Goal: Task Accomplishment & Management: Manage account settings

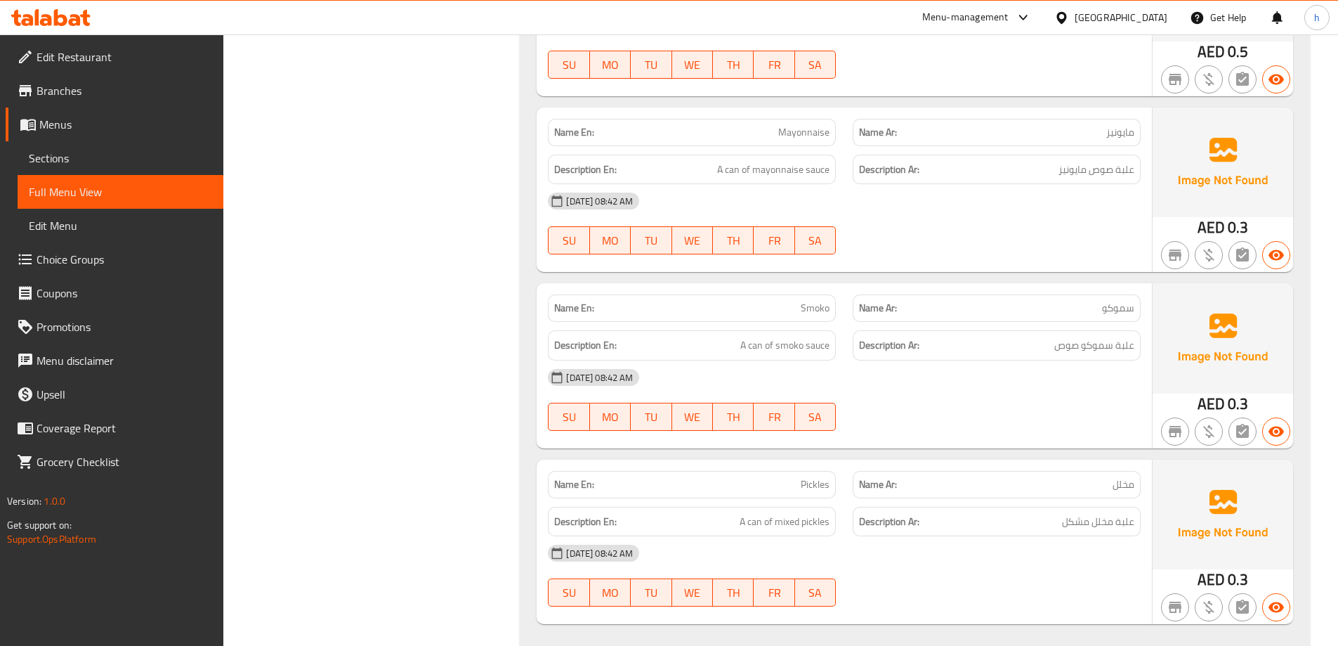
scroll to position [3824, 0]
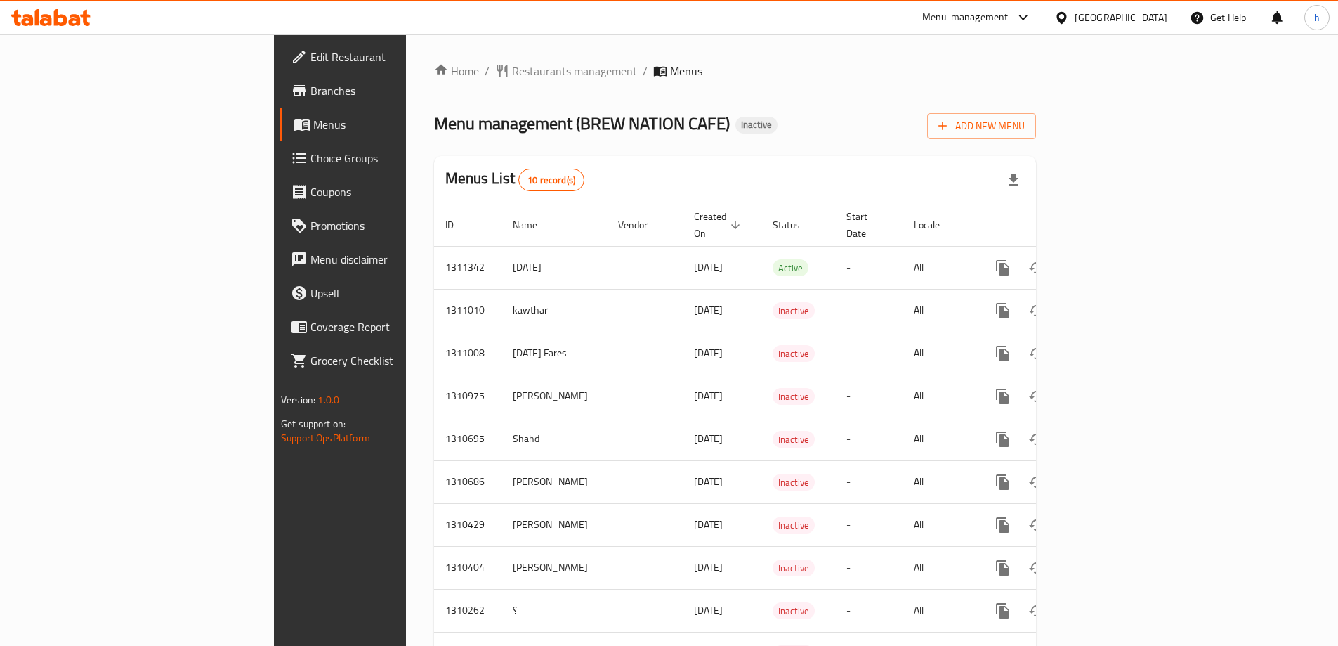
click at [687, 114] on div "Menu management ( BREW NATION CAFE ) Inactive Add New Menu" at bounding box center [735, 123] width 602 height 32
click at [1025, 124] on span "Add New Menu" at bounding box center [981, 126] width 86 height 18
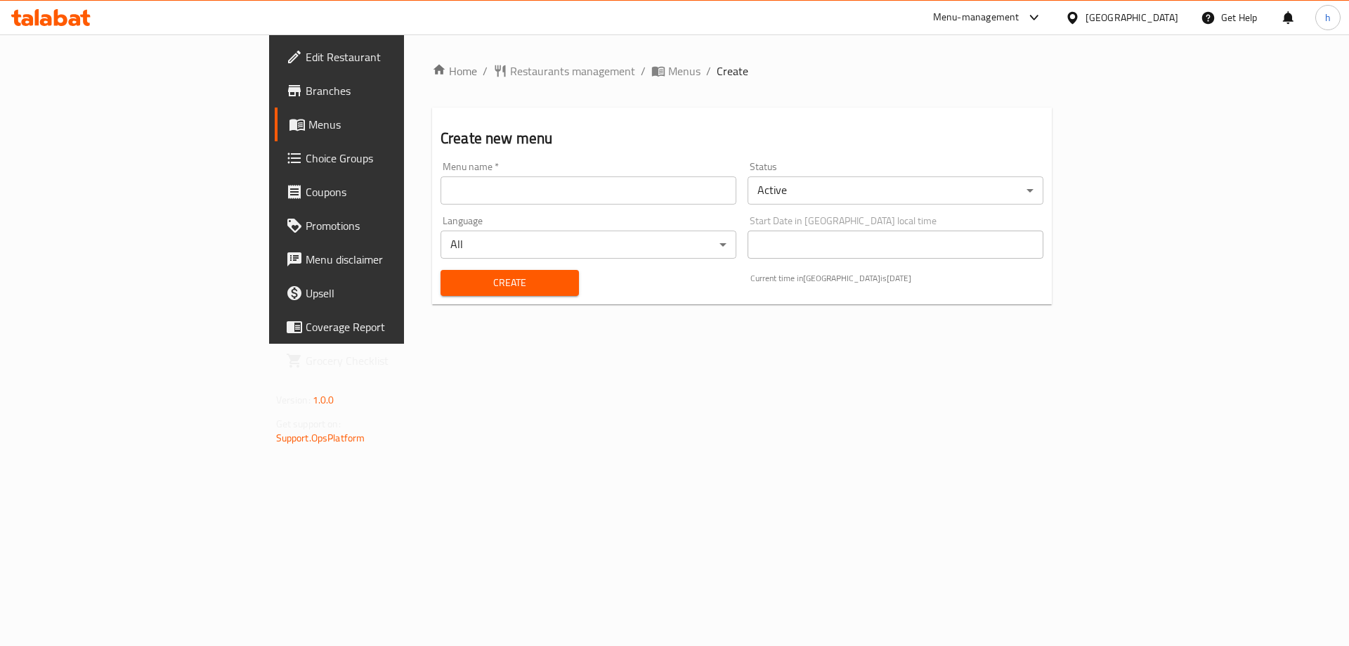
click at [606, 199] on input "text" at bounding box center [588, 190] width 296 height 28
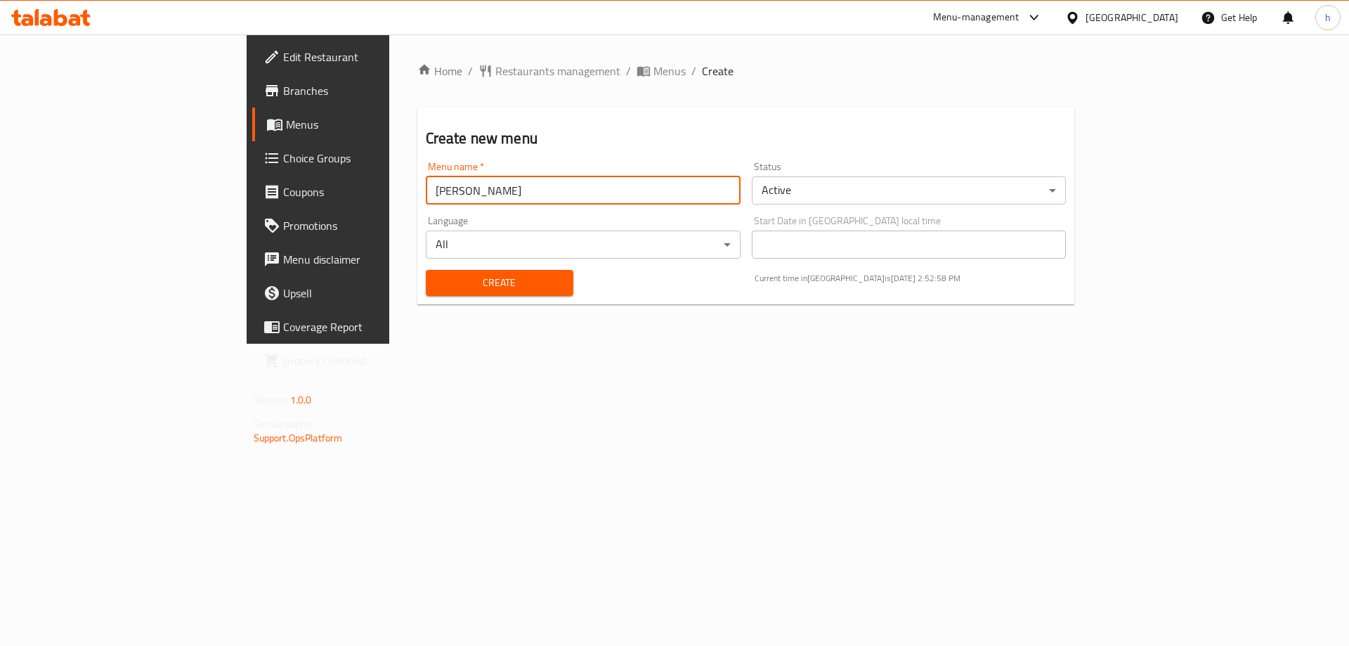
type input "habiba mohamed"
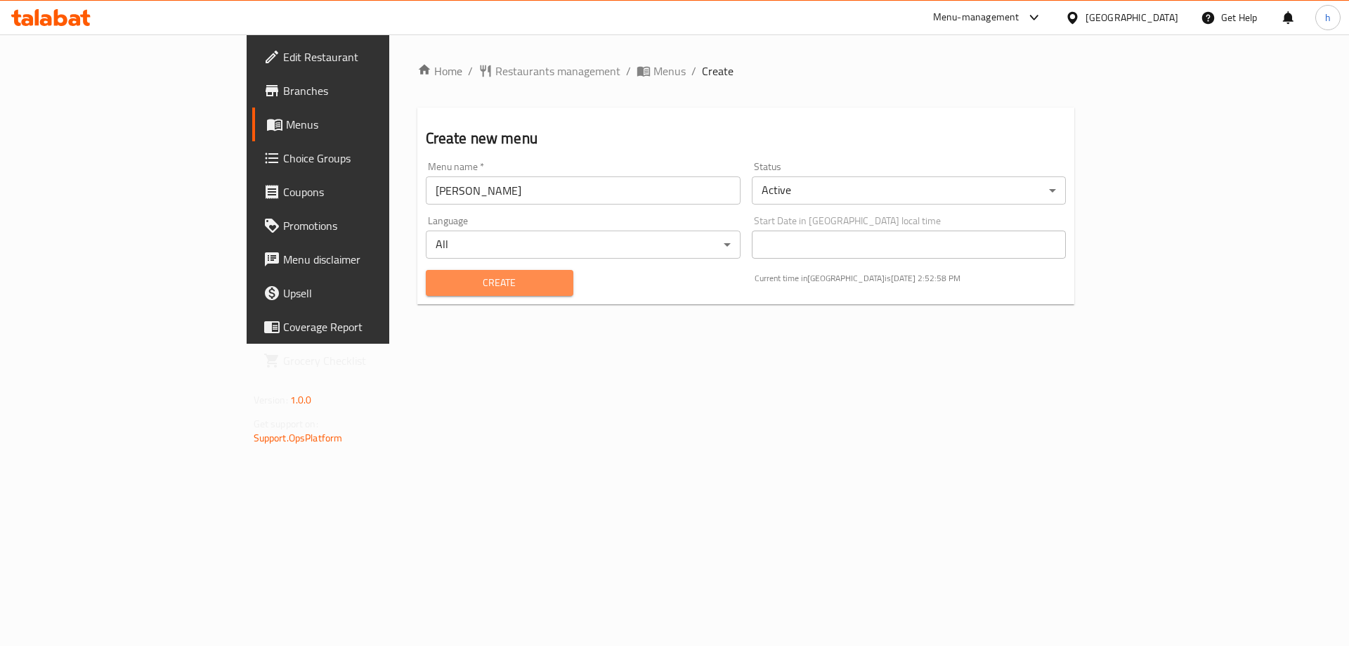
click at [452, 284] on span "Create" at bounding box center [499, 283] width 125 height 18
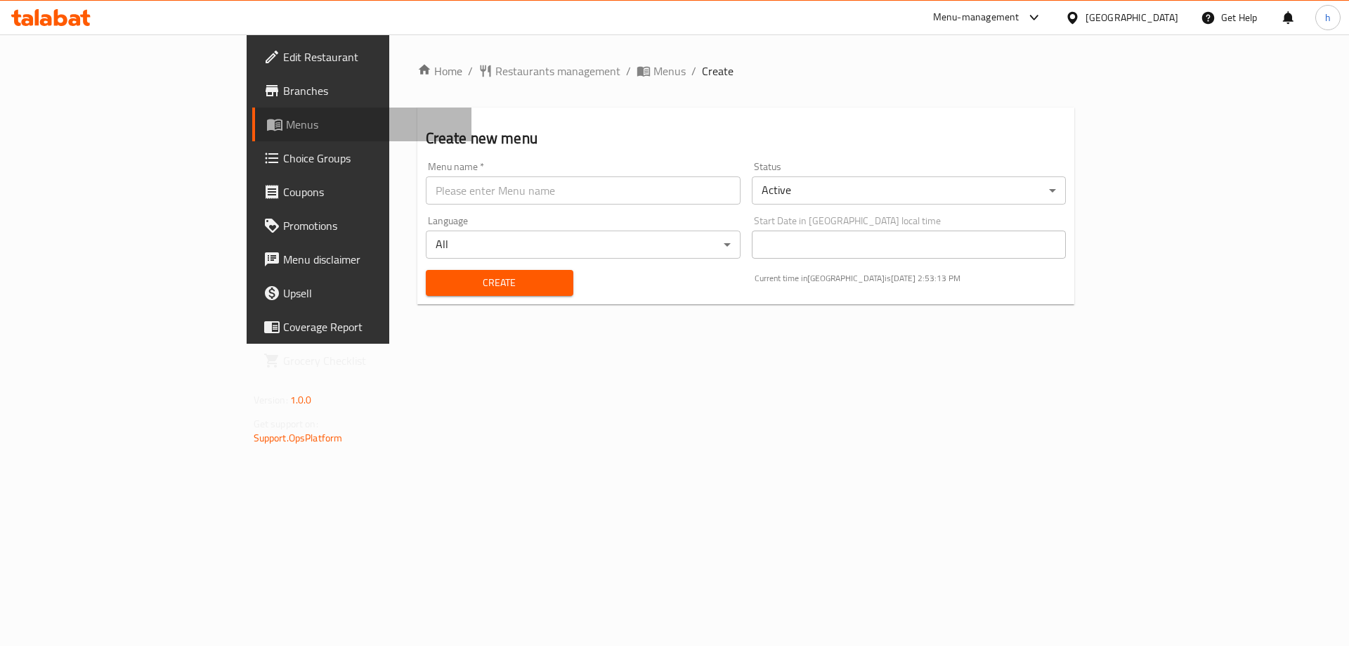
click at [252, 110] on link "Menus" at bounding box center [362, 124] width 220 height 34
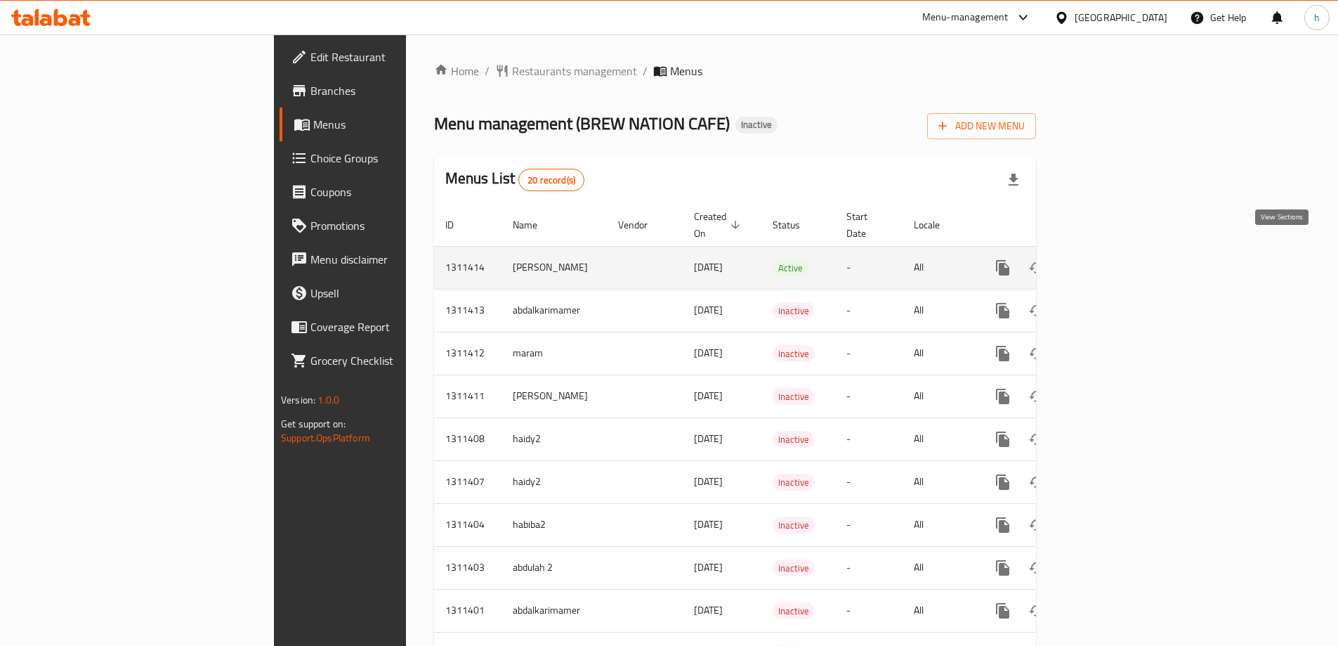
click at [1111, 261] on icon "enhanced table" at bounding box center [1104, 267] width 13 height 13
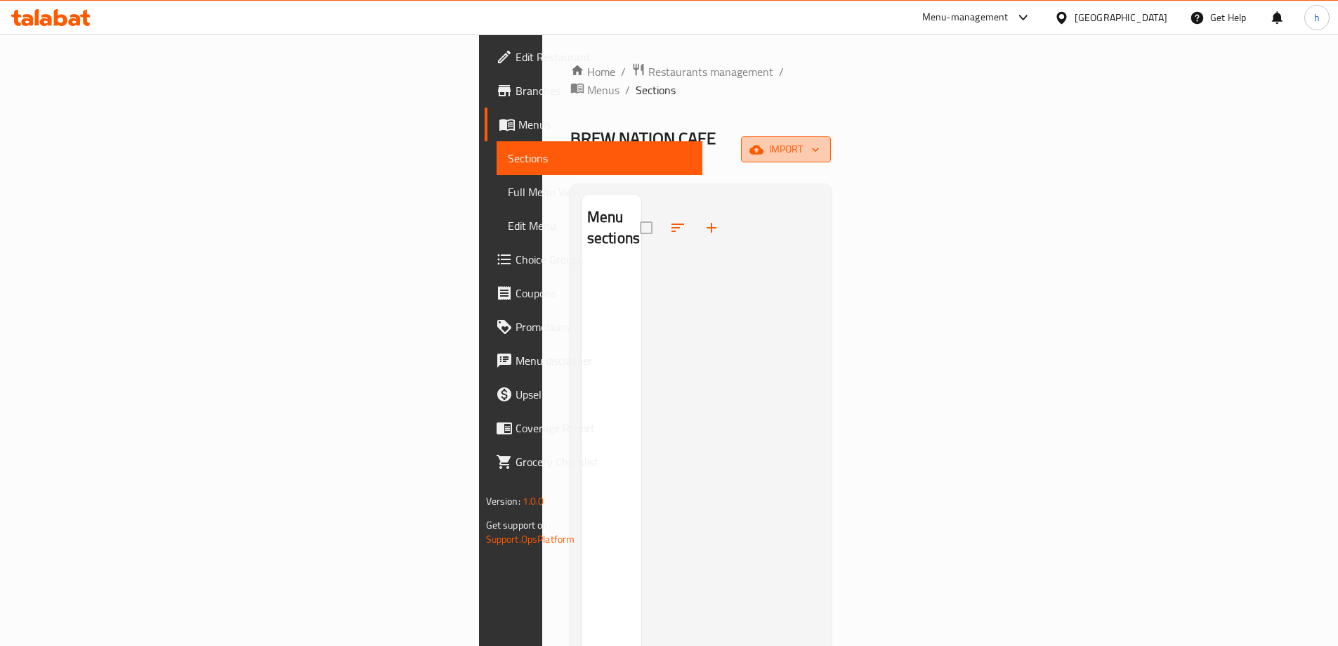
click at [820, 140] on span "import" at bounding box center [785, 149] width 67 height 18
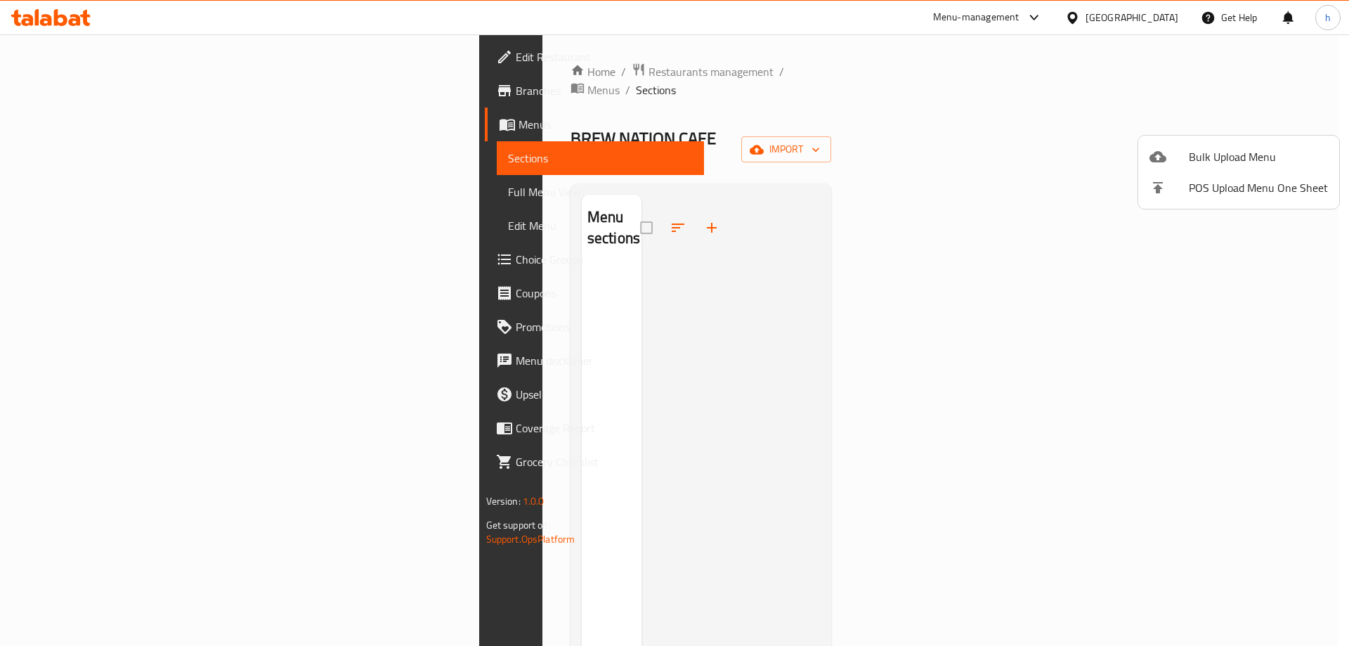
click at [1130, 358] on div at bounding box center [674, 323] width 1349 height 646
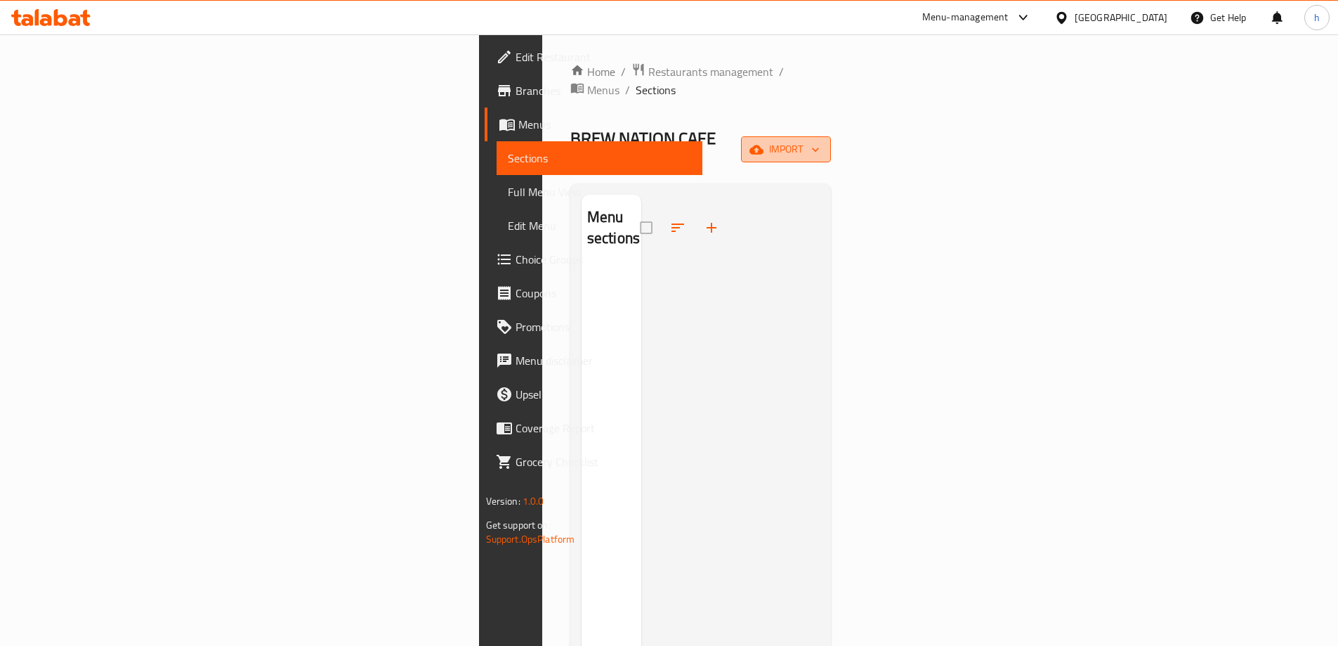
click at [820, 140] on span "import" at bounding box center [785, 149] width 67 height 18
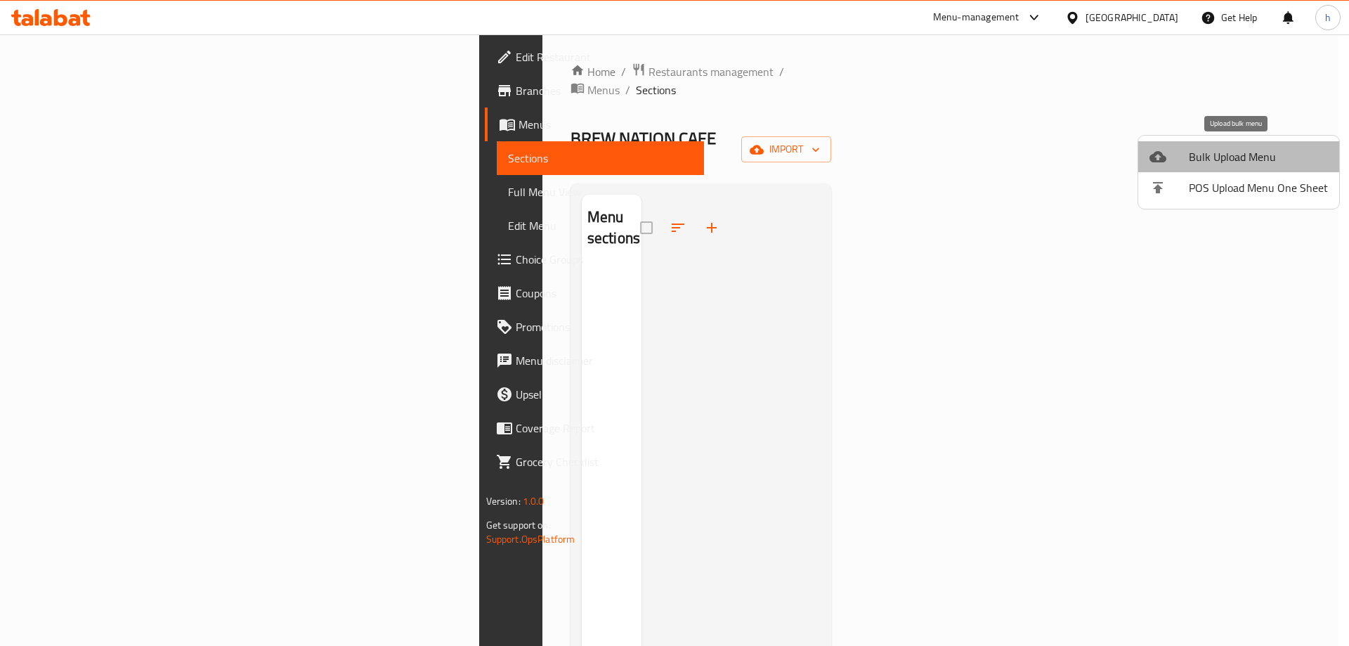
click at [1245, 158] on span "Bulk Upload Menu" at bounding box center [1258, 156] width 139 height 17
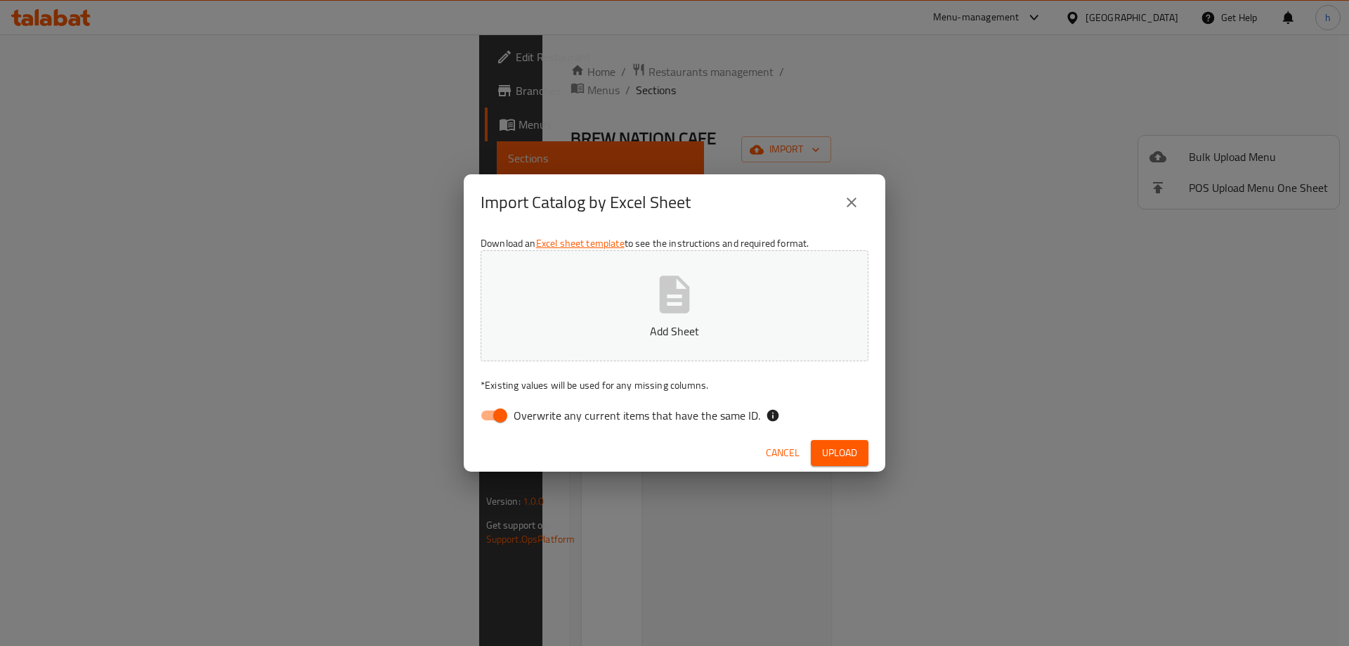
click at [502, 413] on input "Overwrite any current items that have the same ID." at bounding box center [500, 415] width 80 height 27
checkbox input "false"
click at [850, 450] on span "Upload" at bounding box center [839, 453] width 35 height 18
click at [679, 306] on icon "button" at bounding box center [675, 293] width 30 height 37
click at [842, 448] on span "Upload" at bounding box center [839, 453] width 35 height 18
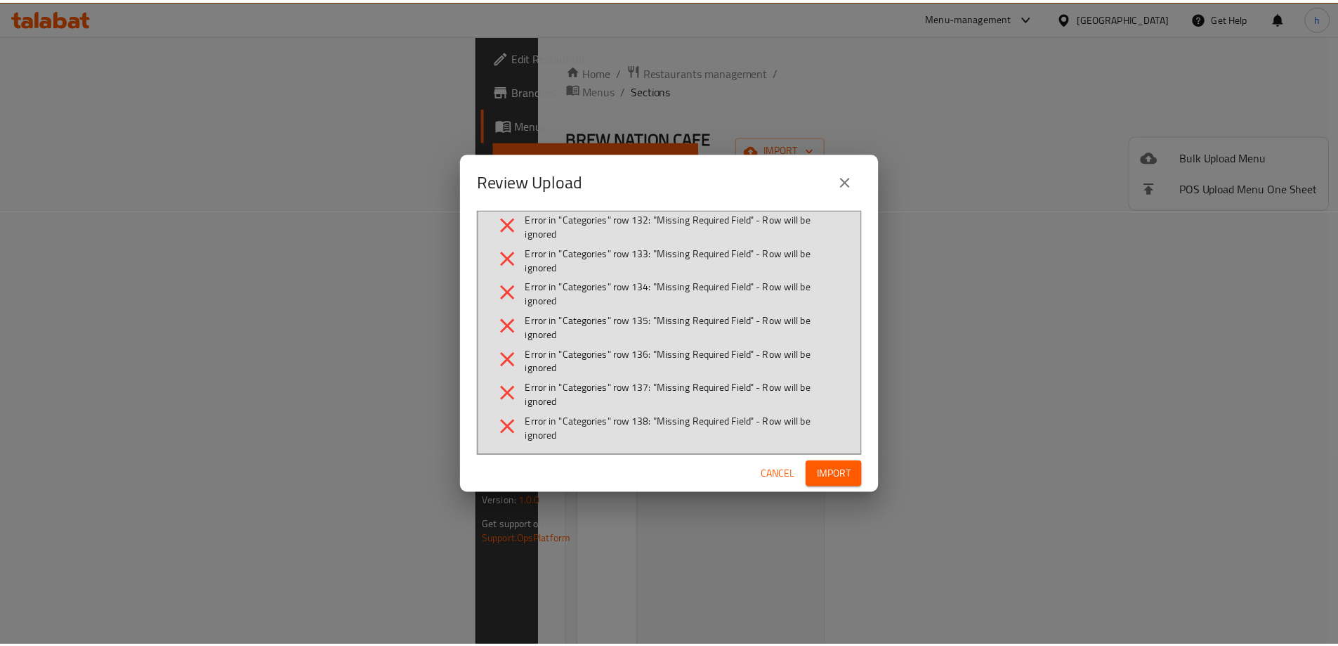
scroll to position [4515, 0]
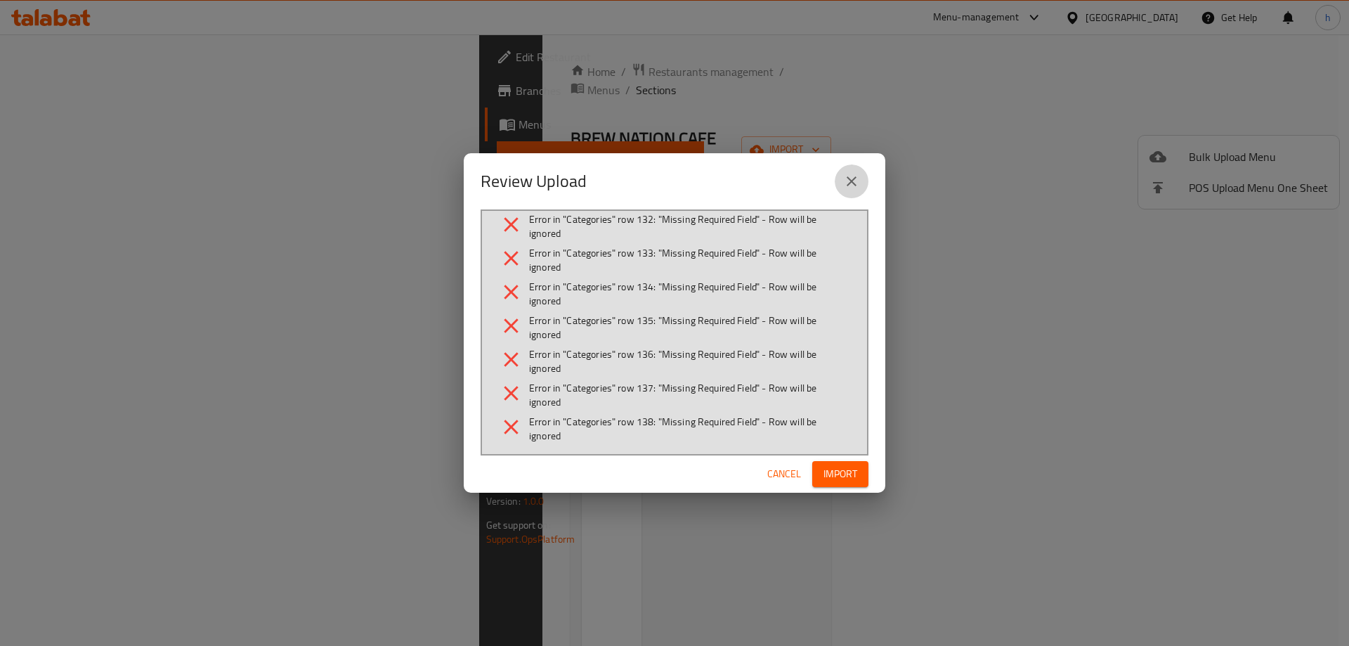
click at [851, 175] on icon "close" at bounding box center [851, 181] width 17 height 17
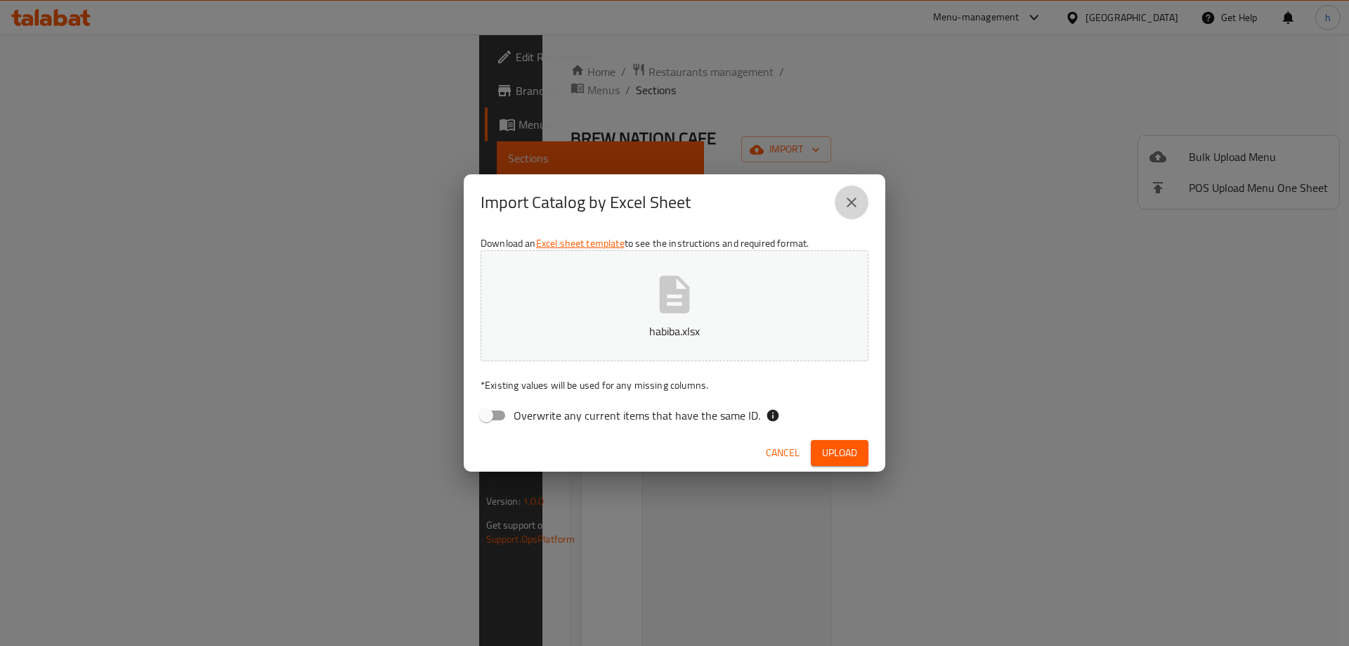
click at [856, 197] on icon "close" at bounding box center [851, 202] width 17 height 17
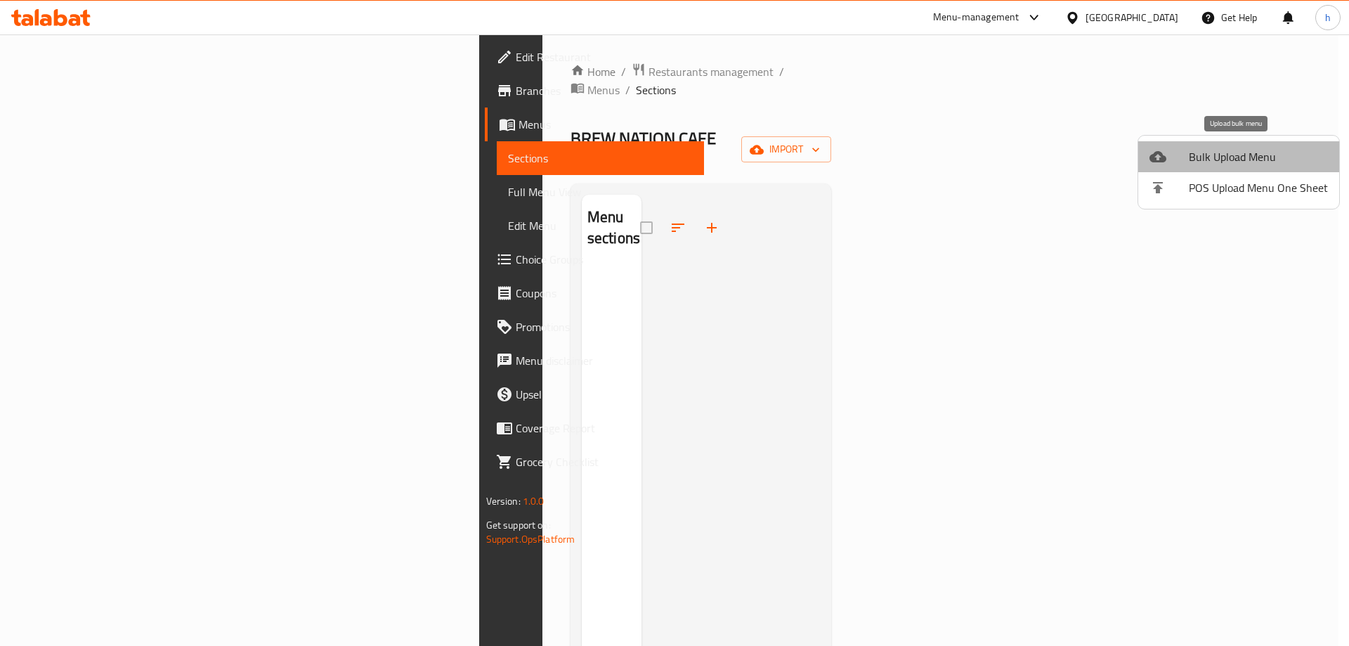
click at [1241, 159] on span "Bulk Upload Menu" at bounding box center [1258, 156] width 139 height 17
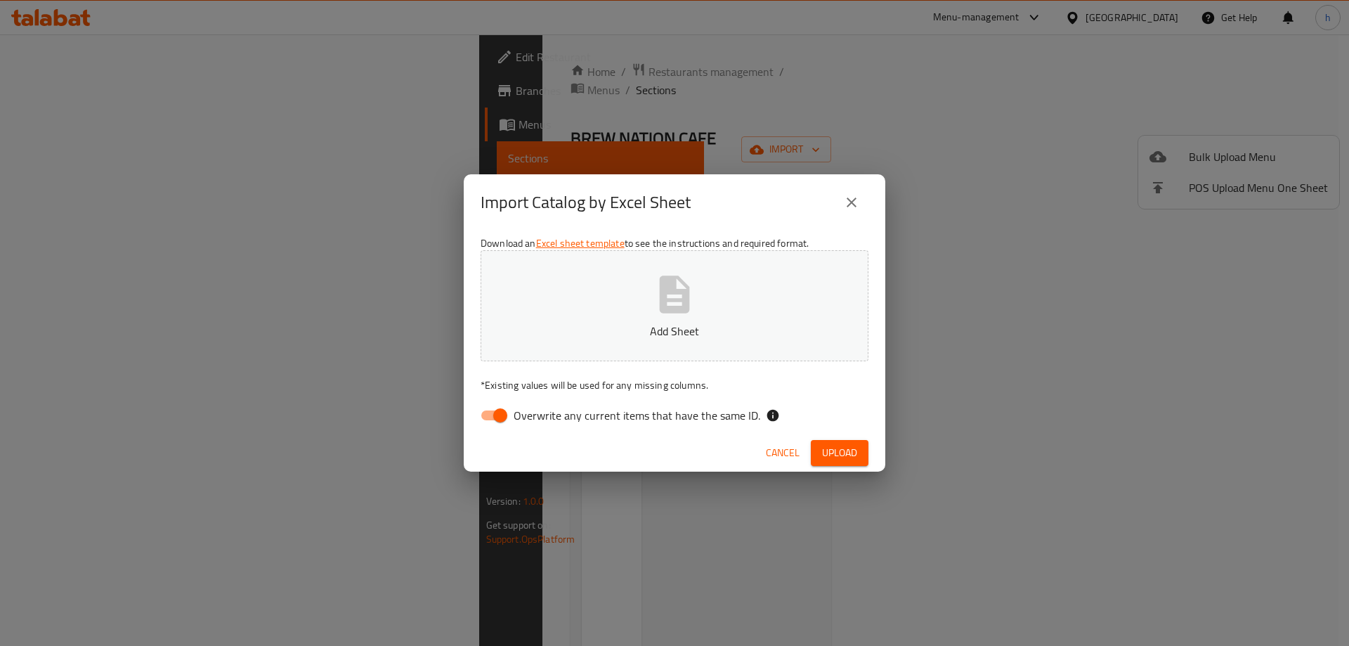
click at [496, 415] on input "Overwrite any current items that have the same ID." at bounding box center [500, 415] width 80 height 27
checkbox input "false"
click at [686, 302] on icon "button" at bounding box center [675, 293] width 30 height 37
click at [839, 452] on span "Upload" at bounding box center [839, 453] width 35 height 18
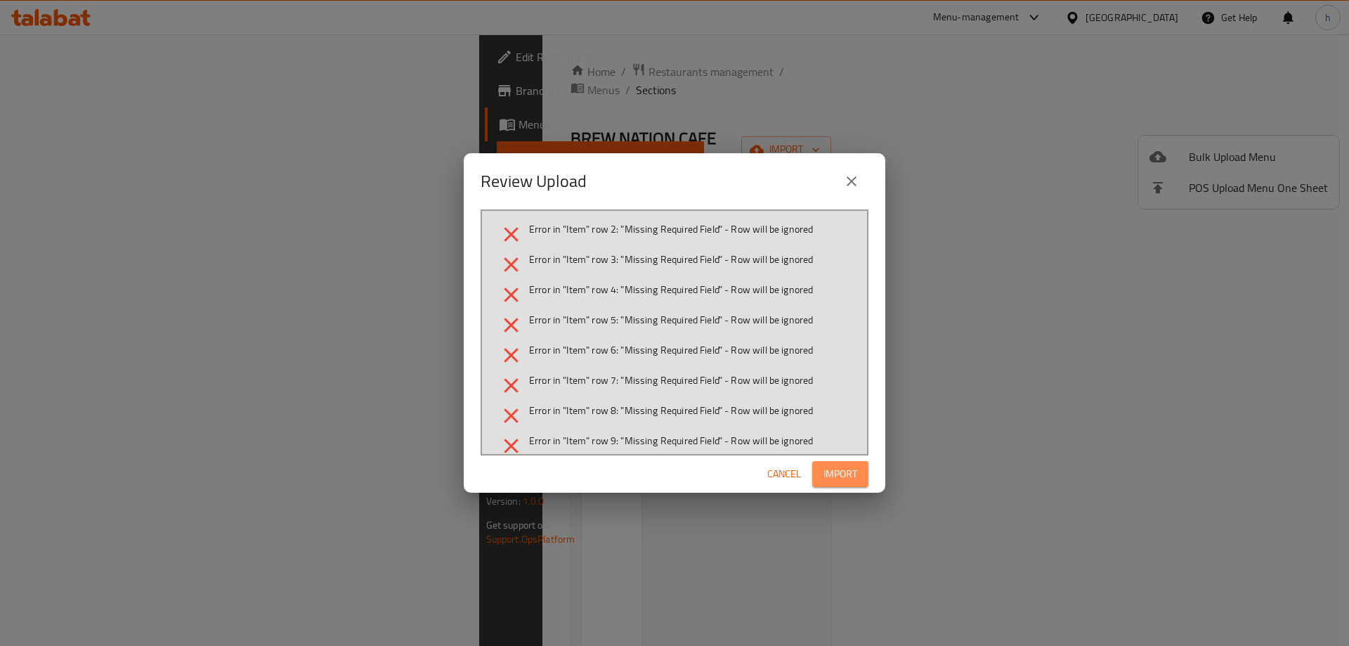
click at [839, 476] on span "Import" at bounding box center [840, 474] width 34 height 18
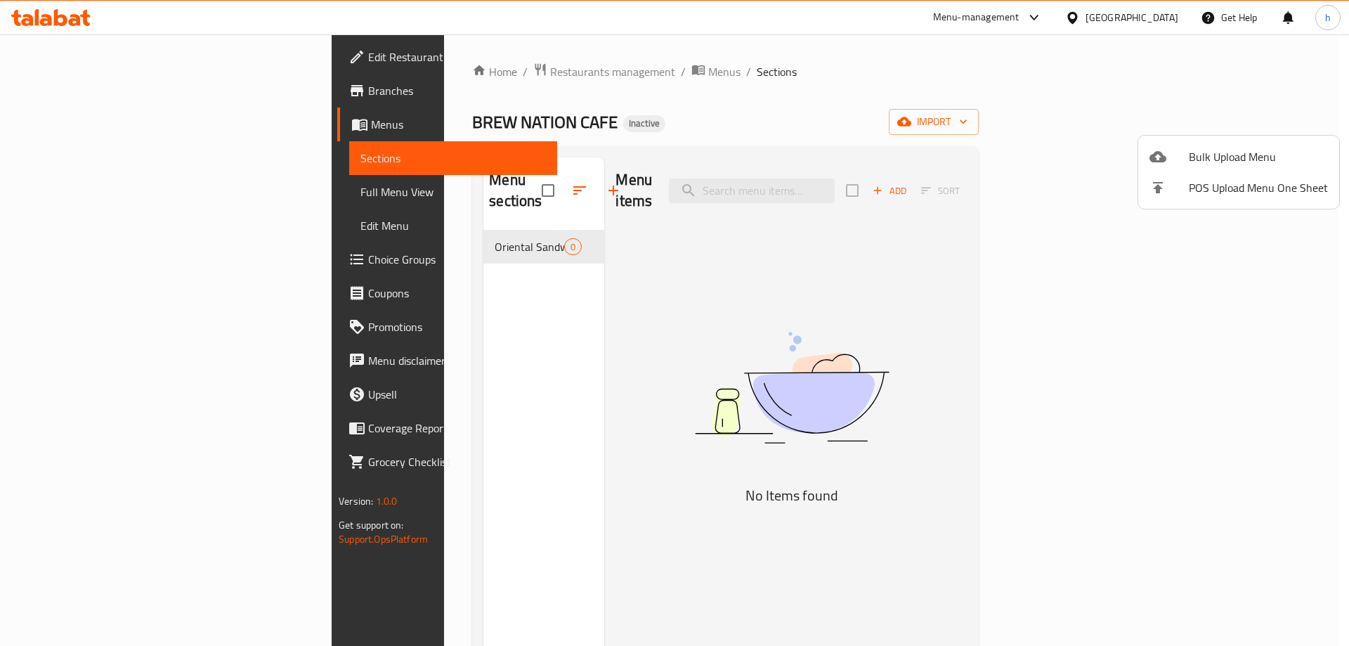
click at [416, 219] on div at bounding box center [674, 323] width 1349 height 646
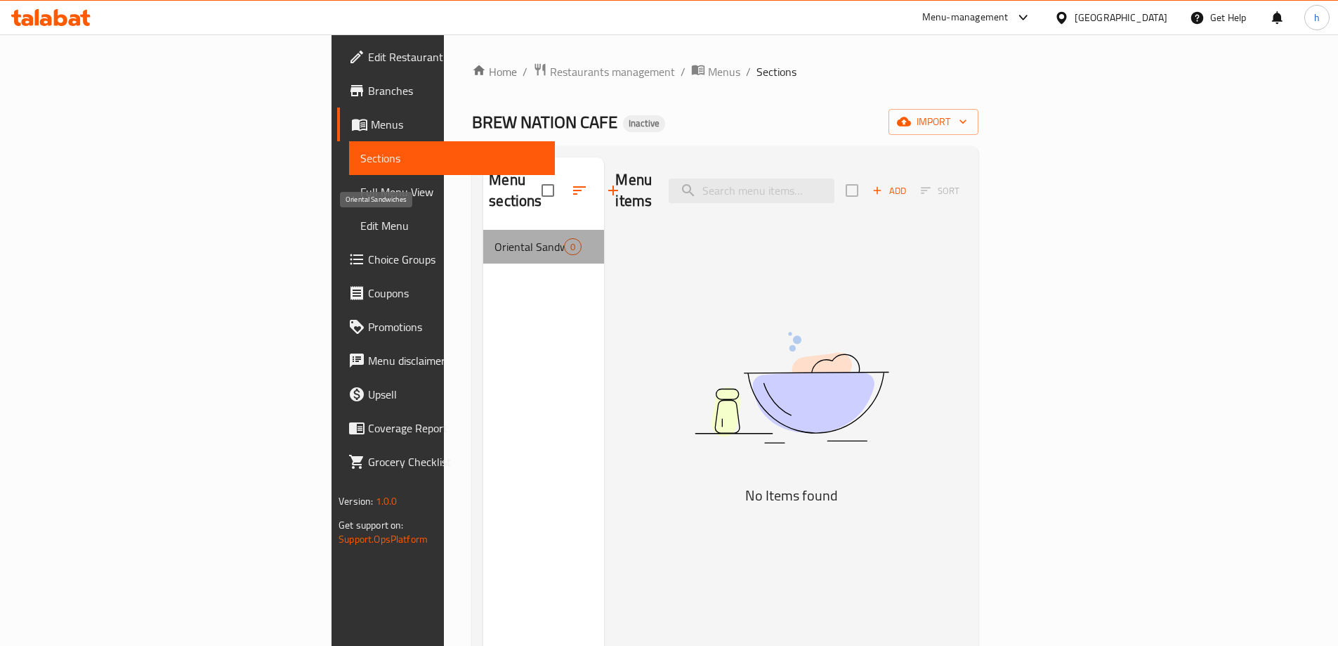
click at [495, 238] on span "Oriental Sandwiches" at bounding box center [530, 246] width 70 height 17
drag, startPoint x: 455, startPoint y: 227, endPoint x: 393, endPoint y: 227, distance: 61.8
click at [495, 238] on span "Oriental Sandwiches" at bounding box center [530, 246] width 70 height 17
click at [360, 188] on span "Full Menu View" at bounding box center [451, 191] width 183 height 17
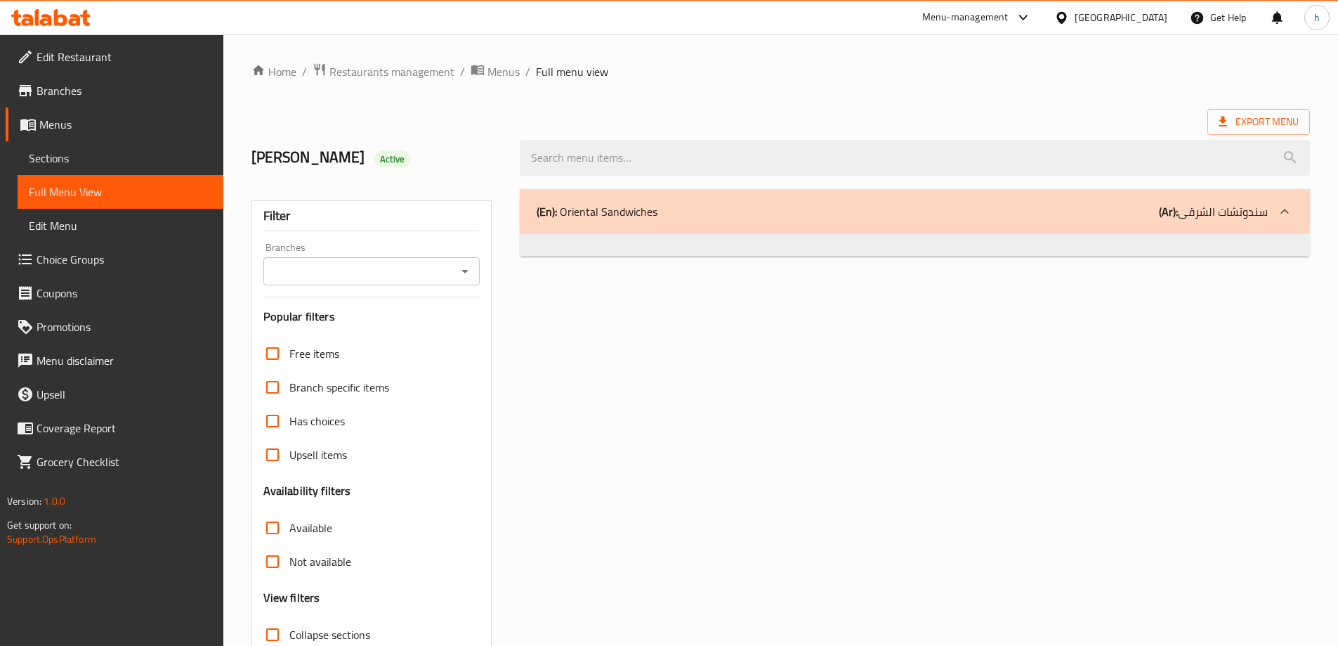
click at [1290, 208] on icon at bounding box center [1284, 211] width 17 height 17
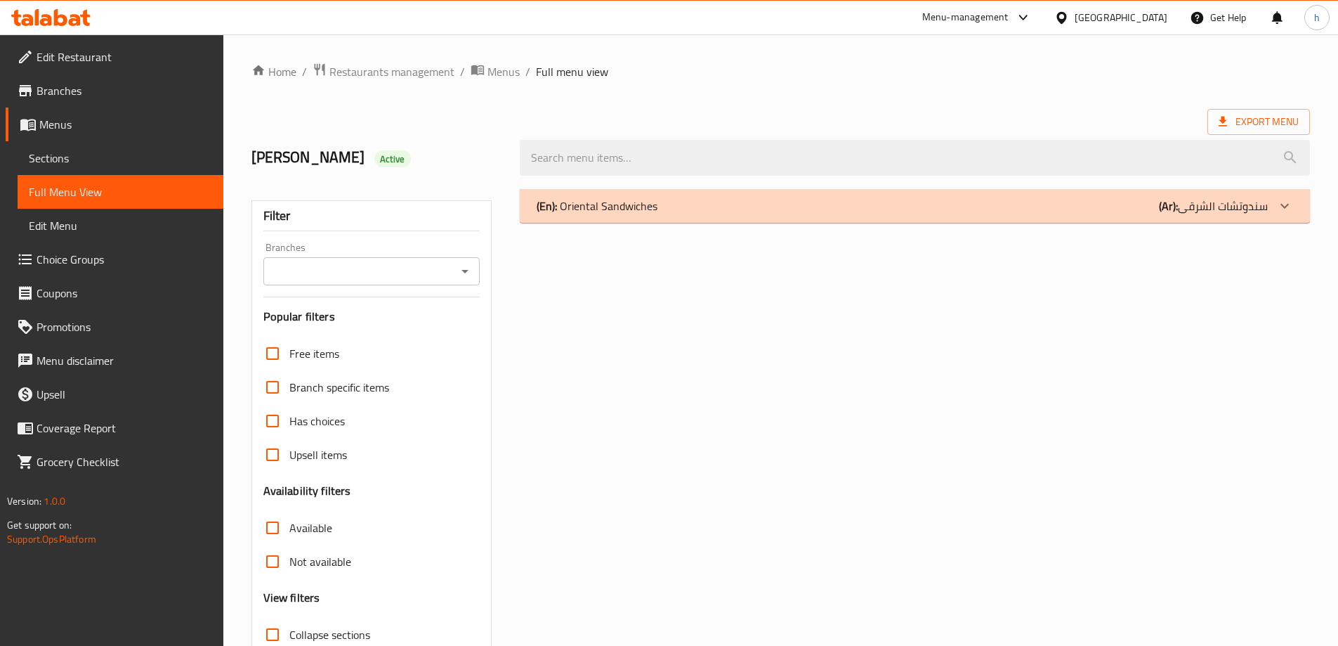
click at [1285, 207] on icon at bounding box center [1284, 205] width 17 height 17
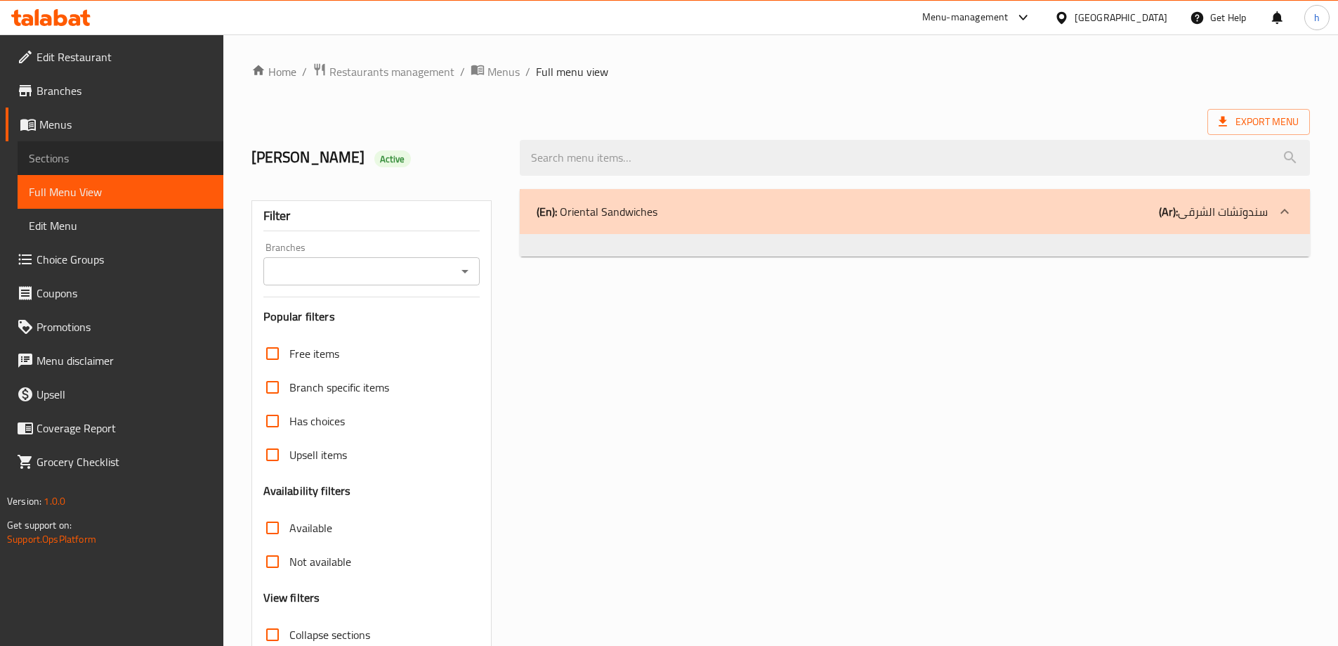
click at [68, 159] on span "Sections" at bounding box center [120, 158] width 183 height 17
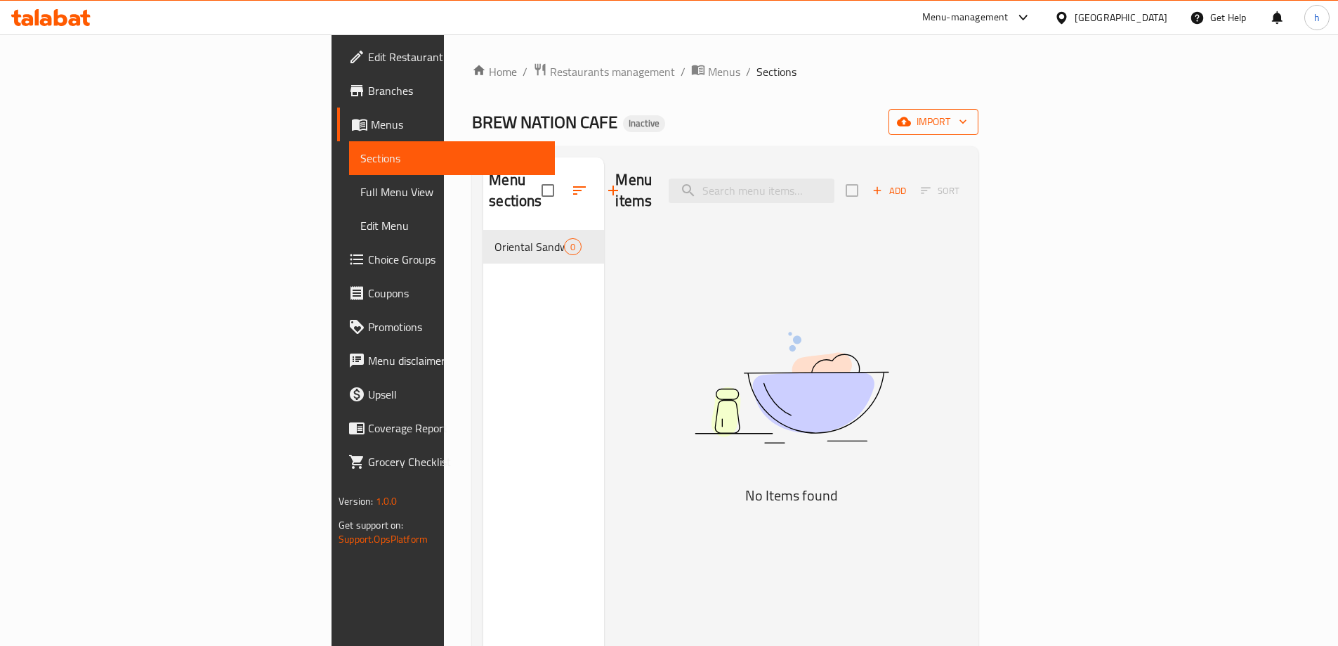
click at [967, 118] on span "import" at bounding box center [933, 122] width 67 height 18
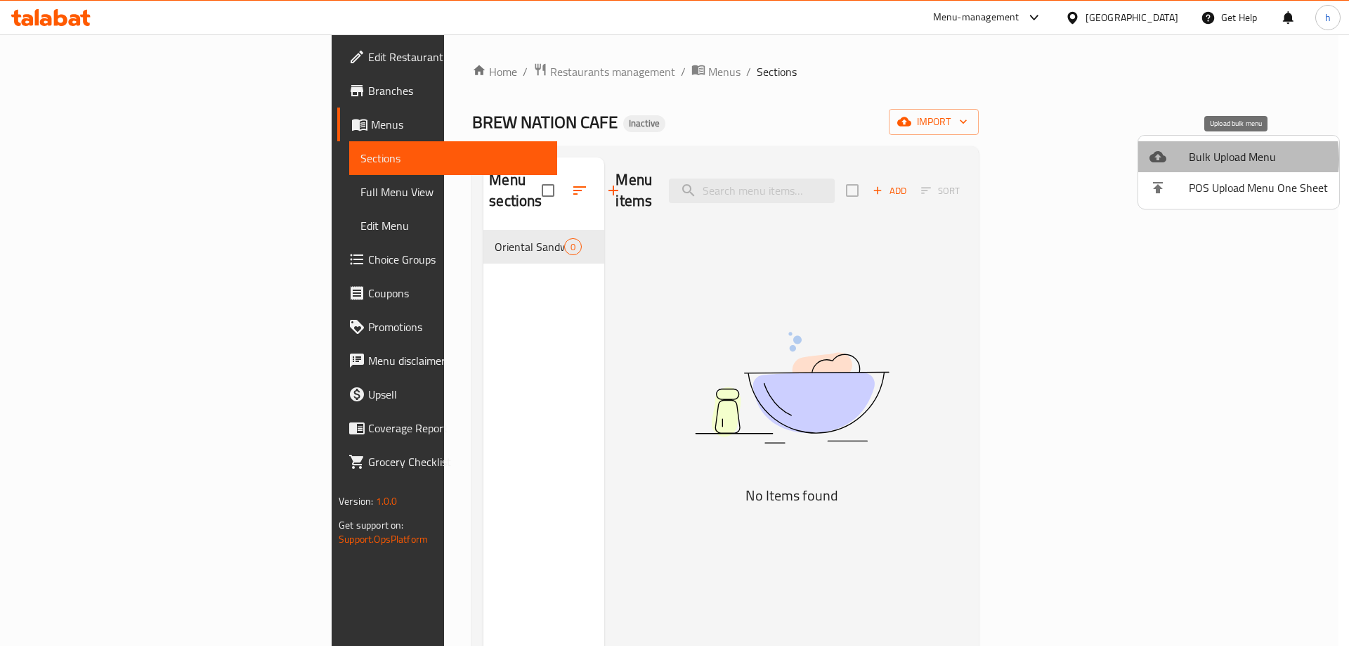
click at [1213, 159] on span "Bulk Upload Menu" at bounding box center [1258, 156] width 139 height 17
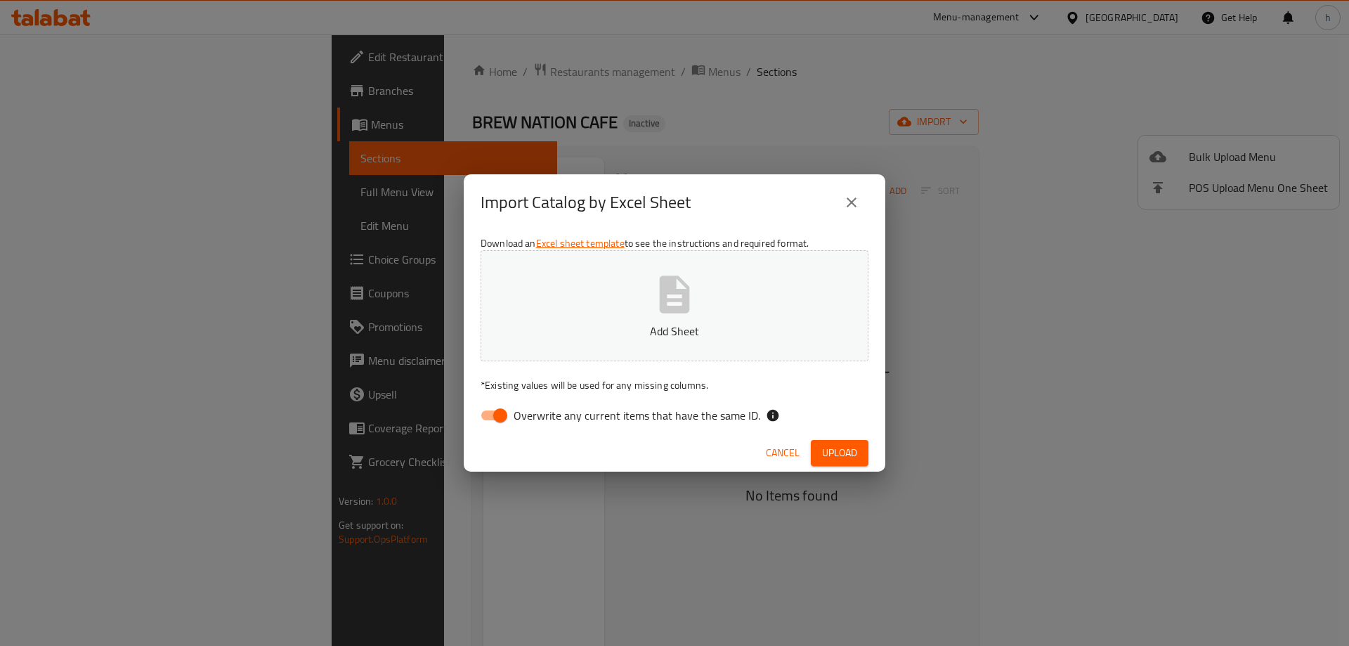
click at [504, 412] on input "Overwrite any current items that have the same ID." at bounding box center [500, 415] width 80 height 27
checkbox input "false"
click at [857, 450] on button "Upload" at bounding box center [840, 453] width 58 height 26
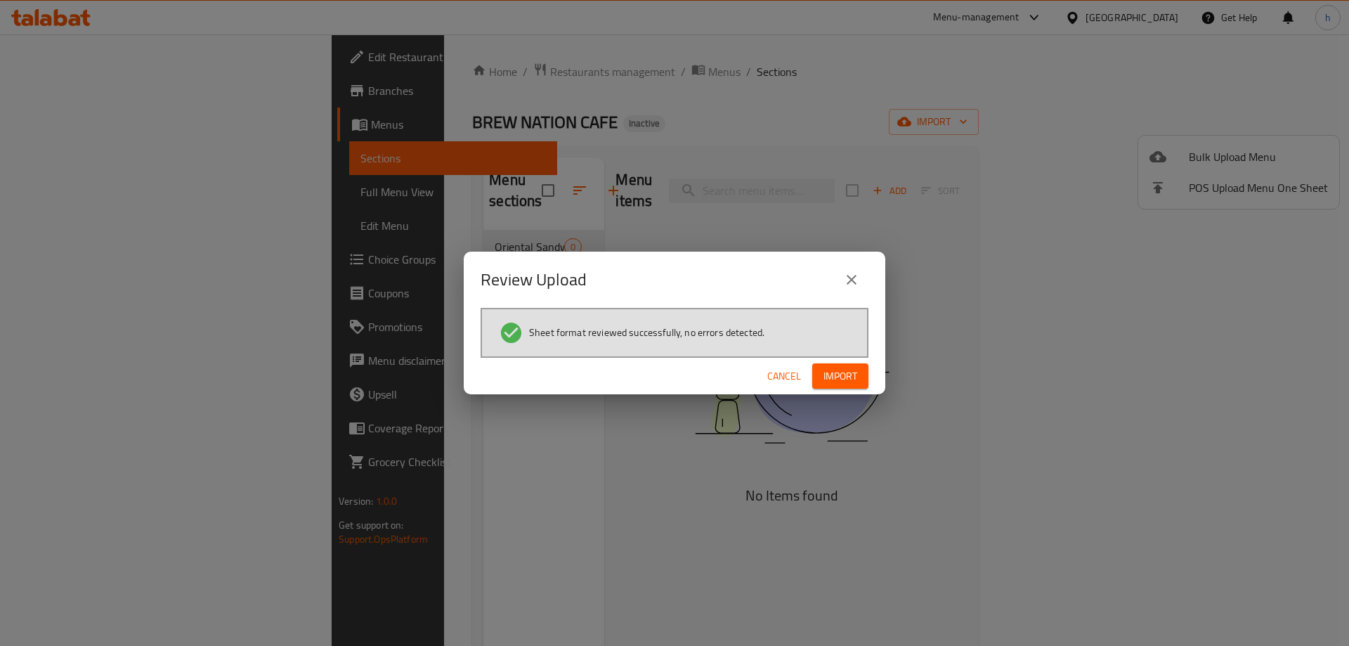
click at [849, 379] on span "Import" at bounding box center [840, 376] width 34 height 18
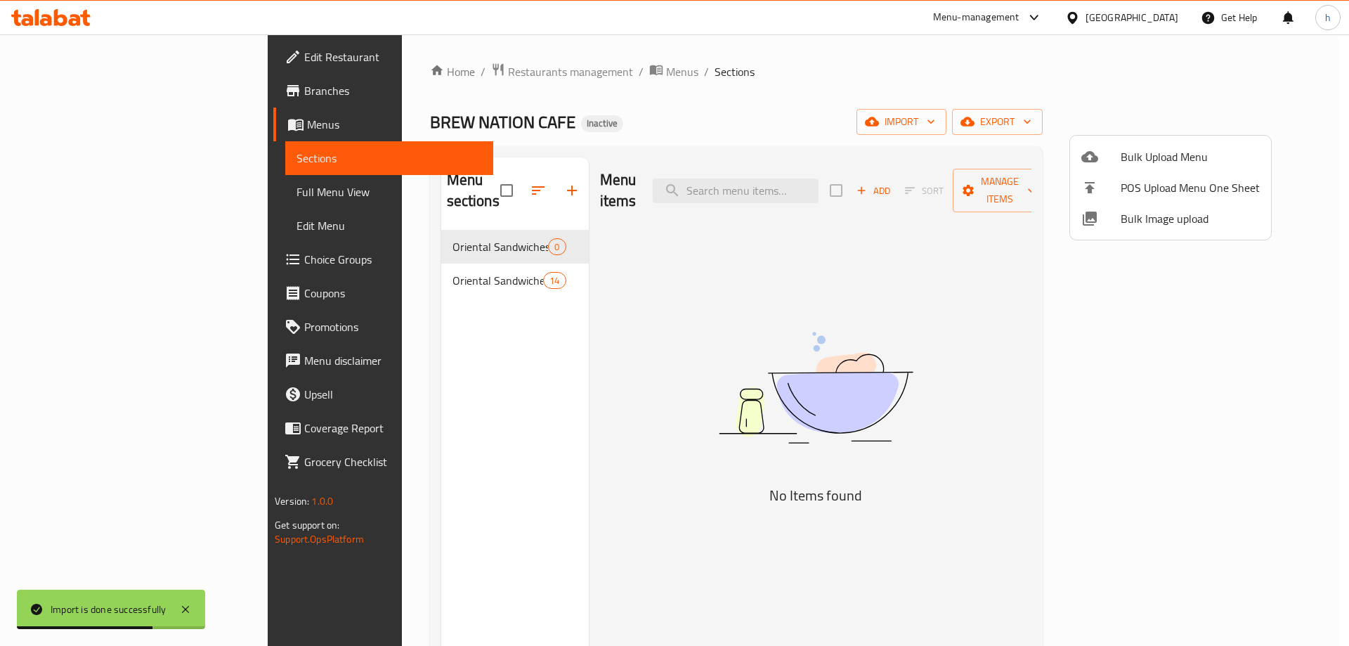
click at [418, 256] on div at bounding box center [674, 323] width 1349 height 646
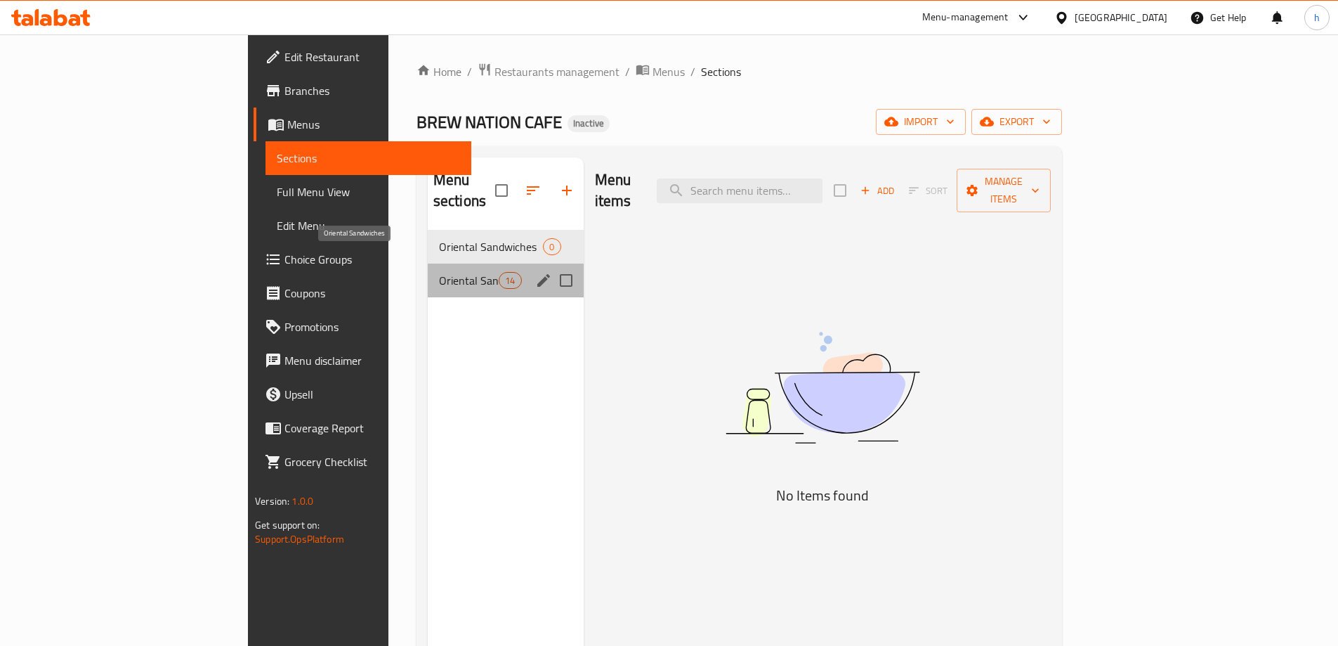
click at [439, 272] on span "Oriental Sandwiches" at bounding box center [469, 280] width 60 height 17
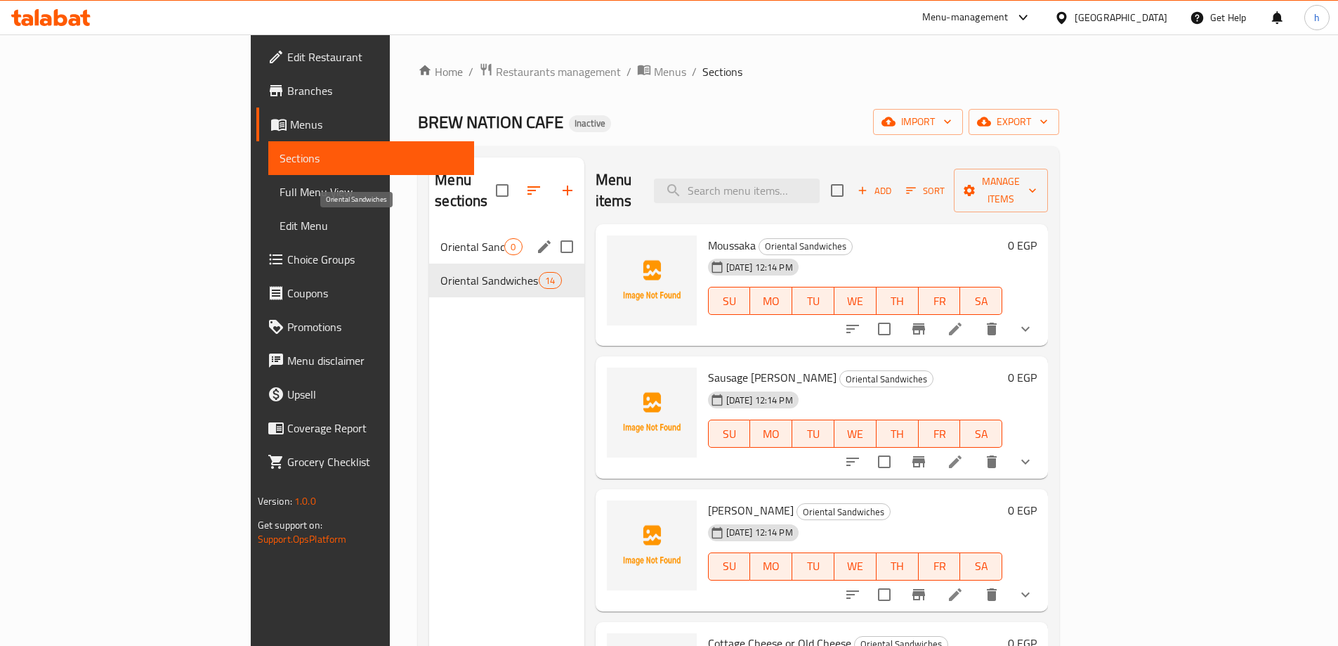
click at [440, 238] on span "Oriental Sandwiches" at bounding box center [472, 246] width 64 height 17
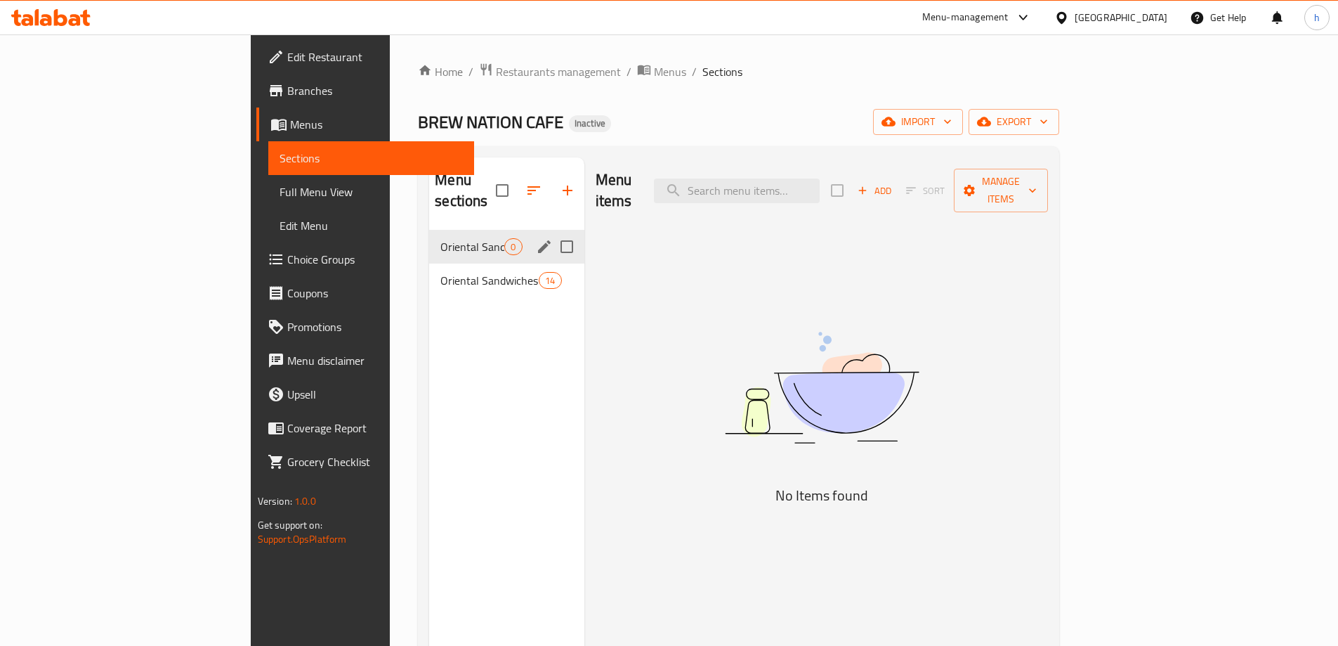
click at [552, 232] on input "Menu sections" at bounding box center [567, 247] width 30 height 30
checkbox input "false"
drag, startPoint x: 398, startPoint y: 228, endPoint x: 357, endPoint y: 306, distance: 88.3
click at [429, 312] on div "Menu sections Oriental Sandwiches 0 Oriental Sandwiches 14" at bounding box center [506, 480] width 155 height 646
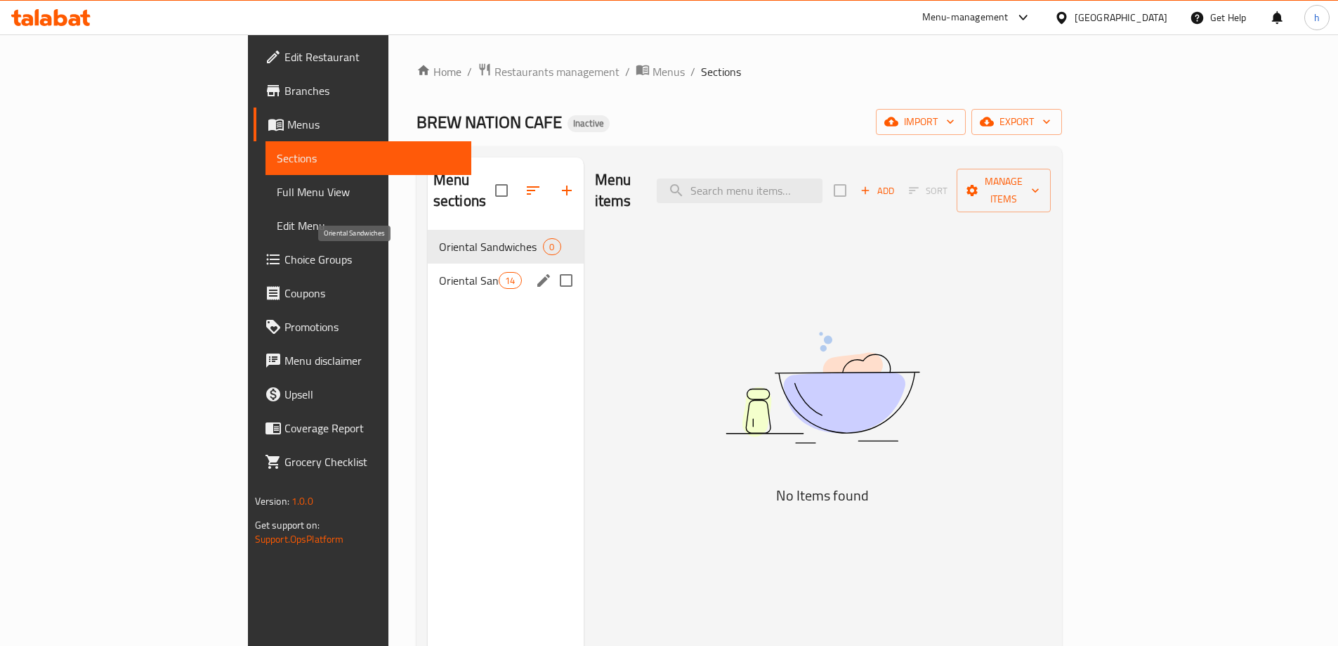
click at [439, 272] on span "Oriental Sandwiches" at bounding box center [469, 280] width 60 height 17
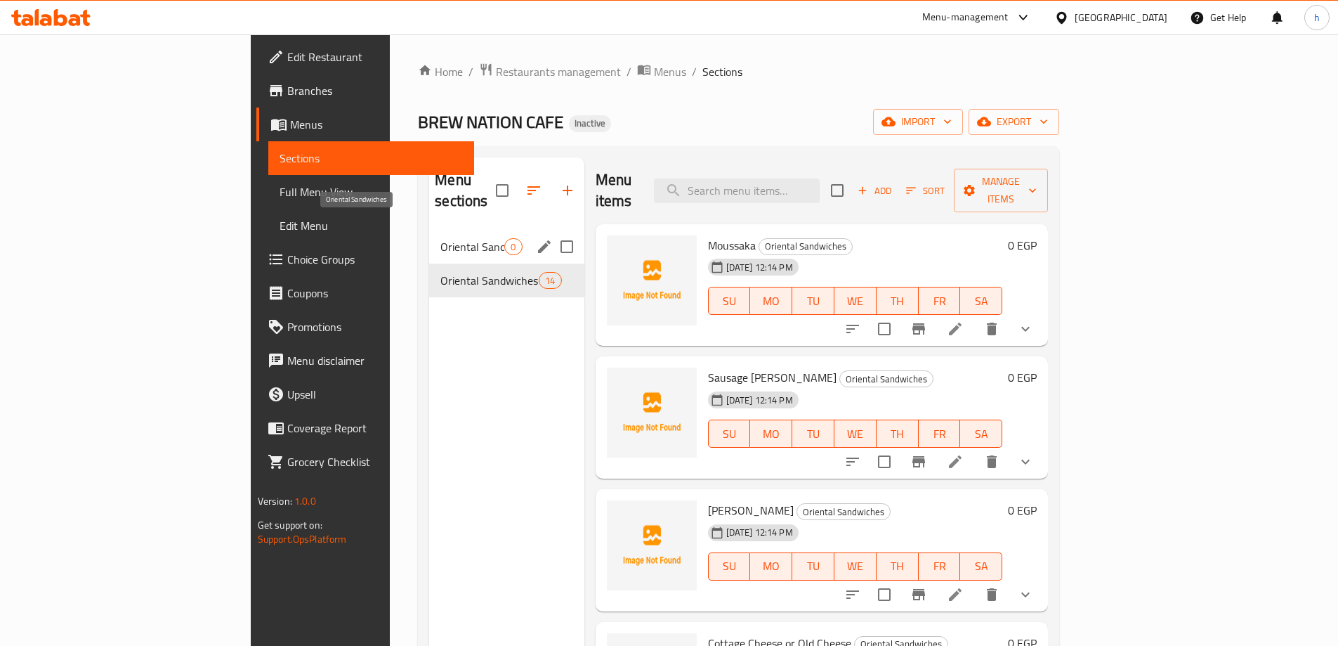
click at [440, 238] on span "Oriental Sandwiches" at bounding box center [472, 246] width 64 height 17
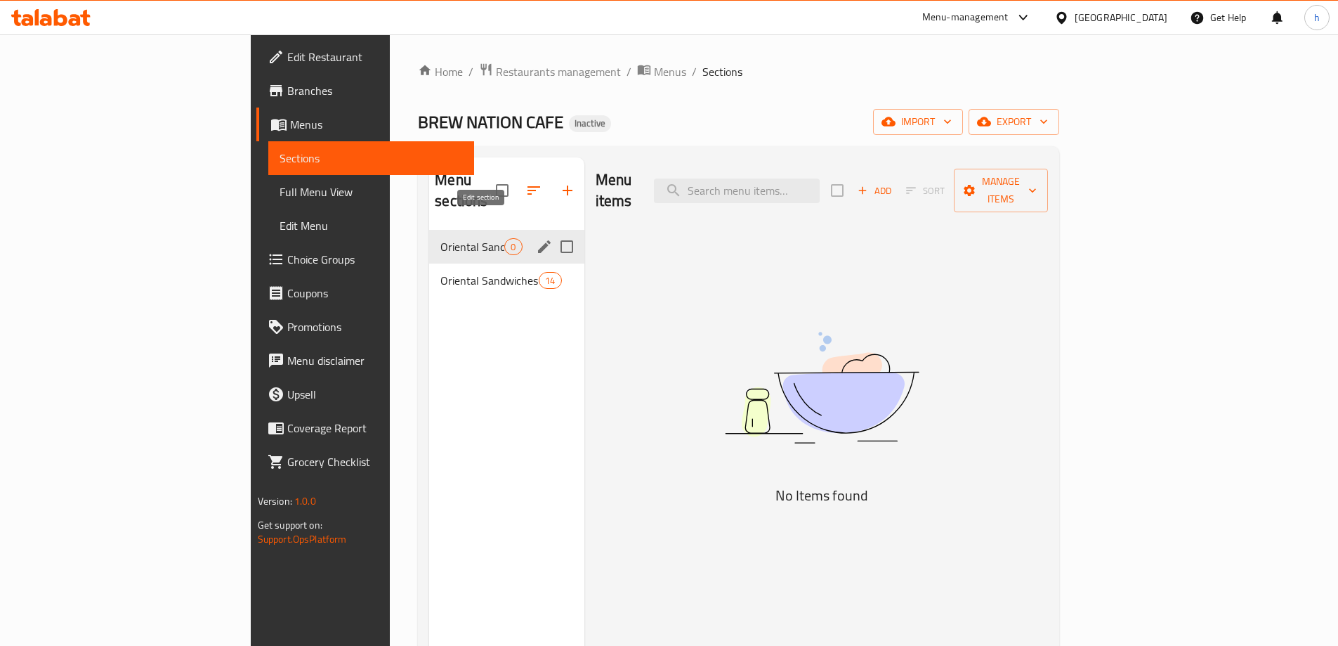
click at [538, 240] on icon "edit" at bounding box center [544, 246] width 13 height 13
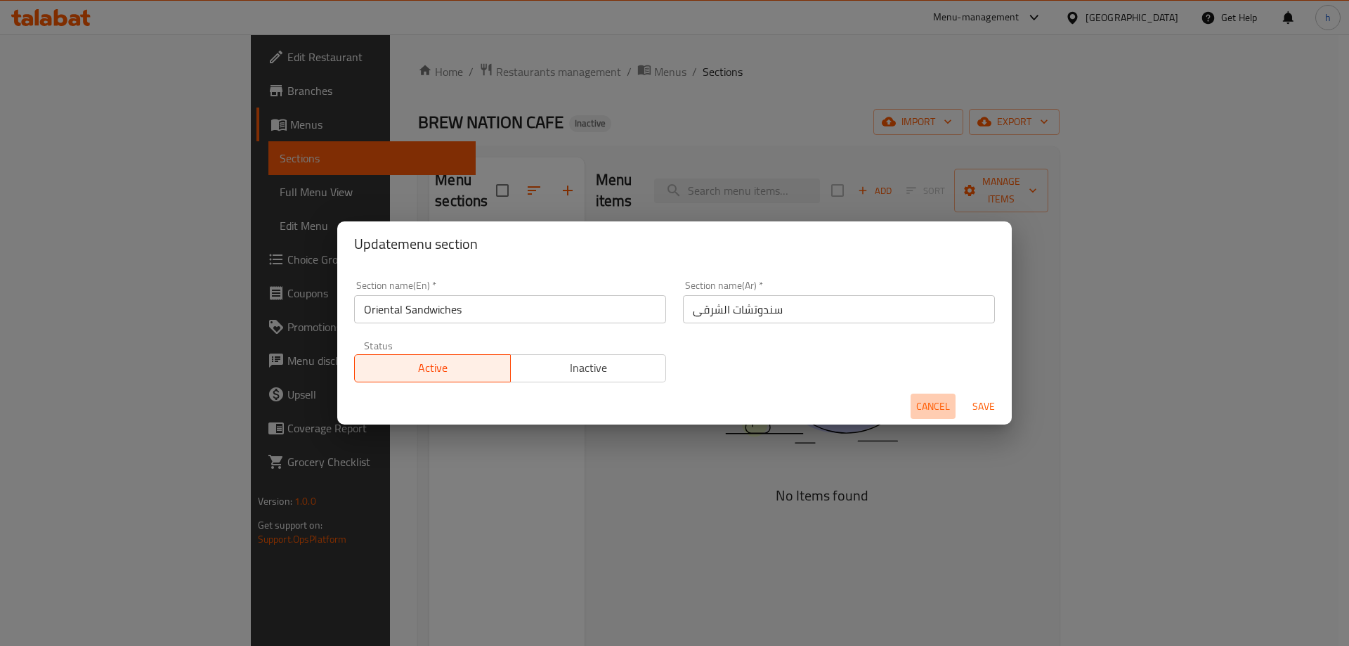
click at [931, 400] on span "Cancel" at bounding box center [933, 407] width 34 height 18
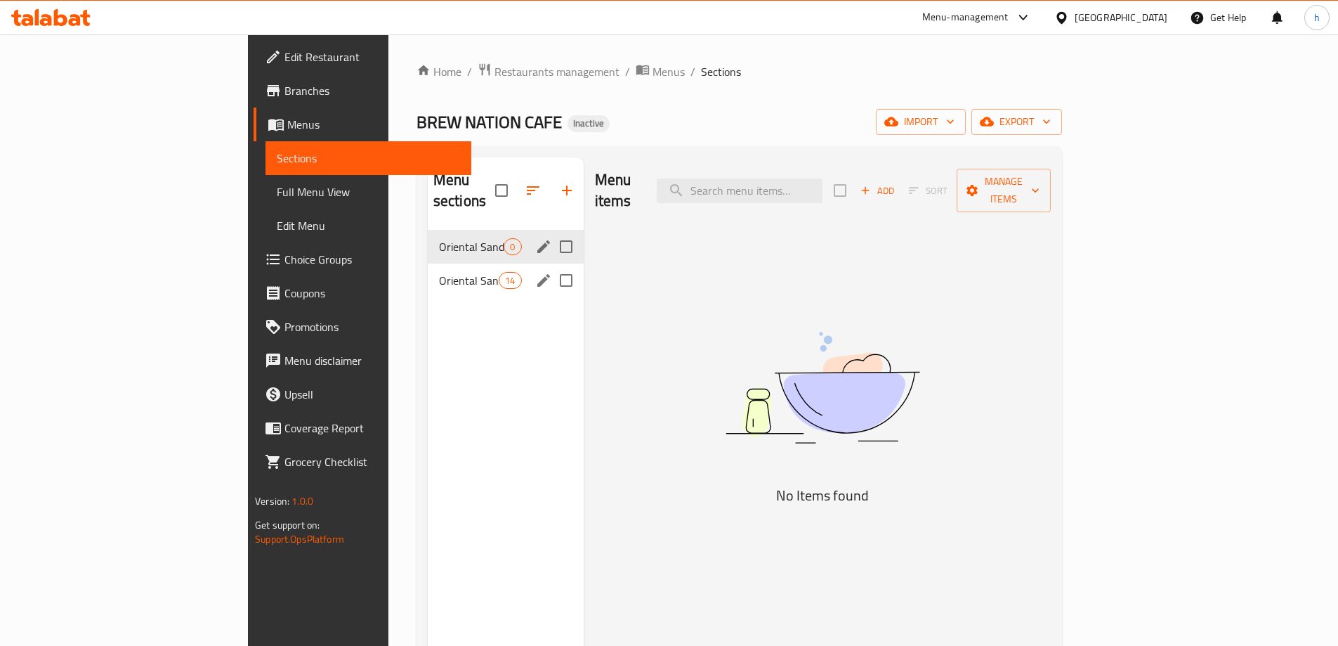
click at [439, 272] on span "Oriental Sandwiches" at bounding box center [469, 280] width 60 height 17
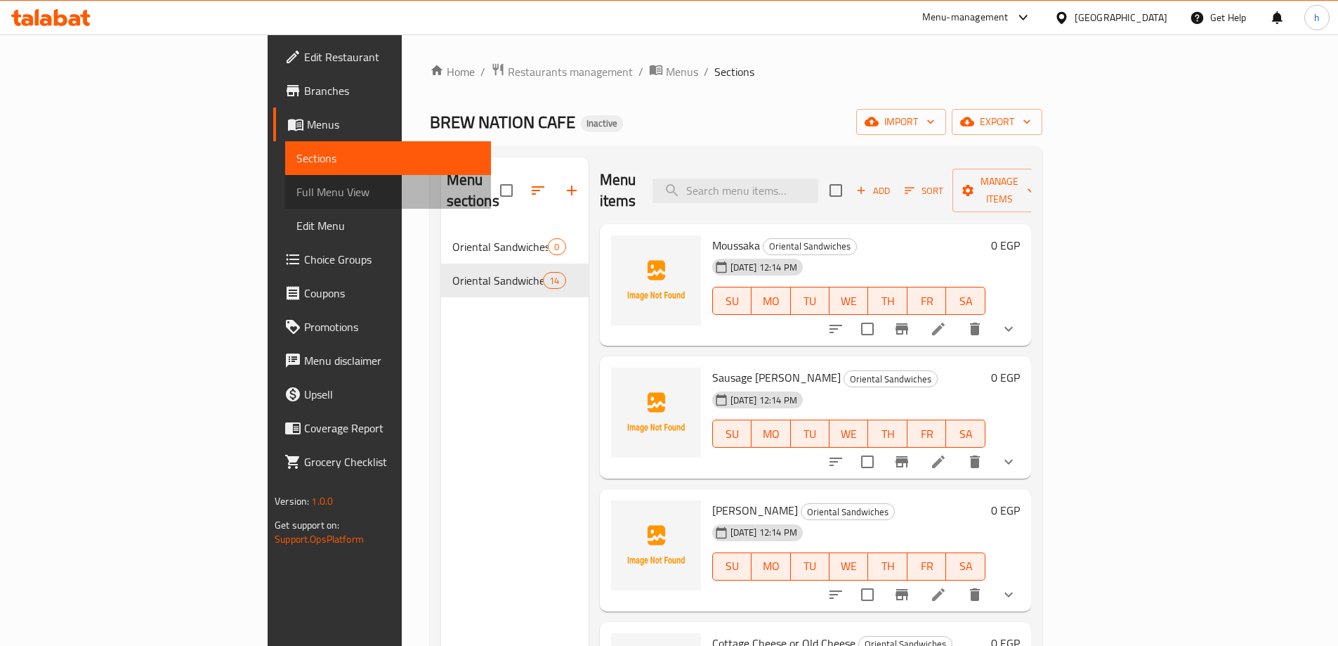
click at [285, 182] on link "Full Menu View" at bounding box center [388, 192] width 206 height 34
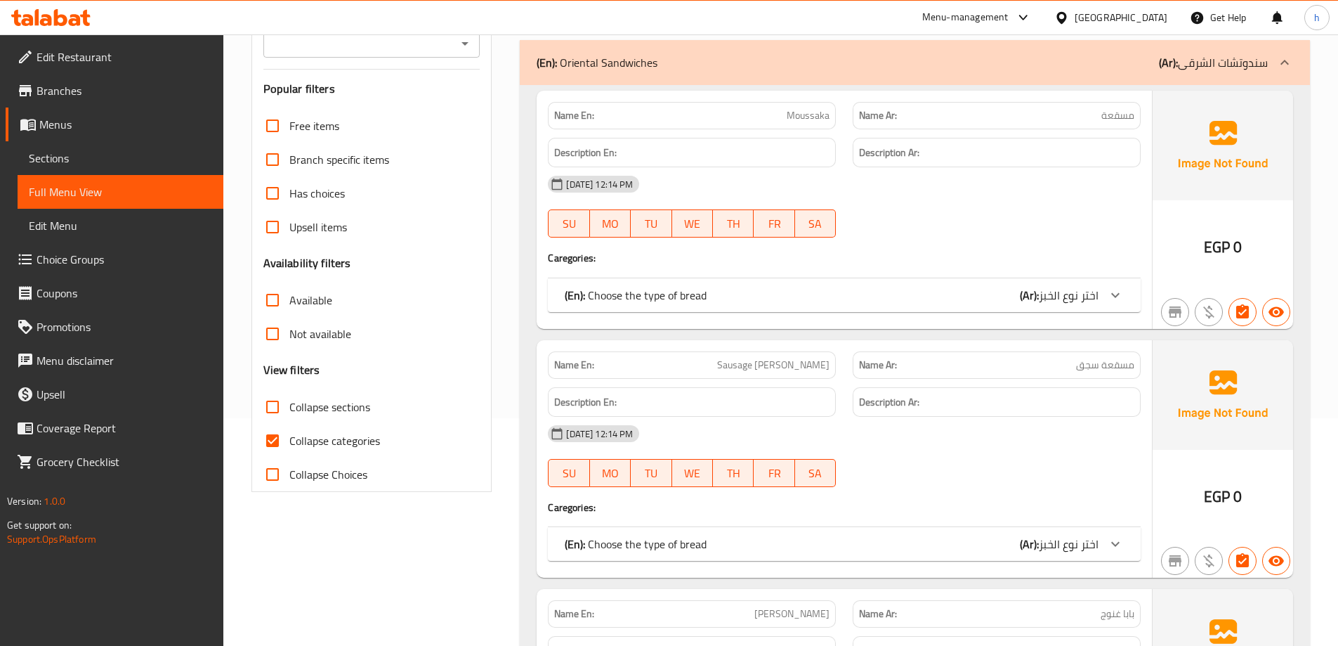
scroll to position [281, 0]
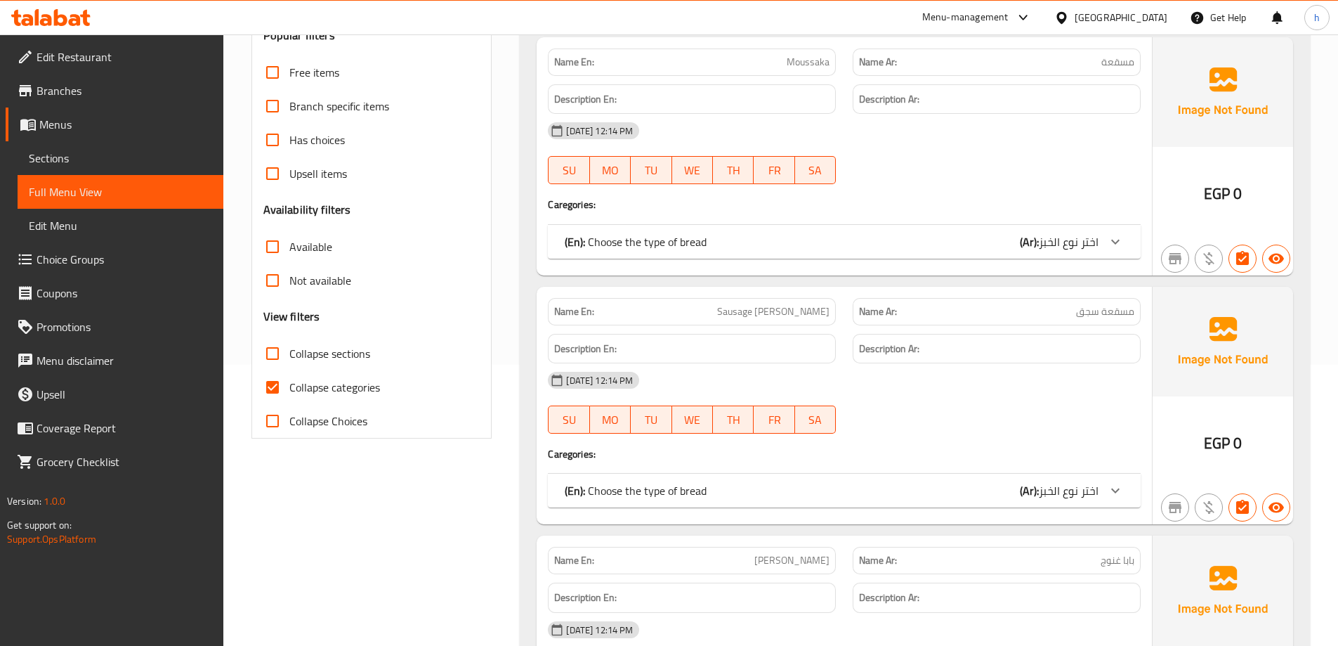
click at [282, 387] on input "Collapse categories" at bounding box center [273, 387] width 34 height 34
checkbox input "false"
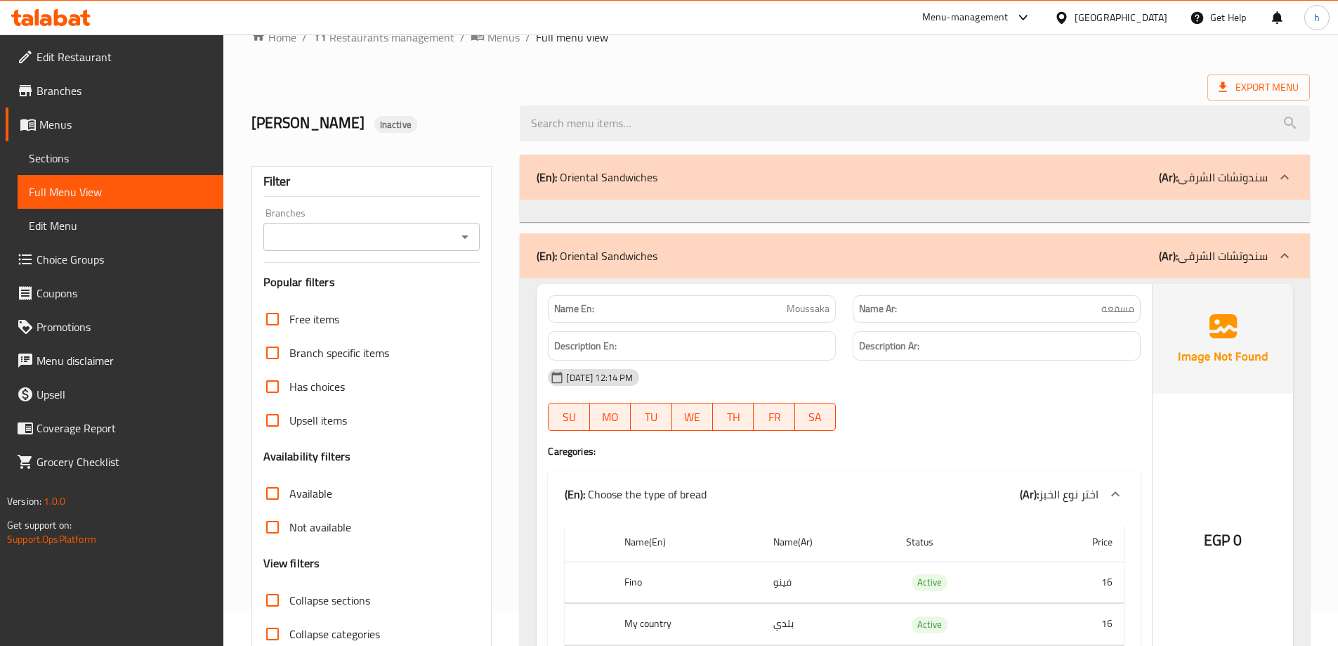
scroll to position [0, 0]
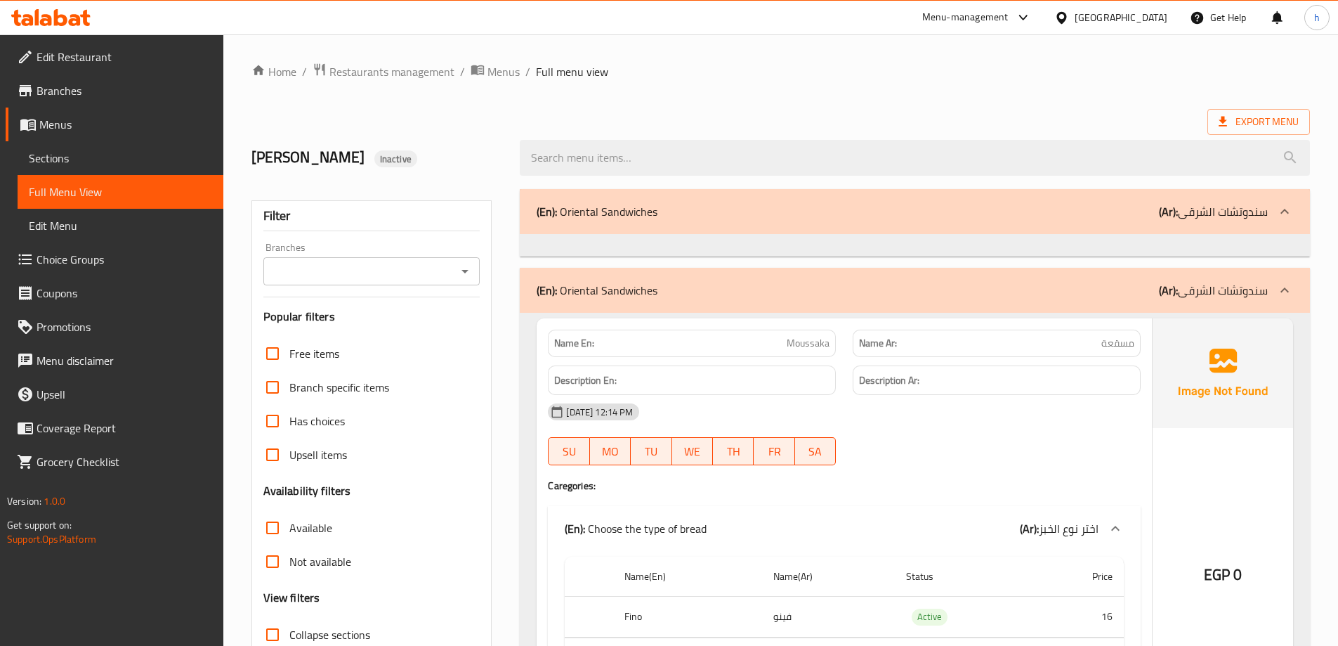
click at [123, 160] on span "Sections" at bounding box center [120, 158] width 183 height 17
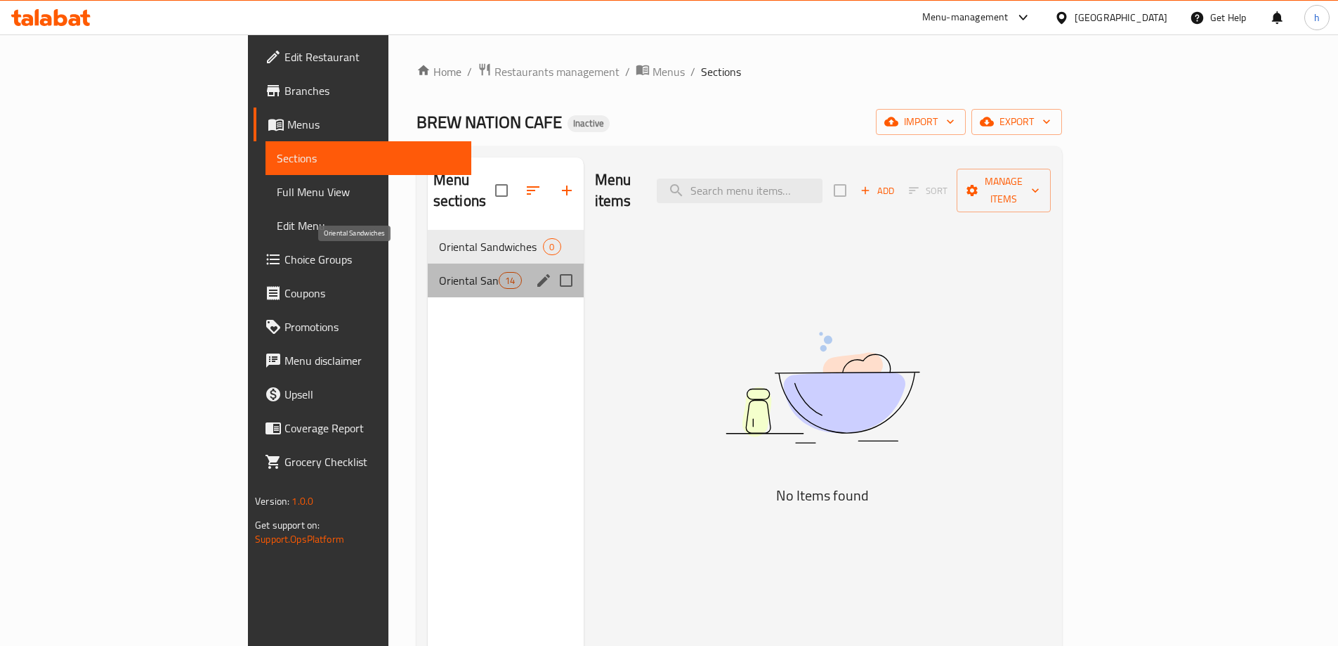
click at [439, 272] on span "Oriental Sandwiches" at bounding box center [469, 280] width 60 height 17
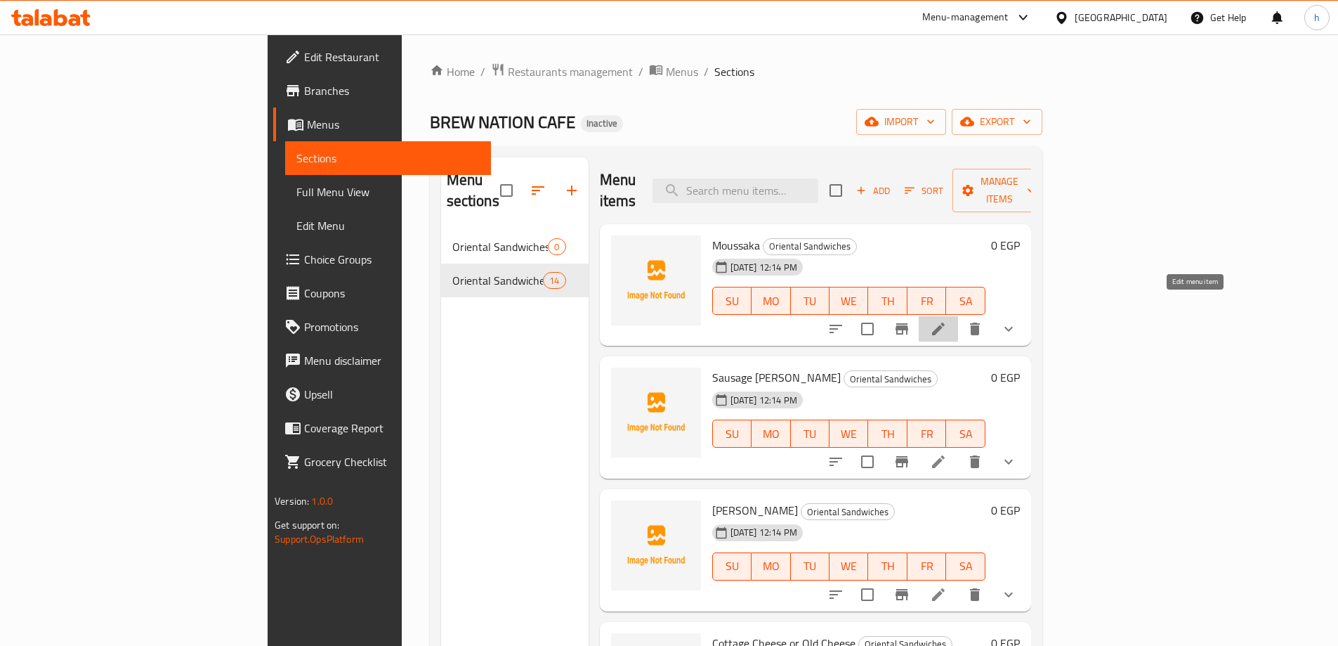
click at [945, 322] on icon at bounding box center [938, 328] width 13 height 13
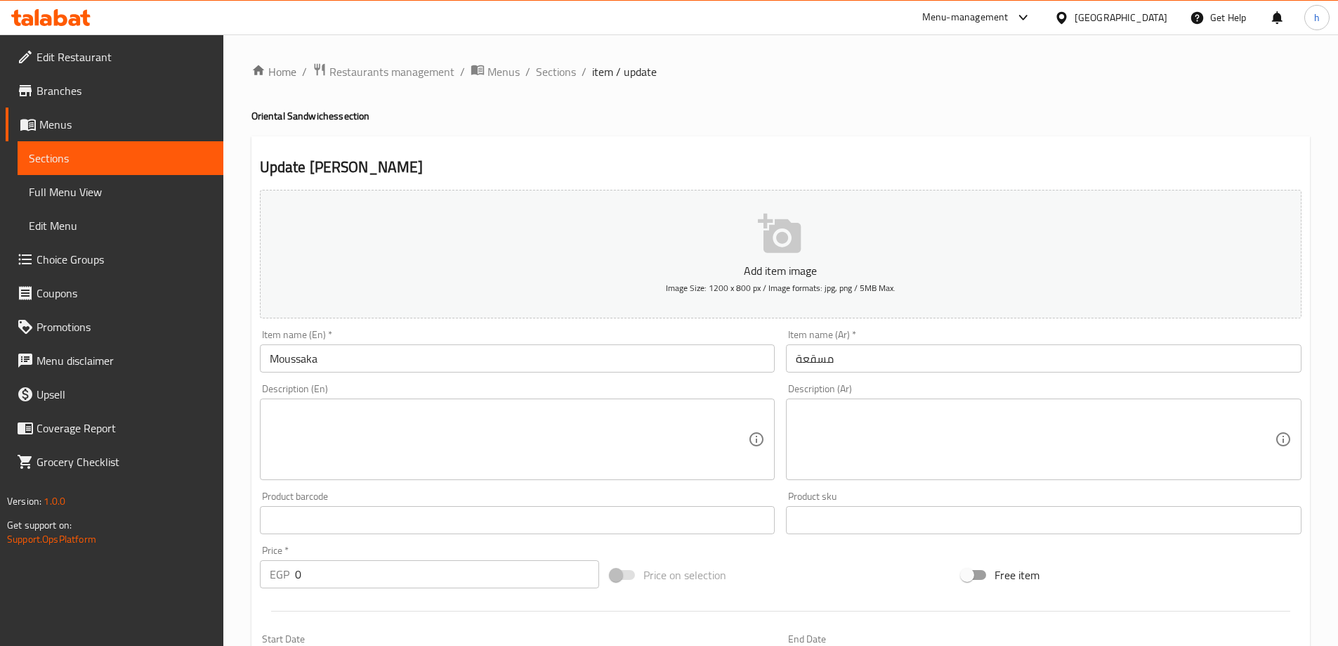
click at [380, 346] on input "Moussaka" at bounding box center [518, 358] width 516 height 28
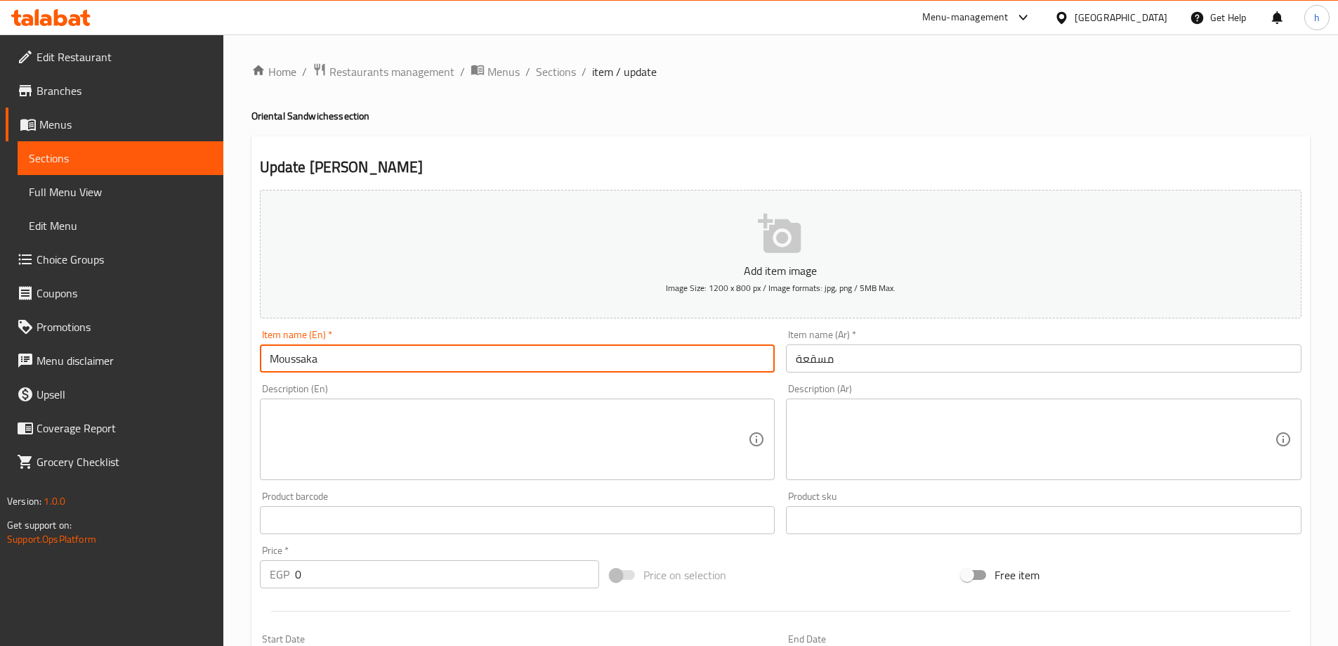
click at [381, 351] on input "Moussaka" at bounding box center [518, 358] width 516 height 28
paste input "esaka"
type input "Mesakaa"
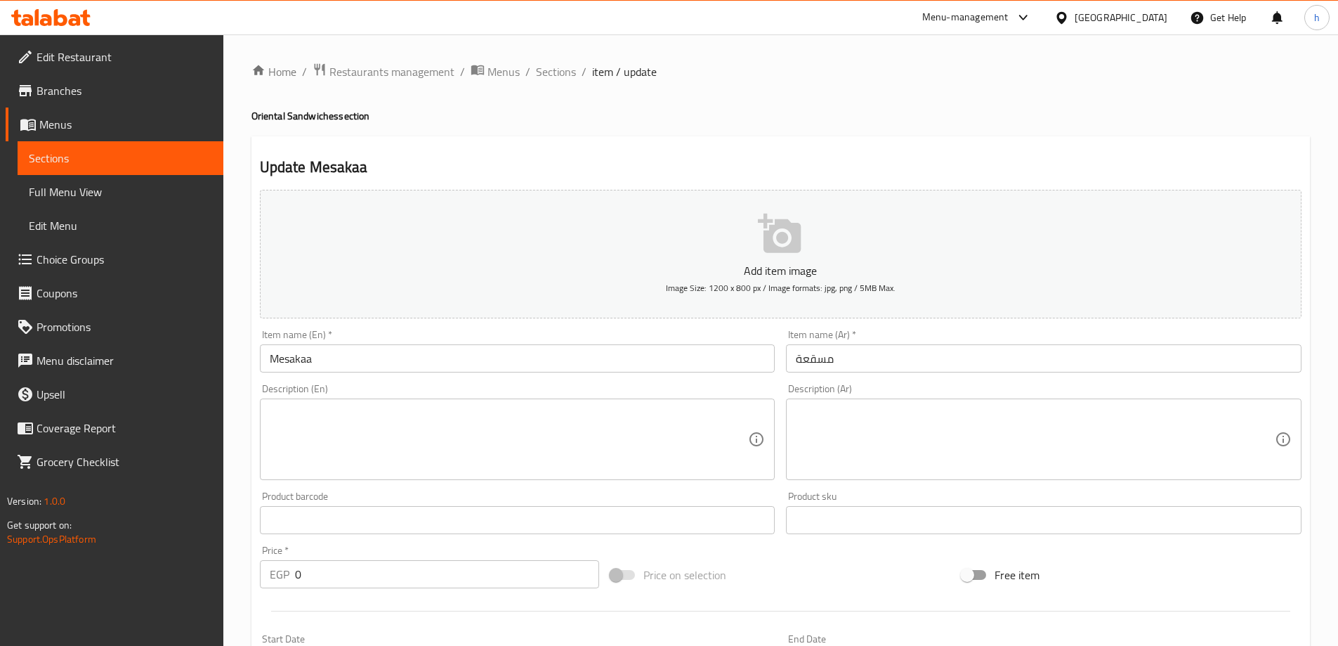
click at [460, 438] on textarea at bounding box center [509, 439] width 479 height 67
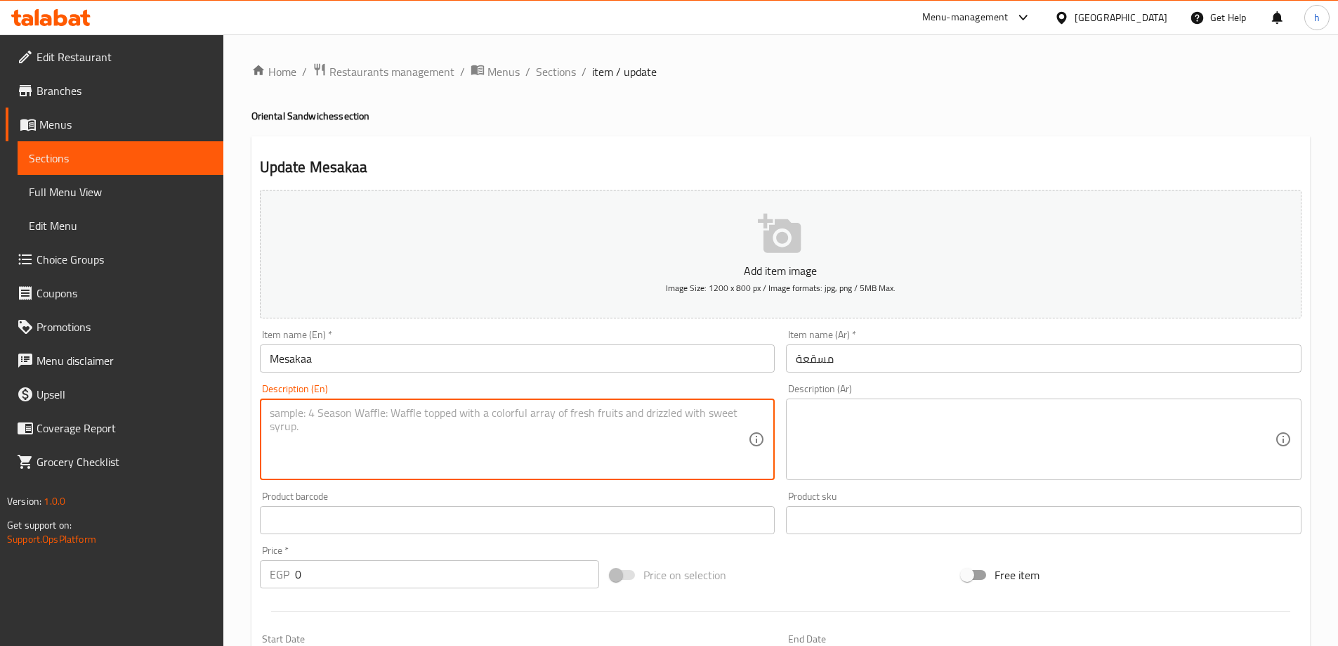
paste textarea "Eggplant stew with tomato sauce in sandwich"
type textarea "Eggplant stew with tomato sauce in sandwich"
click at [945, 438] on textarea at bounding box center [1035, 439] width 479 height 67
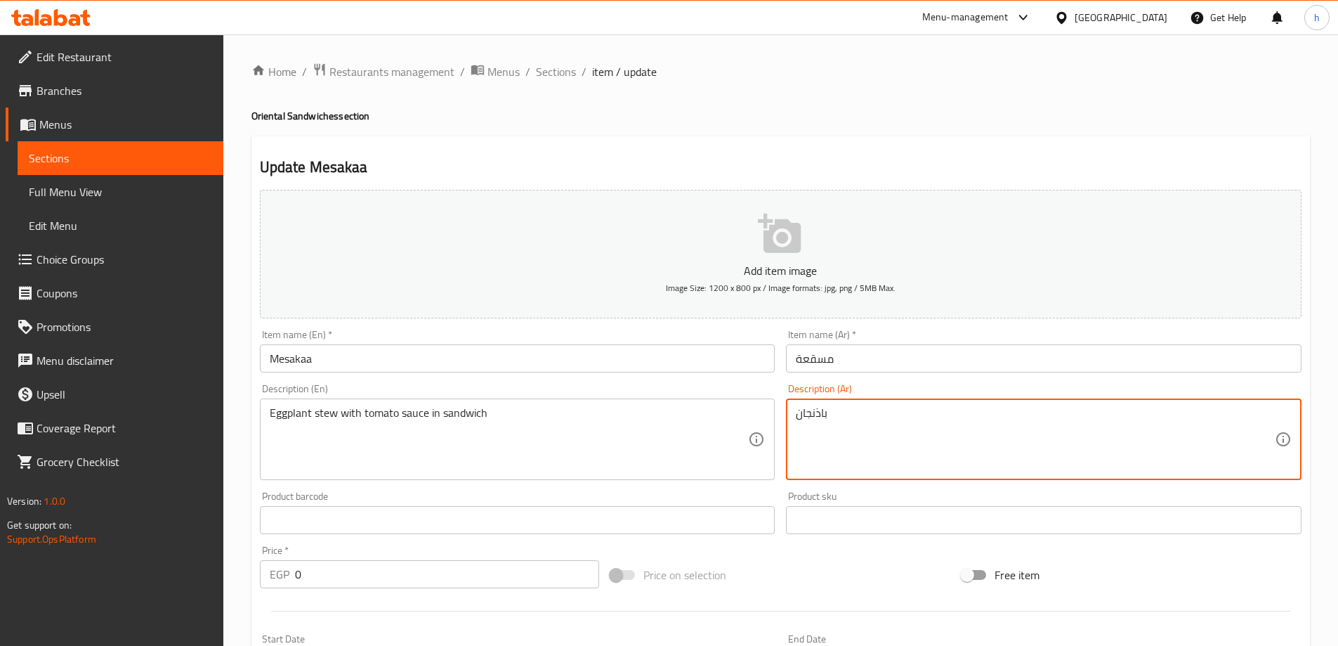
paste textarea "يخنة"
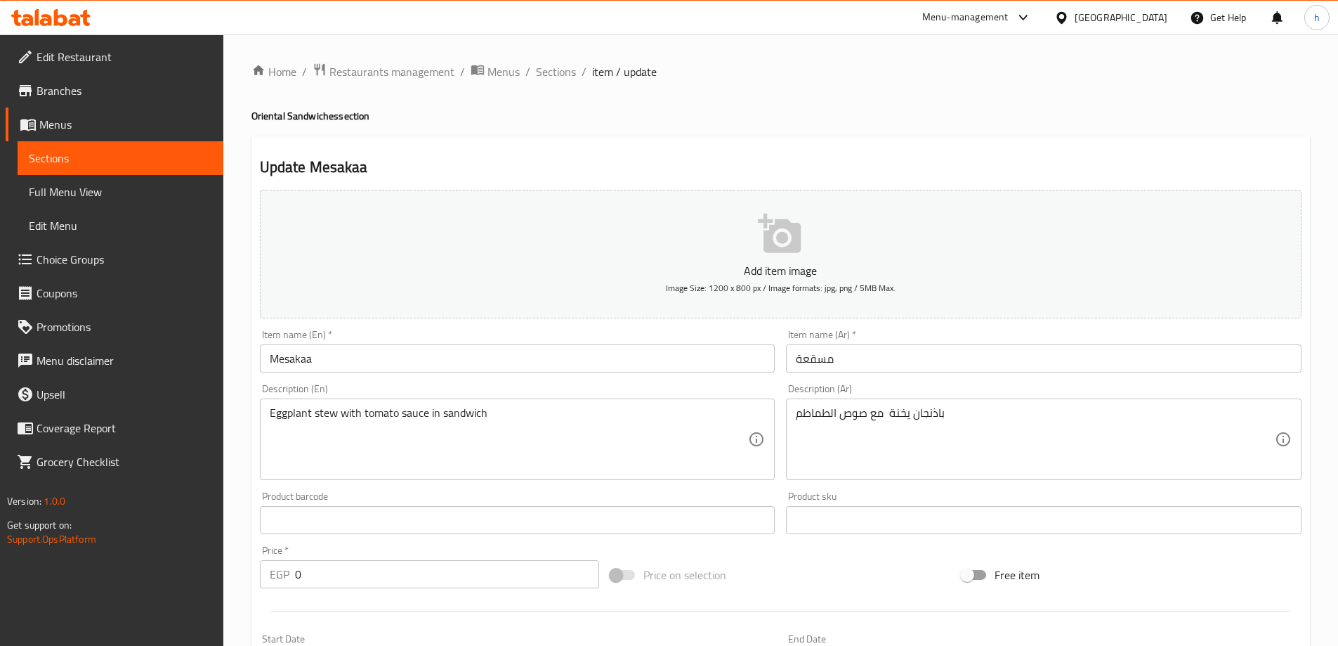
click at [790, 414] on div "باذنجان يخنة مع صوص الطماطم Description (Ar)" at bounding box center [1044, 438] width 516 height 81
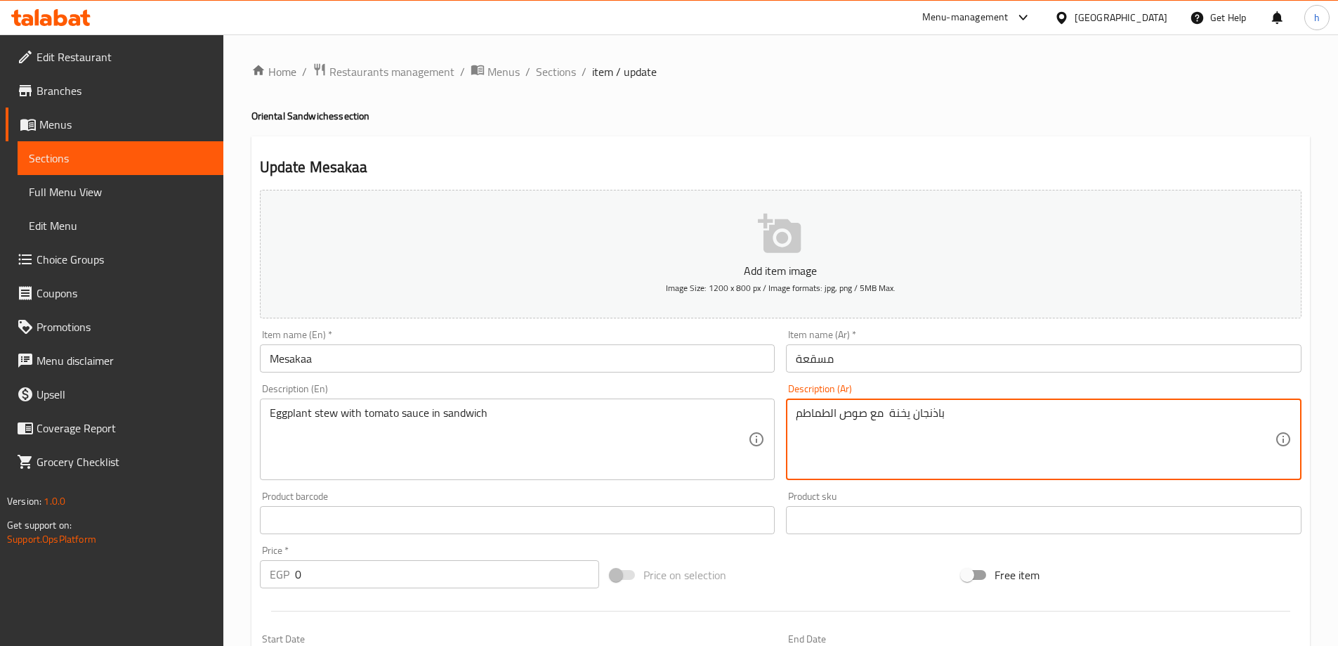
click at [794, 411] on div "باذنجان يخنة مع صوص الطماطم Description (Ar)" at bounding box center [1044, 438] width 516 height 81
click at [796, 414] on textarea "باذنجان يخنة مع صوص الطماطم" at bounding box center [1035, 439] width 479 height 67
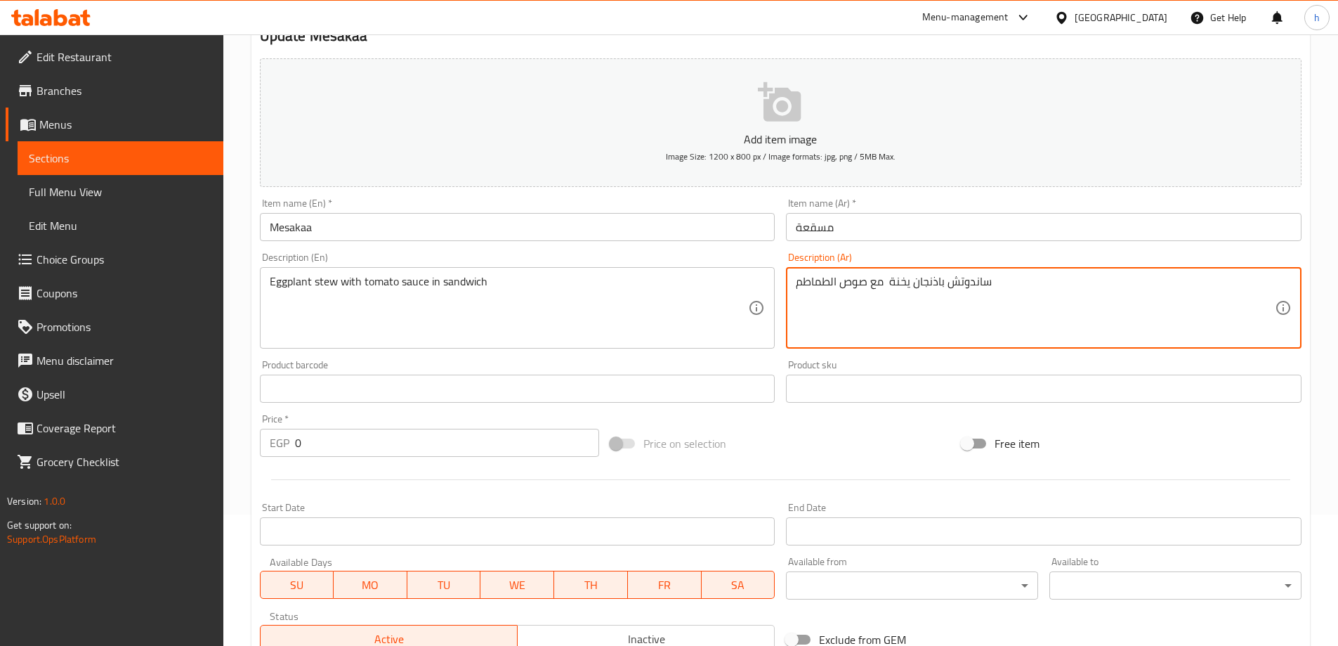
scroll to position [140, 0]
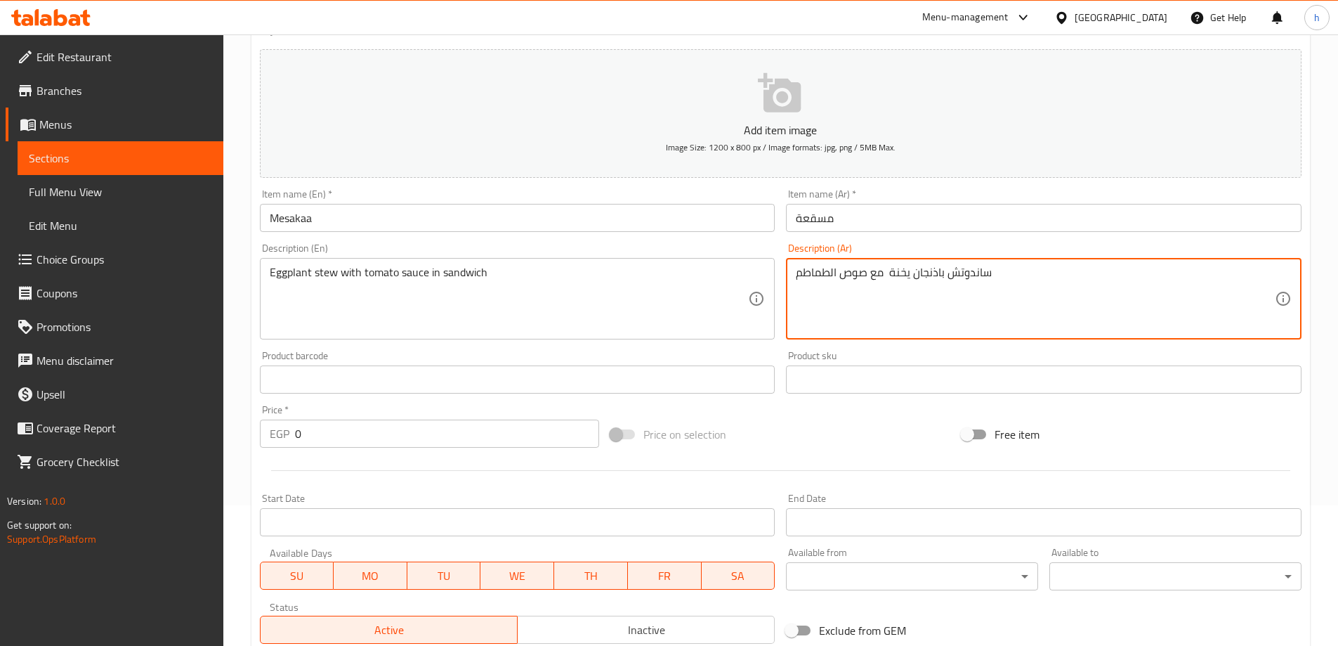
type textarea "ساندوتش باذنجان يخنة مع صوص الطماطم"
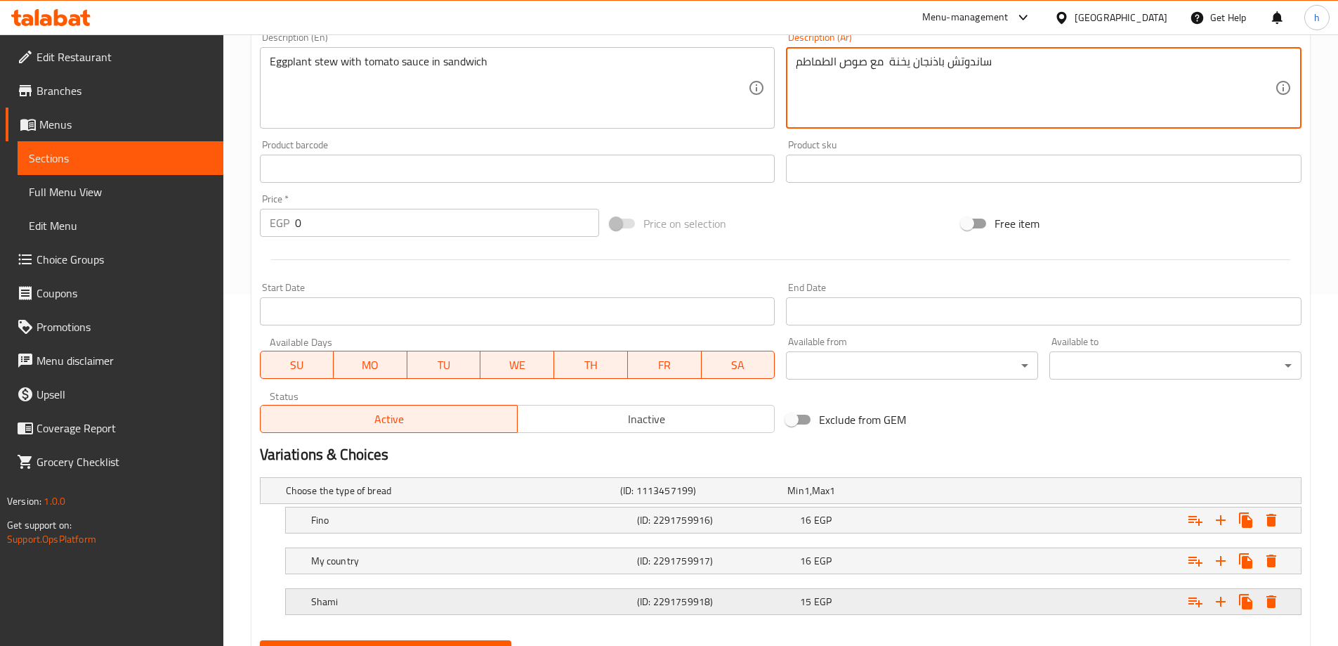
scroll to position [419, 0]
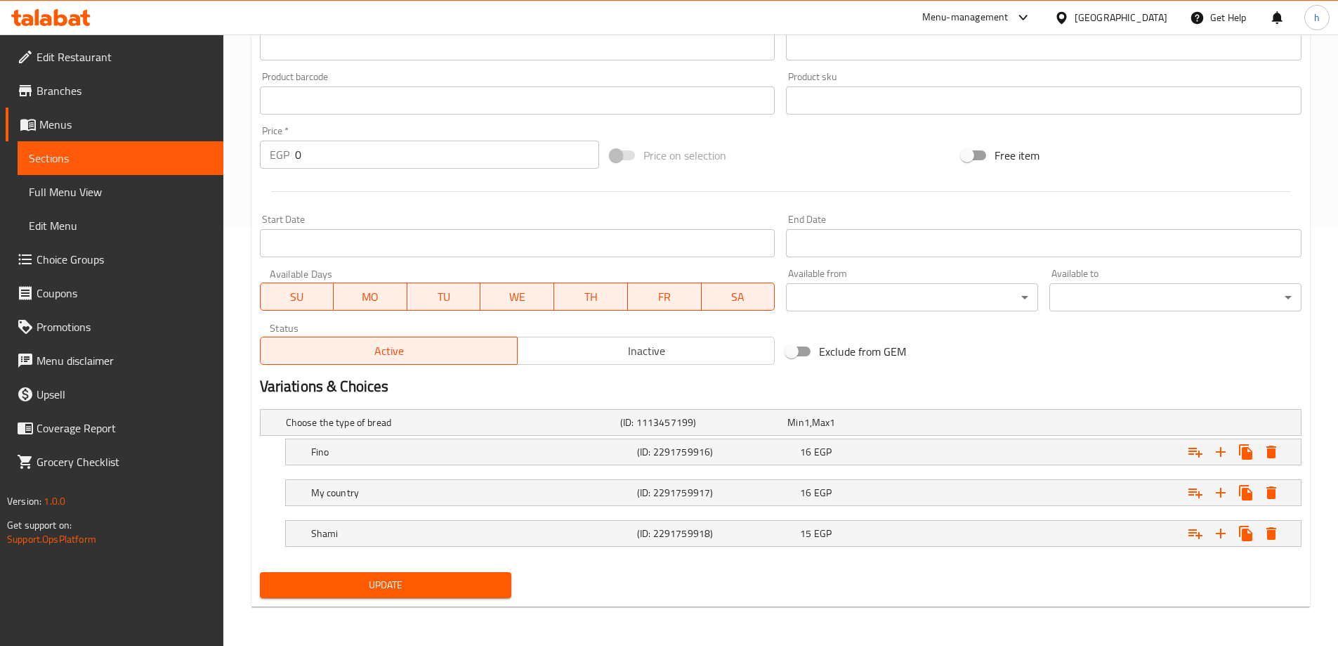
click at [469, 591] on span "Update" at bounding box center [386, 585] width 230 height 18
click at [105, 191] on span "Full Menu View" at bounding box center [120, 191] width 183 height 17
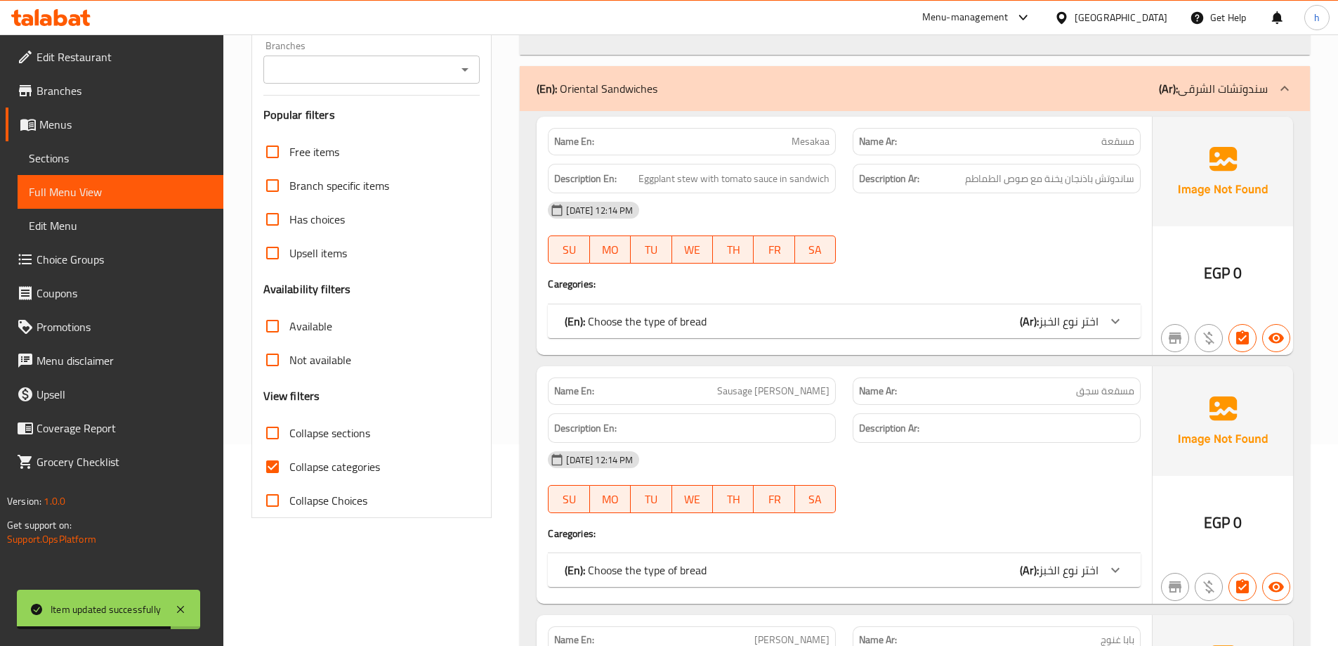
scroll to position [233, 0]
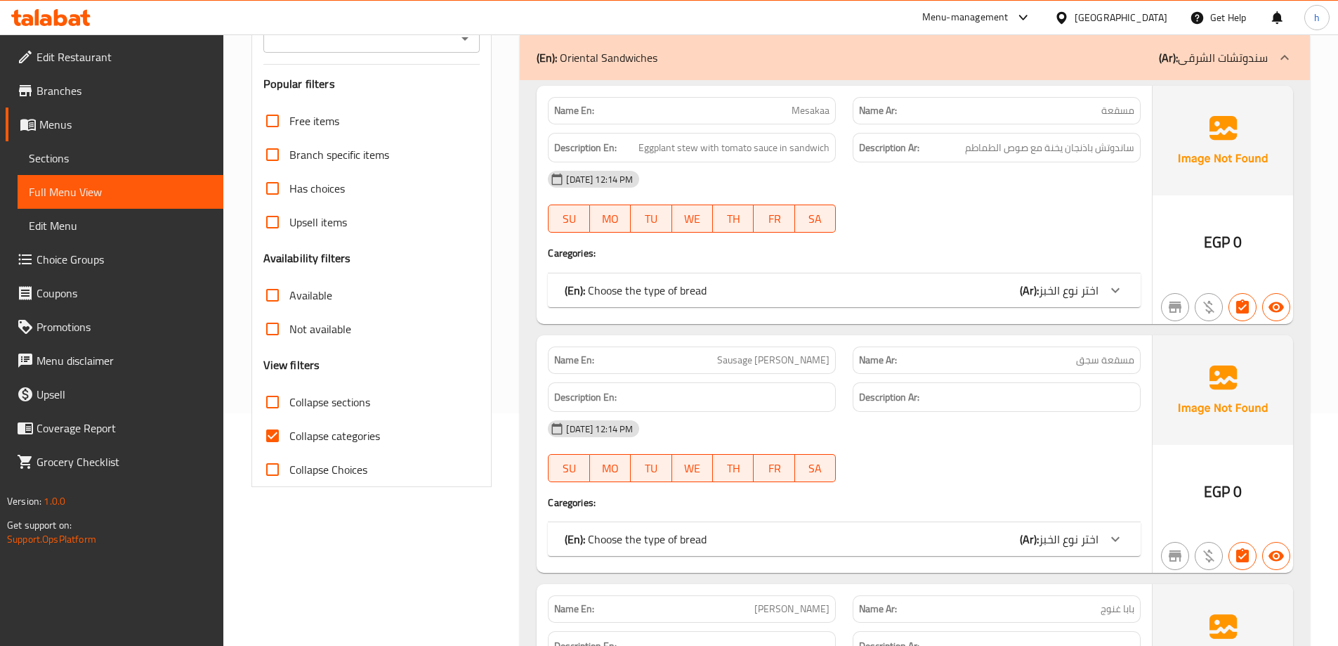
drag, startPoint x: 273, startPoint y: 428, endPoint x: 253, endPoint y: 411, distance: 26.4
click at [274, 428] on input "Collapse categories" at bounding box center [273, 436] width 34 height 34
checkbox input "false"
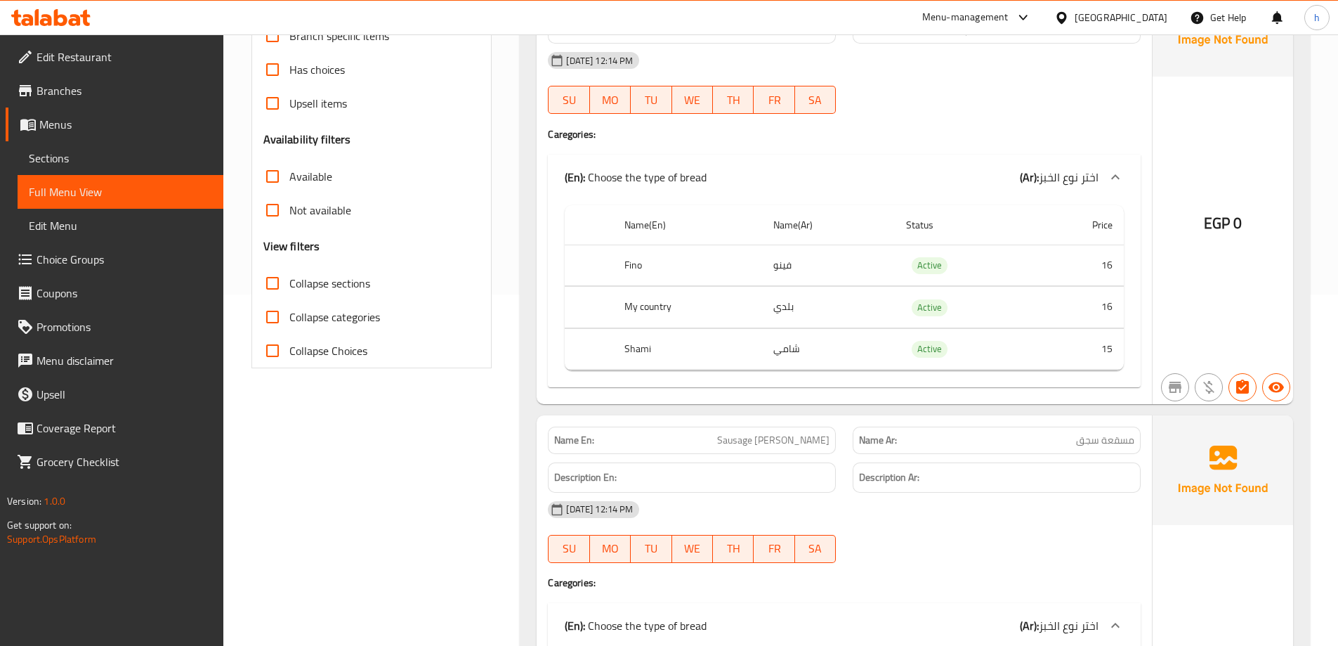
scroll to position [421, 0]
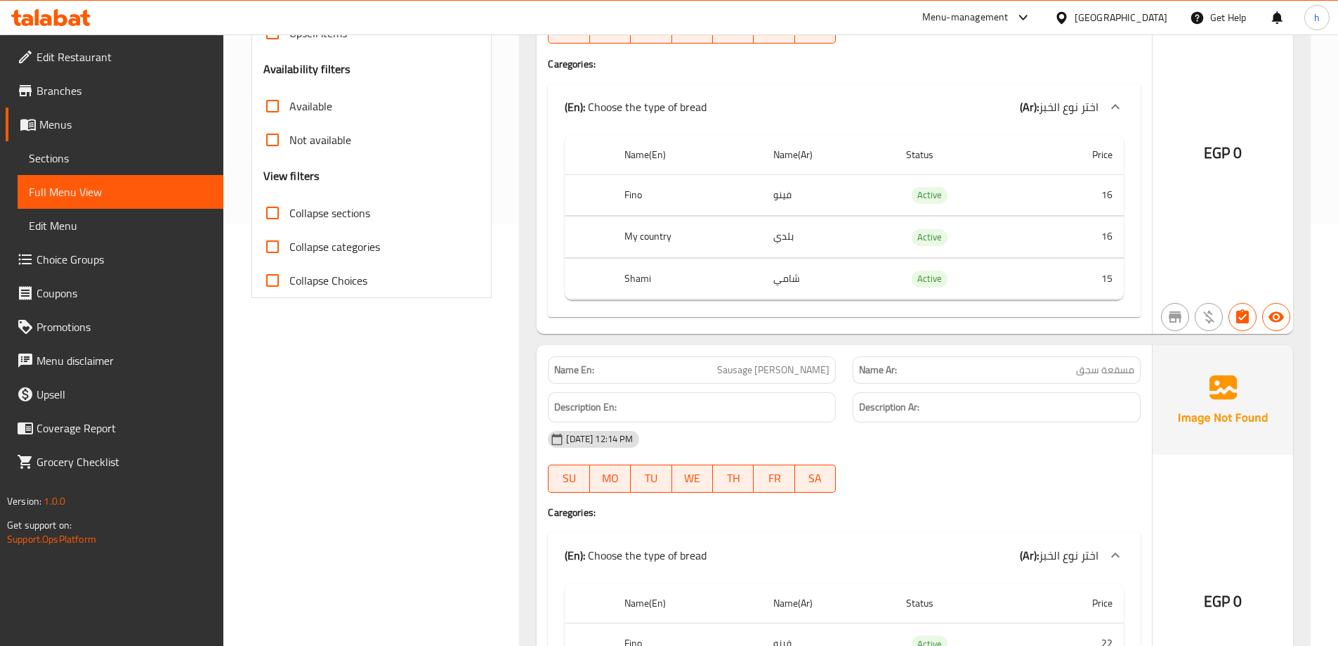
click at [748, 369] on p "Name En: Sausage Moussaka" at bounding box center [691, 369] width 275 height 15
click at [744, 369] on p "Name En: Sausage Moussaka" at bounding box center [691, 369] width 275 height 15
click at [148, 159] on span "Sections" at bounding box center [120, 158] width 183 height 17
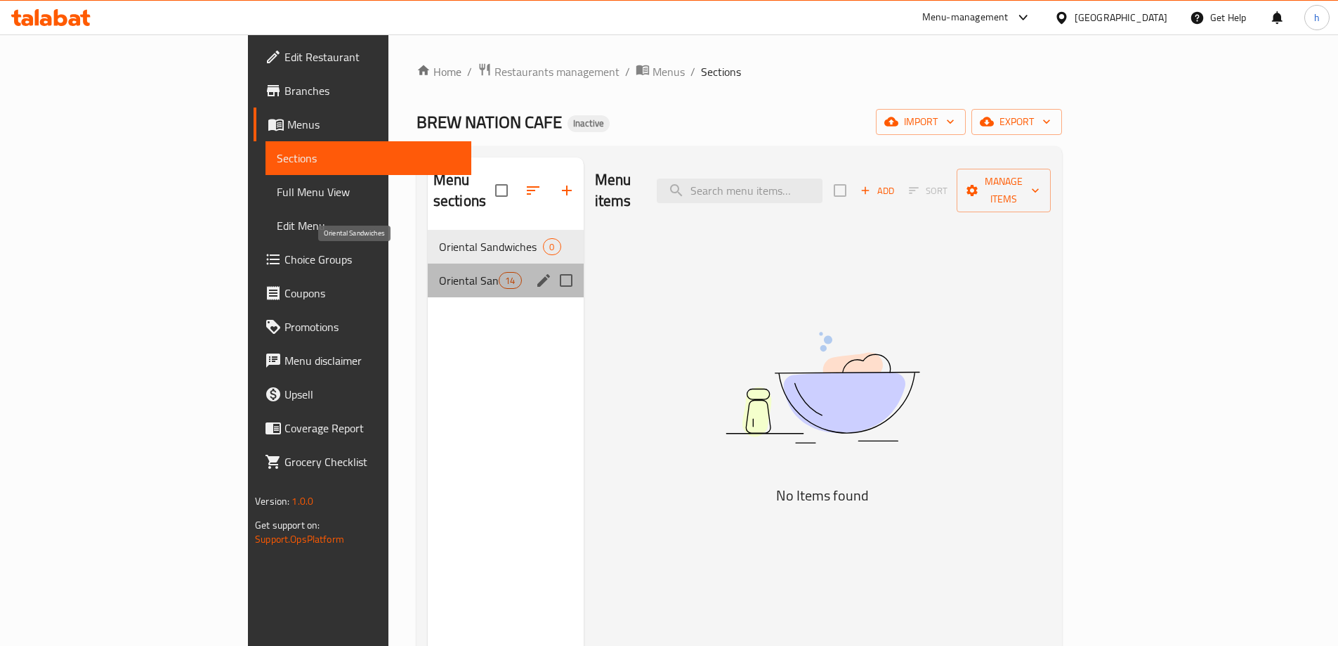
click at [439, 272] on span "Oriental Sandwiches" at bounding box center [469, 280] width 60 height 17
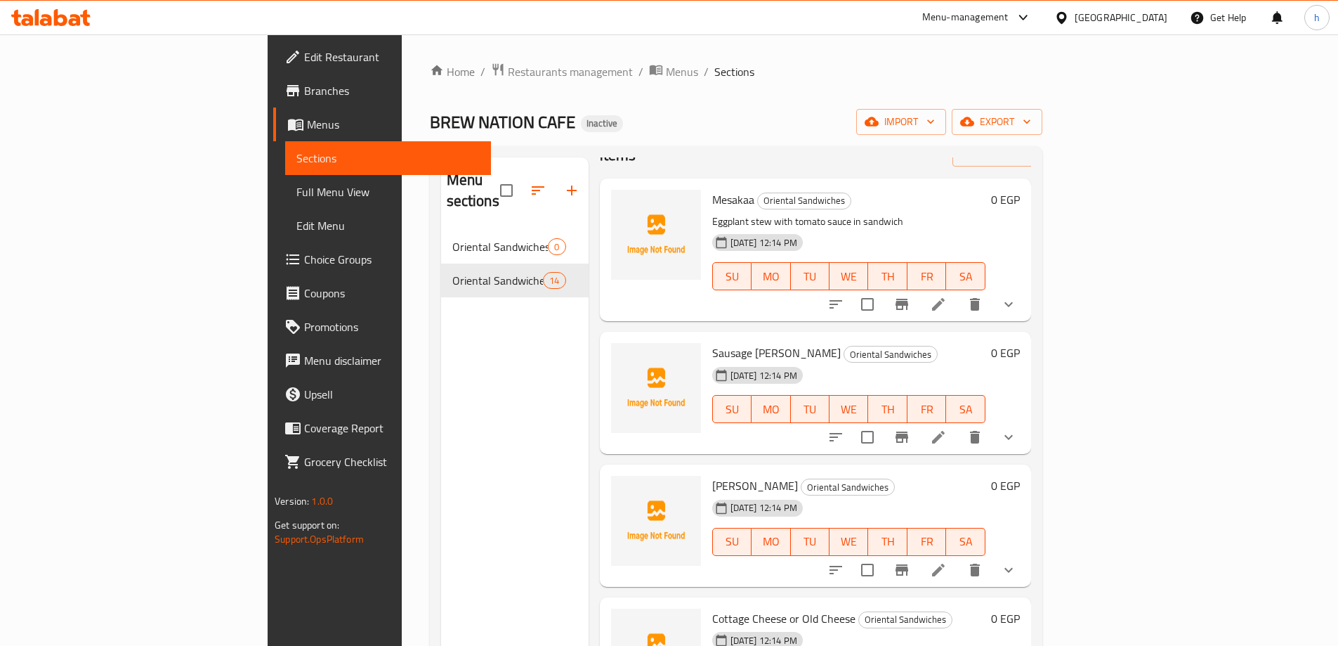
scroll to position [70, 0]
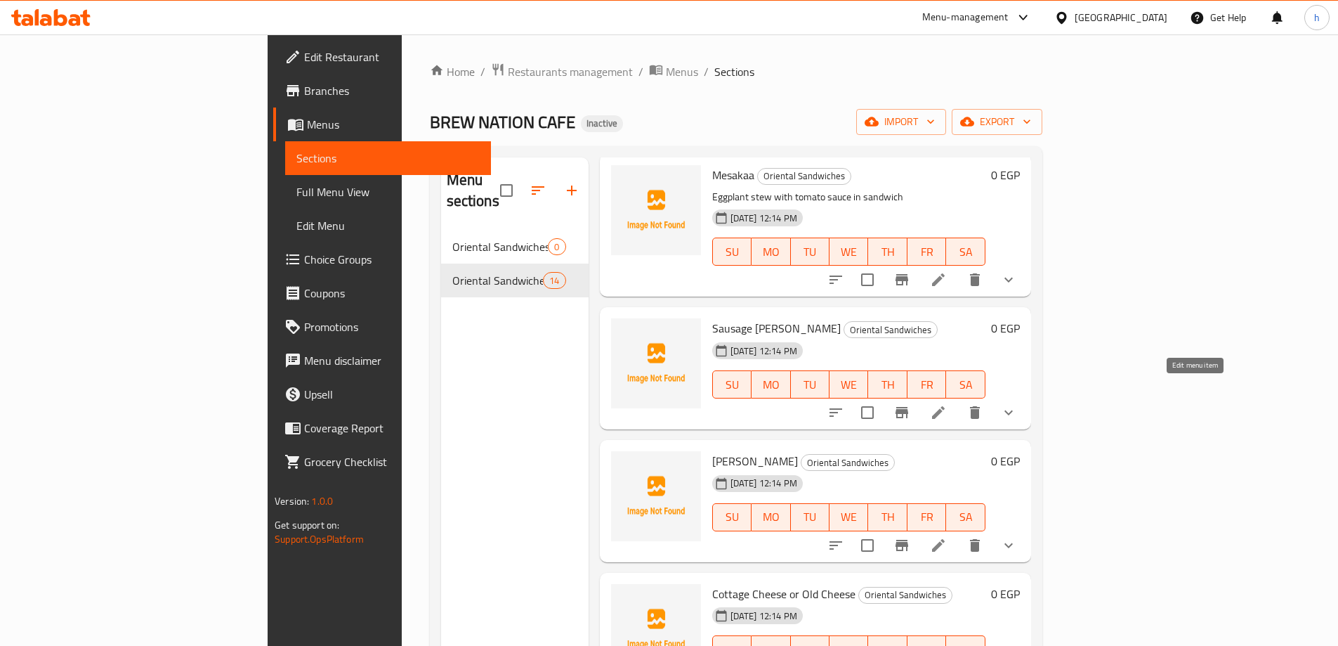
click at [947, 404] on icon at bounding box center [938, 412] width 17 height 17
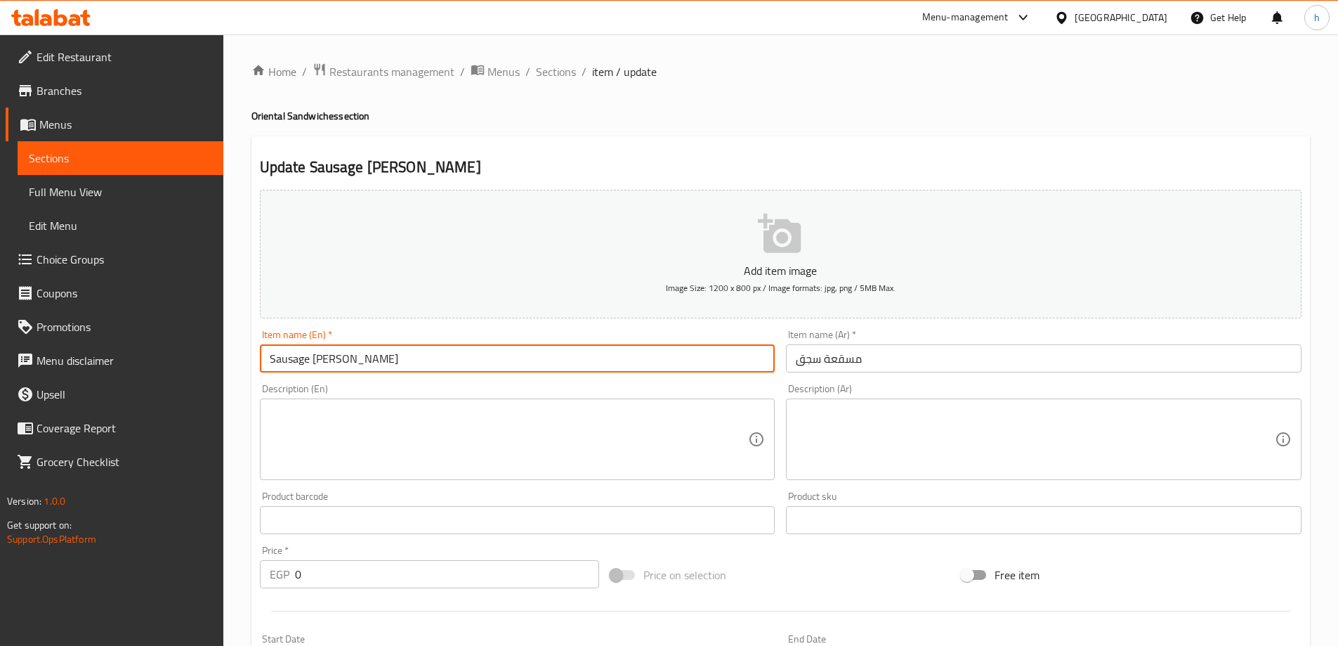
drag, startPoint x: 363, startPoint y: 359, endPoint x: 313, endPoint y: 355, distance: 50.8
click at [313, 355] on input "Sausage Moussaka" at bounding box center [518, 358] width 516 height 28
paste input "esaka"
type input "Sausage Mesakaa"
click at [887, 428] on textarea at bounding box center [1035, 439] width 479 height 67
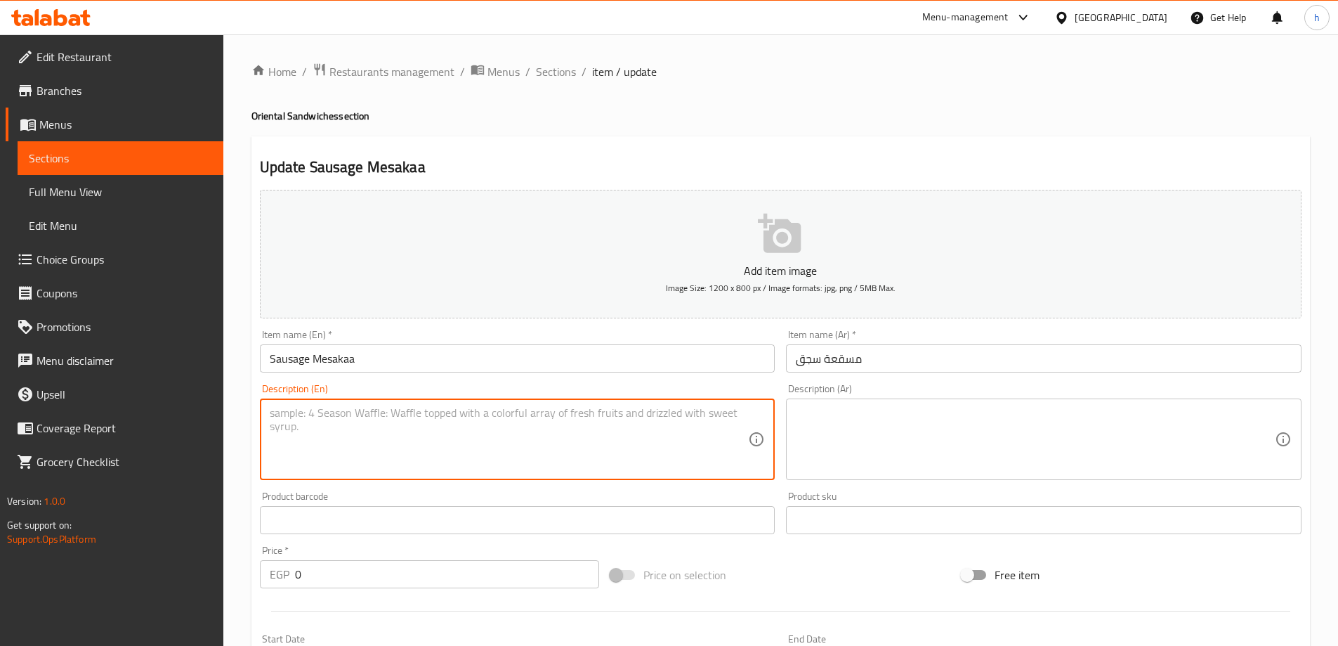
click at [580, 424] on textarea at bounding box center [509, 439] width 479 height 67
paste textarea "Moussaka sandwich with sausage"
type textarea "Moussaka sandwich with sausage"
click at [977, 436] on textarea at bounding box center [1035, 439] width 479 height 67
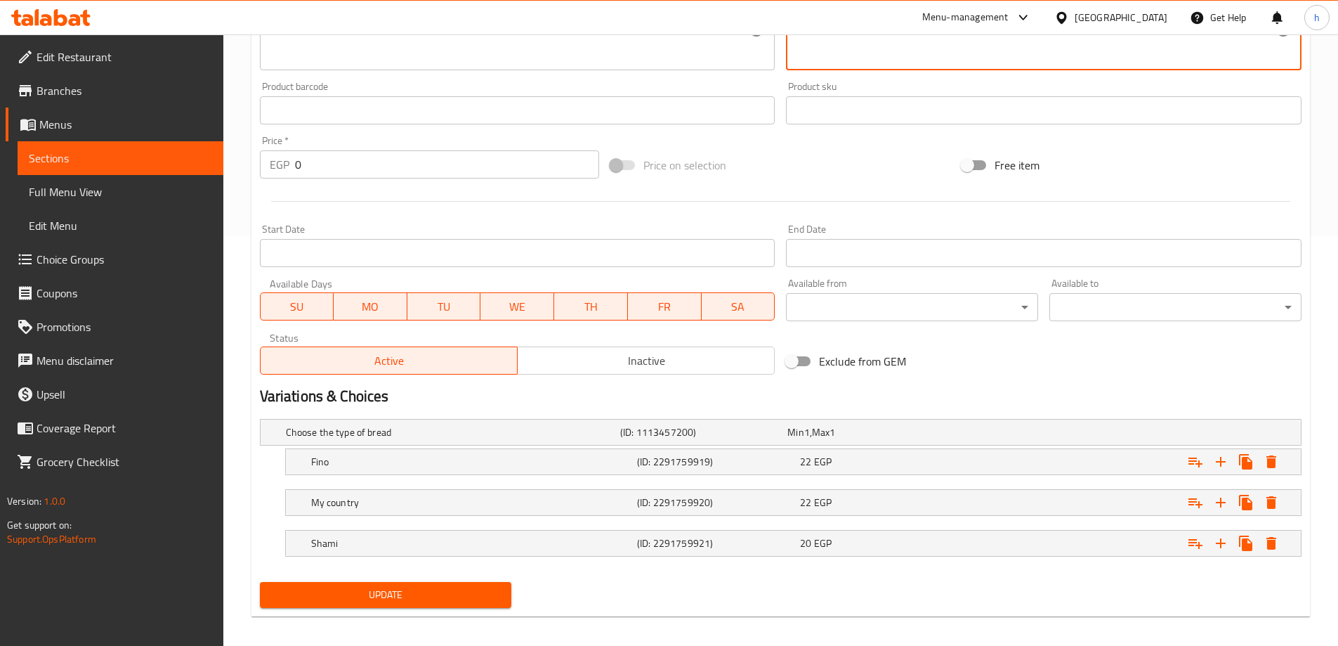
scroll to position [419, 0]
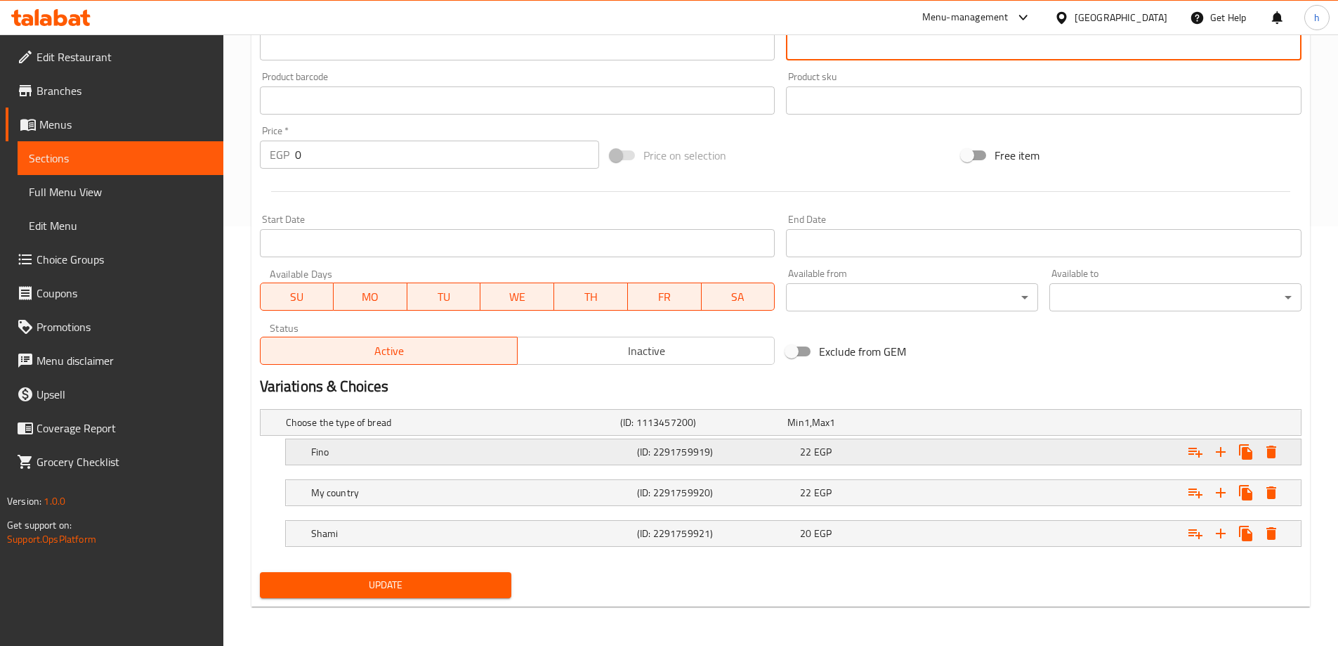
type textarea "ساندوتش مسقعة مع السجق"
click at [601, 450] on h5 "Fino" at bounding box center [471, 452] width 320 height 14
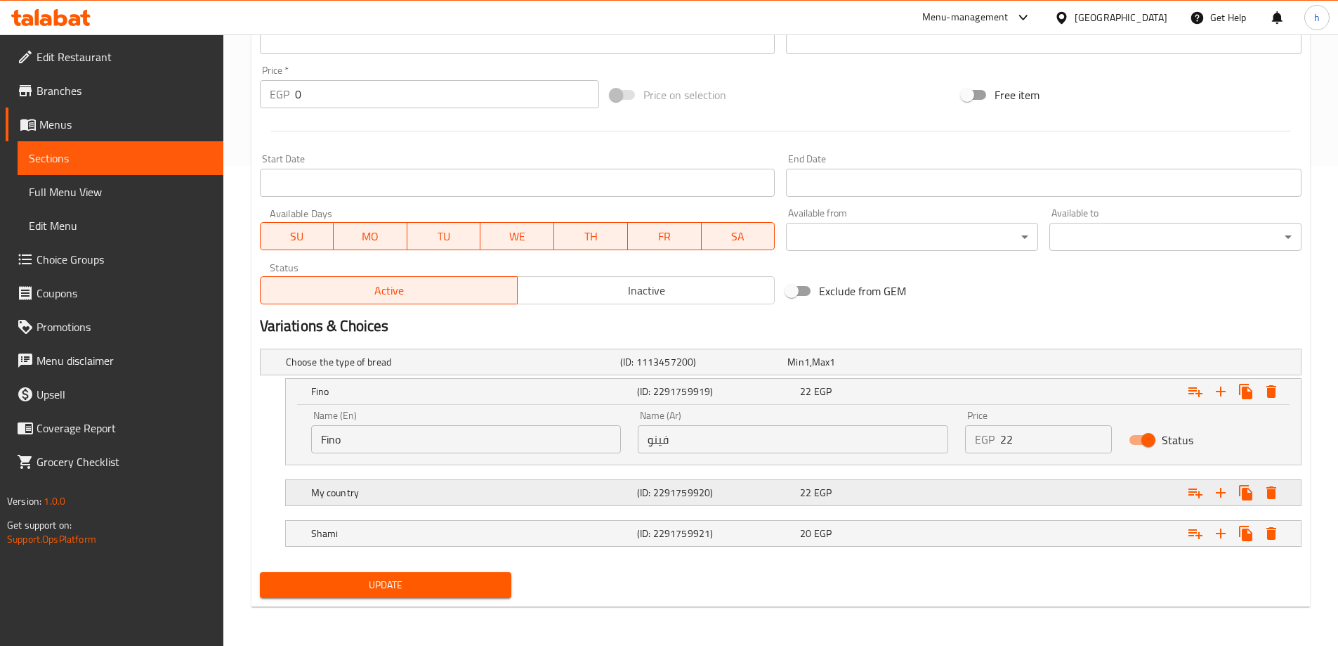
click at [589, 494] on h5 "My country" at bounding box center [471, 492] width 320 height 14
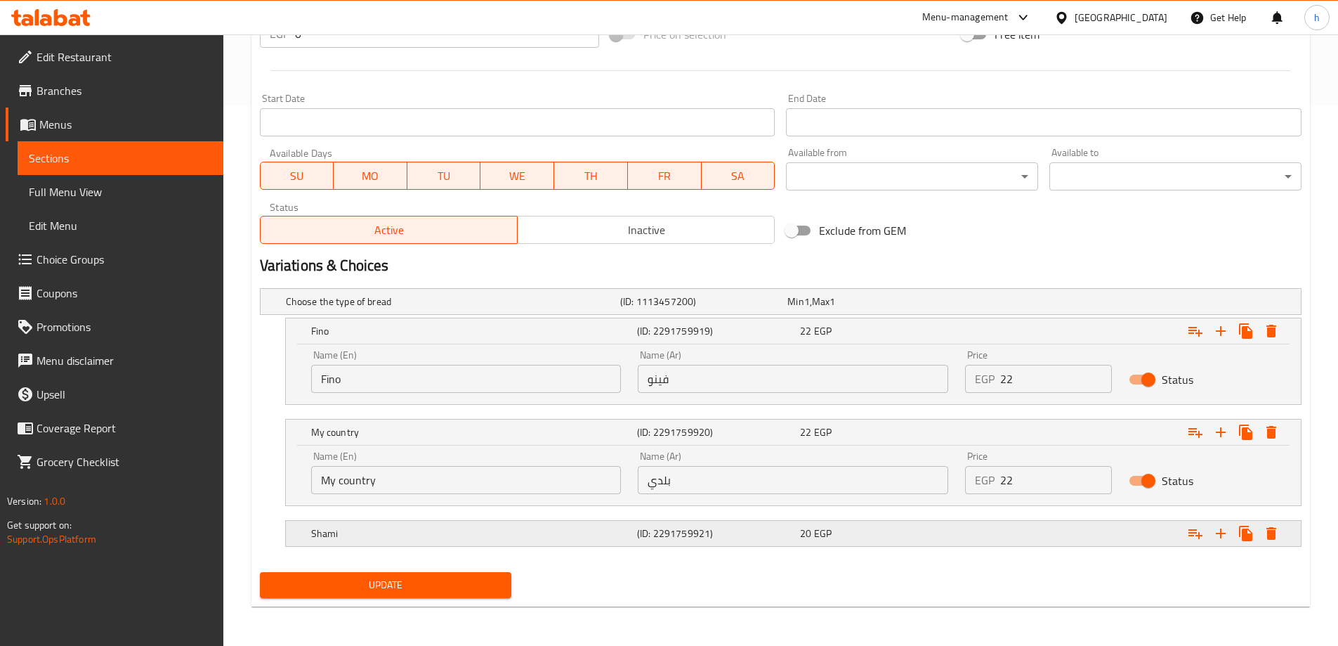
click at [608, 528] on h5 "Shami" at bounding box center [471, 533] width 320 height 14
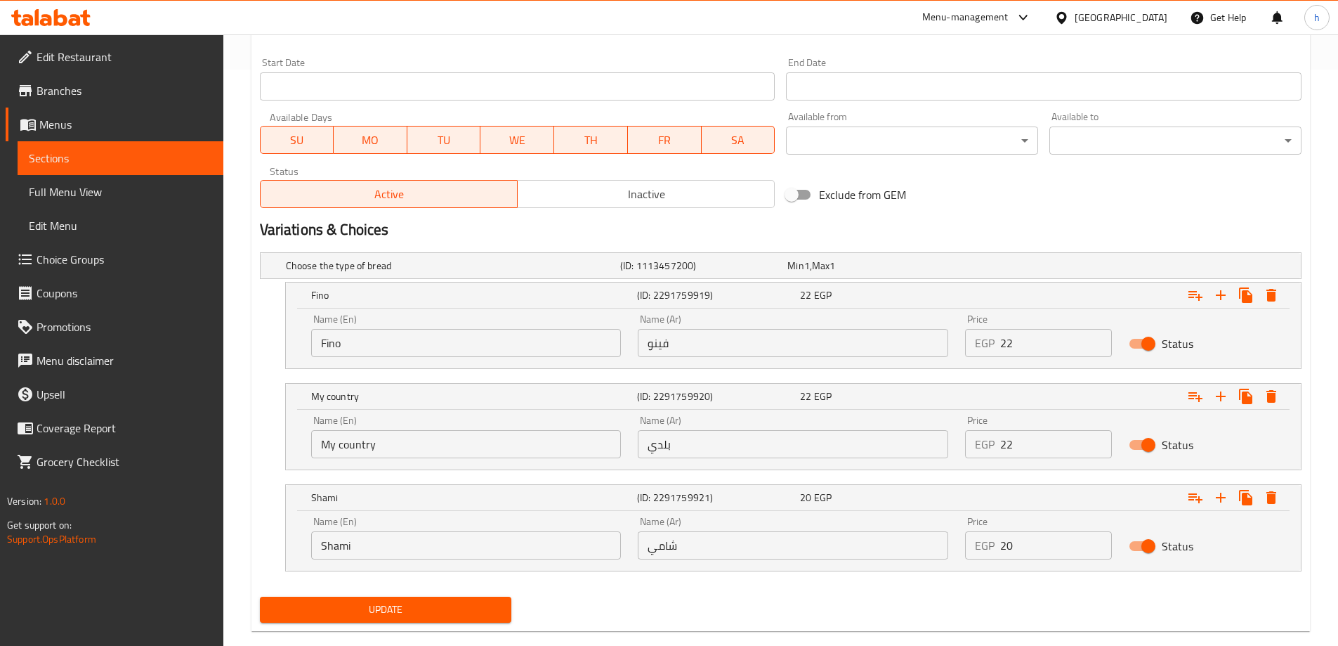
scroll to position [601, 0]
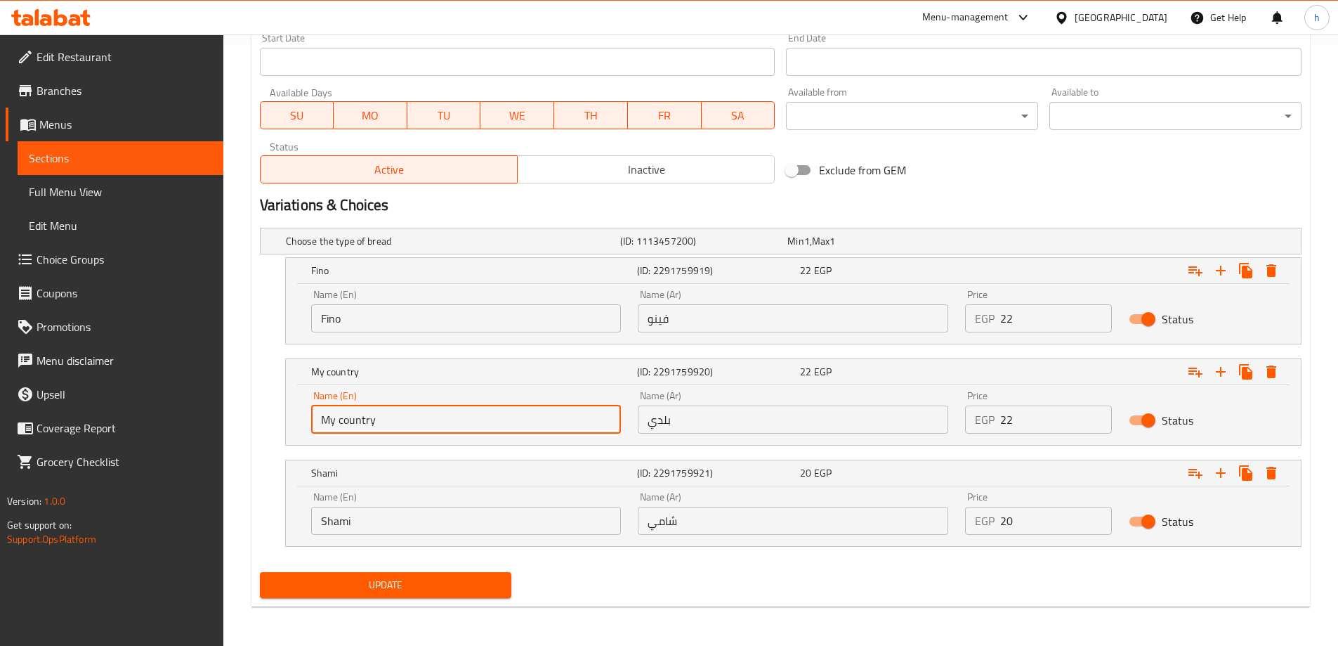
click at [402, 421] on input "My country" at bounding box center [466, 419] width 310 height 28
type input "ل"
type input "b"
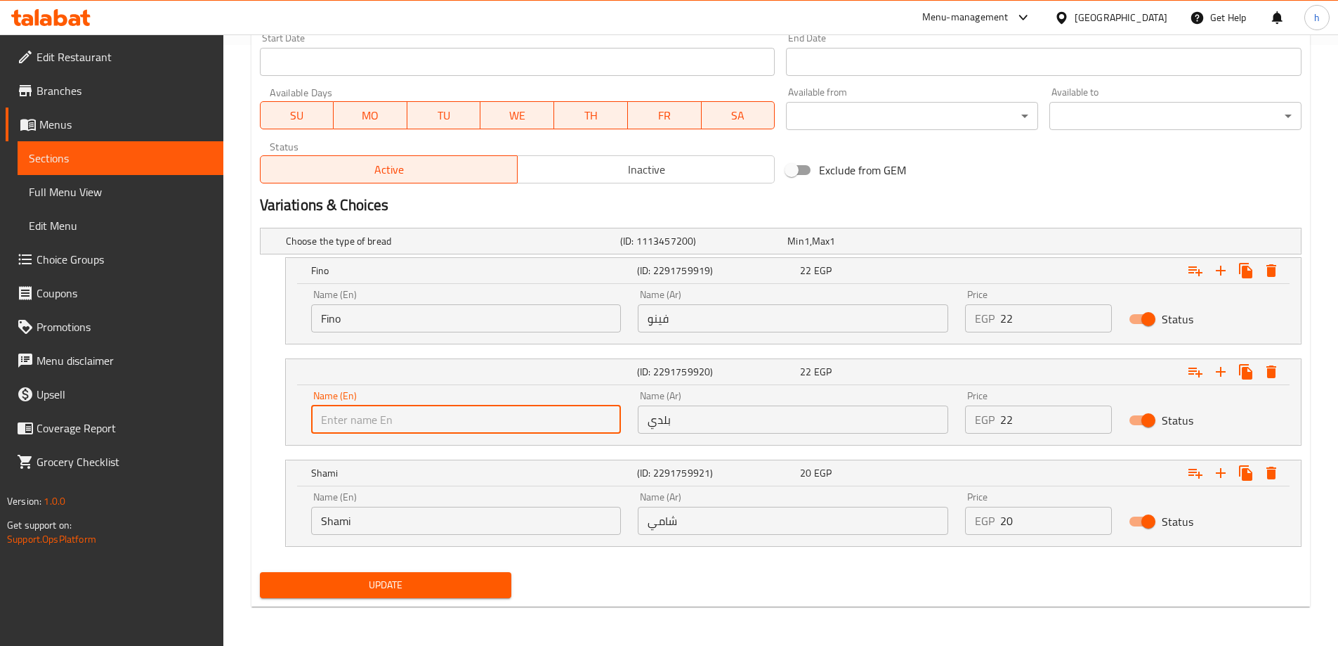
click at [405, 420] on input "text" at bounding box center [466, 419] width 310 height 28
click at [401, 417] on input "text" at bounding box center [466, 419] width 310 height 28
paste input "Baladi"
type input "Baladi"
click at [432, 332] on div "Name (En) Fino Name (En)" at bounding box center [466, 311] width 327 height 60
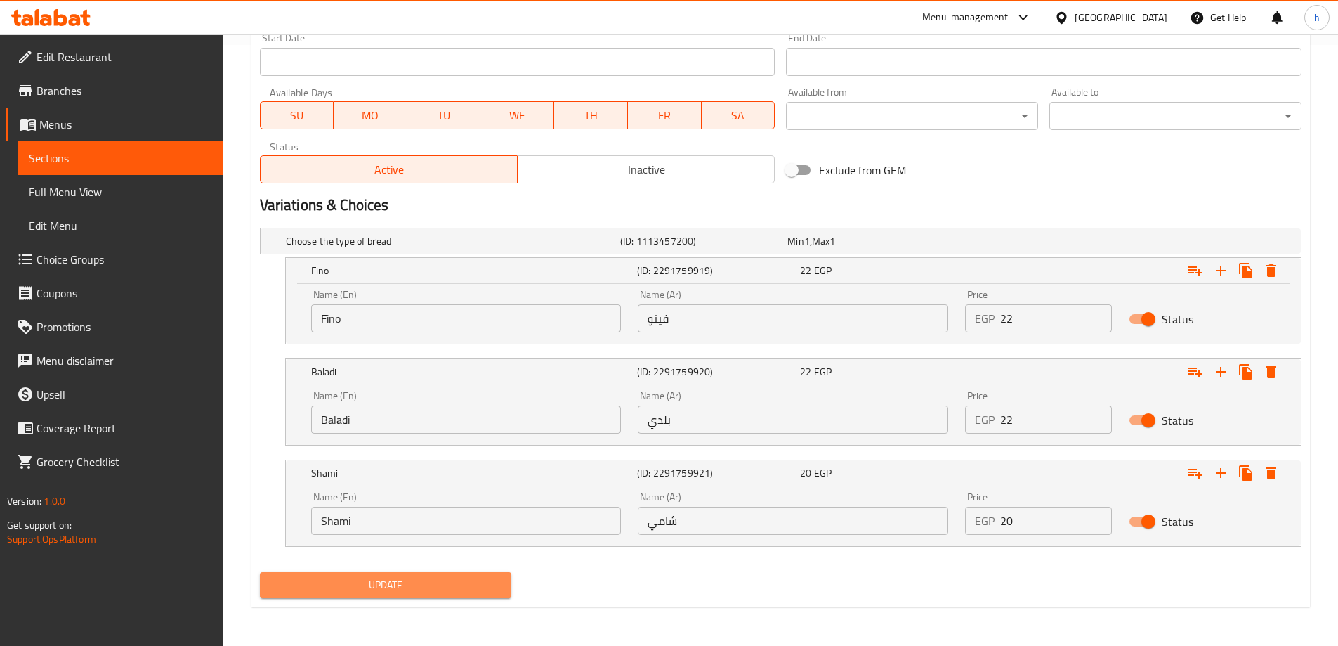
click at [436, 580] on span "Update" at bounding box center [386, 585] width 230 height 18
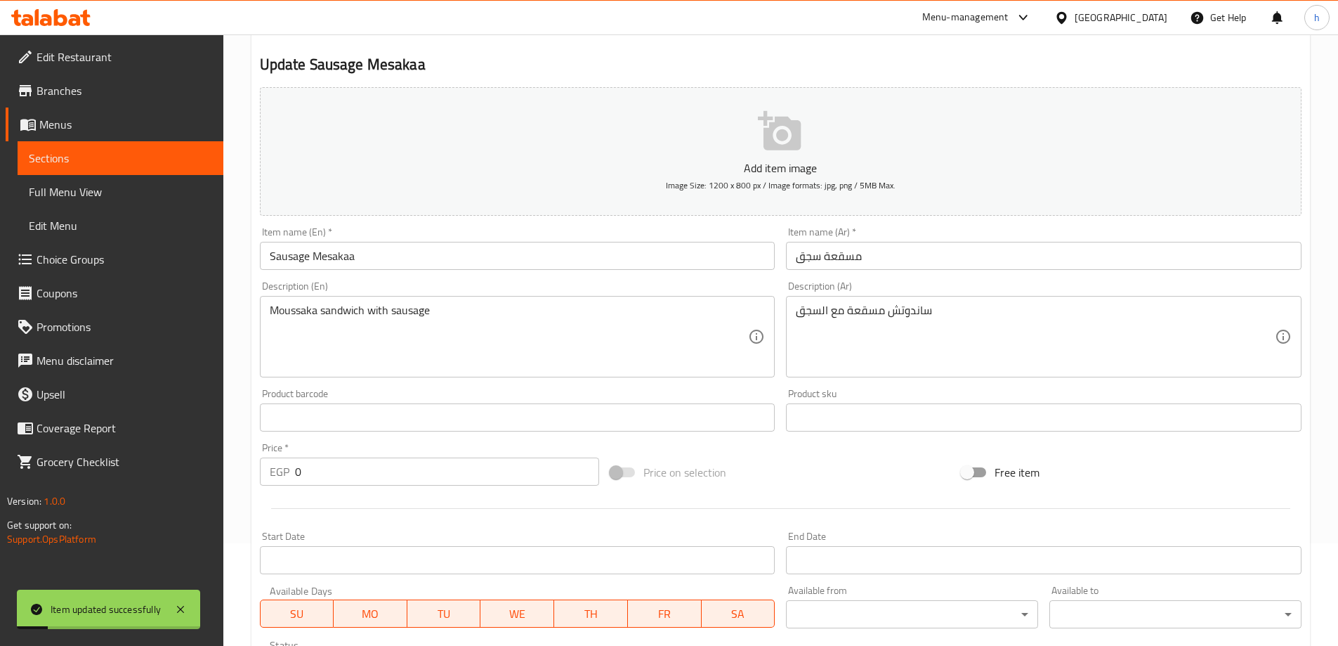
scroll to position [0, 0]
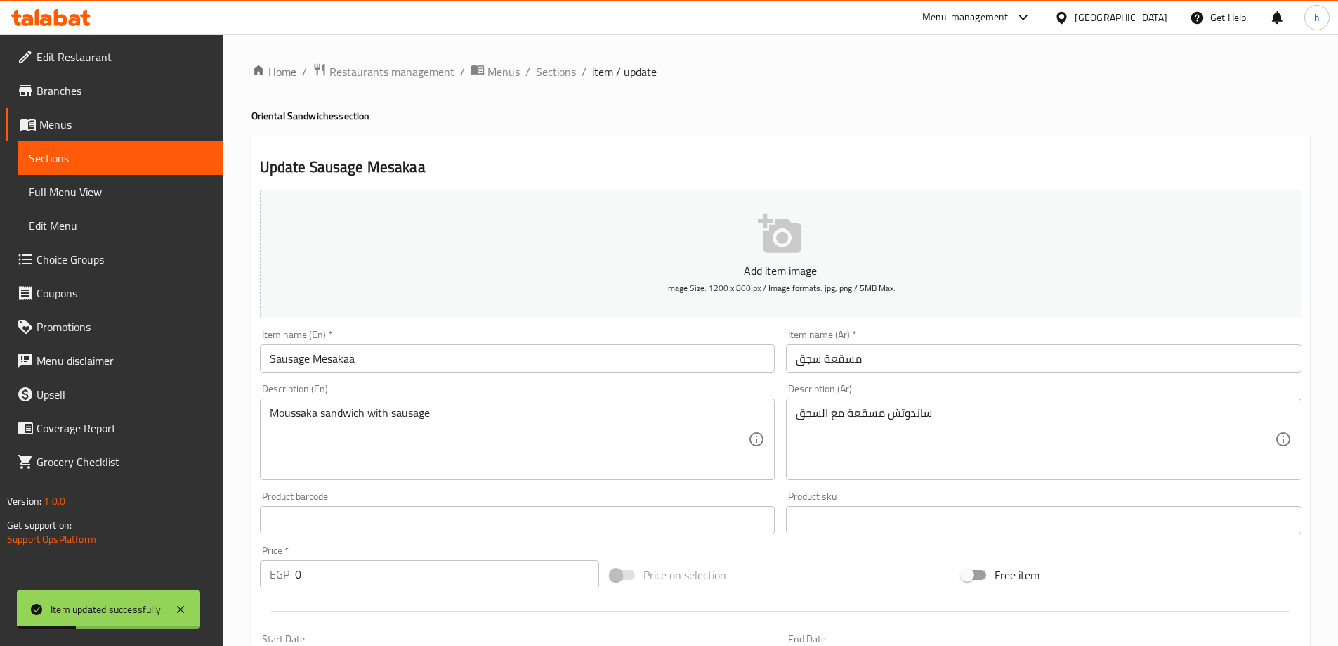
click at [86, 183] on span "Full Menu View" at bounding box center [120, 191] width 183 height 17
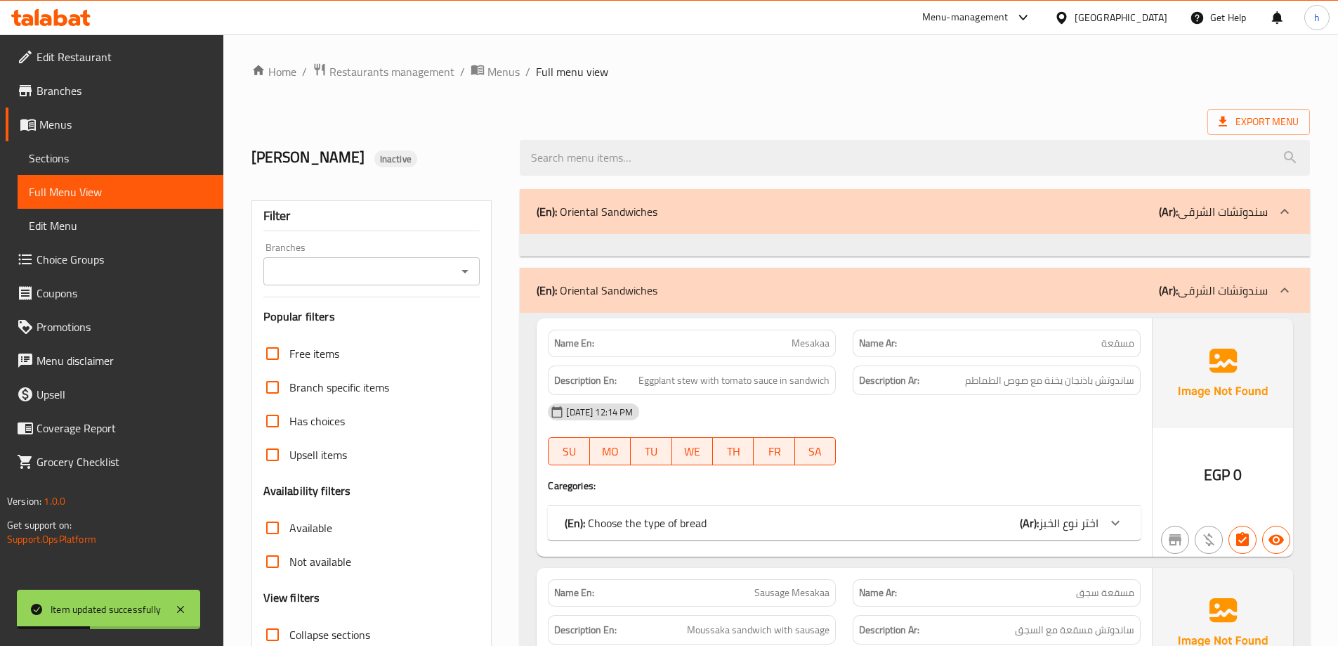
click at [102, 157] on span "Sections" at bounding box center [120, 158] width 183 height 17
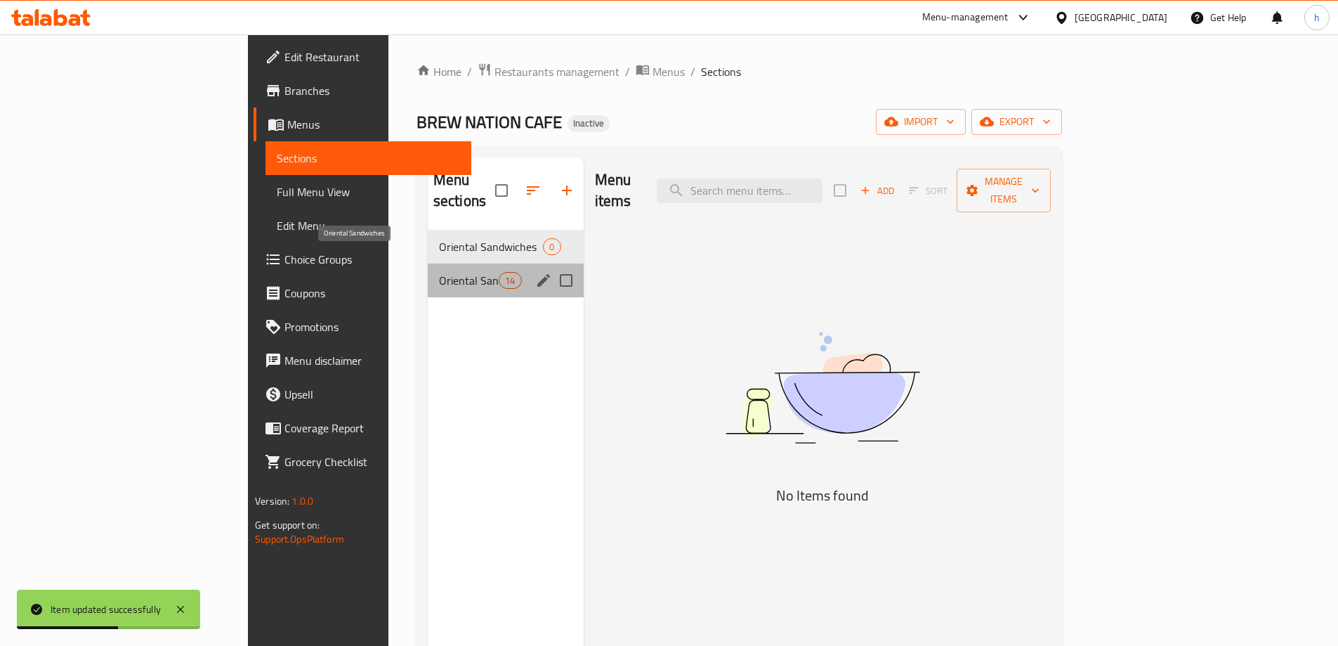
click at [439, 272] on span "Oriental Sandwiches" at bounding box center [469, 280] width 60 height 17
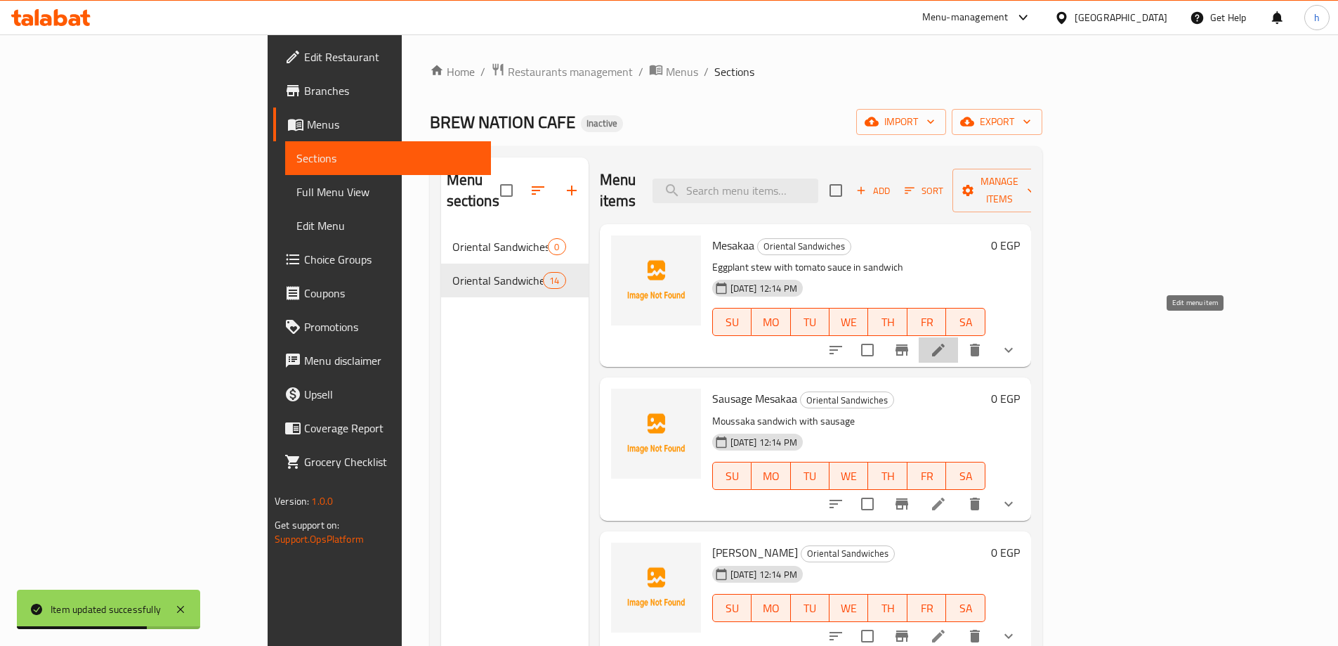
click at [945, 343] on icon at bounding box center [938, 349] width 13 height 13
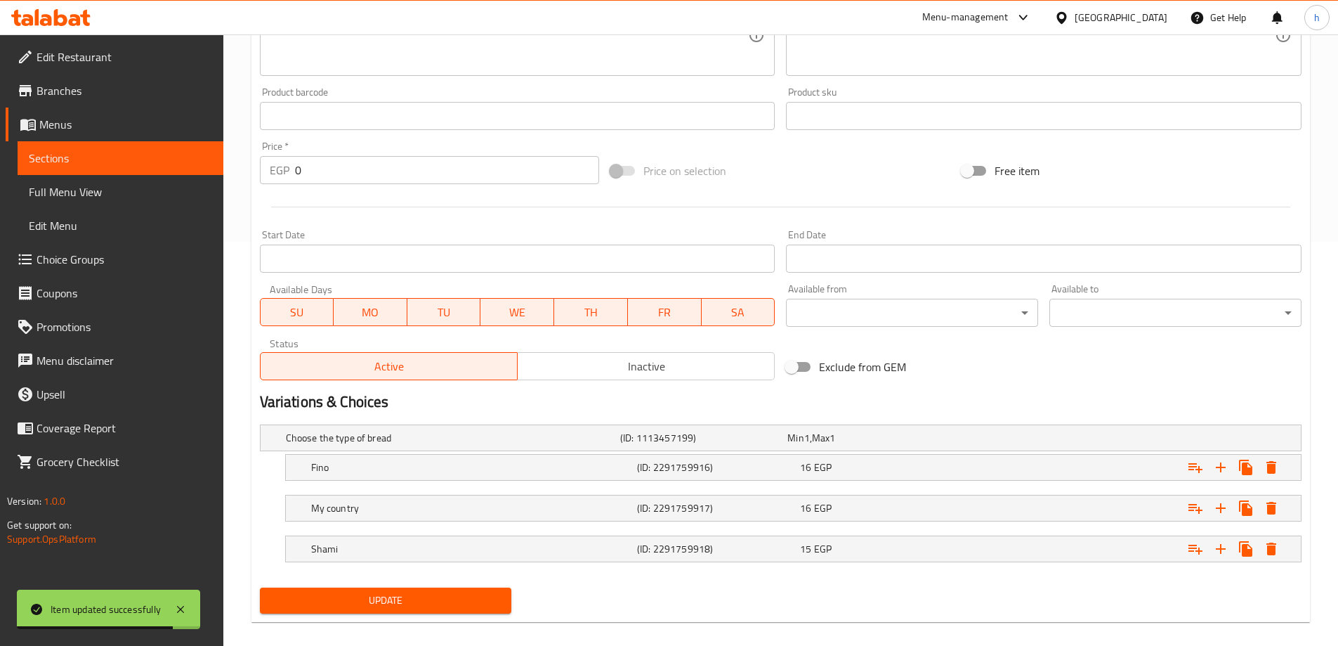
scroll to position [419, 0]
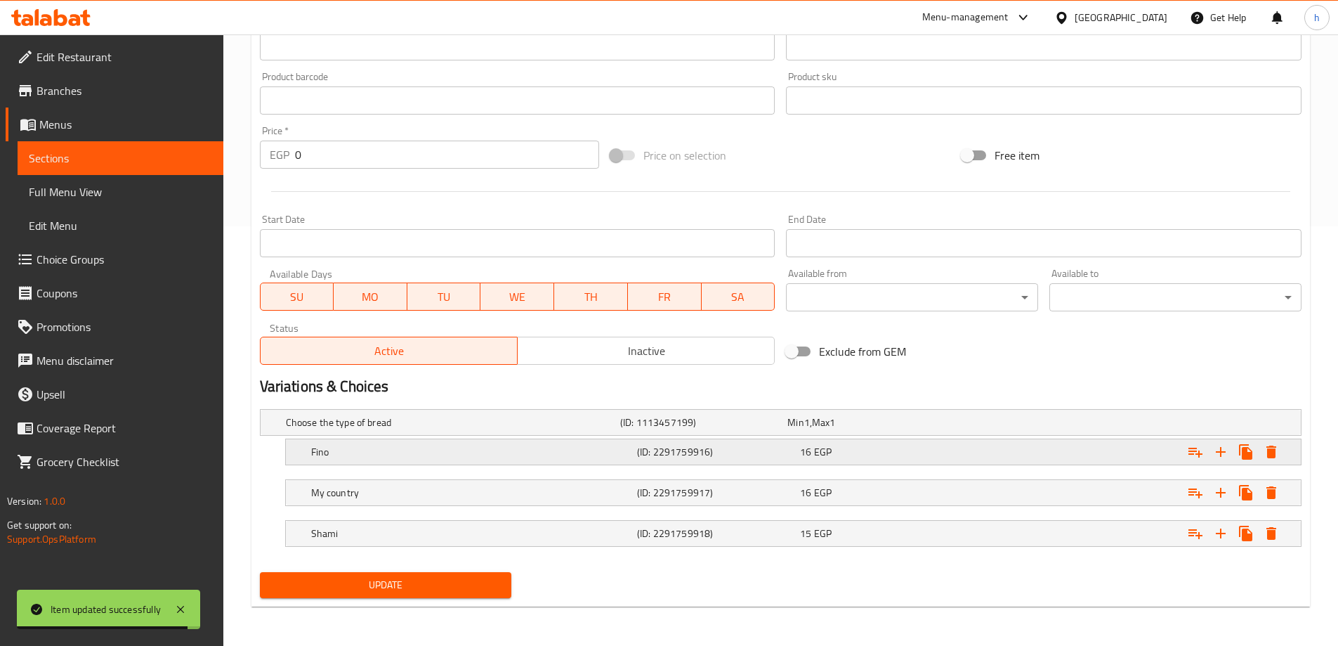
click at [485, 445] on h5 "Fino" at bounding box center [471, 452] width 320 height 14
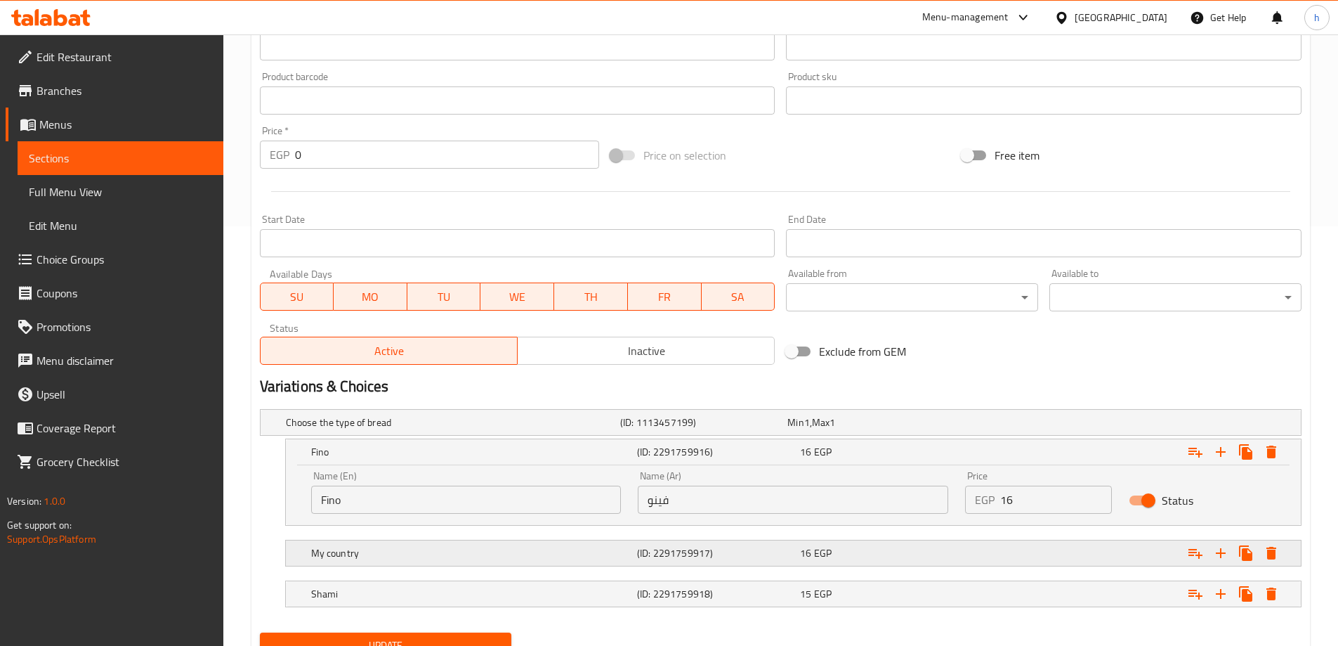
click at [482, 543] on div "My country" at bounding box center [471, 553] width 326 height 20
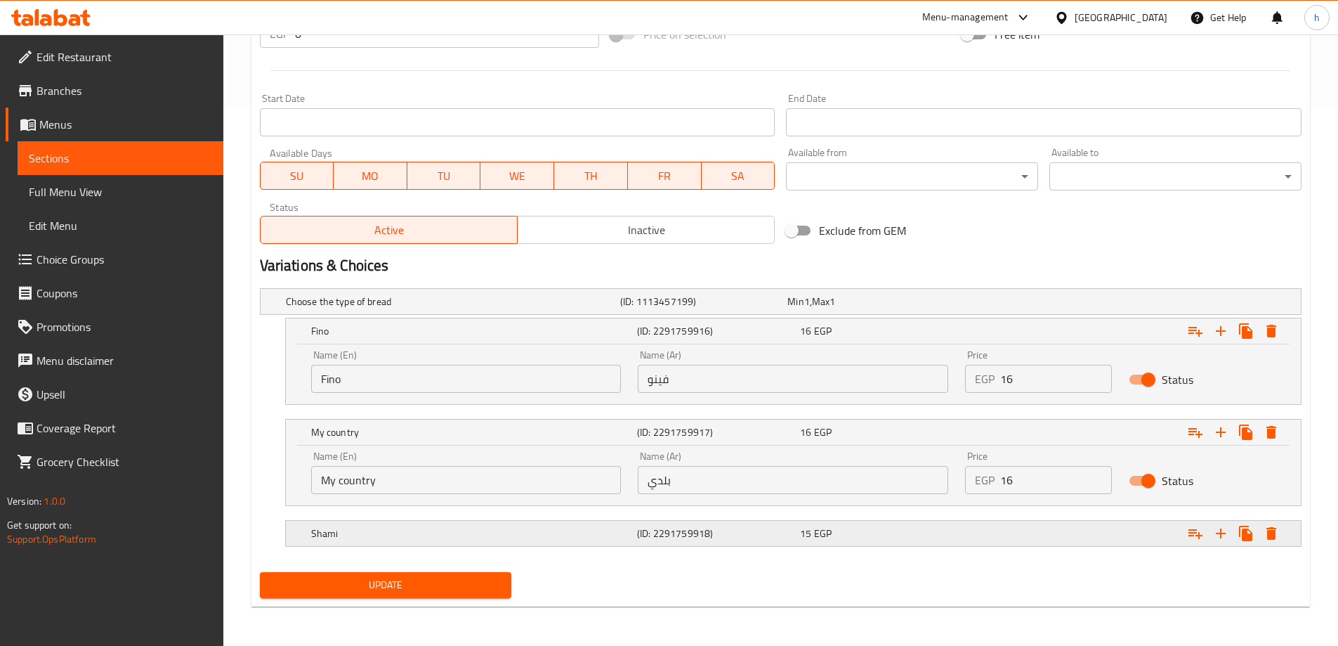
click at [490, 534] on h5 "Shami" at bounding box center [471, 533] width 320 height 14
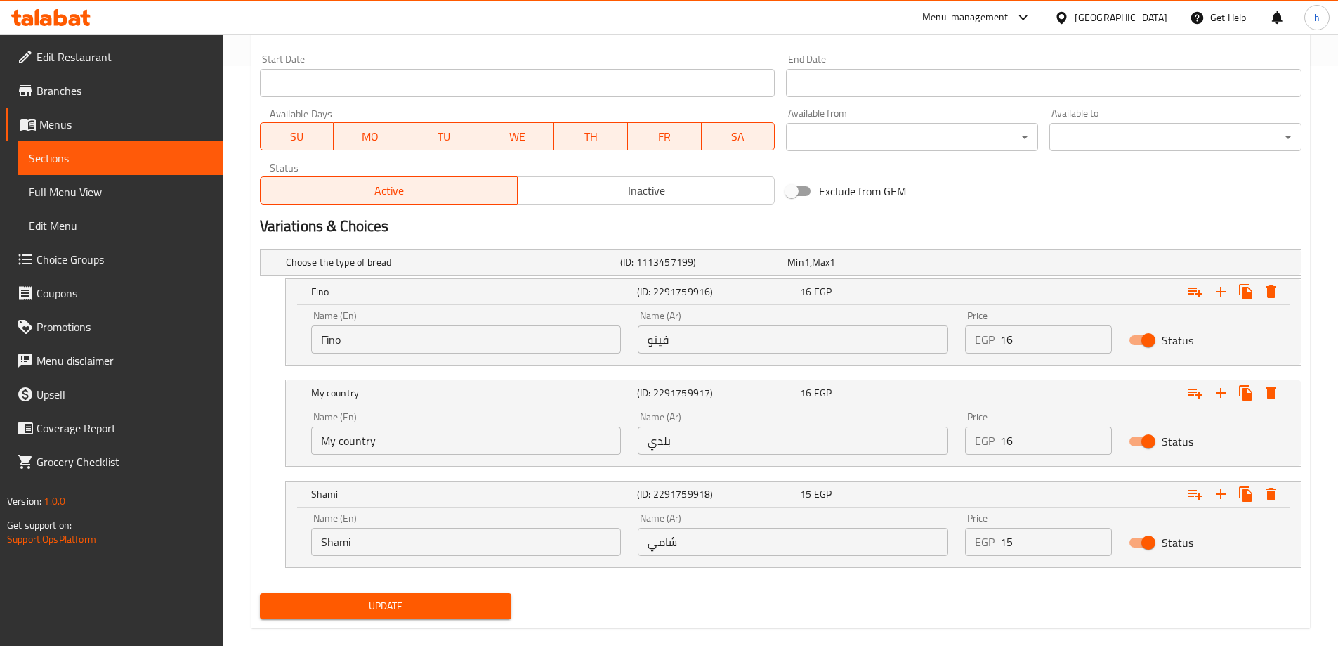
scroll to position [601, 0]
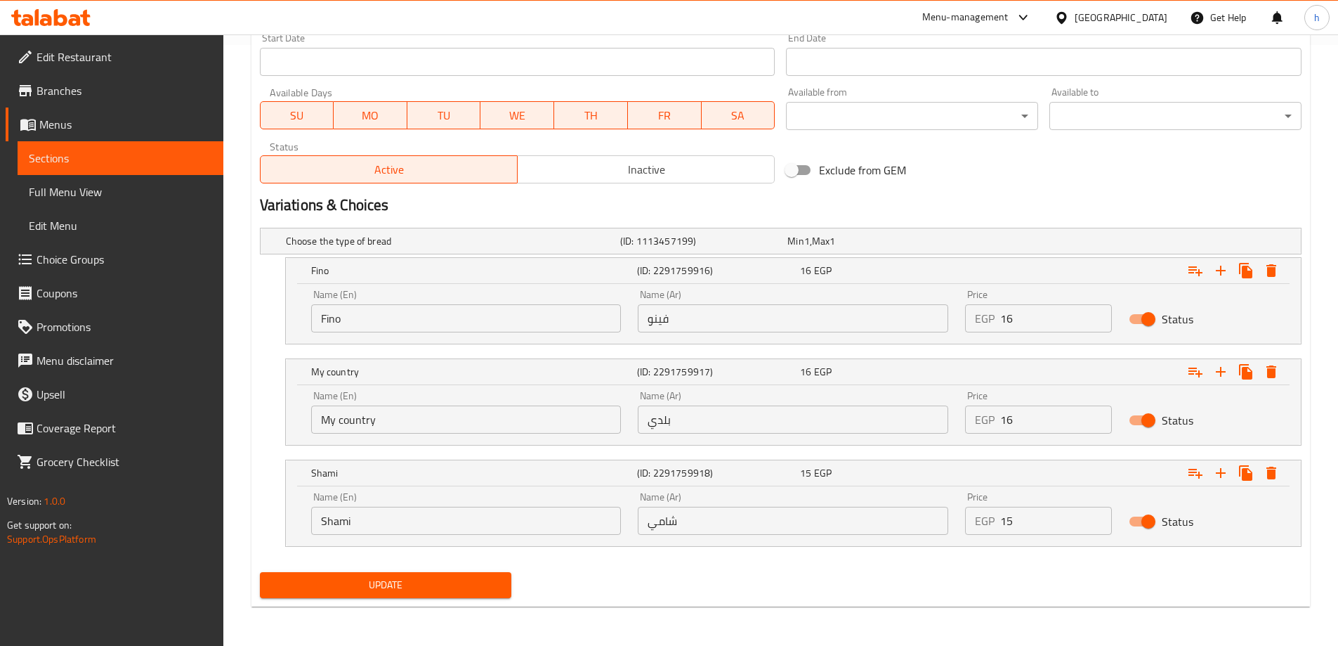
click at [384, 417] on input "My country" at bounding box center [466, 419] width 310 height 28
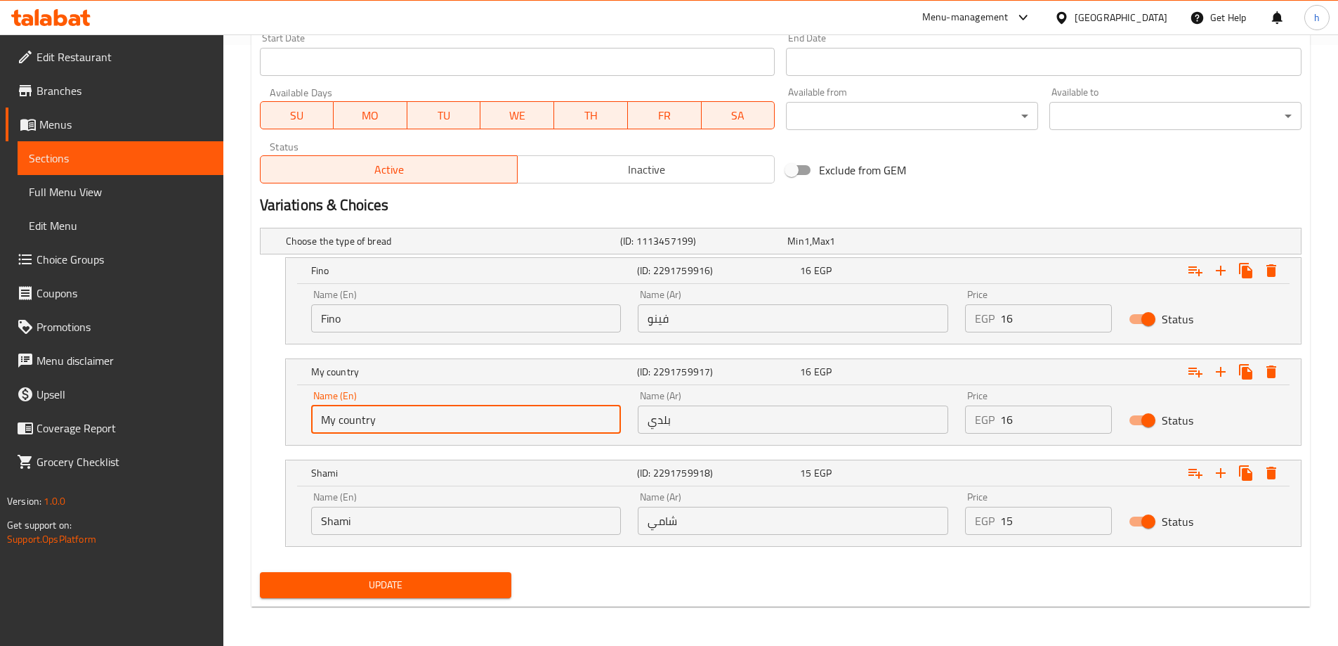
click at [384, 417] on input "My country" at bounding box center [466, 419] width 310 height 28
paste input "Baladi"
type input "Baladi"
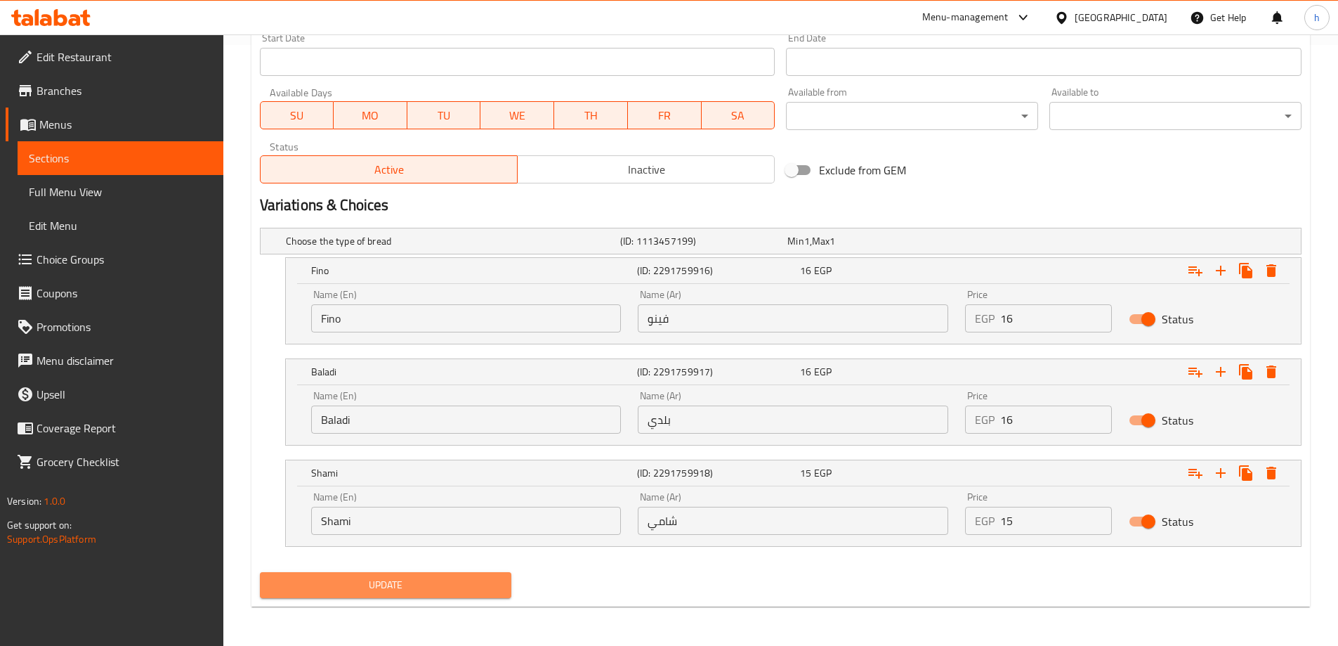
click at [438, 577] on span "Update" at bounding box center [386, 585] width 230 height 18
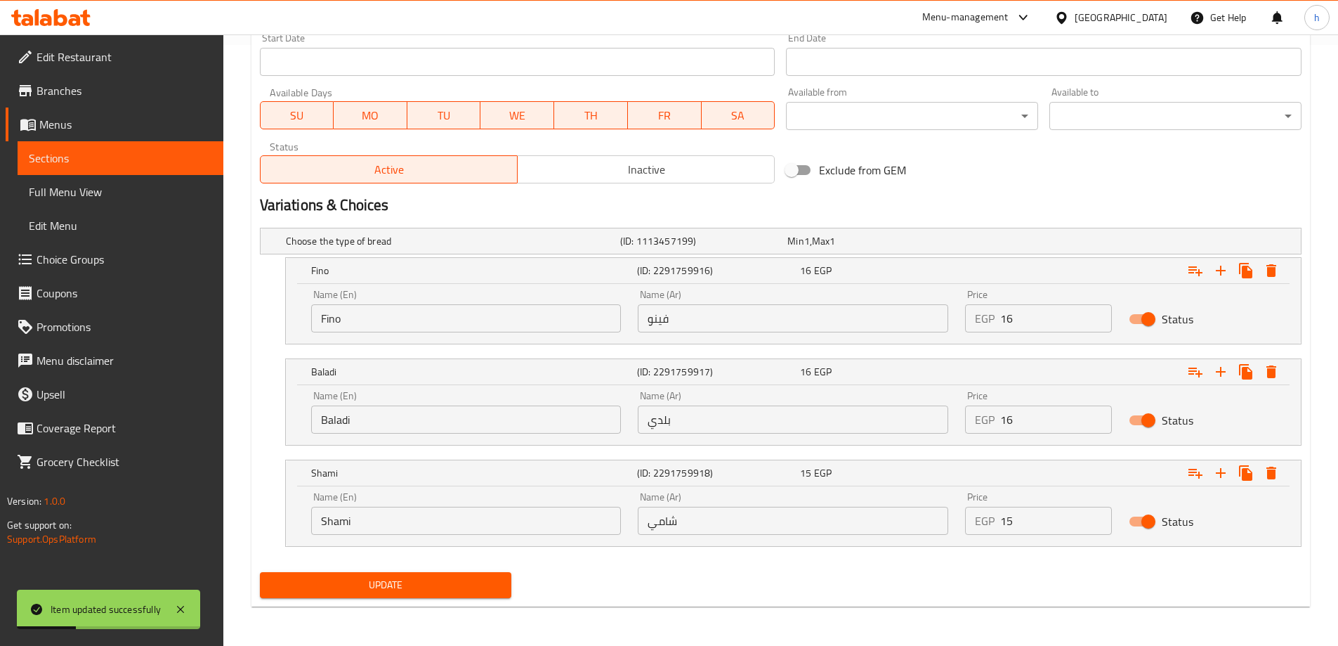
click at [442, 582] on span "Update" at bounding box center [386, 585] width 230 height 18
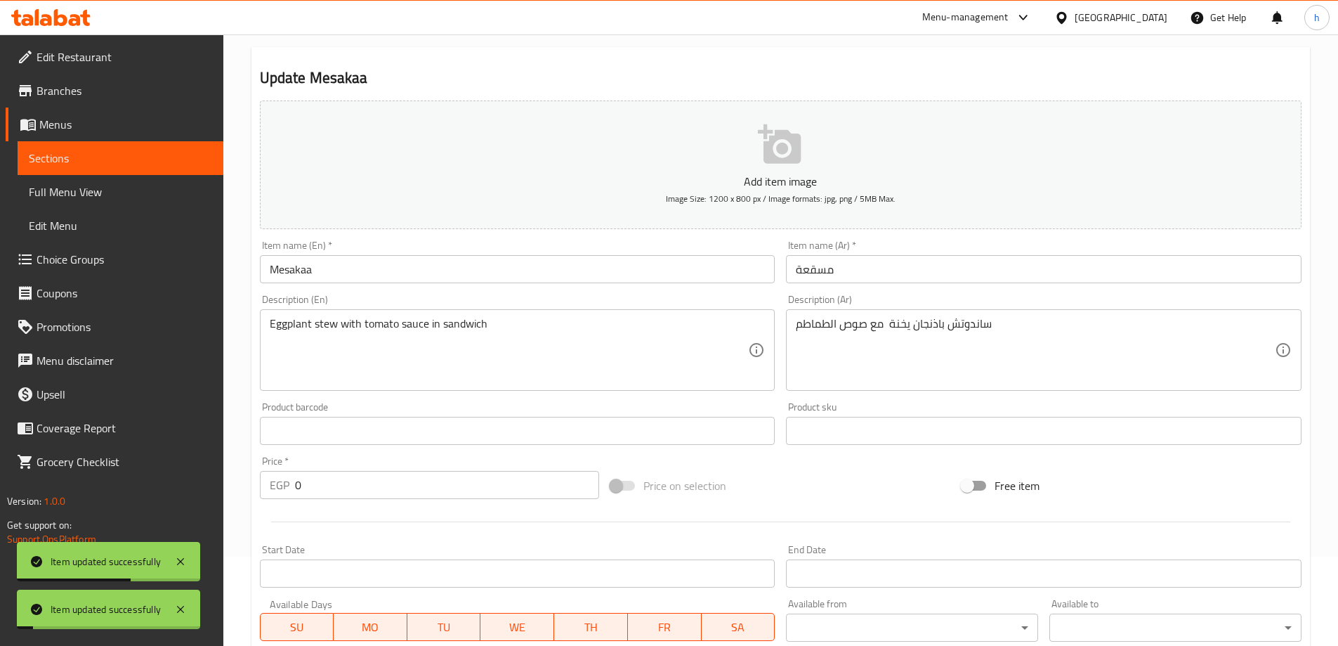
scroll to position [0, 0]
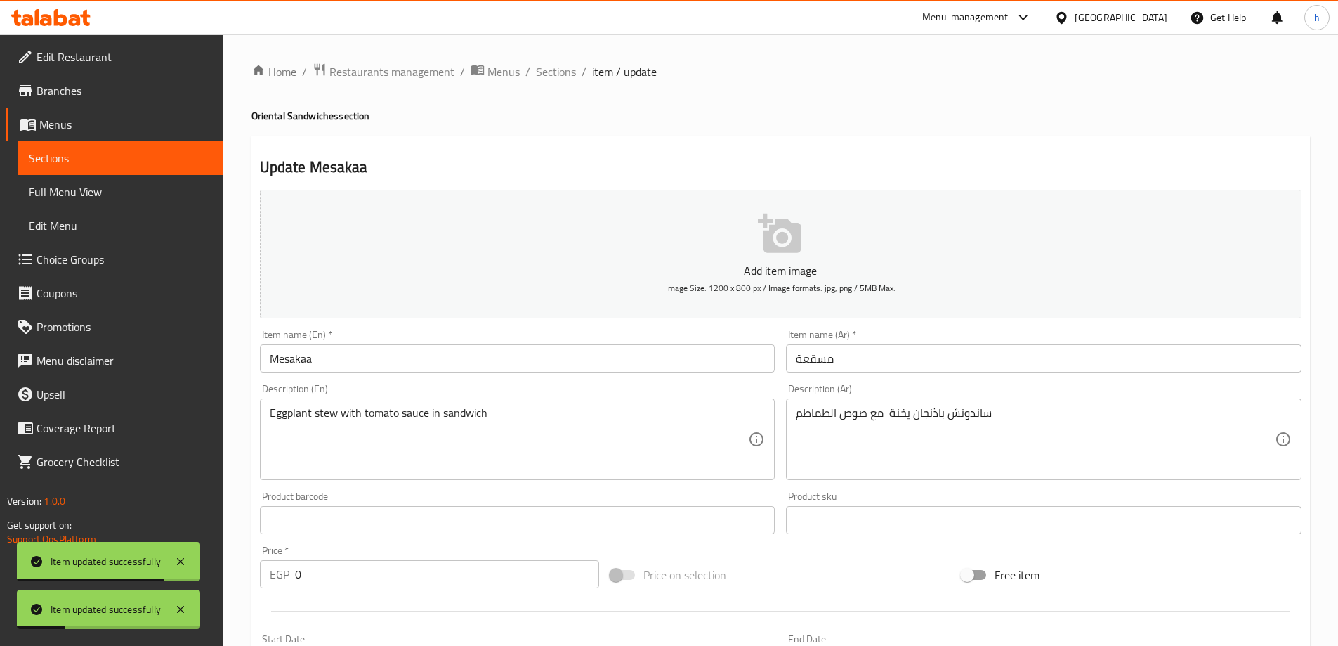
click at [562, 71] on span "Sections" at bounding box center [556, 71] width 40 height 17
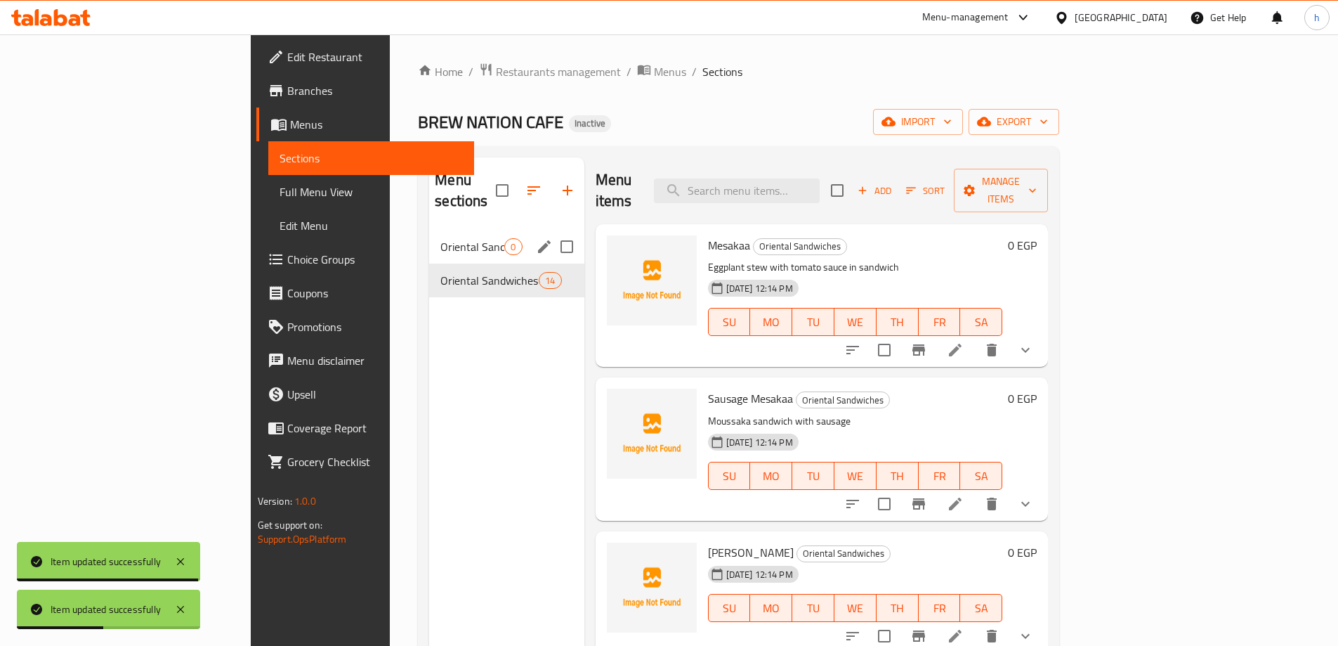
click at [552, 232] on input "Menu sections" at bounding box center [567, 247] width 30 height 30
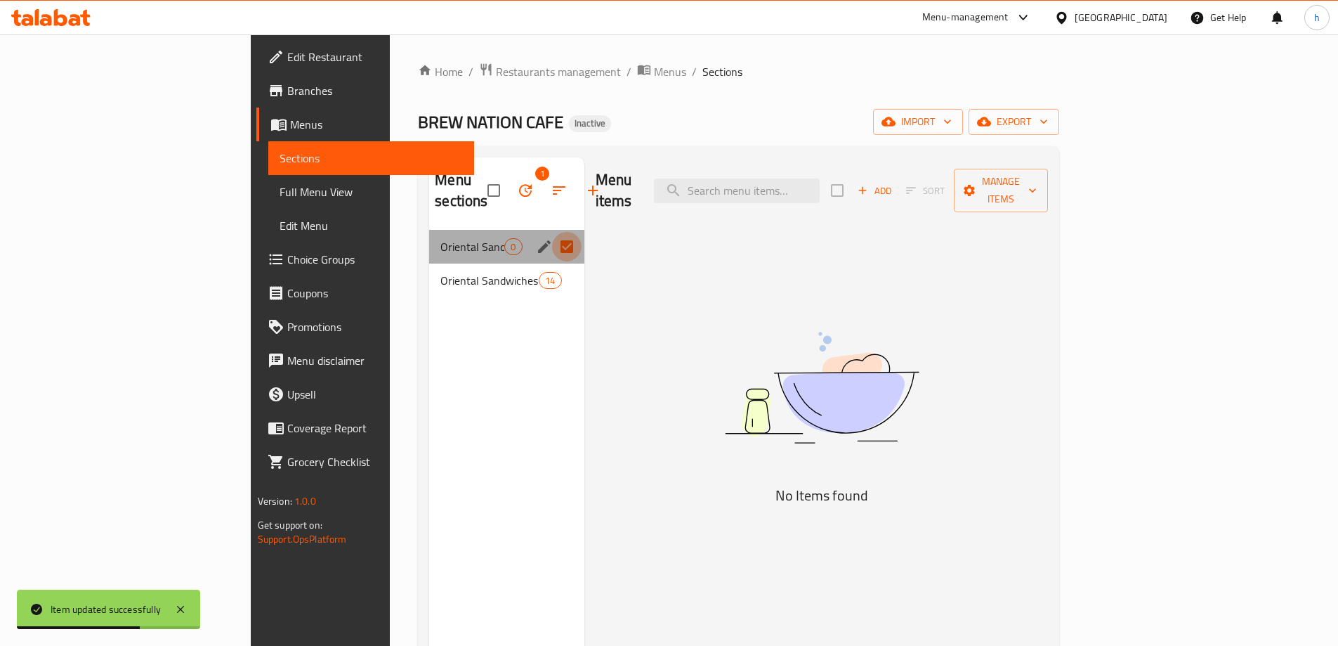
click at [552, 232] on input "Menu sections" at bounding box center [567, 247] width 30 height 30
checkbox input "false"
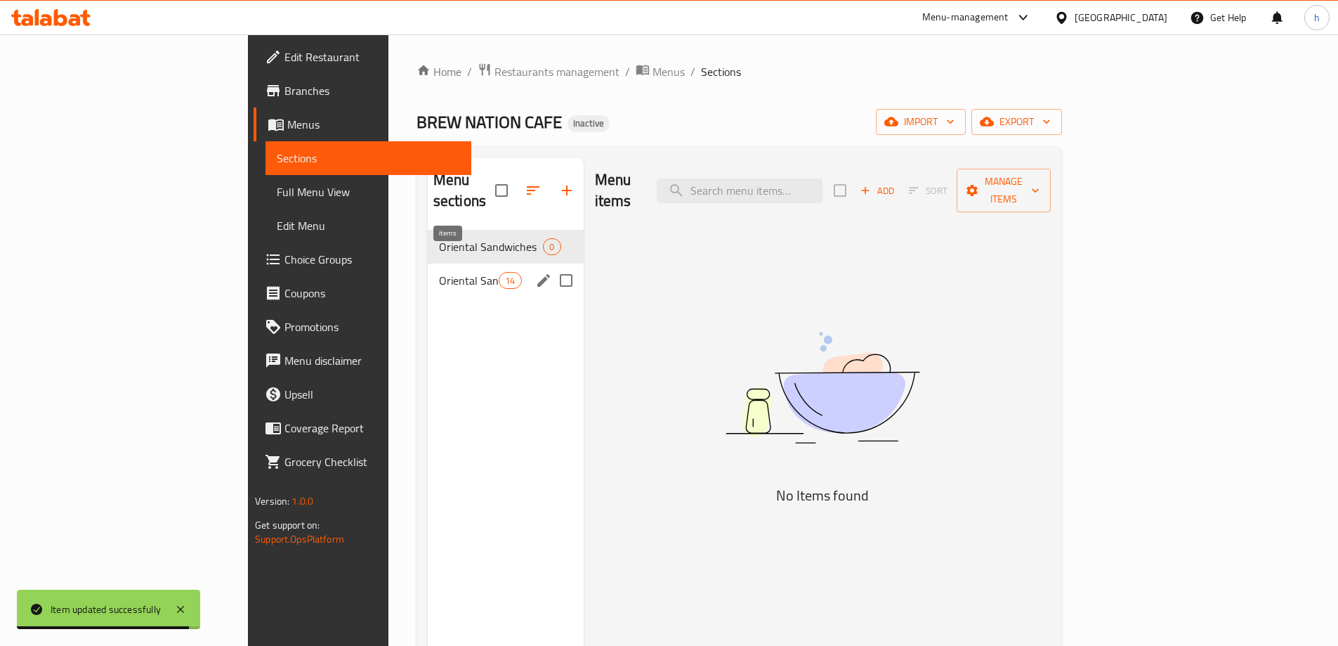
click at [445, 268] on div "Oriental Sandwiches 14" at bounding box center [506, 280] width 156 height 34
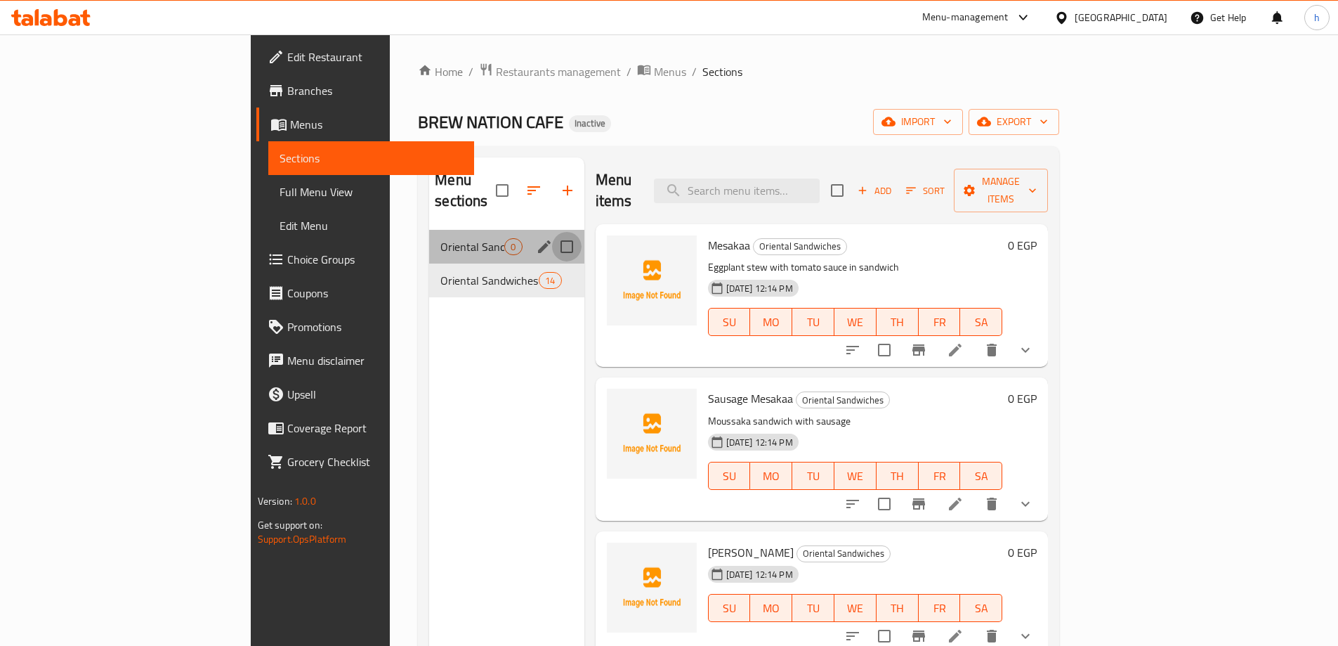
click at [552, 232] on input "Menu sections" at bounding box center [567, 247] width 30 height 30
checkbox input "true"
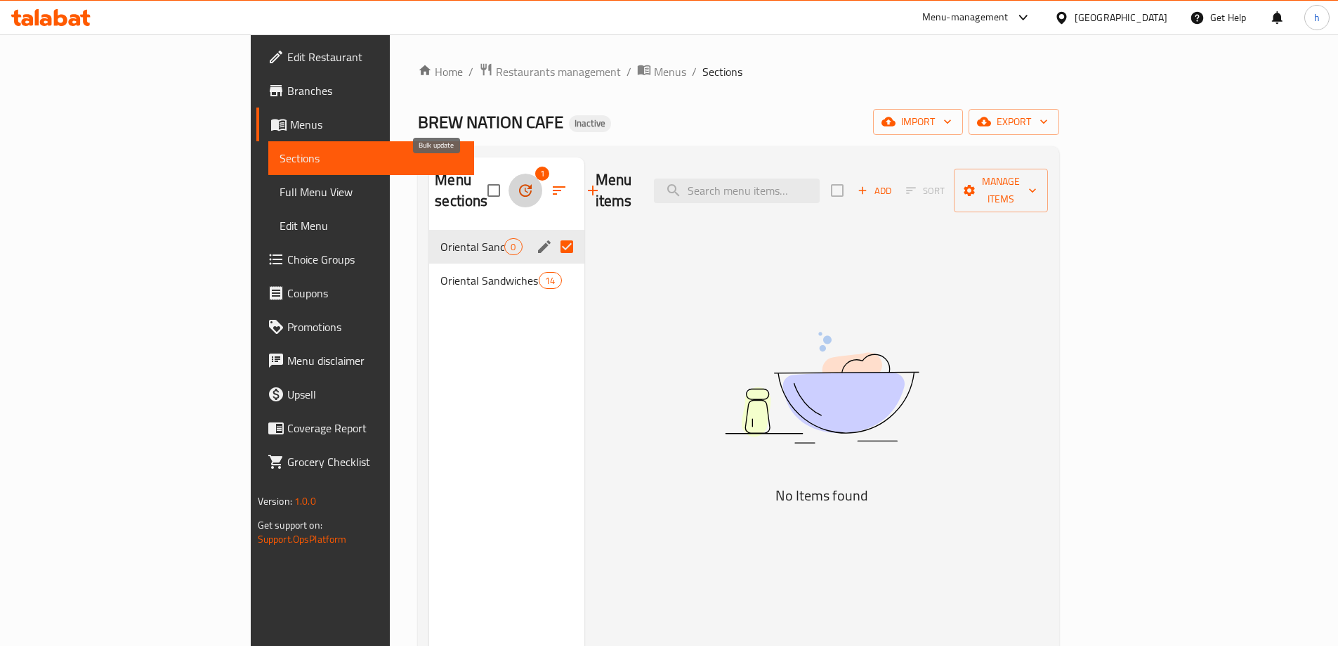
click at [519, 184] on icon "button" at bounding box center [525, 190] width 13 height 13
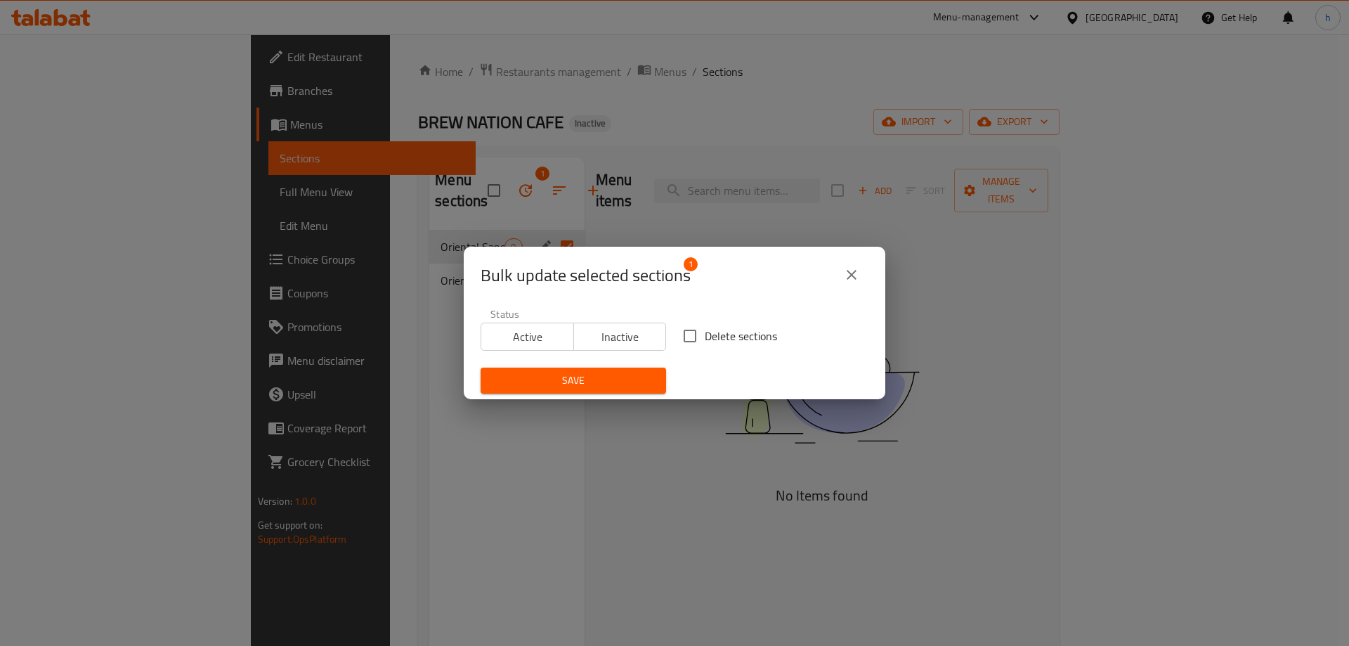
click at [693, 336] on input "Delete sections" at bounding box center [690, 336] width 30 height 30
checkbox input "true"
click at [577, 378] on span "Save" at bounding box center [573, 381] width 163 height 18
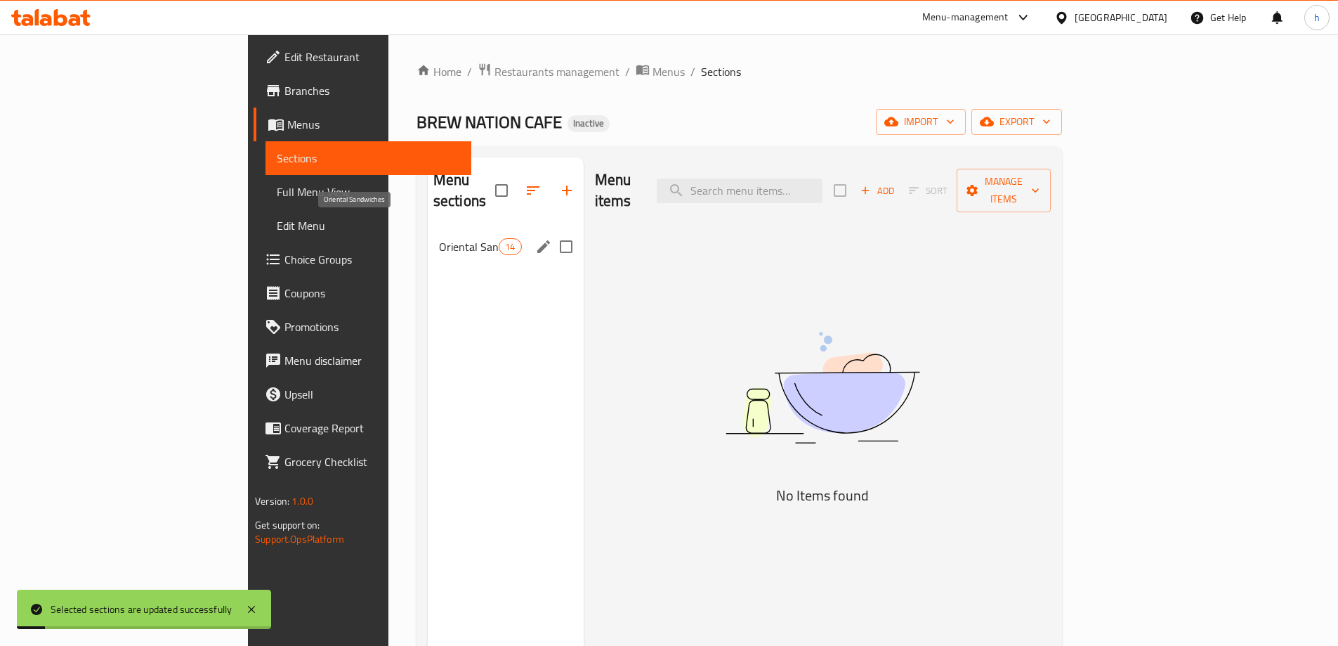
click at [439, 238] on span "Oriental Sandwiches" at bounding box center [469, 246] width 60 height 17
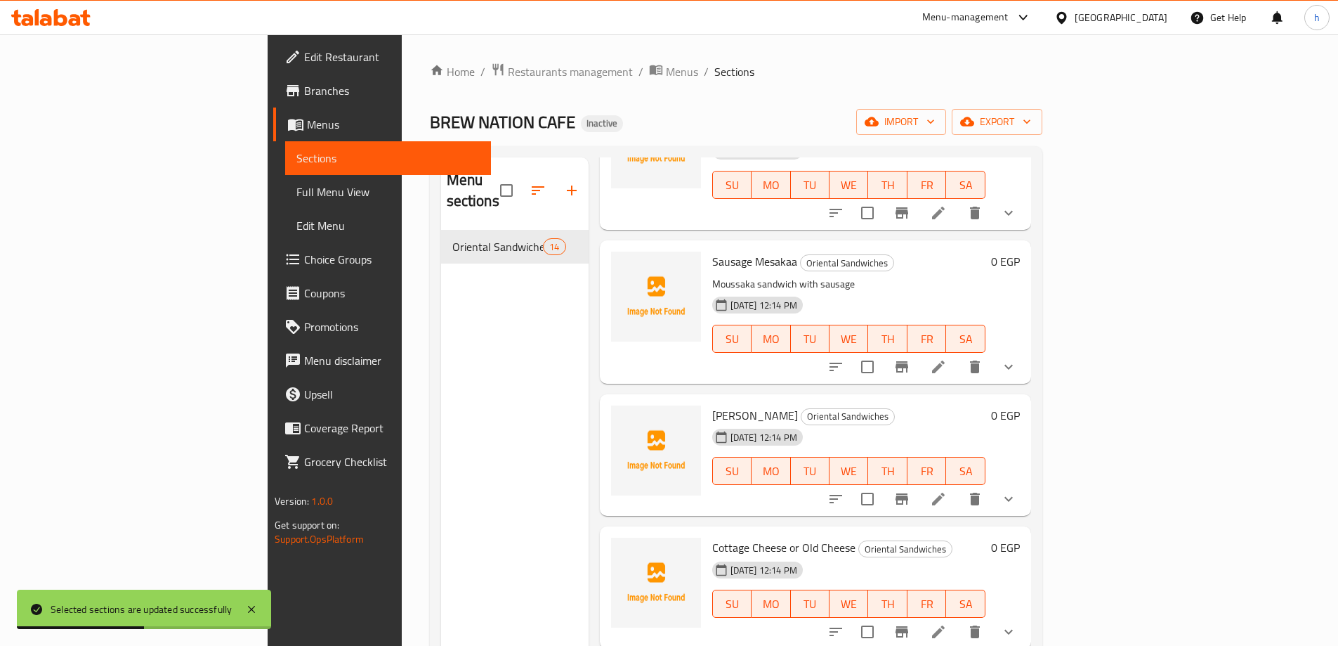
scroll to position [140, 0]
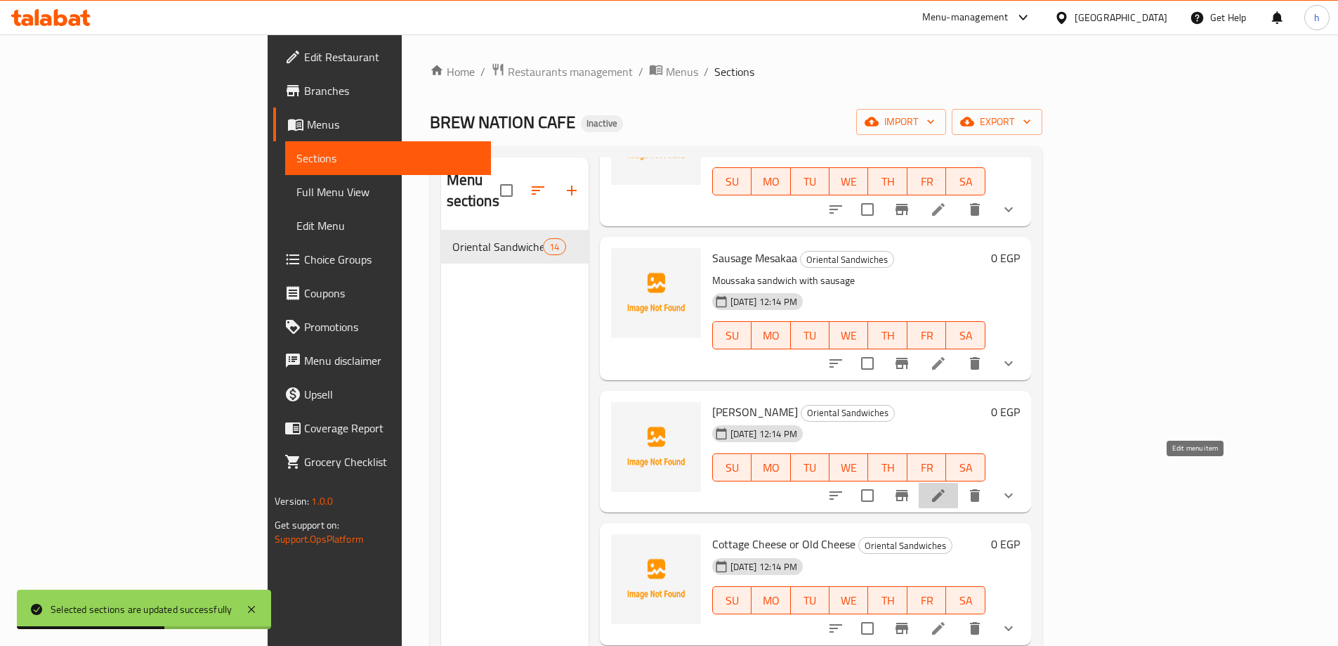
click at [947, 487] on icon at bounding box center [938, 495] width 17 height 17
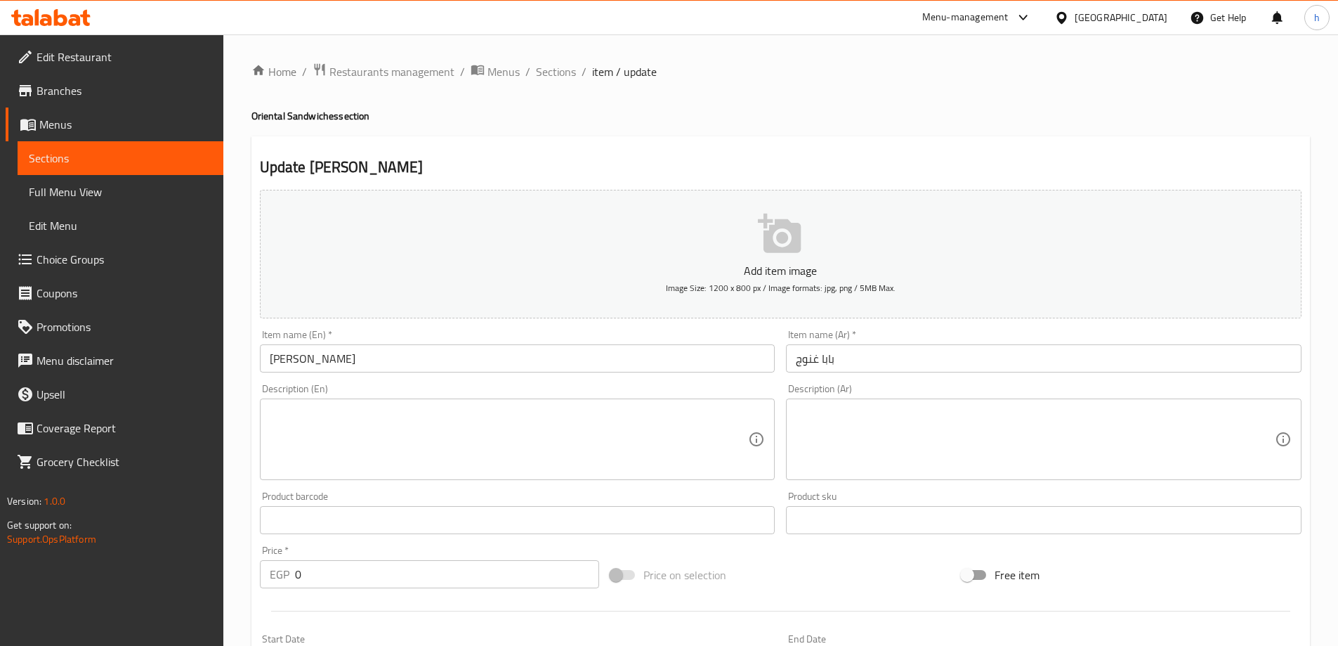
click at [528, 462] on textarea at bounding box center [509, 439] width 479 height 67
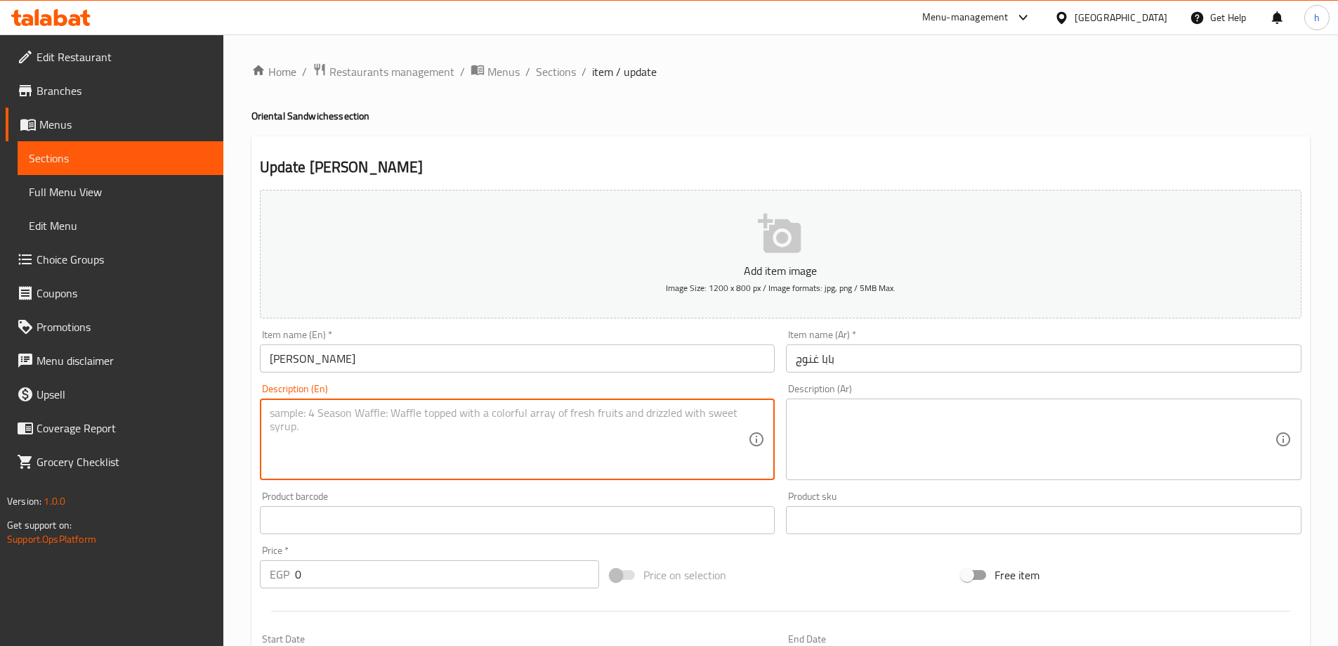
paste textarea "Roasted eggplant with tahini dip in sandwich"
type textarea "Roasted eggplant with tahini dip in sandwich"
click at [1075, 439] on textarea at bounding box center [1035, 439] width 479 height 67
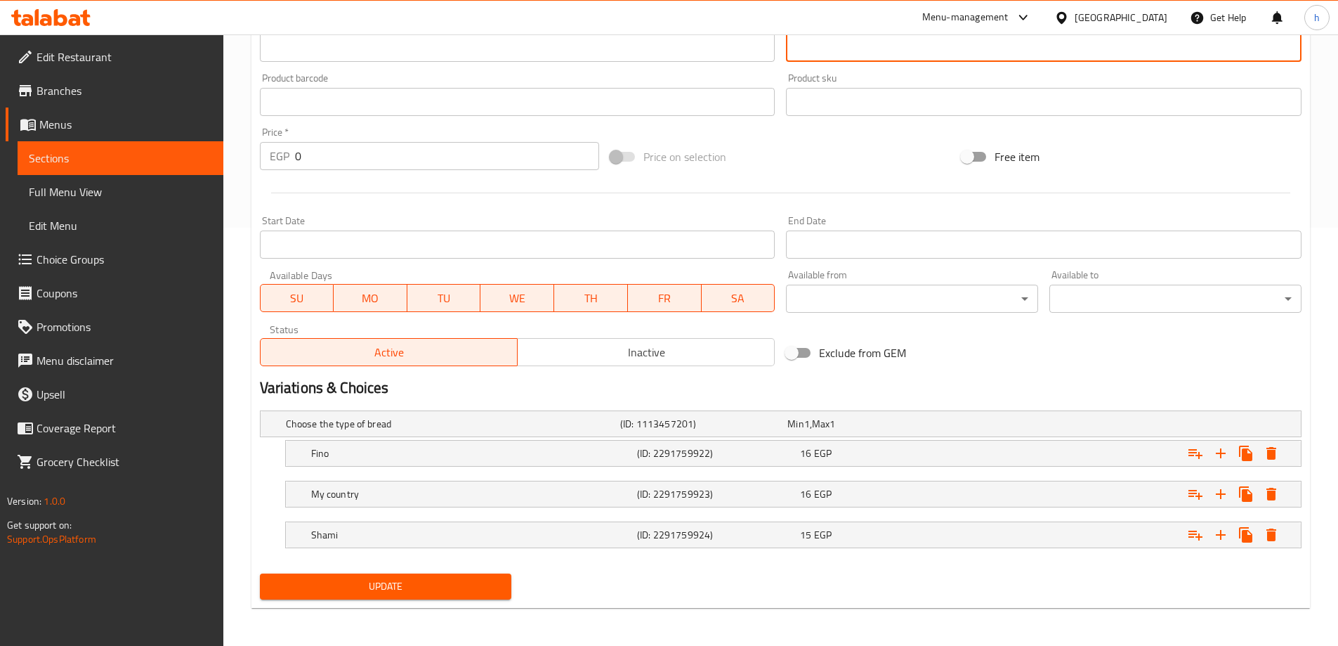
scroll to position [419, 0]
type textarea "ساندوتش باذنجان مشوي مع صوص الطحينة"
click at [516, 538] on h5 "Shami" at bounding box center [471, 533] width 320 height 14
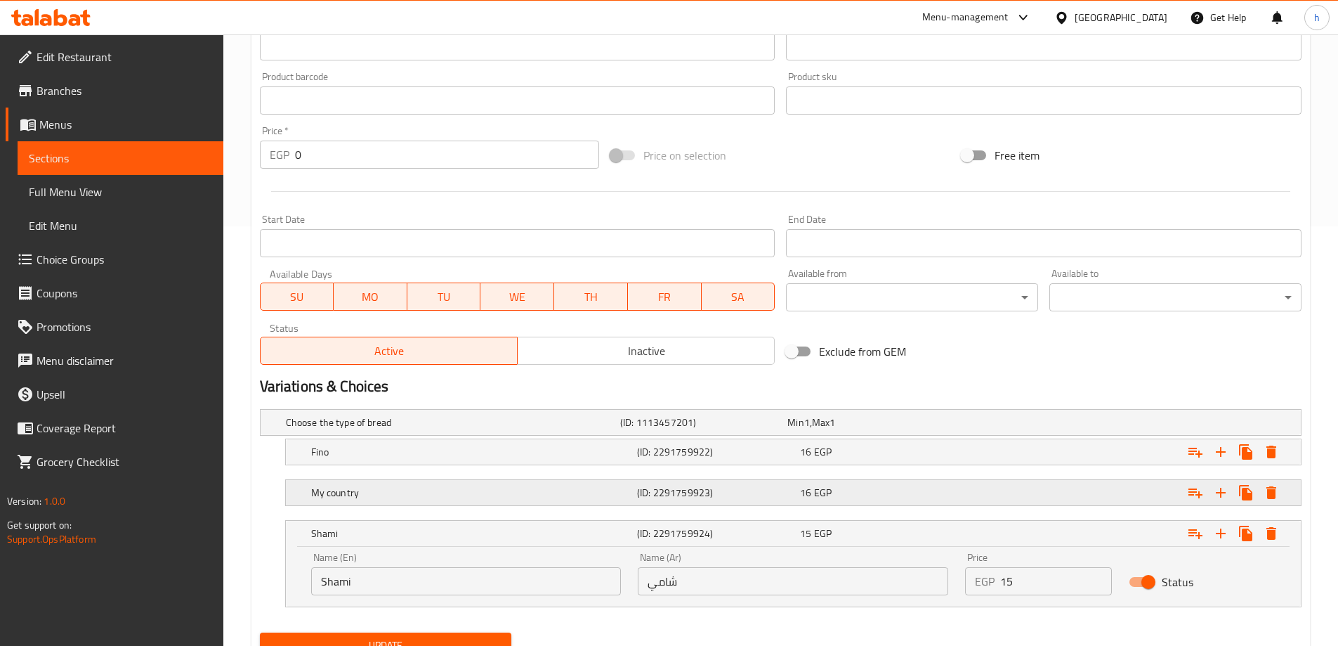
click at [520, 493] on h5 "My country" at bounding box center [471, 492] width 320 height 14
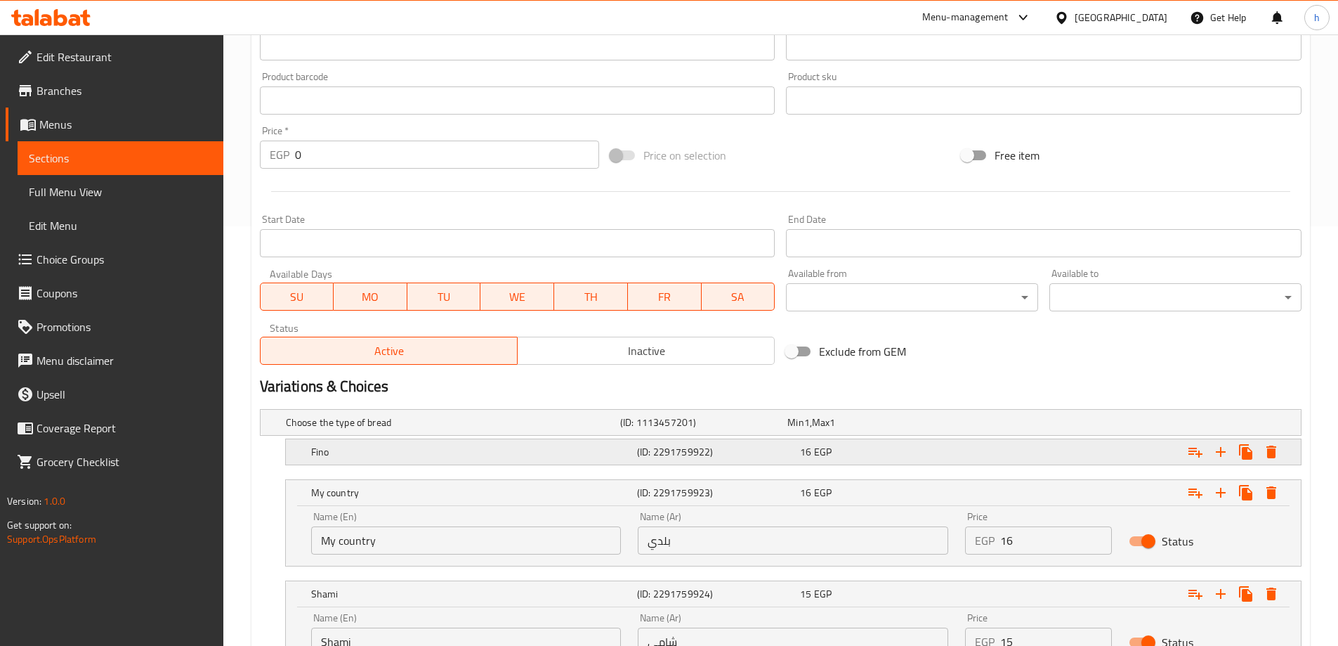
click at [522, 448] on h5 "Fino" at bounding box center [471, 452] width 320 height 14
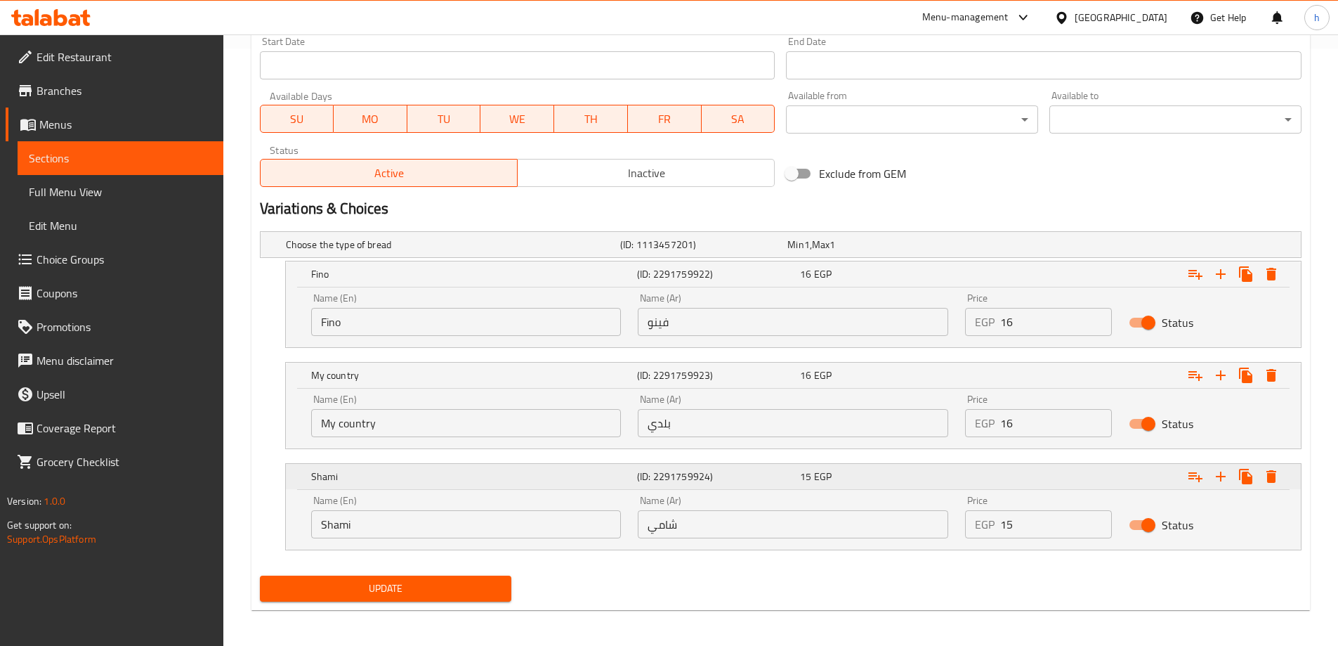
scroll to position [601, 0]
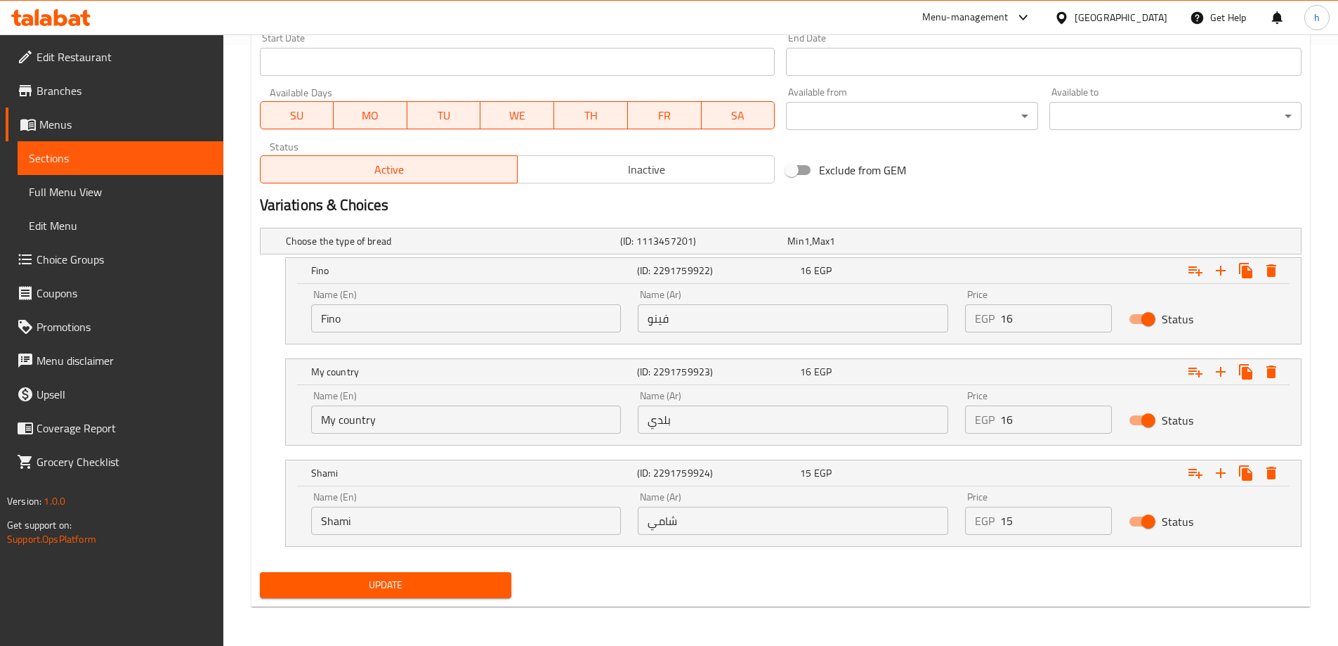
click at [377, 412] on input "My country" at bounding box center [466, 419] width 310 height 28
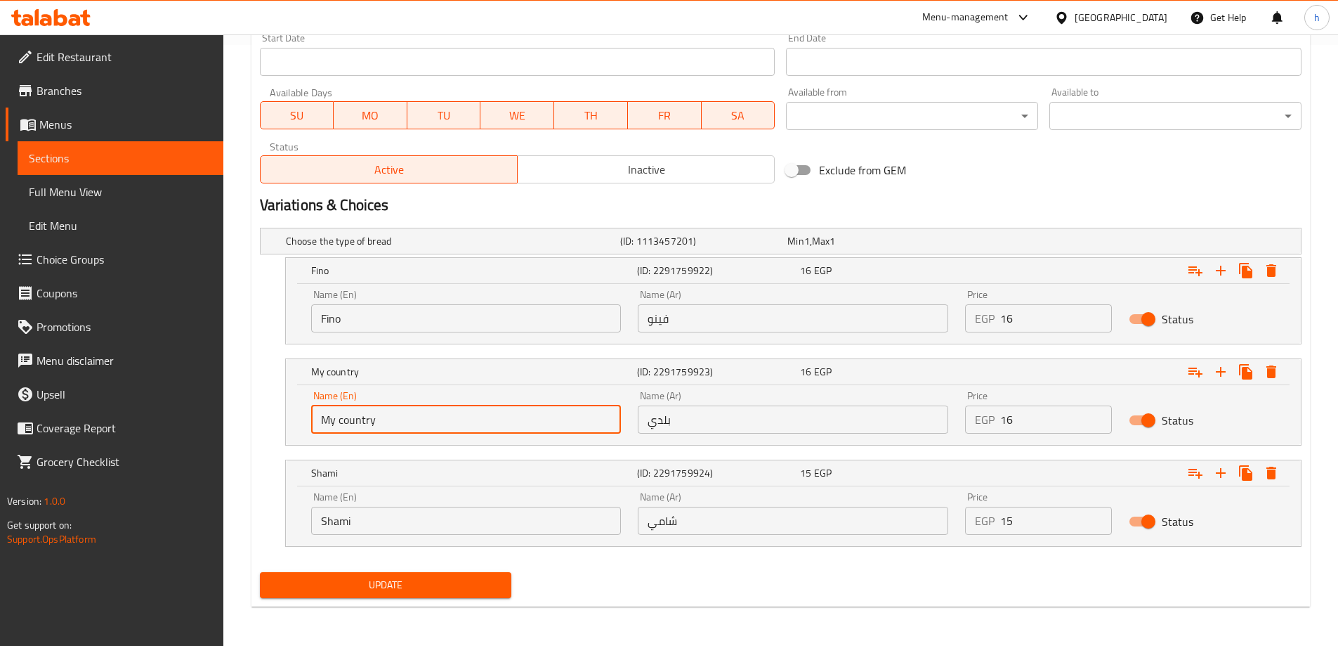
click at [377, 414] on input "My country" at bounding box center [466, 419] width 310 height 28
type input "Baladi"
click at [412, 587] on span "Update" at bounding box center [386, 585] width 230 height 18
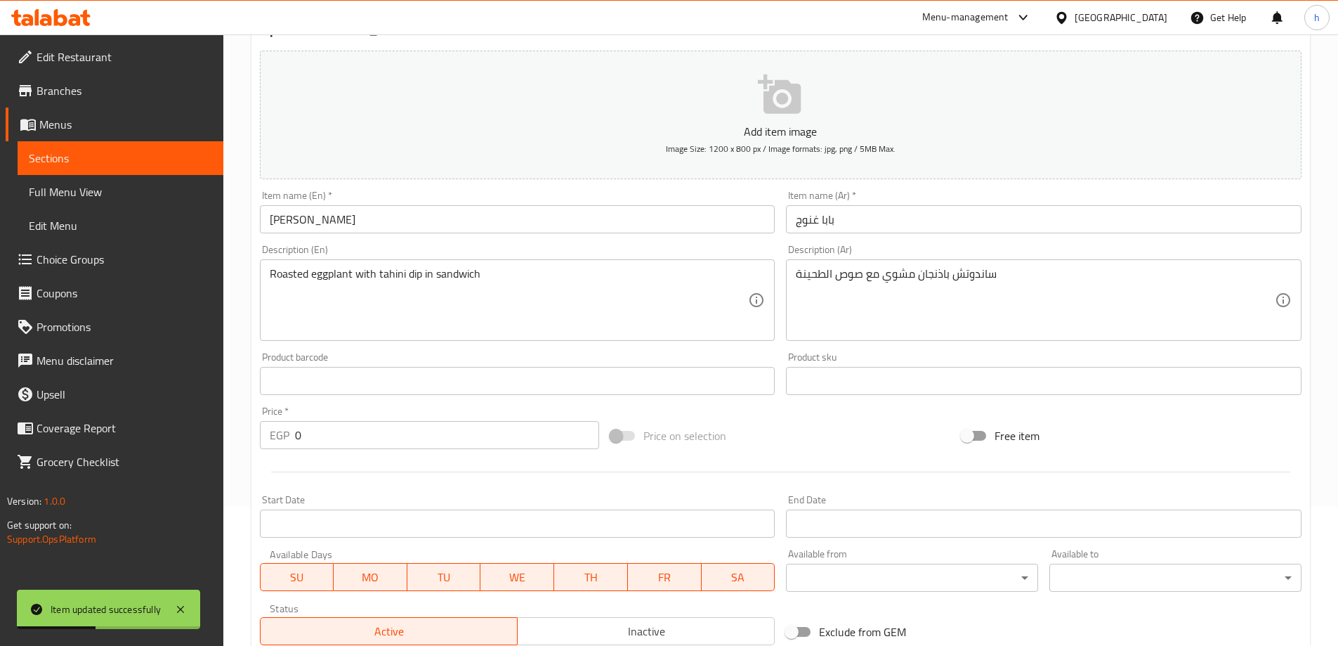
scroll to position [0, 0]
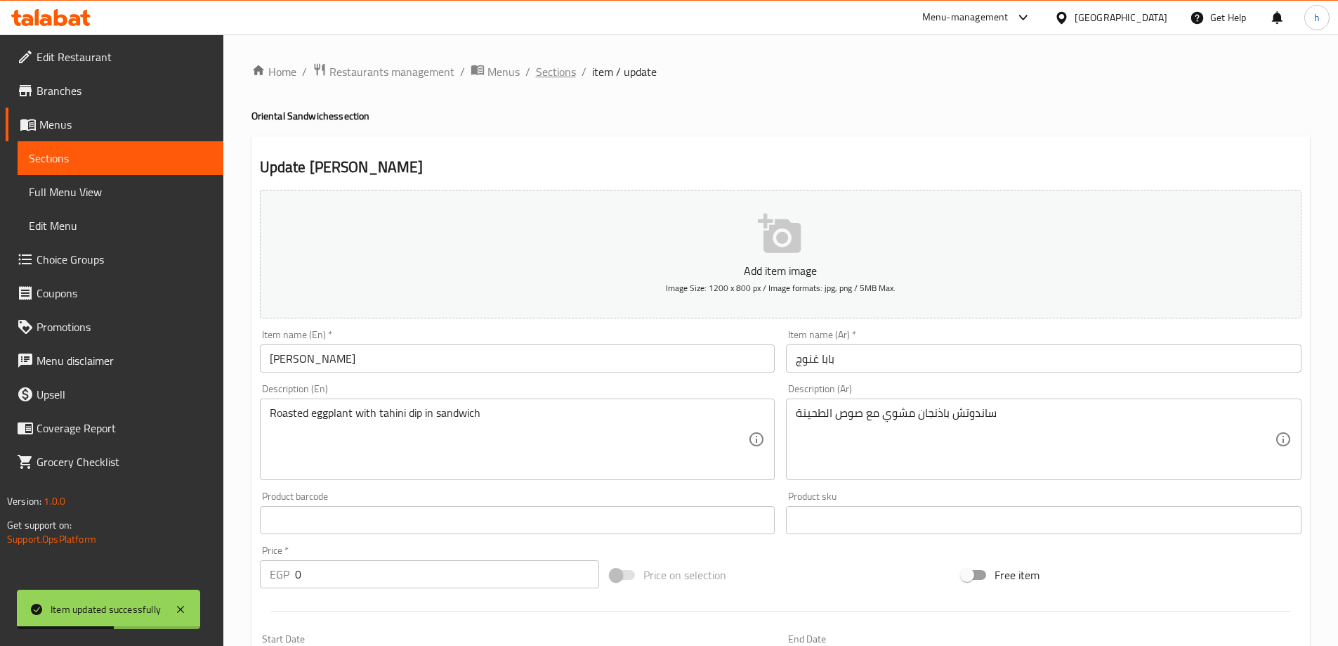
click at [561, 66] on span "Sections" at bounding box center [556, 71] width 40 height 17
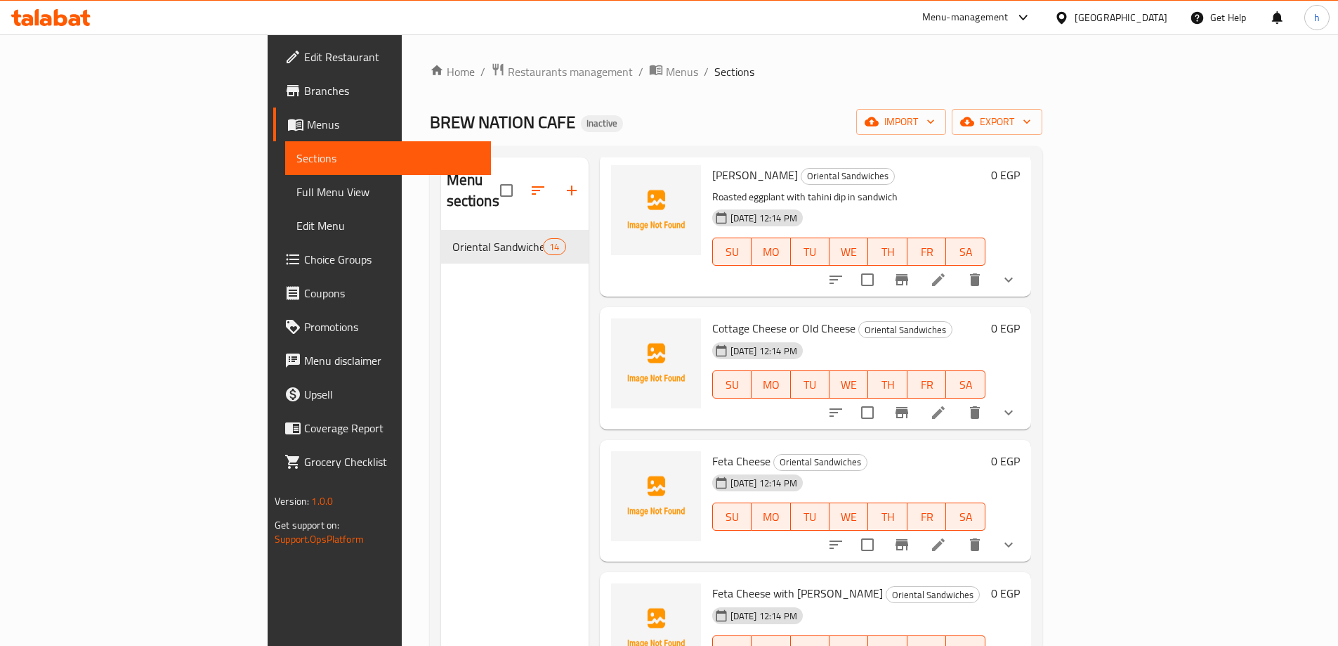
scroll to position [421, 0]
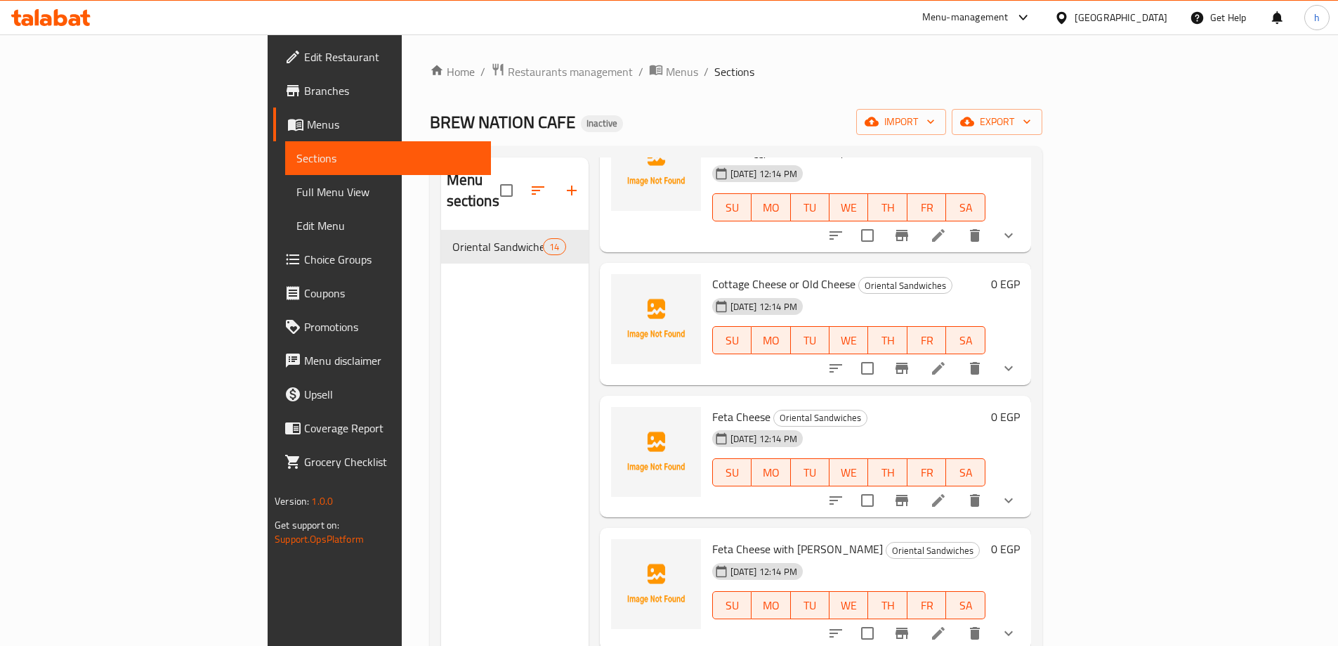
click at [945, 362] on icon at bounding box center [938, 368] width 13 height 13
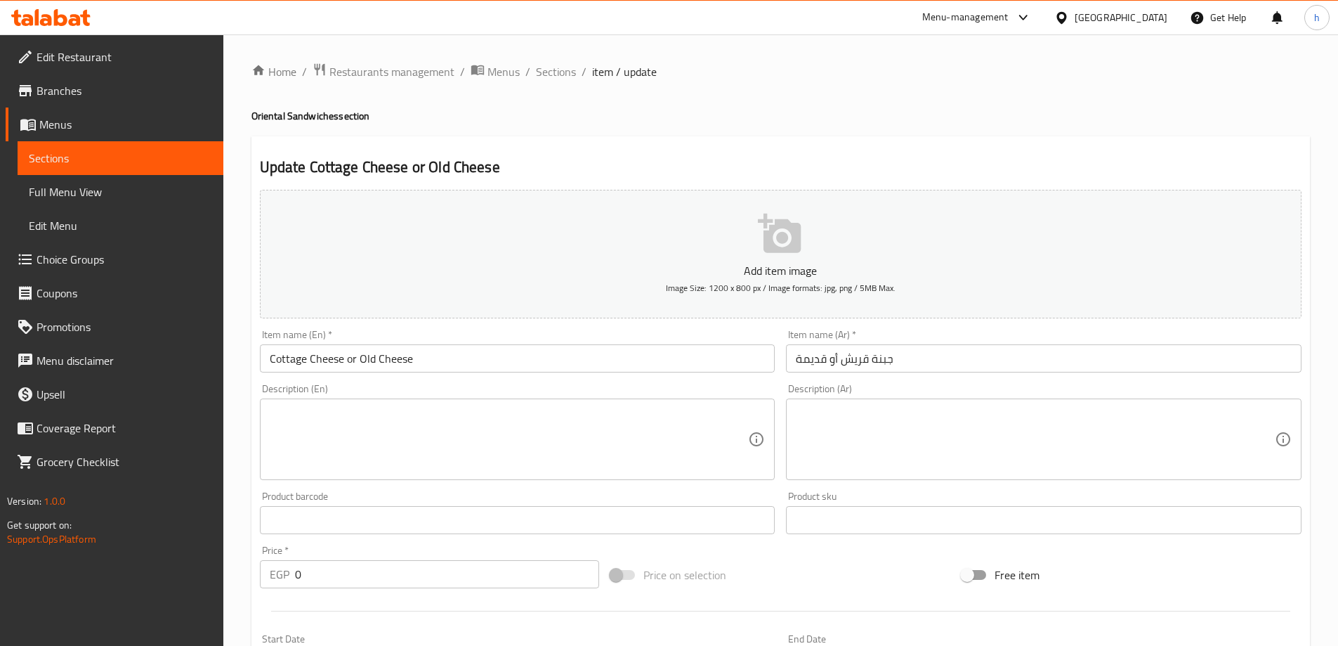
click at [286, 360] on input "Cottage Cheese or Old Cheese" at bounding box center [518, 358] width 516 height 28
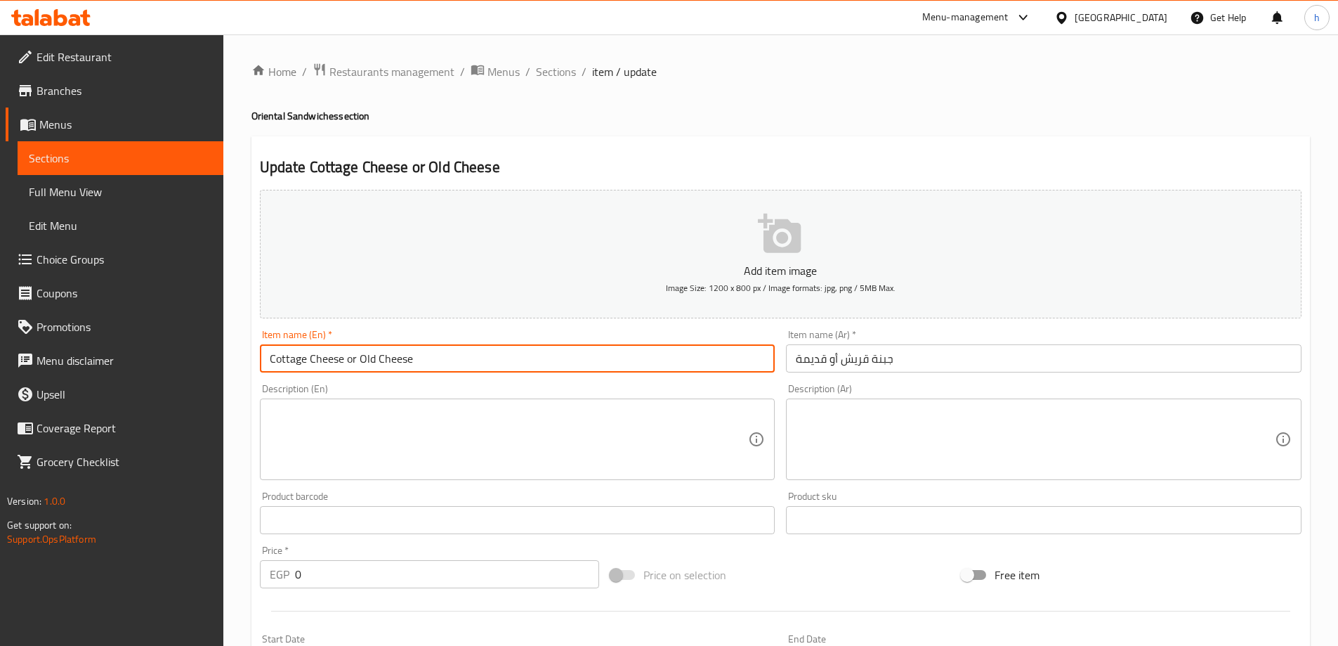
click at [286, 360] on input "Cottage Cheese or Old Cheese" at bounding box center [518, 358] width 516 height 28
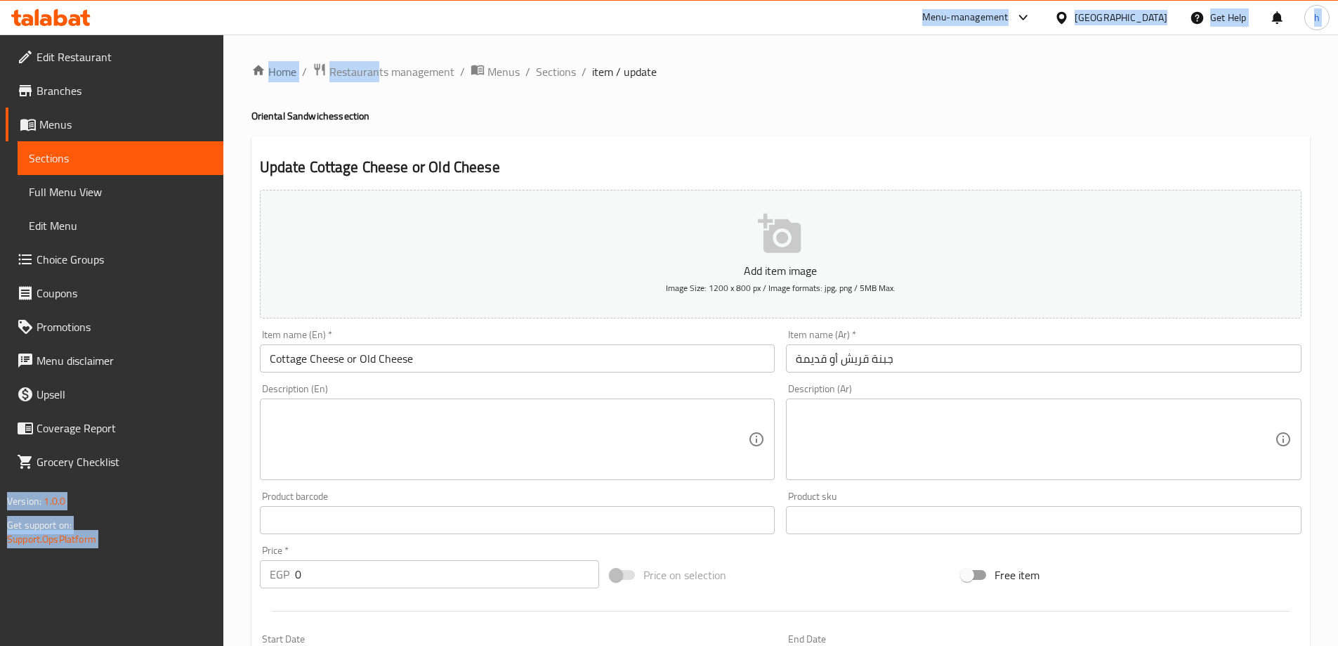
drag, startPoint x: 372, startPoint y: 28, endPoint x: 482, endPoint y: 13, distance: 111.3
click at [481, 34] on div "​ Menu-management Egypt Get Help h Edit Restaurant Branches Menus Sections Full…" at bounding box center [669, 339] width 1338 height 611
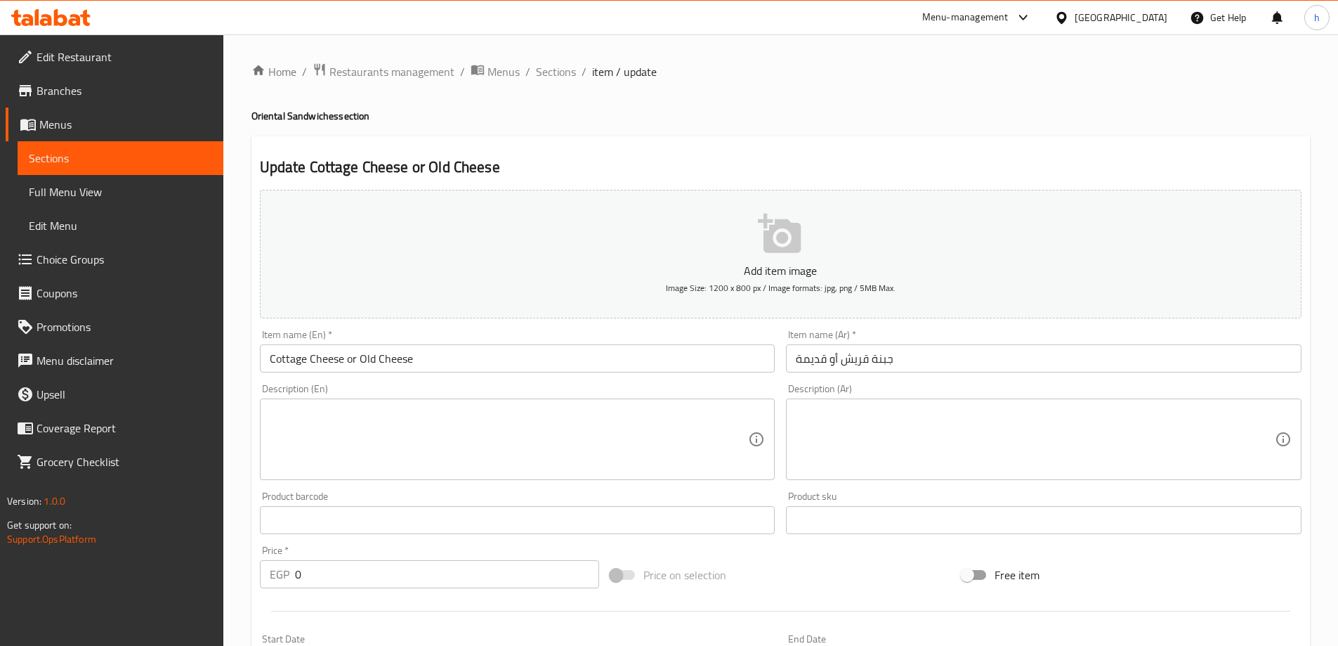
click at [825, 360] on input "جبنة قريش أو قديمة" at bounding box center [1044, 358] width 516 height 28
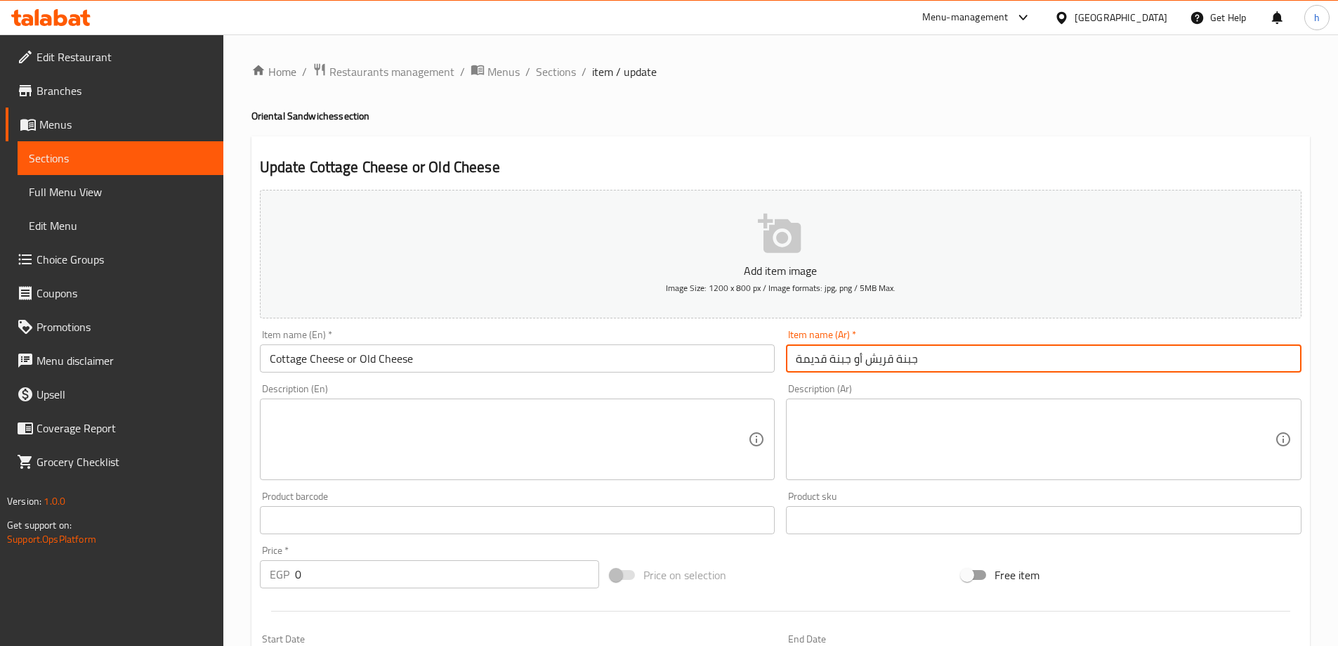
type input "جبنة قريش أو جبنة قديمة"
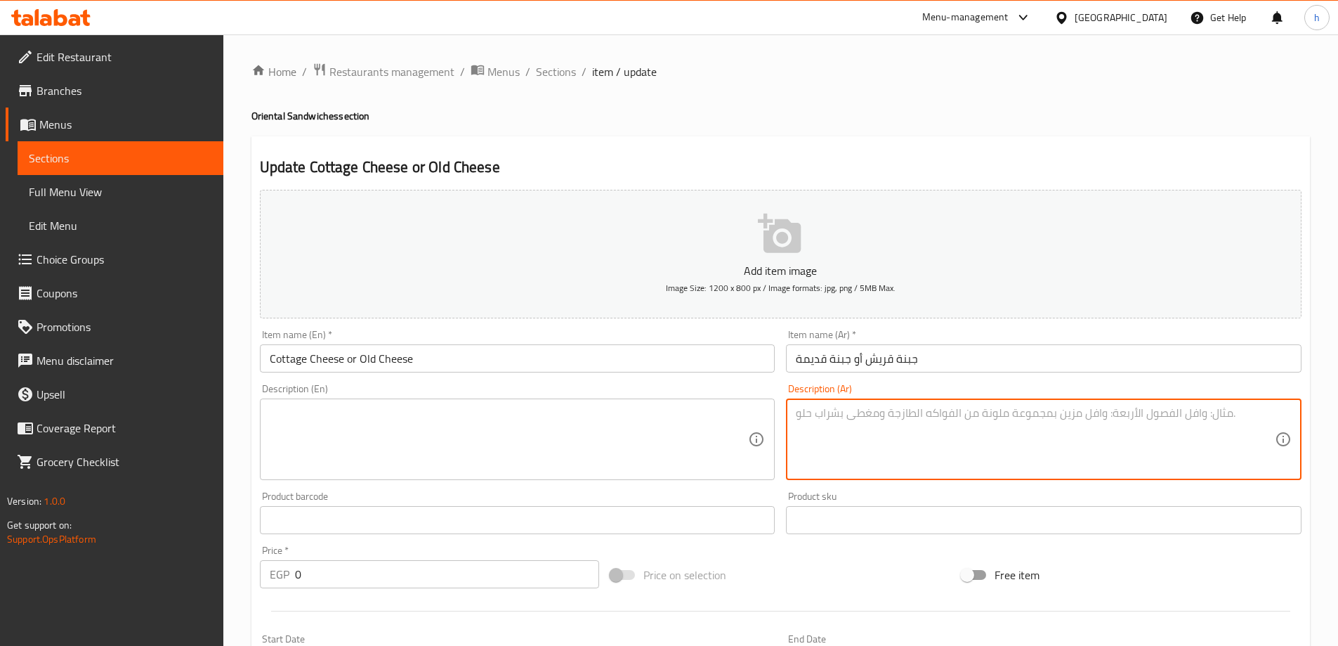
click at [858, 432] on textarea at bounding box center [1035, 439] width 479 height 67
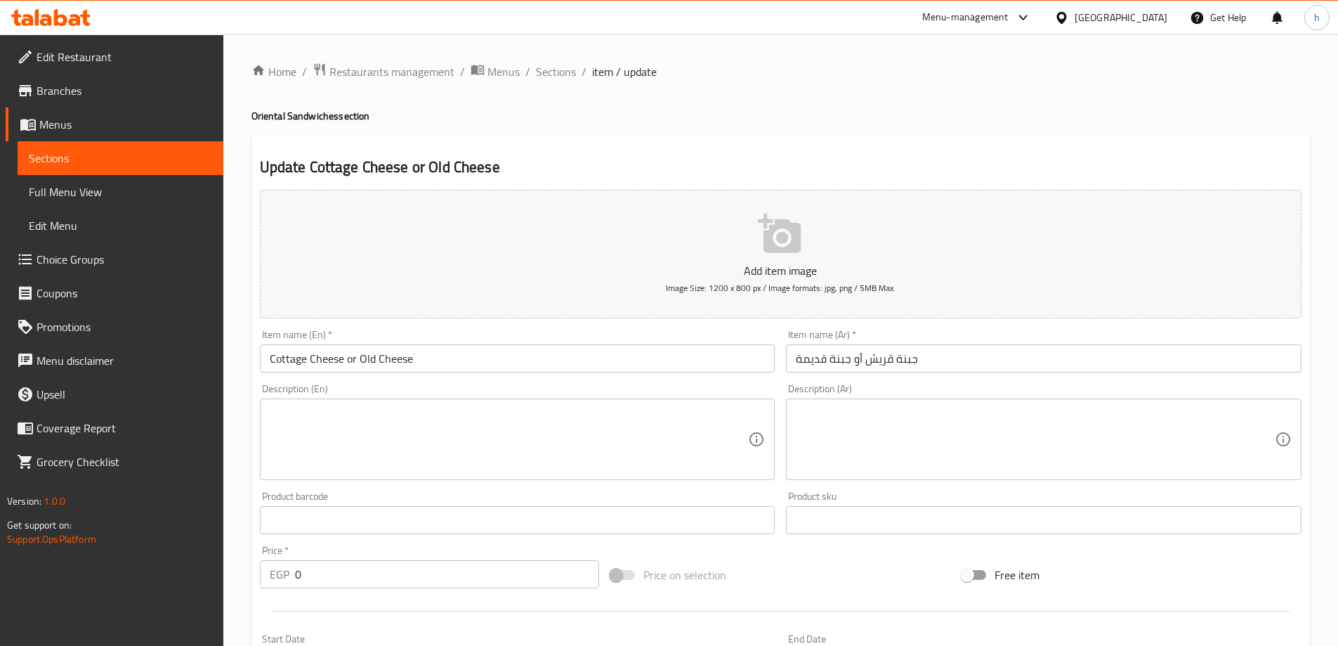
click at [551, 412] on textarea at bounding box center [509, 439] width 479 height 67
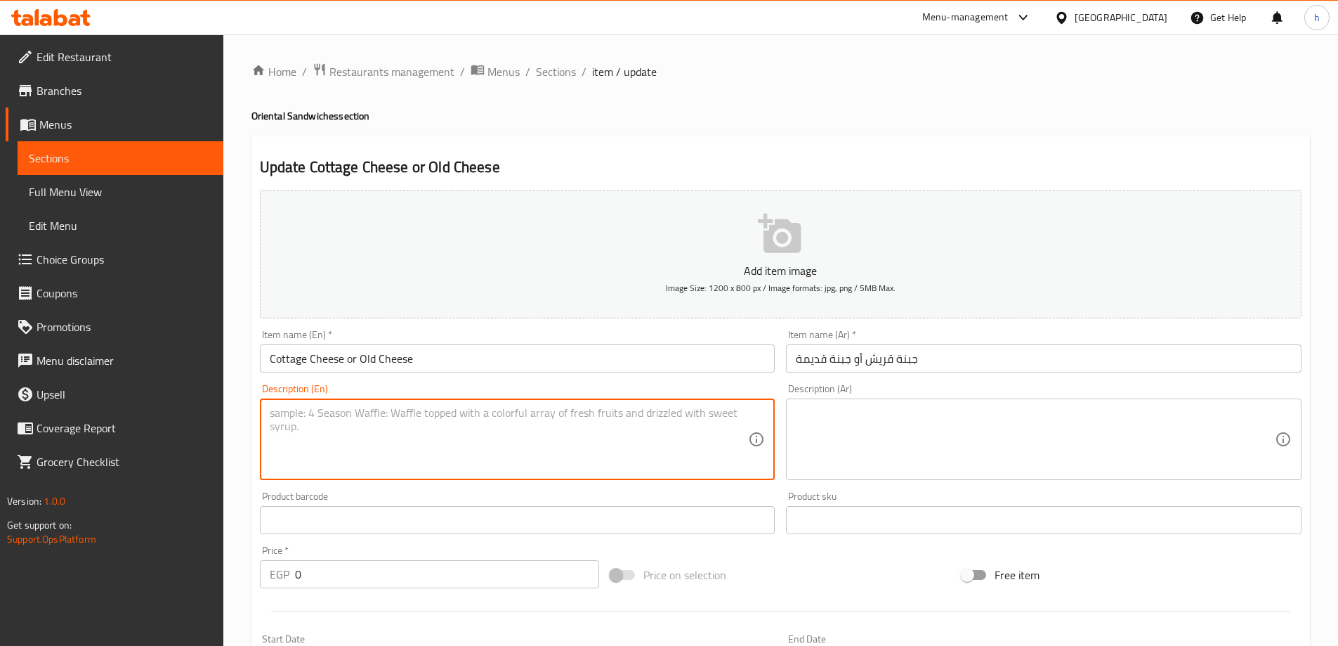
paste textarea "Cottage or aged cheese in sandwich"
type textarea "Cottage or aged cheese in sandwich"
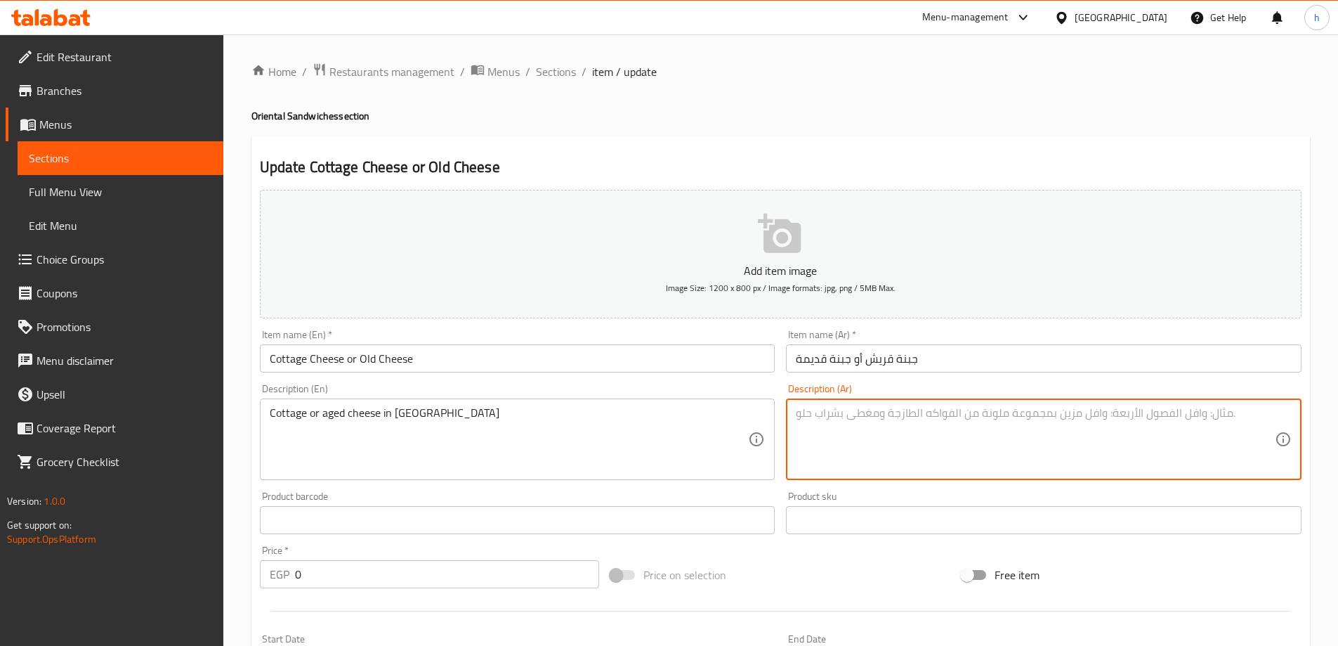
click at [894, 447] on textarea at bounding box center [1035, 439] width 479 height 67
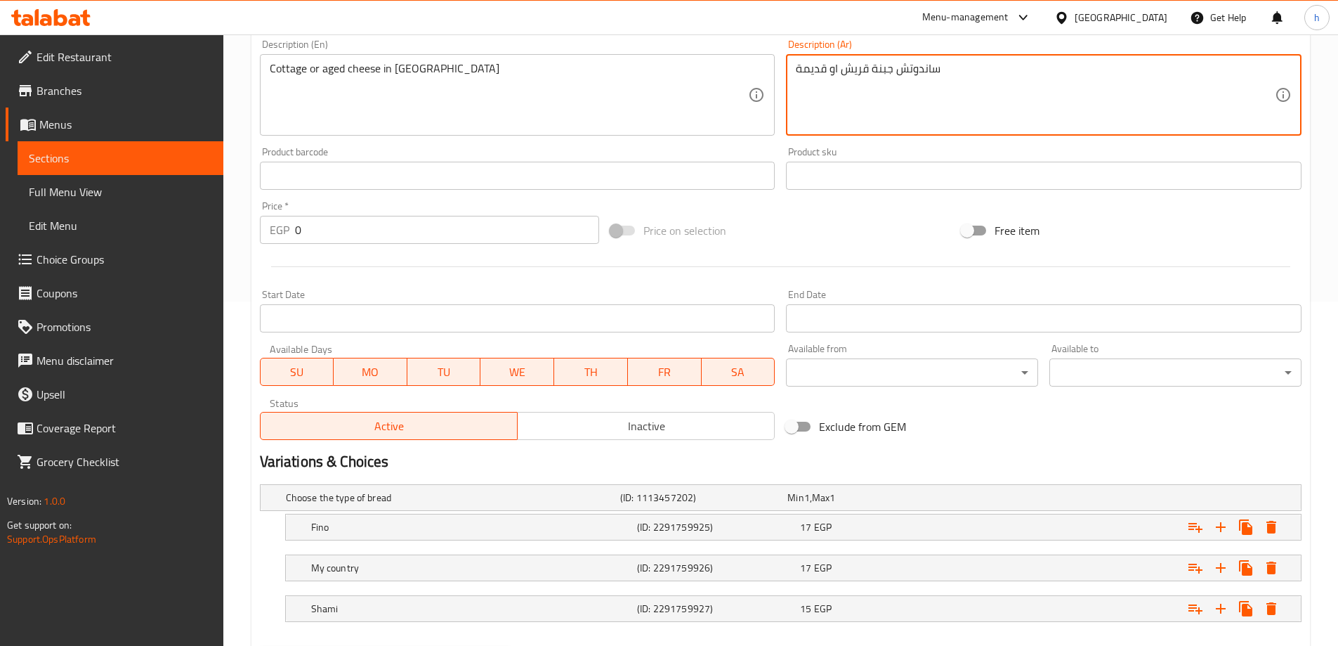
scroll to position [419, 0]
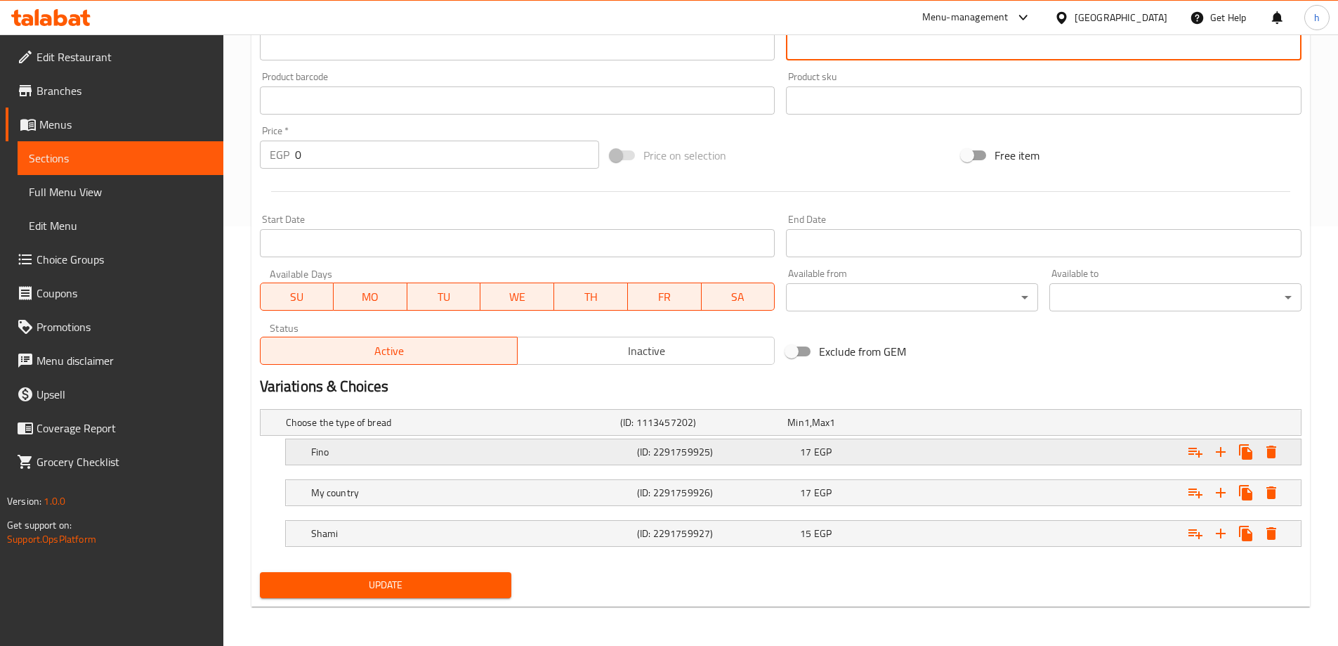
type textarea "ساندوتش جبنة قريش او قديمة"
click at [575, 452] on h5 "Fino" at bounding box center [471, 452] width 320 height 14
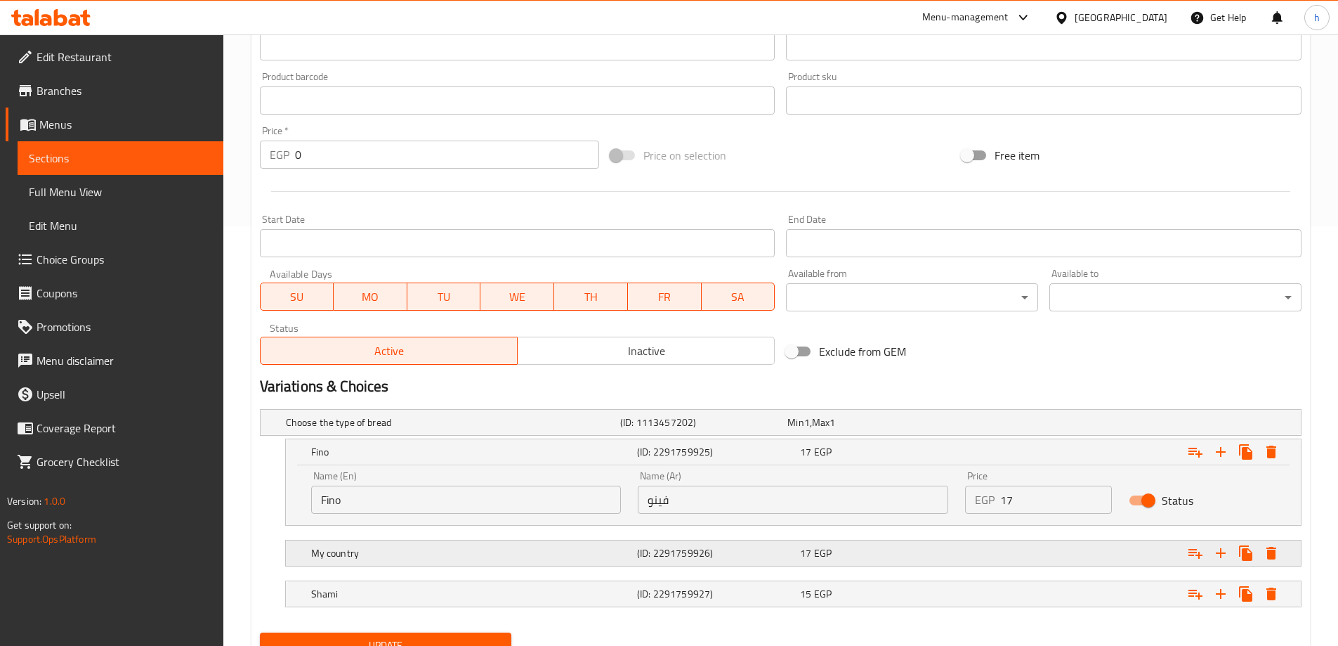
click at [578, 552] on h5 "My country" at bounding box center [471, 553] width 320 height 14
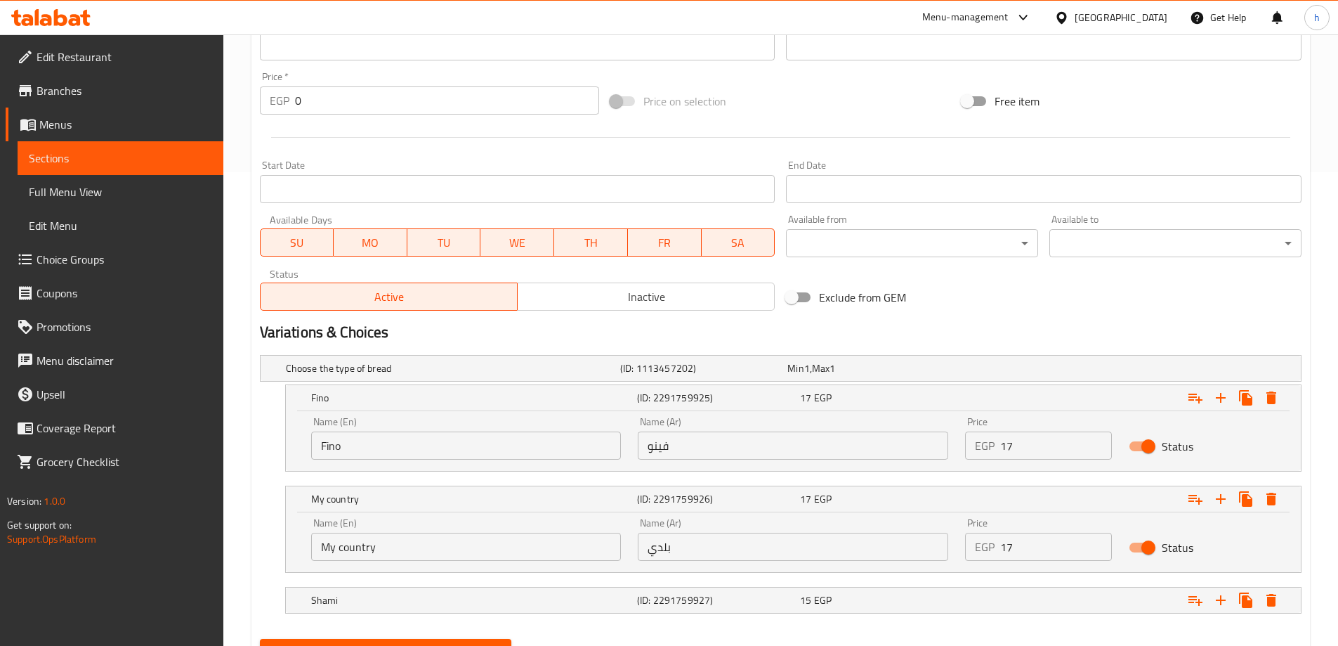
scroll to position [540, 0]
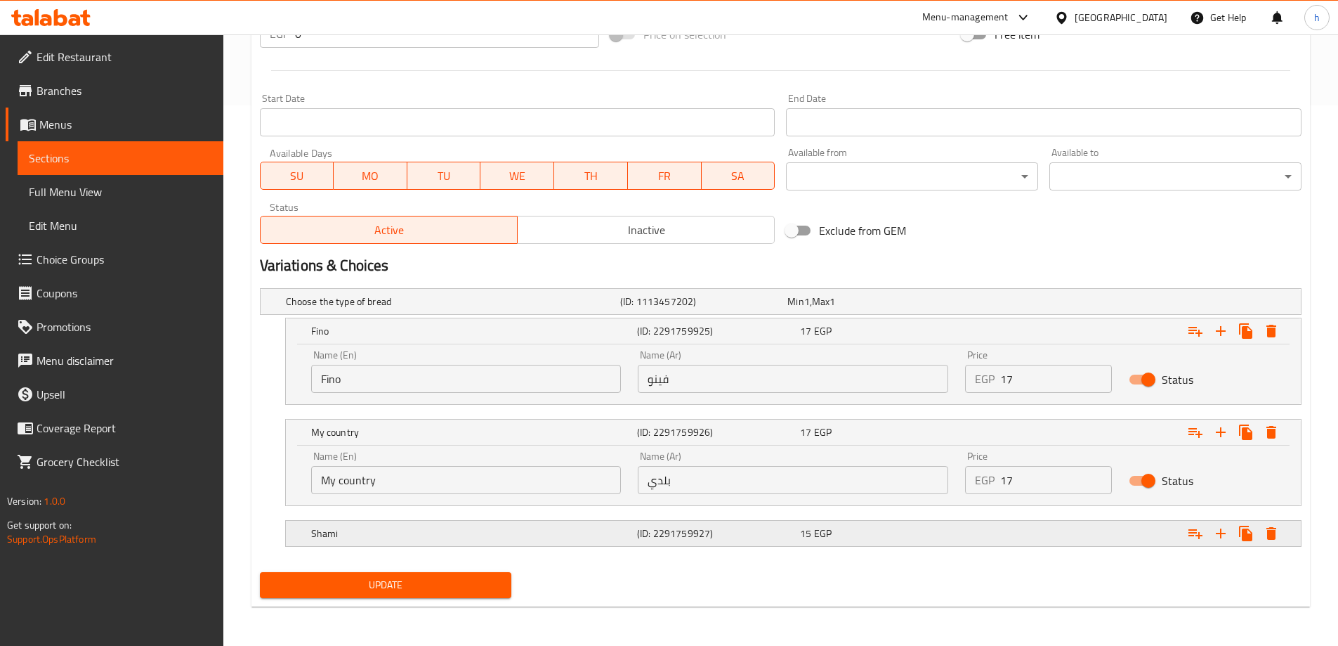
click at [583, 533] on h5 "Shami" at bounding box center [471, 533] width 320 height 14
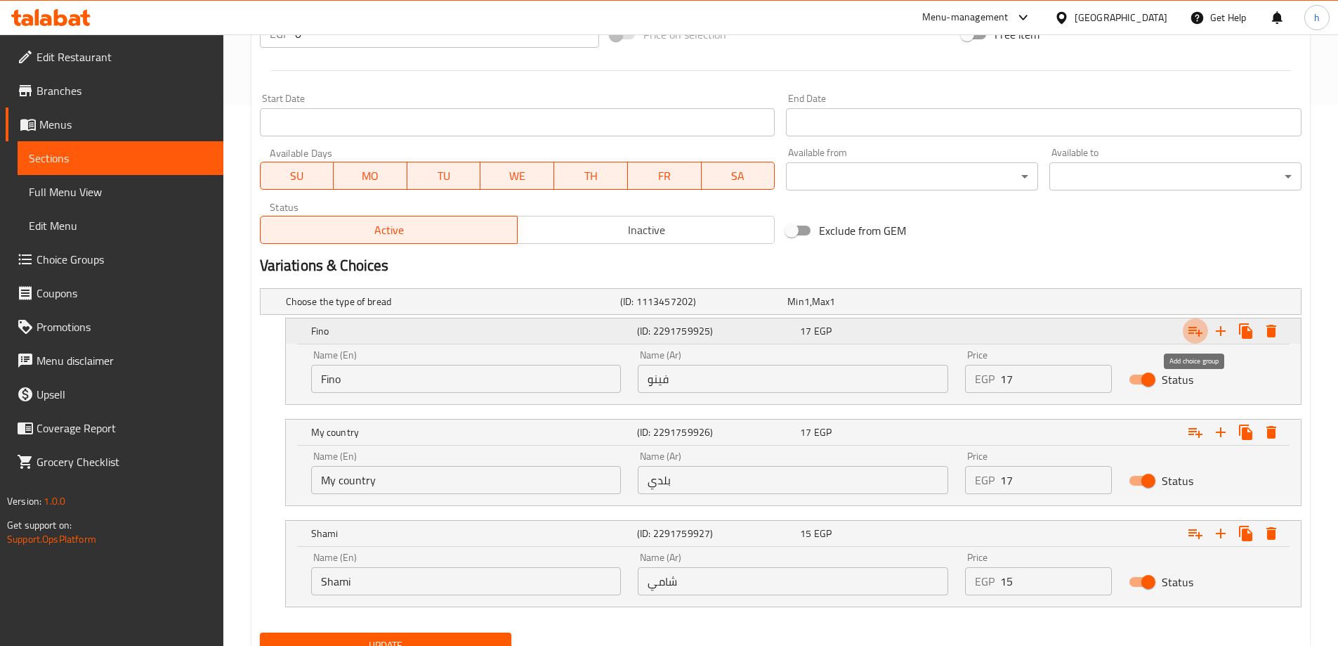
click at [1203, 336] on icon "Expand" at bounding box center [1195, 330] width 17 height 17
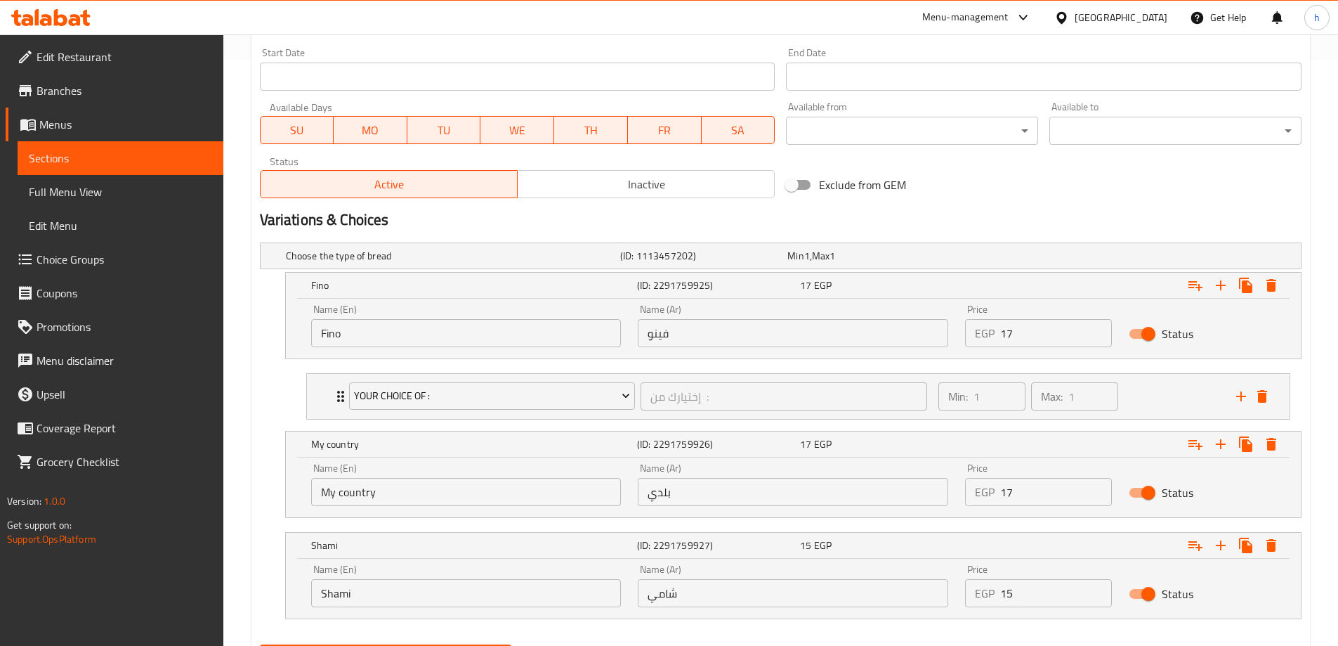
scroll to position [610, 0]
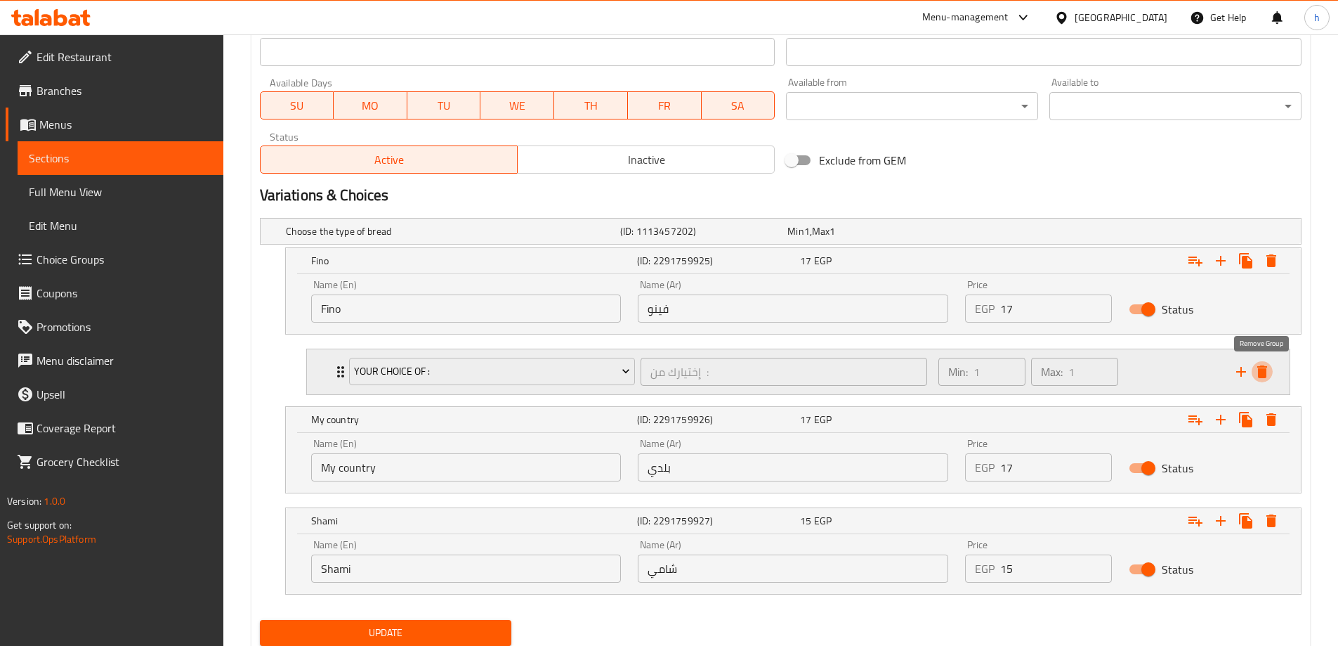
click at [1257, 374] on icon "delete" at bounding box center [1262, 371] width 17 height 17
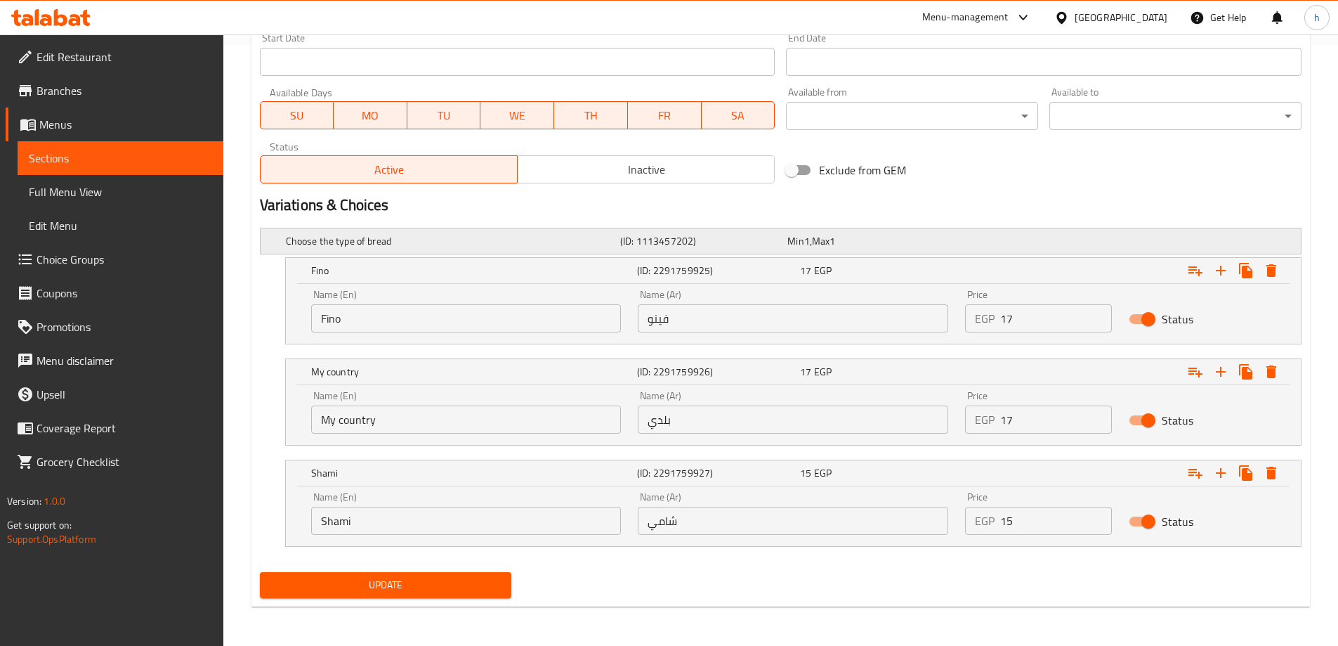
click at [603, 241] on h5 "Choose the type of bread" at bounding box center [450, 241] width 329 height 14
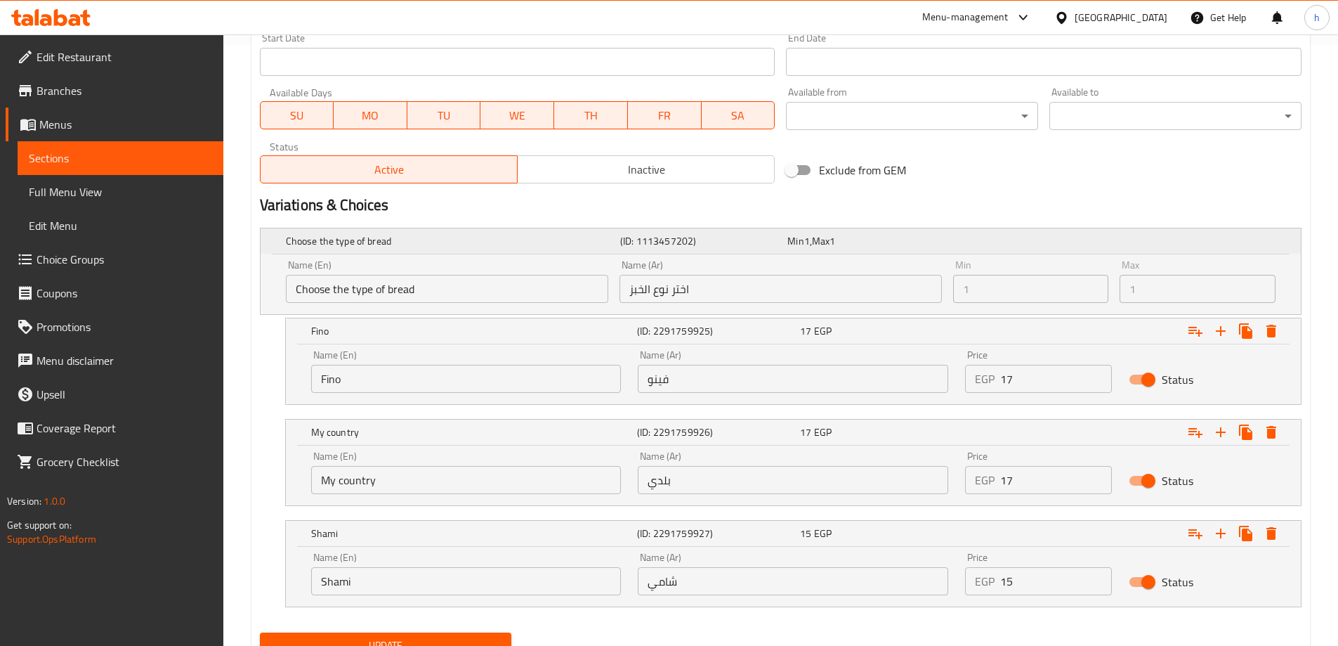
click at [689, 228] on div "Choose the type of bread (ID: 1113457202) Min 1 , Max 1" at bounding box center [785, 240] width 1004 height 31
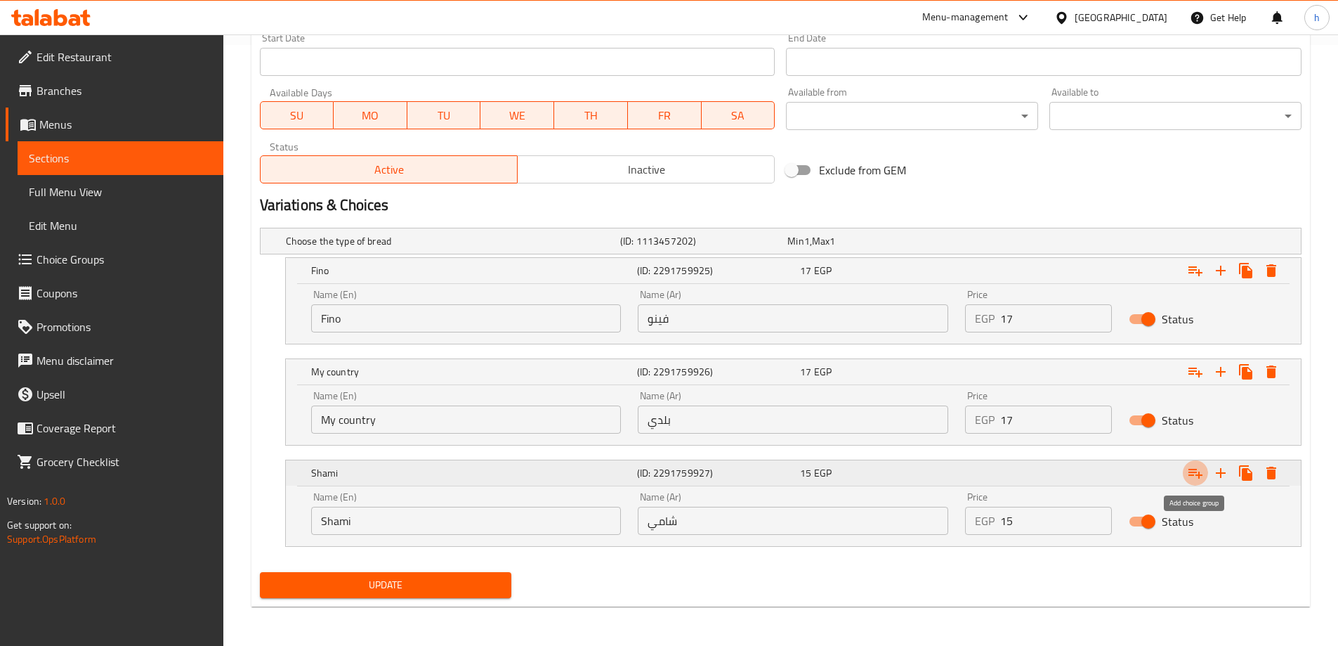
click at [1198, 476] on icon "Expand" at bounding box center [1196, 474] width 14 height 10
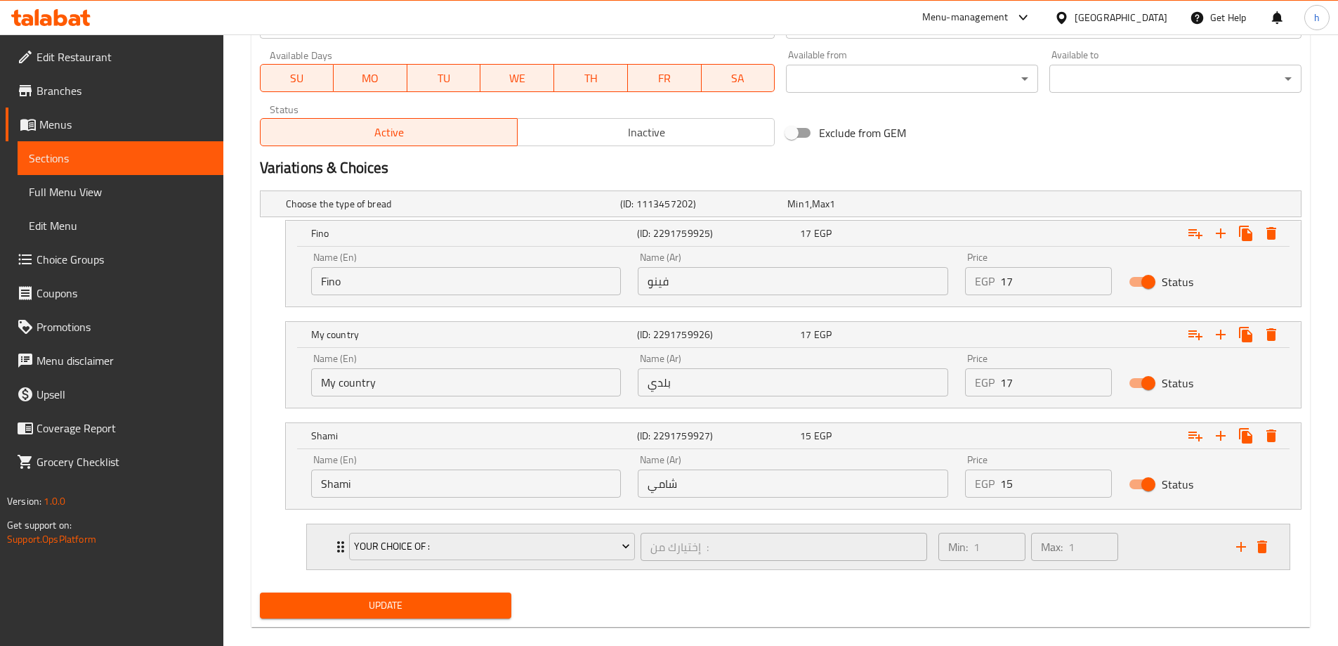
scroll to position [658, 0]
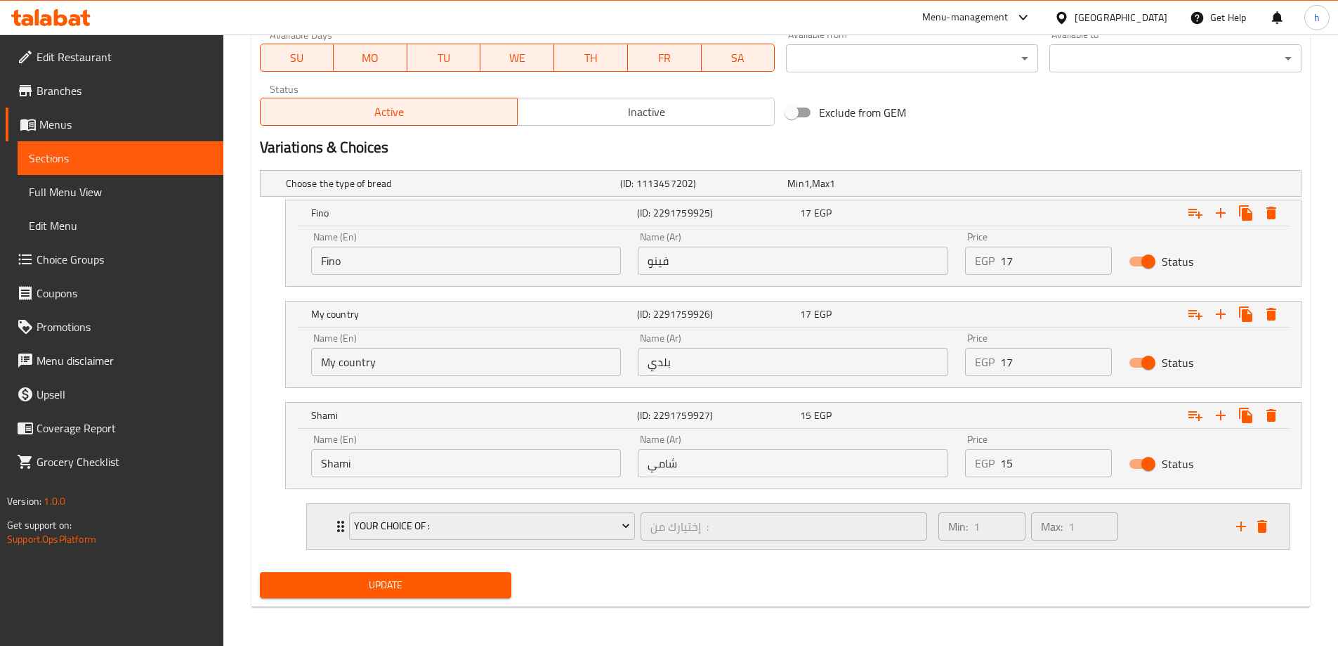
click at [319, 516] on div "Your Choice Of : إختيارك من : ​ Min: 1 ​ Max: 1 ​" at bounding box center [798, 526] width 983 height 45
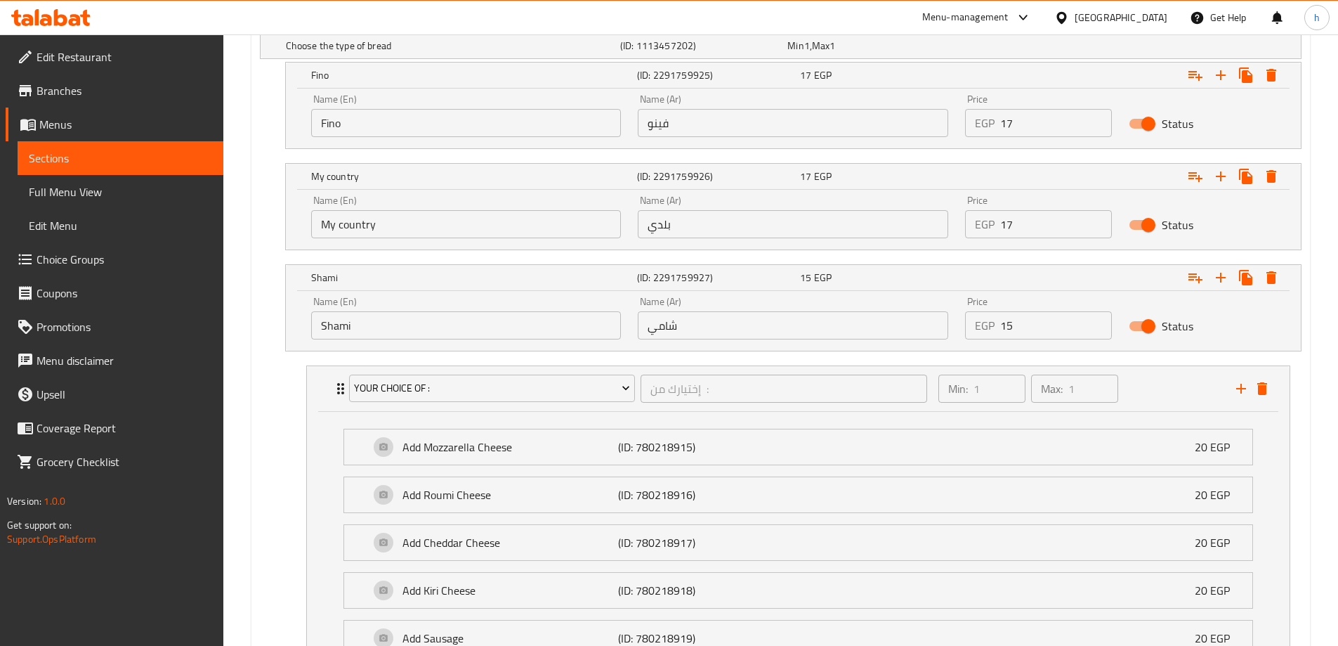
scroll to position [728, 0]
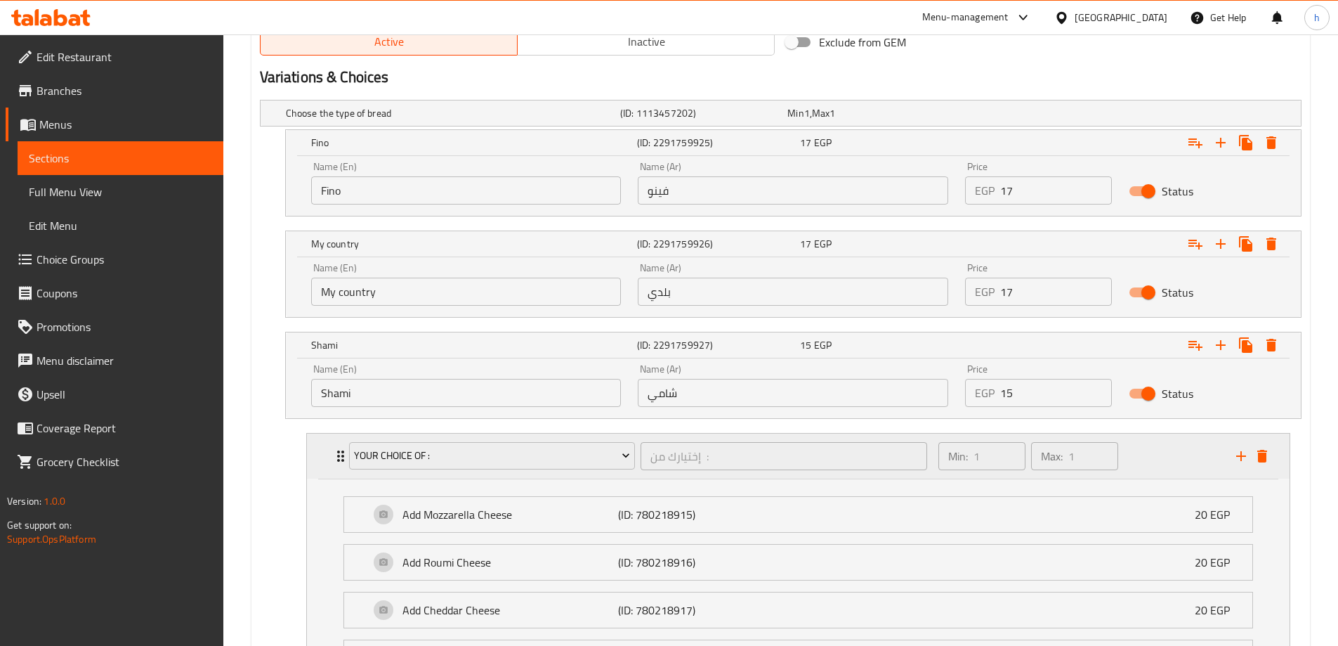
click at [1186, 459] on div "Min: 1 ​ Max: 1 ​" at bounding box center [1079, 455] width 298 height 45
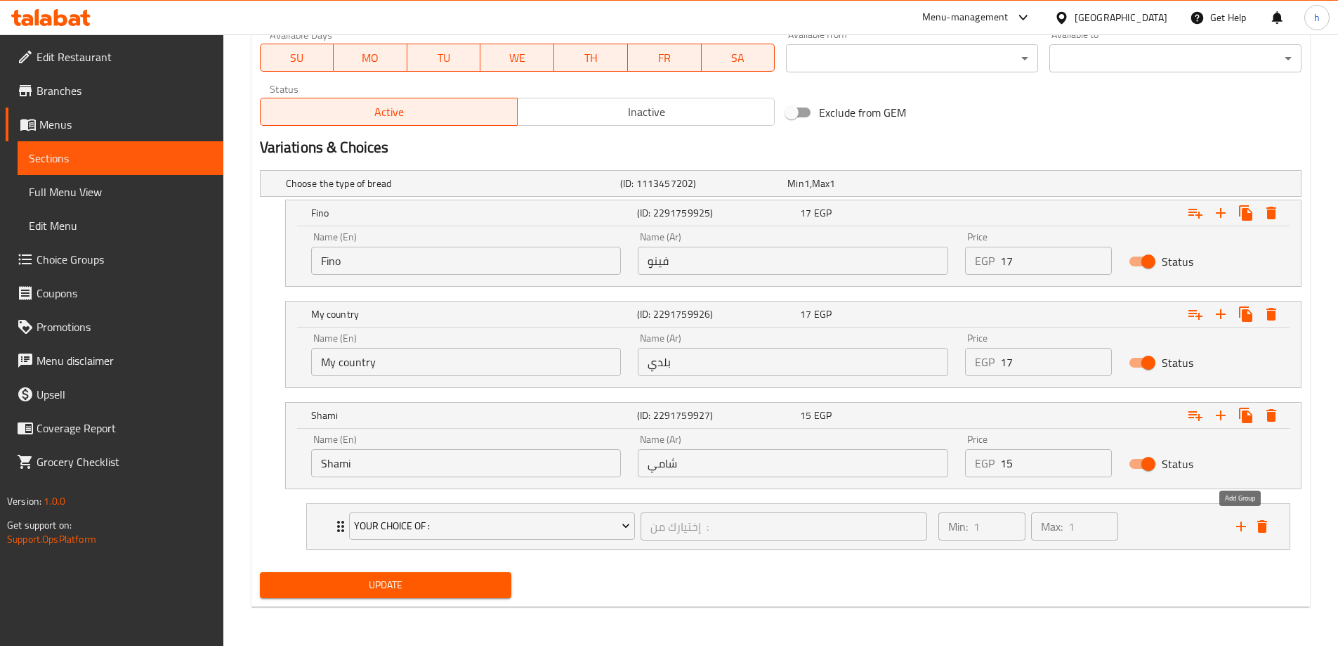
scroll to position [658, 0]
click at [1245, 523] on icon "add" at bounding box center [1241, 526] width 17 height 17
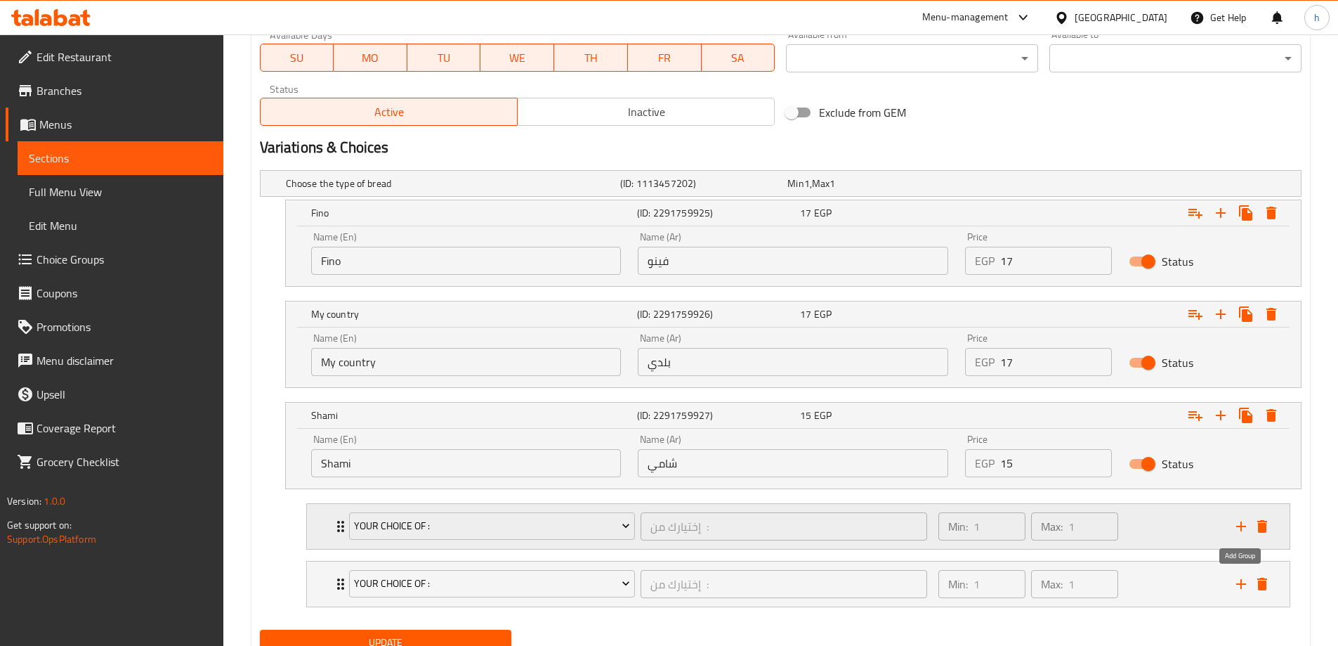
scroll to position [716, 0]
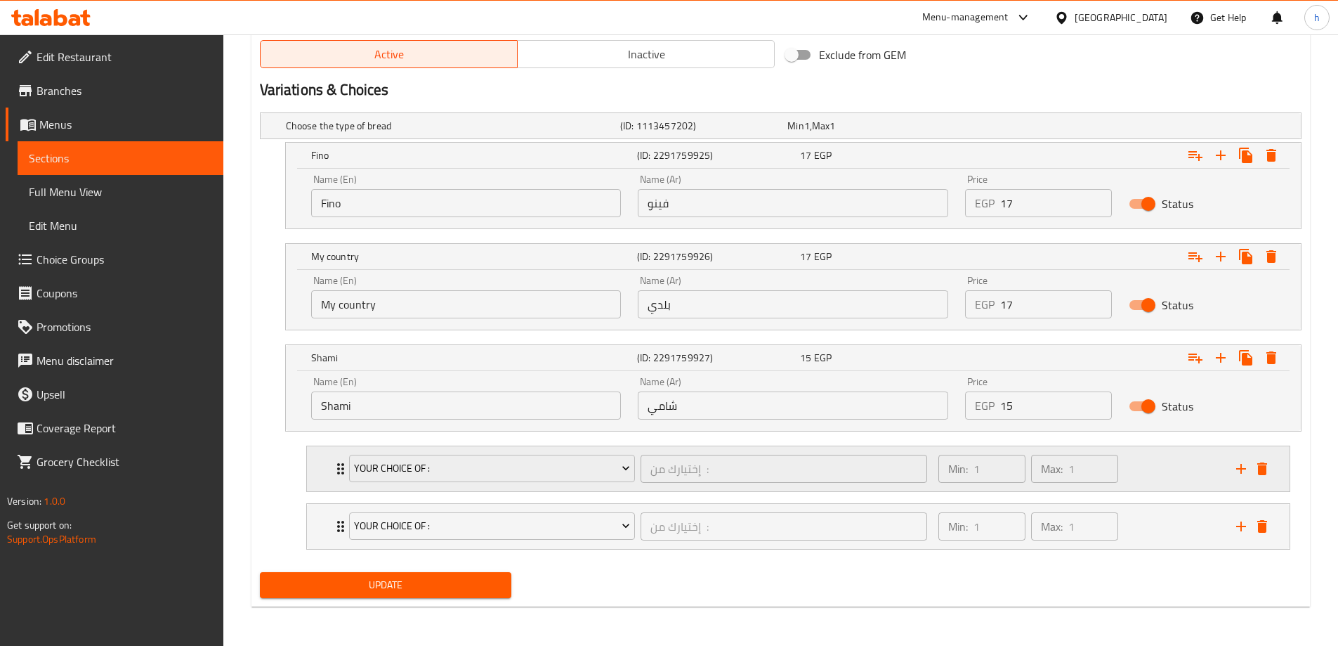
click at [1197, 476] on div "Min: 1 ​ Max: 1 ​" at bounding box center [1079, 468] width 298 height 45
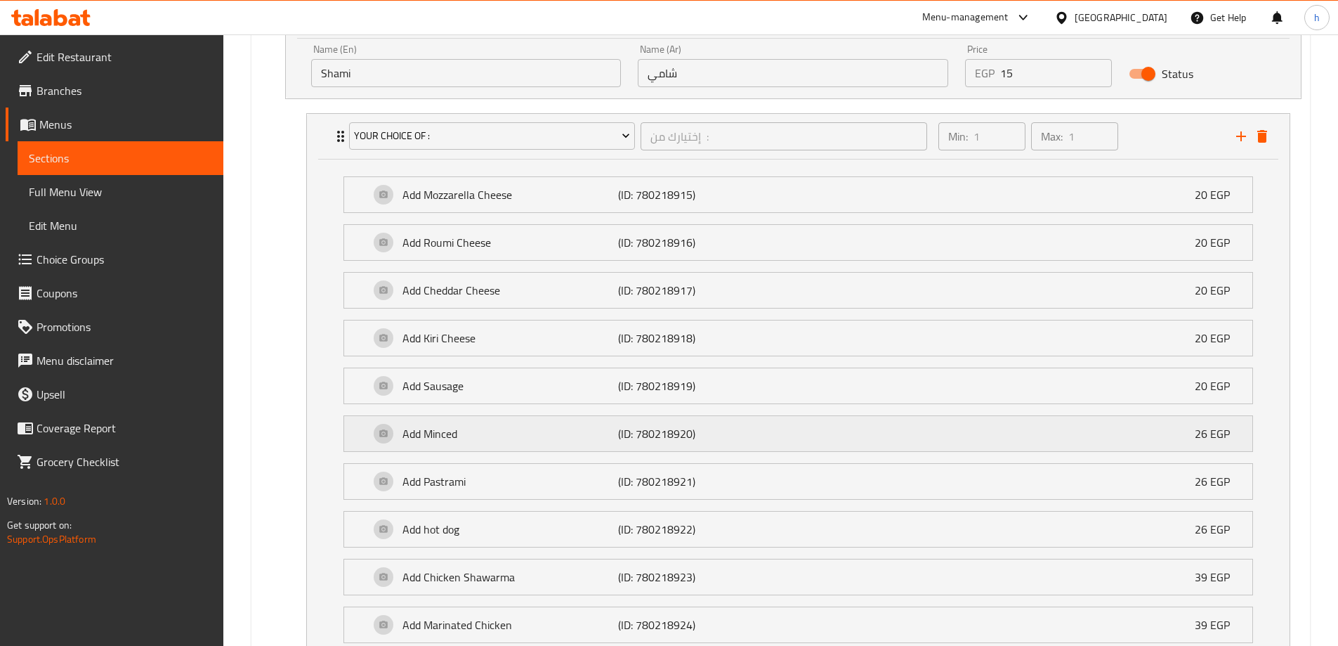
scroll to position [767, 0]
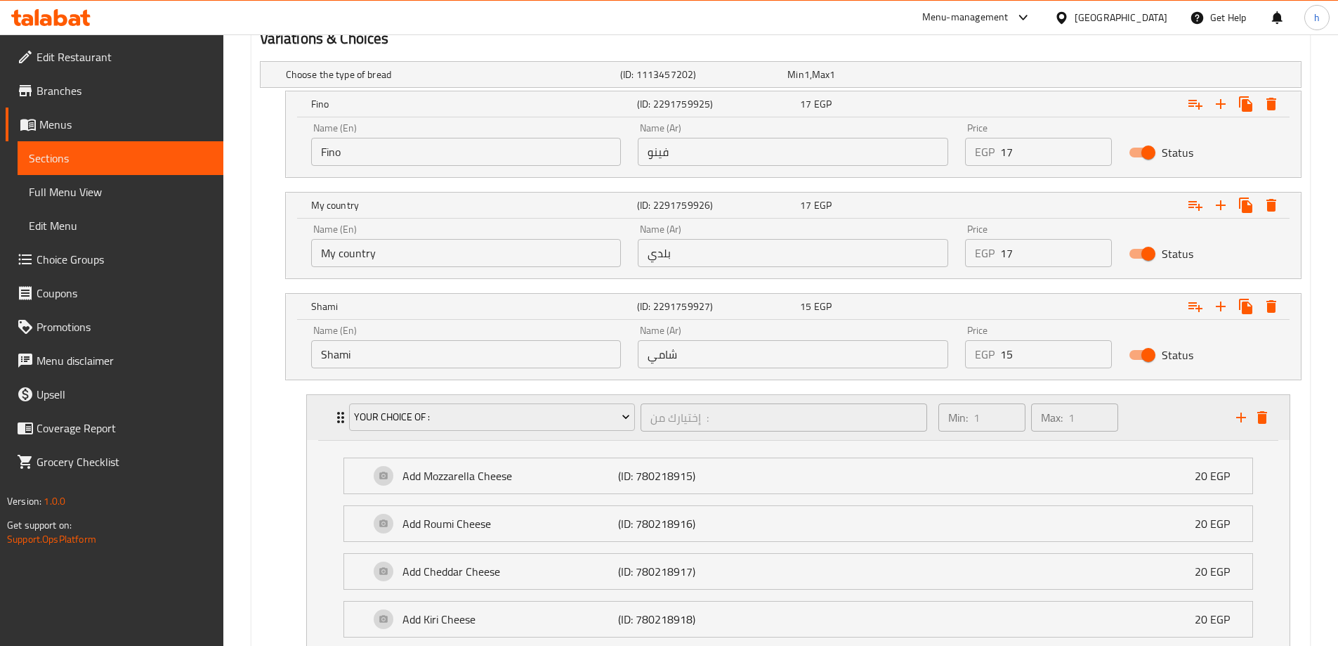
click at [1266, 414] on icon "delete" at bounding box center [1262, 417] width 10 height 13
click at [1264, 417] on icon "delete" at bounding box center [1262, 417] width 10 height 13
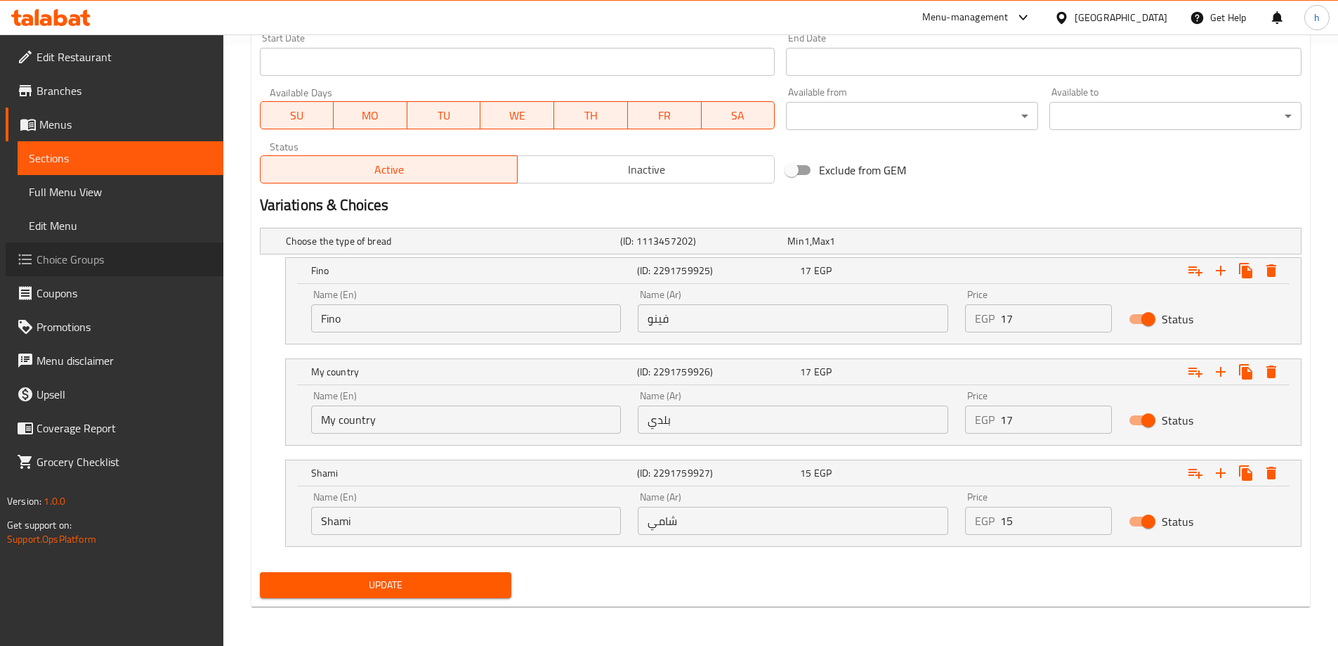
click at [107, 268] on link "Choice Groups" at bounding box center [115, 259] width 218 height 34
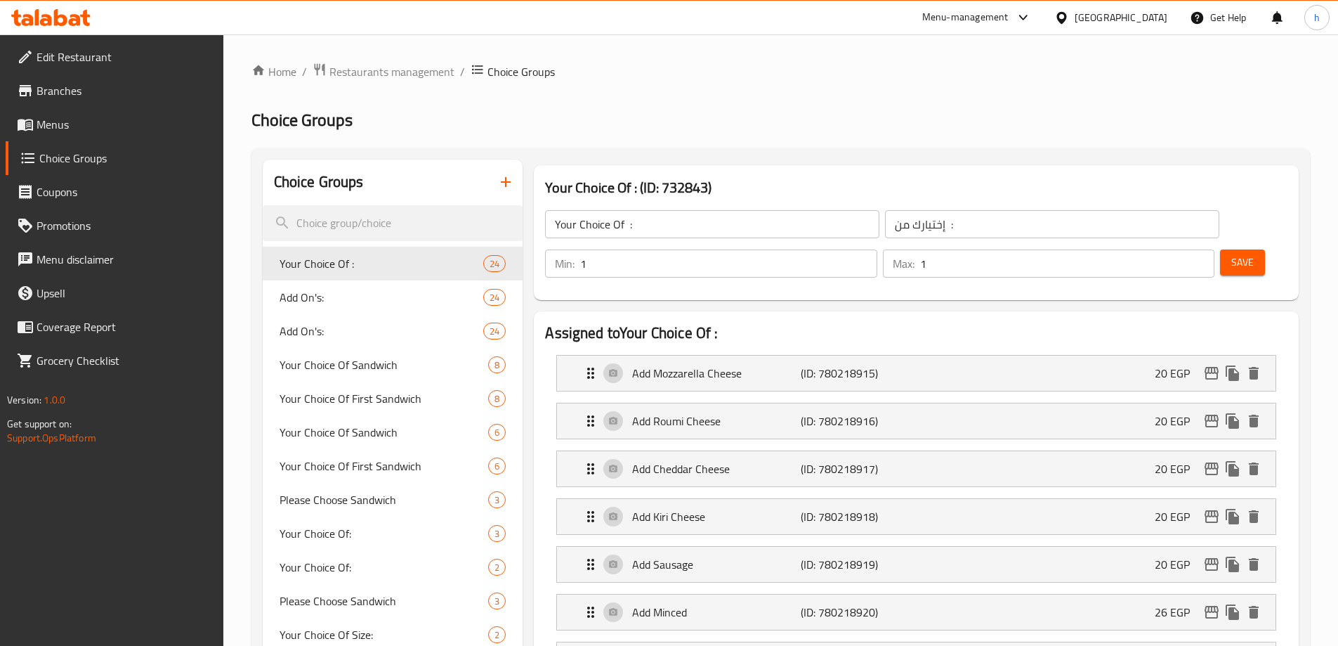
click at [511, 178] on icon "button" at bounding box center [505, 182] width 17 height 17
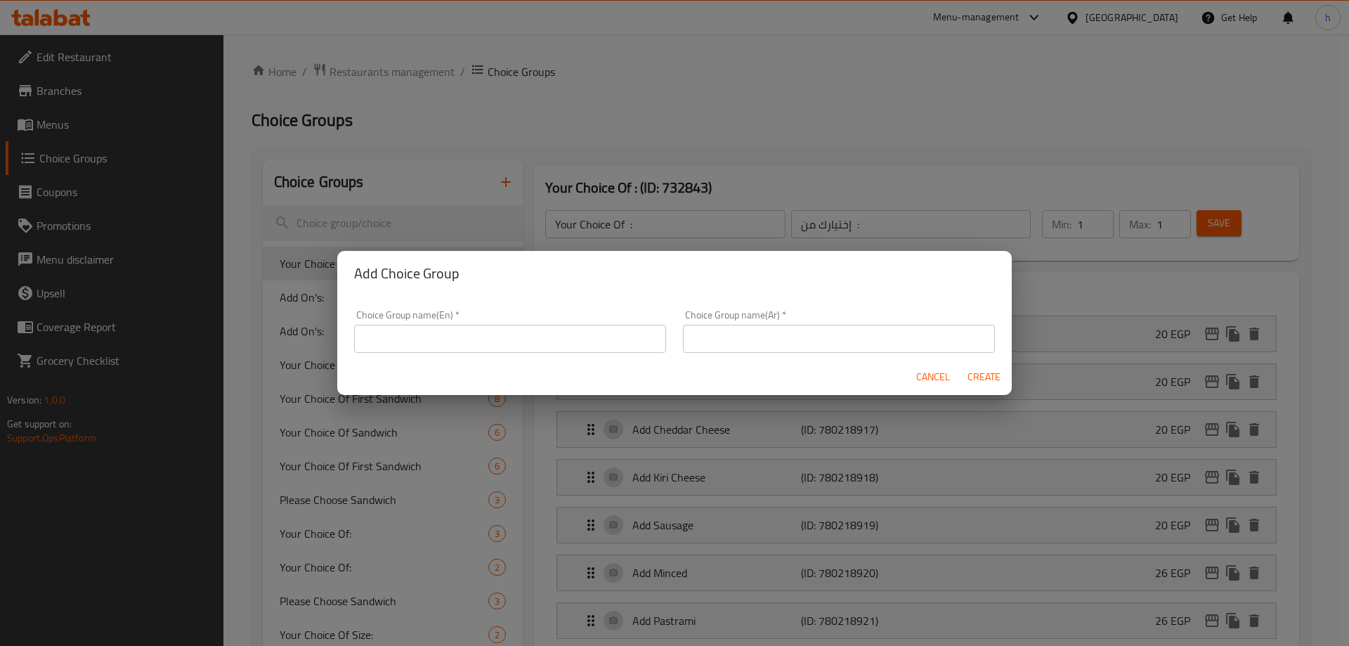
click at [492, 338] on input "text" at bounding box center [510, 339] width 312 height 28
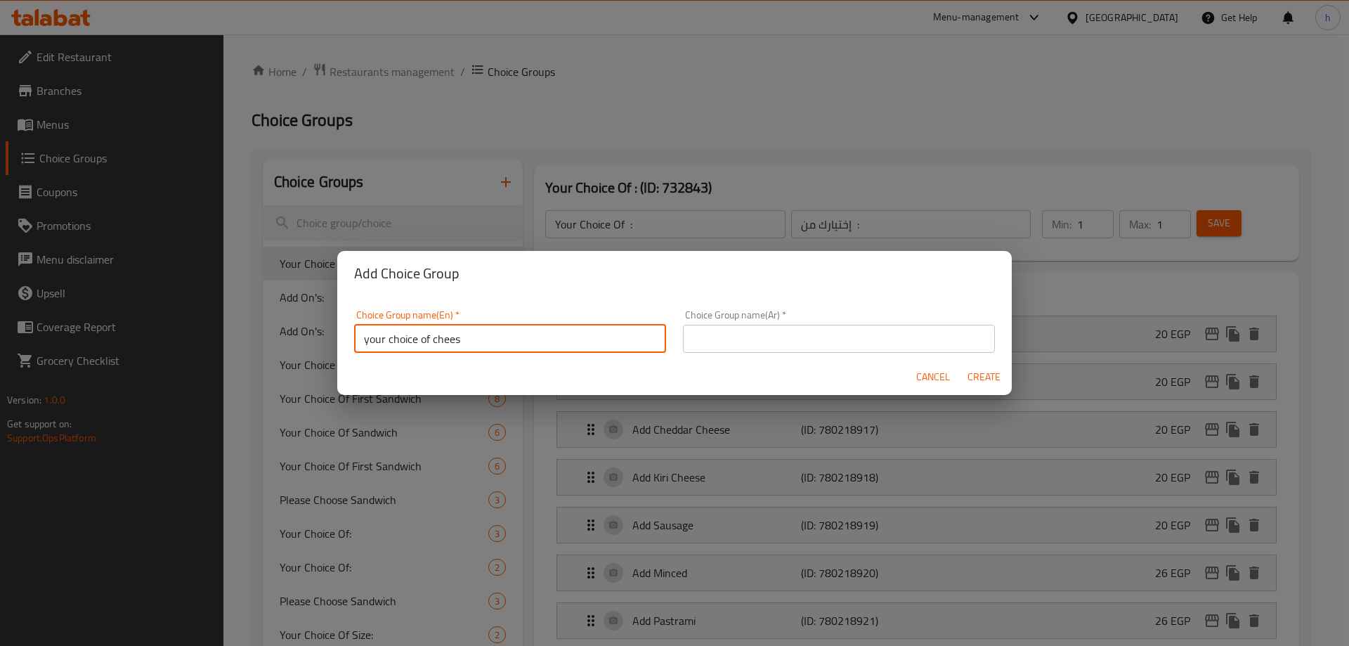
click at [492, 338] on input "your choice of chees" at bounding box center [510, 339] width 312 height 28
click at [492, 338] on input "your choice of e" at bounding box center [510, 339] width 312 height 28
type input ":"
drag, startPoint x: 492, startPoint y: 338, endPoint x: 544, endPoint y: 360, distance: 56.6
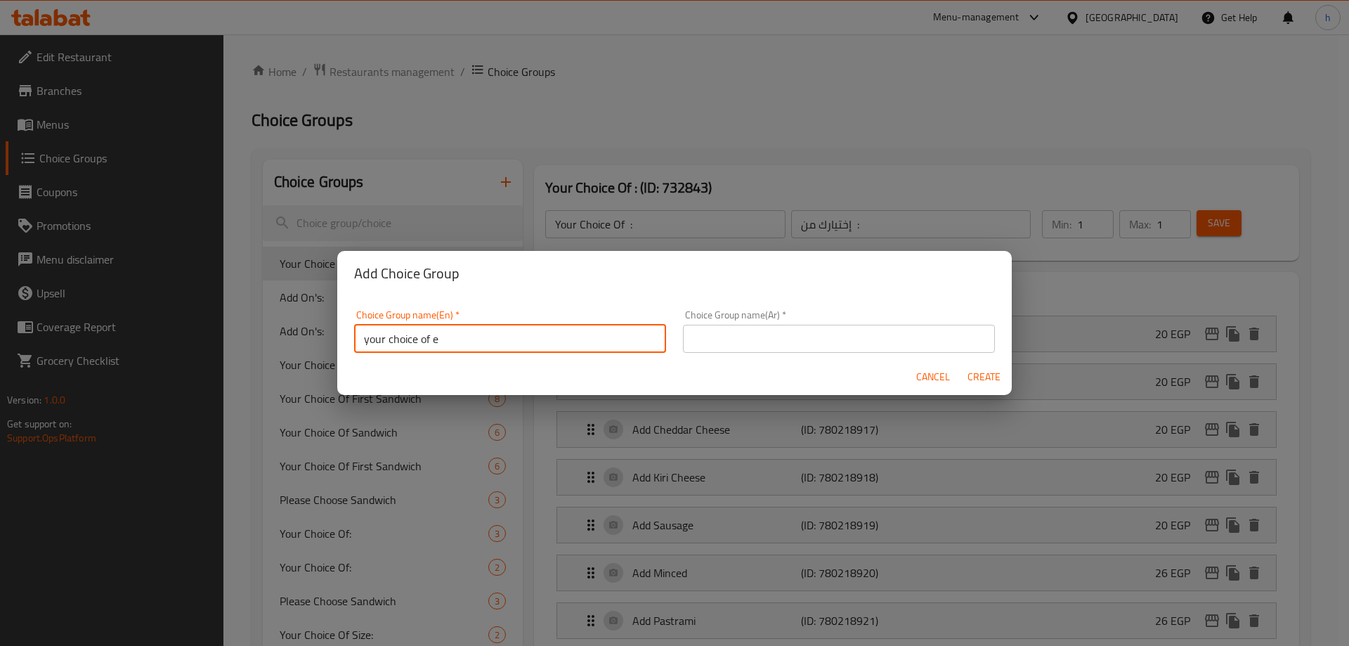
click at [544, 360] on form "Choice Group name(En)   * your choice of e Choice Group name(En) * Choice Group…" at bounding box center [674, 346] width 674 height 100
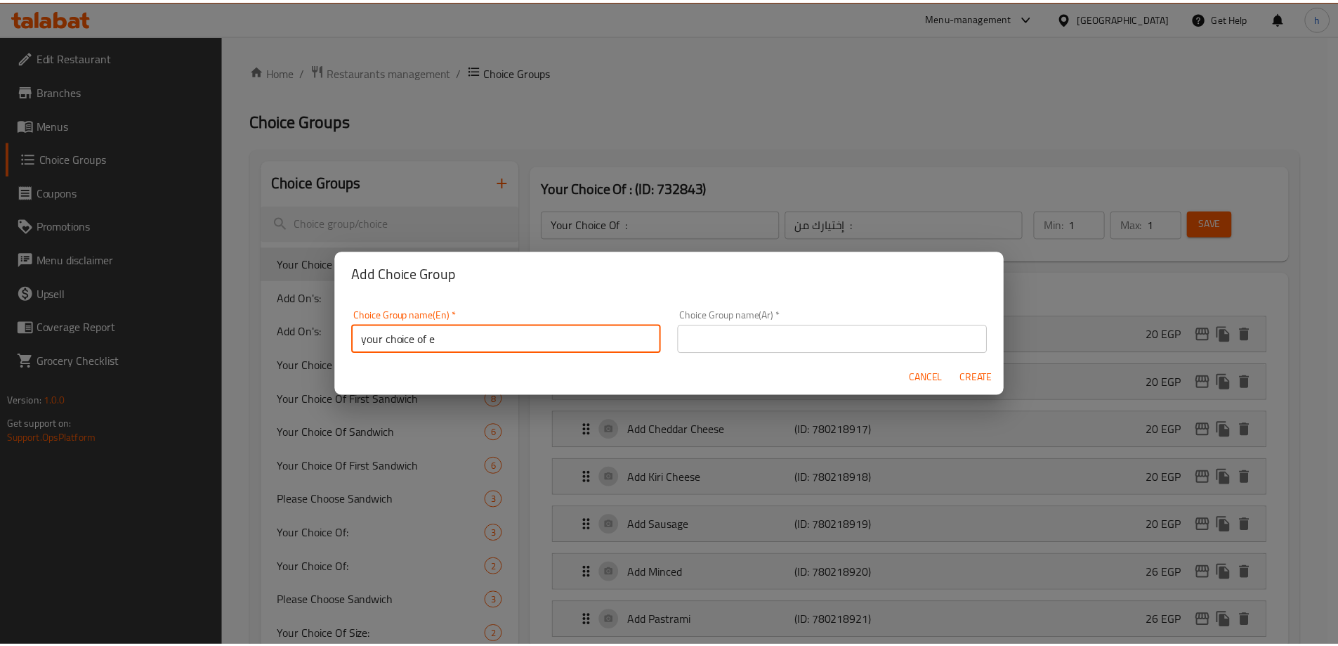
scroll to position [4, 0]
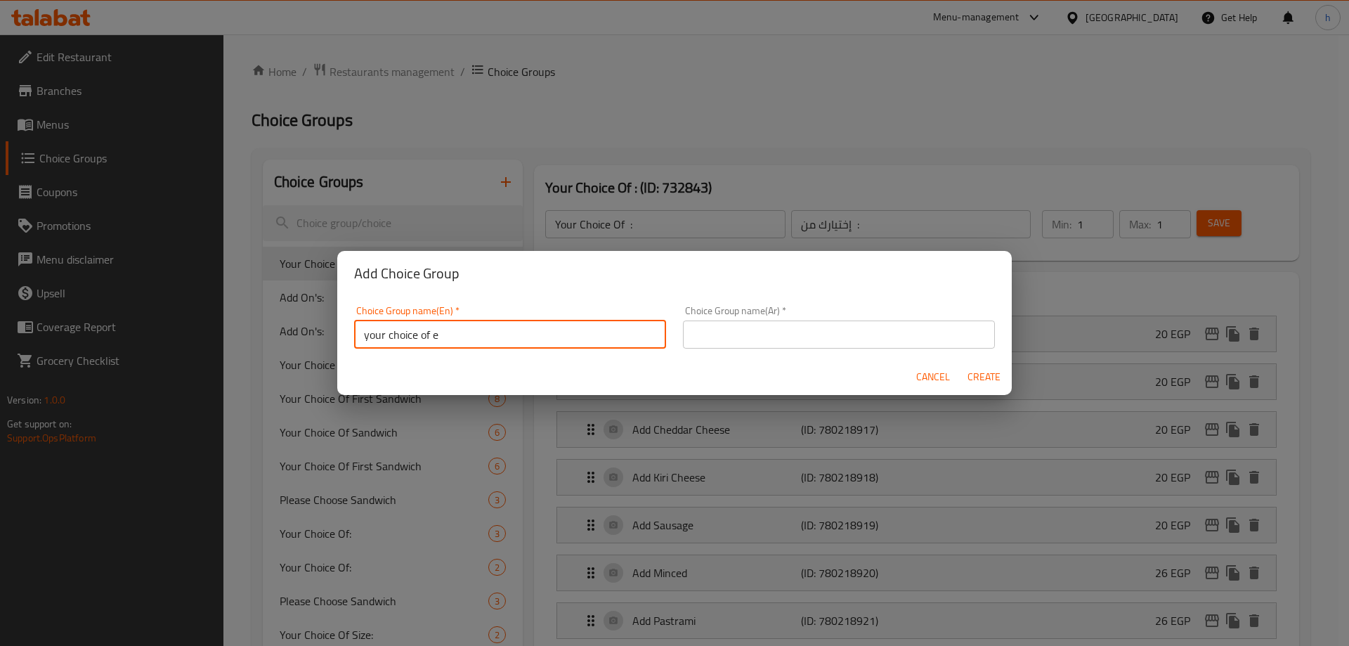
click at [518, 336] on input "your choice of e" at bounding box center [510, 334] width 312 height 28
type input "your choice of cheese:"
click at [858, 327] on input "text" at bounding box center [839, 334] width 312 height 28
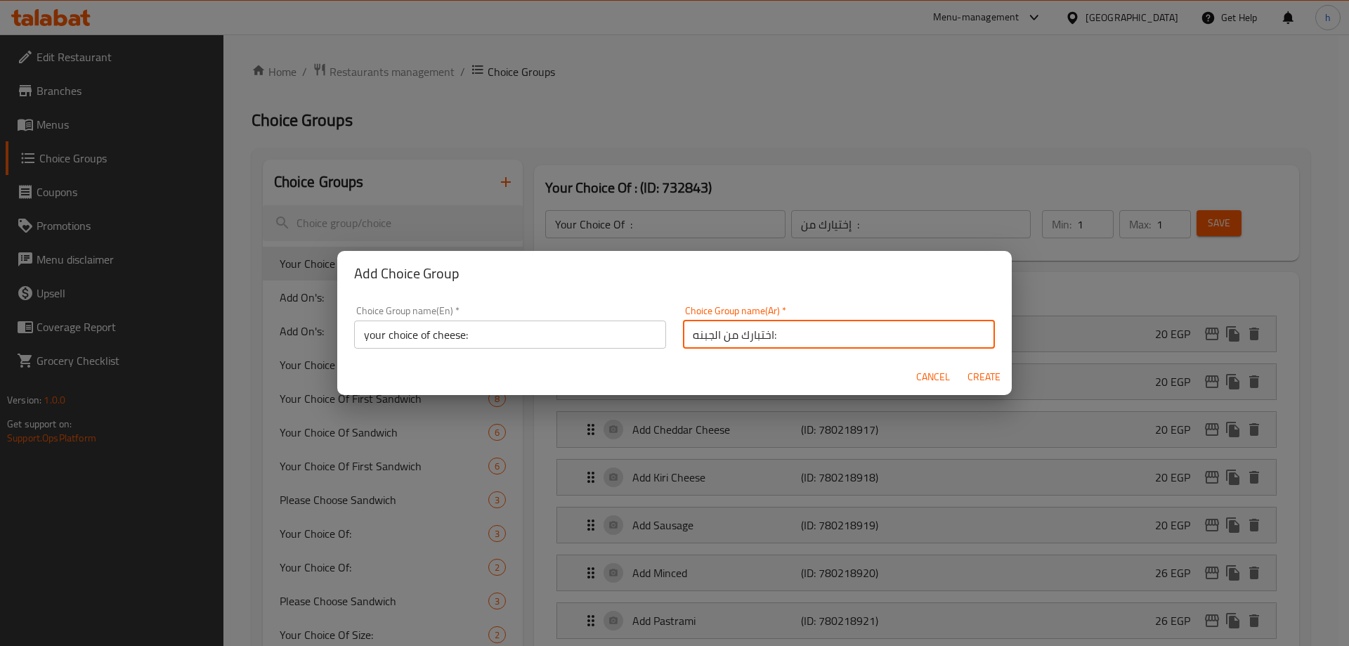
click at [751, 334] on input "اختبارك من الجبنه:" at bounding box center [839, 334] width 312 height 28
type input "اختيارك من الجبنه:"
click at [993, 381] on span "Create" at bounding box center [984, 377] width 34 height 18
type input "your choice of cheese:"
type input "اختيارك من الجبنه:"
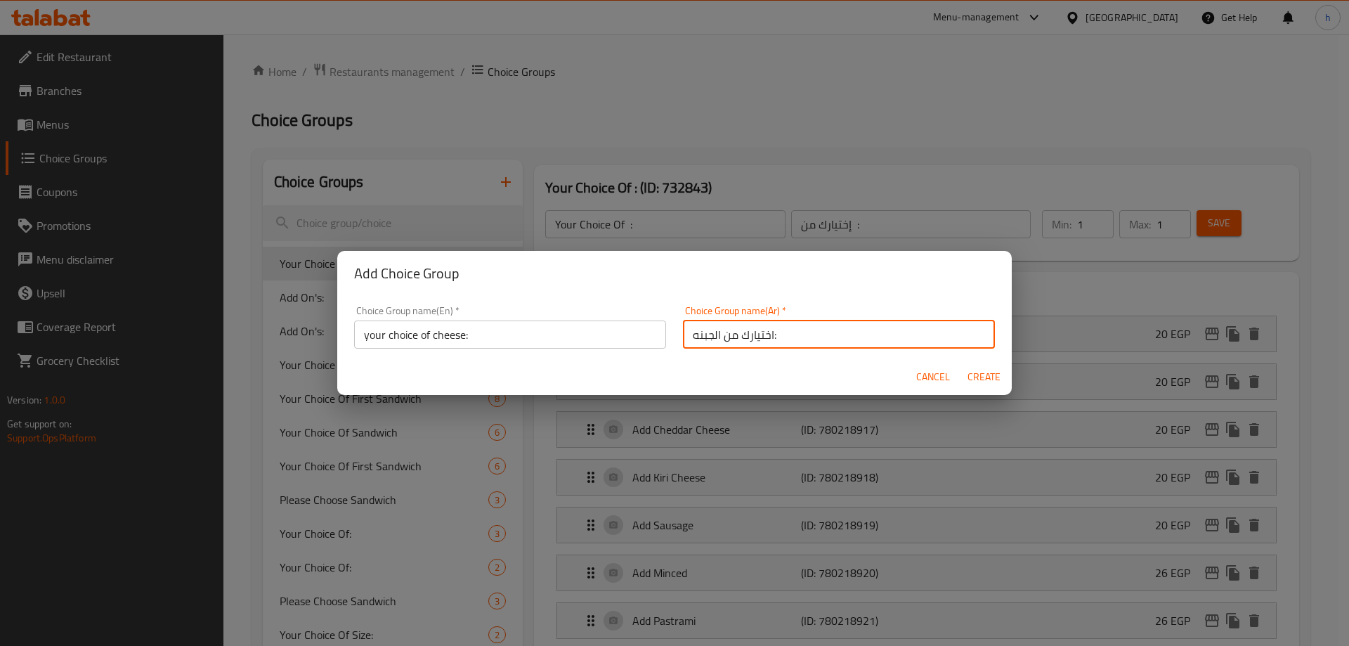
type input "0"
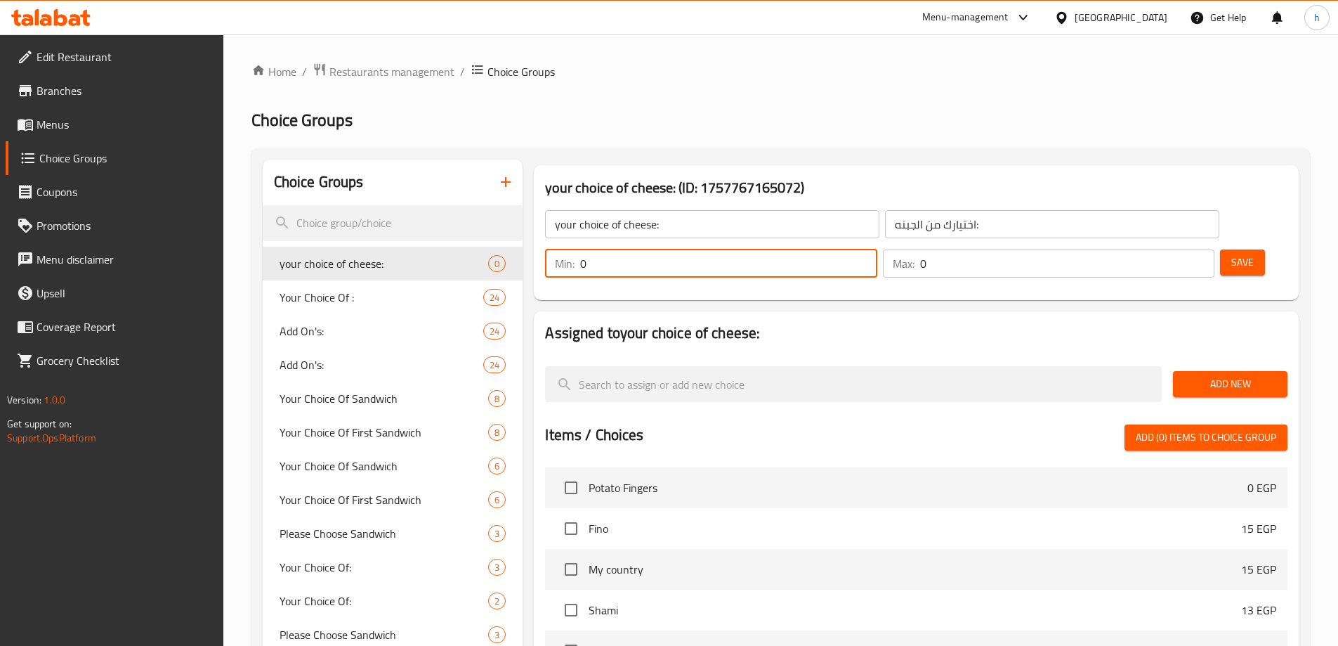
drag, startPoint x: 1087, startPoint y: 220, endPoint x: 1079, endPoint y: 221, distance: 8.5
click at [877, 249] on input "0" at bounding box center [728, 263] width 296 height 28
type input "1"
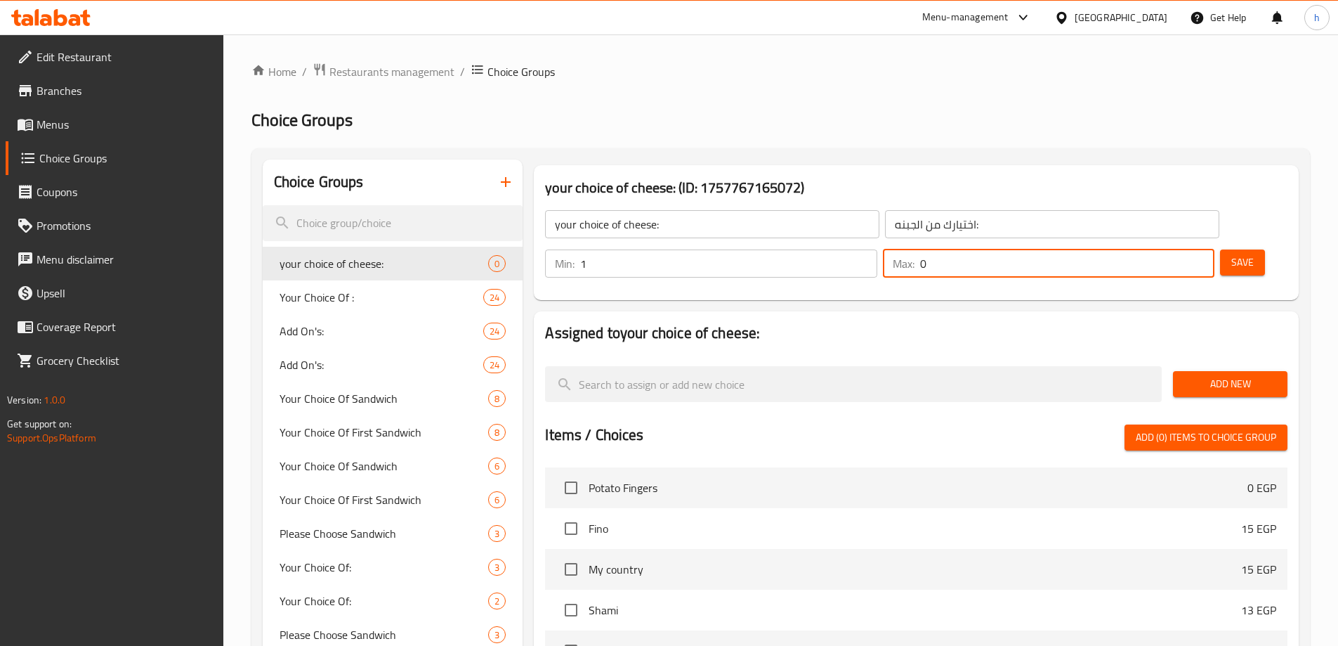
drag, startPoint x: 1164, startPoint y: 228, endPoint x: 1150, endPoint y: 228, distance: 14.1
click at [1150, 249] on div "Max: 0 ​" at bounding box center [1049, 263] width 332 height 28
type input "1"
click at [1231, 254] on span "Save" at bounding box center [1242, 263] width 22 height 18
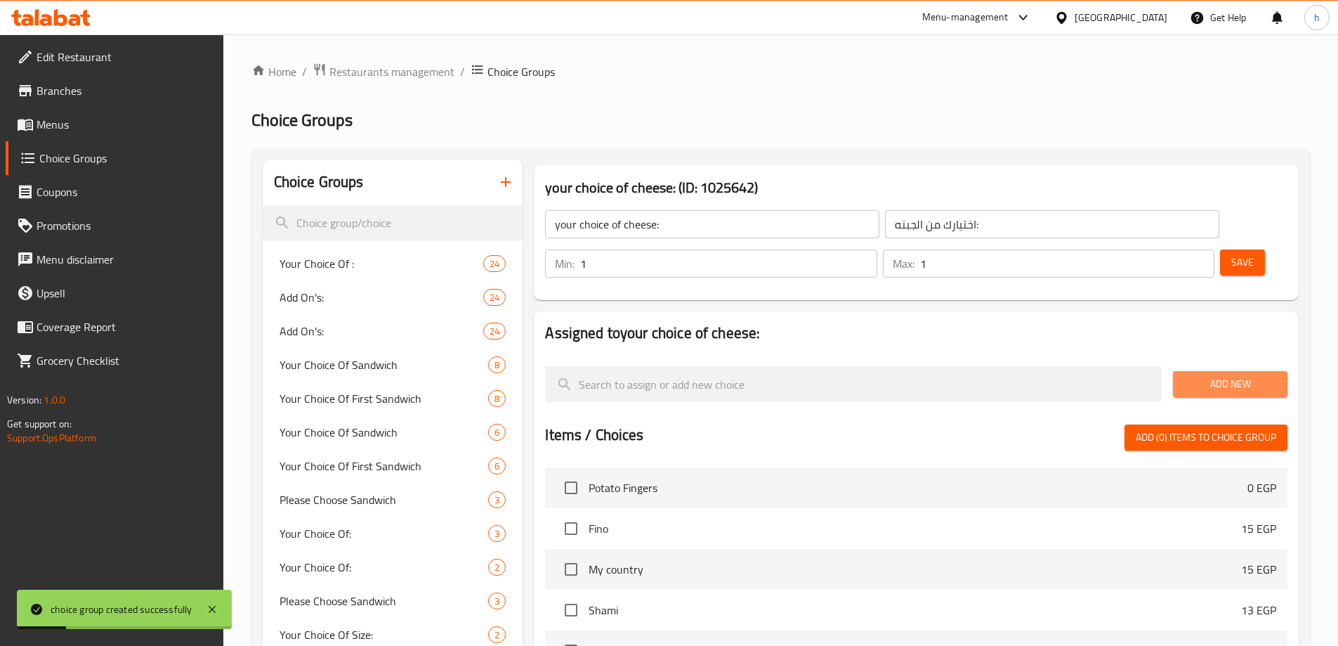
click at [1248, 375] on span "Add New" at bounding box center [1230, 384] width 92 height 18
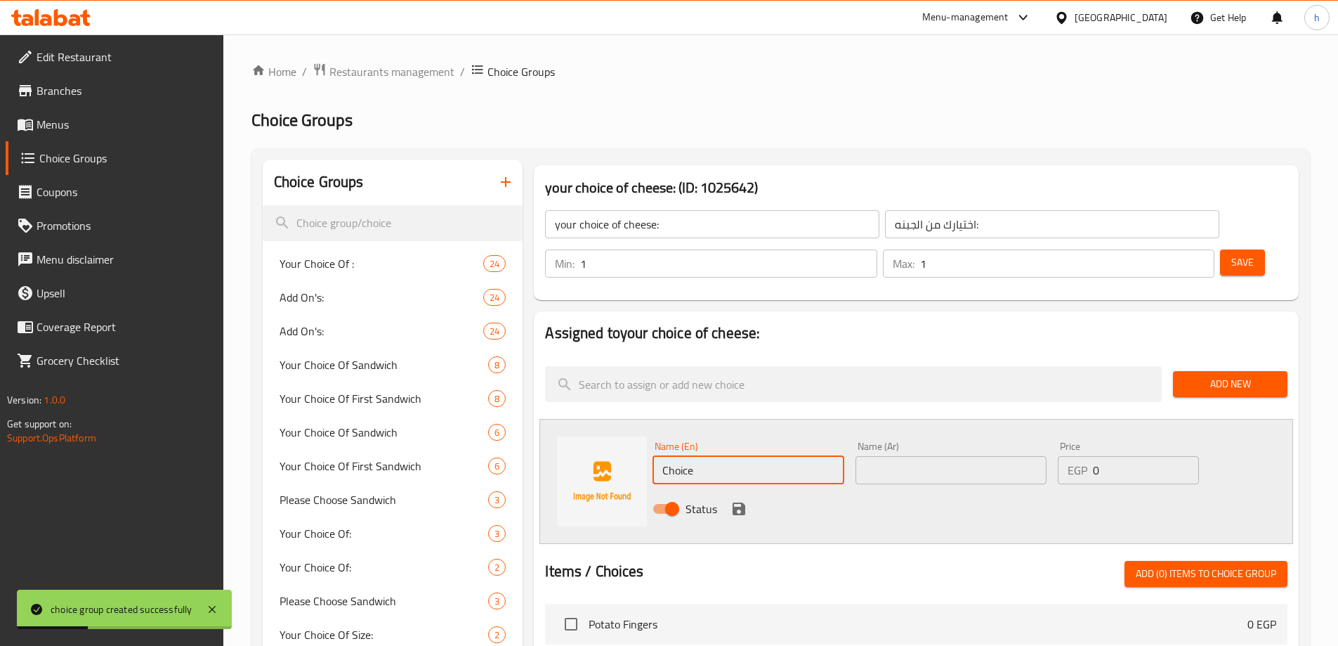
drag, startPoint x: 739, startPoint y: 420, endPoint x: 591, endPoint y: 423, distance: 147.5
click at [591, 423] on div "Name (En) Choice Name (En) Name (Ar) Name (Ar) Price EGP 0 Price Status" at bounding box center [916, 481] width 754 height 125
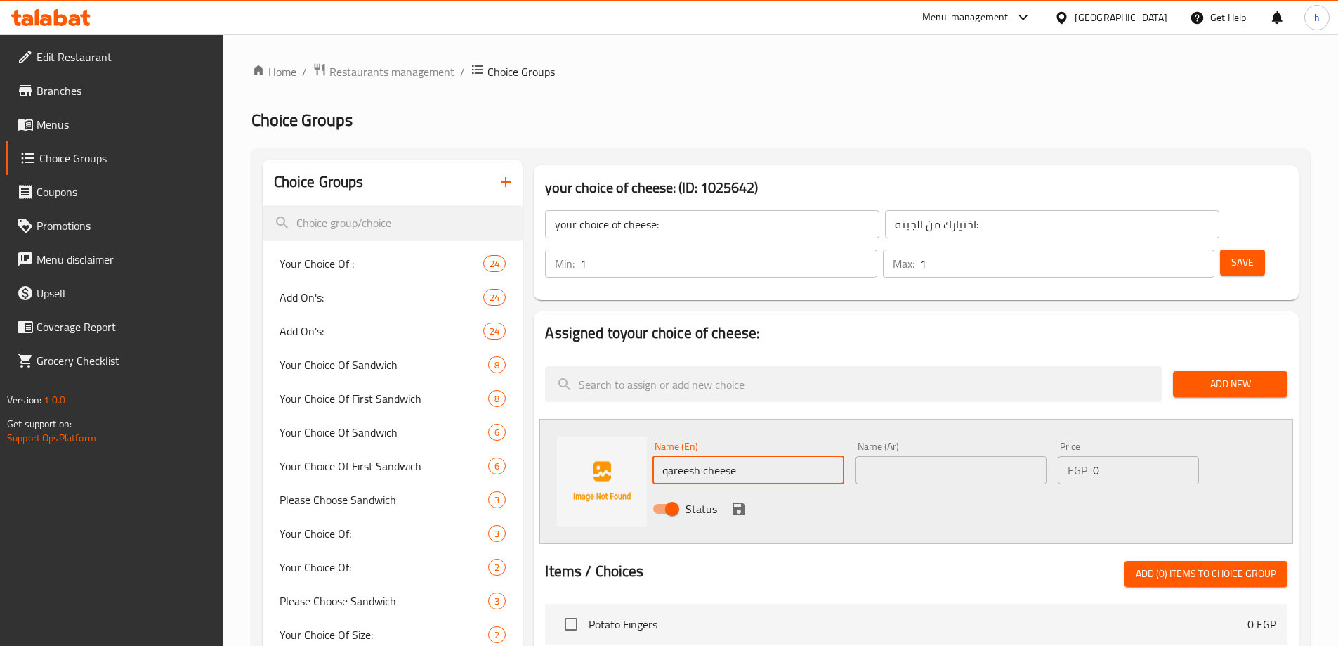
type input "qareesh cheese"
click at [1038, 456] on input "text" at bounding box center [951, 470] width 191 height 28
click at [931, 456] on input "text" at bounding box center [951, 470] width 191 height 28
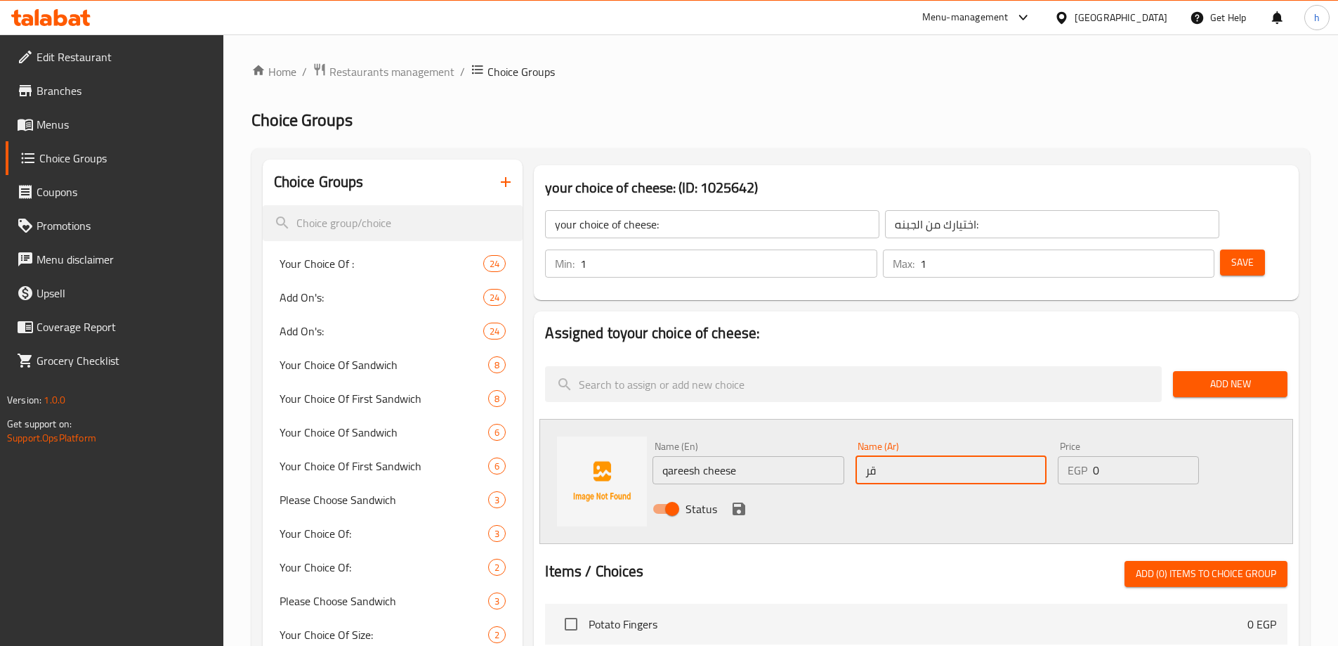
type input "ق"
type input "جبنه قريش"
click at [738, 500] on icon "save" at bounding box center [739, 508] width 17 height 17
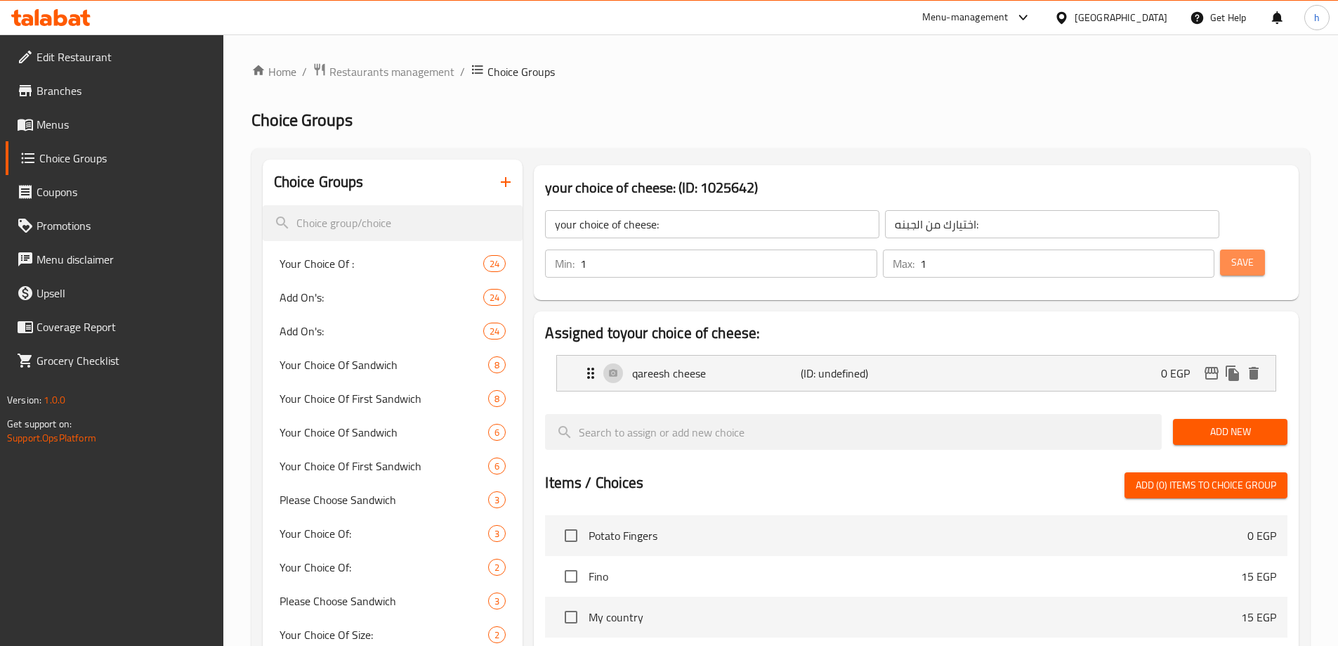
click at [1231, 249] on button "Save" at bounding box center [1242, 262] width 45 height 26
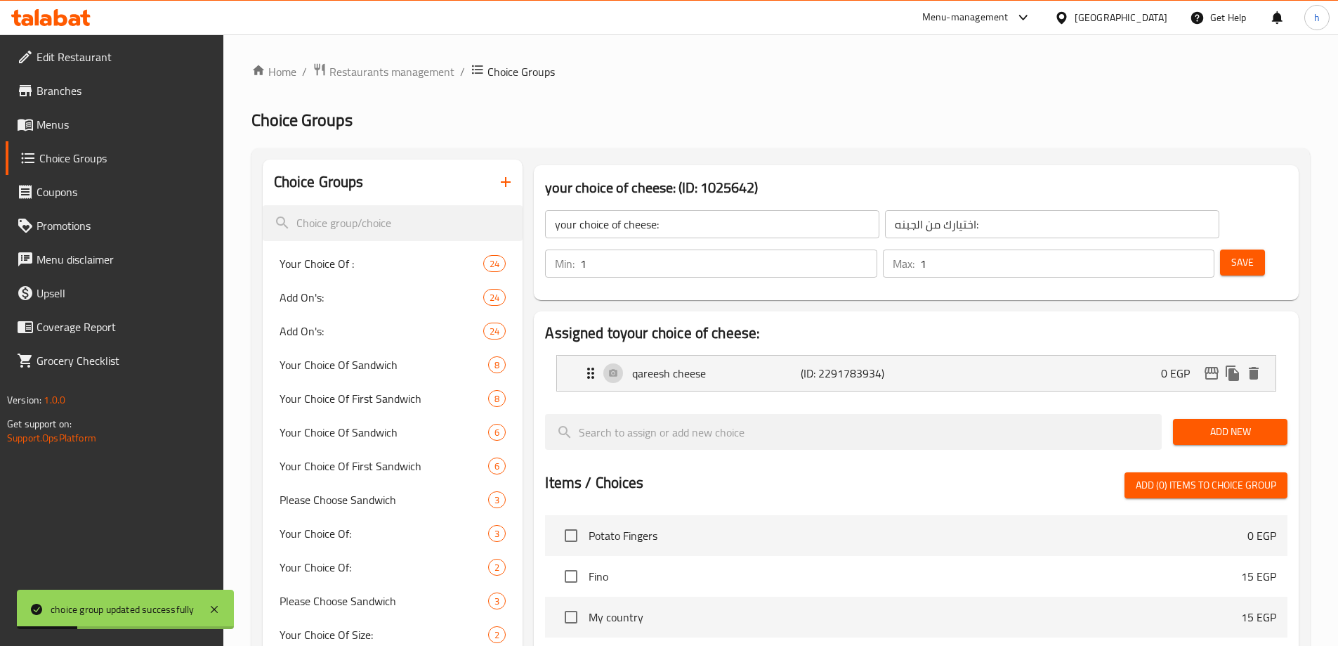
click at [1256, 423] on span "Add New" at bounding box center [1230, 432] width 92 height 18
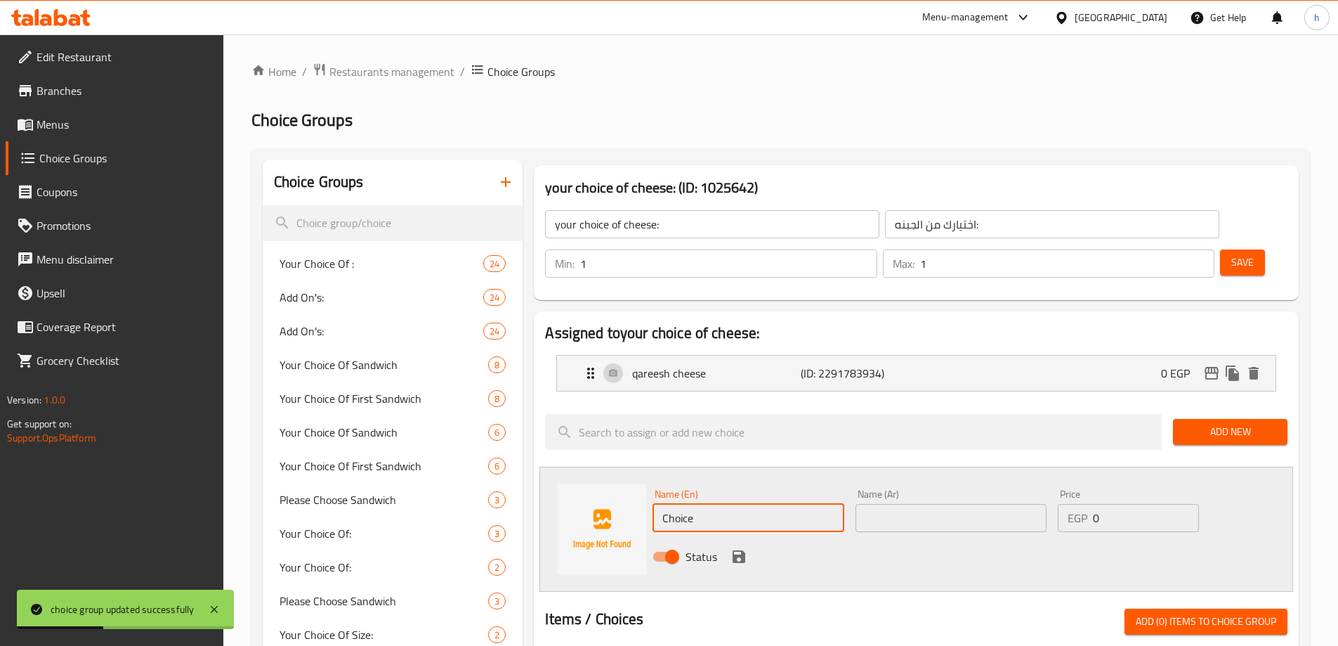
drag, startPoint x: 730, startPoint y: 477, endPoint x: 646, endPoint y: 477, distance: 83.6
click at [646, 477] on div "Name (En) Choice Name (En) Name (Ar) Name (Ar) Price EGP 0 Price Status" at bounding box center [916, 528] width 754 height 125
type input "old cheese"
click at [983, 504] on input "text" at bounding box center [951, 518] width 191 height 28
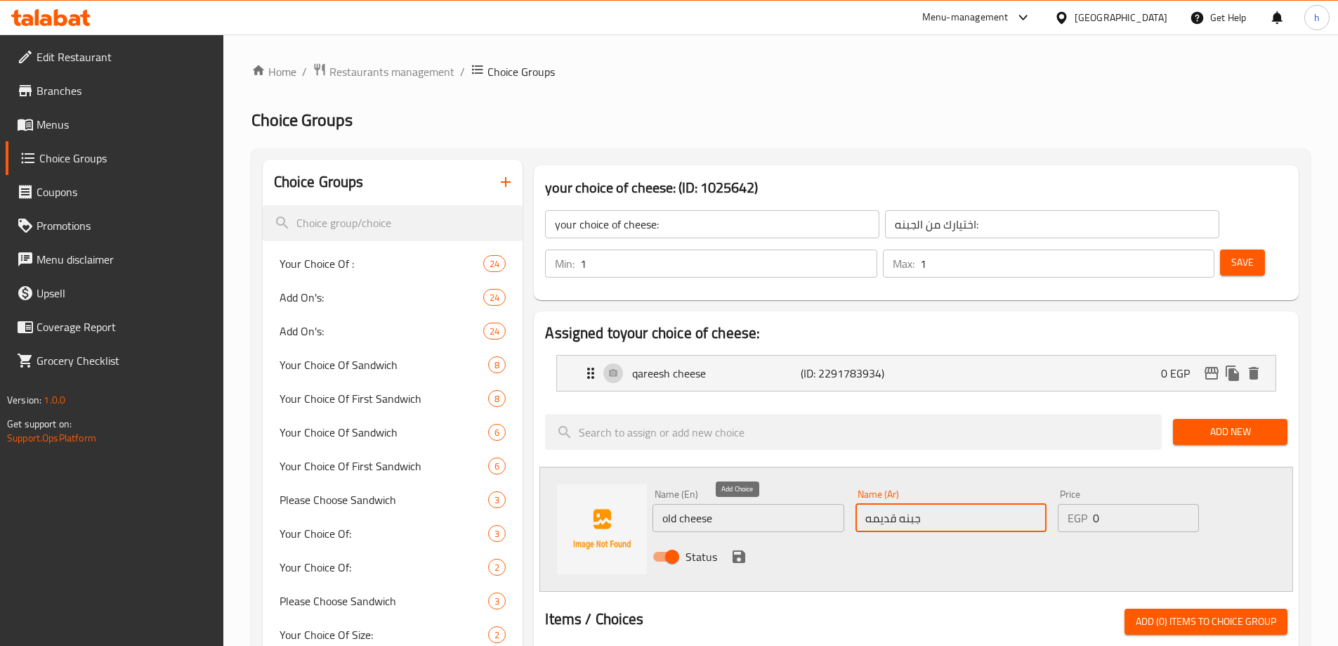
type input "جبنه قديمه"
click at [732, 548] on icon "save" at bounding box center [739, 556] width 17 height 17
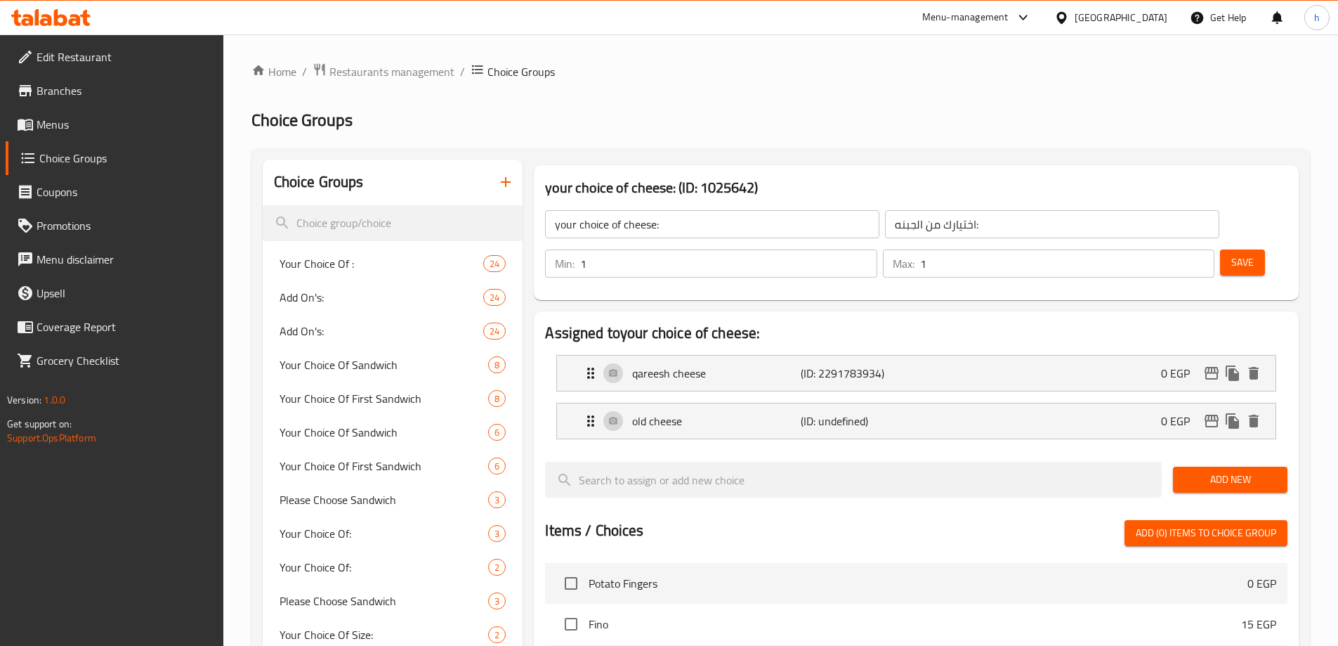
click at [1238, 249] on button "Save" at bounding box center [1242, 262] width 45 height 26
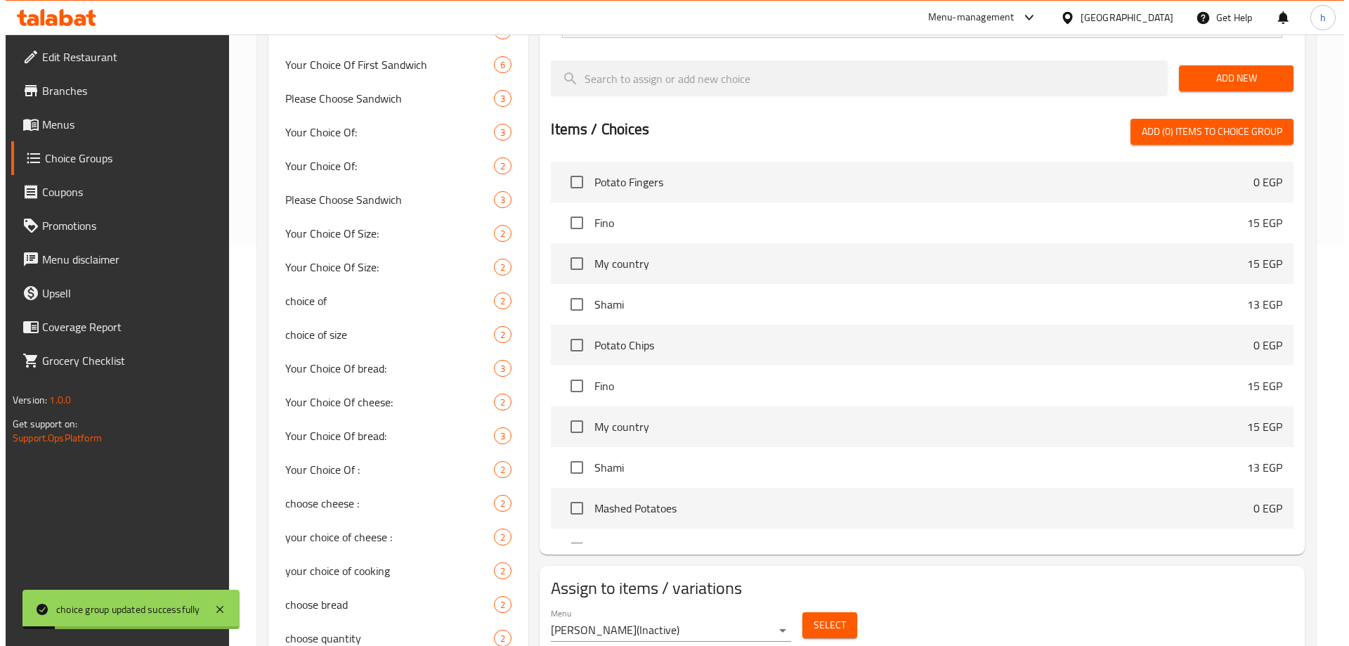
scroll to position [632, 0]
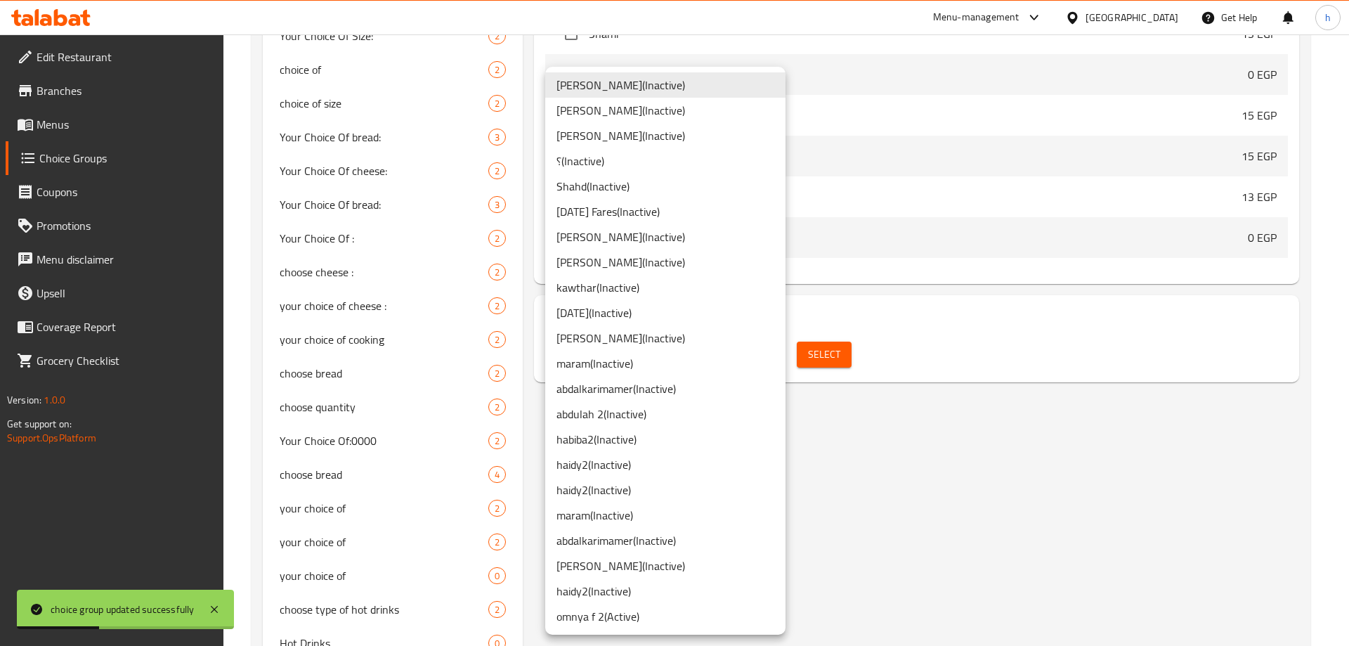
drag, startPoint x: 826, startPoint y: 388, endPoint x: 761, endPoint y: 358, distance: 72.3
click at [827, 389] on div at bounding box center [674, 323] width 1349 height 646
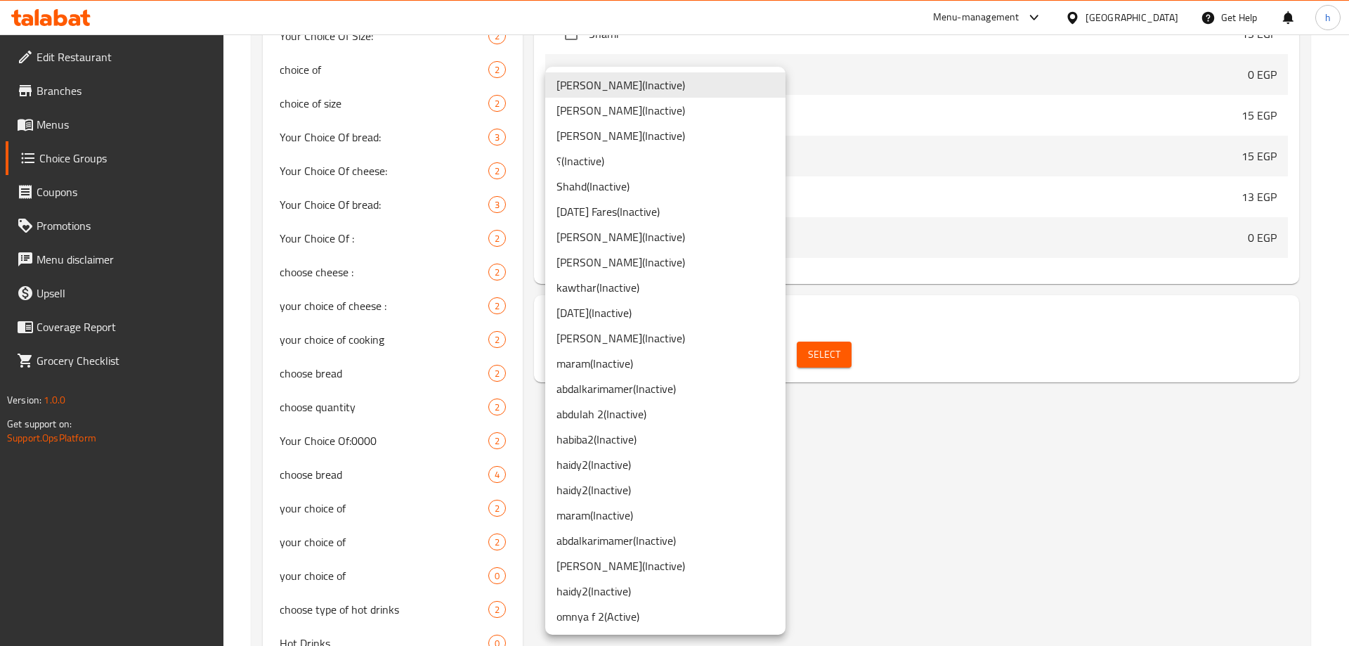
click at [654, 570] on li "habiba mohamed ( Inactive )" at bounding box center [665, 565] width 240 height 25
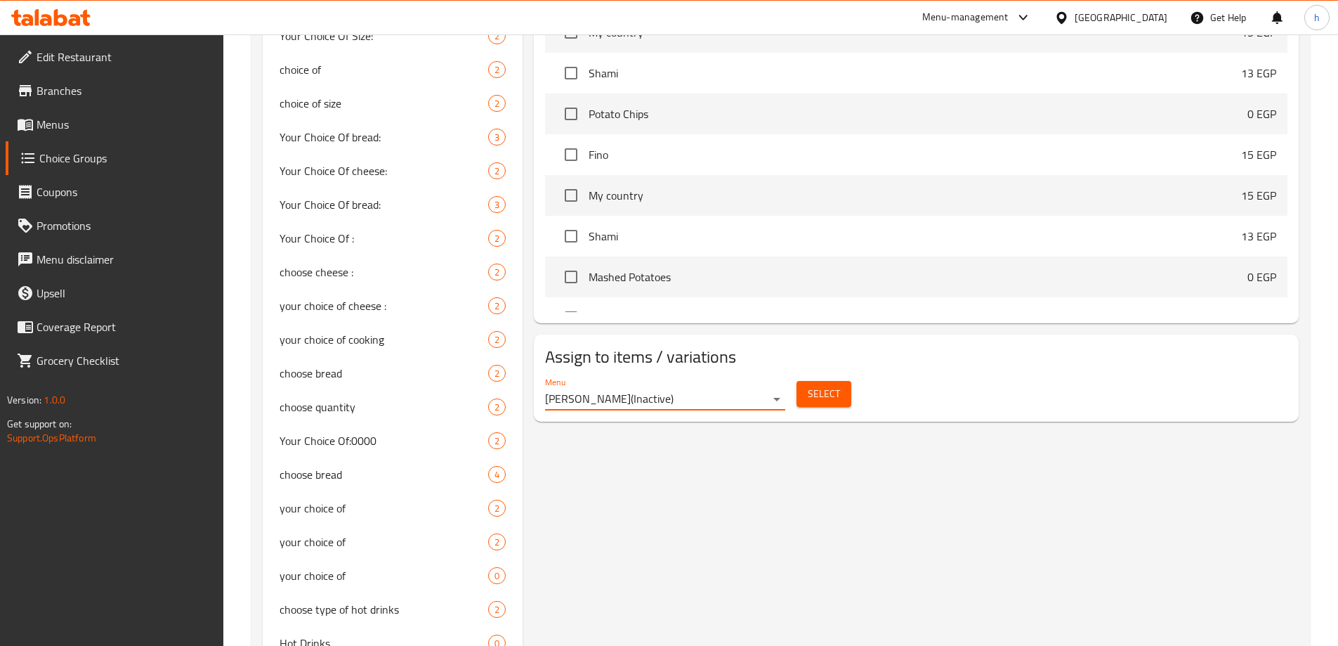
click at [829, 385] on span "Select" at bounding box center [824, 394] width 32 height 18
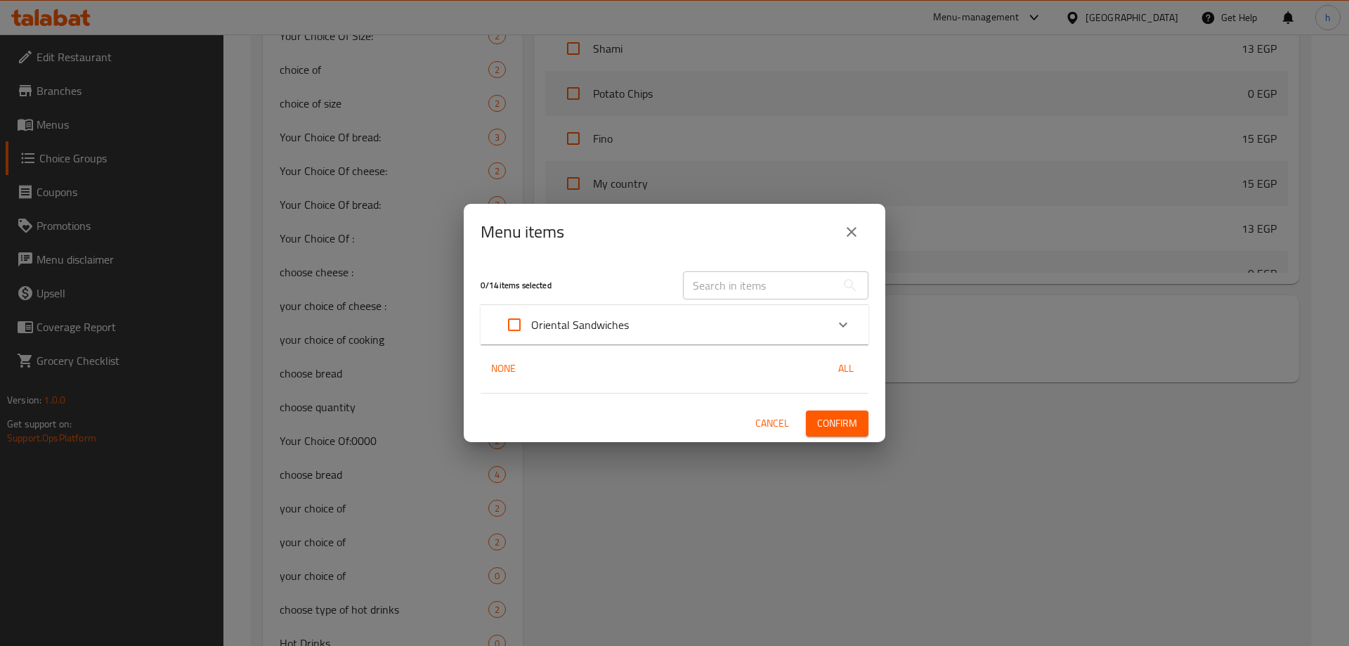
click at [663, 335] on div "Oriental Sandwiches" at bounding box center [661, 325] width 329 height 34
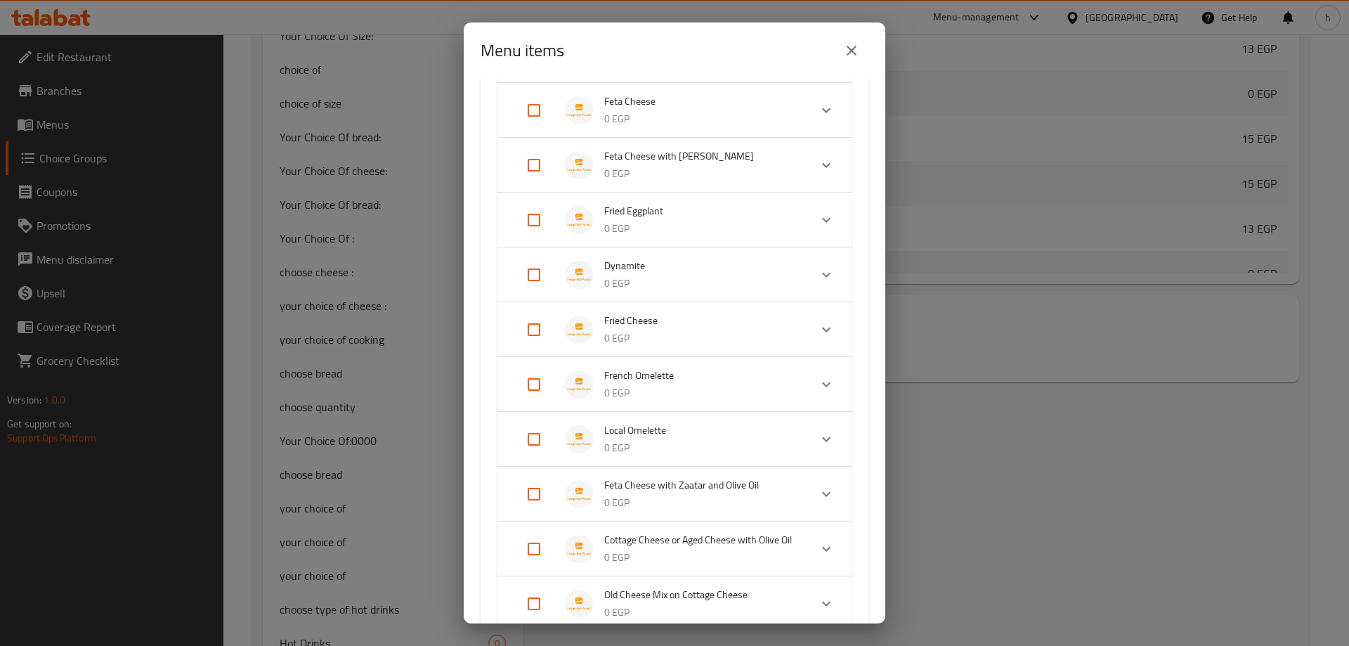
scroll to position [351, 0]
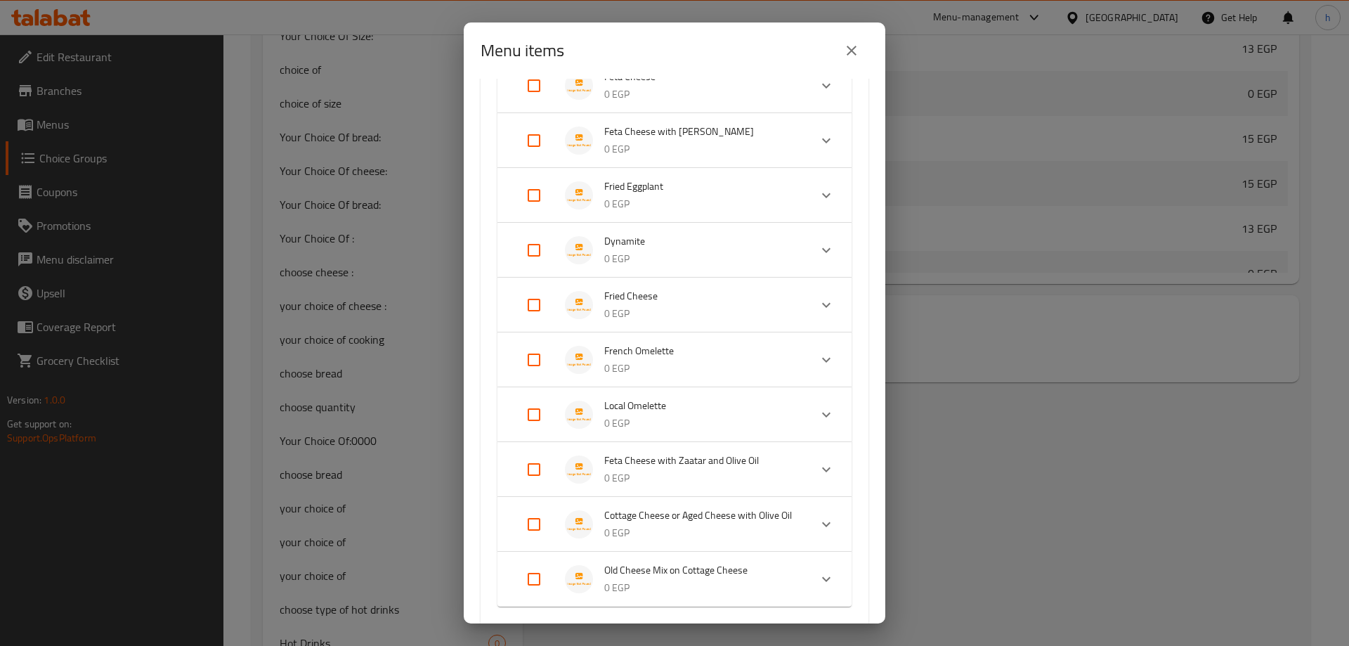
click at [530, 528] on input "Expand" at bounding box center [534, 524] width 34 height 34
checkbox input "true"
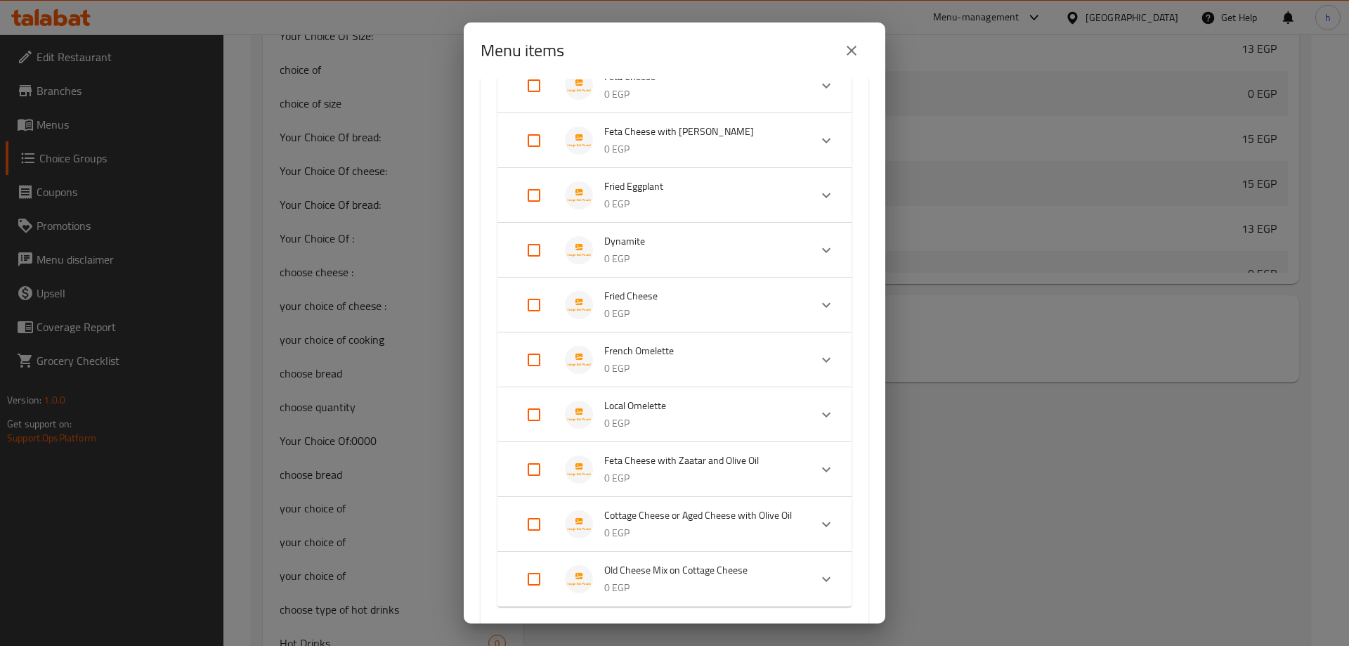
checkbox input "true"
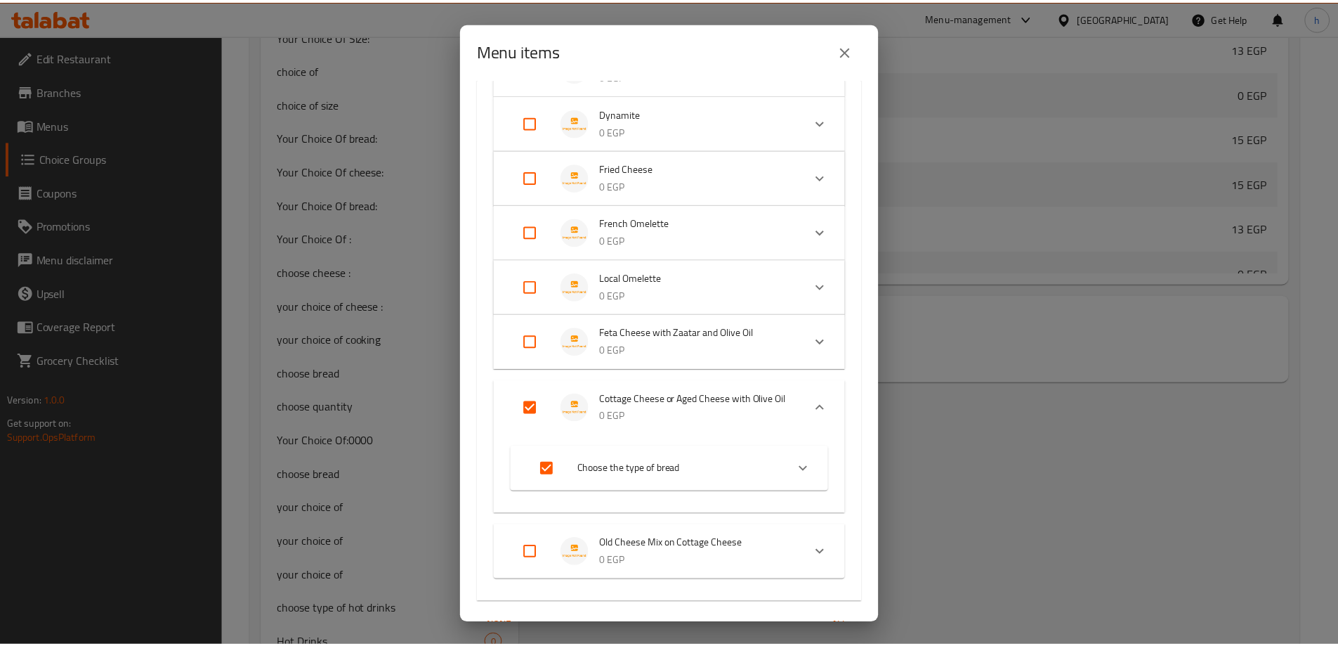
scroll to position [573, 0]
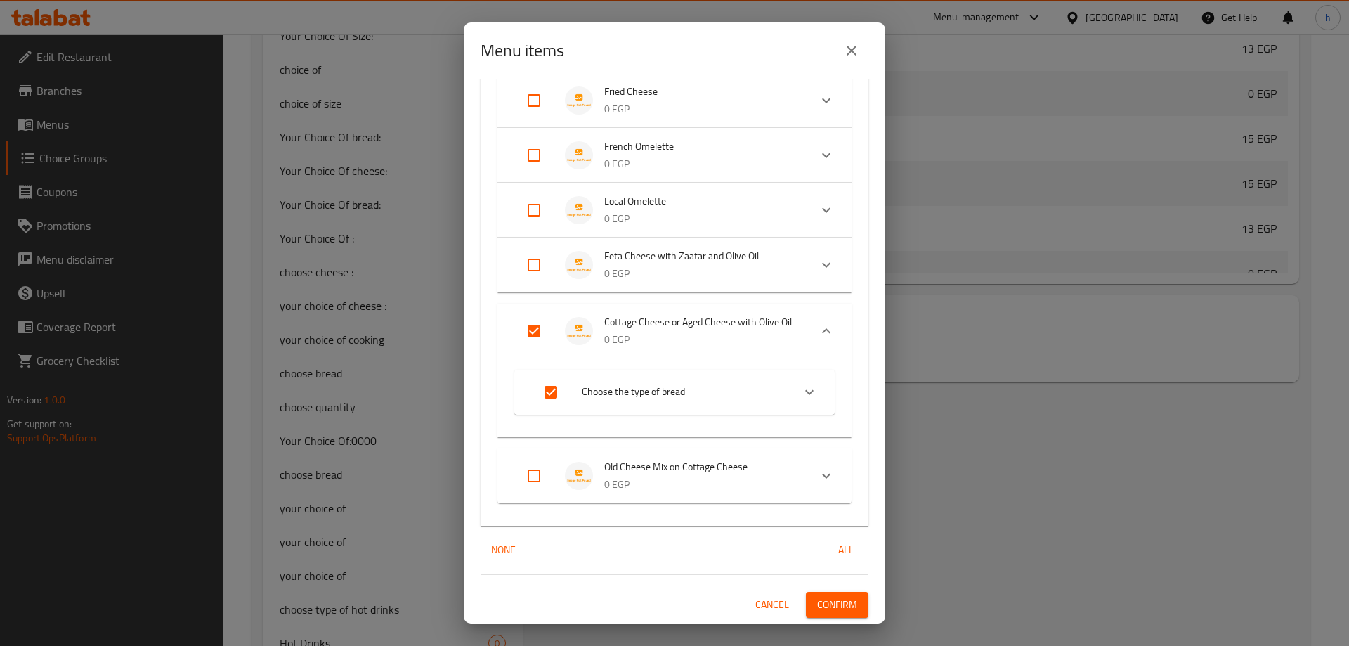
click at [837, 596] on span "Confirm" at bounding box center [837, 605] width 40 height 18
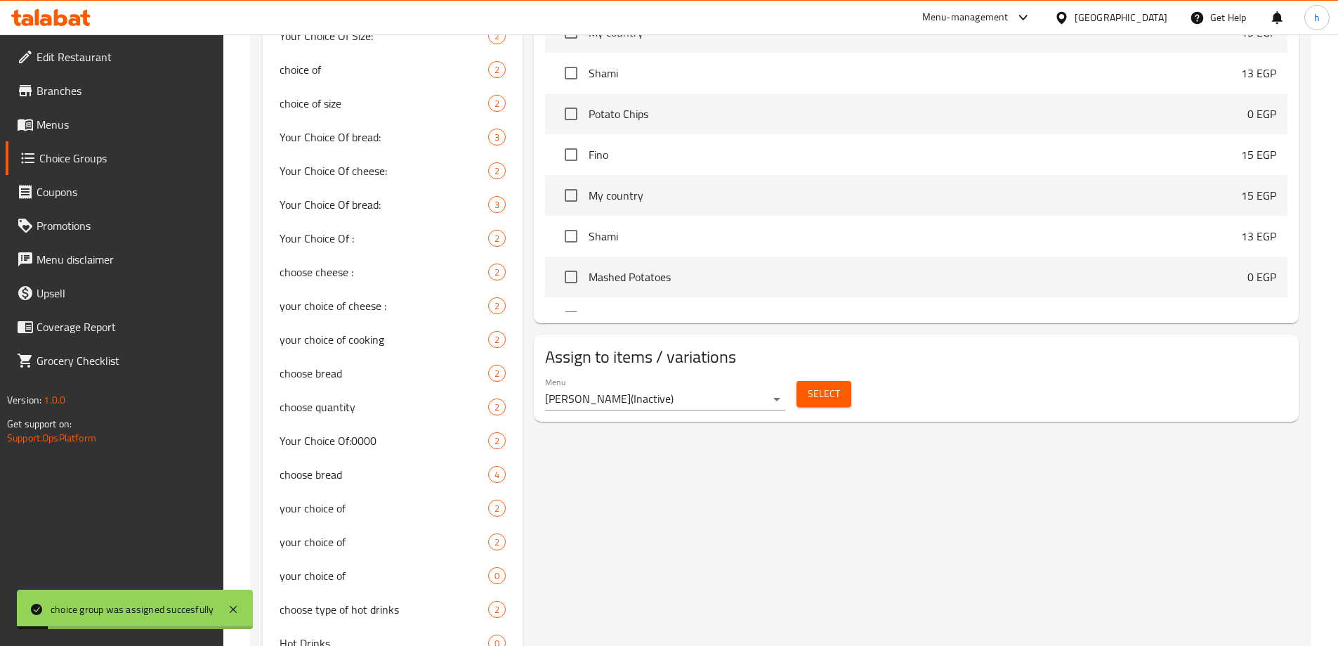
click at [98, 128] on span "Menus" at bounding box center [125, 124] width 176 height 17
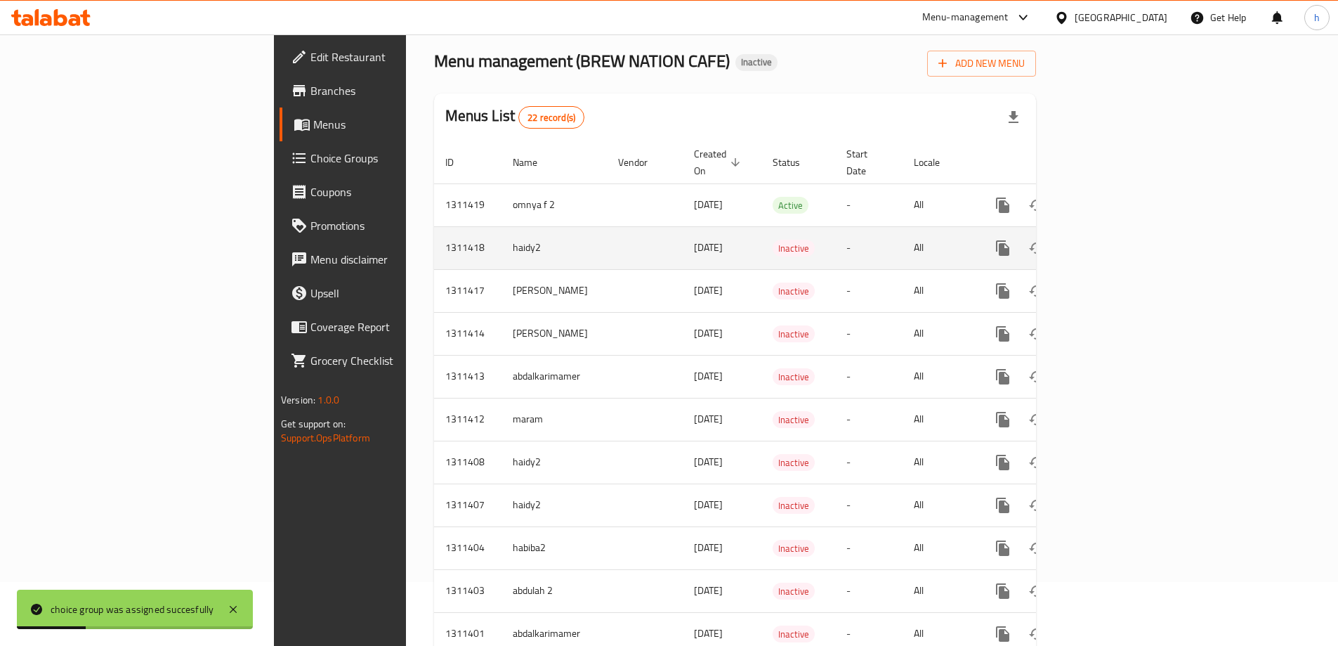
scroll to position [6, 0]
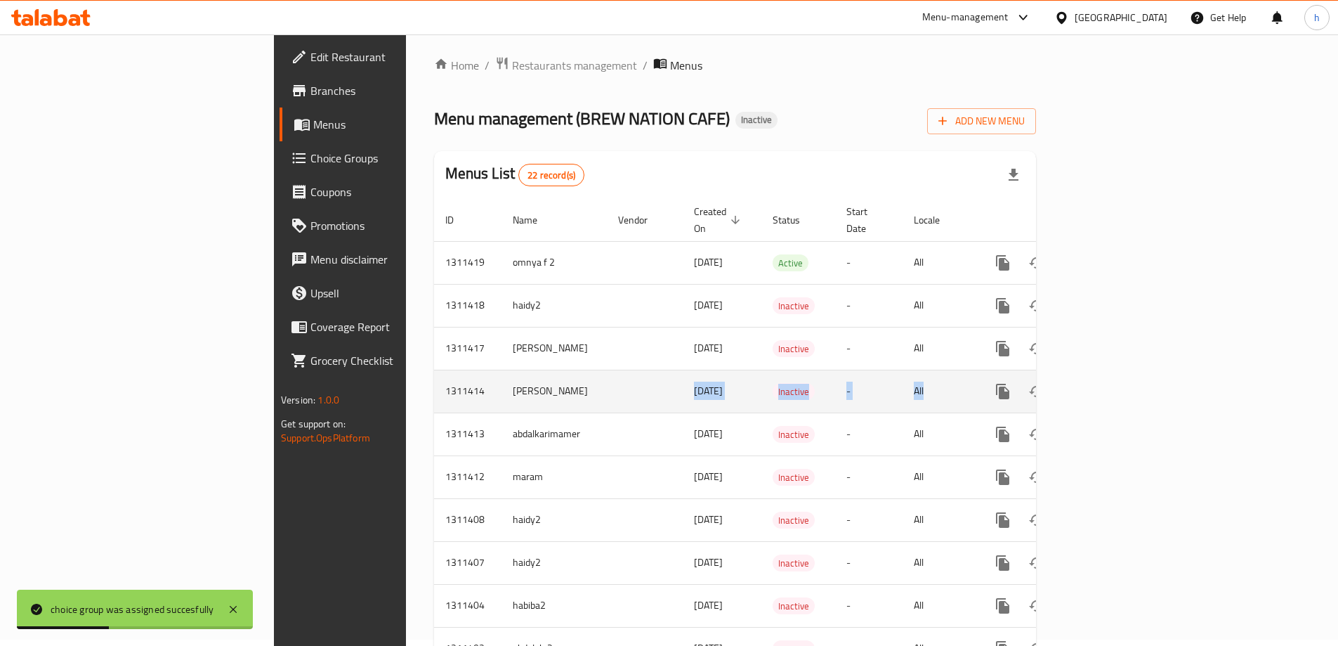
drag, startPoint x: 471, startPoint y: 377, endPoint x: 1127, endPoint y: 391, distance: 655.5
click at [1120, 391] on tr "1311414 habiba mohamed 13/09/2025 Inactive - All" at bounding box center [783, 390] width 698 height 43
click at [1121, 377] on link "enhanced table" at bounding box center [1104, 391] width 34 height 34
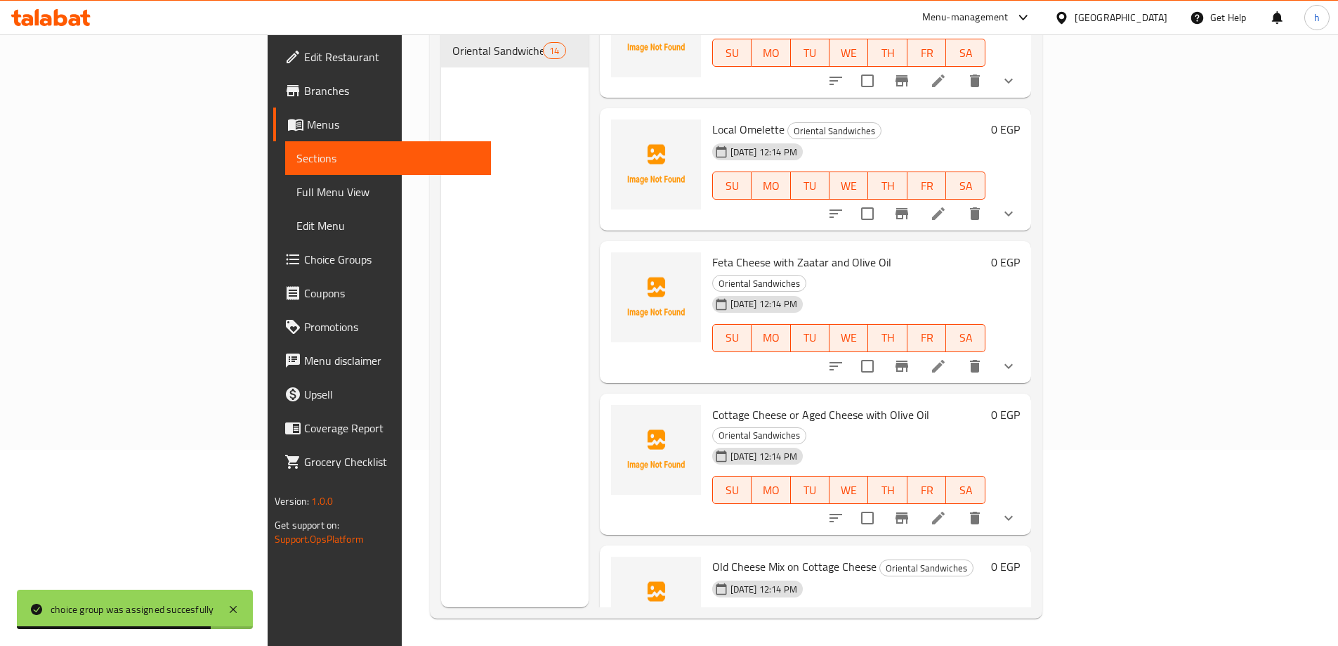
scroll to position [197, 0]
click at [958, 504] on li at bounding box center [938, 516] width 39 height 25
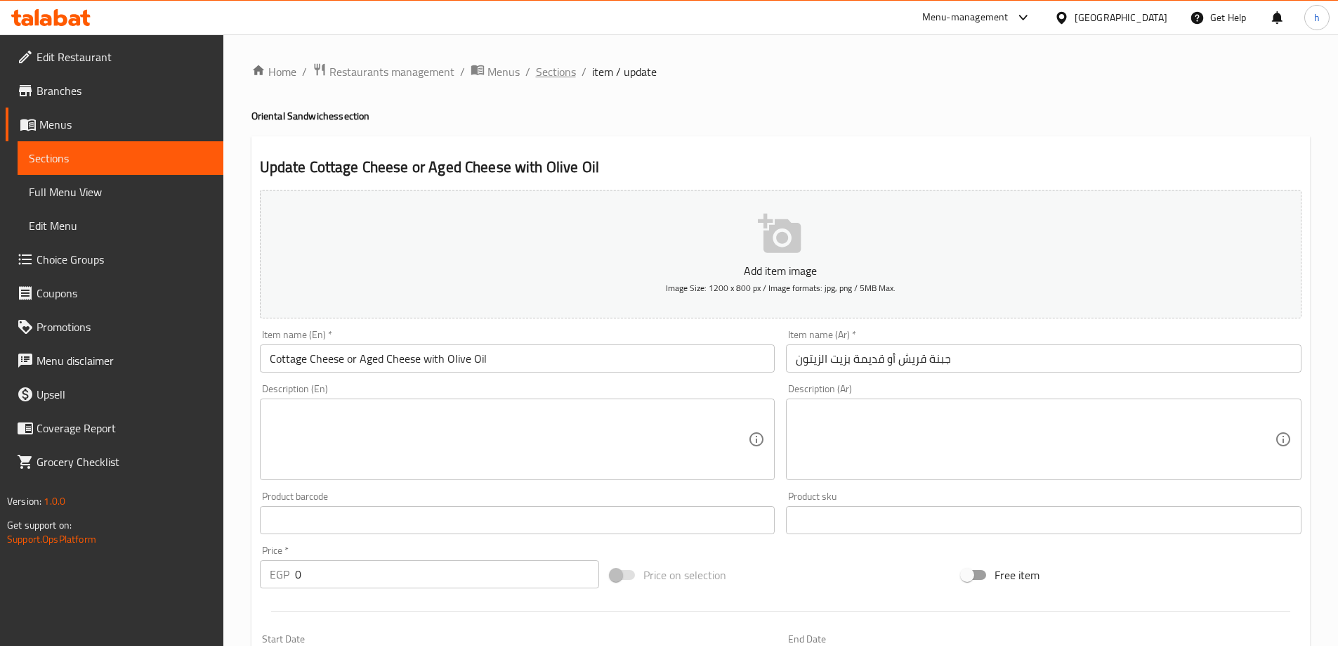
click at [540, 71] on span "Sections" at bounding box center [556, 71] width 40 height 17
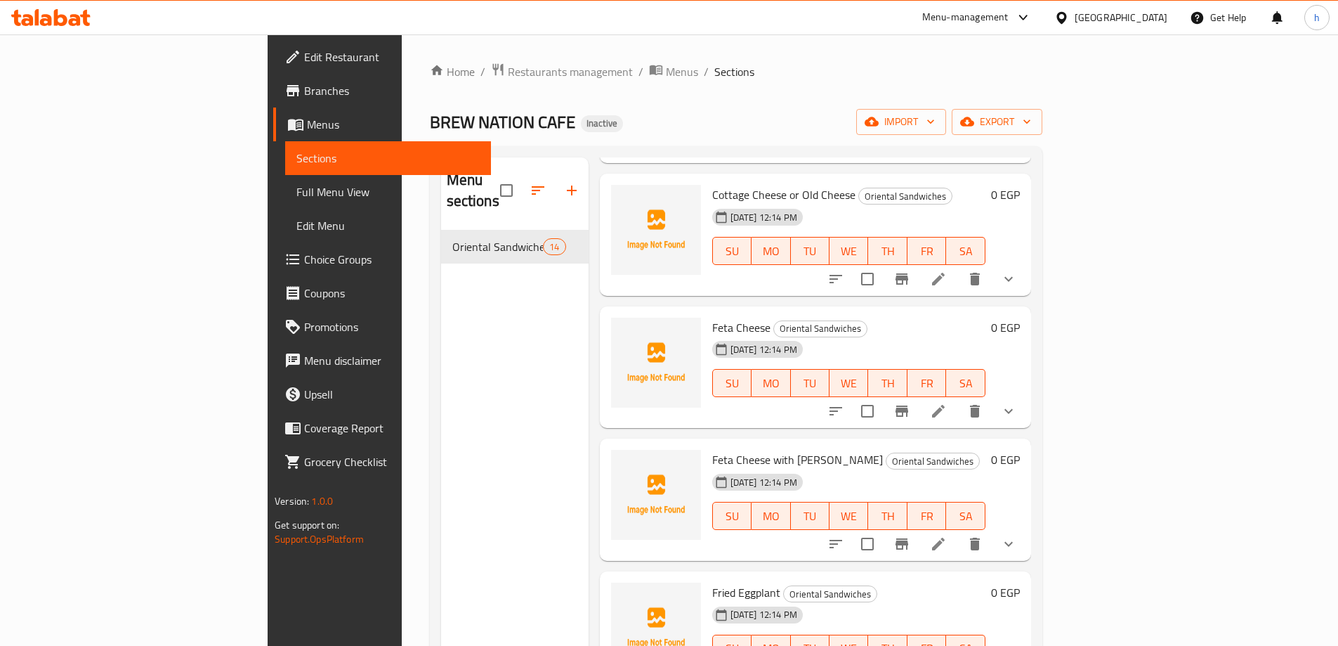
scroll to position [421, 0]
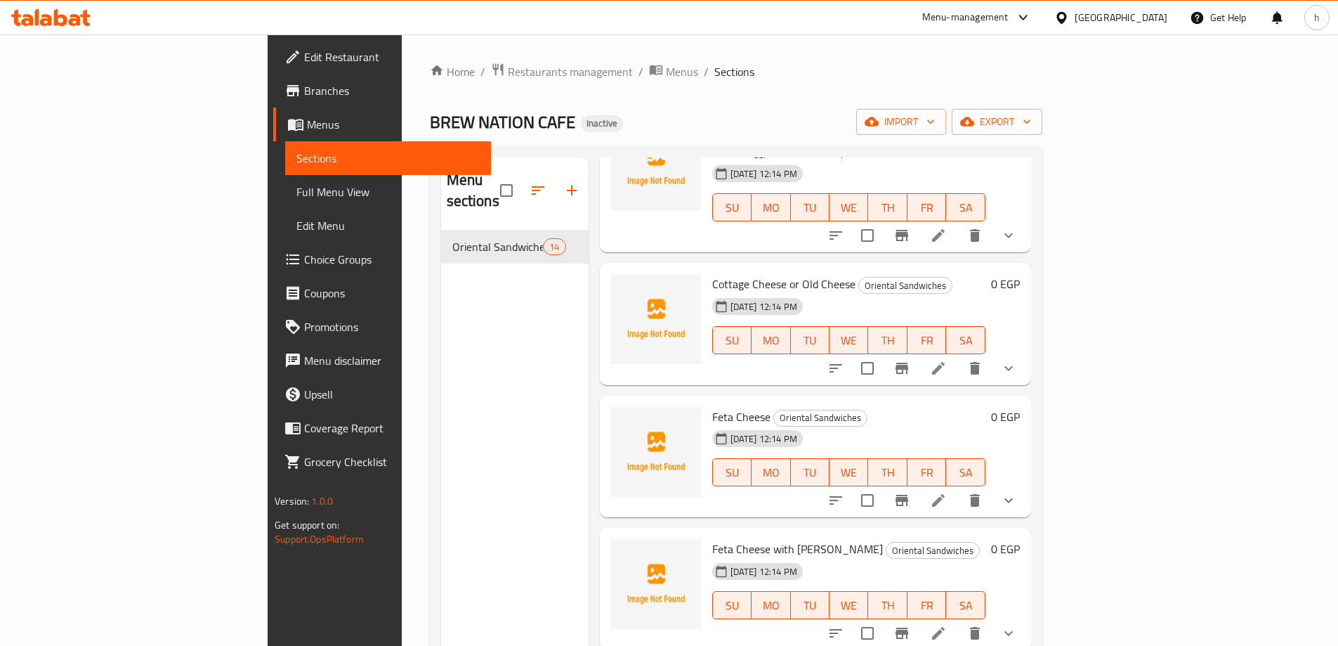
click at [958, 355] on li at bounding box center [938, 367] width 39 height 25
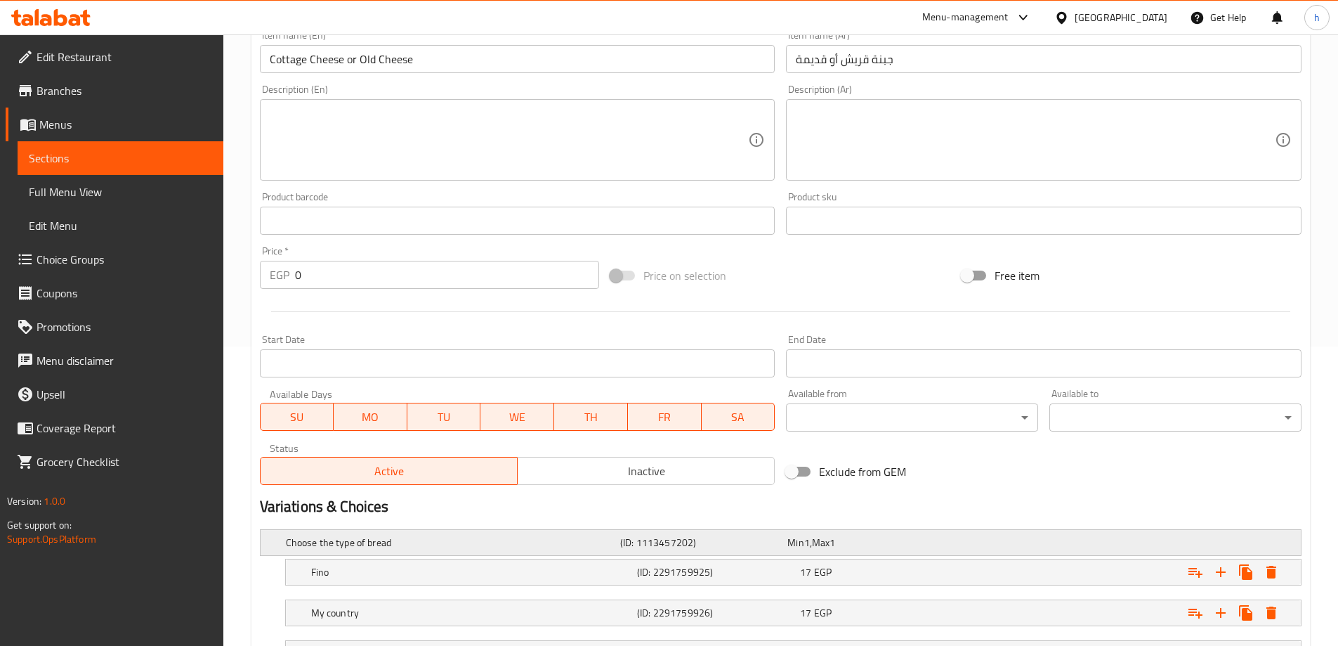
scroll to position [419, 0]
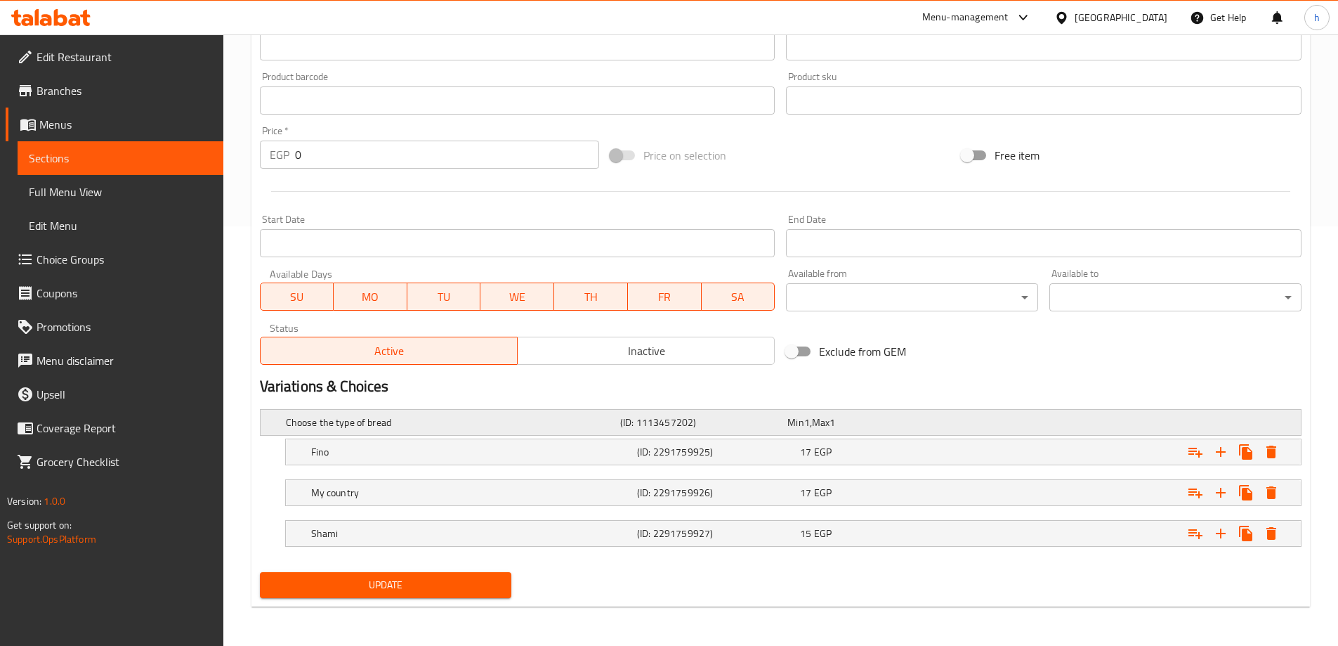
click at [360, 409] on div "Choose the type of bread (ID: 1113457202) Min 1 , Max 1" at bounding box center [785, 422] width 1004 height 31
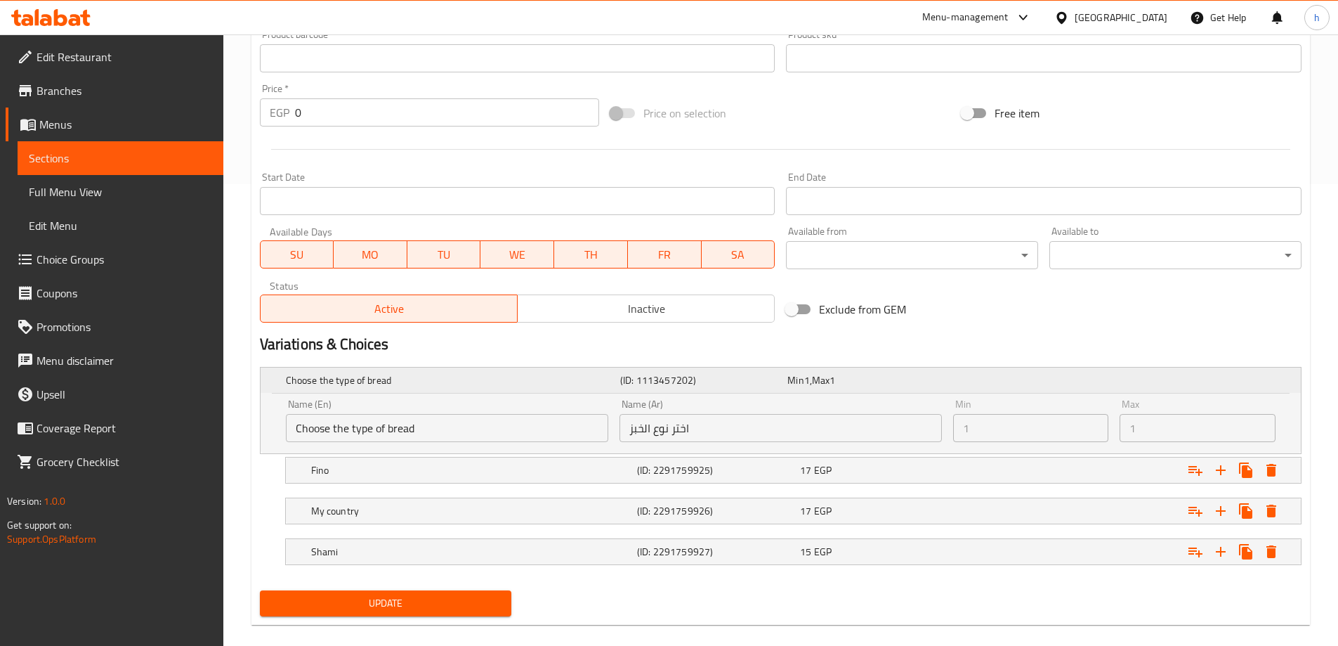
scroll to position [480, 0]
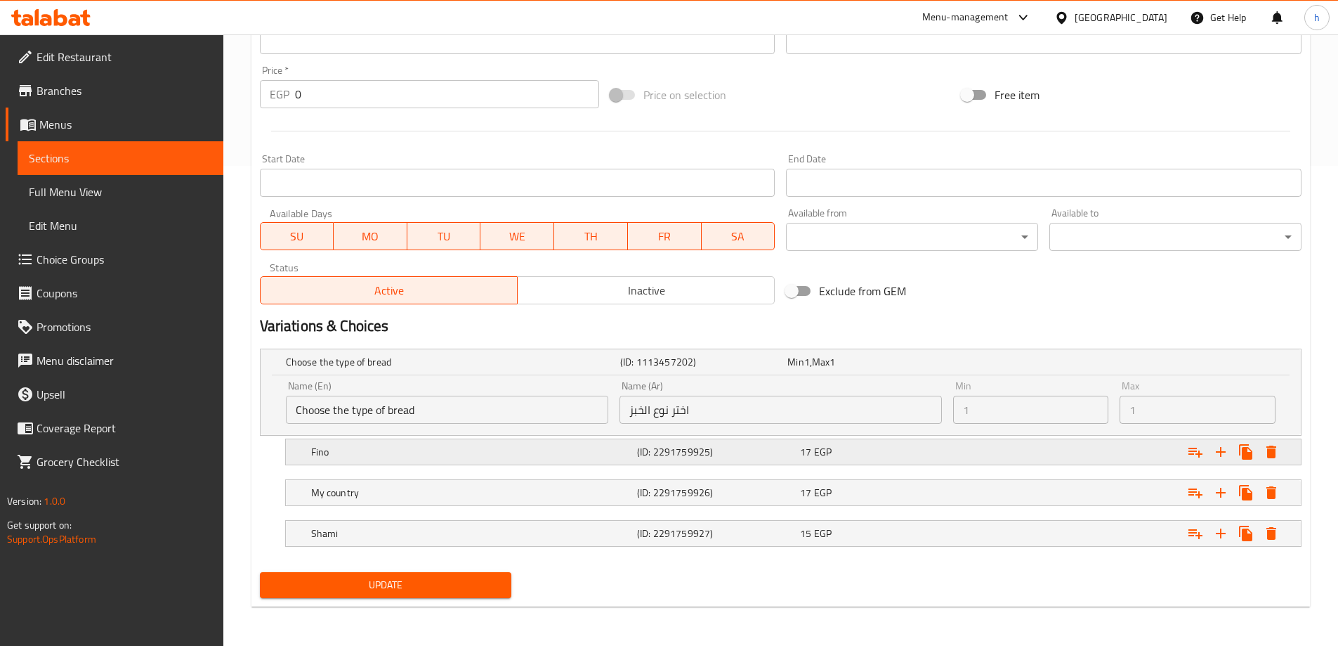
click at [361, 443] on div "Fino" at bounding box center [471, 452] width 326 height 20
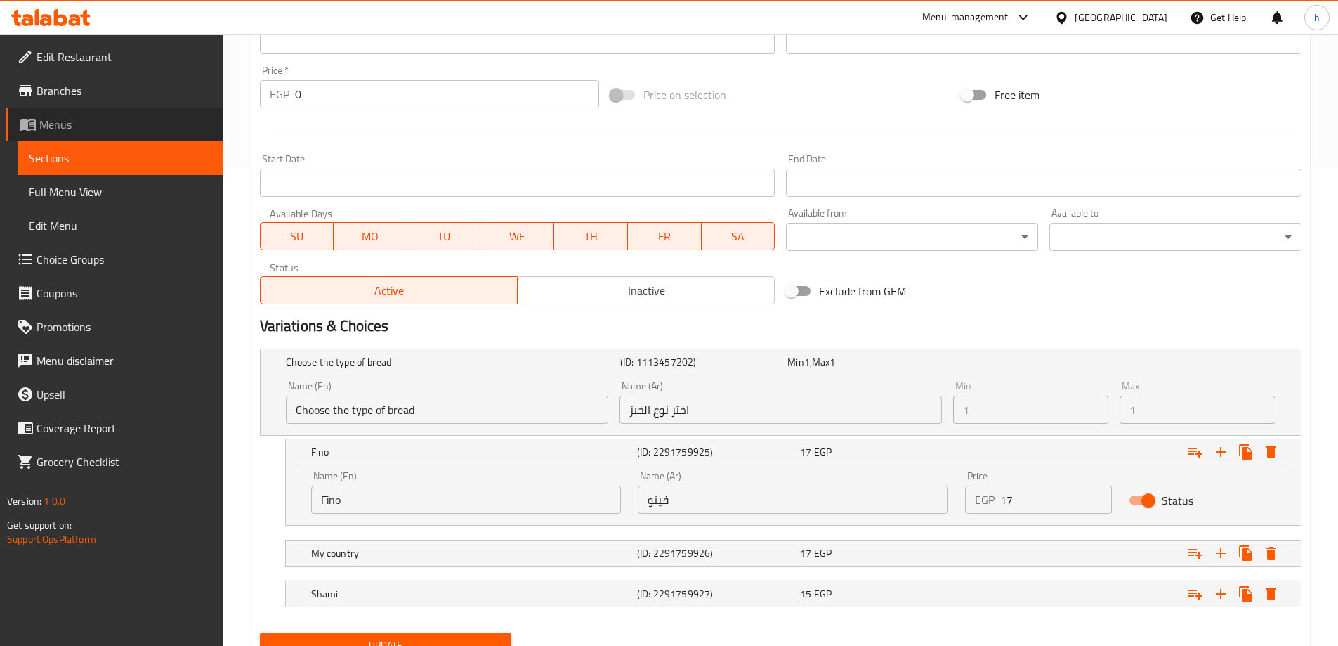
click at [85, 110] on link "Menus" at bounding box center [115, 124] width 218 height 34
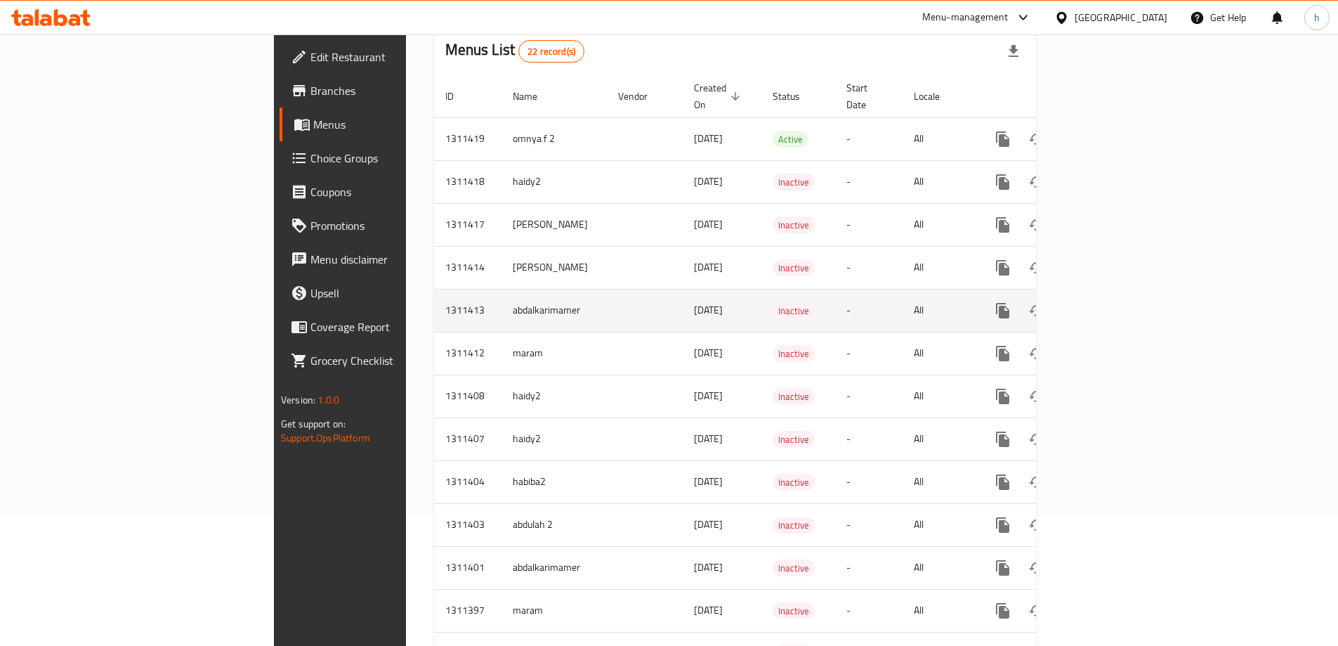
scroll to position [129, 0]
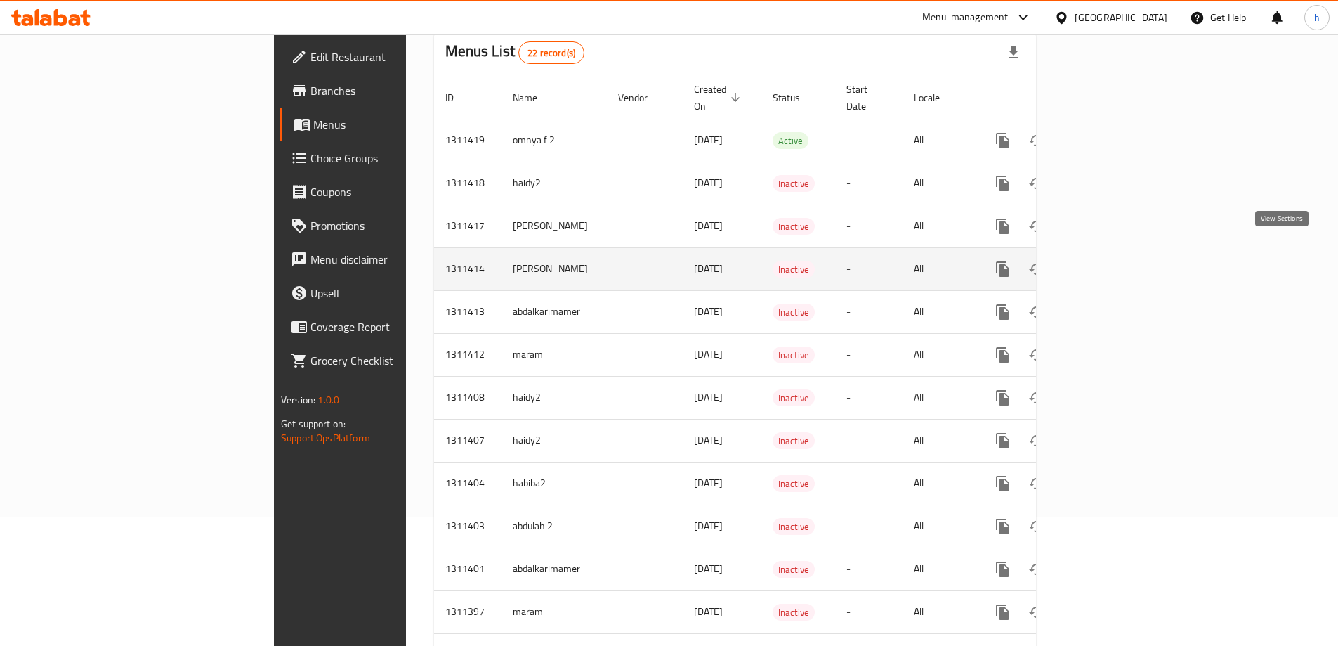
click at [1121, 253] on link "enhanced table" at bounding box center [1104, 269] width 34 height 34
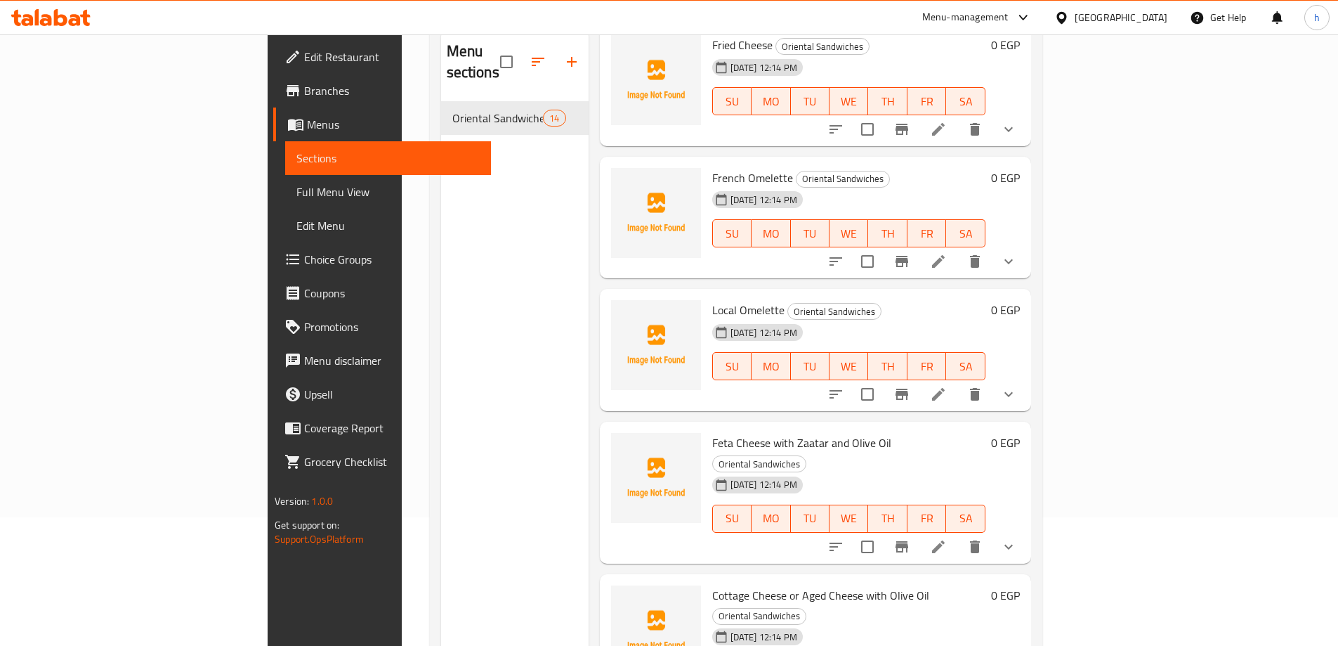
scroll to position [1264, 0]
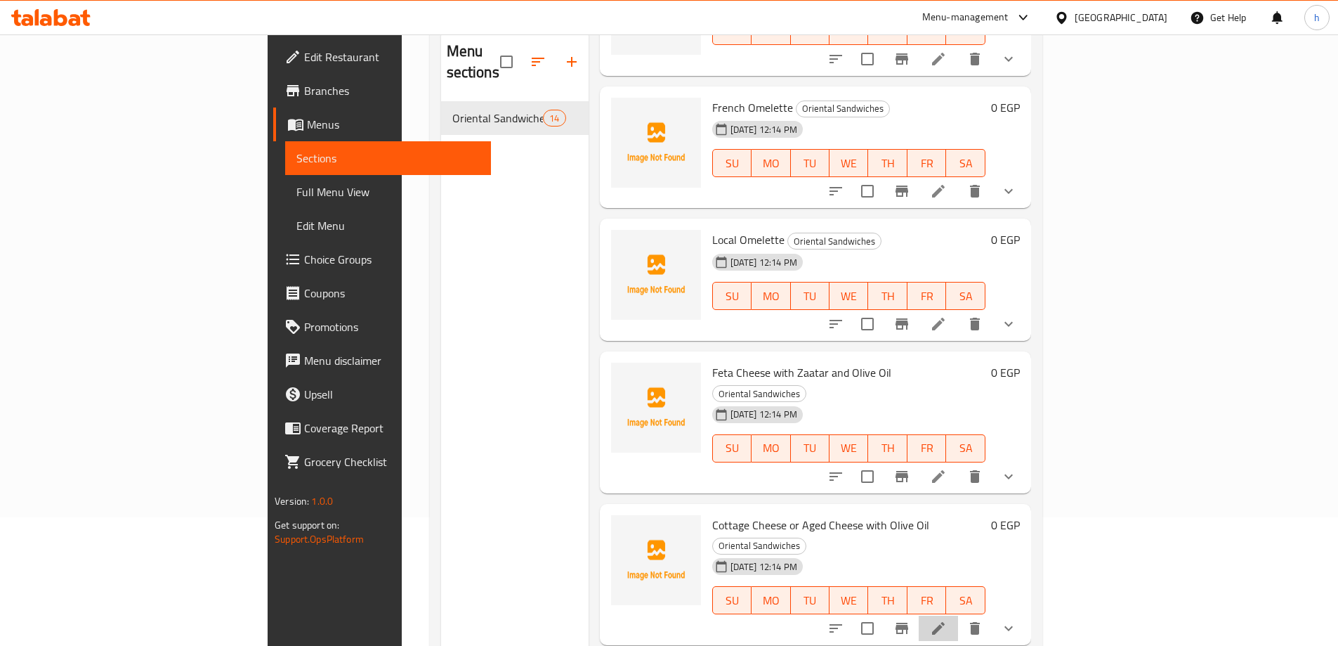
click at [958, 615] on li at bounding box center [938, 627] width 39 height 25
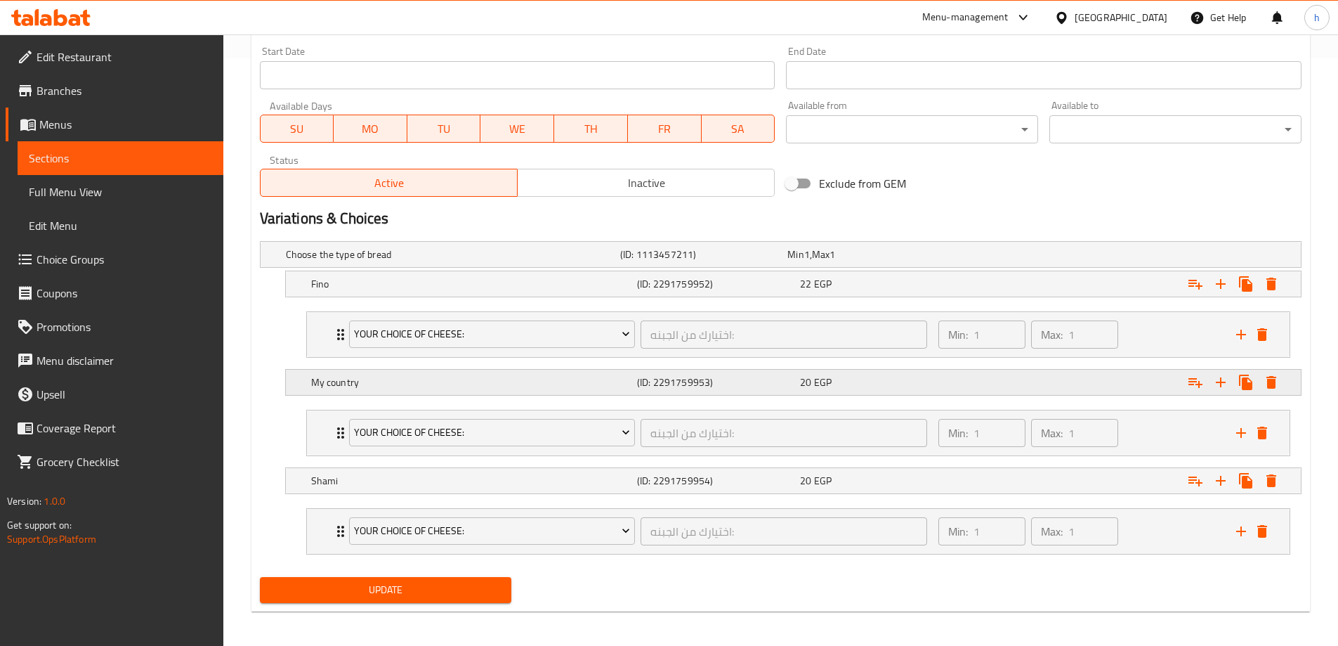
scroll to position [592, 0]
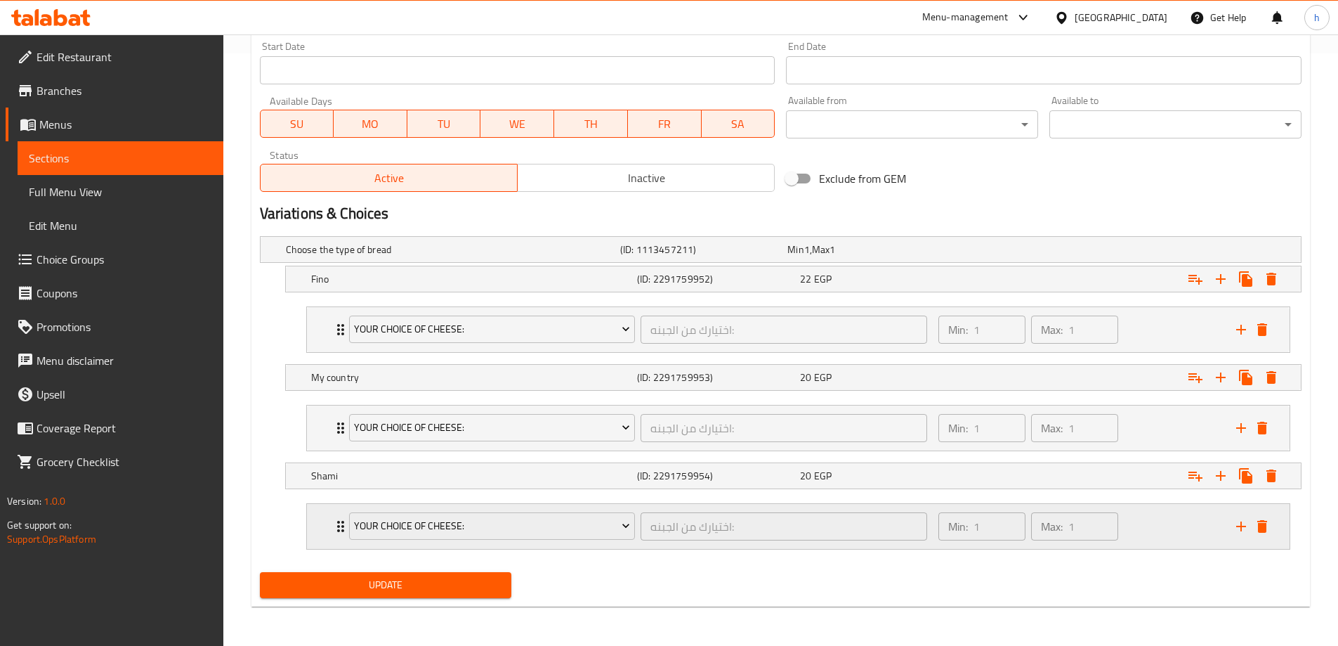
click at [312, 521] on div "your choice of cheese: اختيارك من الجبنه: ​ Min: 1 ​ Max: 1 ​" at bounding box center [798, 526] width 983 height 45
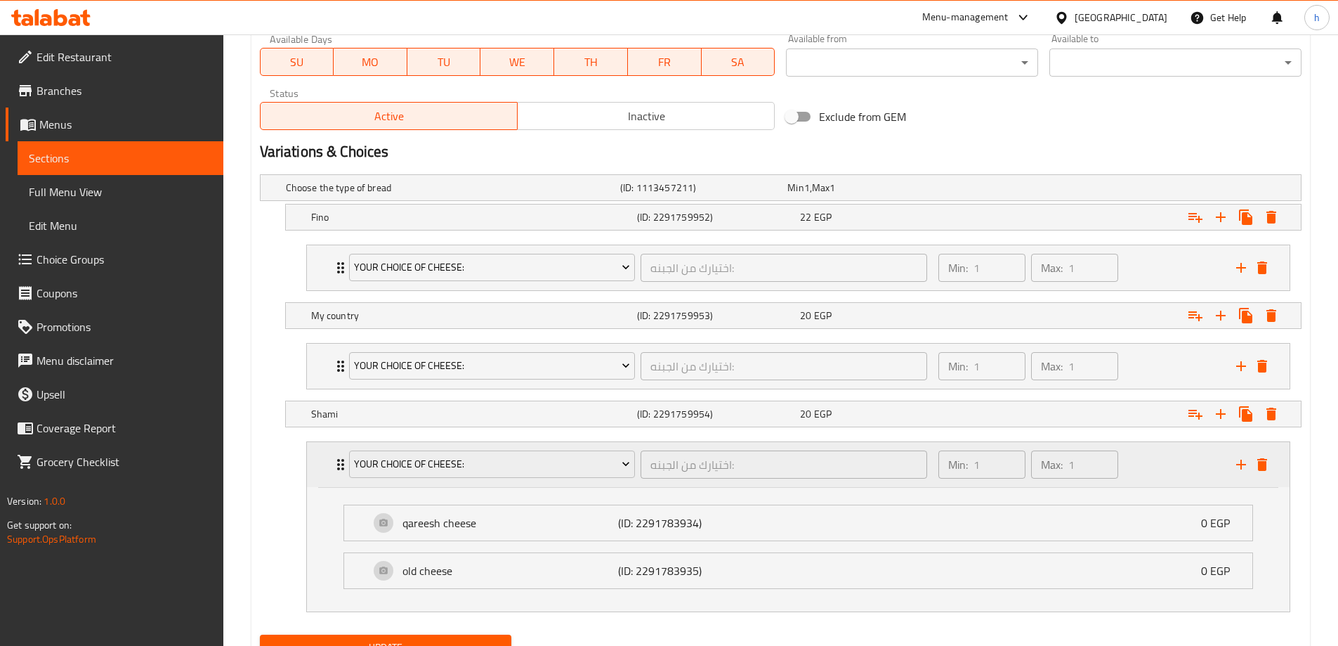
scroll to position [716, 0]
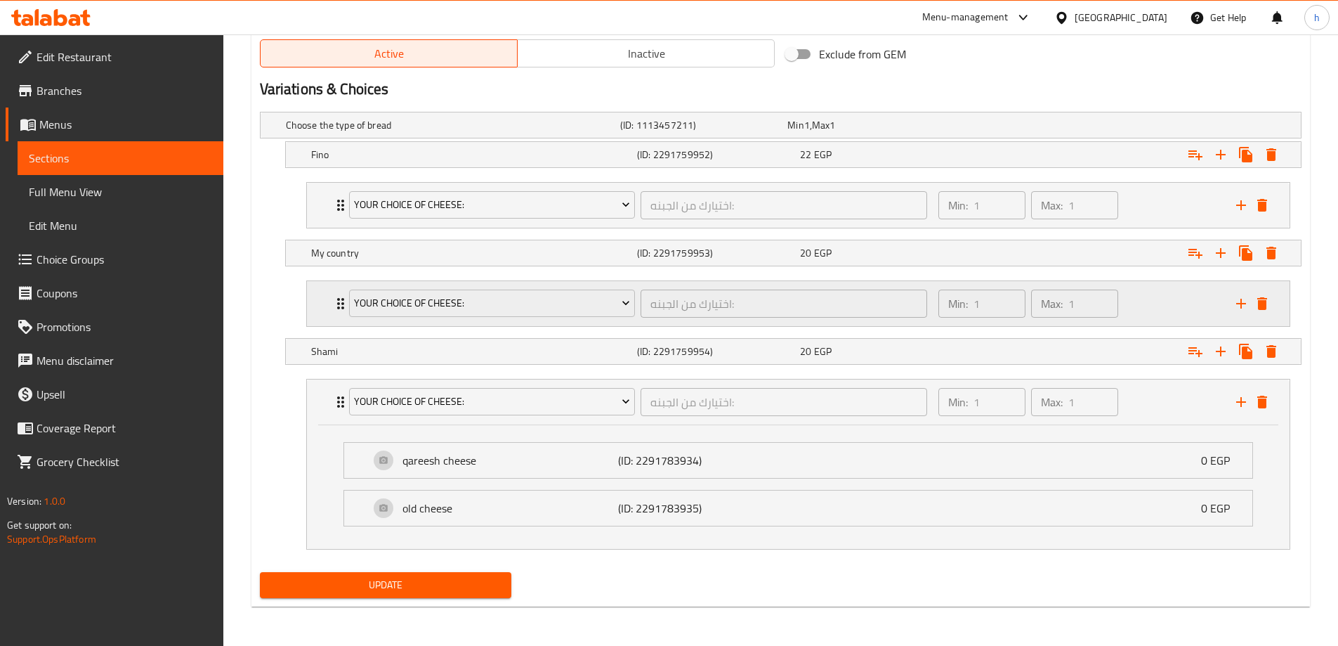
click at [325, 301] on div "your choice of cheese: اختيارك من الجبنه: ​ Min: 1 ​ Max: 1 ​" at bounding box center [798, 303] width 983 height 45
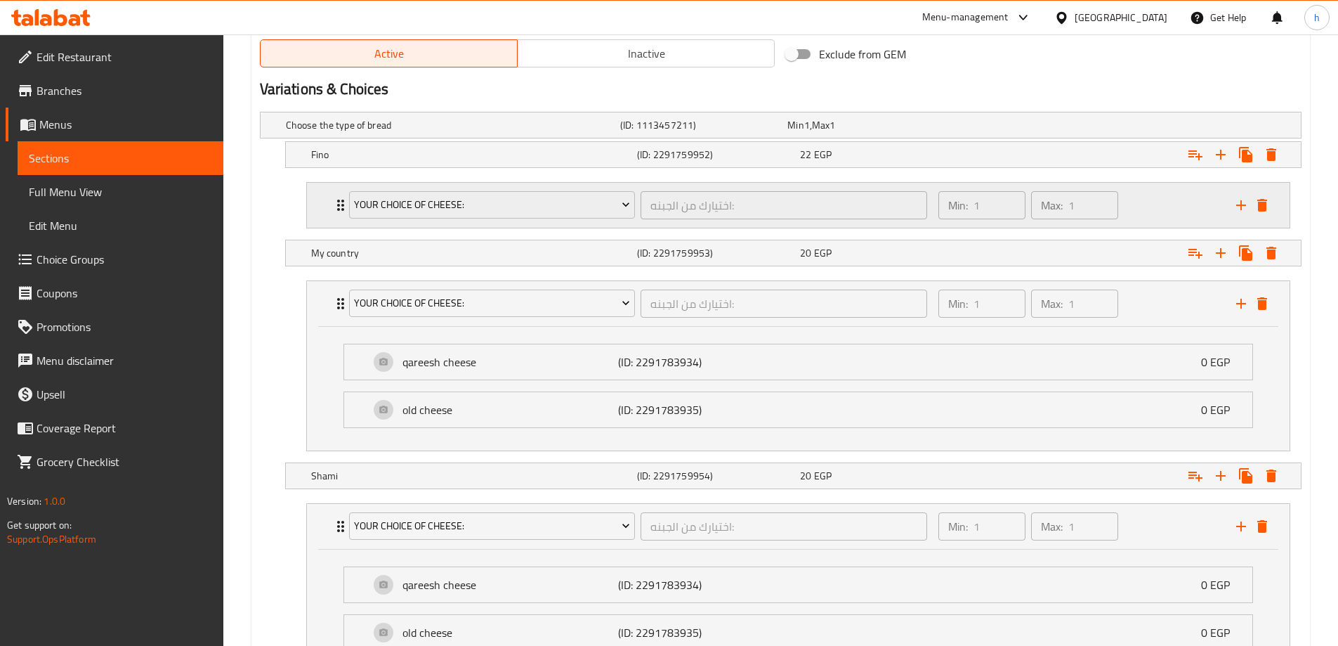
click at [316, 214] on div "your choice of cheese: اختيارك من الجبنه: ​ Min: 1 ​ Max: 1 ​" at bounding box center [798, 205] width 983 height 45
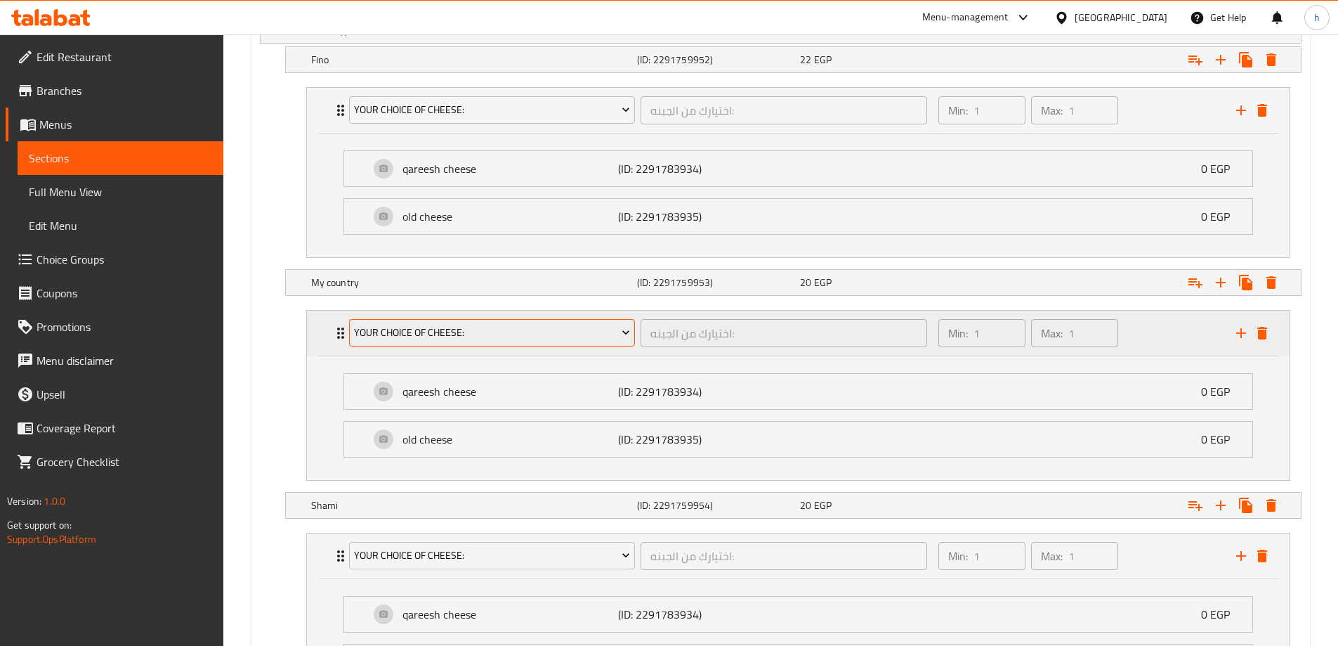
scroll to position [787, 0]
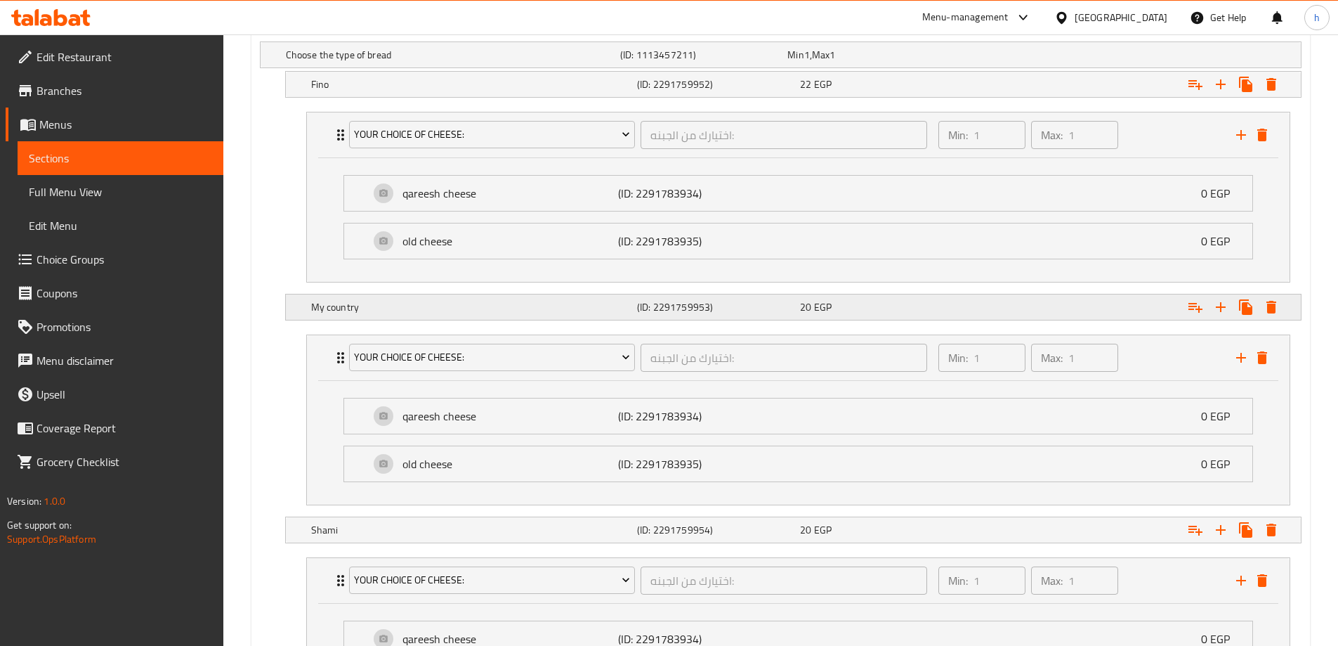
click at [350, 306] on h5 "My country" at bounding box center [471, 307] width 320 height 14
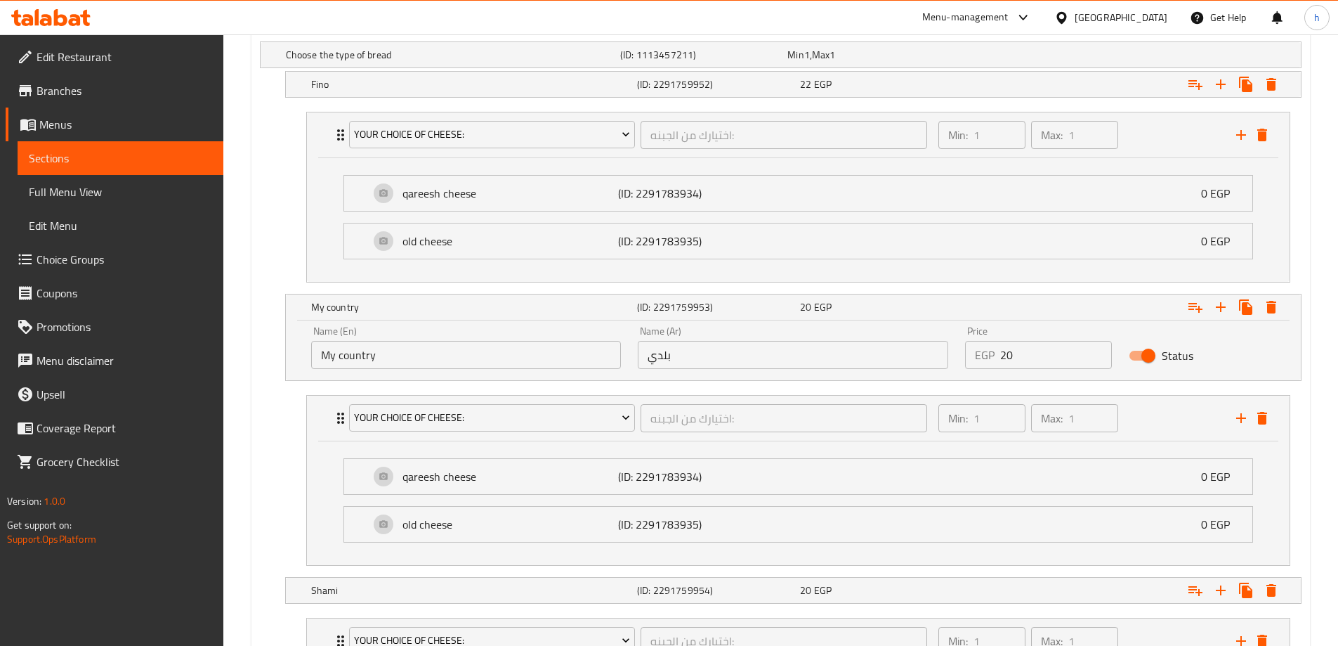
drag, startPoint x: 740, startPoint y: 365, endPoint x: 634, endPoint y: 365, distance: 105.4
click at [634, 365] on div "Name (Ar) بلدي Name (Ar)" at bounding box center [792, 348] width 327 height 60
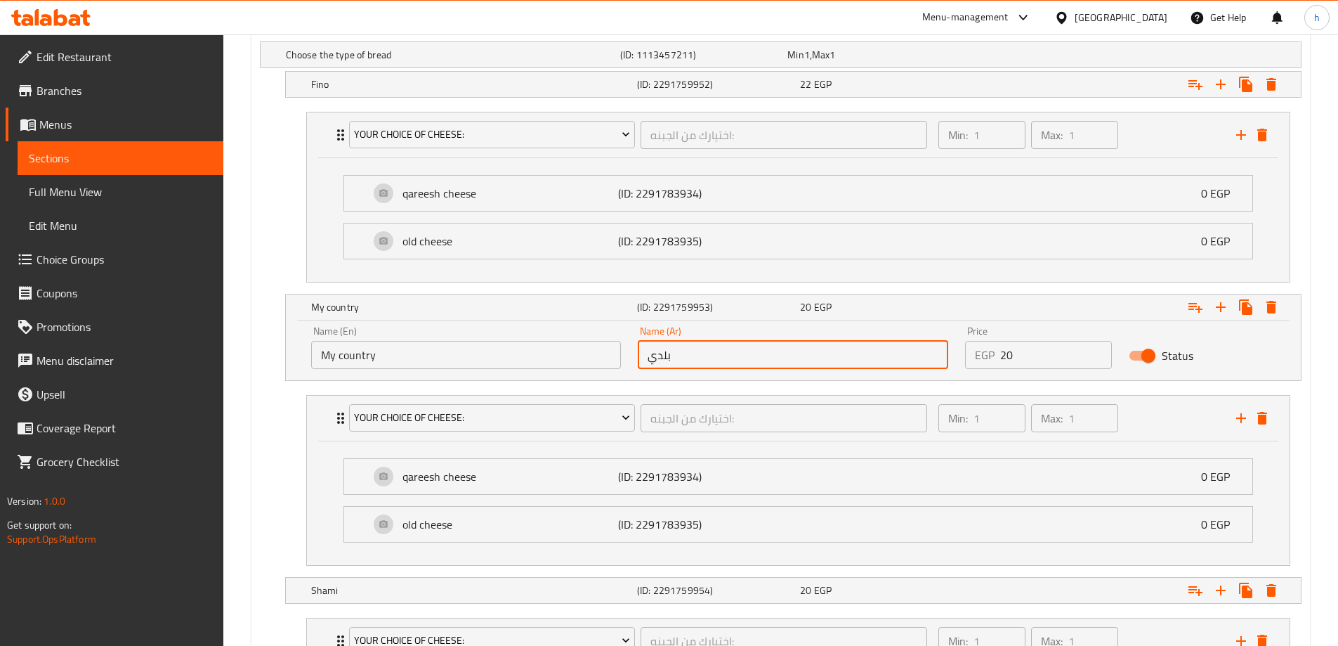
click at [428, 371] on div "Name (En) My country Name (En)" at bounding box center [466, 348] width 327 height 60
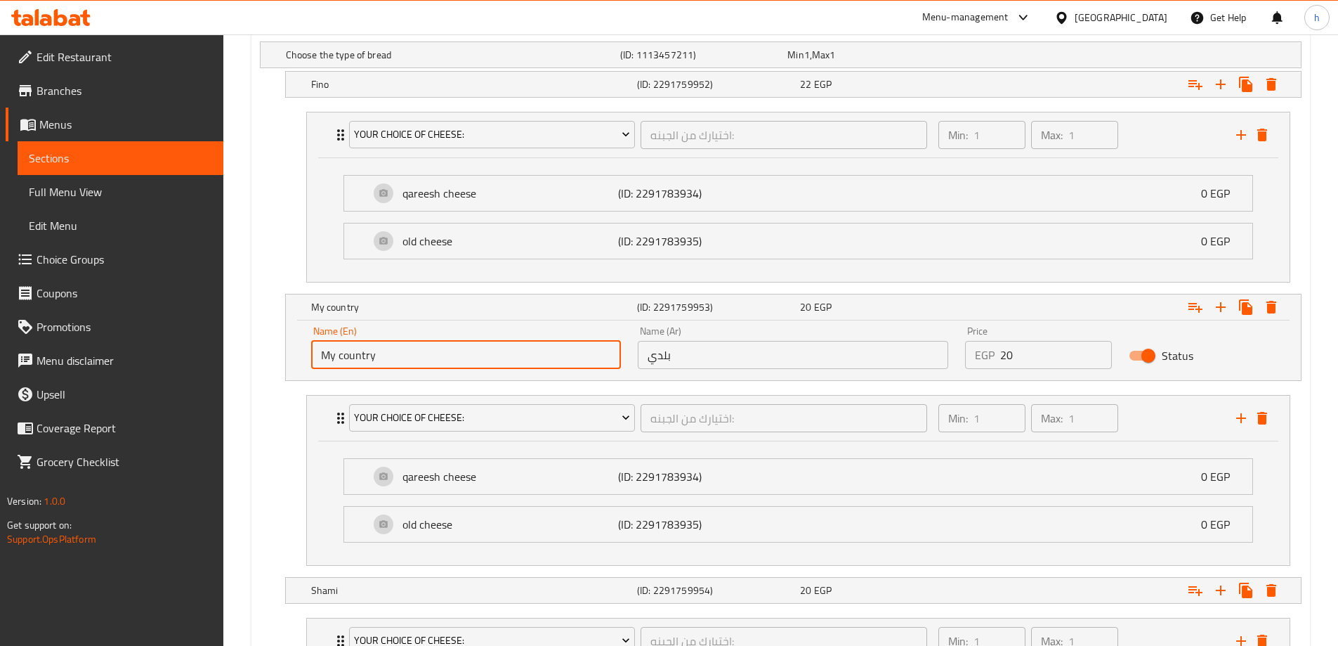
drag, startPoint x: 423, startPoint y: 362, endPoint x: 367, endPoint y: 362, distance: 55.5
click at [367, 362] on input "My country" at bounding box center [466, 355] width 310 height 28
click at [400, 368] on input "My country" at bounding box center [466, 355] width 310 height 28
click at [399, 360] on input "My country" at bounding box center [466, 355] width 310 height 28
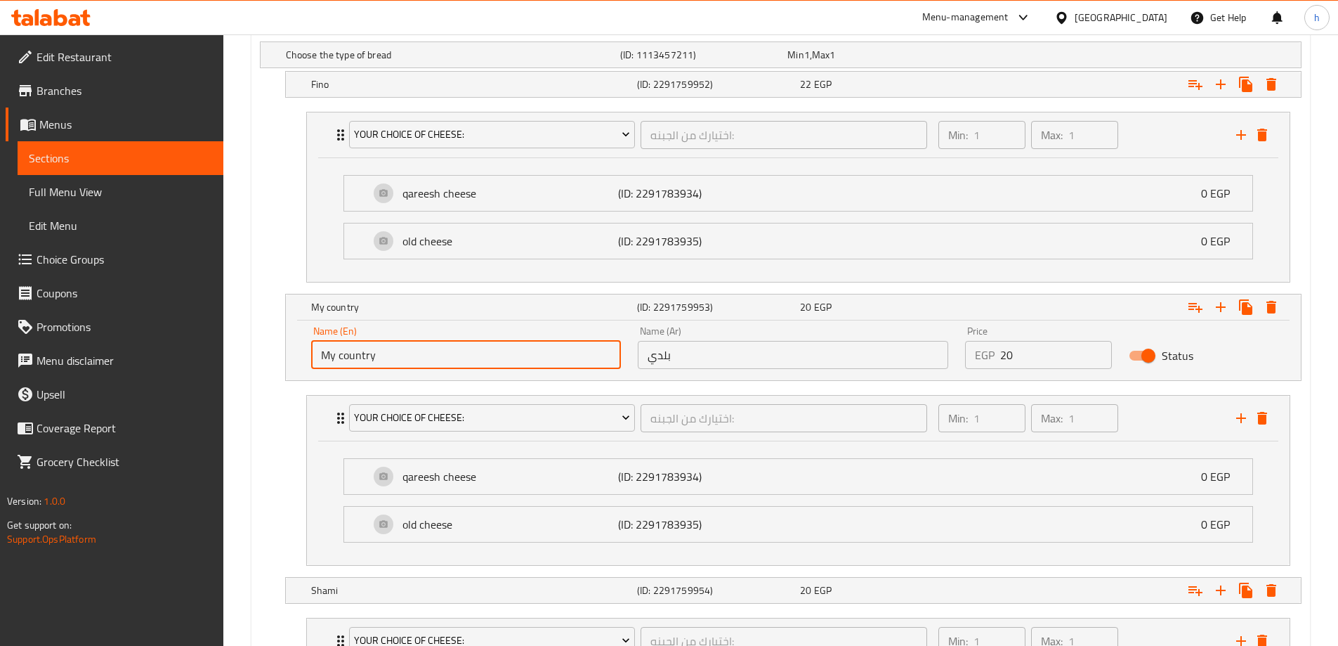
click at [399, 360] on input "My country" at bounding box center [466, 355] width 310 height 28
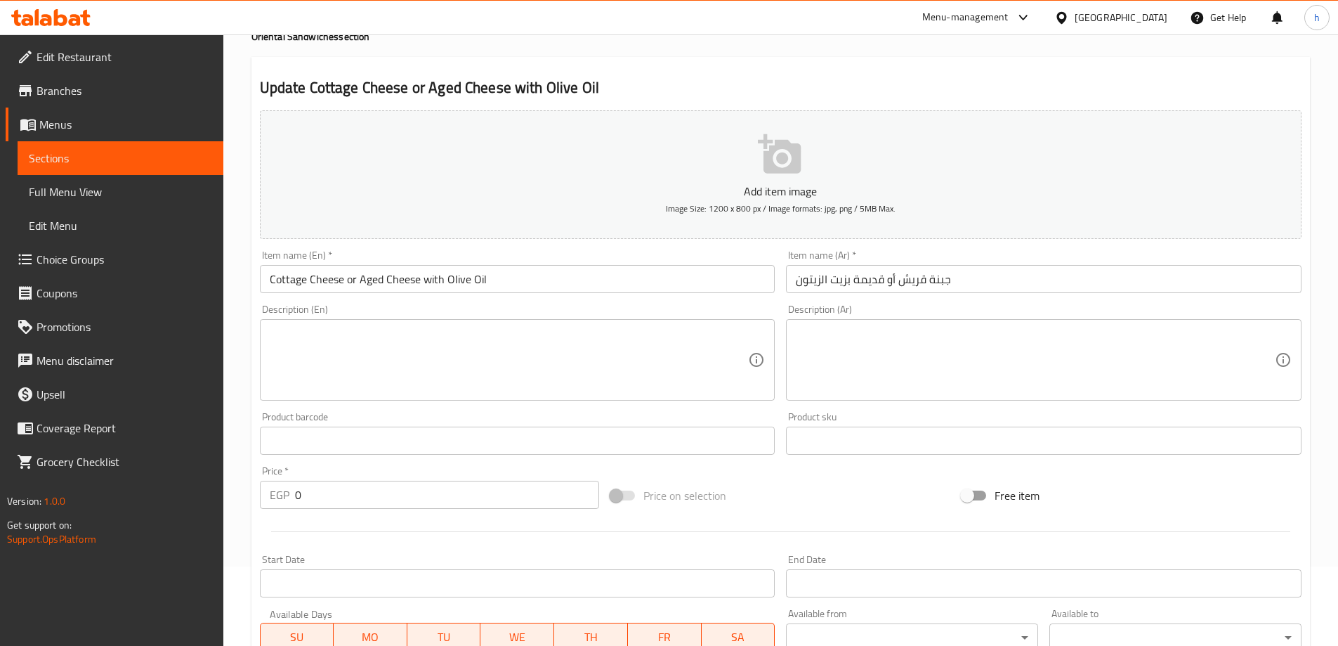
scroll to position [0, 0]
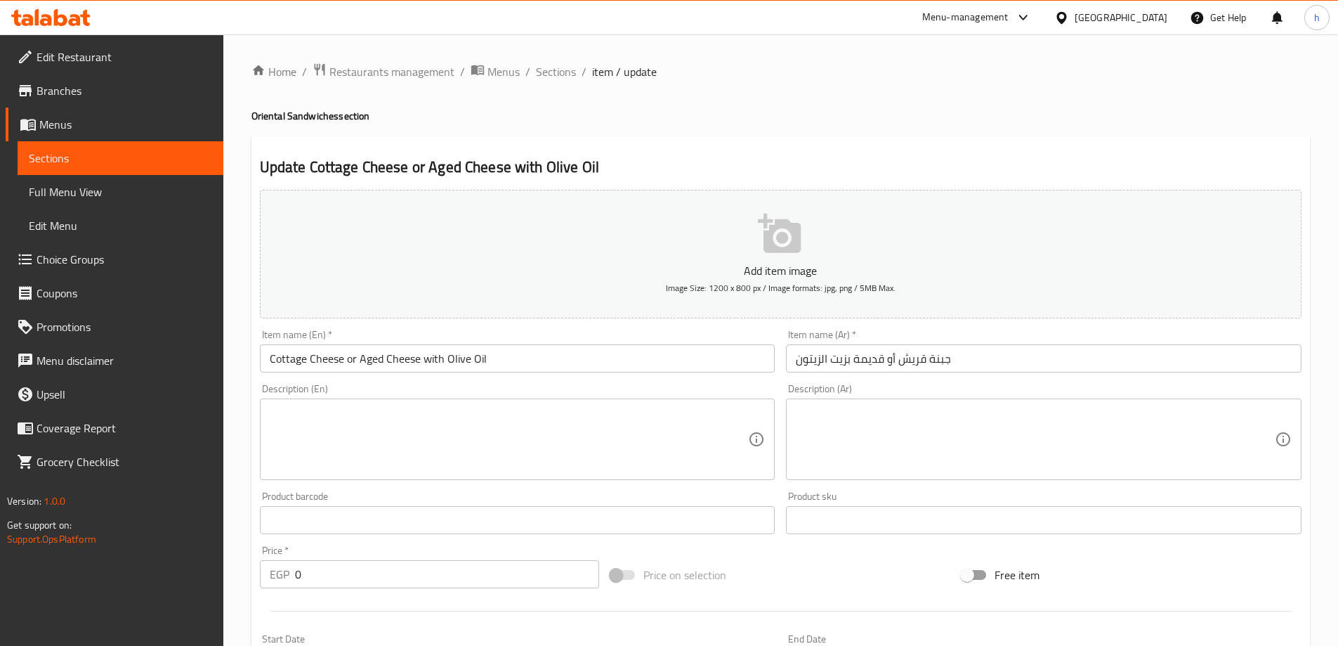
type input "baladi"
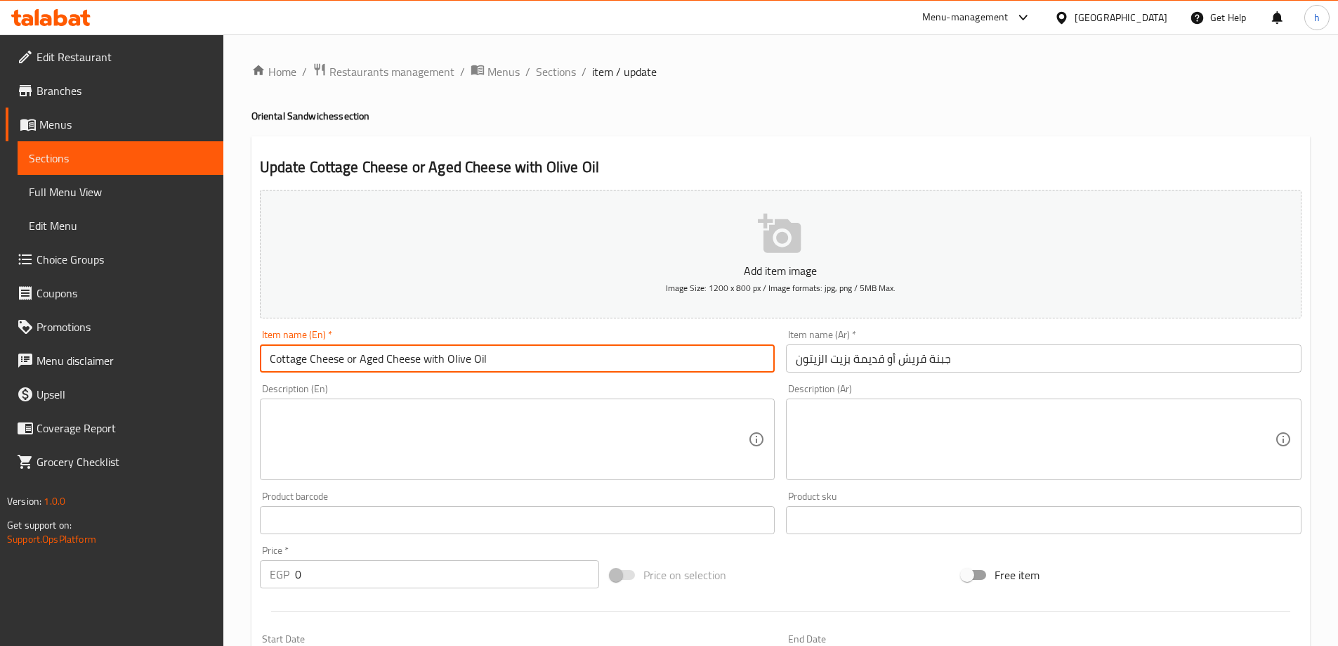
drag, startPoint x: 306, startPoint y: 358, endPoint x: 246, endPoint y: 361, distance: 59.8
click at [276, 358] on input "qareesh Cheese or Aged Cheese with Olive Oil" at bounding box center [518, 358] width 516 height 28
type input "Qareesh Cheese or Aged Cheese with Olive Oil"
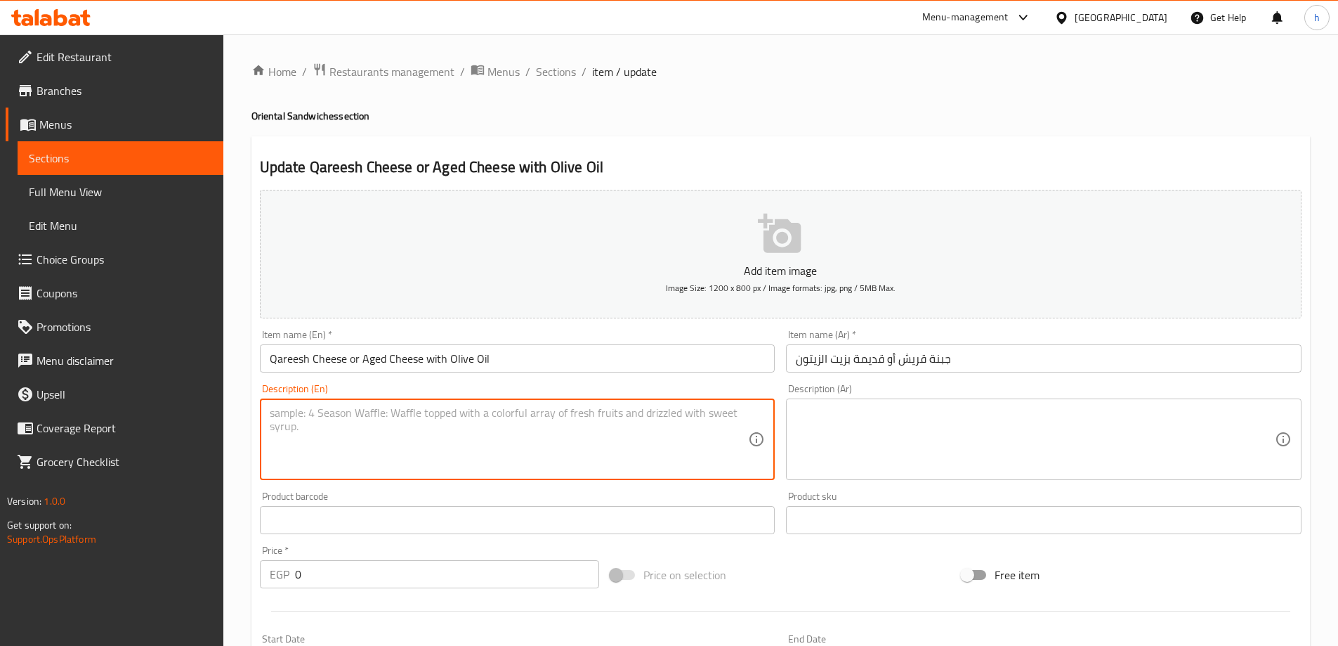
click at [479, 427] on textarea at bounding box center [509, 439] width 479 height 67
paste textarea "Cottage or aged cheese with olive oil"
type textarea "Cottage or aged cheese with olive oil"
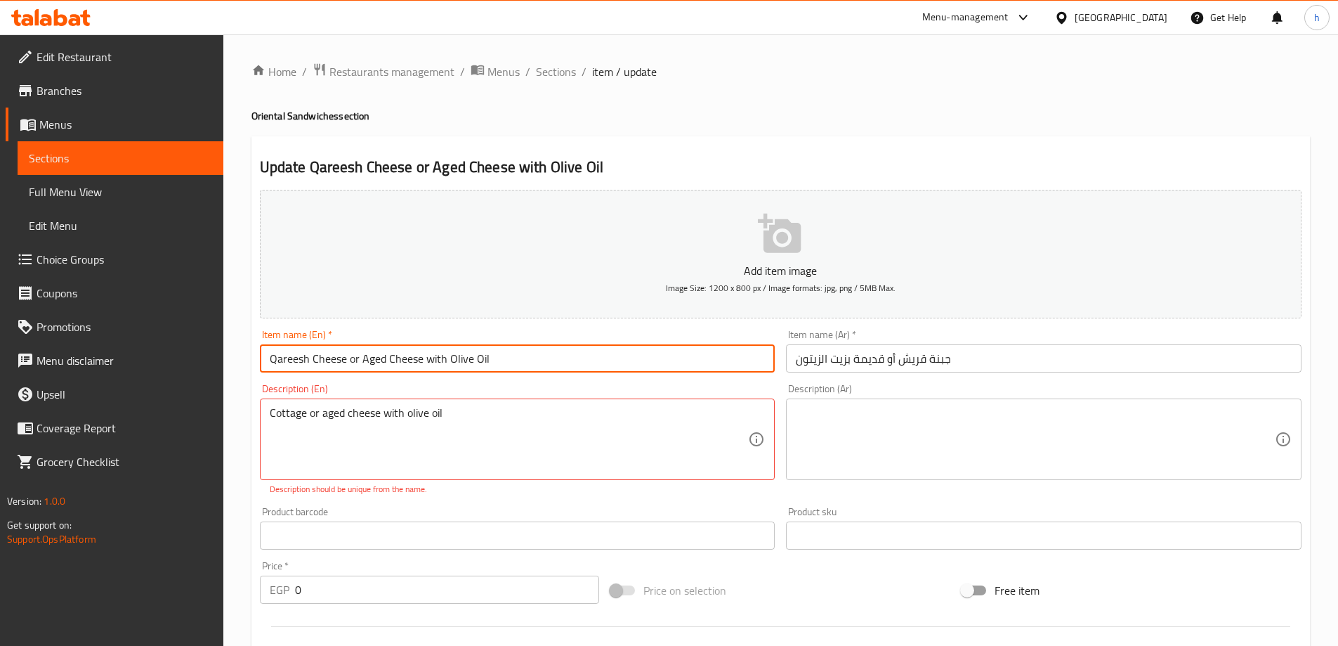
click at [369, 354] on input "Qareesh Cheese or Aged Cheese with Olive Oil" at bounding box center [518, 358] width 516 height 28
click at [393, 354] on input "Qareesh Cheese or aged Cheese with Olive Oil" at bounding box center [518, 358] width 516 height 28
click at [318, 359] on input "Qareesh Cheese or aged cheese with Olive Oil" at bounding box center [518, 358] width 516 height 28
click at [450, 358] on input "Qareesh cheese or aged cheese with Olive Oil" at bounding box center [518, 358] width 516 height 28
click at [474, 360] on input "Qareesh cheese or aged cheese with olive Oil" at bounding box center [518, 358] width 516 height 28
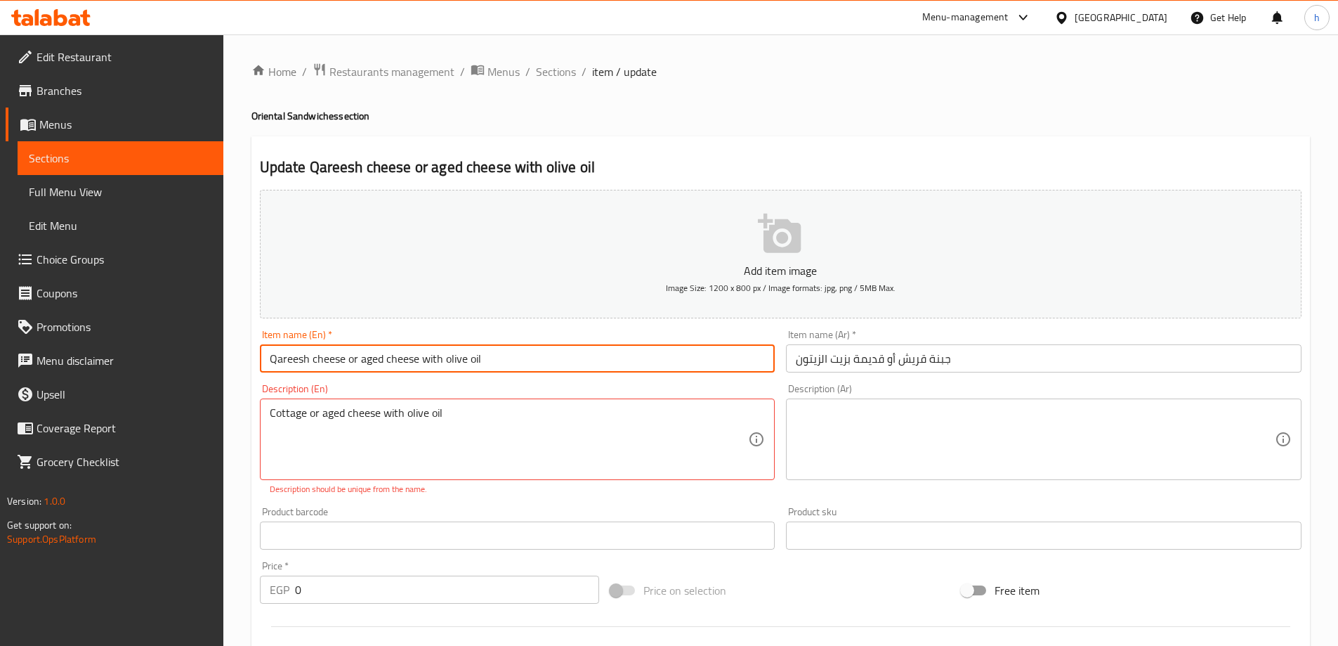
type input "Qareesh cheese or aged cheese with olive oil"
click at [906, 426] on textarea at bounding box center [1035, 439] width 479 height 67
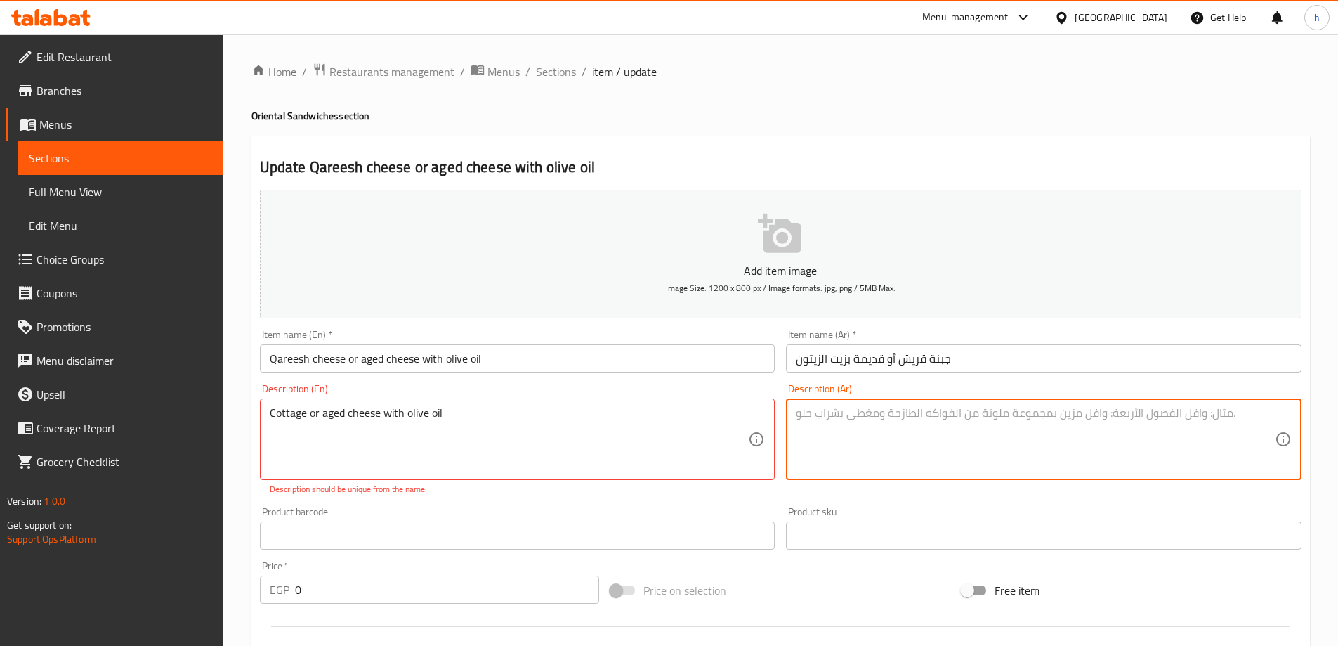
click at [942, 449] on textarea at bounding box center [1035, 439] width 479 height 67
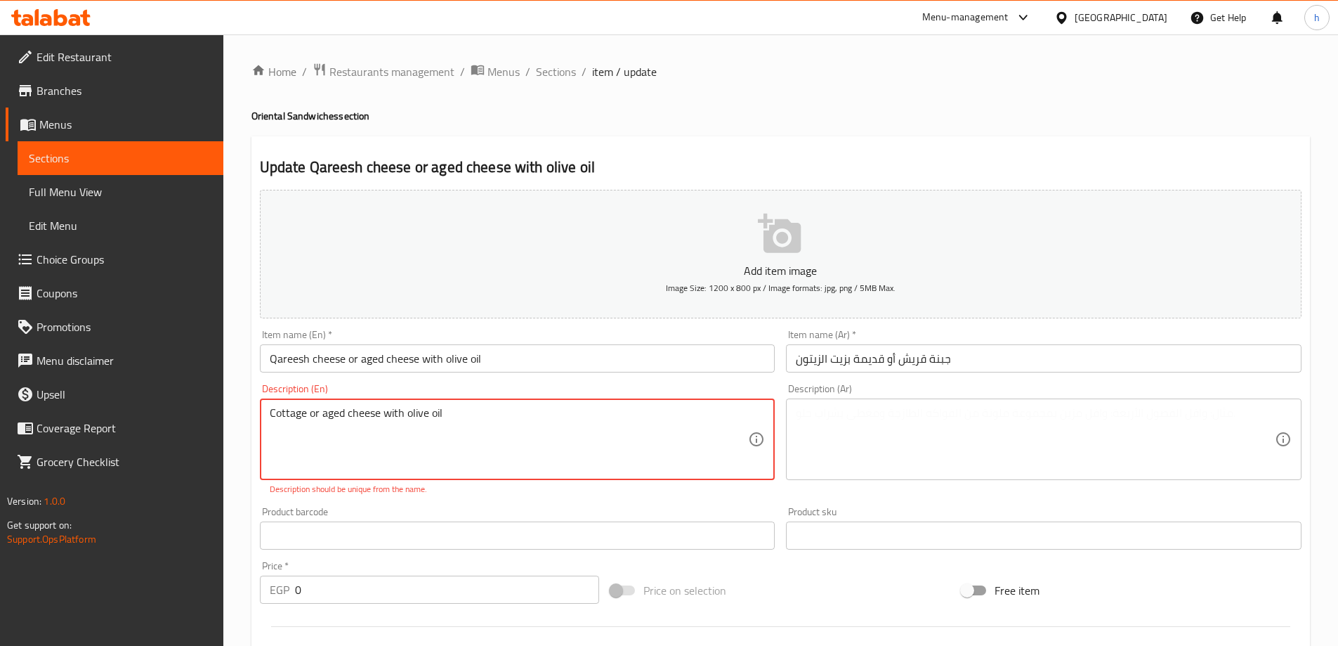
drag, startPoint x: 303, startPoint y: 413, endPoint x: 260, endPoint y: 414, distance: 43.6
drag, startPoint x: 843, startPoint y: 398, endPoint x: 836, endPoint y: 407, distance: 11.0
click at [843, 399] on div "Description (Ar)" at bounding box center [1044, 438] width 516 height 81
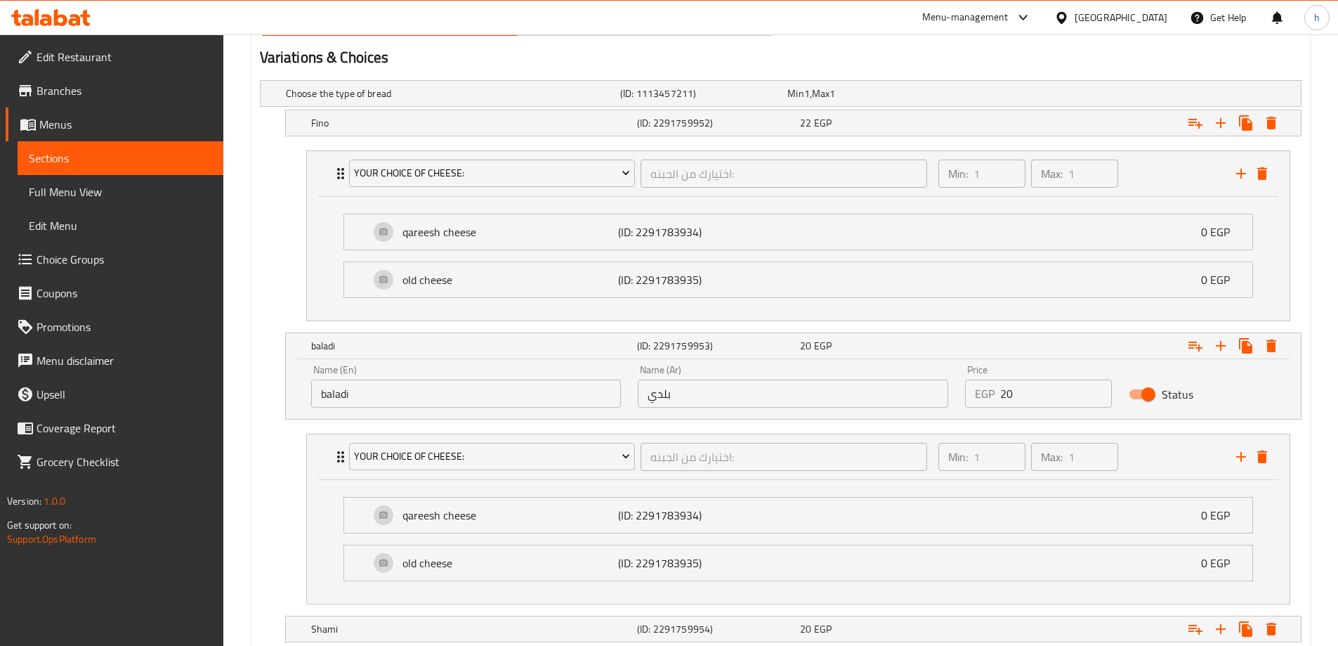
scroll to position [913, 0]
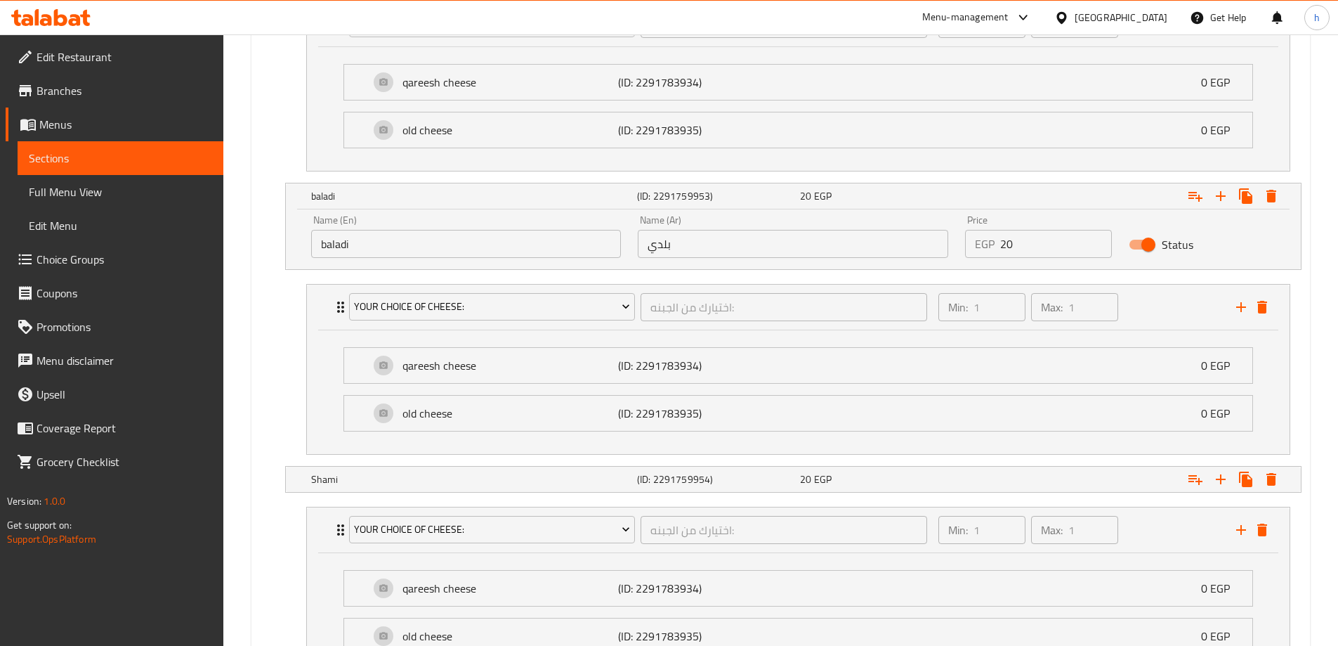
drag, startPoint x: 324, startPoint y: 242, endPoint x: 347, endPoint y: 247, distance: 23.9
click at [324, 242] on input "baladi" at bounding box center [466, 244] width 310 height 28
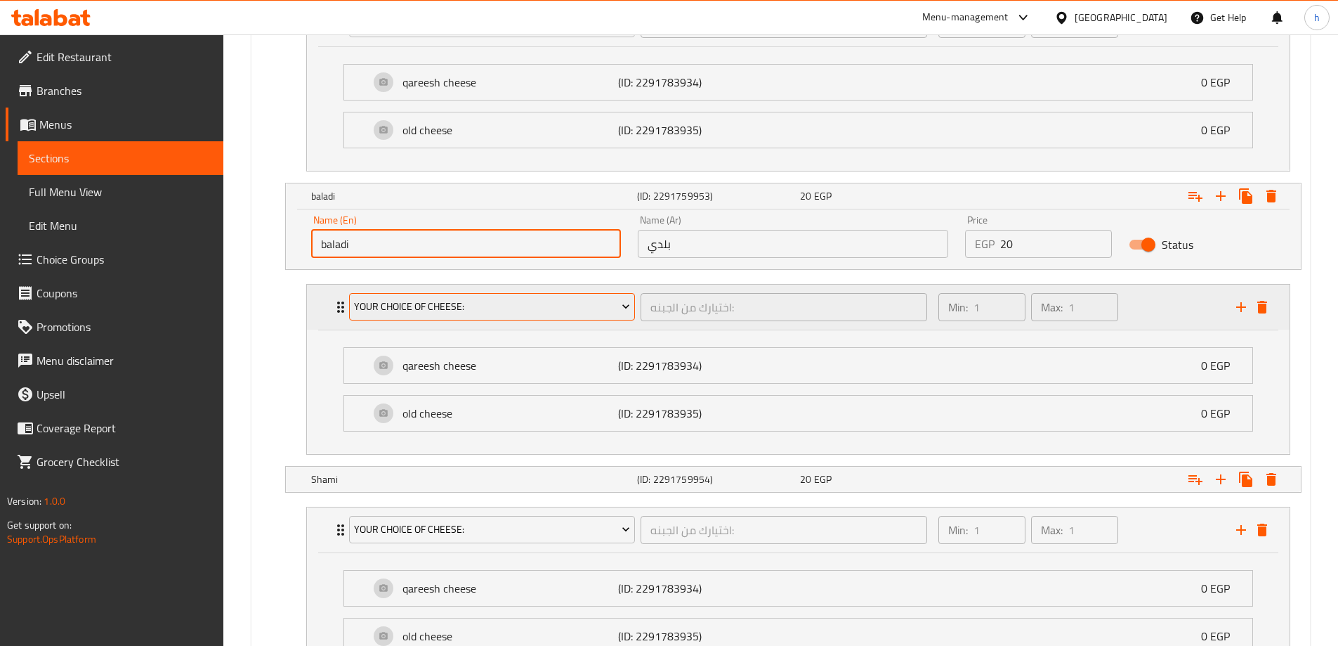
type input "Baladi"
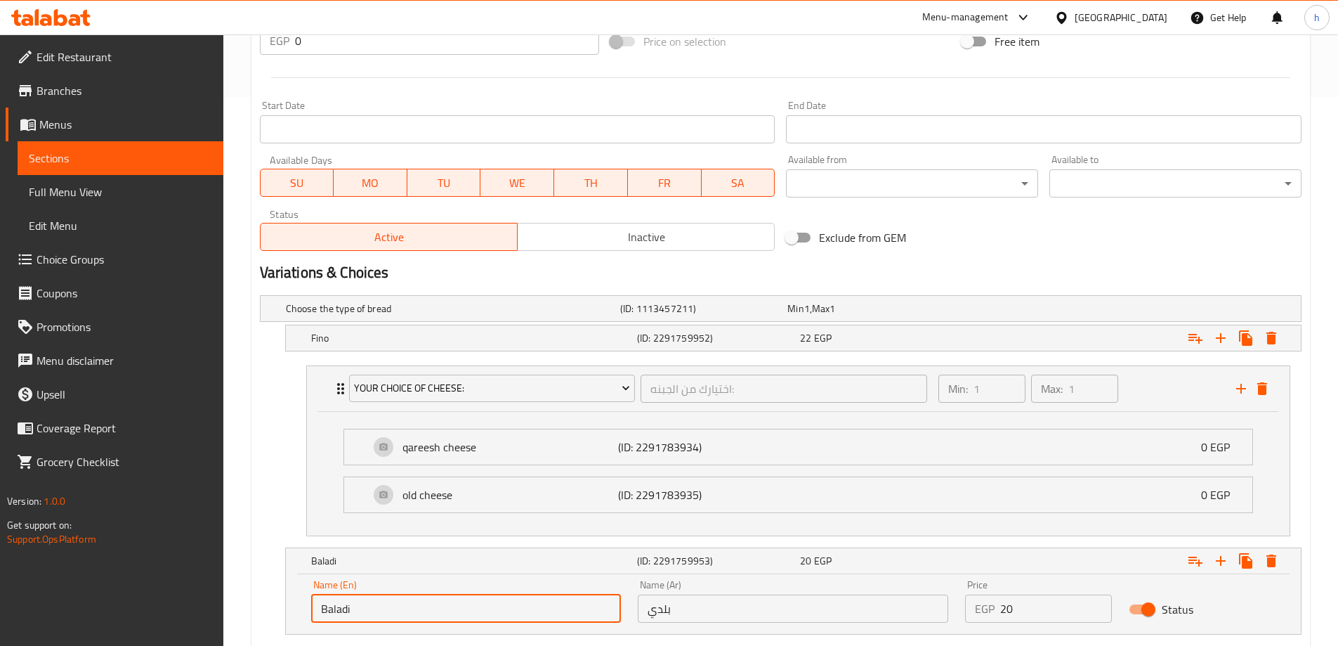
scroll to position [211, 0]
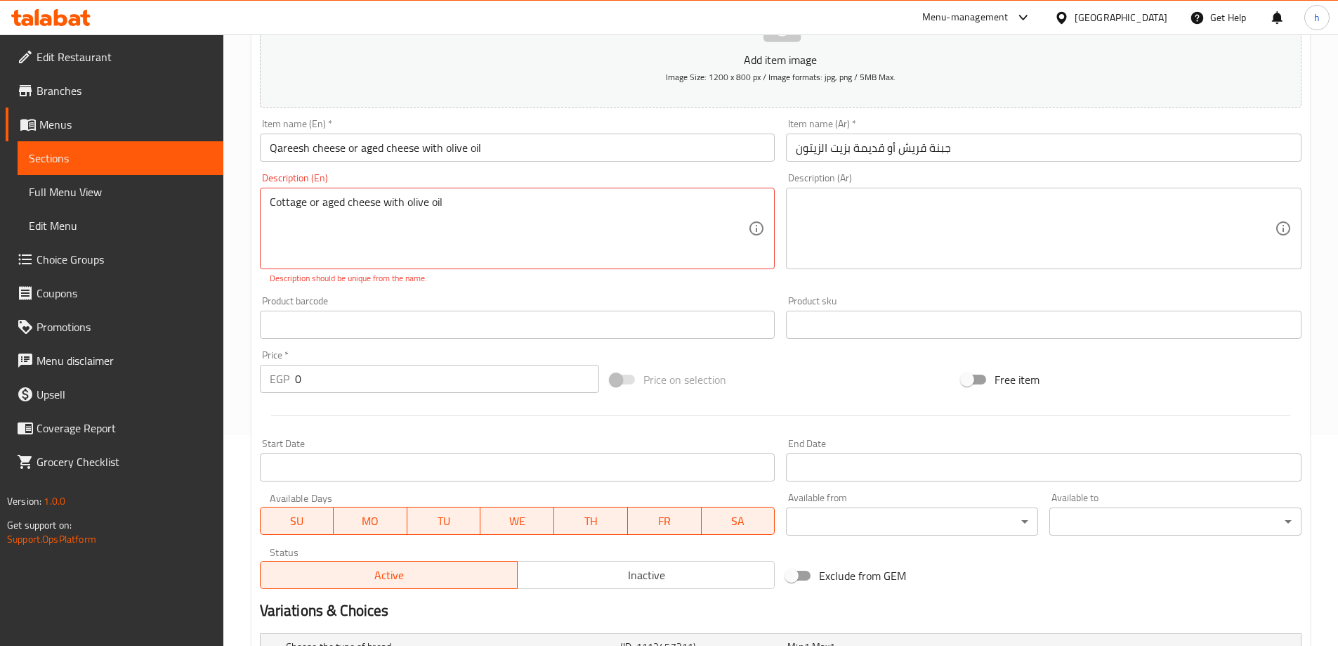
click at [858, 218] on textarea at bounding box center [1035, 228] width 479 height 67
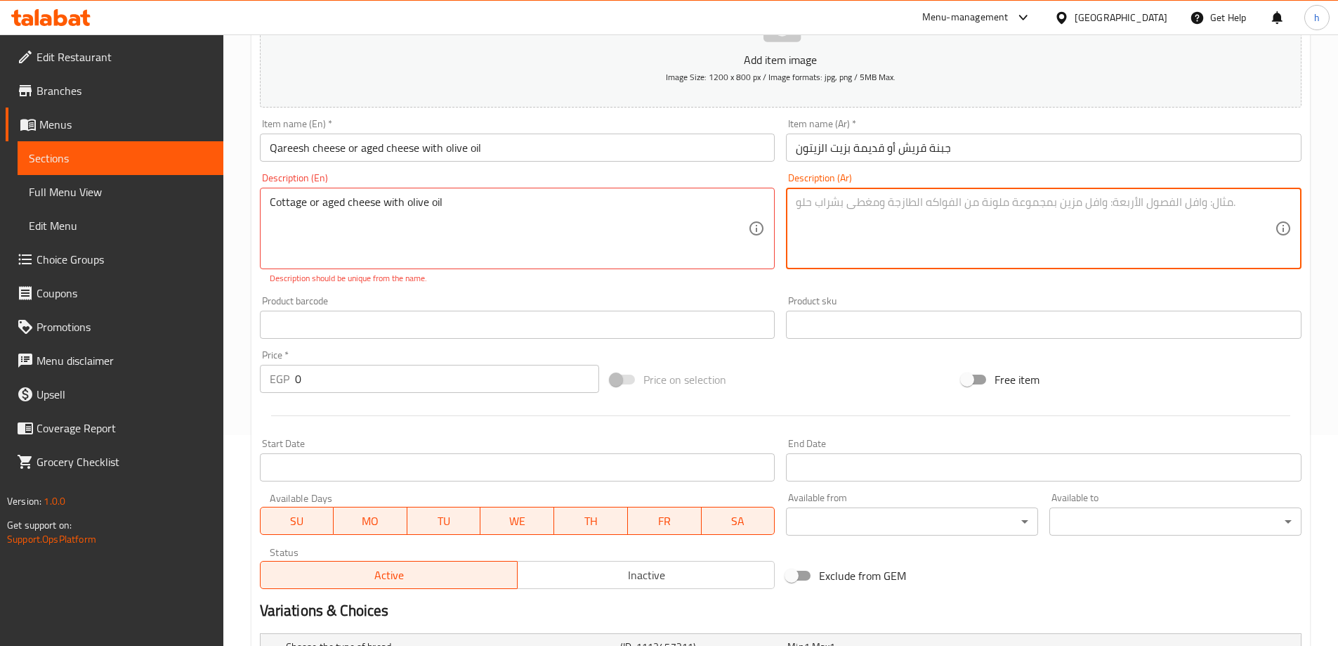
click at [1009, 211] on textarea at bounding box center [1035, 228] width 479 height 67
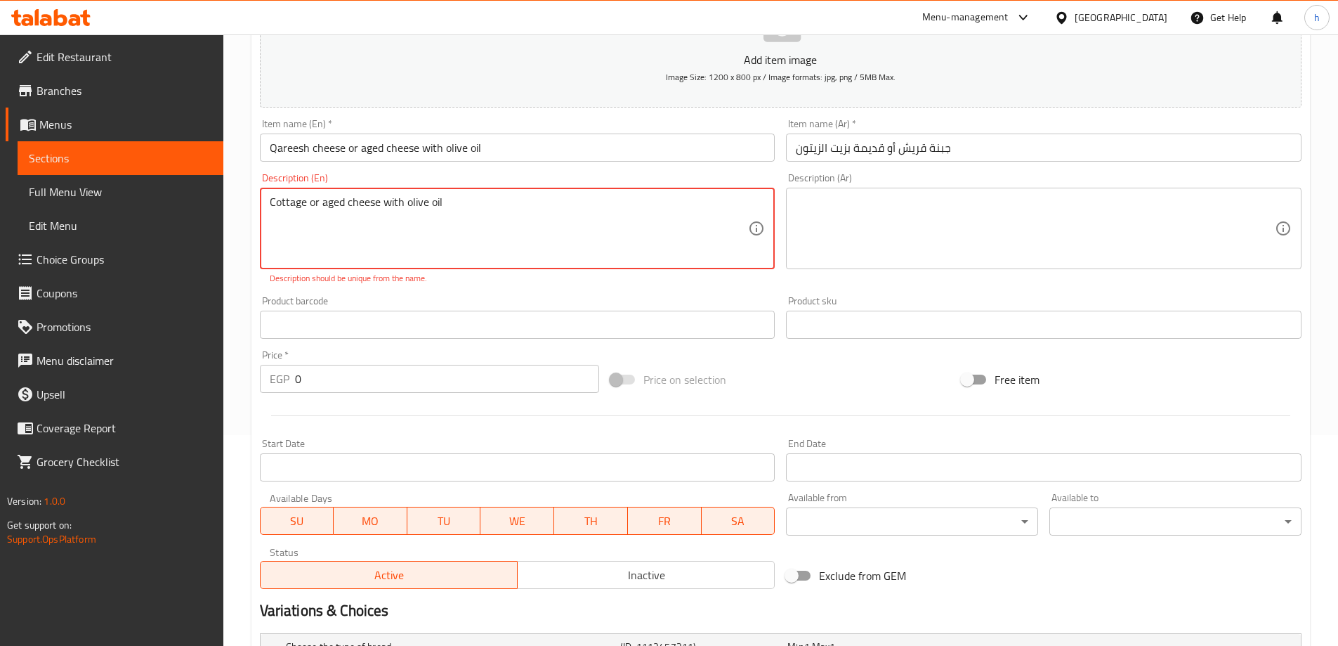
drag, startPoint x: 447, startPoint y: 202, endPoint x: 262, endPoint y: 222, distance: 185.9
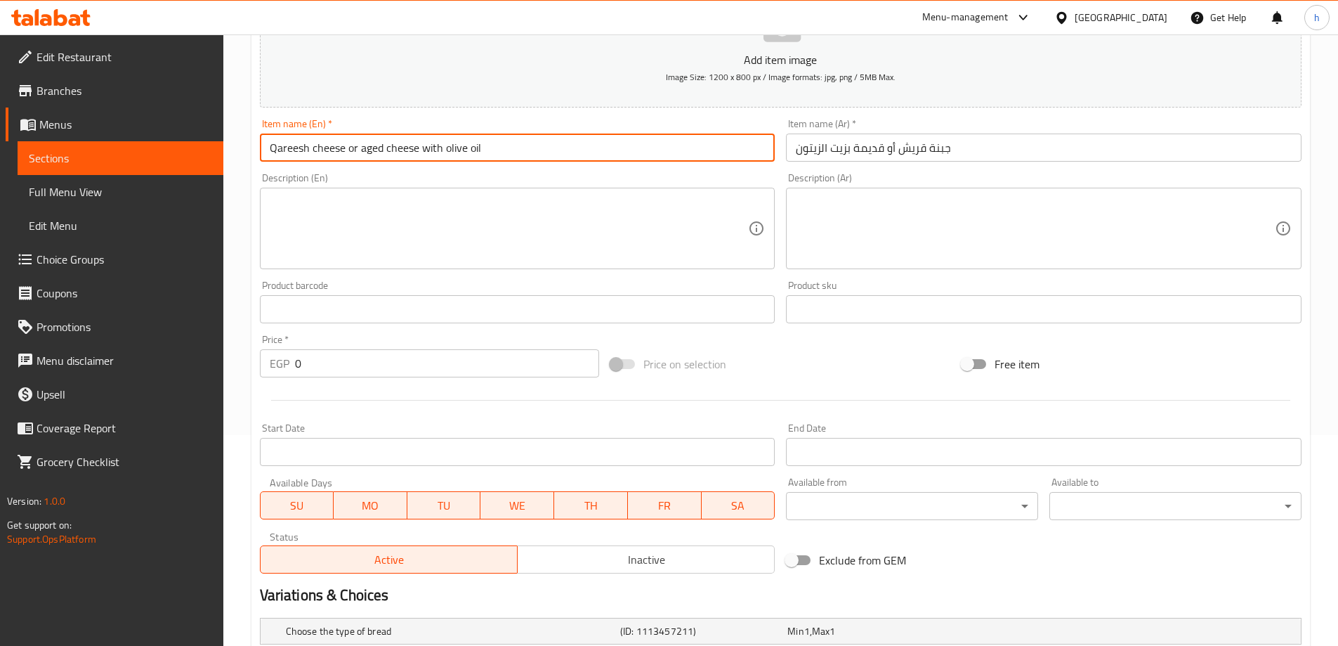
drag, startPoint x: 493, startPoint y: 147, endPoint x: 250, endPoint y: 149, distance: 243.1
click at [250, 149] on div "Home / Restaurants management / Menus / Sections / item / update Oriental Sandw…" at bounding box center [780, 642] width 1115 height 1637
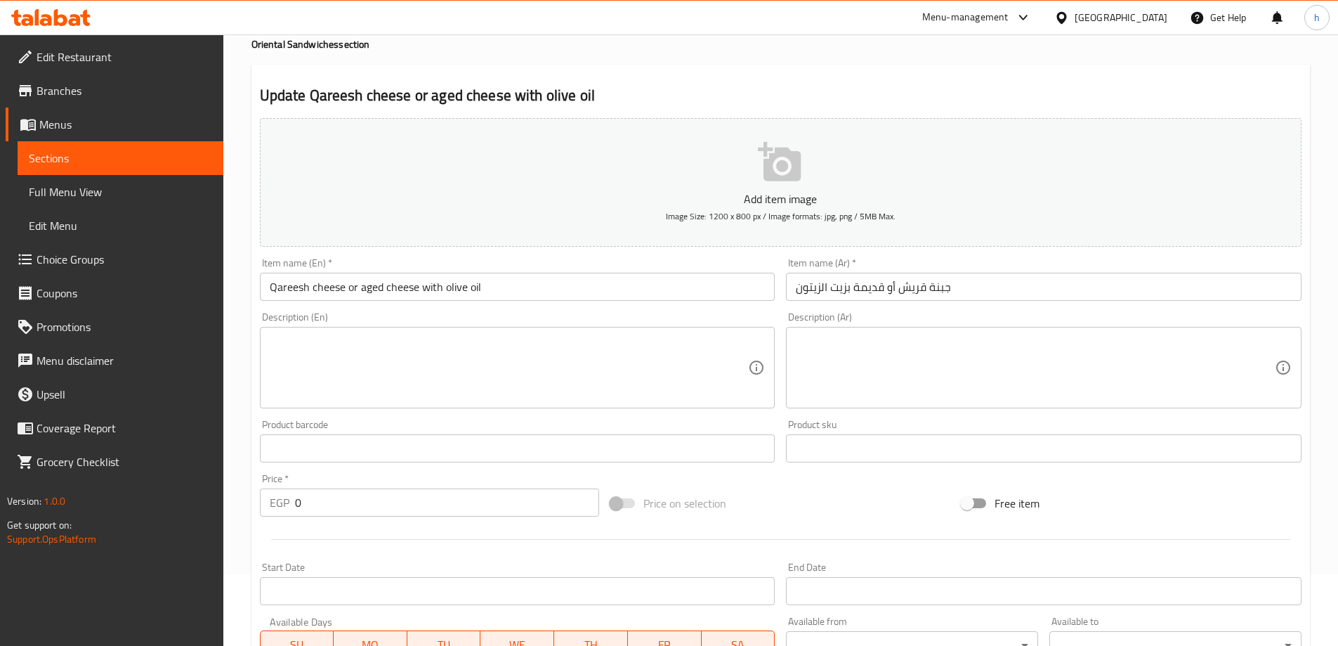
scroll to position [42, 0]
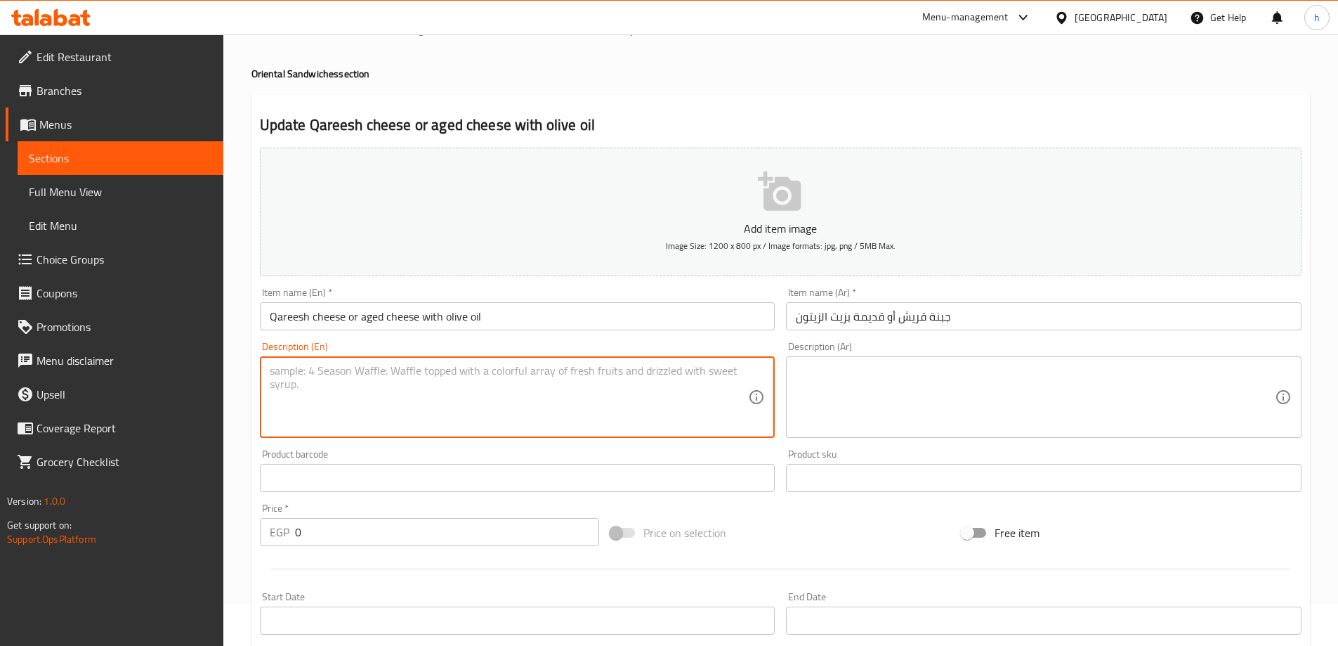
click at [610, 419] on textarea at bounding box center [509, 397] width 479 height 67
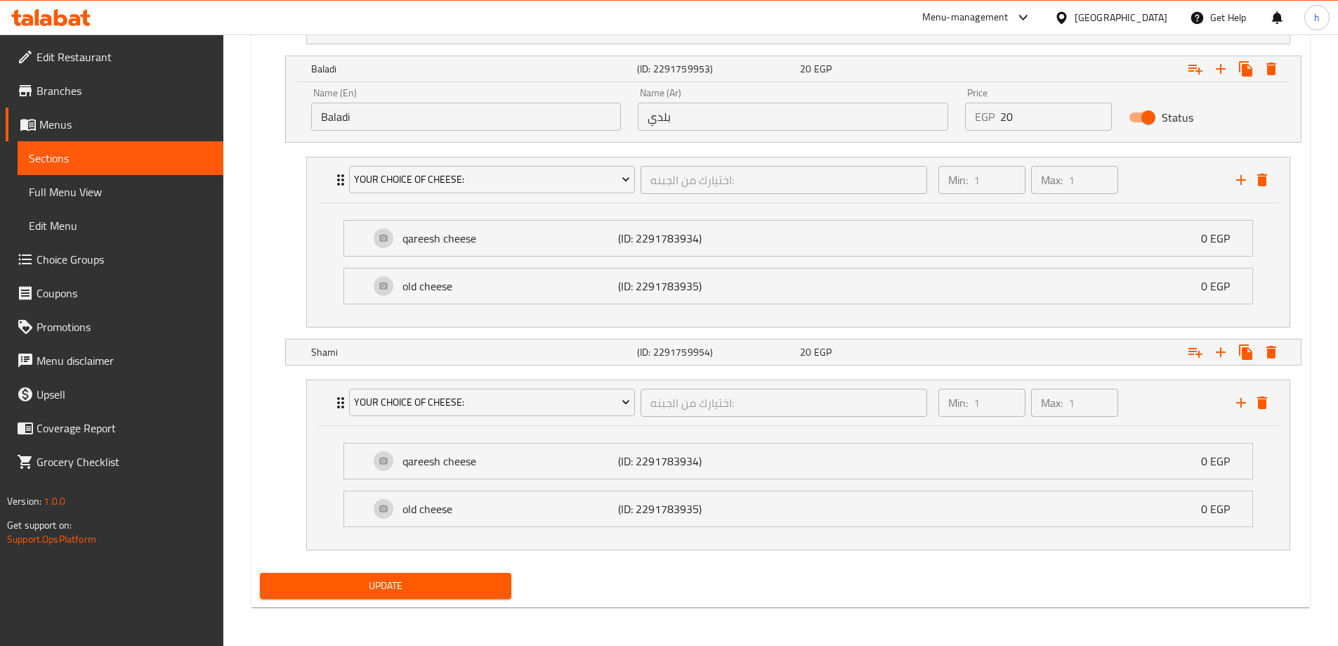
scroll to position [1026, 0]
click at [462, 587] on span "Update" at bounding box center [386, 585] width 230 height 18
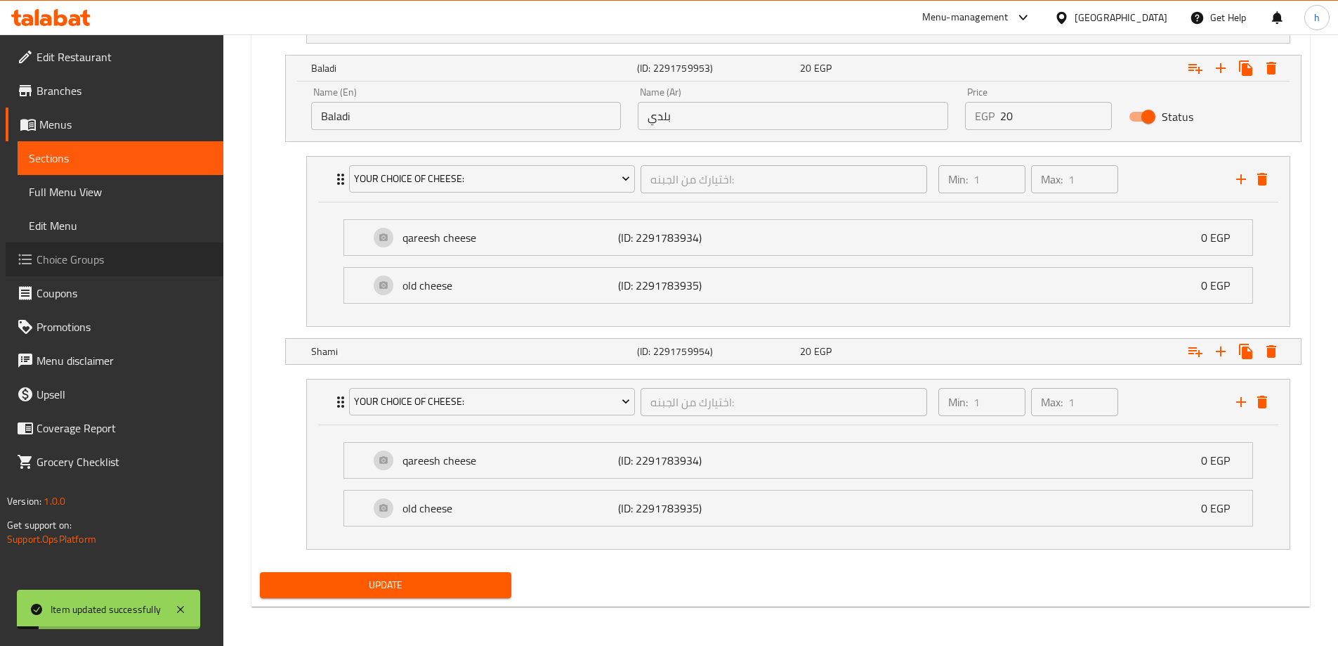
click at [75, 256] on span "Choice Groups" at bounding box center [125, 259] width 176 height 17
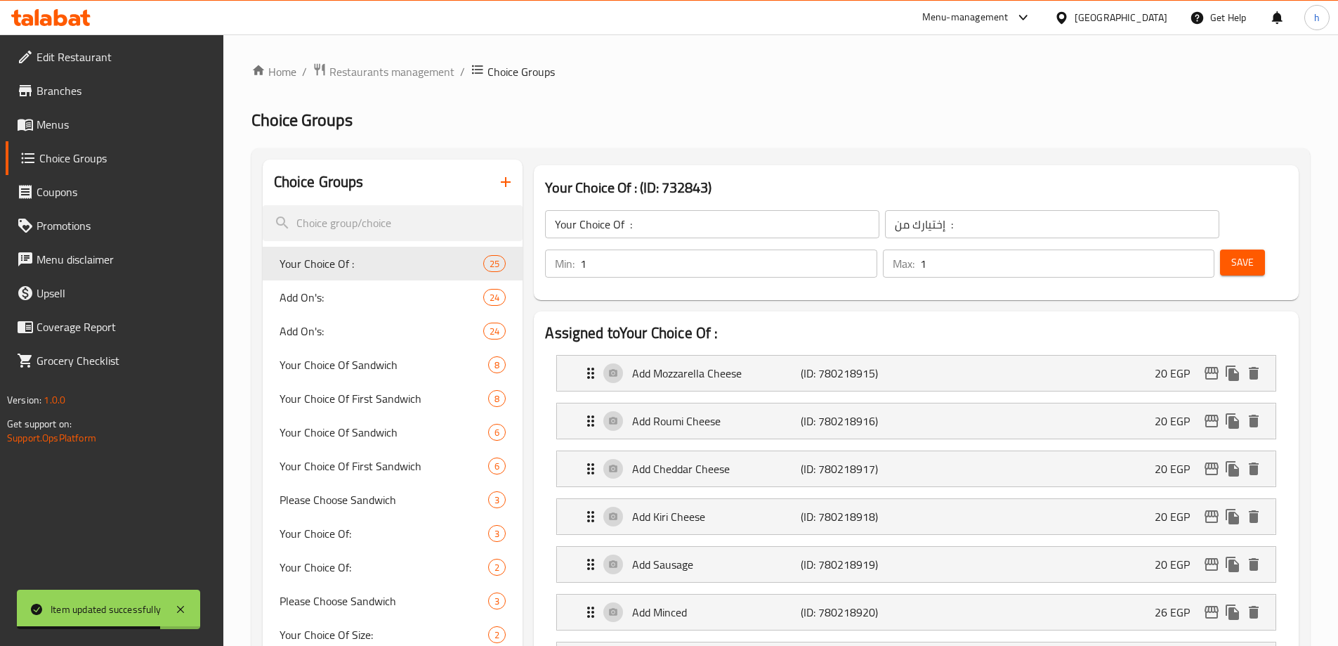
click at [671, 232] on input "Your Choice Of :" at bounding box center [712, 224] width 334 height 28
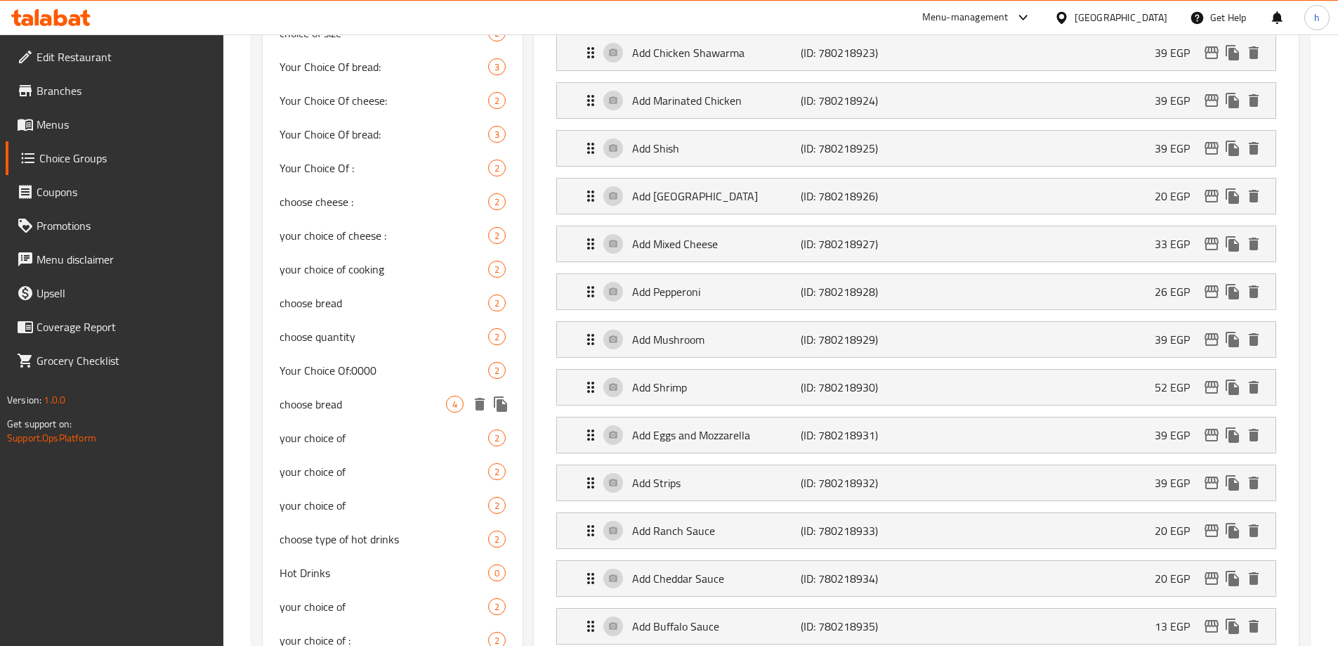
scroll to position [281, 0]
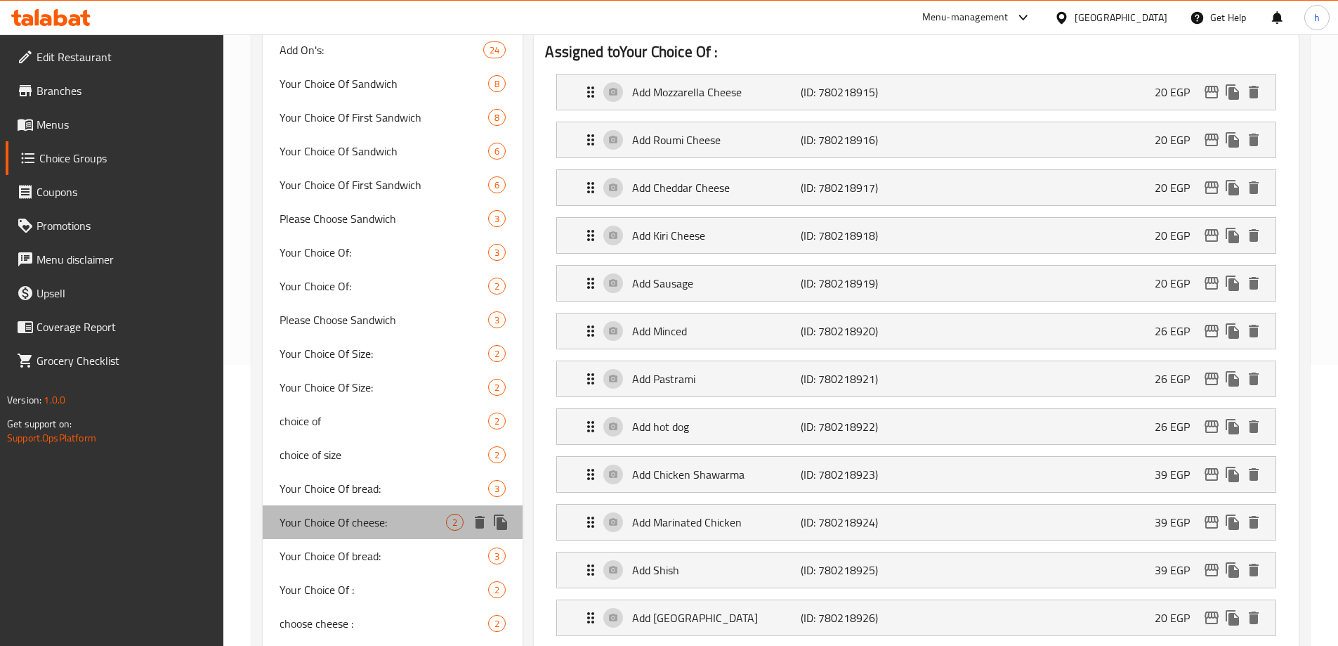
click at [350, 514] on span "Your Choice Of cheese:" at bounding box center [363, 521] width 167 height 17
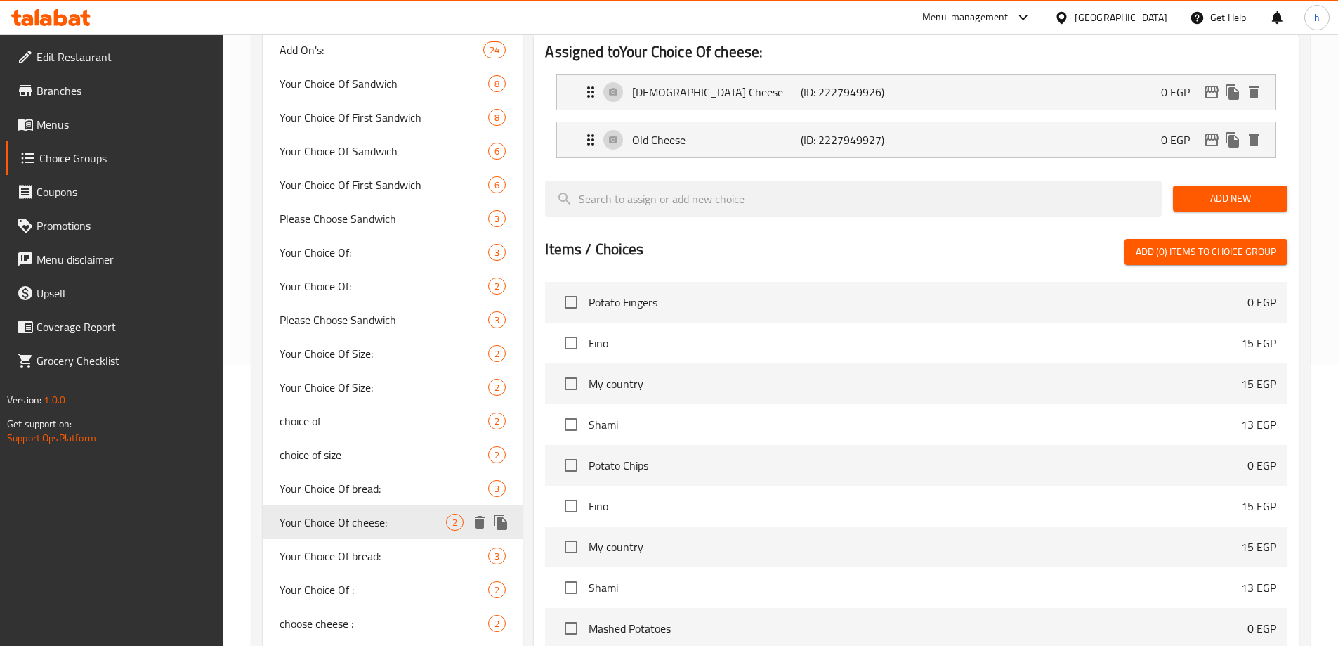
type input "Your Choice Of cheese:"
type input "اختيارك من نوع الجبن"
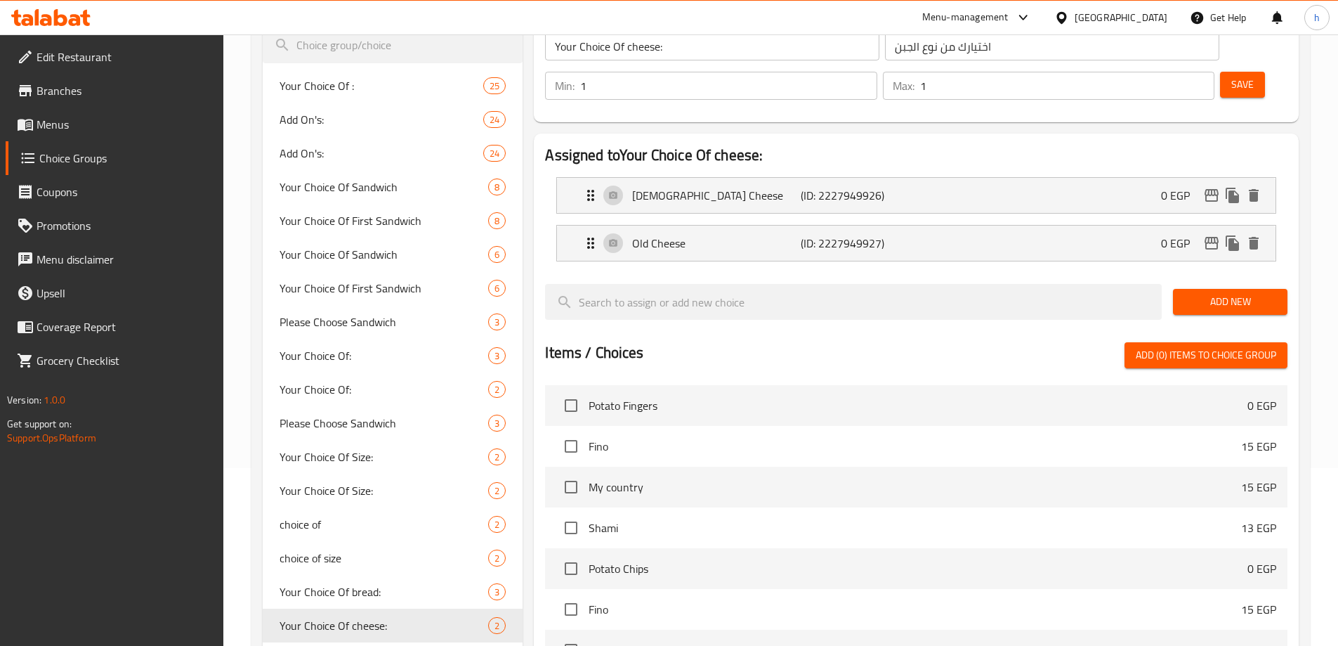
scroll to position [0, 0]
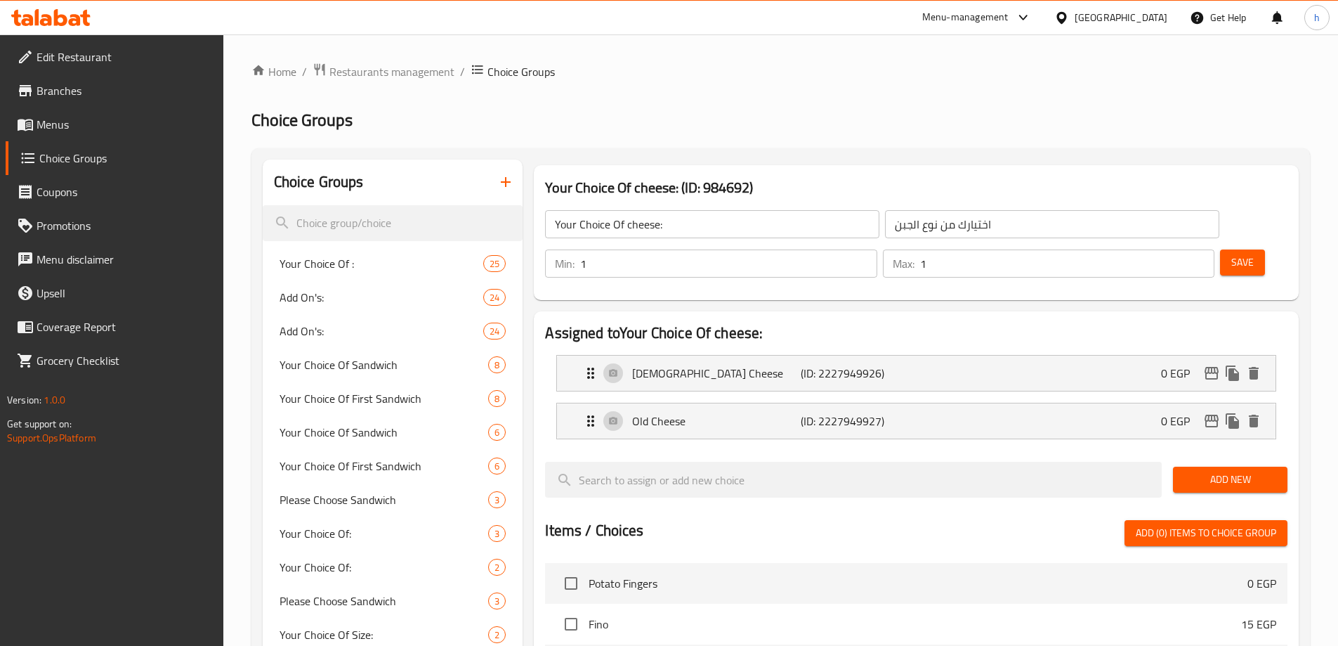
click at [1219, 471] on span "Add New" at bounding box center [1230, 480] width 92 height 18
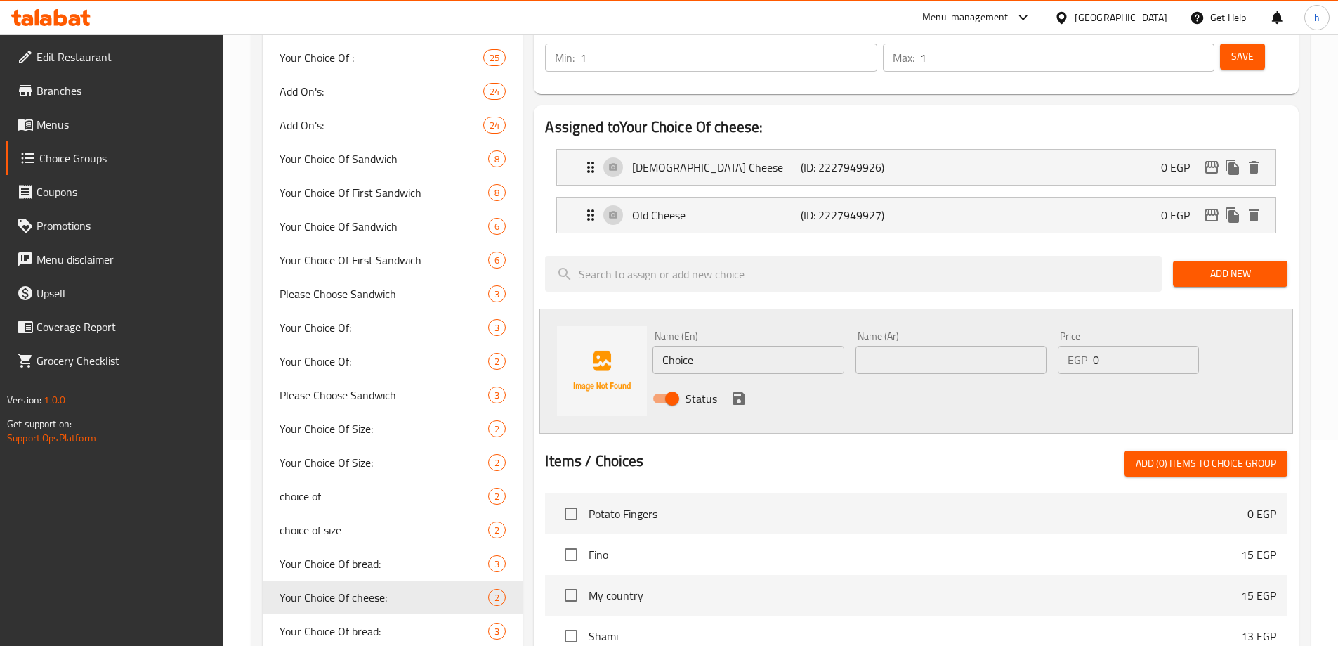
scroll to position [211, 0]
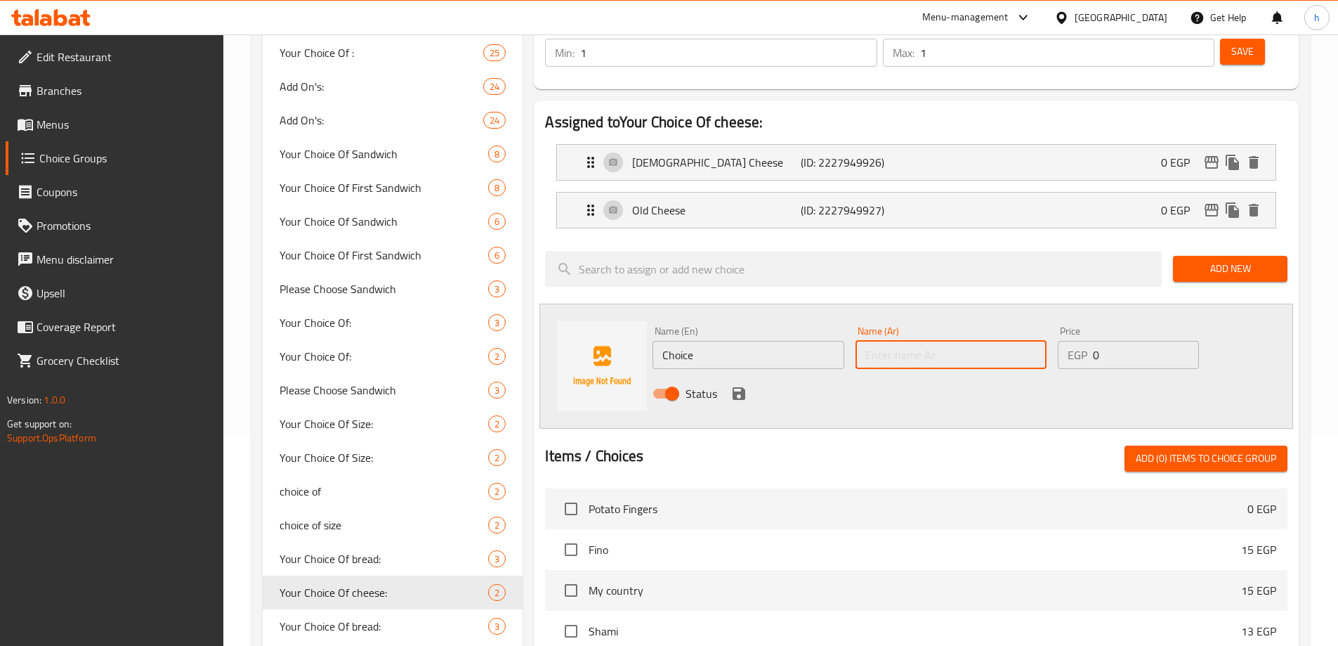
drag, startPoint x: 859, startPoint y: 313, endPoint x: 882, endPoint y: 313, distance: 23.2
click at [860, 341] on input "text" at bounding box center [951, 355] width 191 height 28
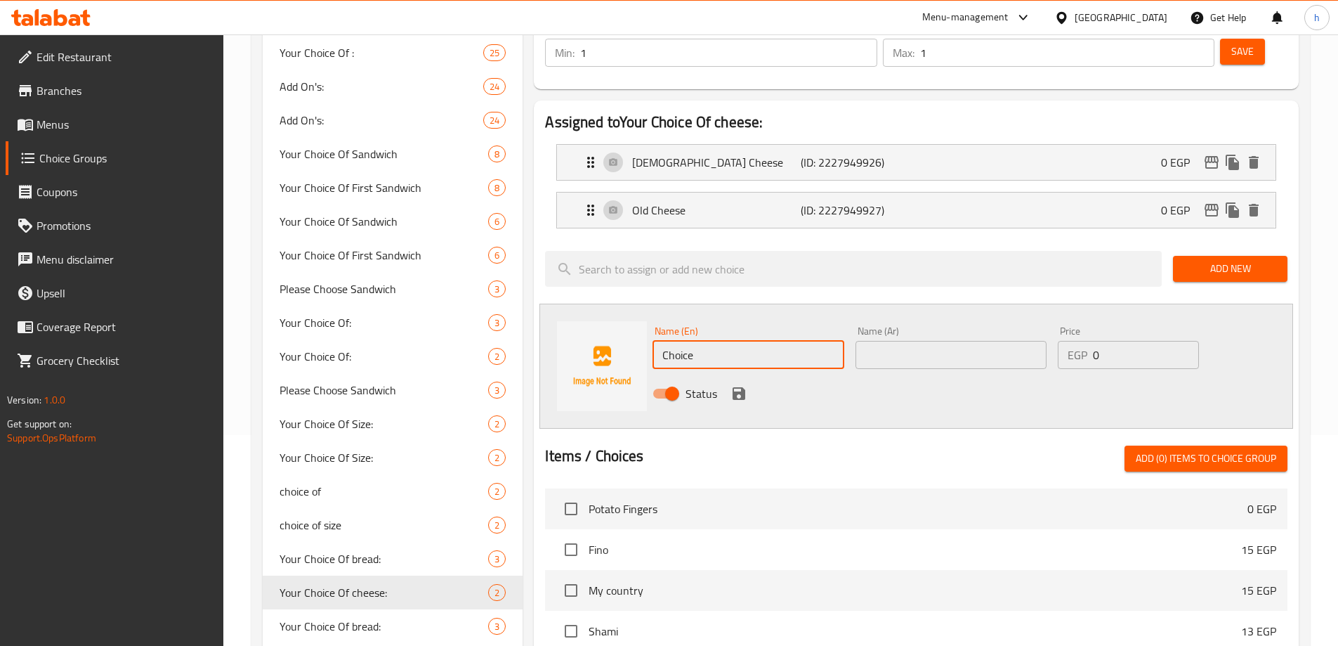
click at [749, 341] on input "Choice" at bounding box center [748, 355] width 191 height 28
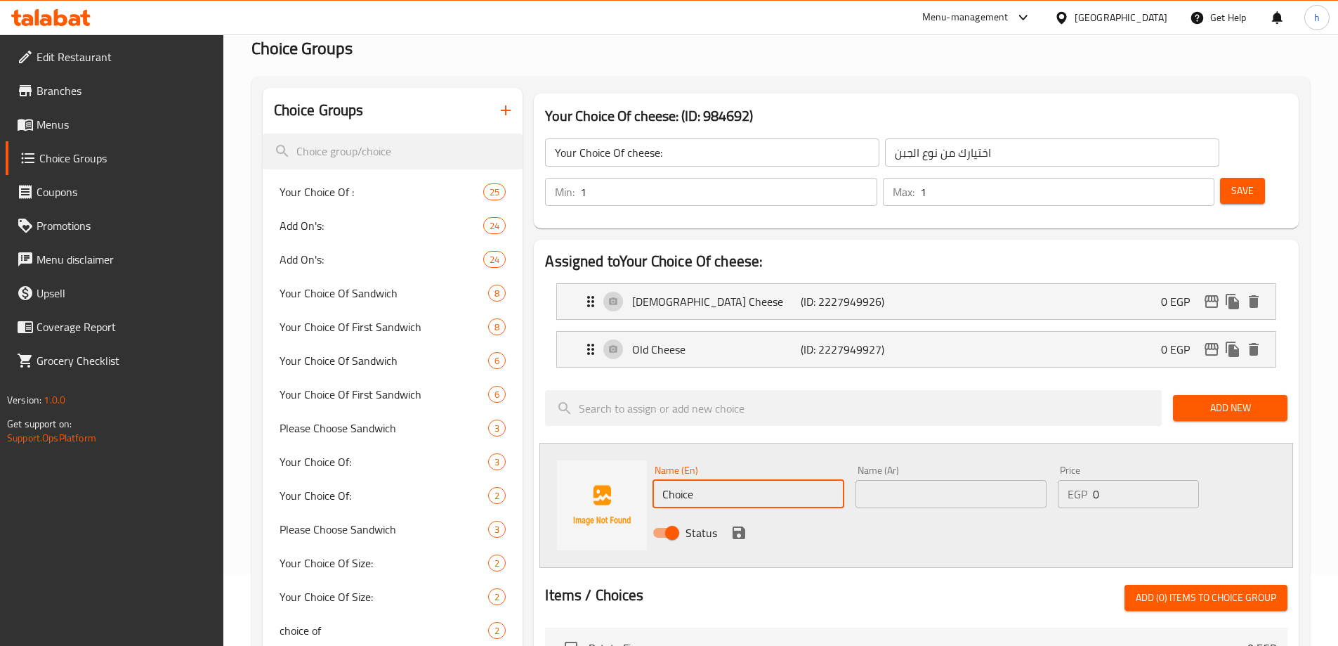
scroll to position [70, 0]
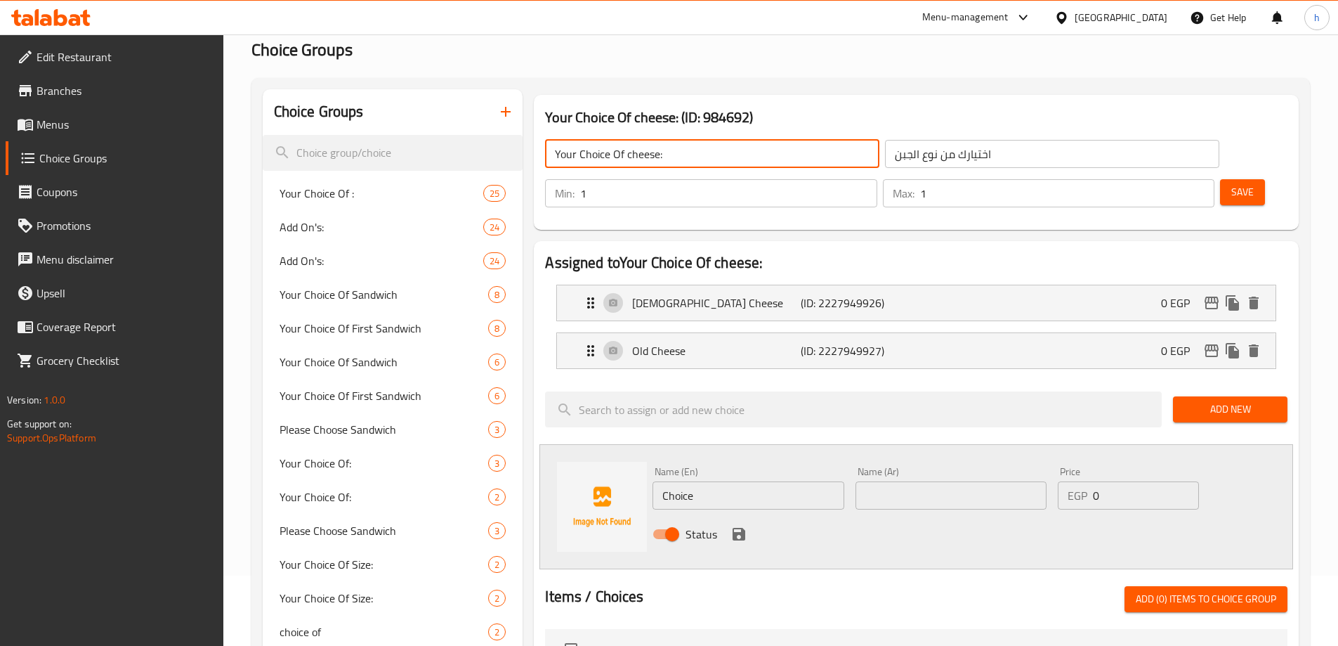
click at [690, 152] on input "Your Choice Of cheese:" at bounding box center [712, 154] width 334 height 28
click at [747, 481] on input "Choice" at bounding box center [748, 495] width 191 height 28
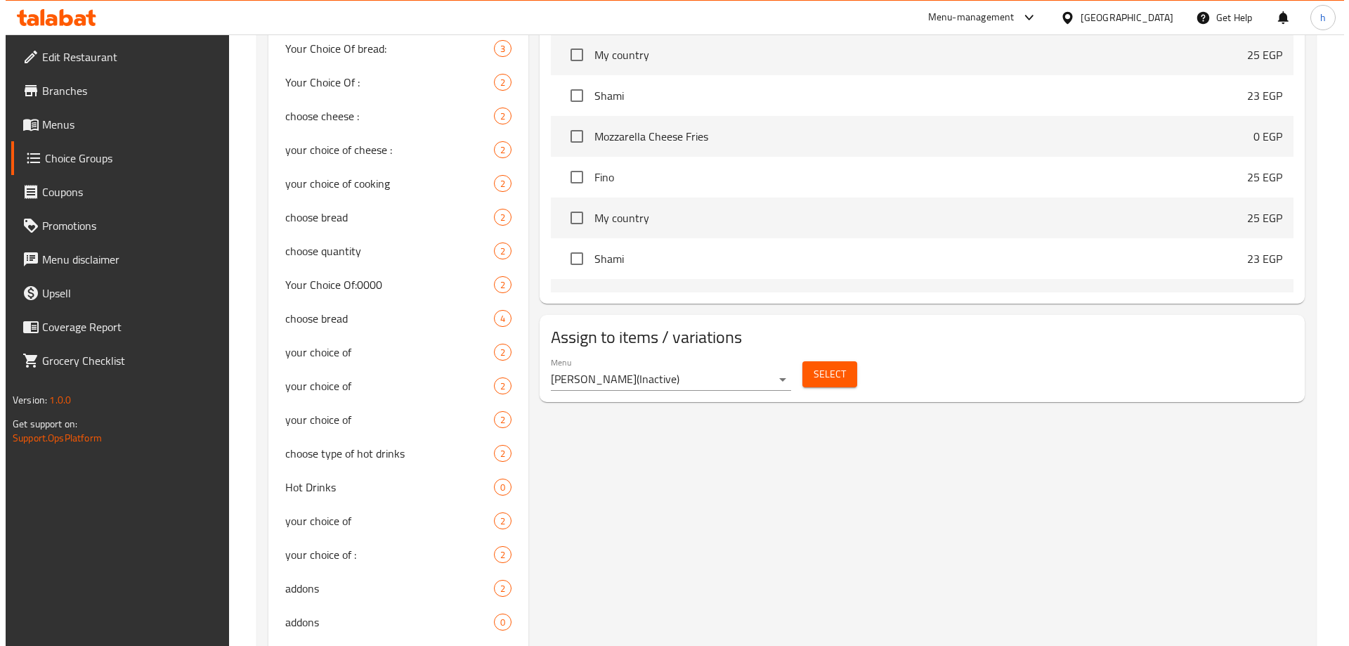
scroll to position [913, 0]
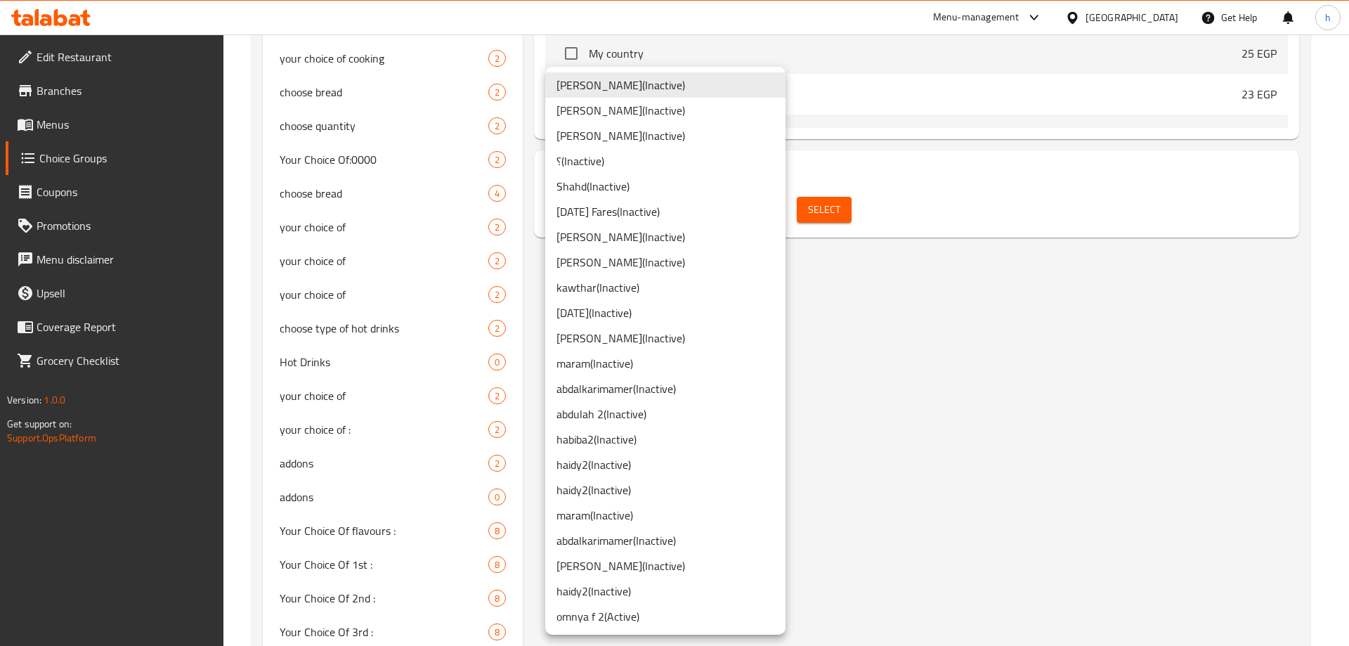
drag, startPoint x: 719, startPoint y: 491, endPoint x: 693, endPoint y: 549, distance: 63.5
click at [738, 529] on ul "kylie ( Inactive ) Maher Tarek ( Inactive ) mohamed raouf ( Inactive ) ؟ ( Inac…" at bounding box center [665, 351] width 240 height 568
click at [679, 568] on li "habiba mohamed ( Inactive )" at bounding box center [665, 565] width 240 height 25
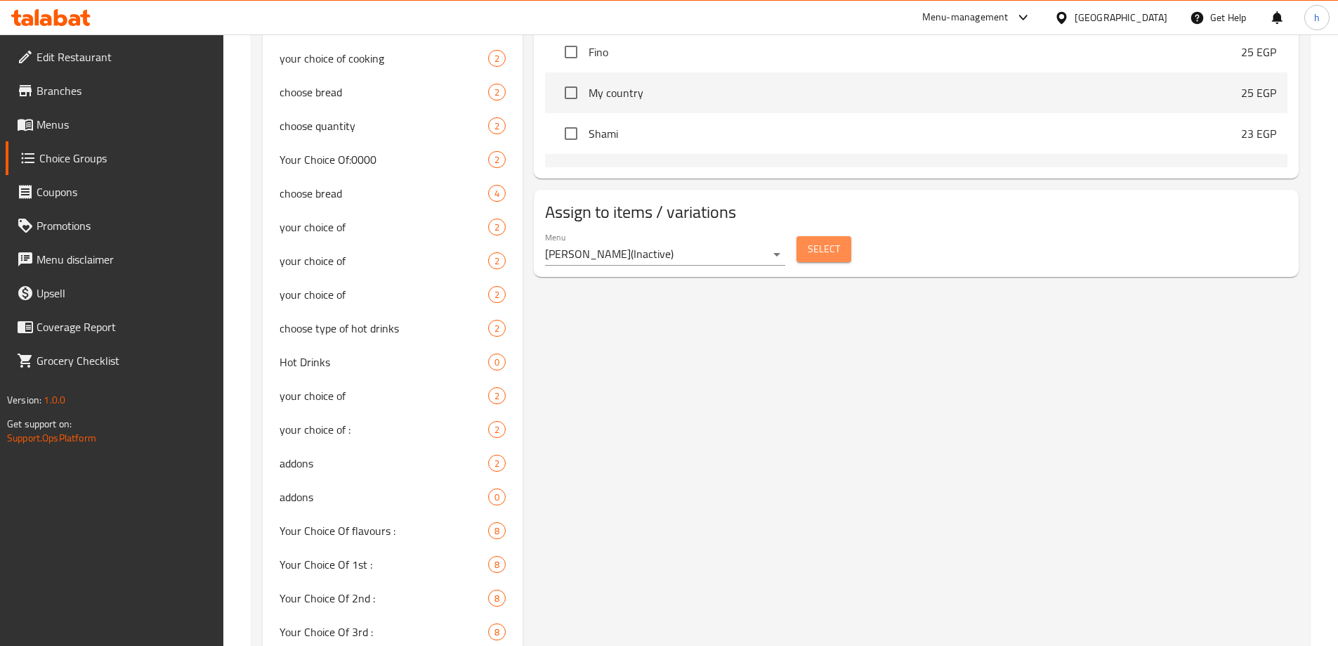
click at [808, 240] on span "Select" at bounding box center [824, 249] width 32 height 18
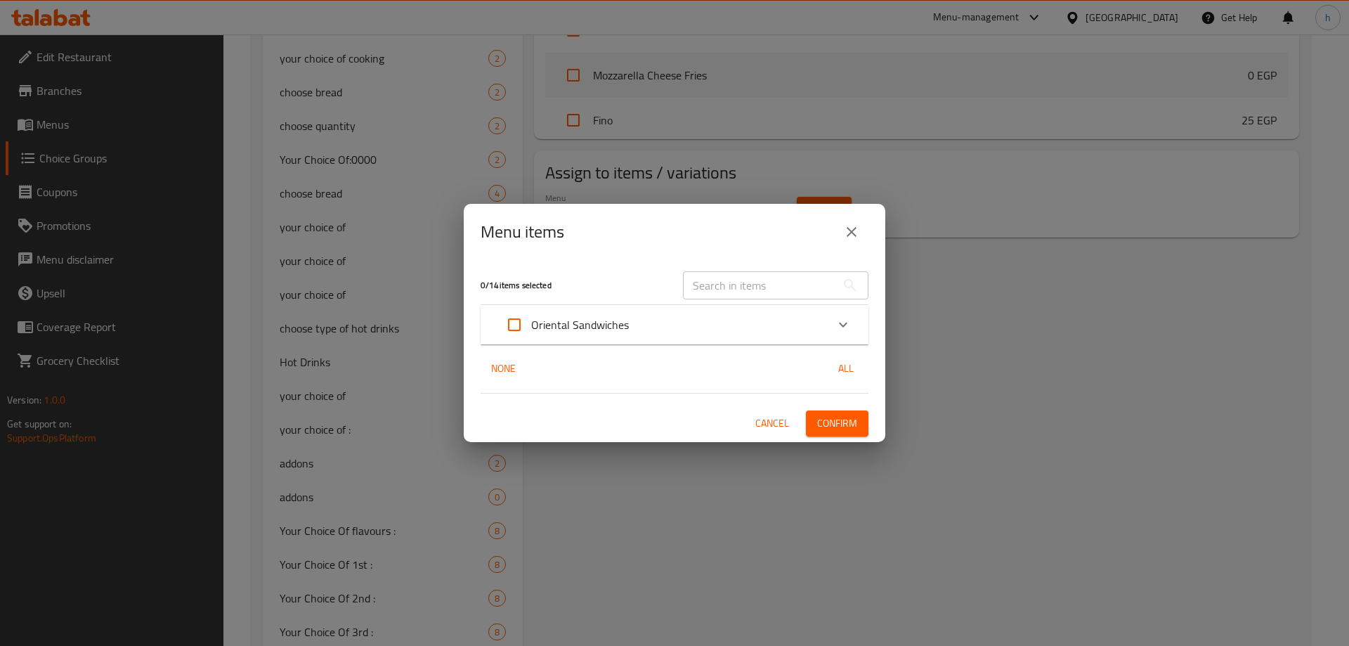
click at [618, 318] on p "Oriental Sandwiches" at bounding box center [580, 324] width 98 height 17
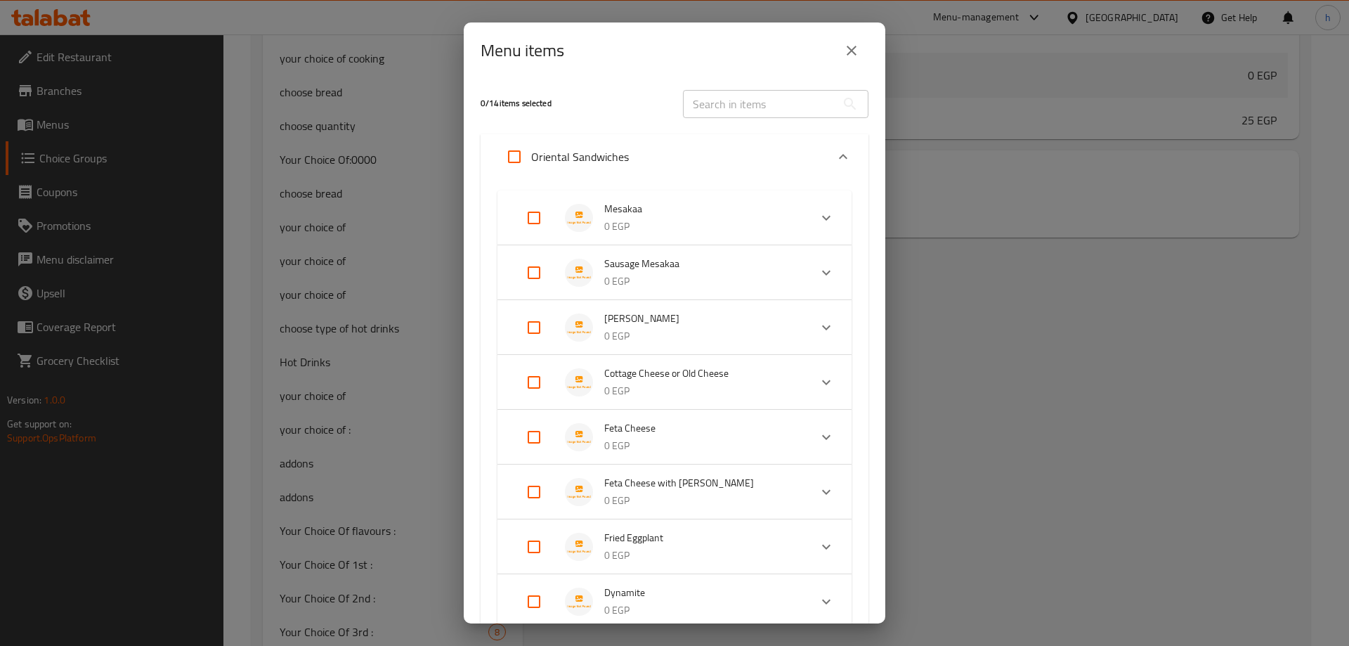
click at [537, 386] on input "Expand" at bounding box center [534, 382] width 34 height 34
checkbox input "true"
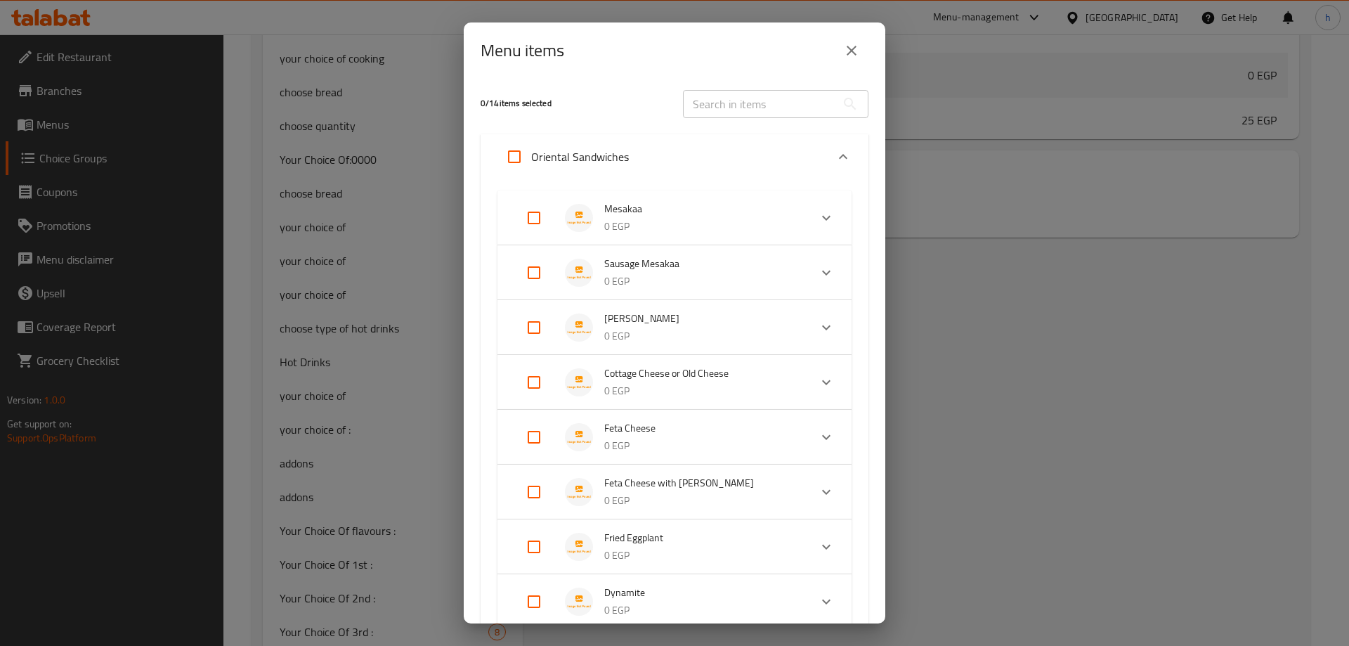
checkbox input "true"
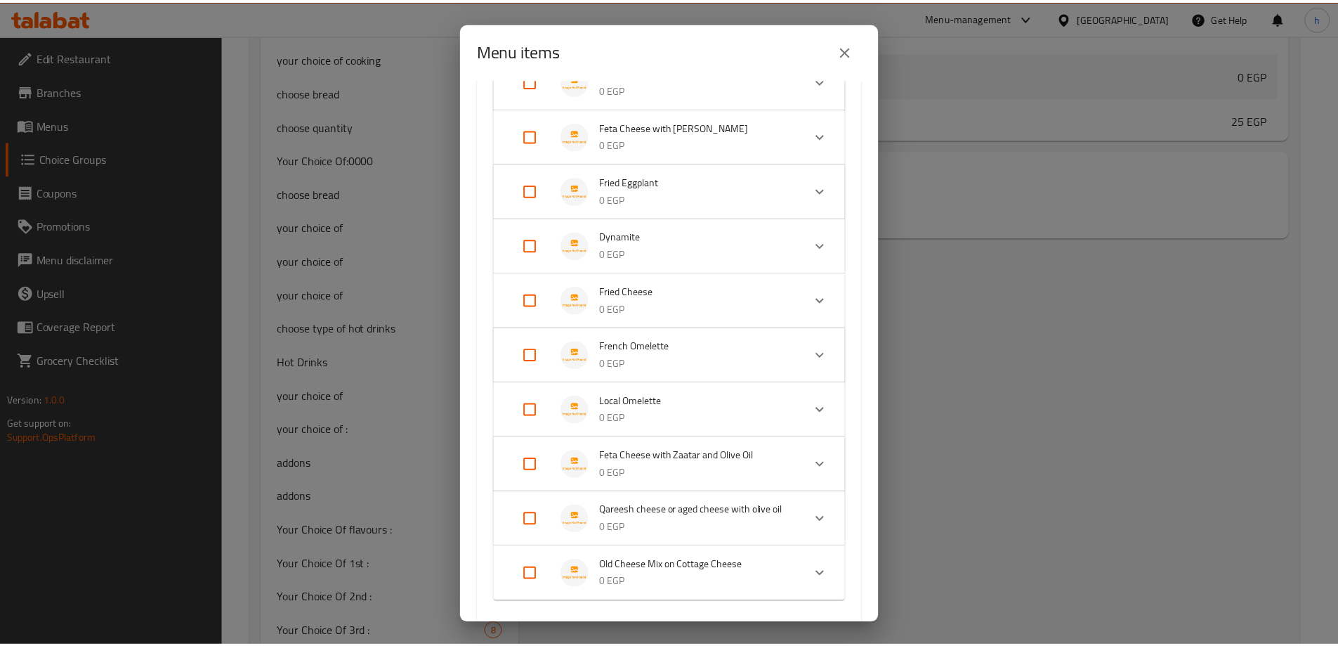
scroll to position [562, 0]
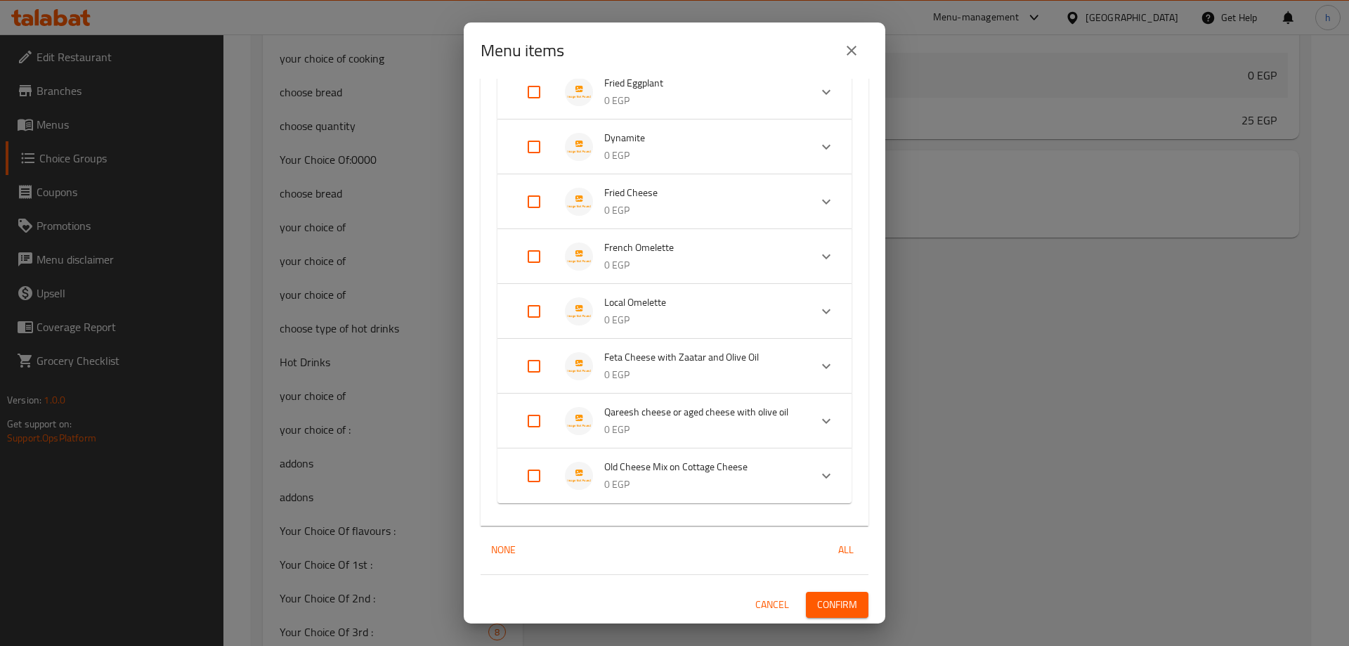
click at [838, 606] on span "Confirm" at bounding box center [837, 605] width 40 height 18
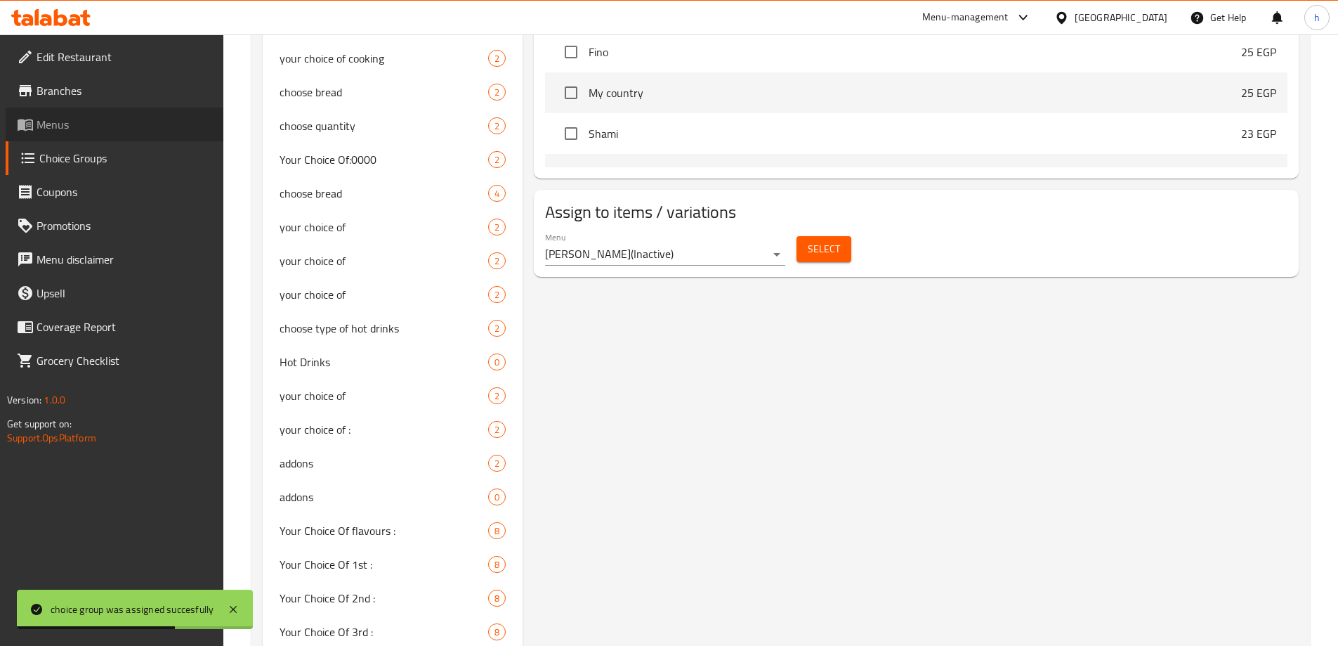
click at [93, 120] on span "Menus" at bounding box center [125, 124] width 176 height 17
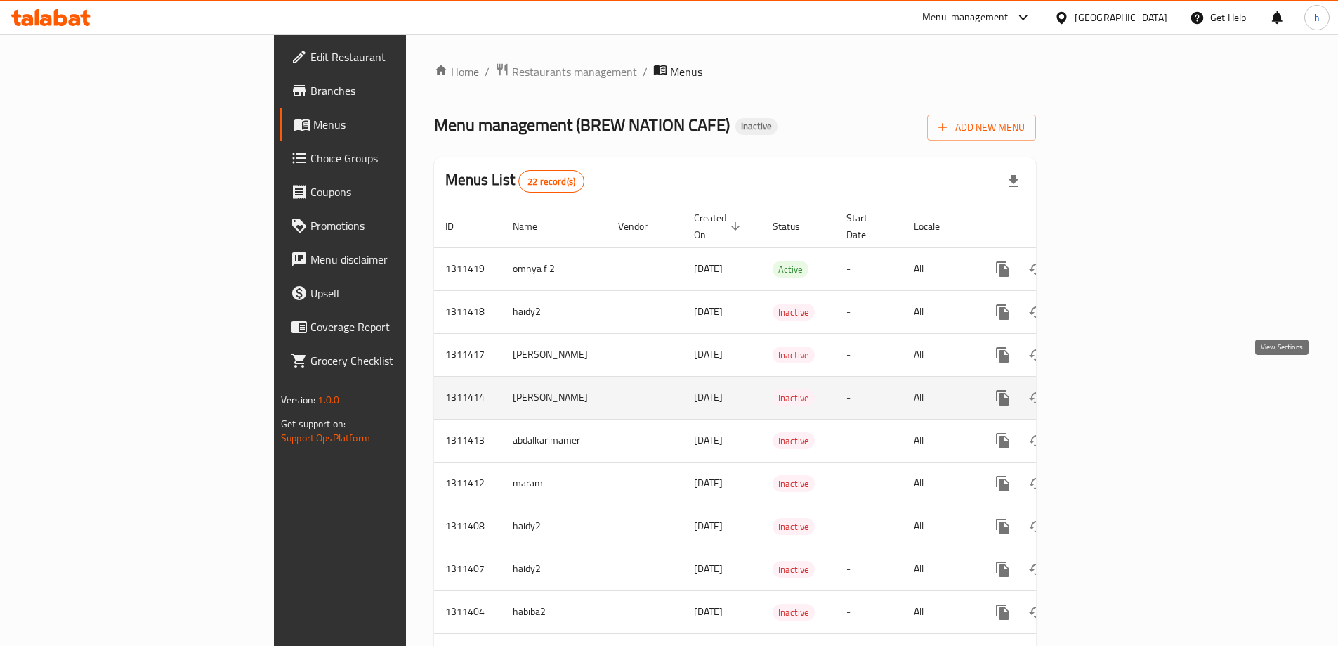
click at [1113, 389] on icon "enhanced table" at bounding box center [1104, 397] width 17 height 17
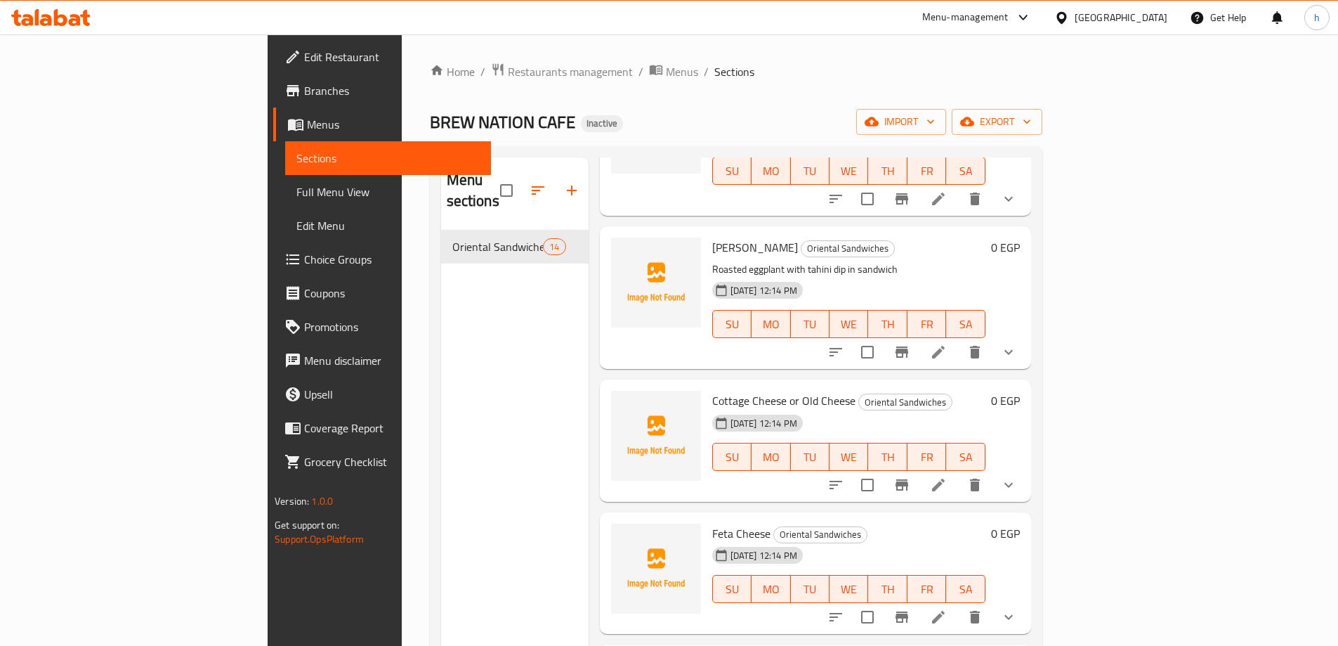
scroll to position [351, 0]
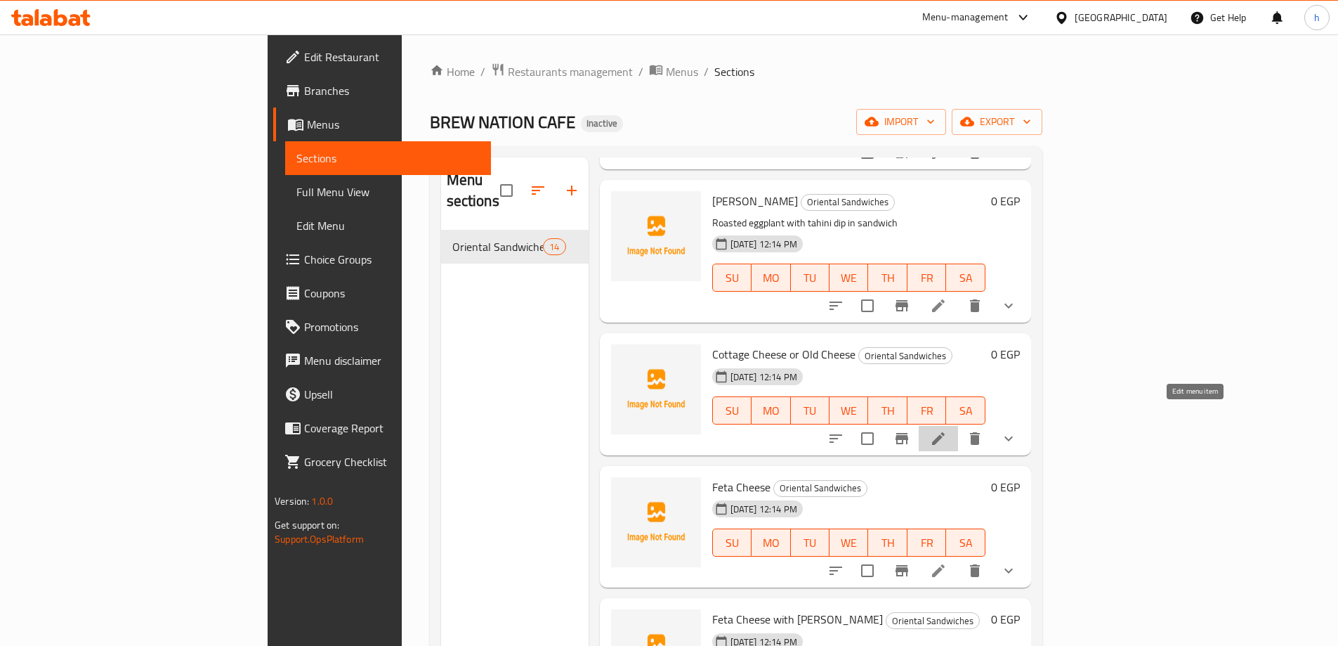
click at [947, 430] on icon at bounding box center [938, 438] width 17 height 17
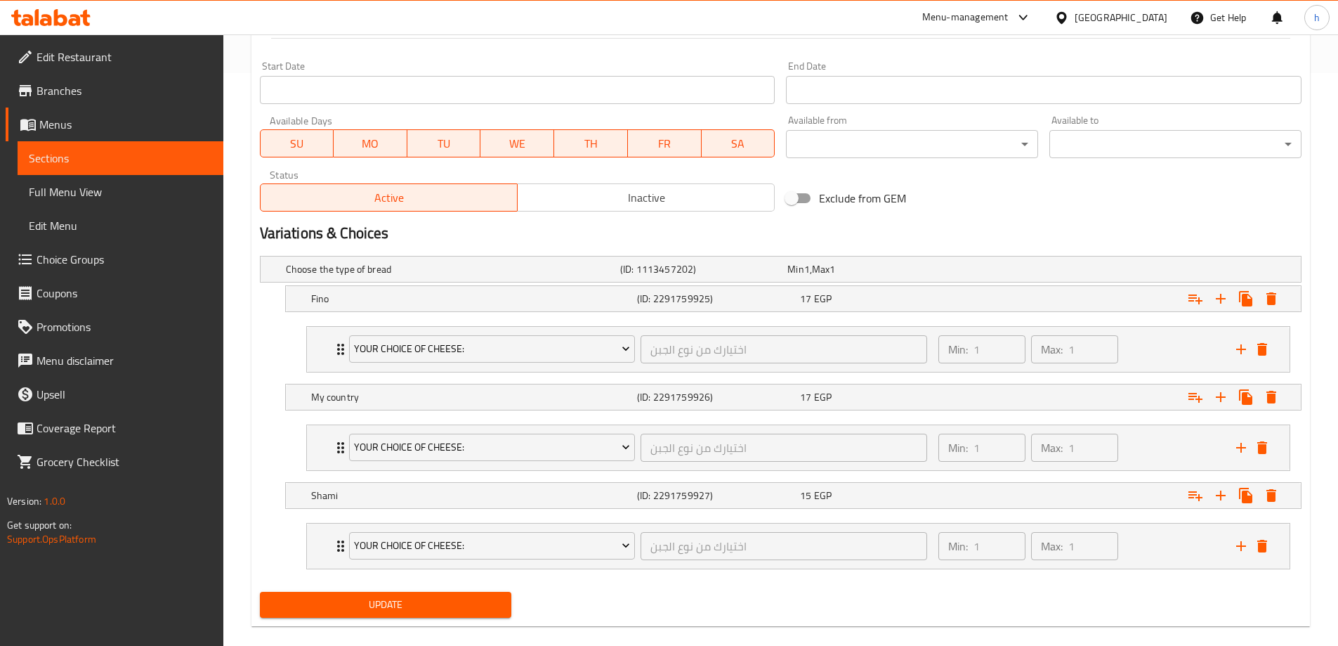
scroll to position [592, 0]
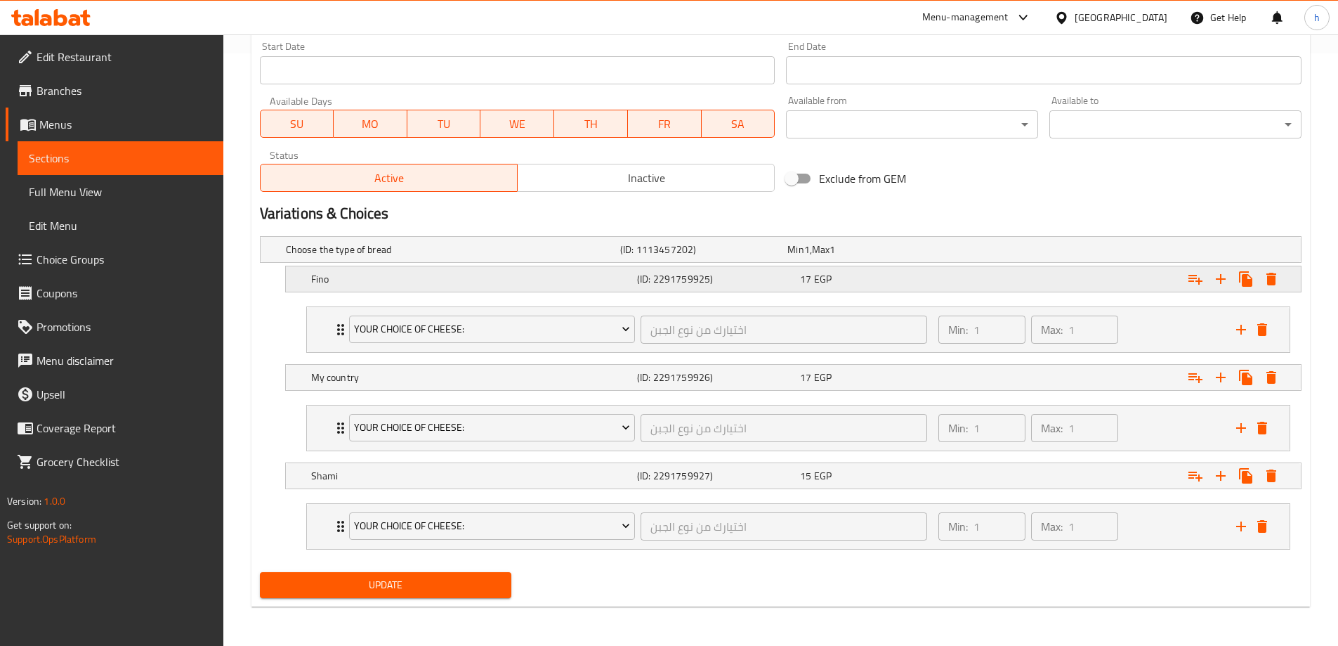
click at [487, 277] on h5 "Fino" at bounding box center [471, 279] width 320 height 14
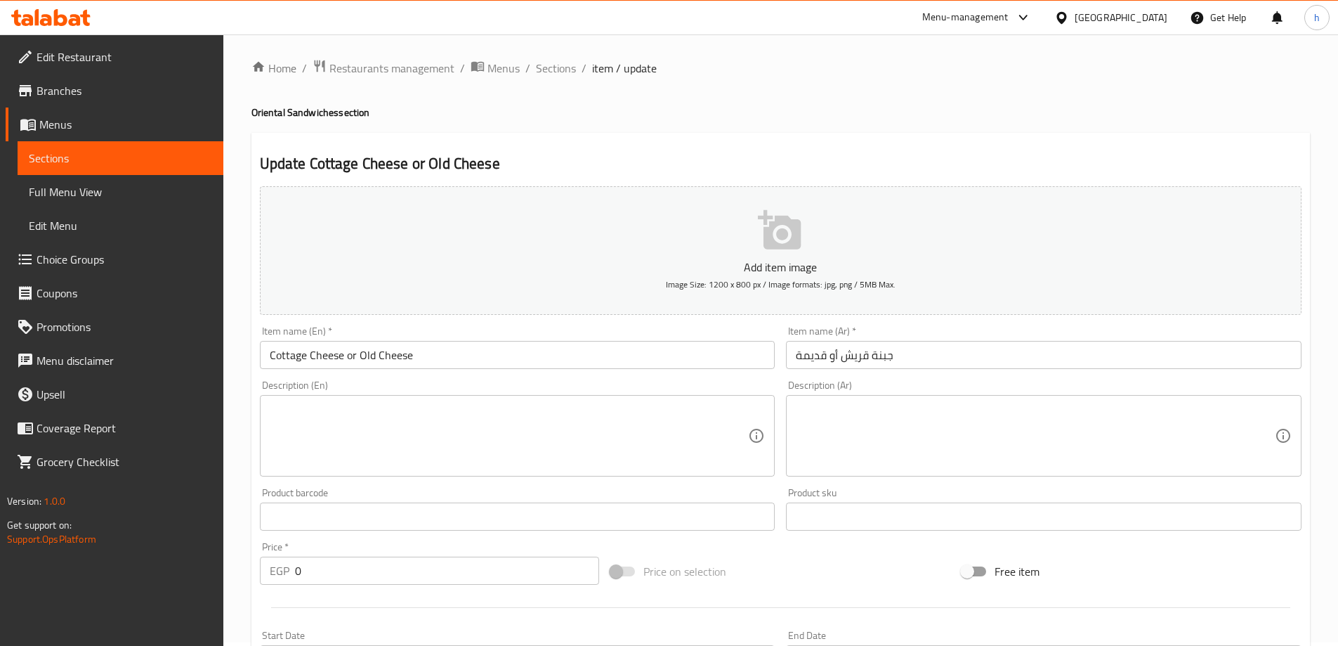
scroll to position [0, 0]
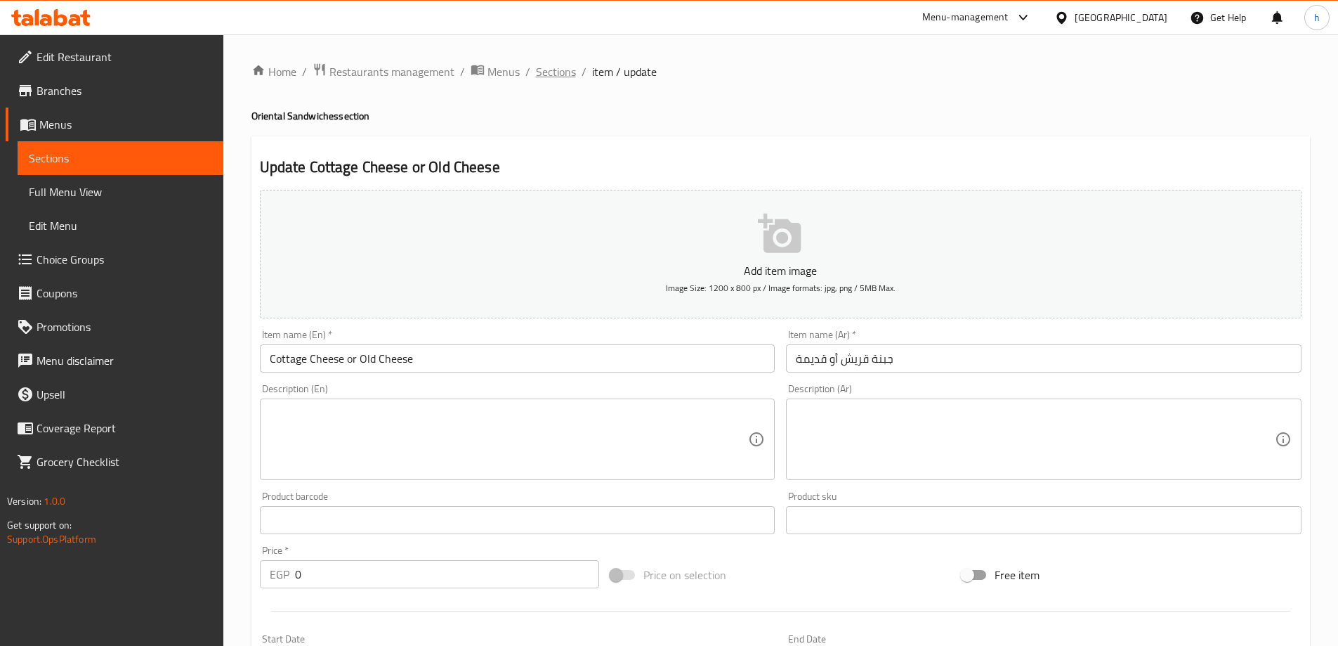
click at [565, 72] on span "Sections" at bounding box center [556, 71] width 40 height 17
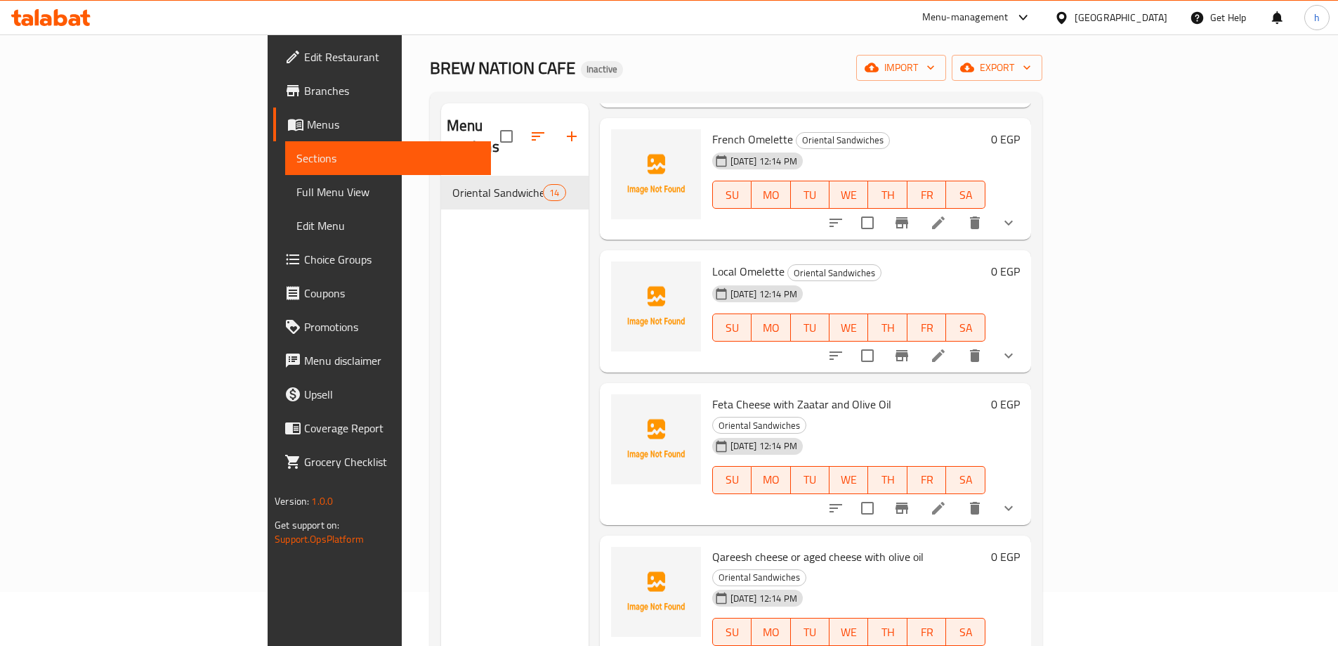
scroll to position [197, 0]
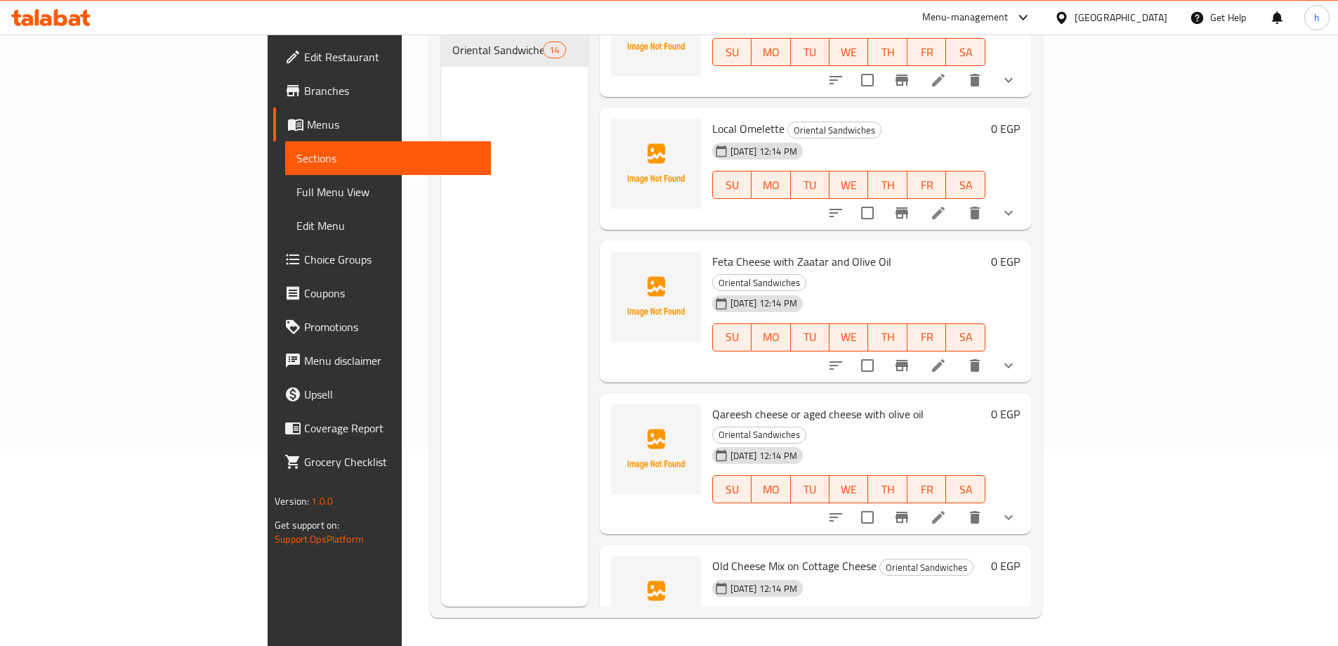
click at [958, 504] on li at bounding box center [938, 516] width 39 height 25
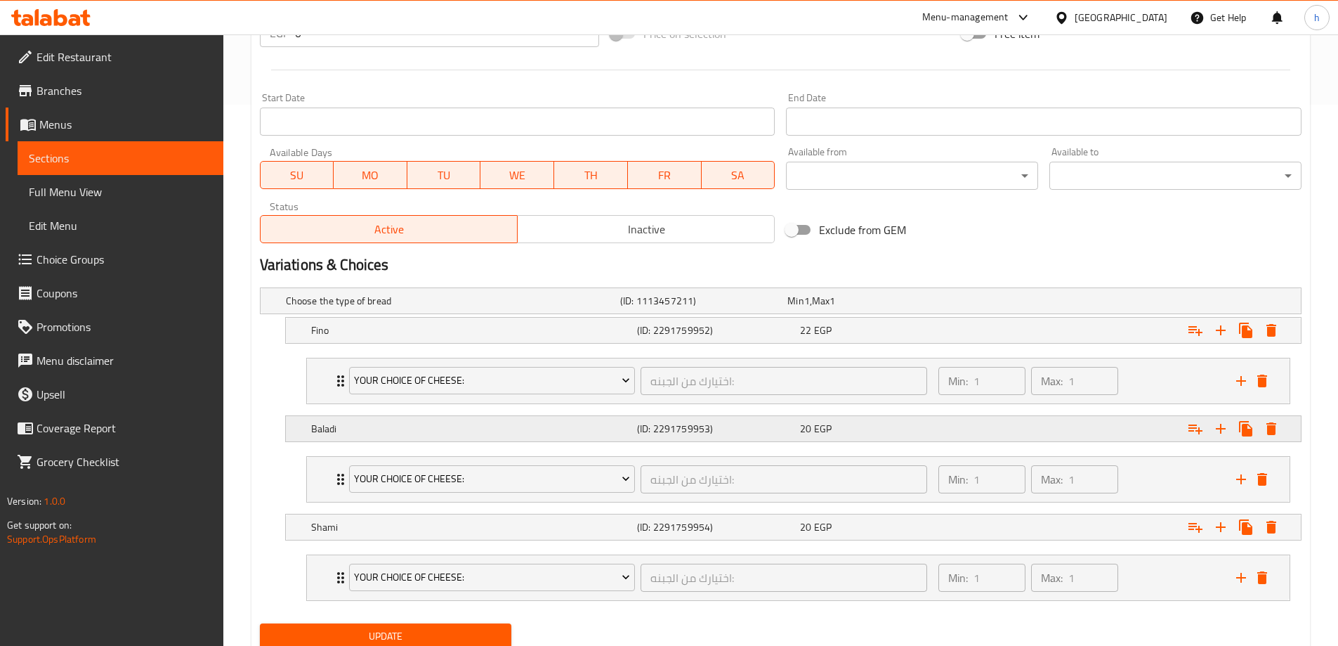
scroll to position [592, 0]
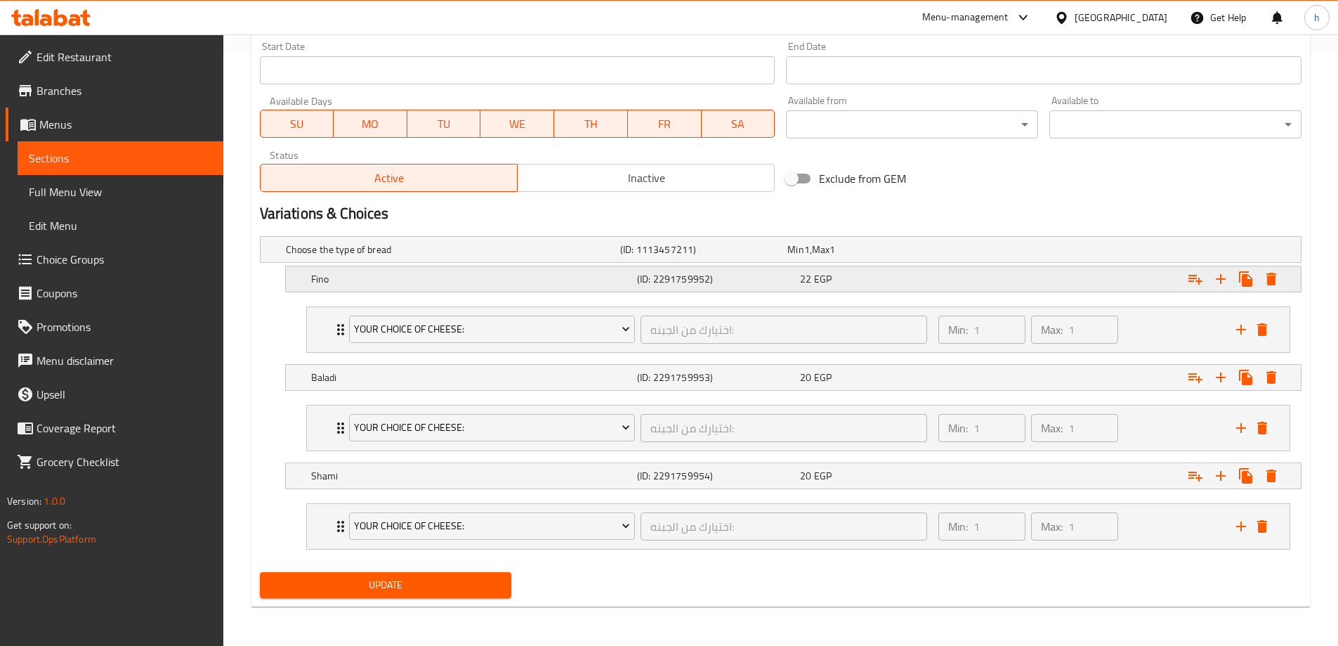
click at [420, 280] on h5 "Fino" at bounding box center [471, 279] width 320 height 14
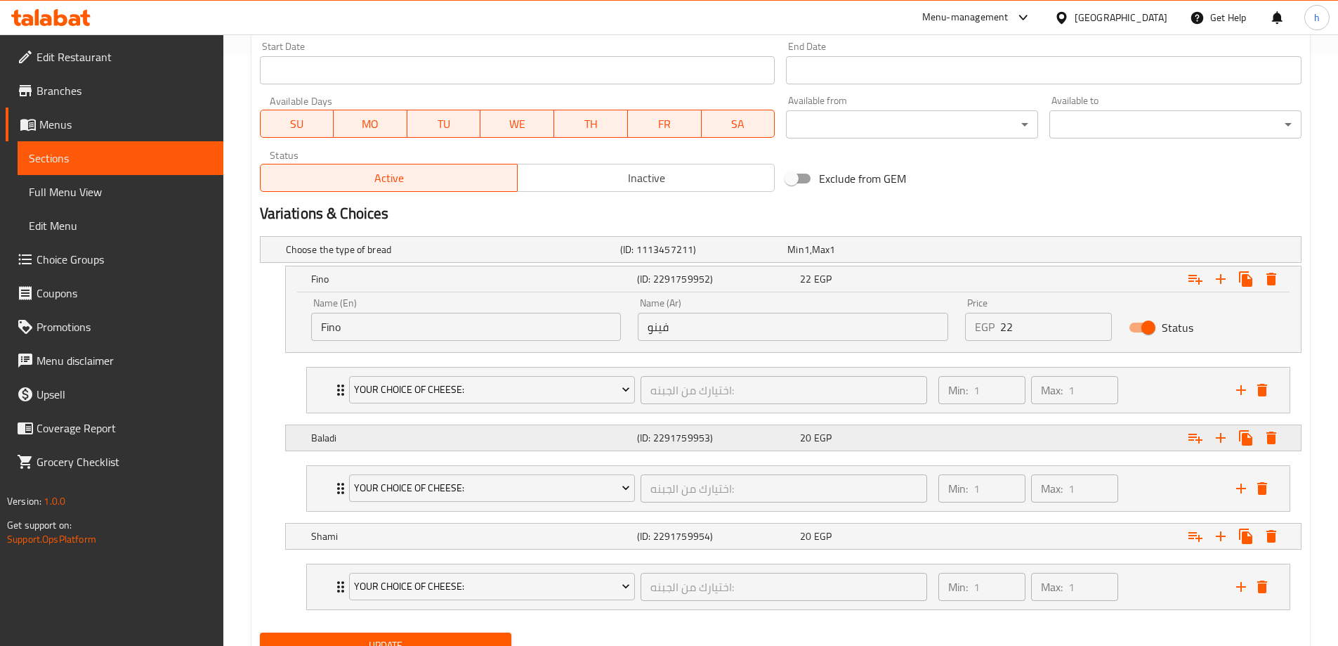
click at [466, 438] on h5 "Baladi" at bounding box center [471, 438] width 320 height 14
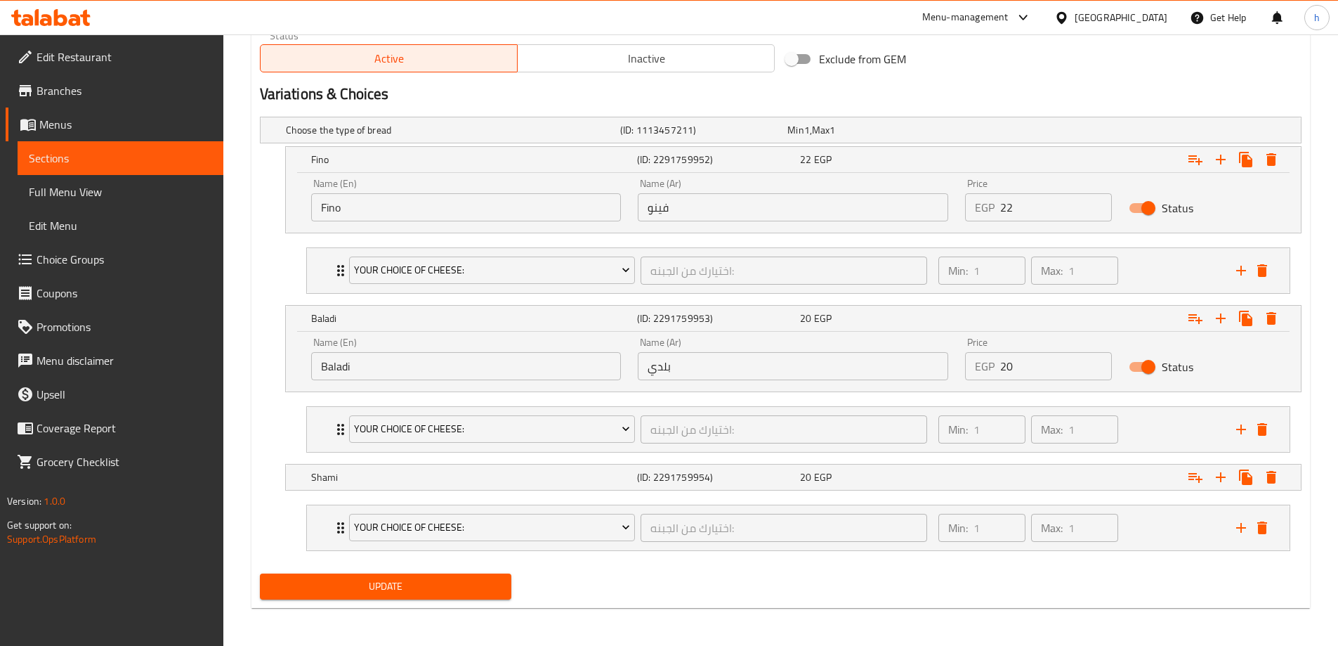
scroll to position [713, 0]
click at [472, 471] on h5 "Shami" at bounding box center [471, 476] width 320 height 14
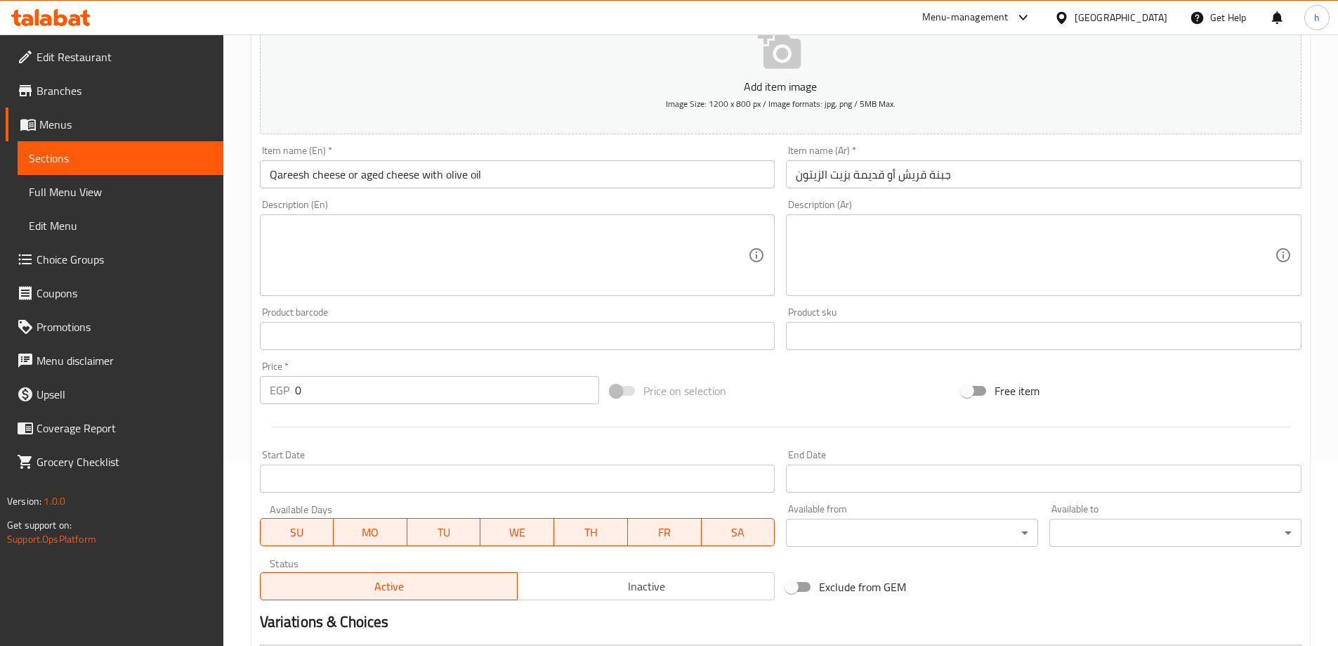
scroll to position [0, 0]
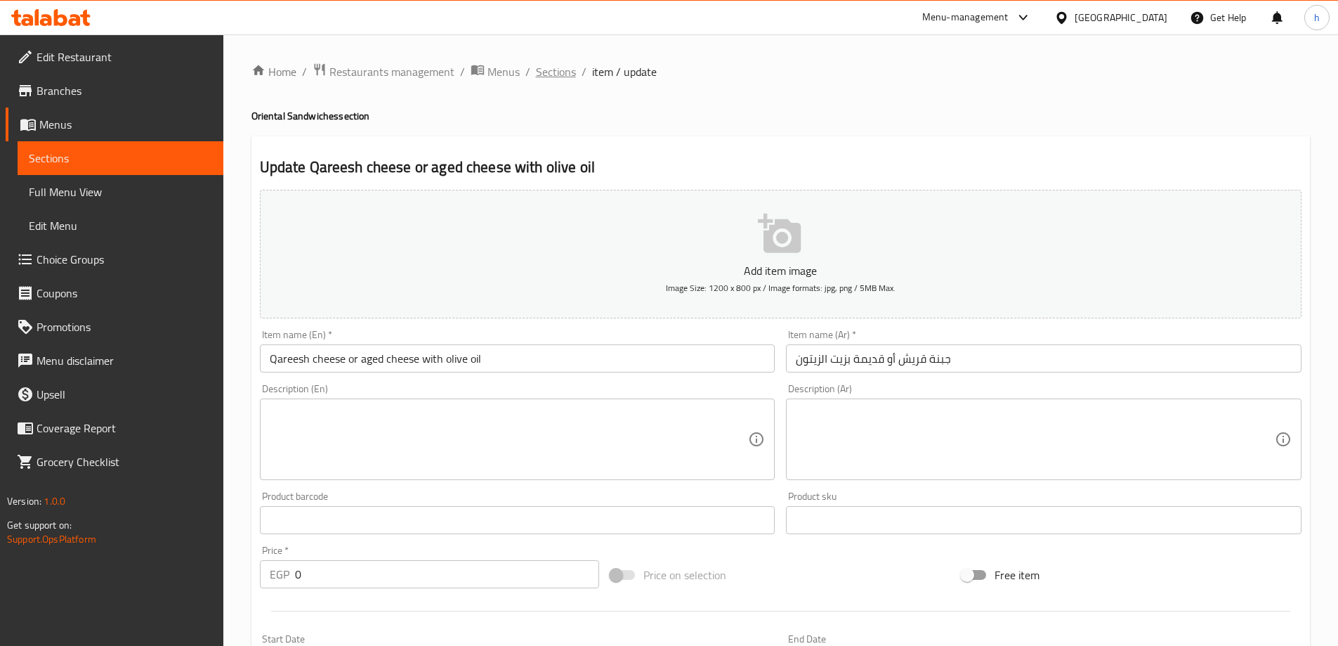
click at [554, 72] on span "Sections" at bounding box center [556, 71] width 40 height 17
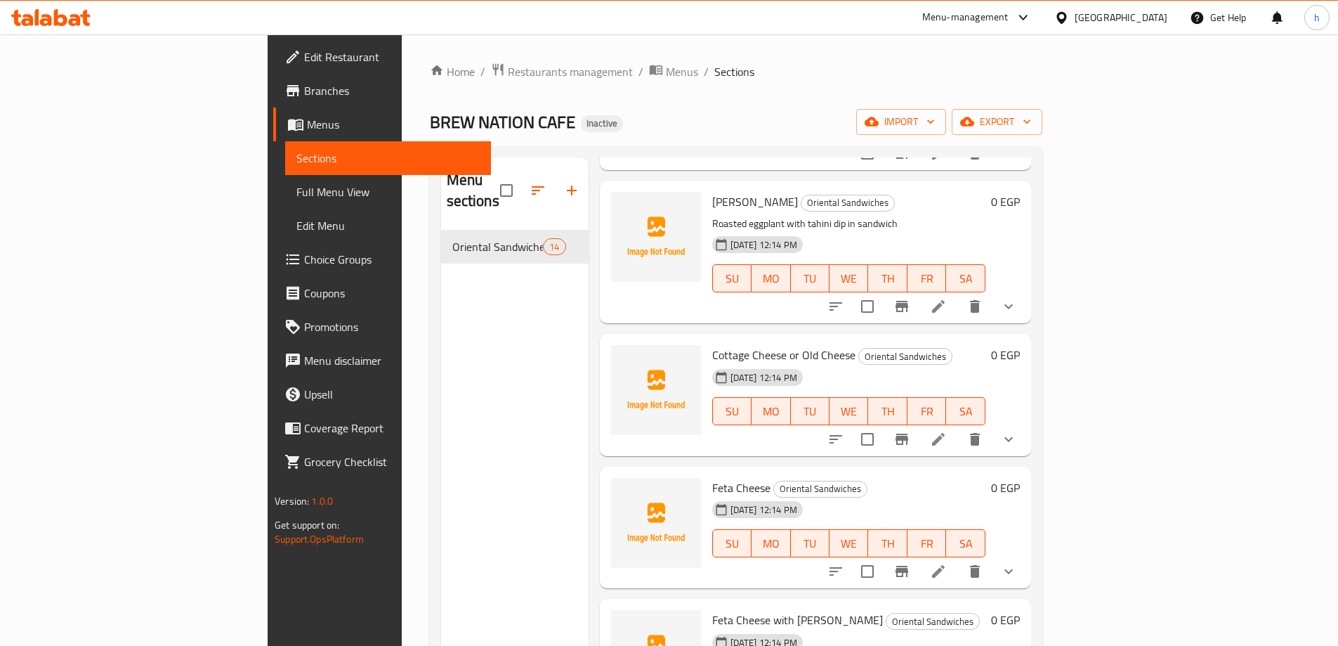
scroll to position [351, 0]
click at [947, 430] on icon at bounding box center [938, 438] width 17 height 17
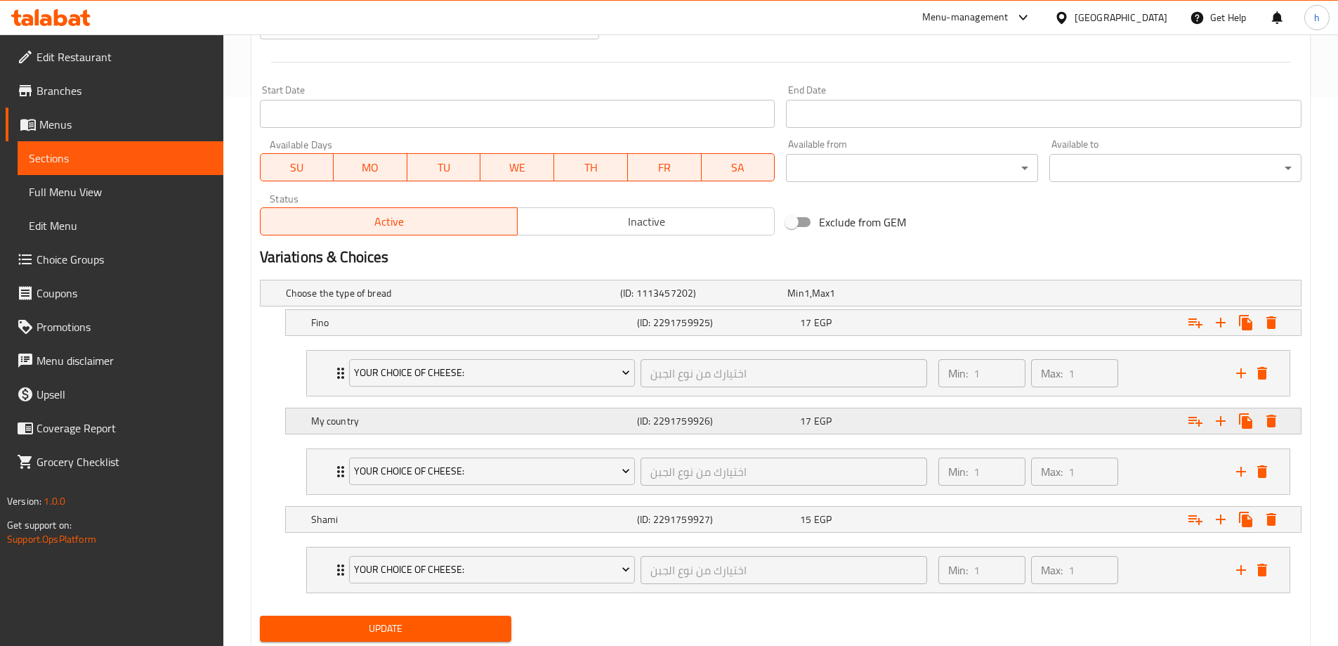
scroll to position [592, 0]
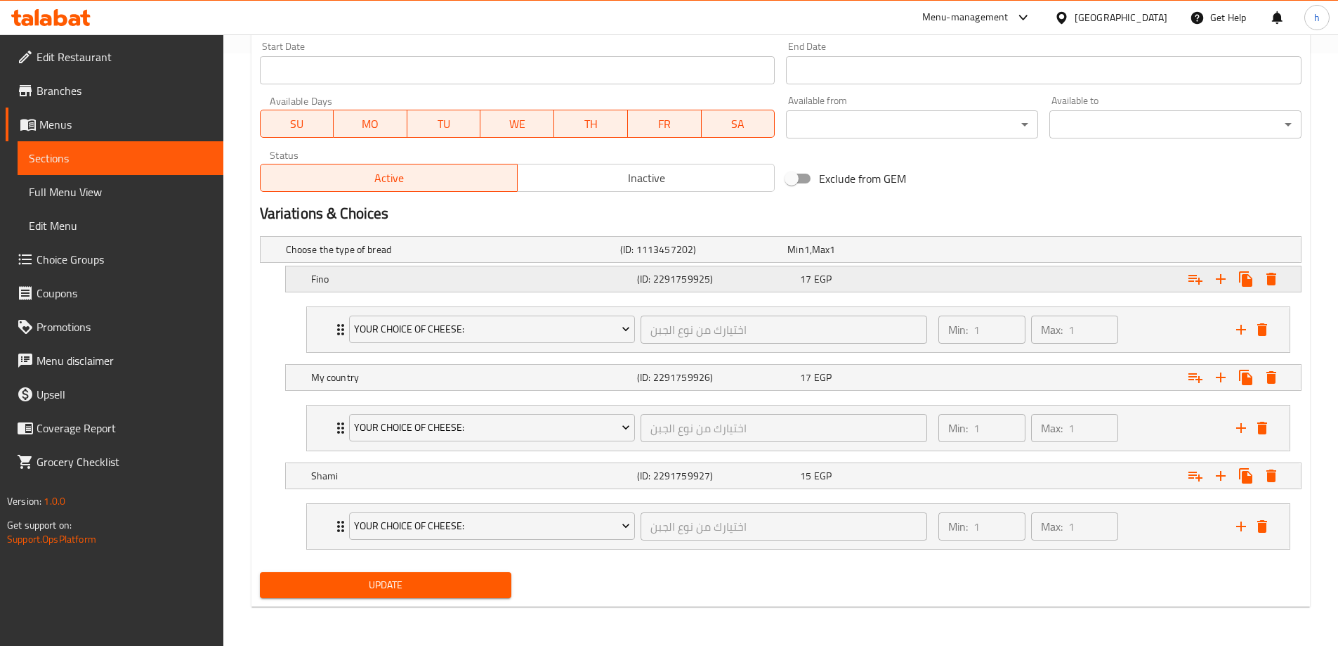
click at [410, 277] on h5 "Fino" at bounding box center [471, 279] width 320 height 14
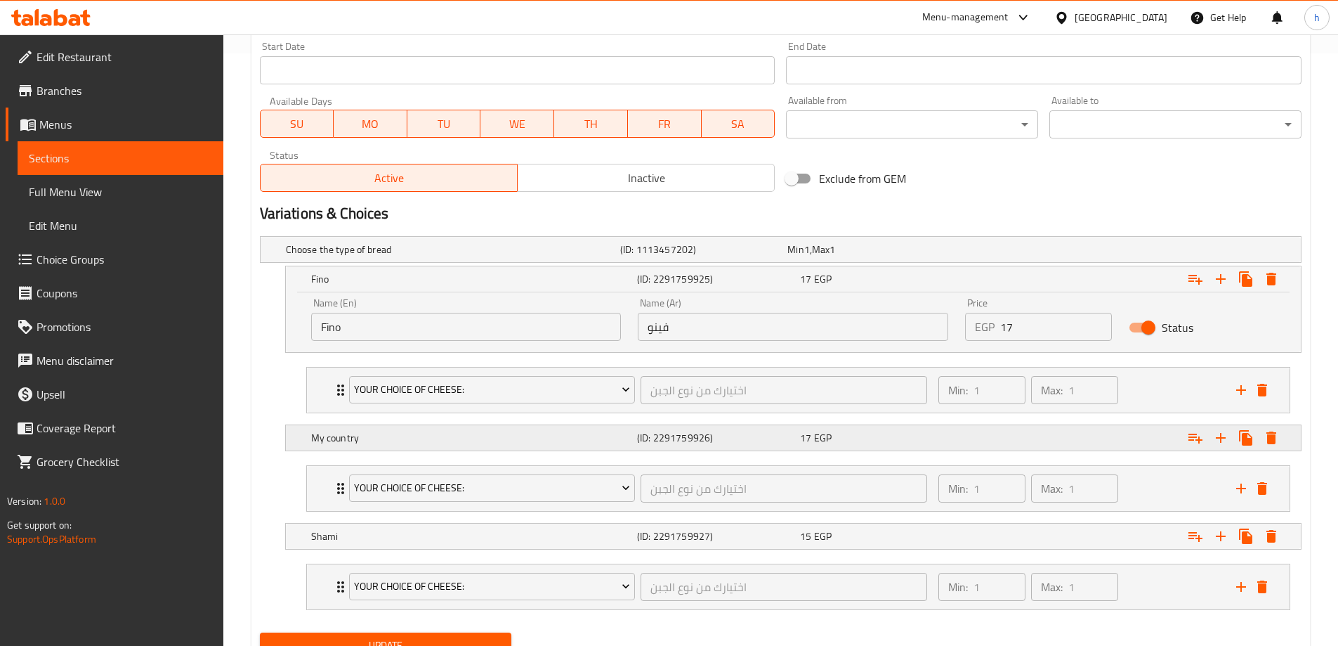
click at [526, 438] on h5 "My country" at bounding box center [471, 438] width 320 height 14
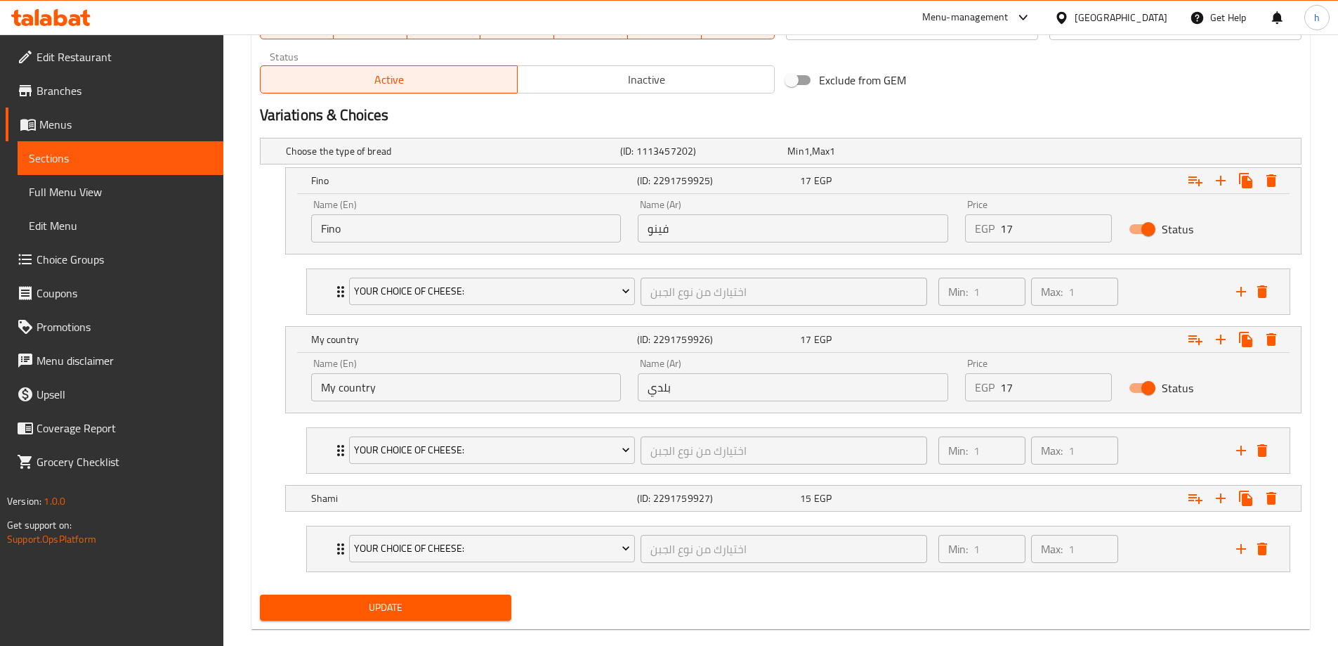
scroll to position [713, 0]
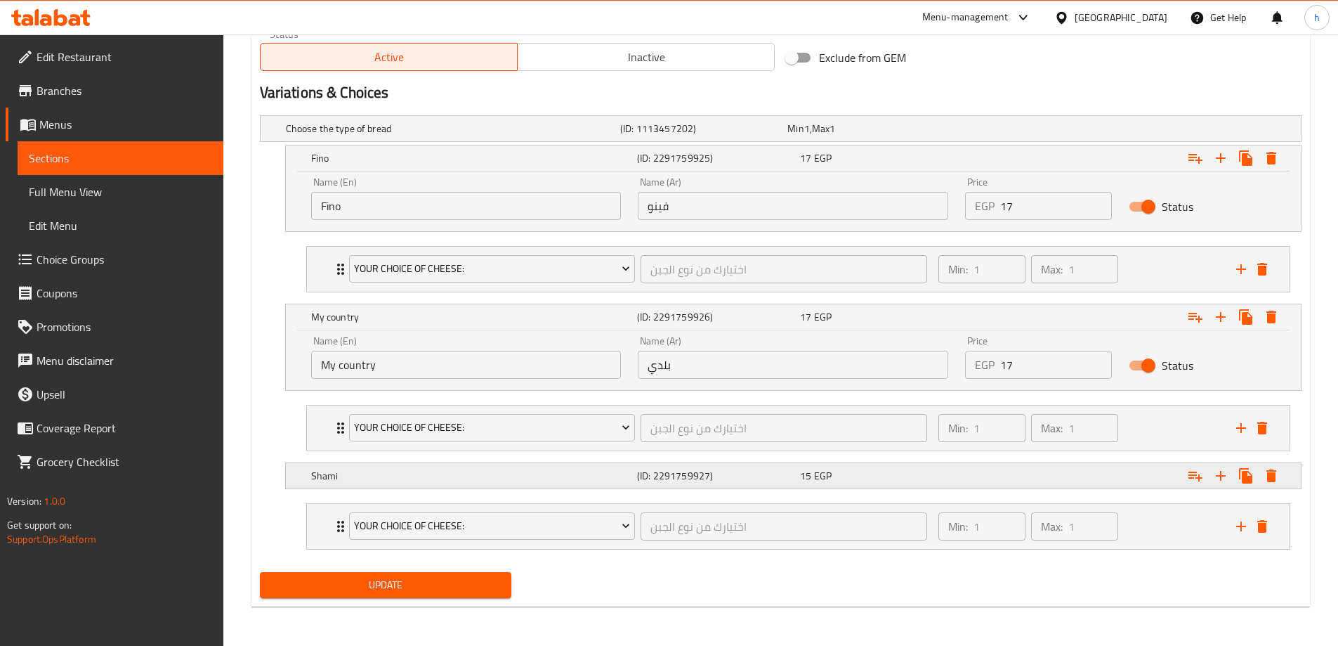
click at [558, 471] on h5 "Shami" at bounding box center [471, 476] width 320 height 14
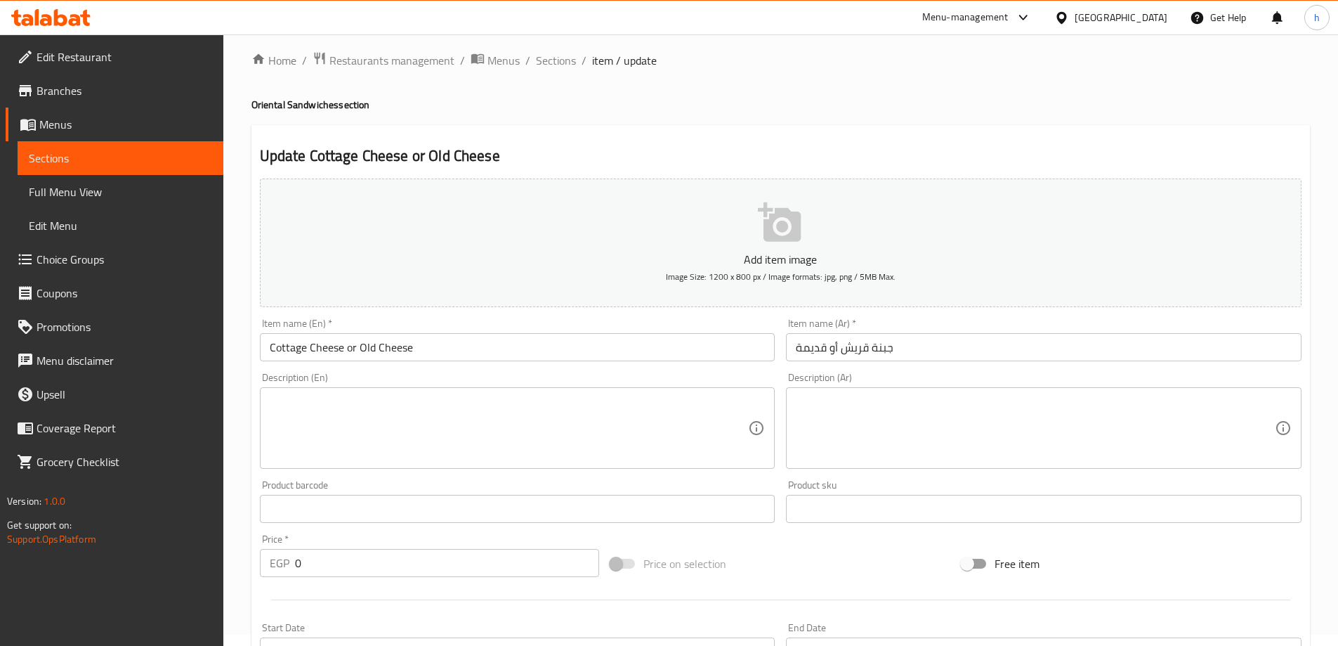
scroll to position [0, 0]
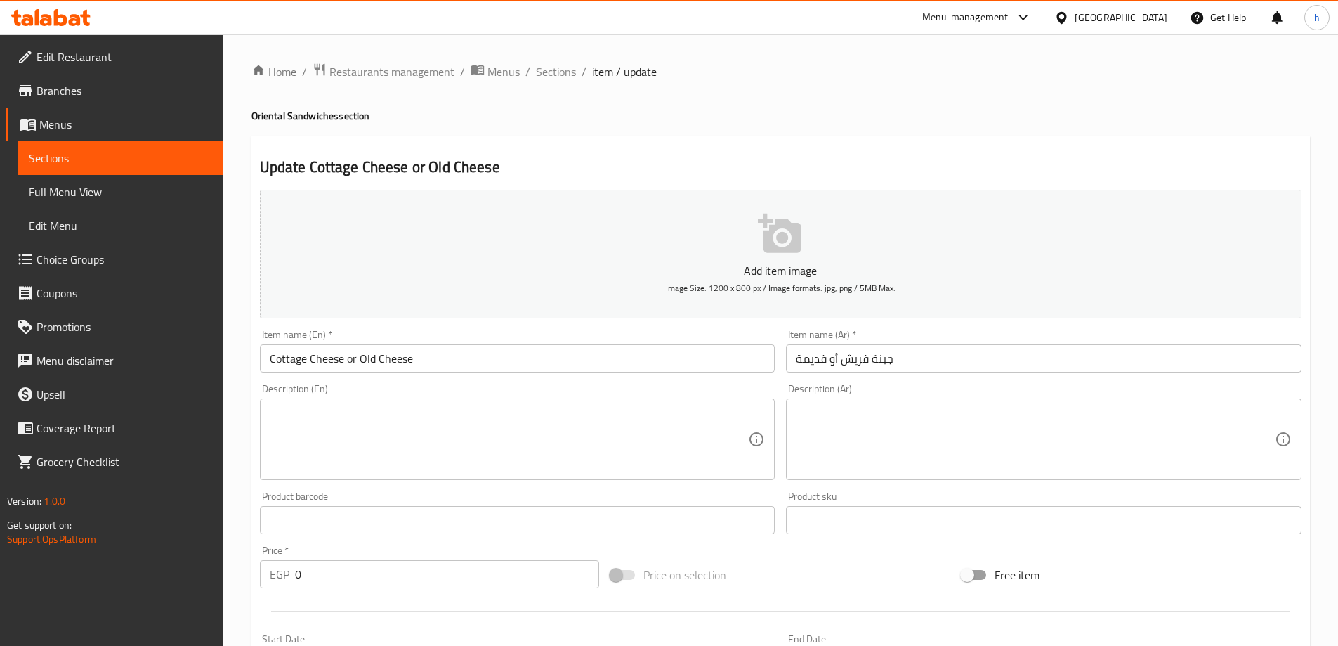
click at [549, 70] on span "Sections" at bounding box center [556, 71] width 40 height 17
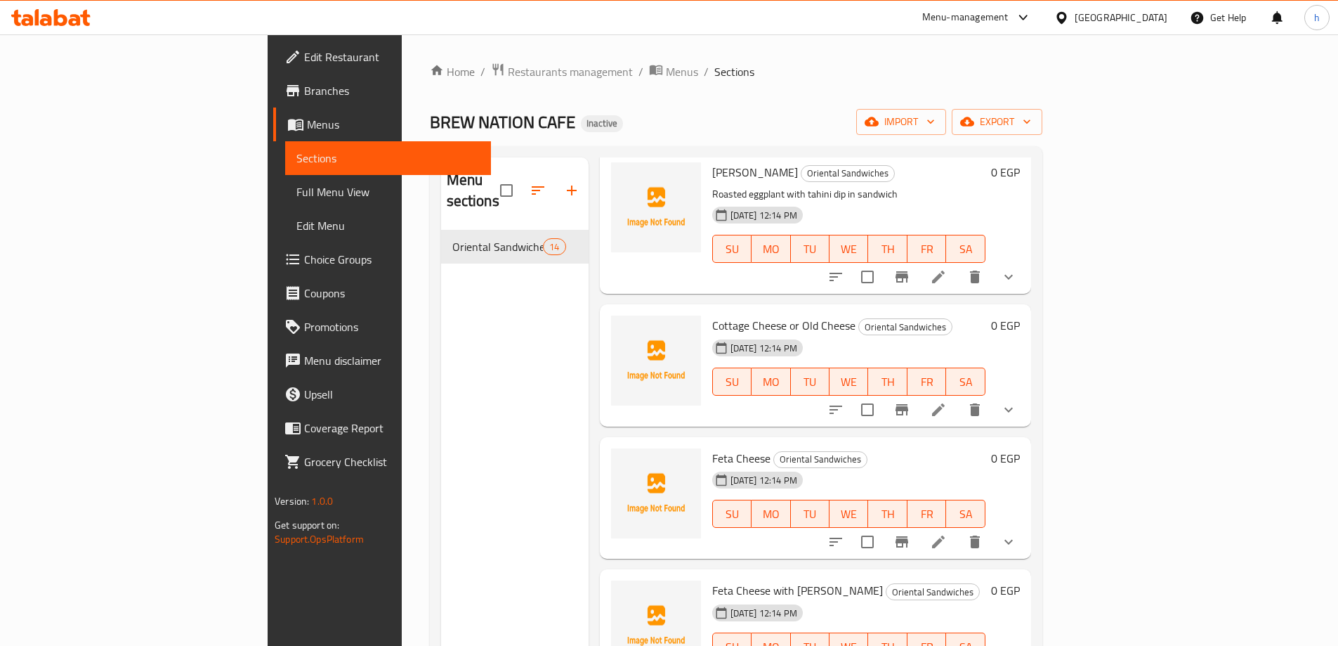
scroll to position [421, 0]
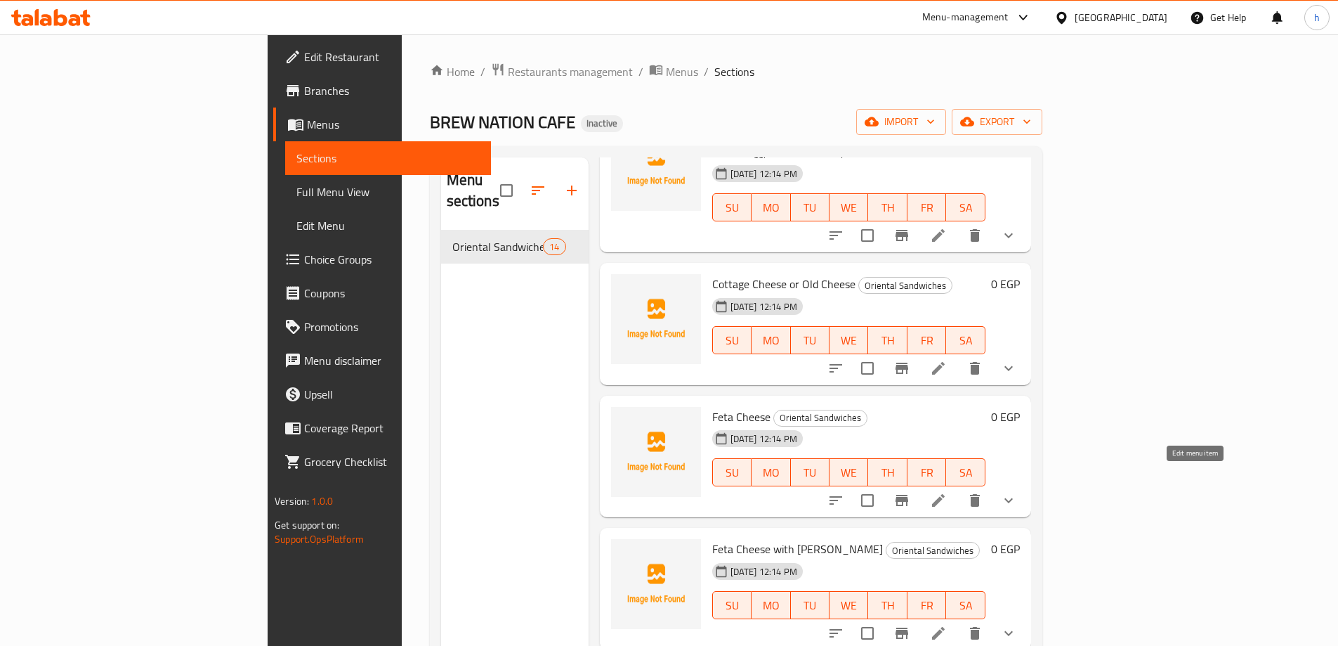
click at [947, 492] on icon at bounding box center [938, 500] width 17 height 17
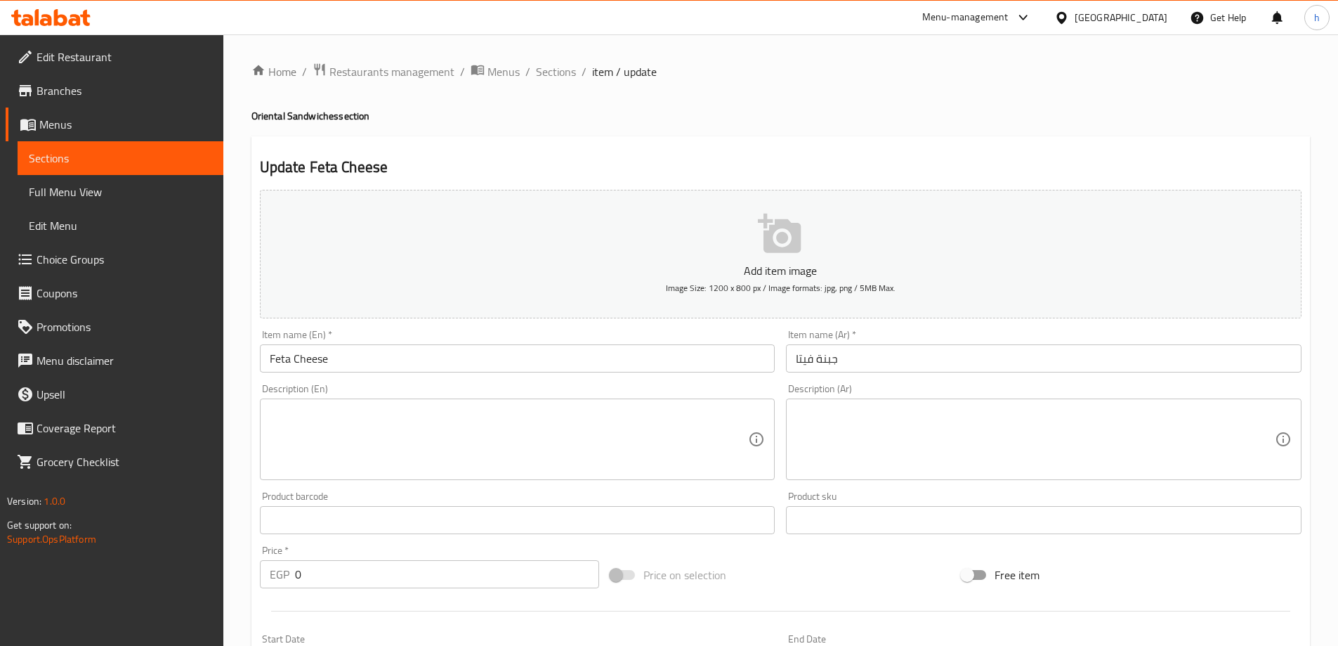
click at [623, 438] on textarea at bounding box center [509, 439] width 479 height 67
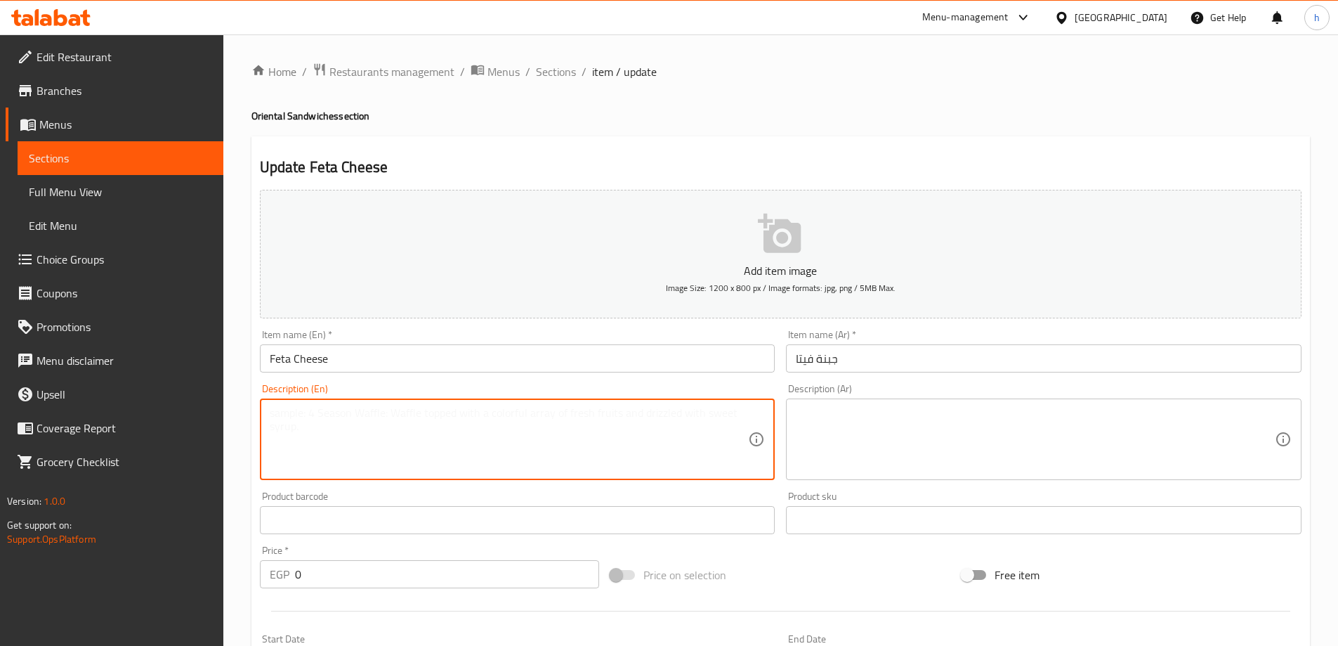
paste textarea "Creamy feta cheese in soft bread"
type textarea "Creamy feta cheese in soft bread"
click at [924, 414] on textarea at bounding box center [1035, 439] width 479 height 67
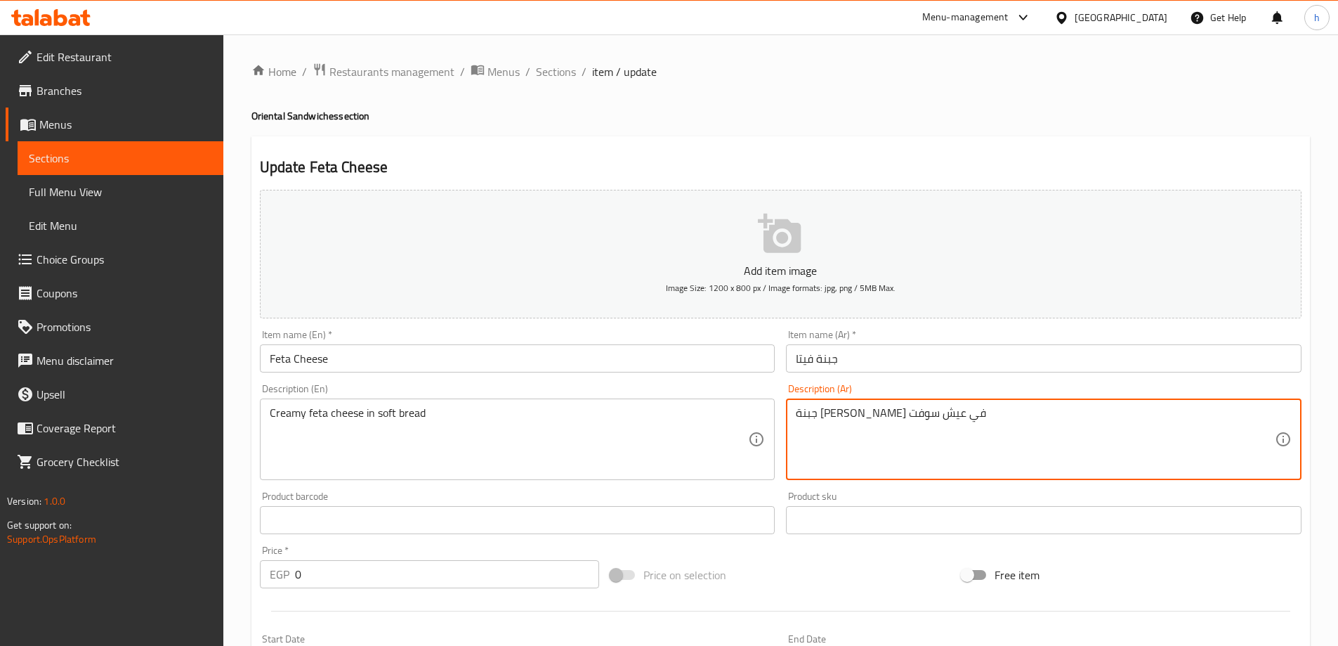
type textarea "جبنة فيتا كريمي في عيش سوفت"
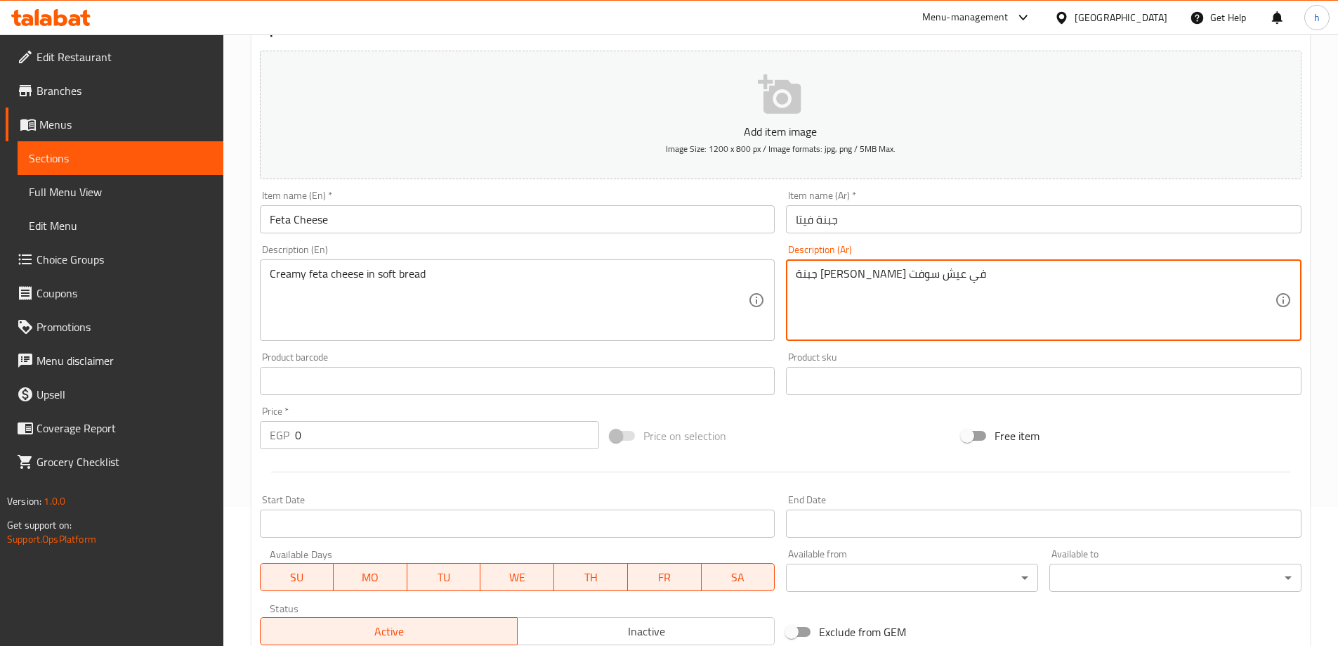
scroll to position [140, 0]
click at [798, 271] on textarea "جبنة فيتا كريمي في عيش سوفت" at bounding box center [1035, 299] width 479 height 67
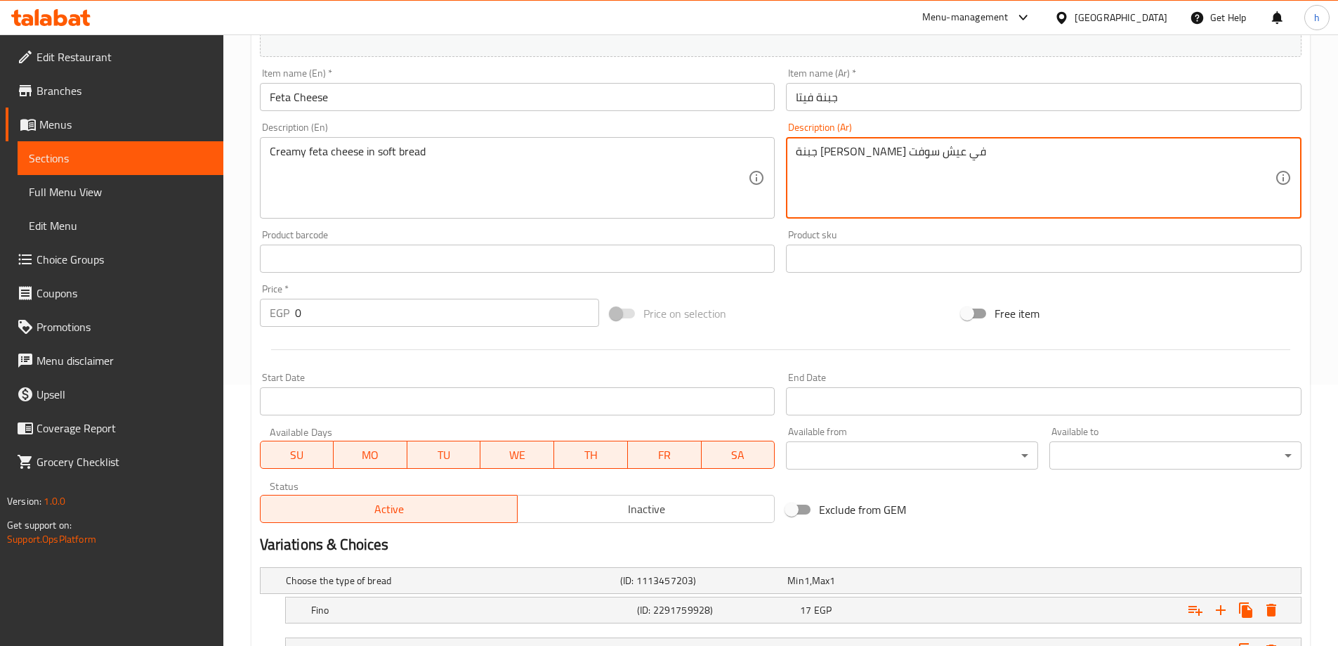
scroll to position [419, 0]
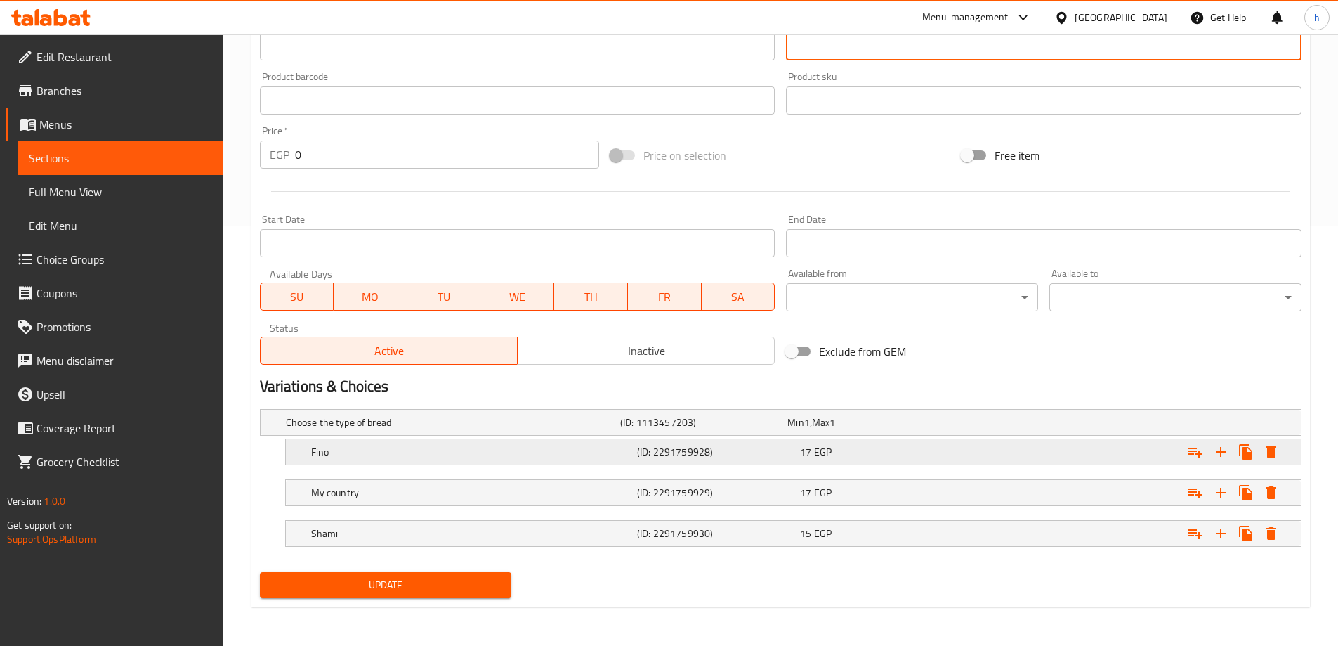
click at [501, 454] on h5 "Fino" at bounding box center [471, 452] width 320 height 14
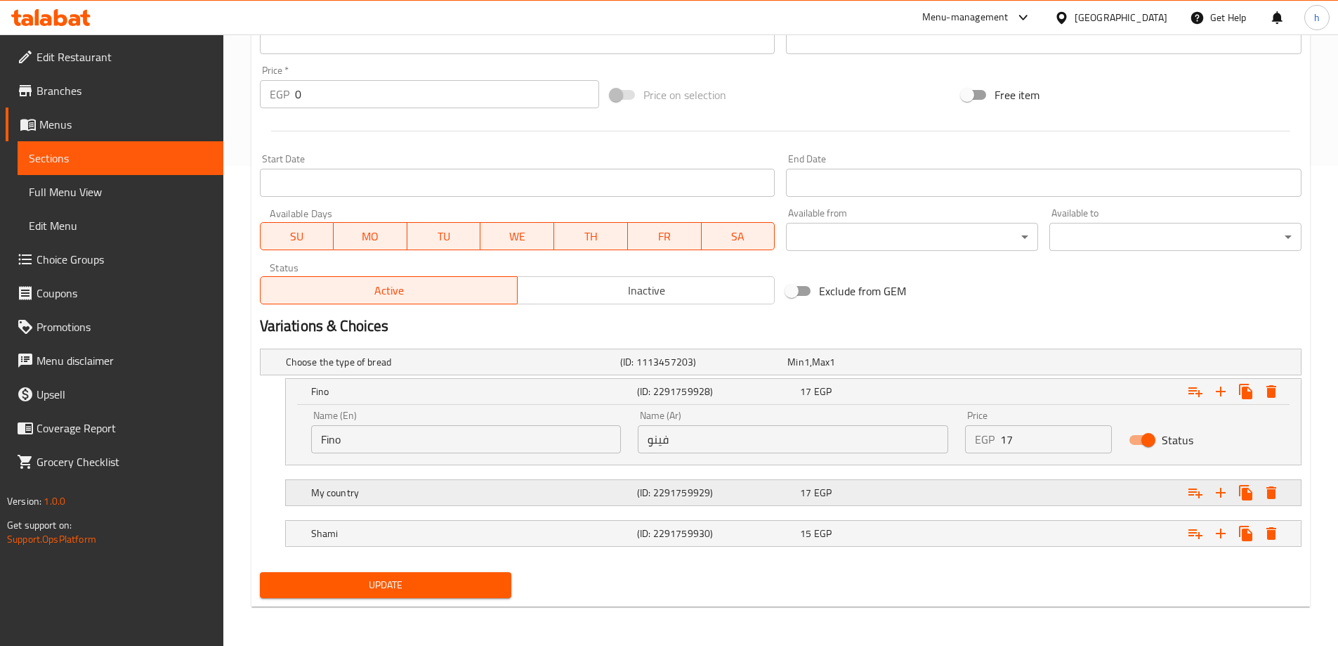
click at [563, 486] on h5 "My country" at bounding box center [471, 492] width 320 height 14
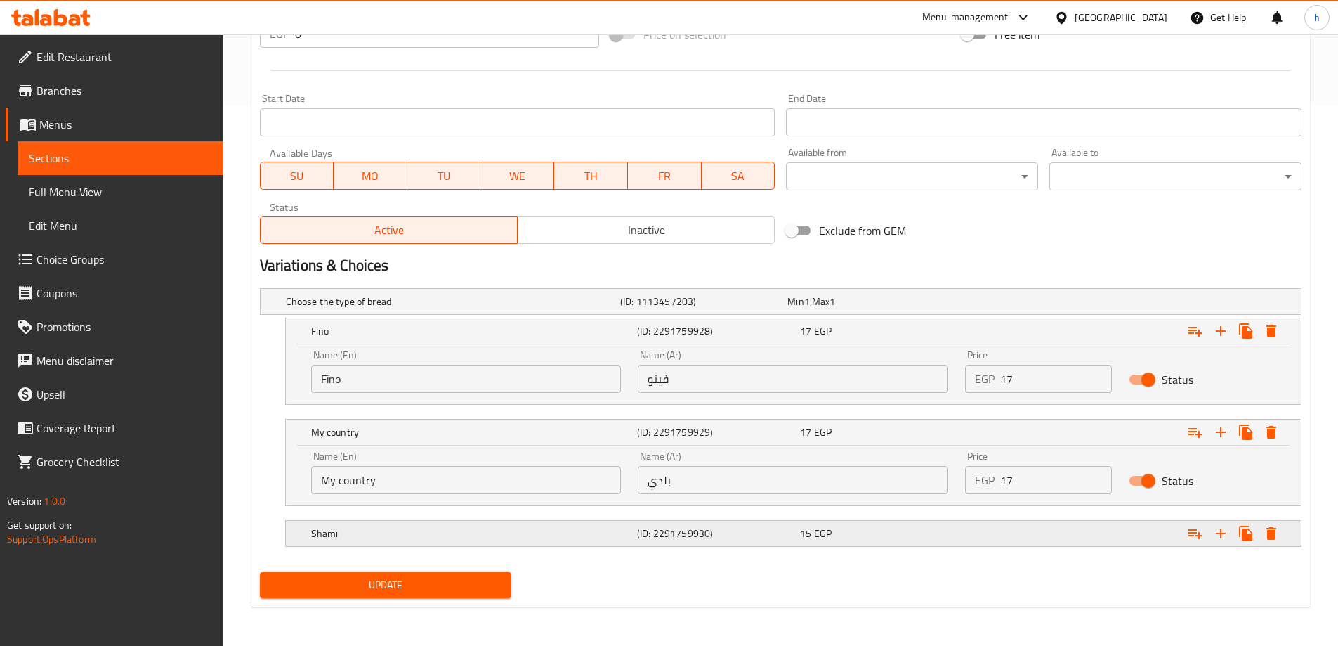
click at [579, 526] on h5 "Shami" at bounding box center [471, 533] width 320 height 14
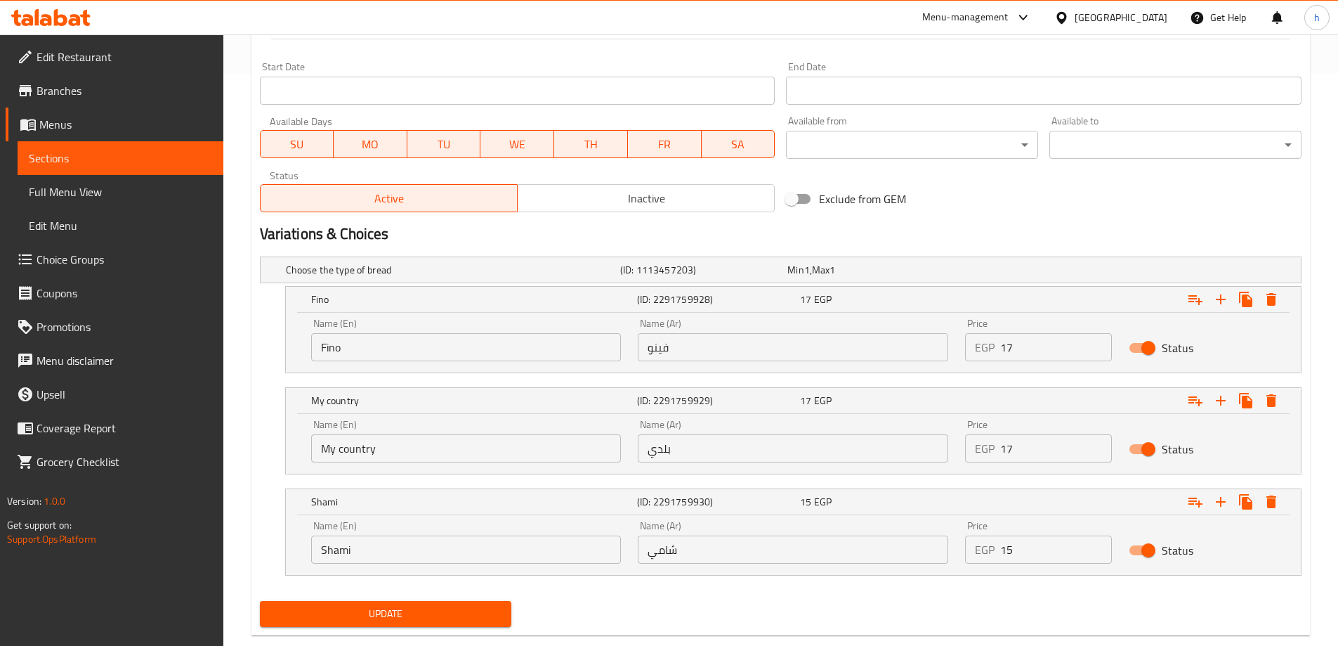
scroll to position [601, 0]
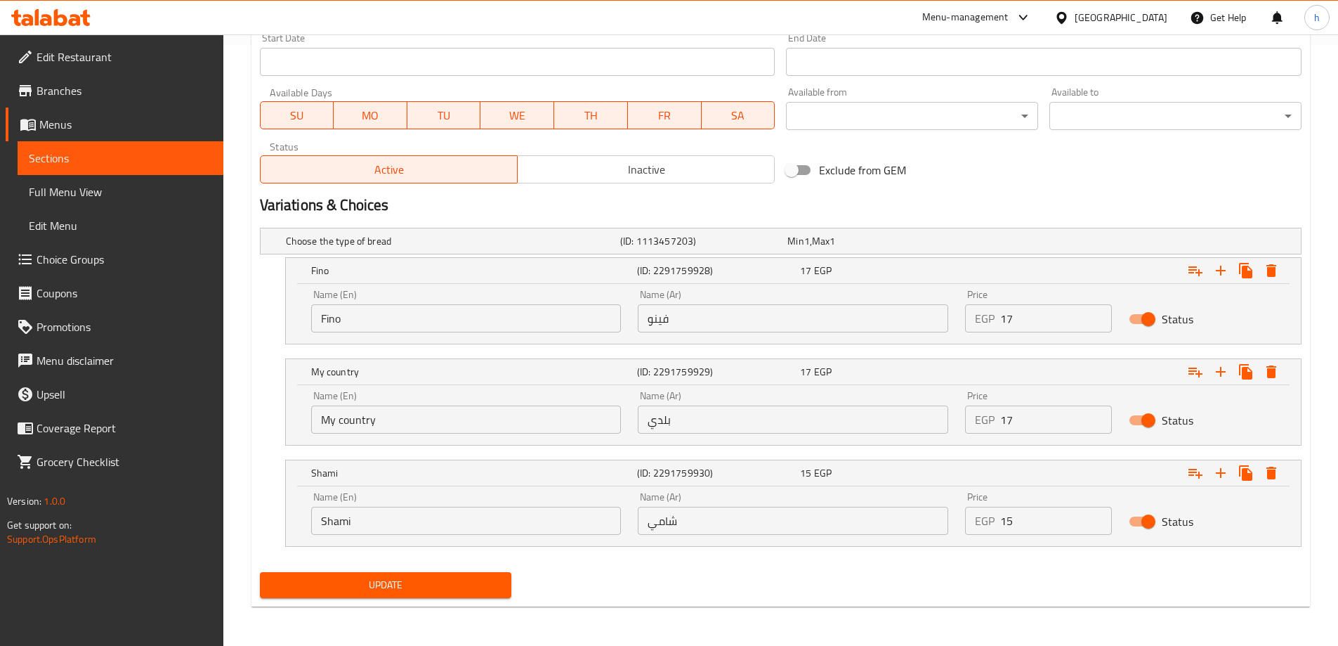
click at [391, 408] on input "My country" at bounding box center [466, 419] width 310 height 28
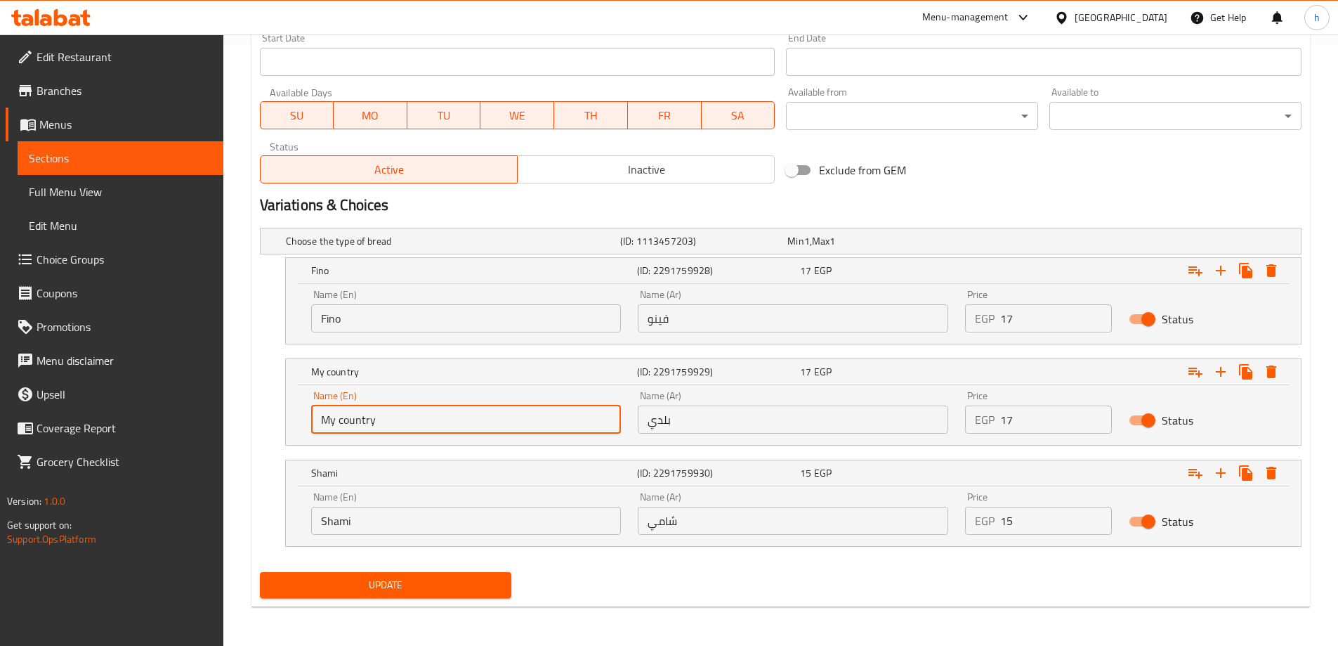
click at [391, 408] on input "My country" at bounding box center [466, 419] width 310 height 28
type input "D"
type input "Baladi"
click at [428, 577] on span "Update" at bounding box center [386, 585] width 230 height 18
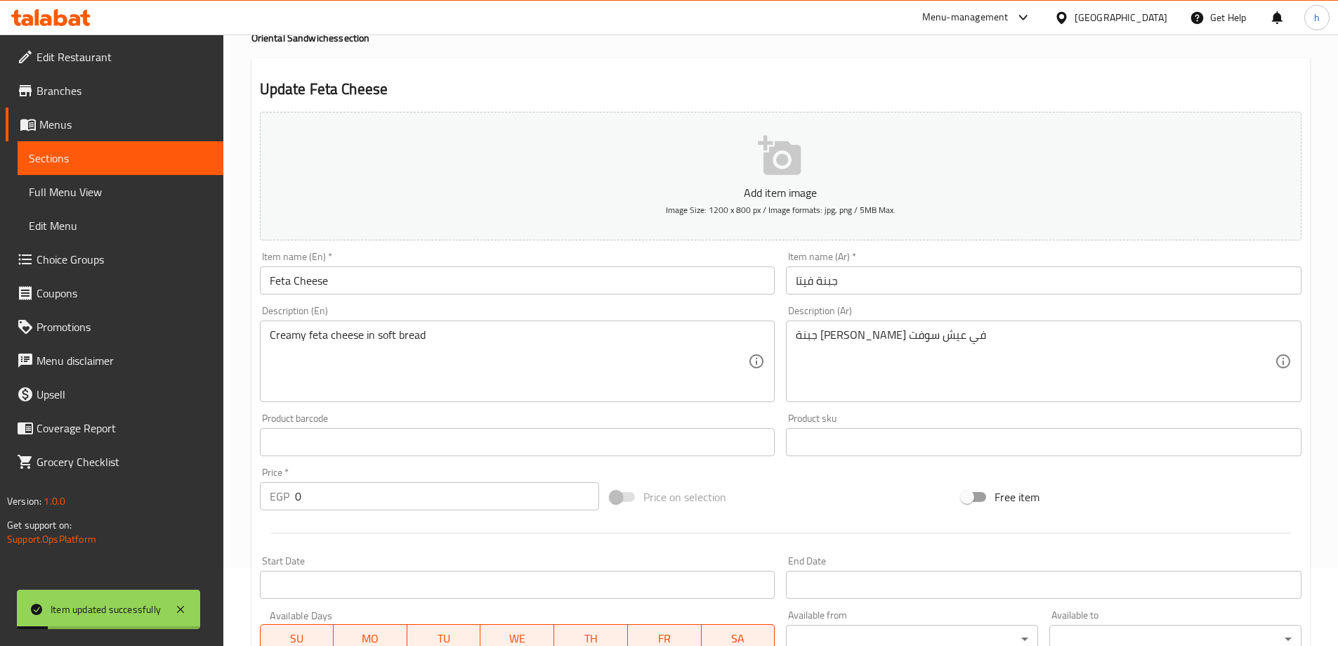
scroll to position [0, 0]
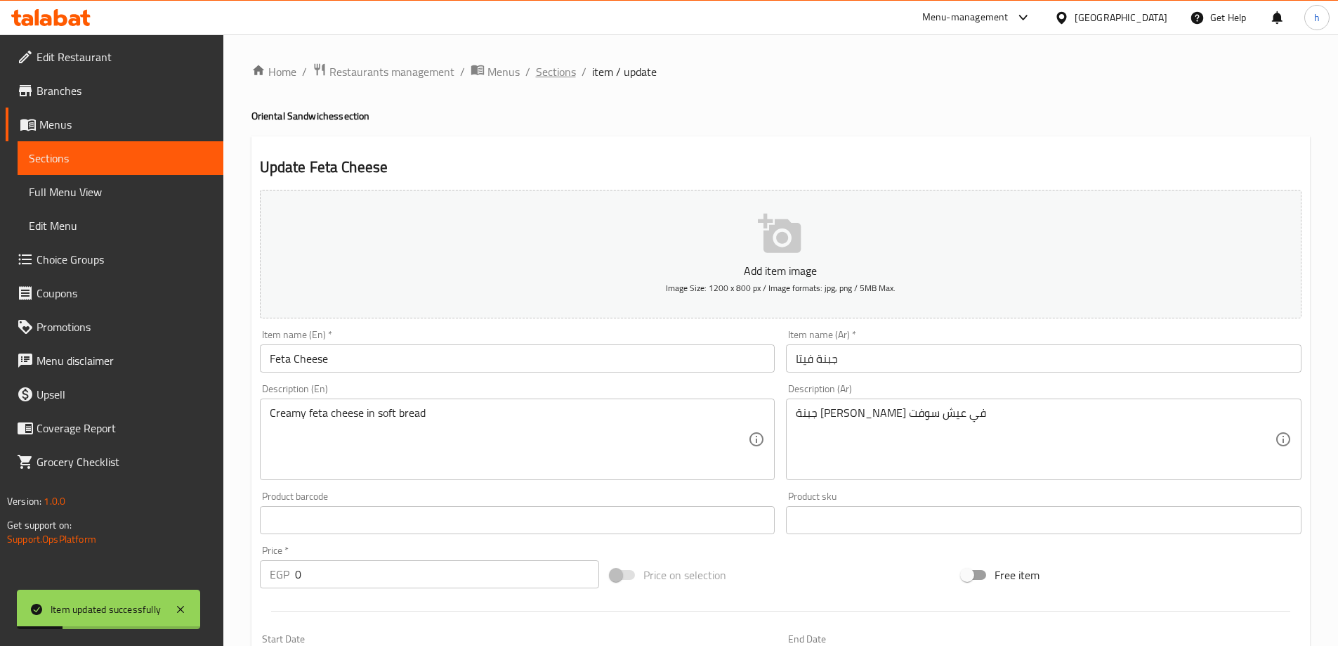
click at [563, 70] on span "Sections" at bounding box center [556, 71] width 40 height 17
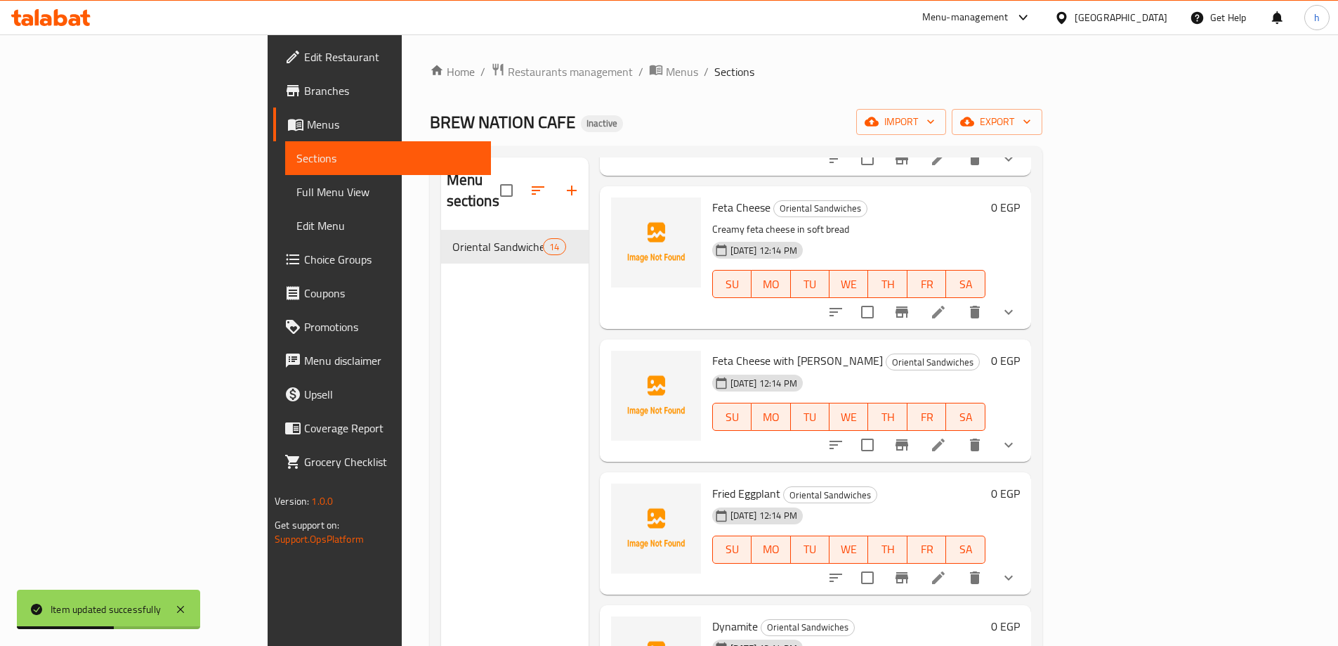
scroll to position [632, 0]
click at [947, 435] on icon at bounding box center [938, 443] width 17 height 17
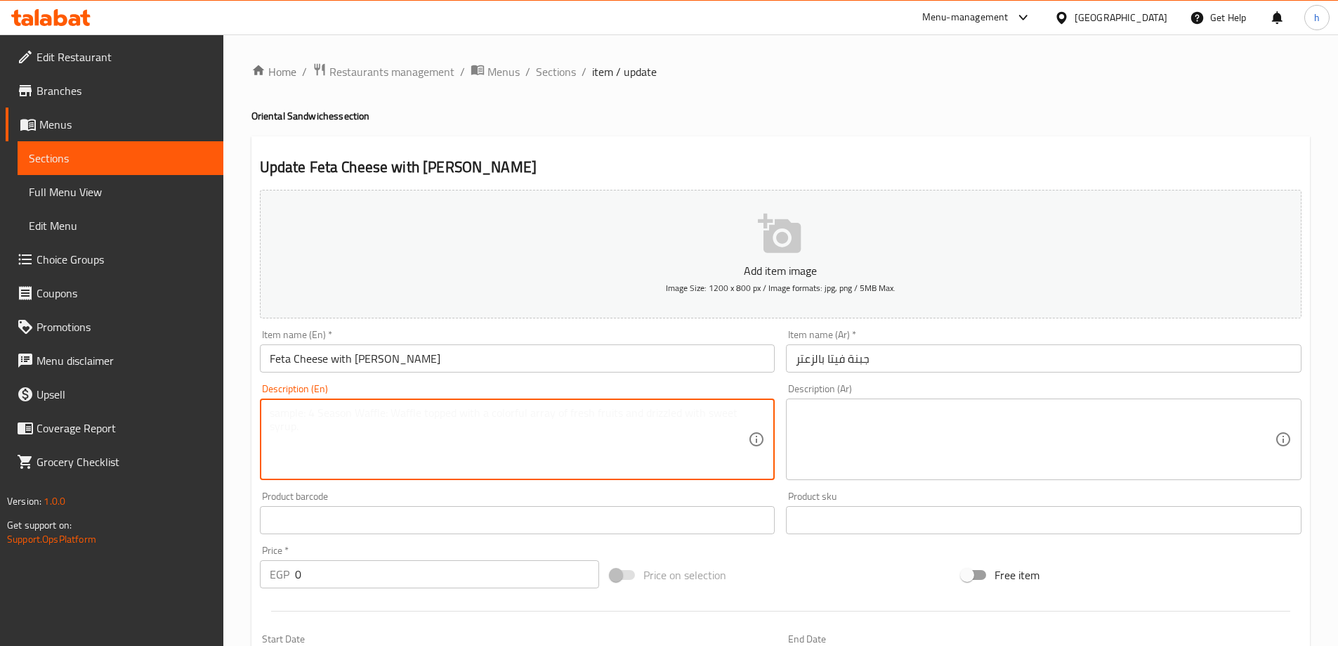
drag, startPoint x: 691, startPoint y: 466, endPoint x: 614, endPoint y: 450, distance: 78.3
click at [689, 466] on textarea at bounding box center [509, 439] width 479 height 67
paste textarea "Feta cheese with zaatar mix in sandwich"
type textarea "Feta cheese with zaatar mix in sandwich"
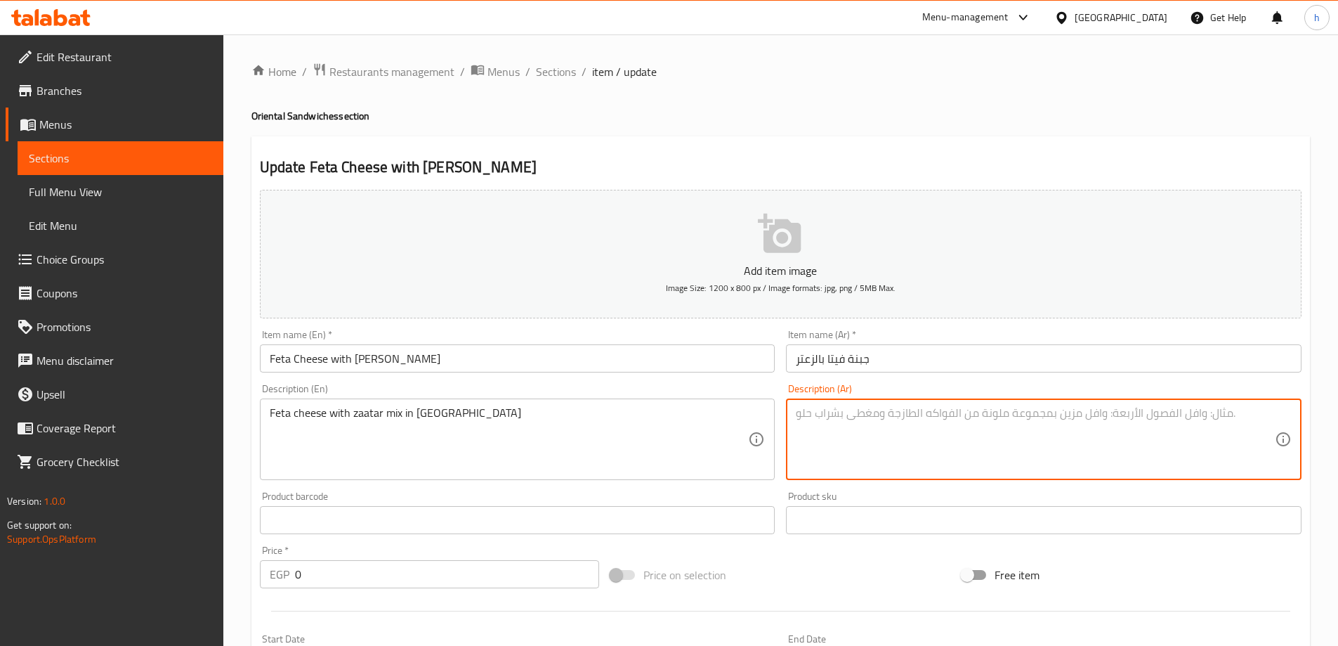
click at [971, 426] on textarea at bounding box center [1035, 439] width 479 height 67
type textarea "s"
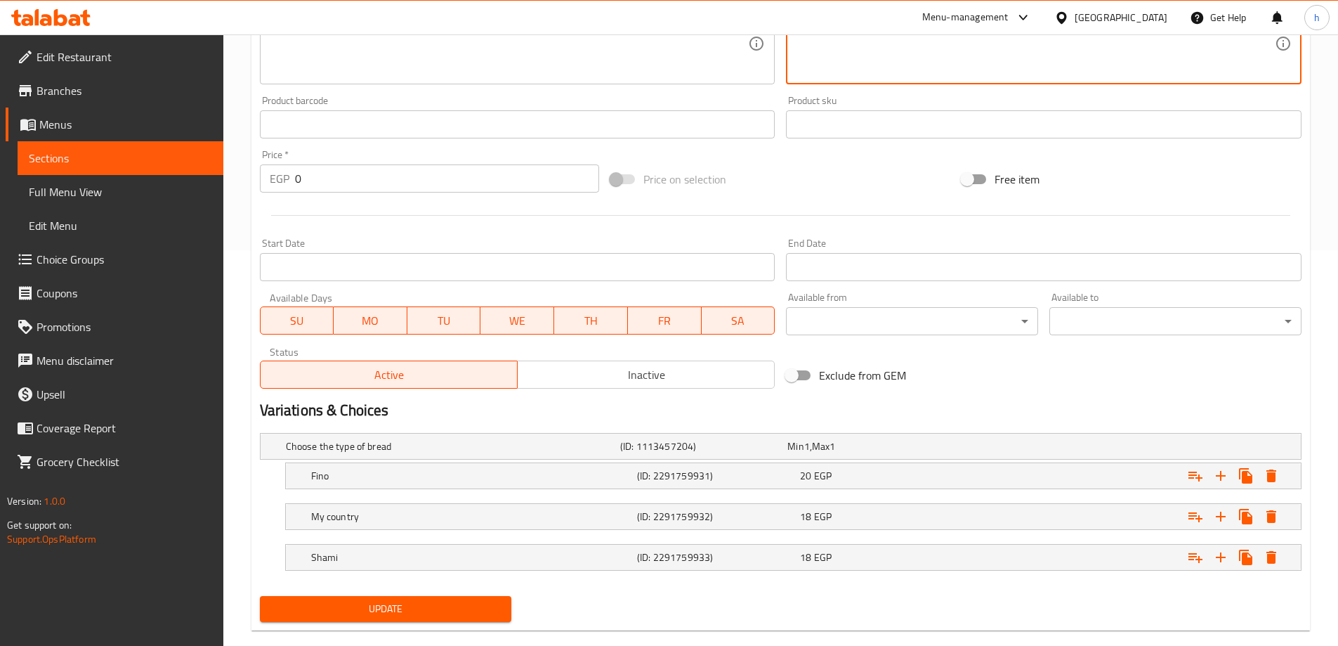
scroll to position [419, 0]
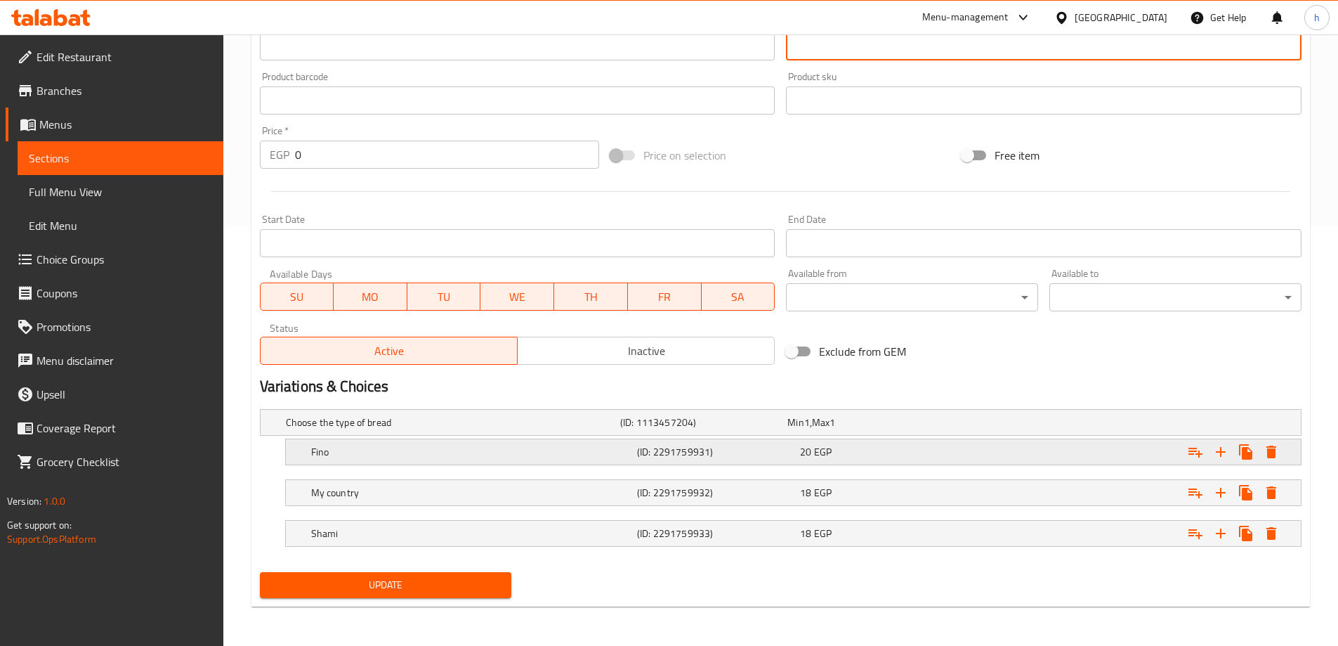
type textarea "ساندوتش جبنة فيتا مع ميكس الزعتر"
click at [466, 448] on h5 "Fino" at bounding box center [471, 452] width 320 height 14
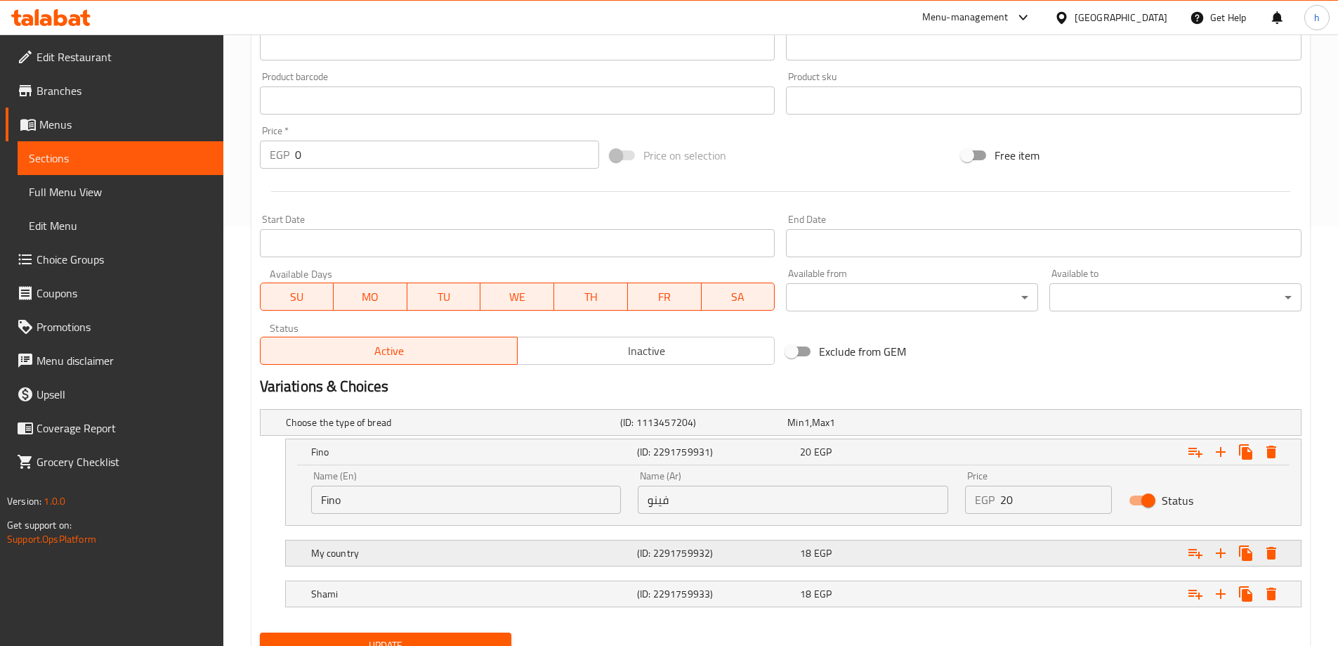
click at [460, 547] on h5 "My country" at bounding box center [471, 553] width 320 height 14
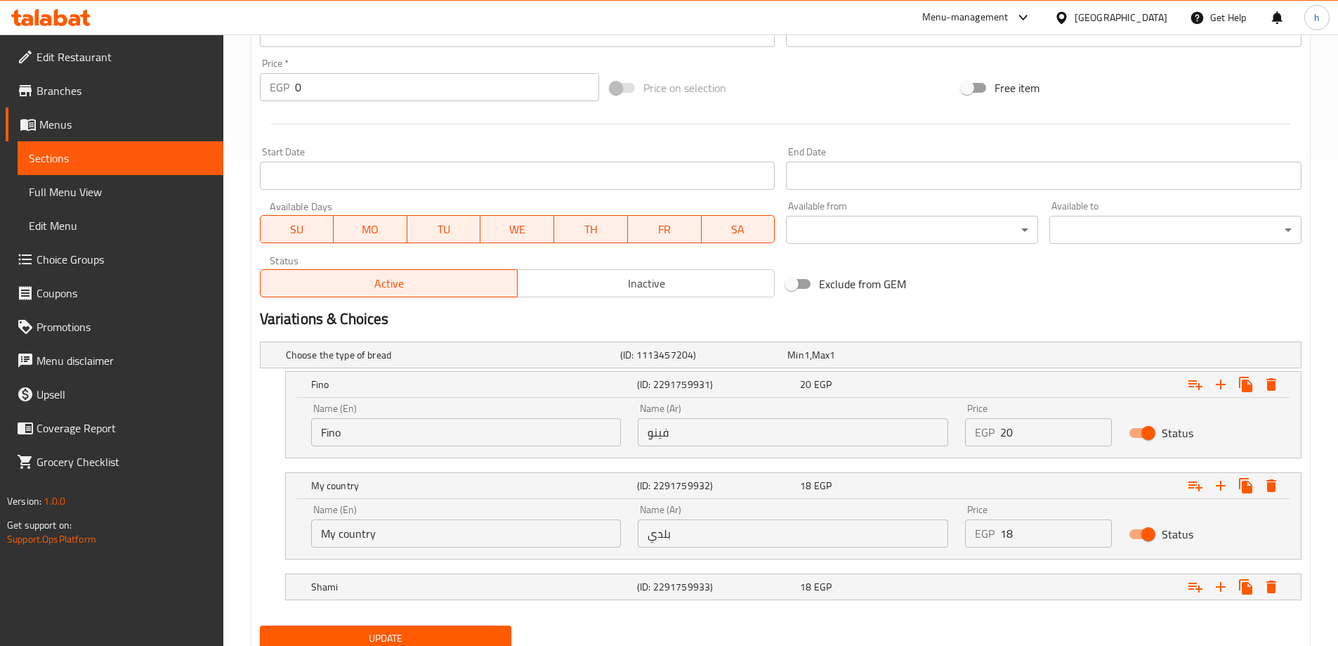
scroll to position [540, 0]
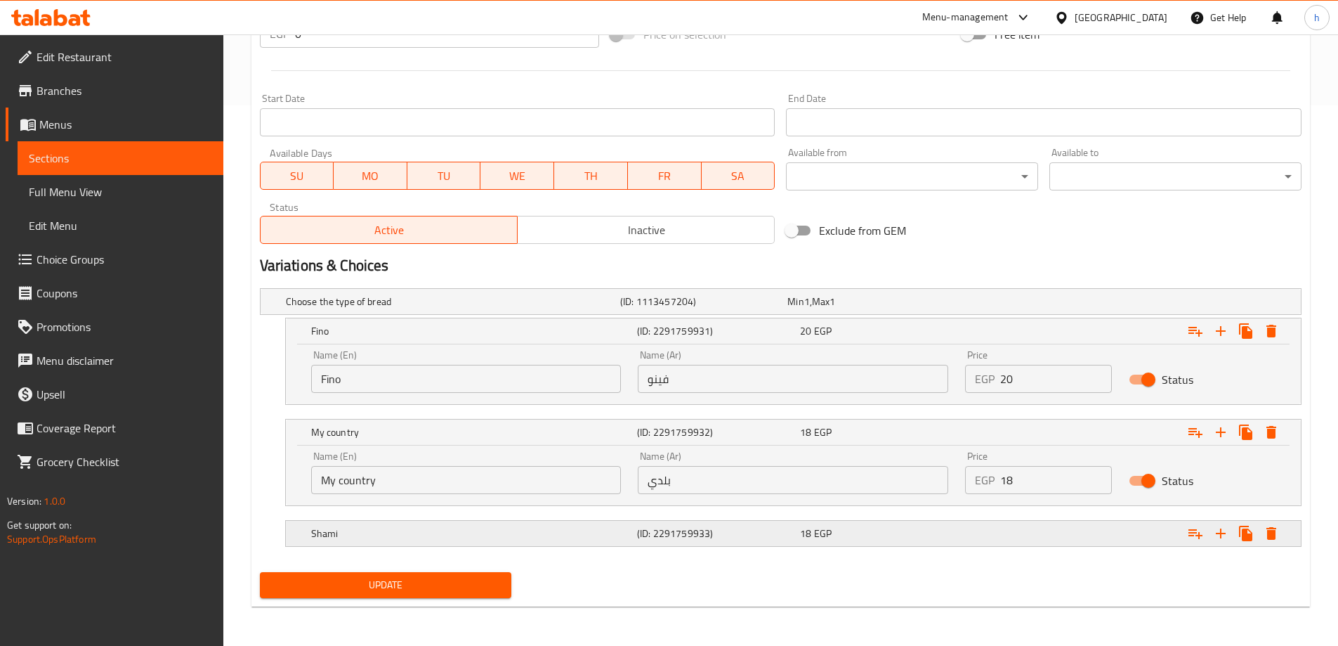
click at [502, 531] on h5 "Shami" at bounding box center [471, 533] width 320 height 14
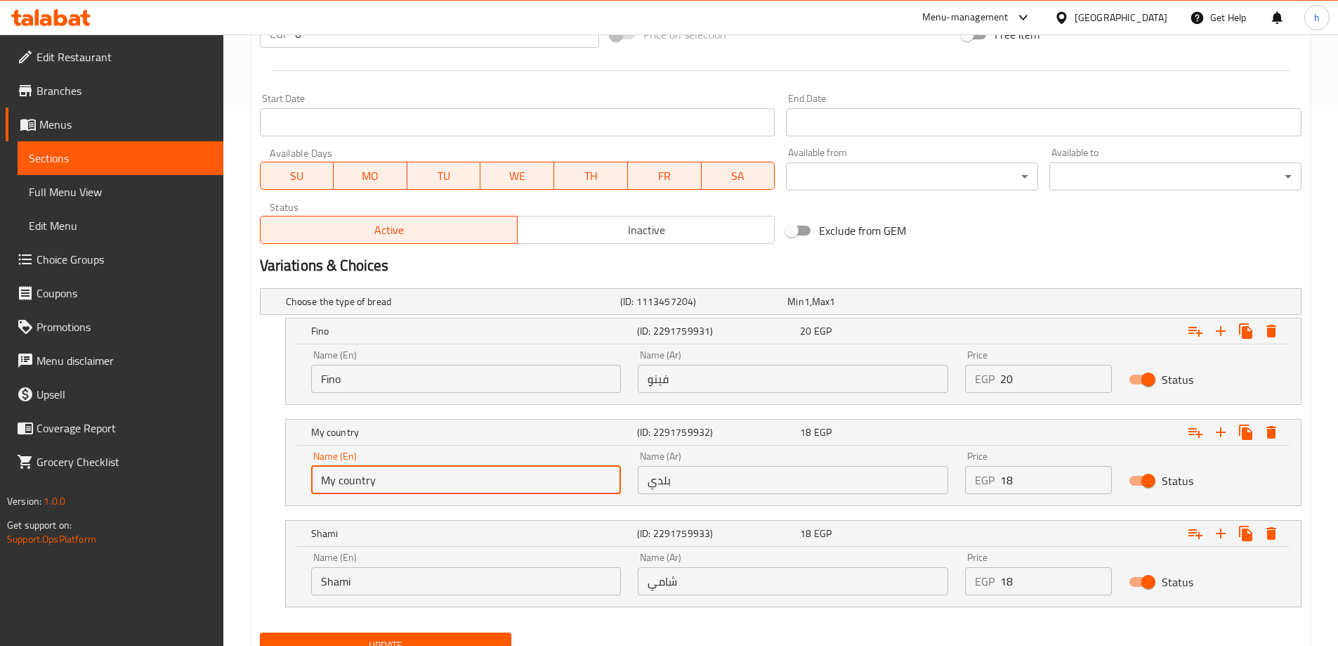
drag, startPoint x: 376, startPoint y: 478, endPoint x: 278, endPoint y: 473, distance: 97.8
click at [278, 473] on div "My country (ID: 2291759932) 18 EGP Name (En) My country Name (En) Name (Ar) بلد…" at bounding box center [781, 462] width 1042 height 87
type input "Baladi"
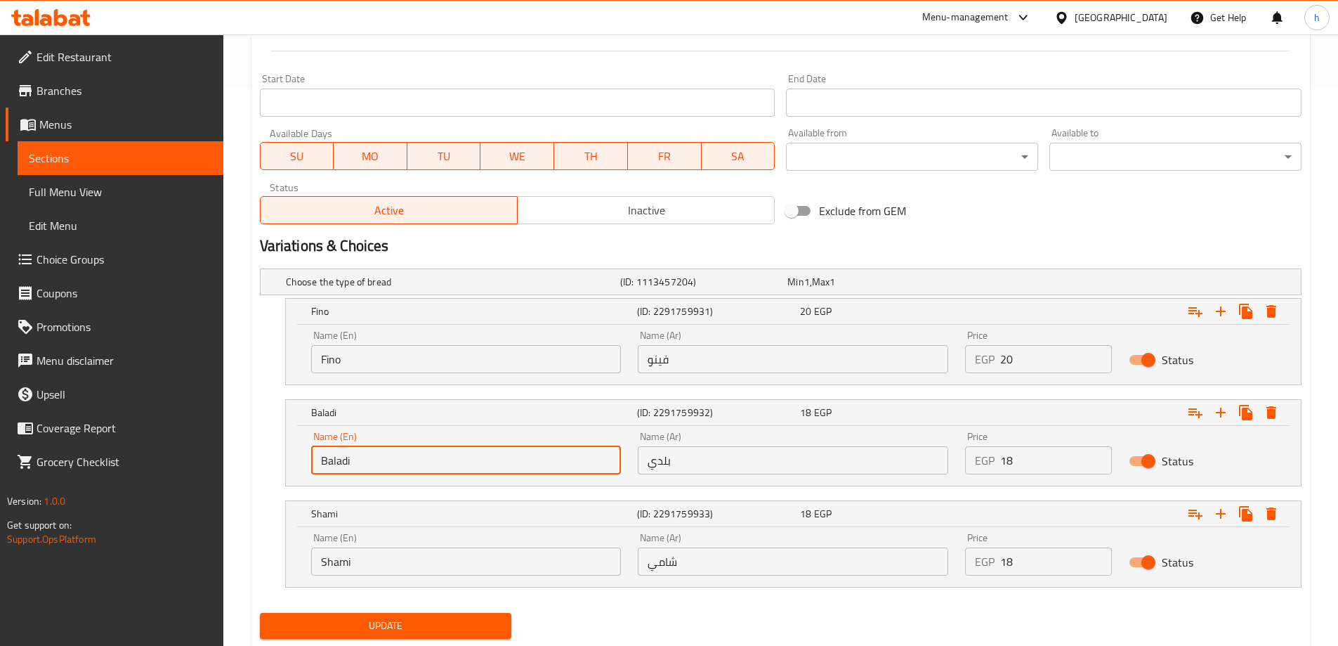
scroll to position [601, 0]
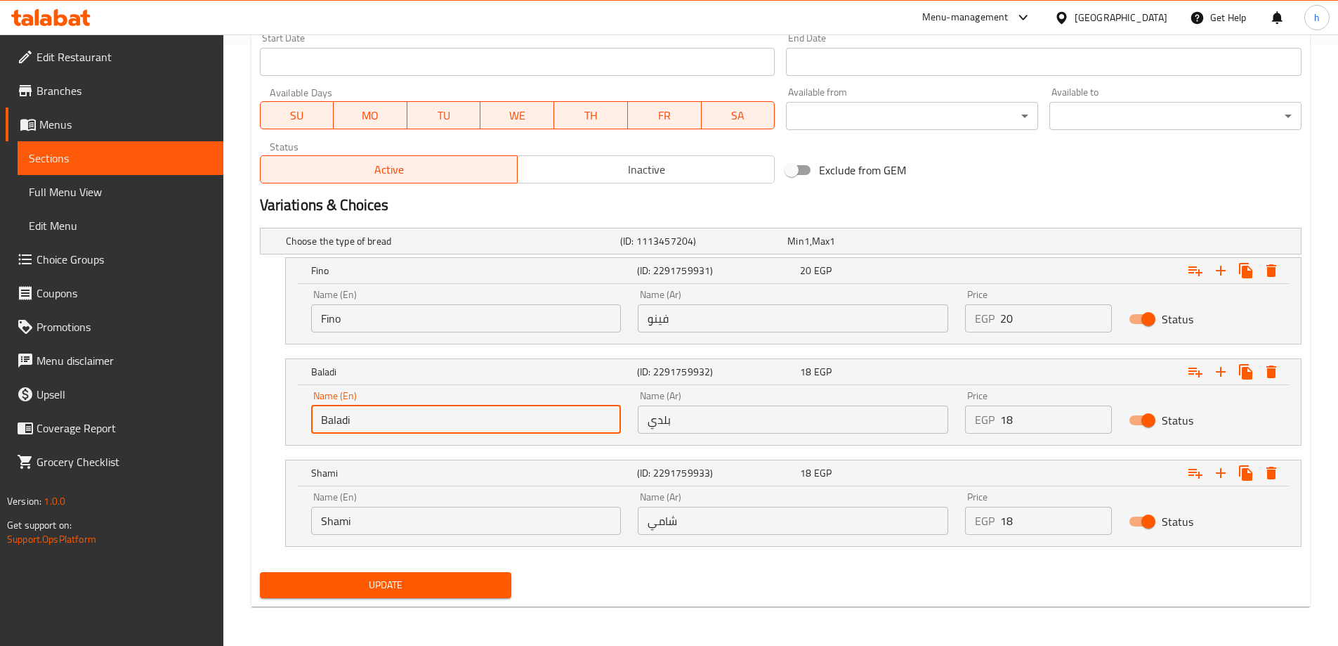
click at [437, 588] on span "Update" at bounding box center [386, 585] width 230 height 18
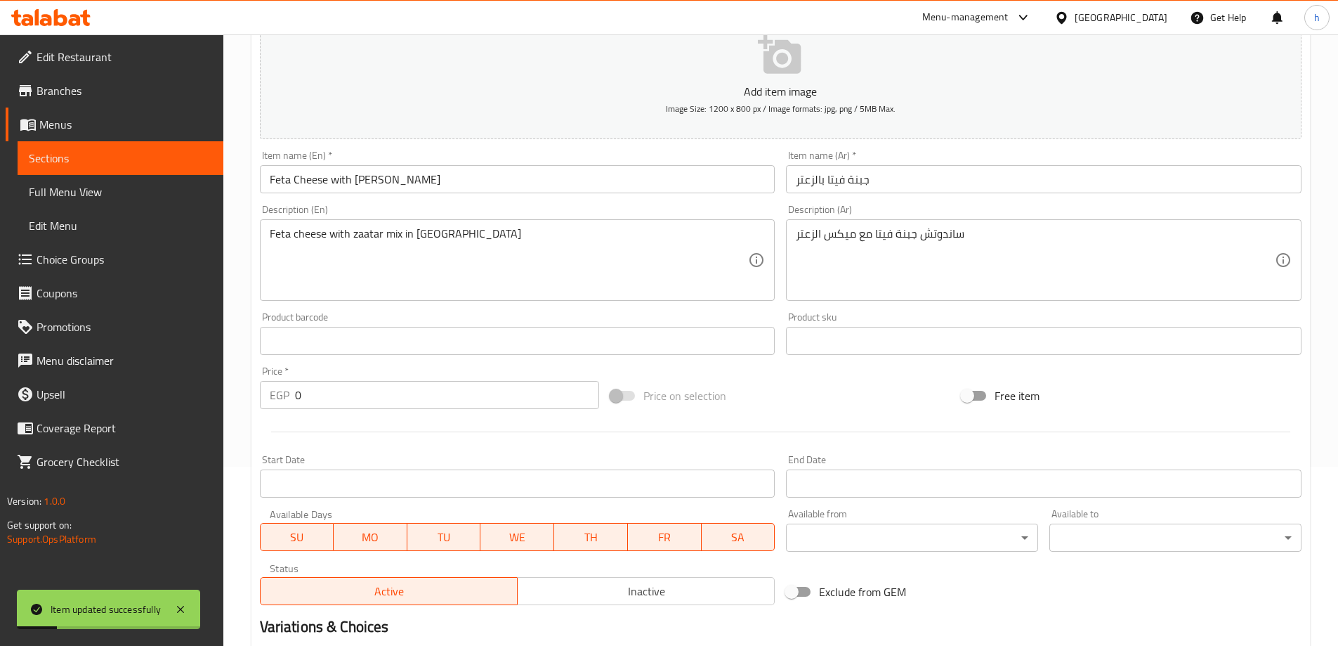
scroll to position [0, 0]
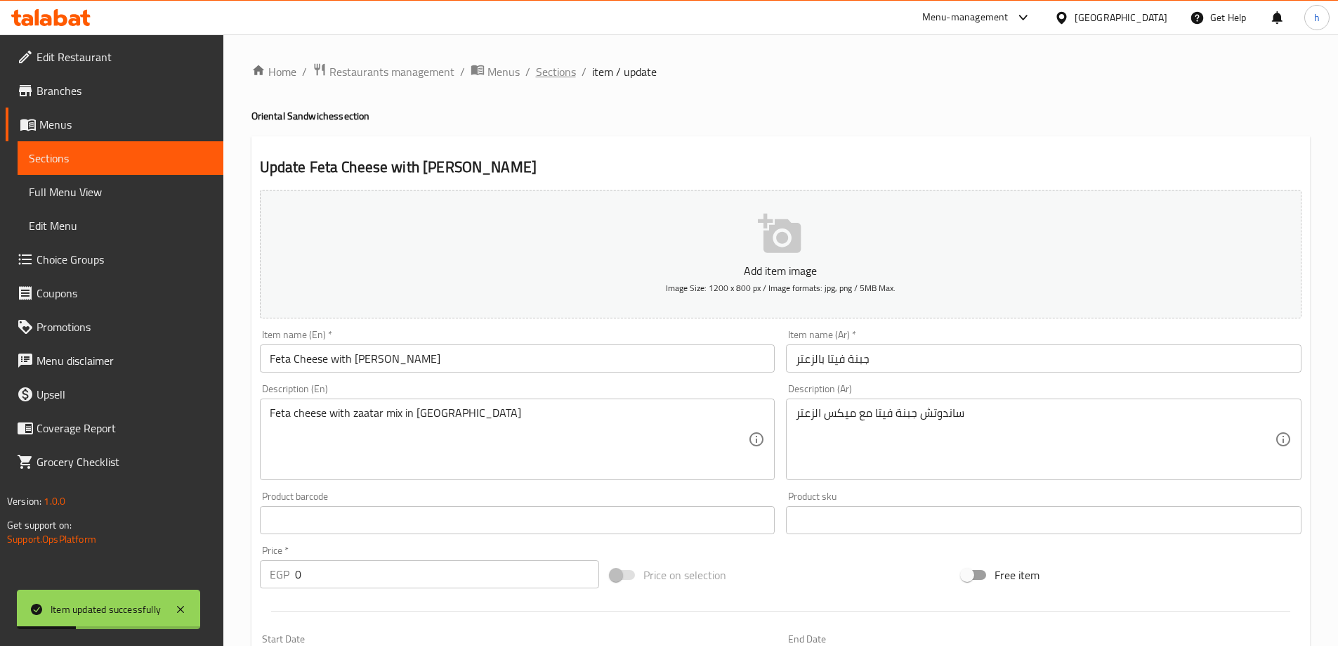
click at [556, 69] on span "Sections" at bounding box center [556, 71] width 40 height 17
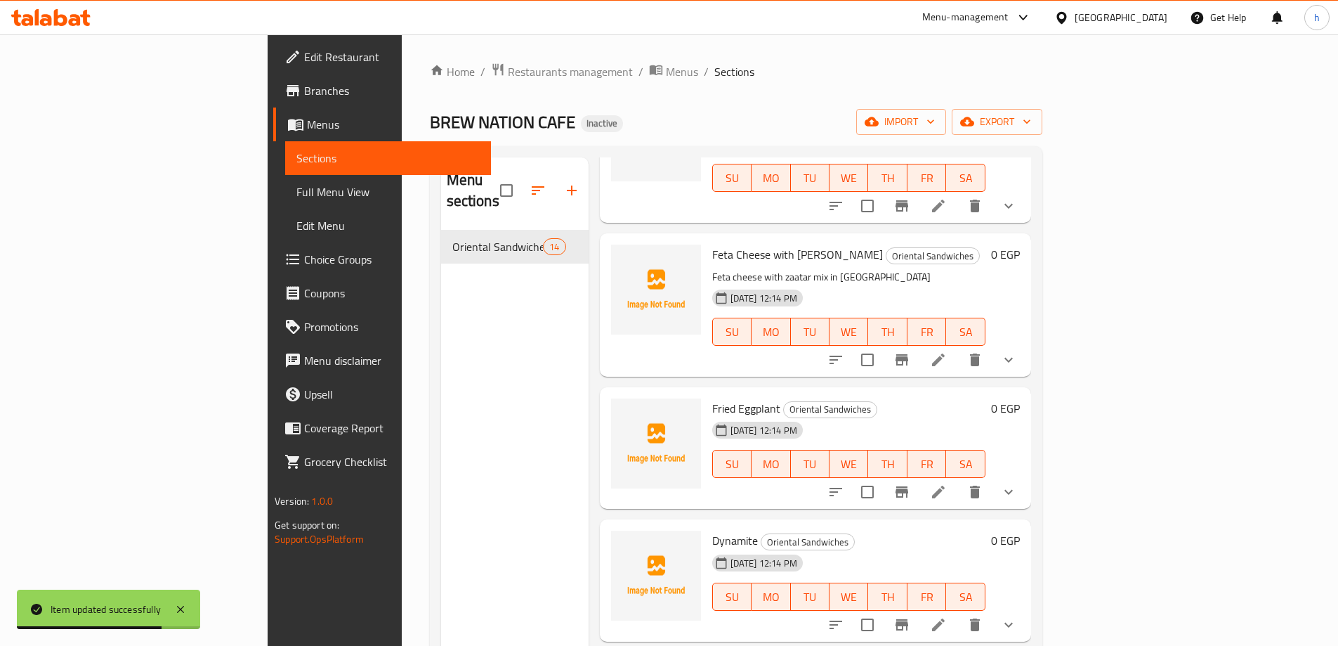
scroll to position [773, 0]
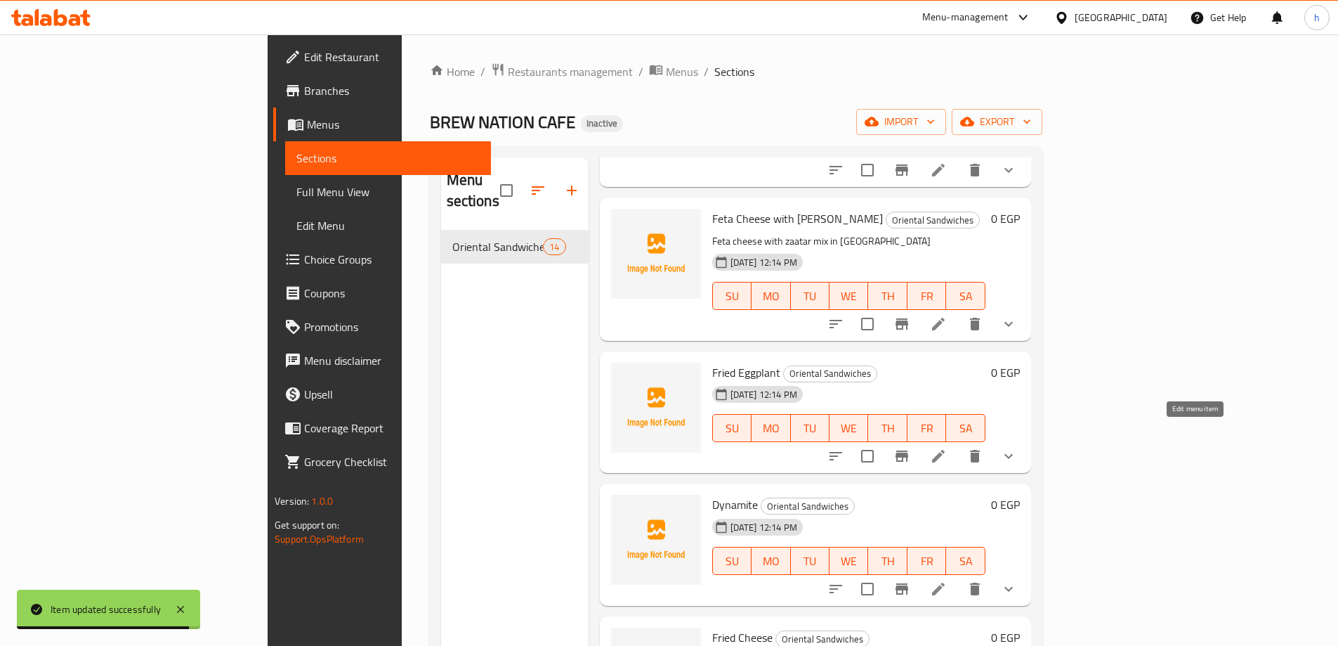
click at [945, 450] on icon at bounding box center [938, 456] width 13 height 13
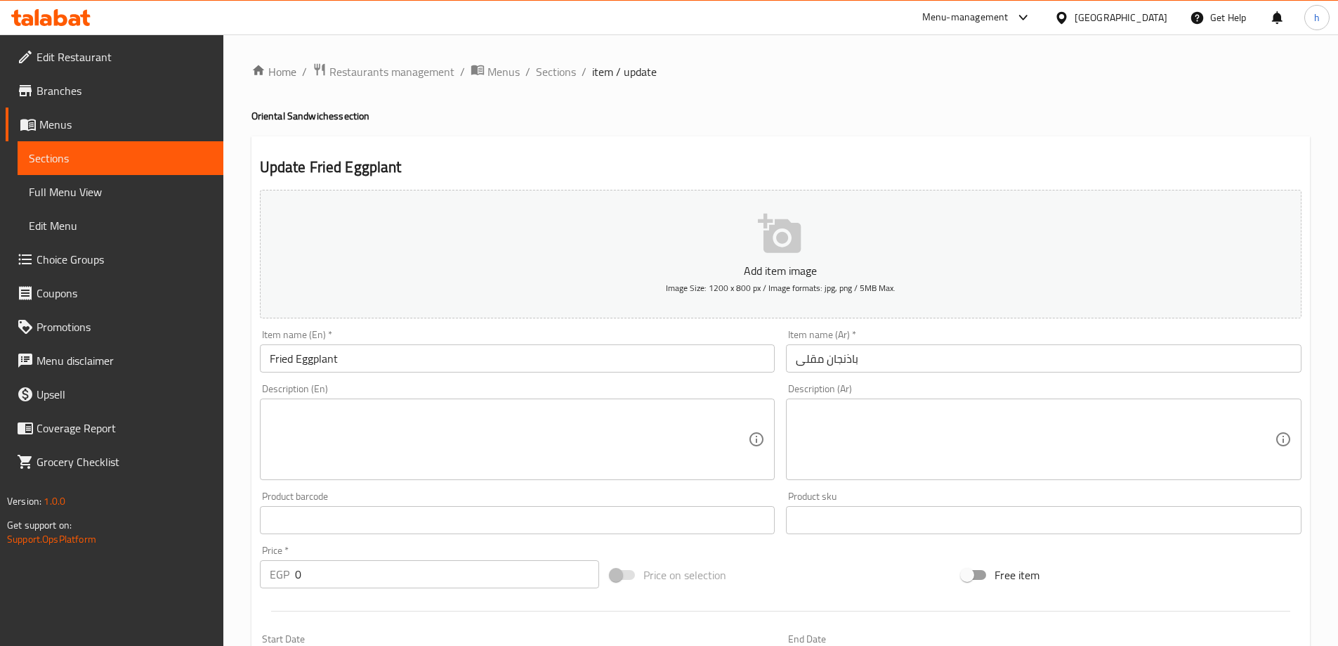
click at [598, 433] on textarea at bounding box center [509, 439] width 479 height 67
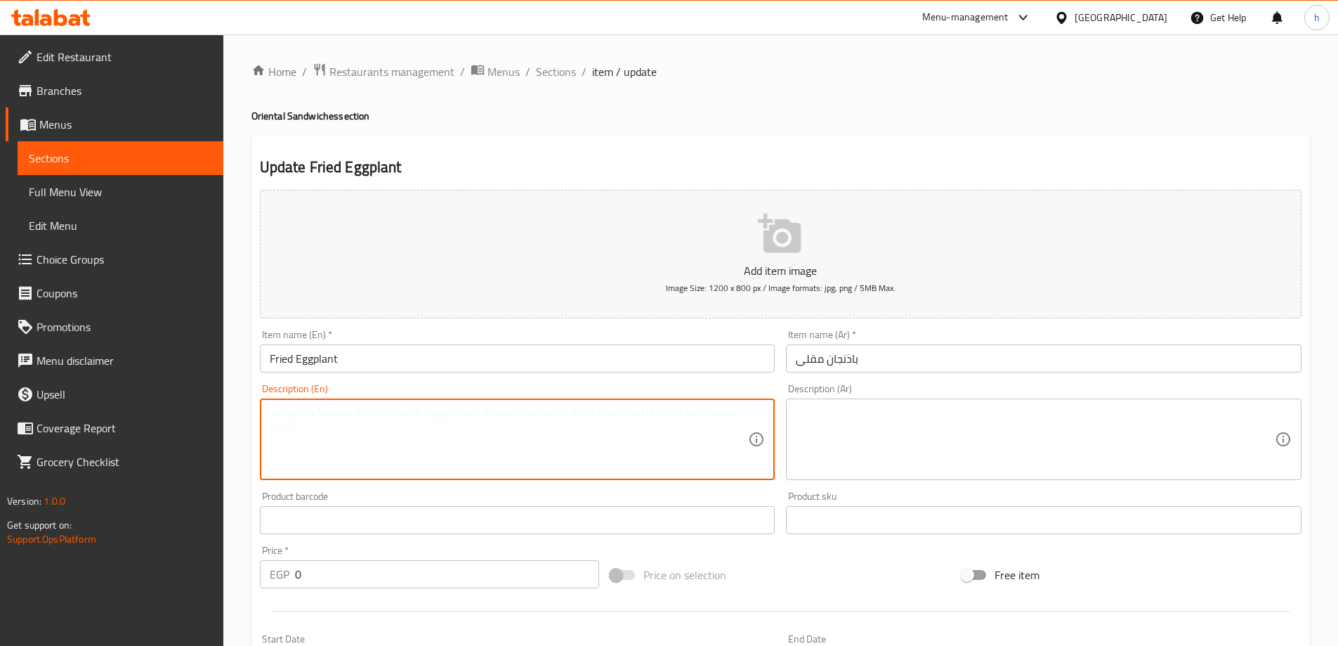
paste textarea "Fried eggplant slices in sandwich"
type textarea "Fried eggplant slices in sandwich"
click at [919, 428] on textarea at bounding box center [1035, 439] width 479 height 67
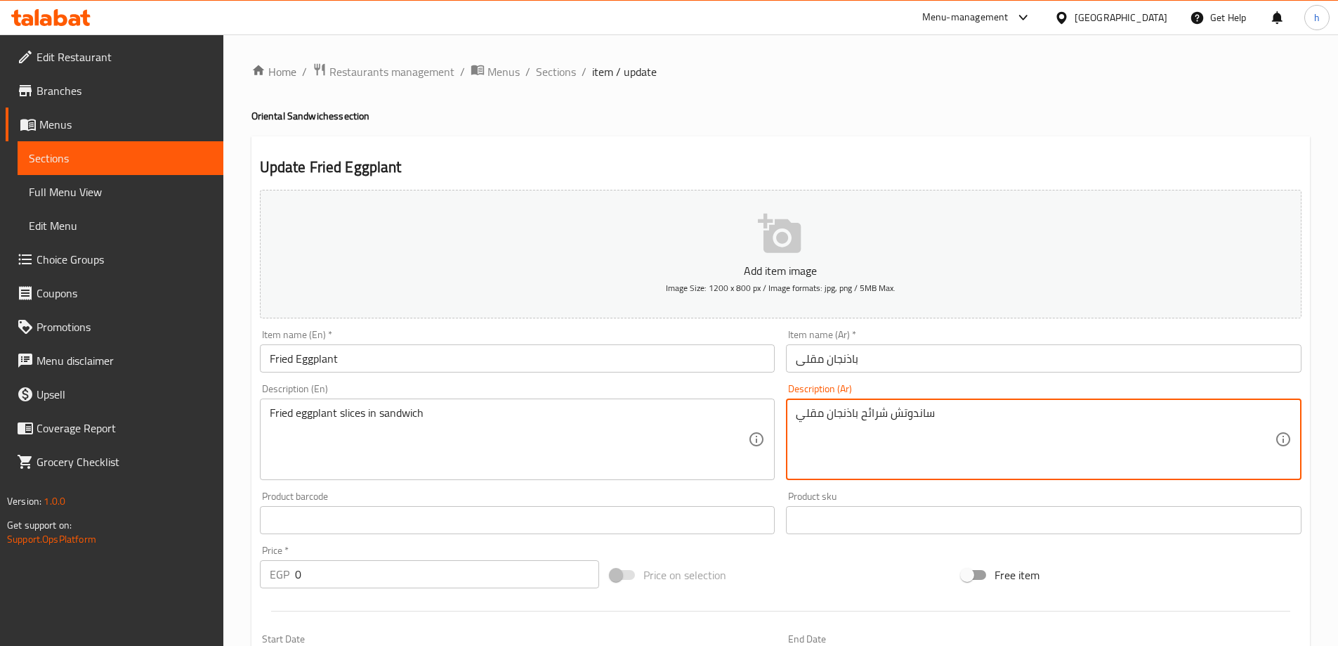
type textarea "ساندوتش شرائح باذنجان مقلي"
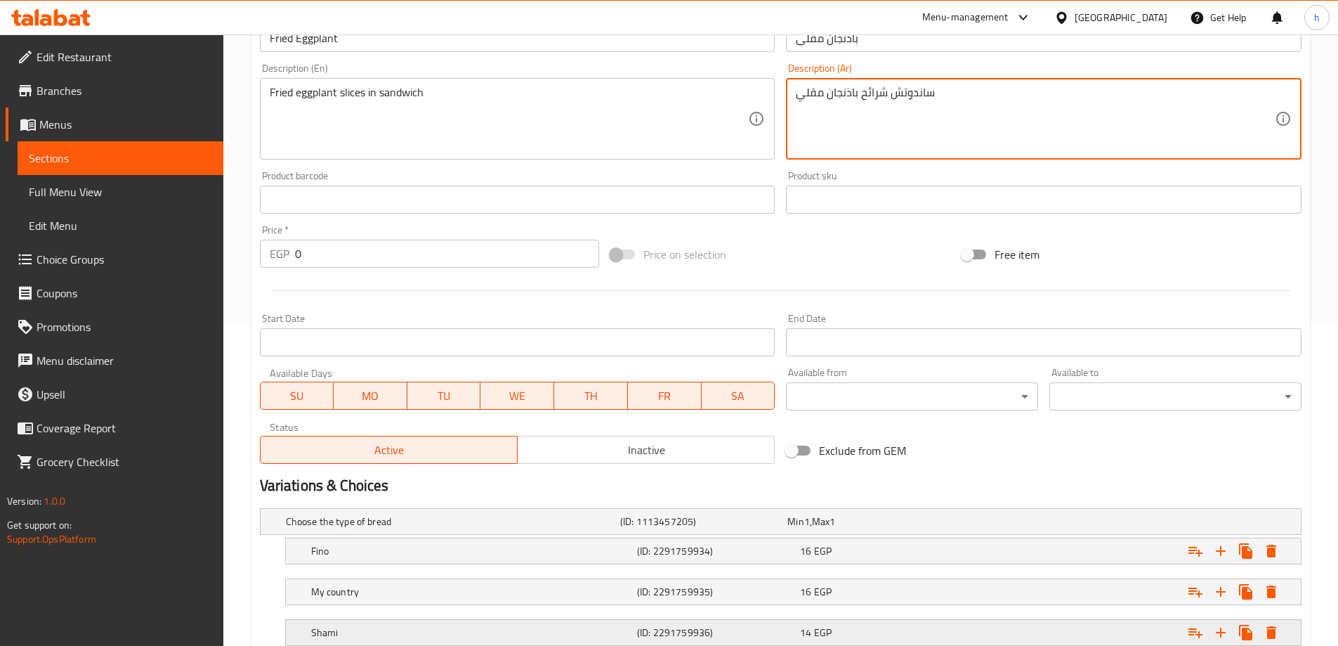
scroll to position [419, 0]
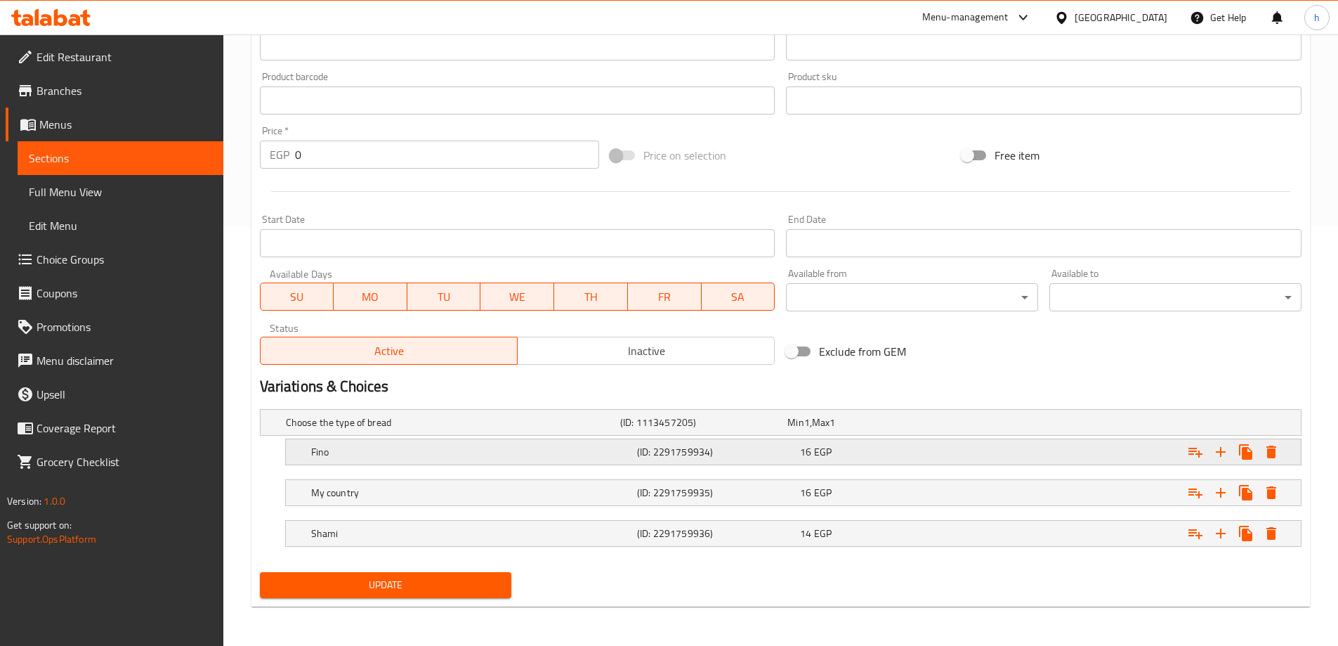
click at [539, 450] on h5 "Fino" at bounding box center [471, 452] width 320 height 14
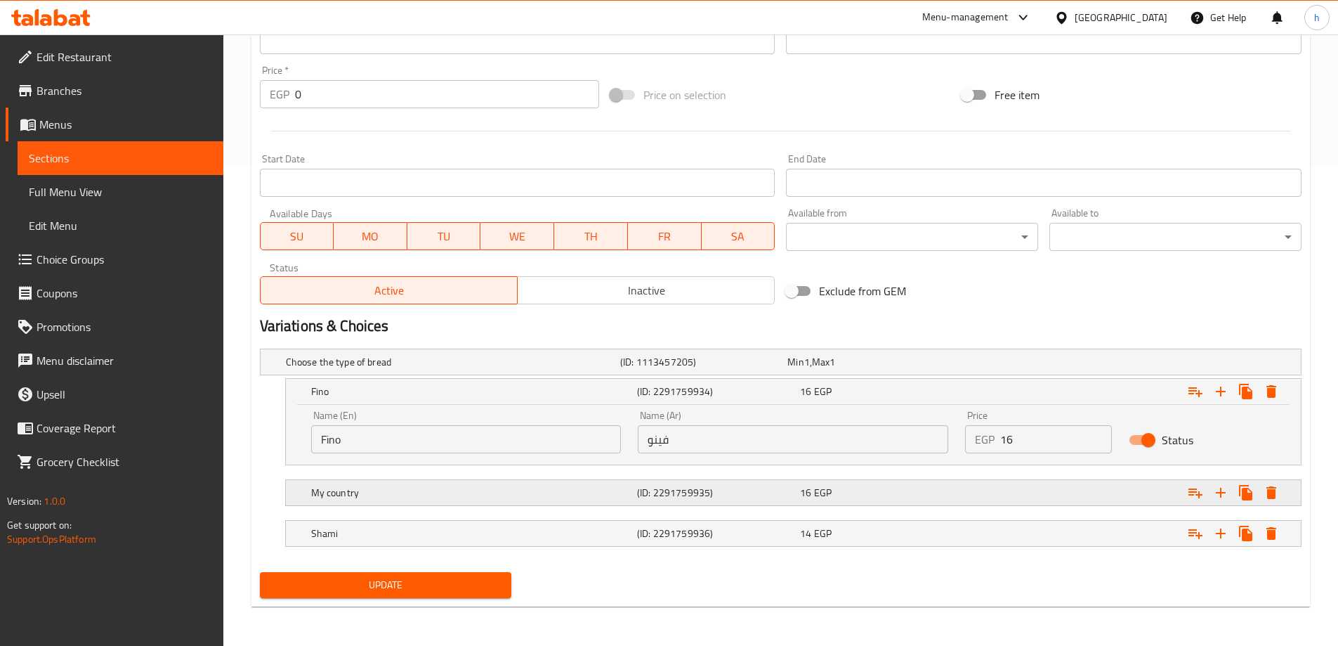
click at [533, 487] on h5 "My country" at bounding box center [471, 492] width 320 height 14
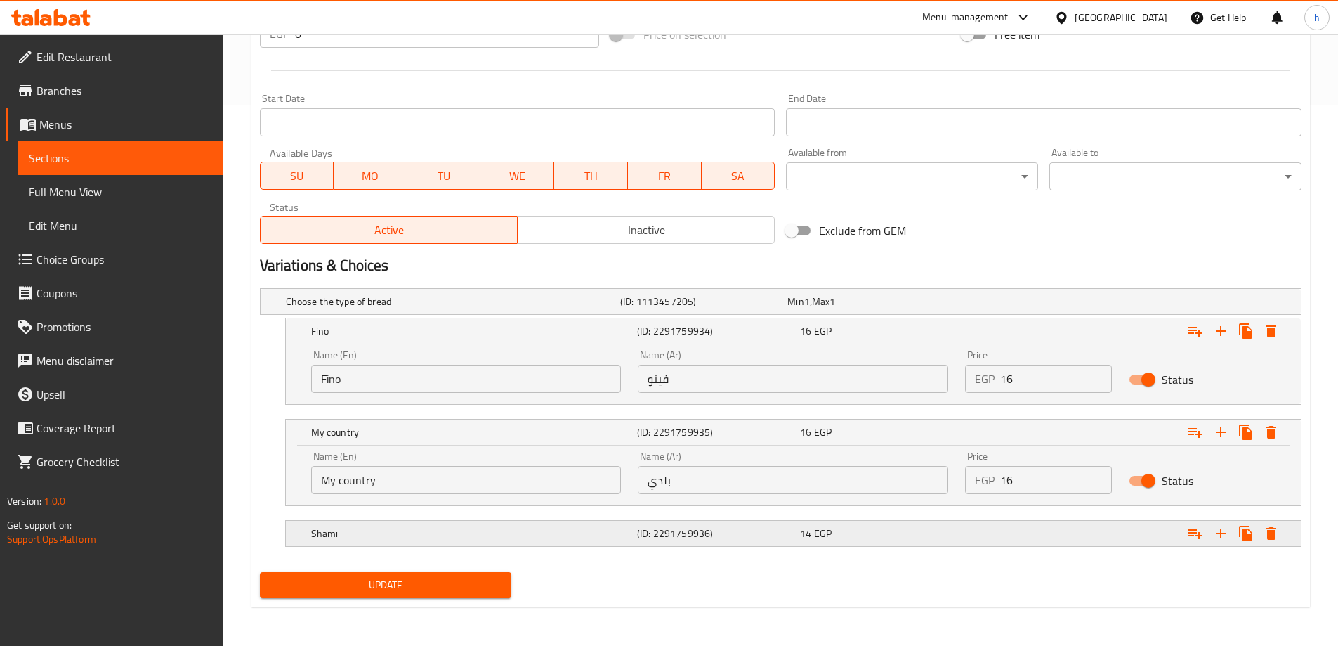
click at [557, 531] on h5 "Shami" at bounding box center [471, 533] width 320 height 14
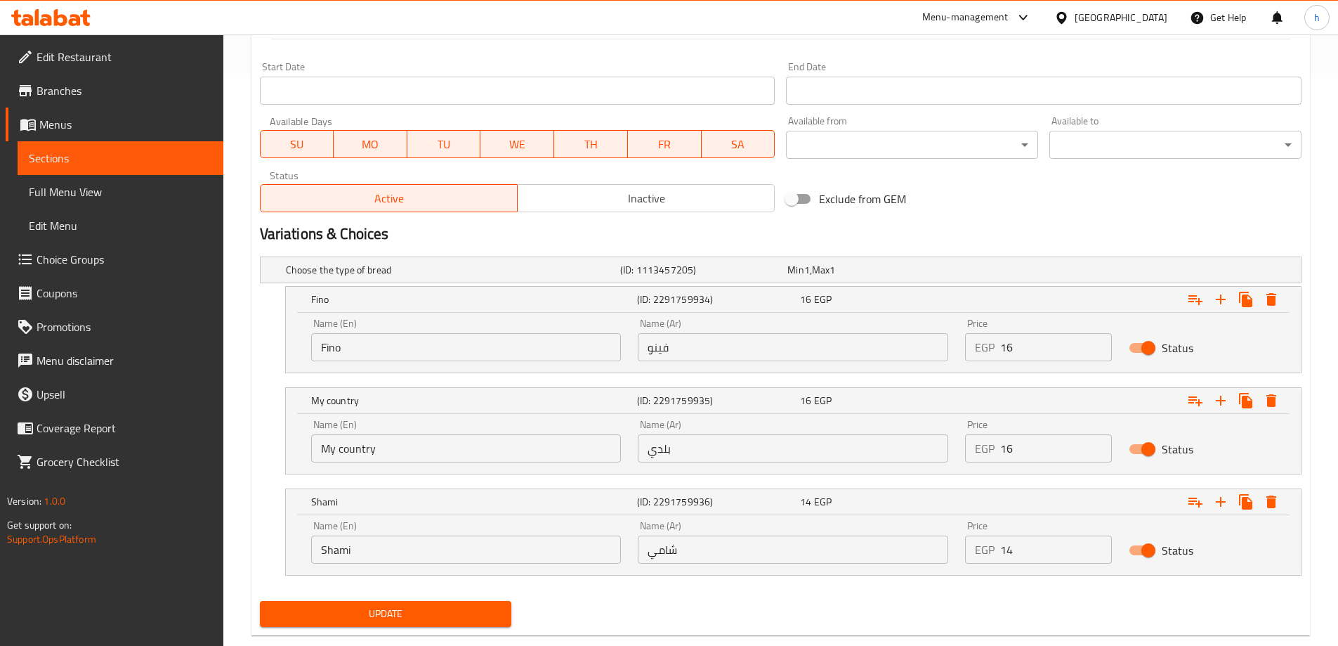
scroll to position [601, 0]
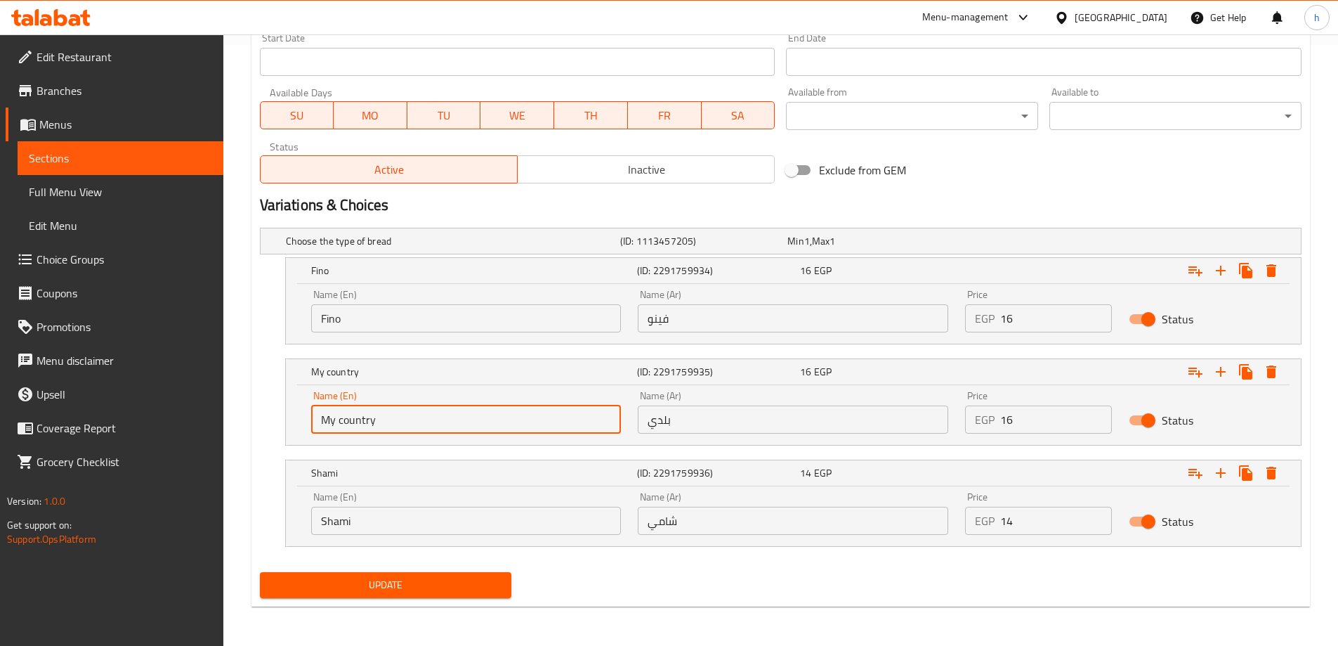
drag, startPoint x: 392, startPoint y: 417, endPoint x: 267, endPoint y: 446, distance: 128.5
click at [267, 446] on div "Choose the type of bread (ID: 1113457205) Min 1 , Max 1 Name (En) Choose the ty…" at bounding box center [780, 394] width 1053 height 344
type input "Baladi"
click at [384, 580] on span "Update" at bounding box center [386, 585] width 230 height 18
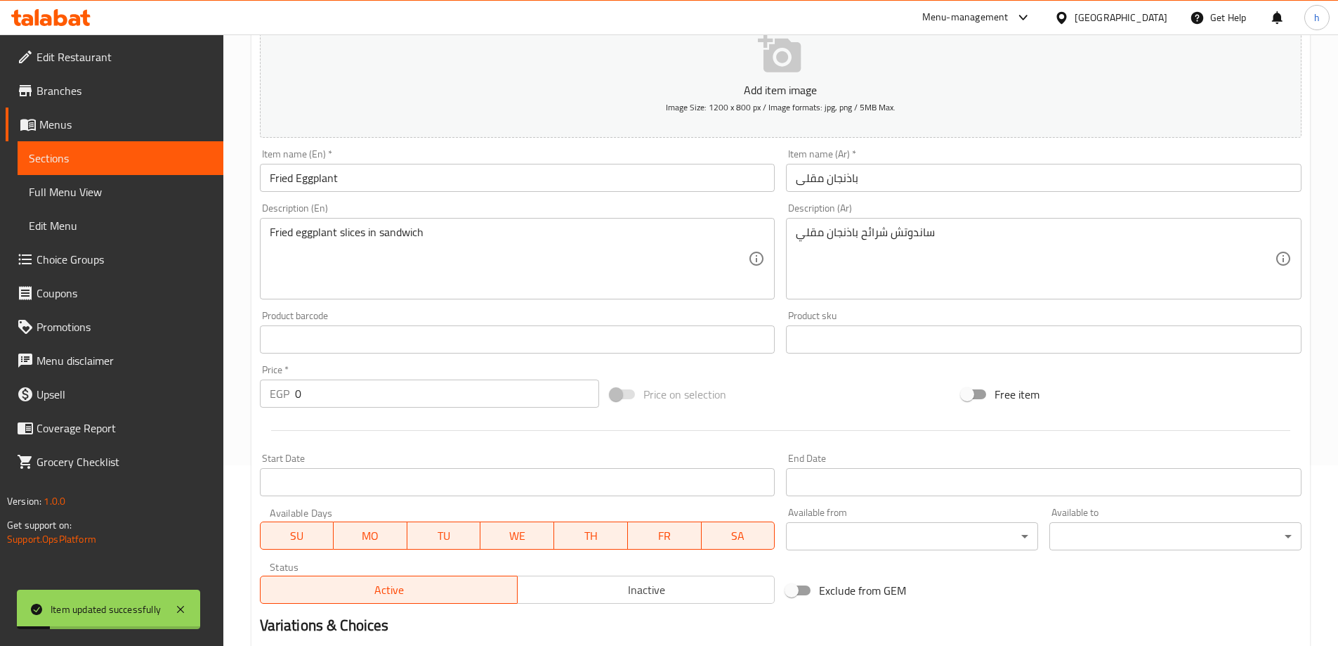
scroll to position [0, 0]
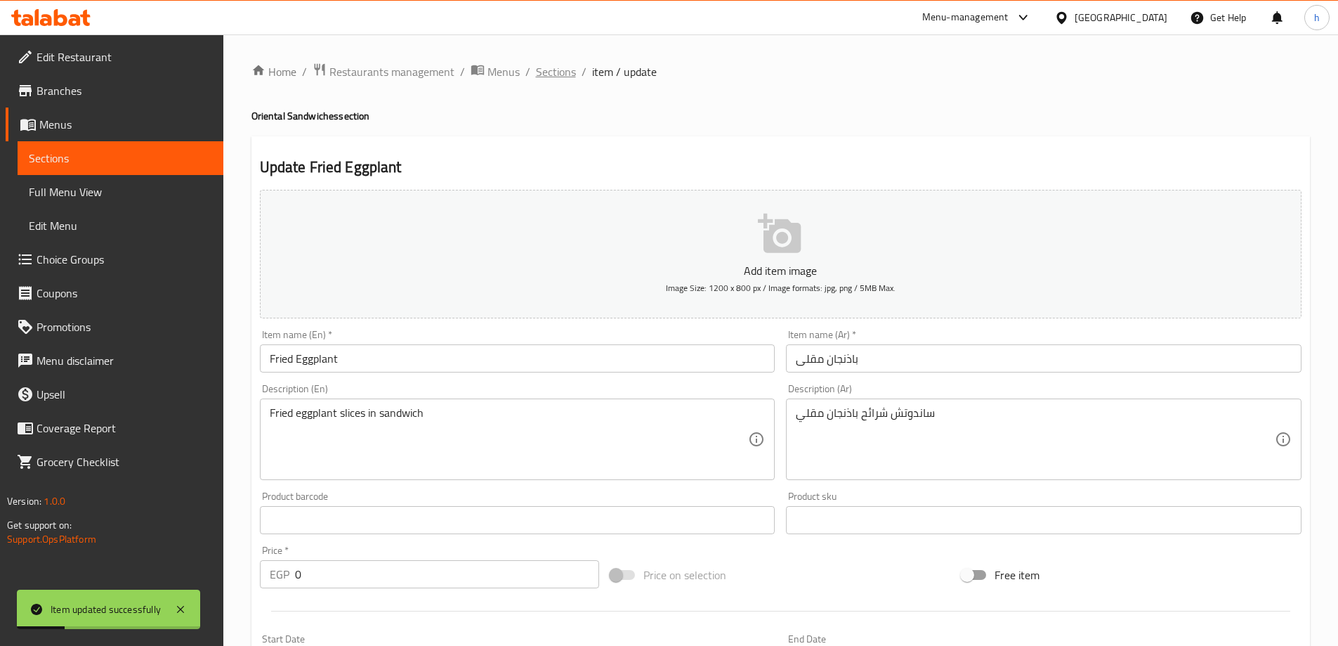
click at [567, 65] on span "Sections" at bounding box center [556, 71] width 40 height 17
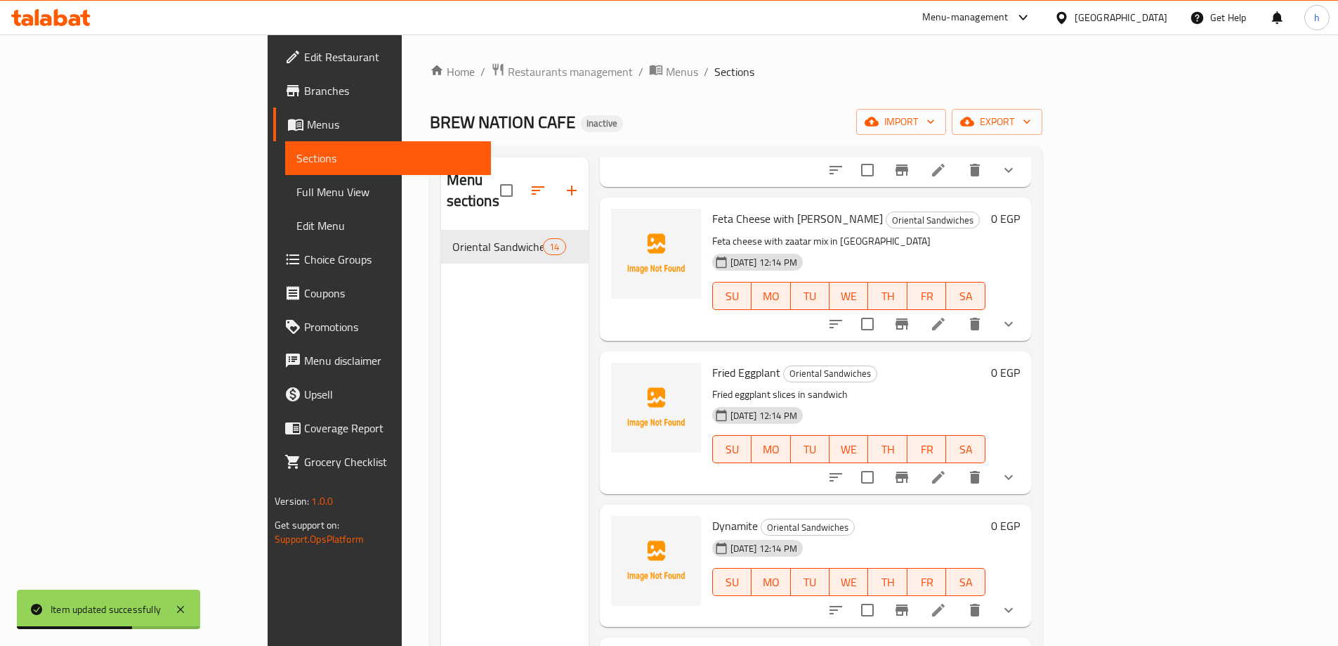
scroll to position [843, 0]
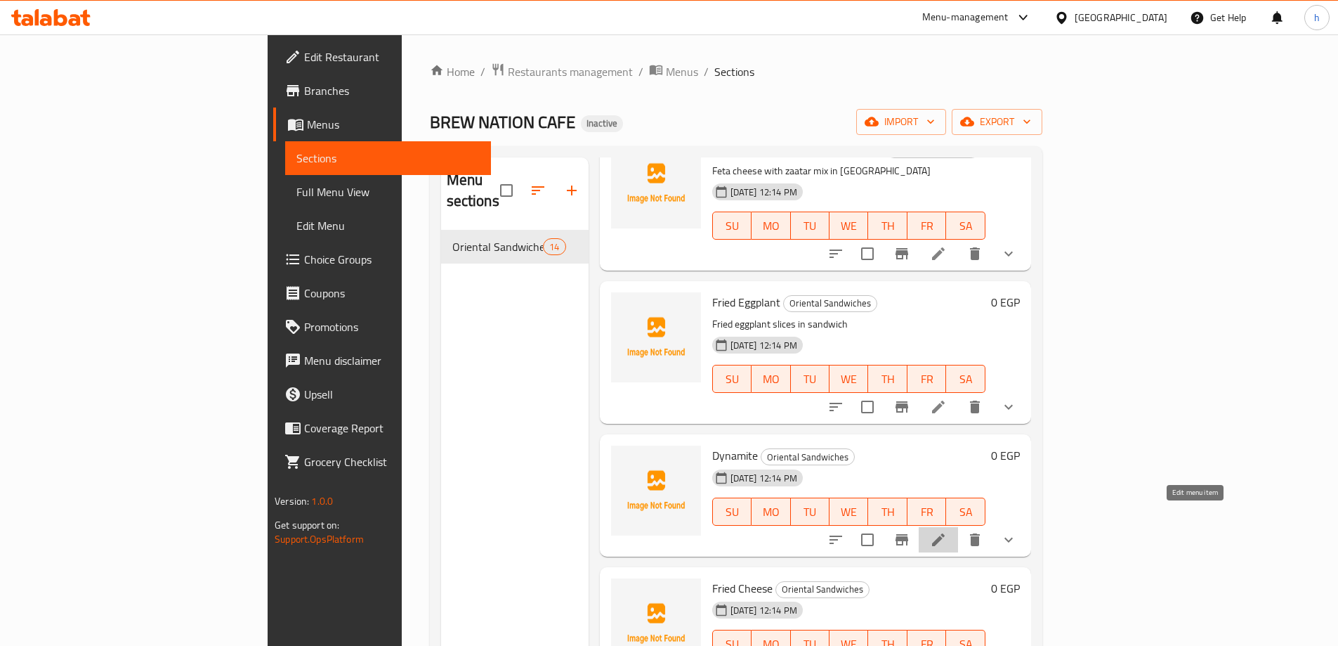
click at [947, 531] on icon at bounding box center [938, 539] width 17 height 17
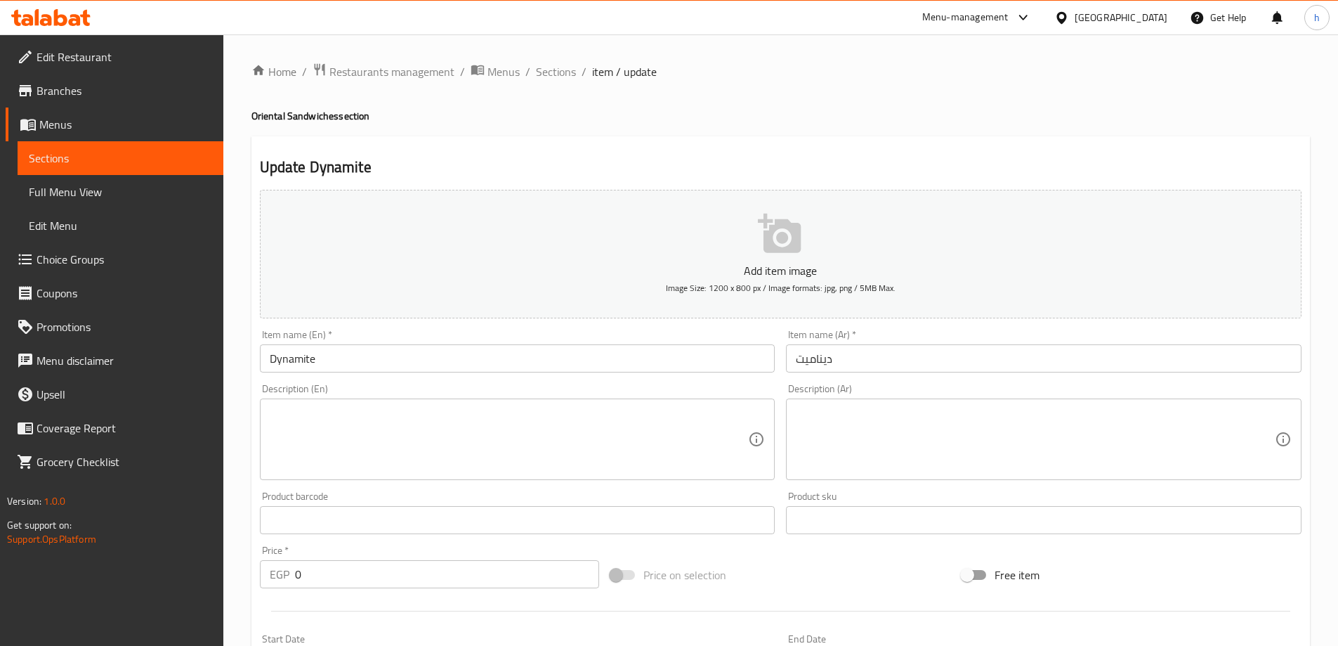
click at [670, 405] on div "Description (En)" at bounding box center [518, 438] width 516 height 81
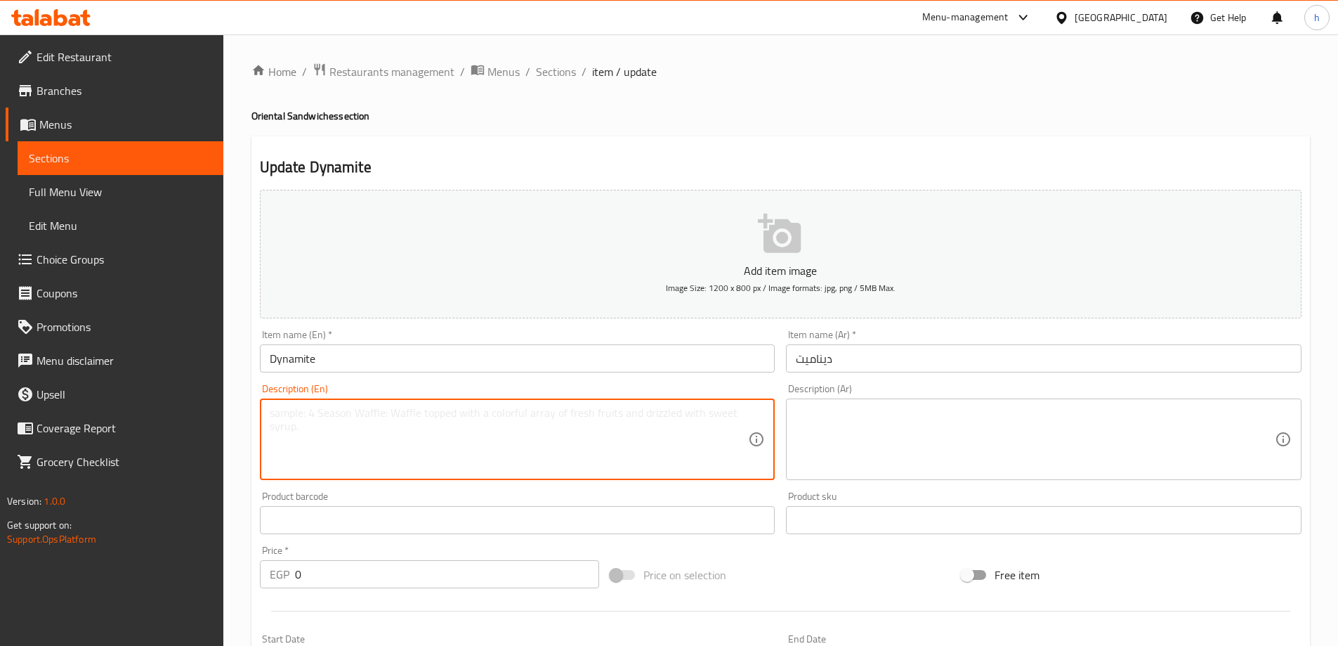
paste textarea "Spicy mix with vegetables and sauces"
click at [919, 447] on textarea at bounding box center [1035, 439] width 479 height 67
click at [521, 421] on textarea "Spicy mix with vegetables and sauces" at bounding box center [509, 439] width 479 height 67
type textarea "Spicy mix with vegetables and sauces in sandwich"
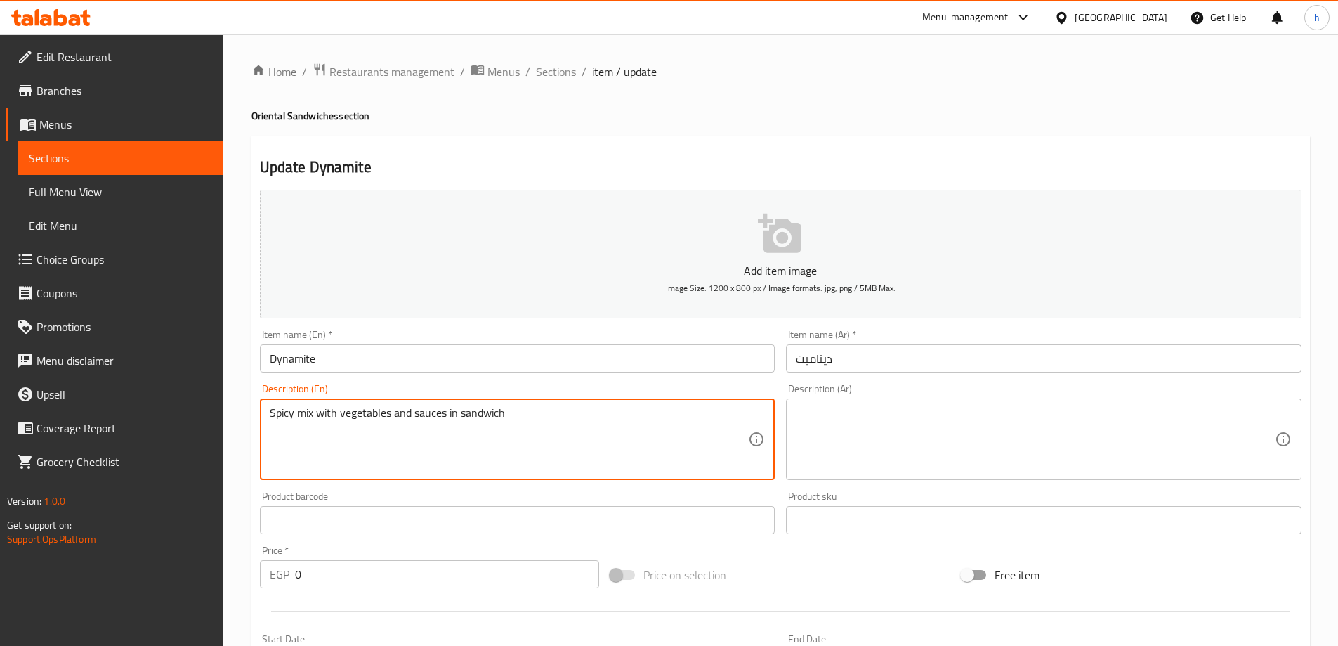
click at [986, 404] on div "Description (Ar)" at bounding box center [1044, 438] width 516 height 81
drag, startPoint x: 443, startPoint y: 414, endPoint x: 360, endPoint y: 414, distance: 82.2
click at [445, 438] on textarea "Spicy mix with vegetables and sauces in sandwich" at bounding box center [509, 439] width 479 height 67
drag, startPoint x: 445, startPoint y: 411, endPoint x: 251, endPoint y: 421, distance: 194.1
click at [251, 421] on div "Update Dynamite Add item image Image Size: 1200 x 800 px / Image formats: jpg, …" at bounding box center [780, 580] width 1059 height 889
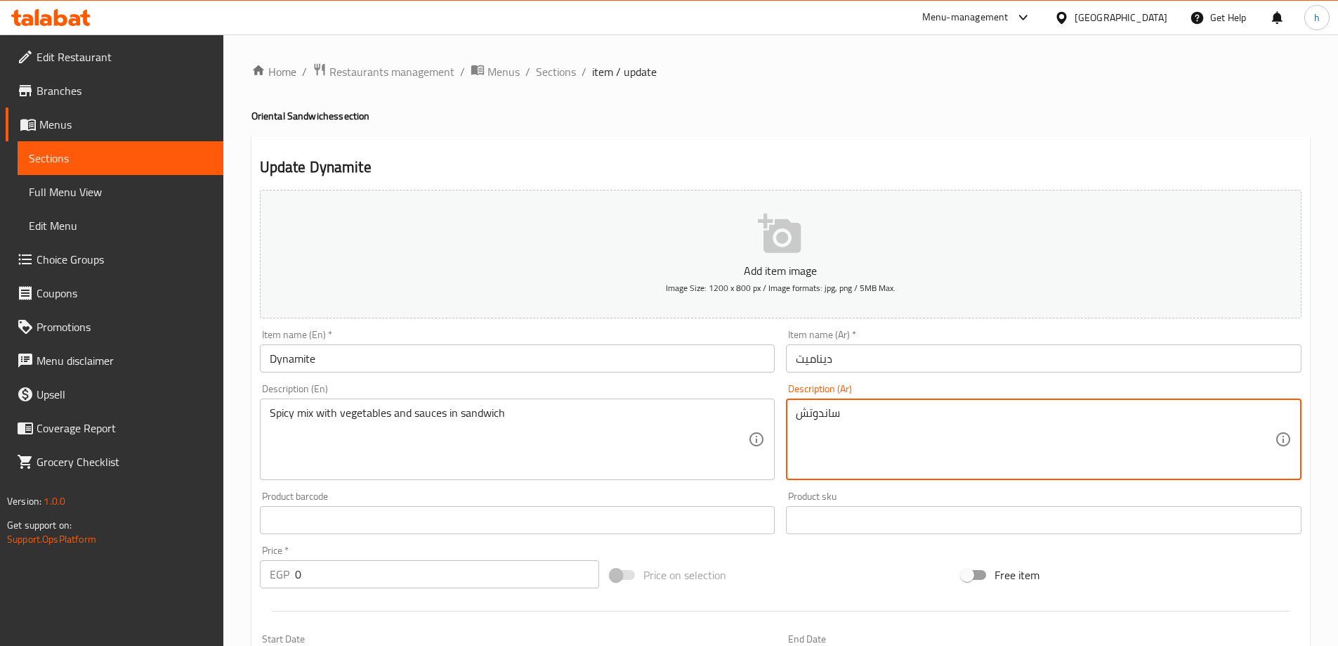
paste textarea "مزيج حار مع الخضار والصلصات"
click at [909, 413] on textarea "ساندوتش مزيج حار مع الخضار والصوص" at bounding box center [1035, 439] width 479 height 67
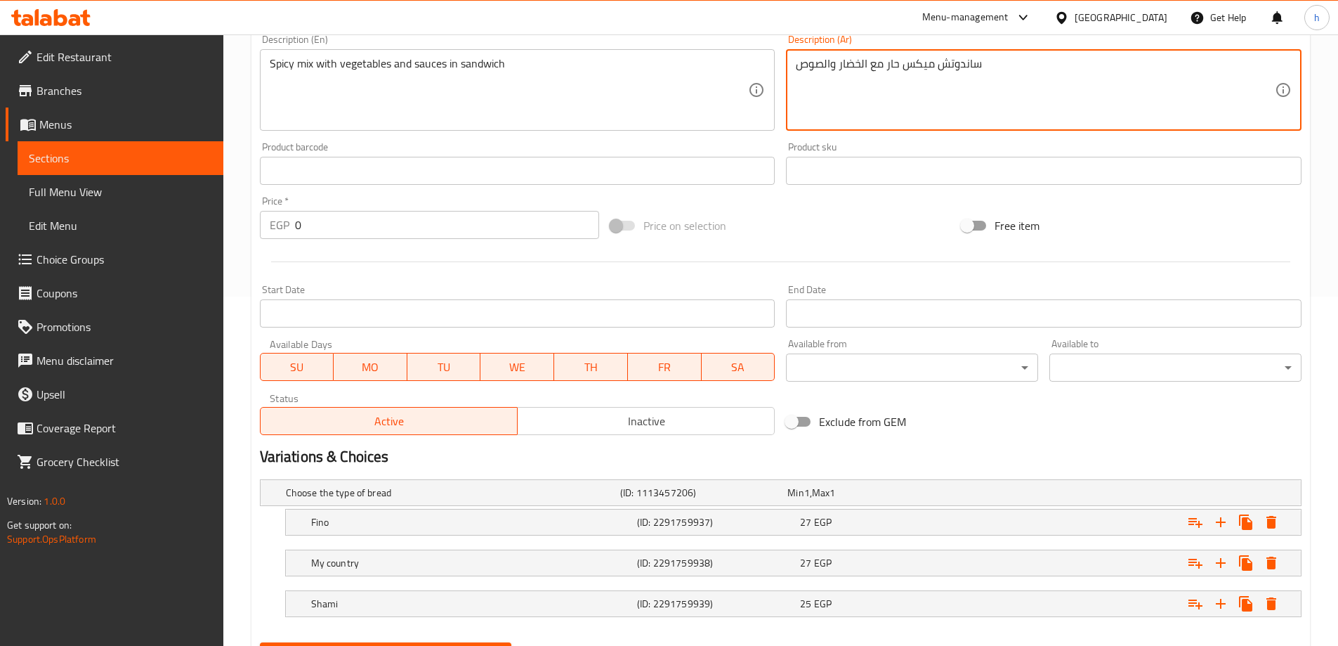
scroll to position [419, 0]
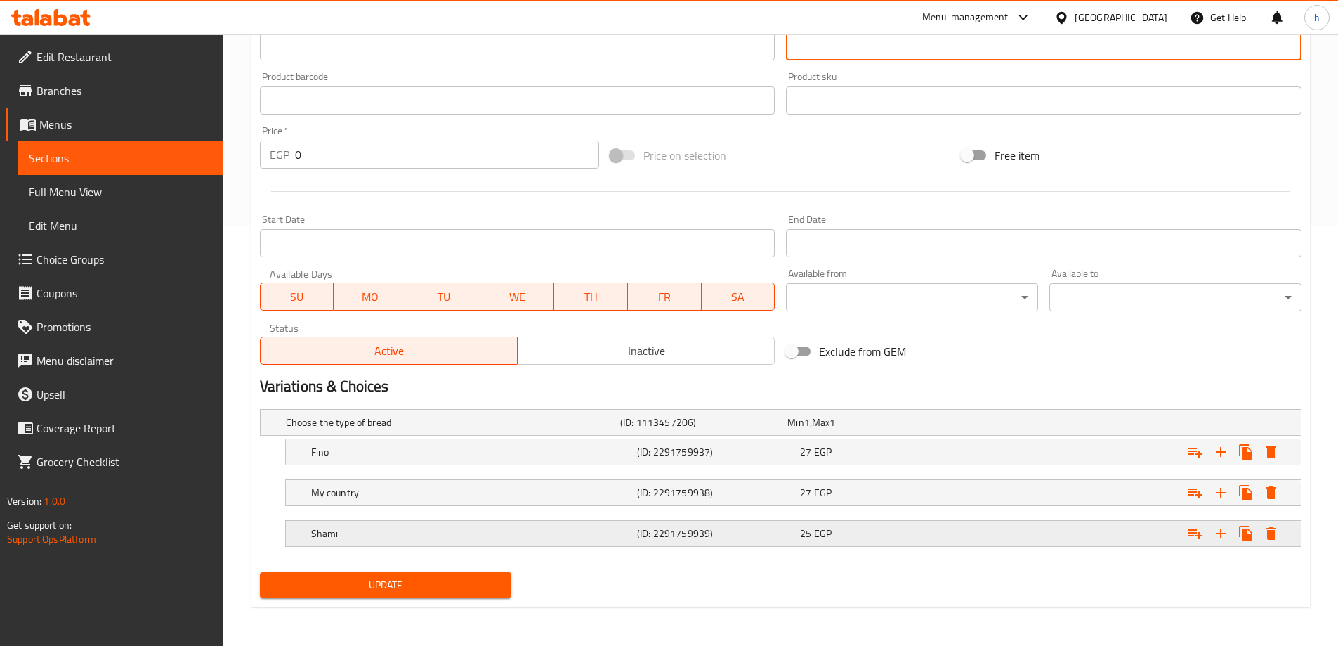
type textarea "ساندوتش ميكس حار مع الخضار والصوص"
drag, startPoint x: 579, startPoint y: 531, endPoint x: 579, endPoint y: 502, distance: 28.8
click at [578, 529] on h5 "Shami" at bounding box center [471, 533] width 320 height 14
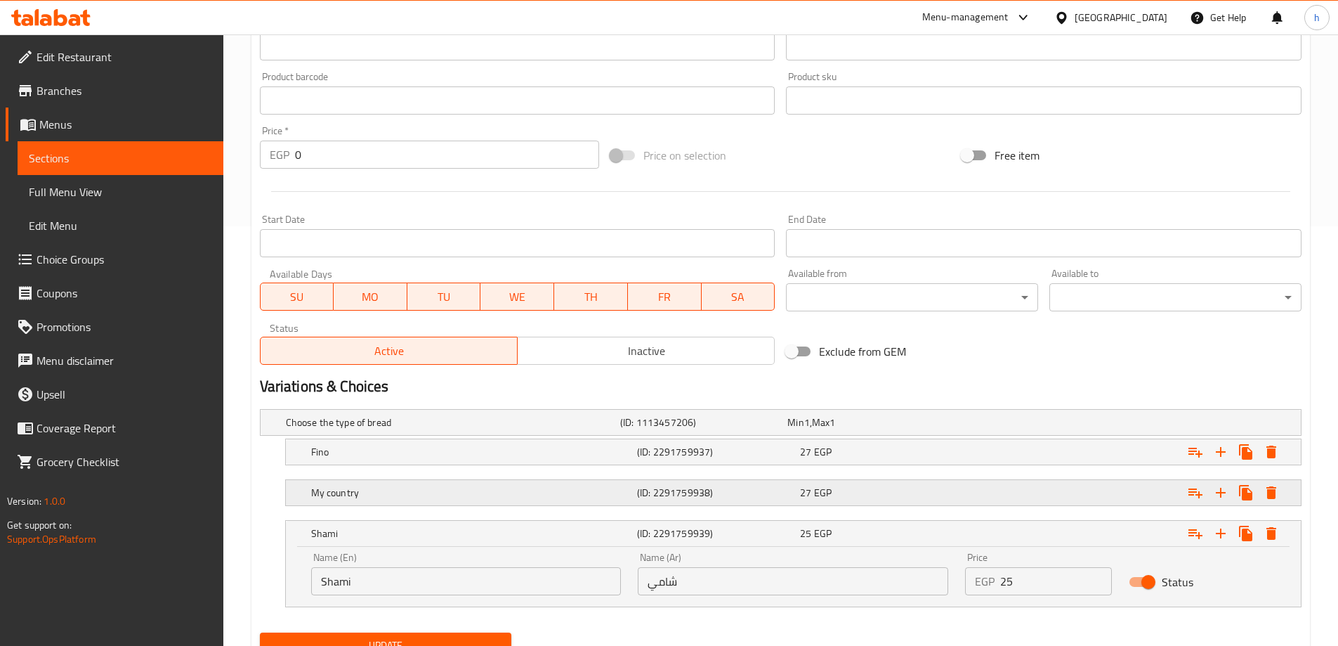
click at [581, 492] on h5 "My country" at bounding box center [471, 492] width 320 height 14
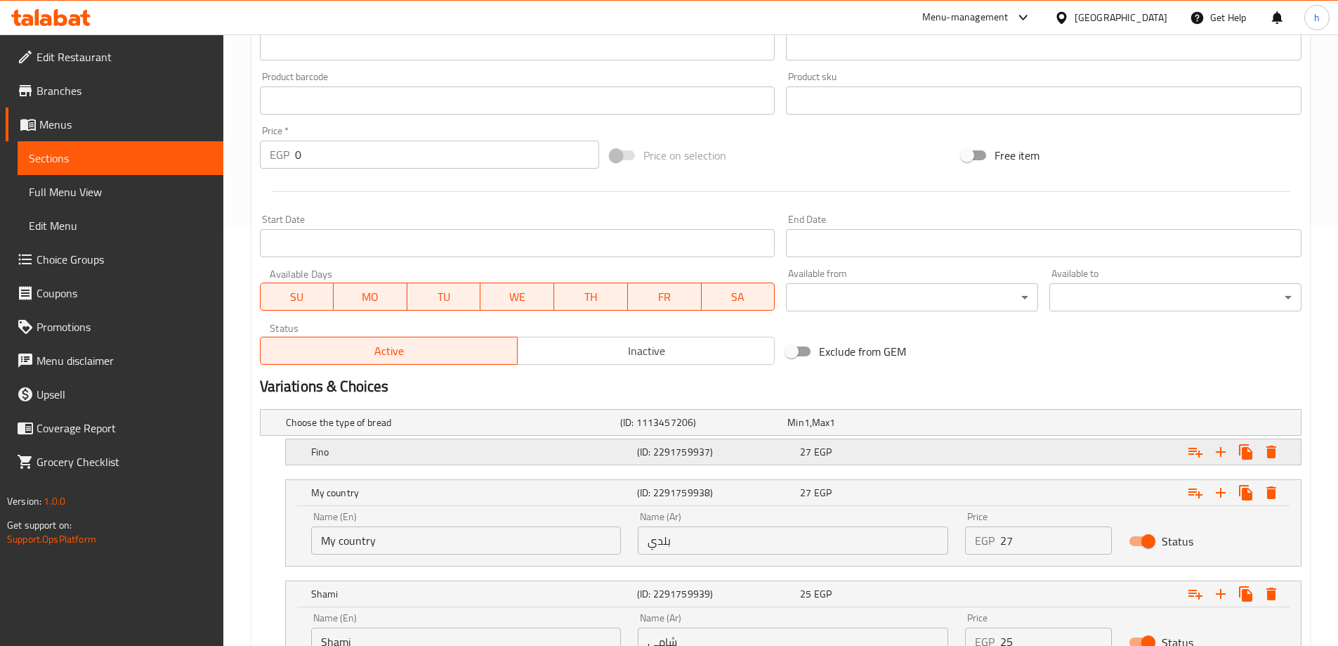
click at [580, 445] on h5 "Fino" at bounding box center [471, 452] width 320 height 14
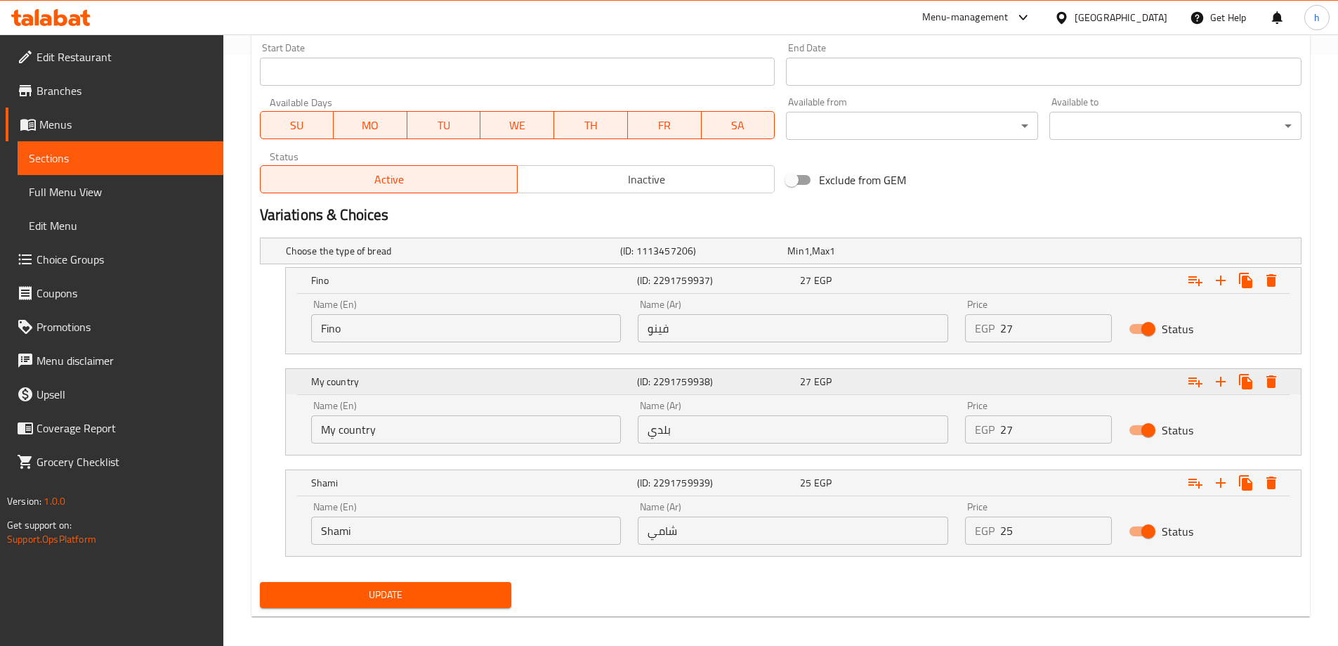
scroll to position [601, 0]
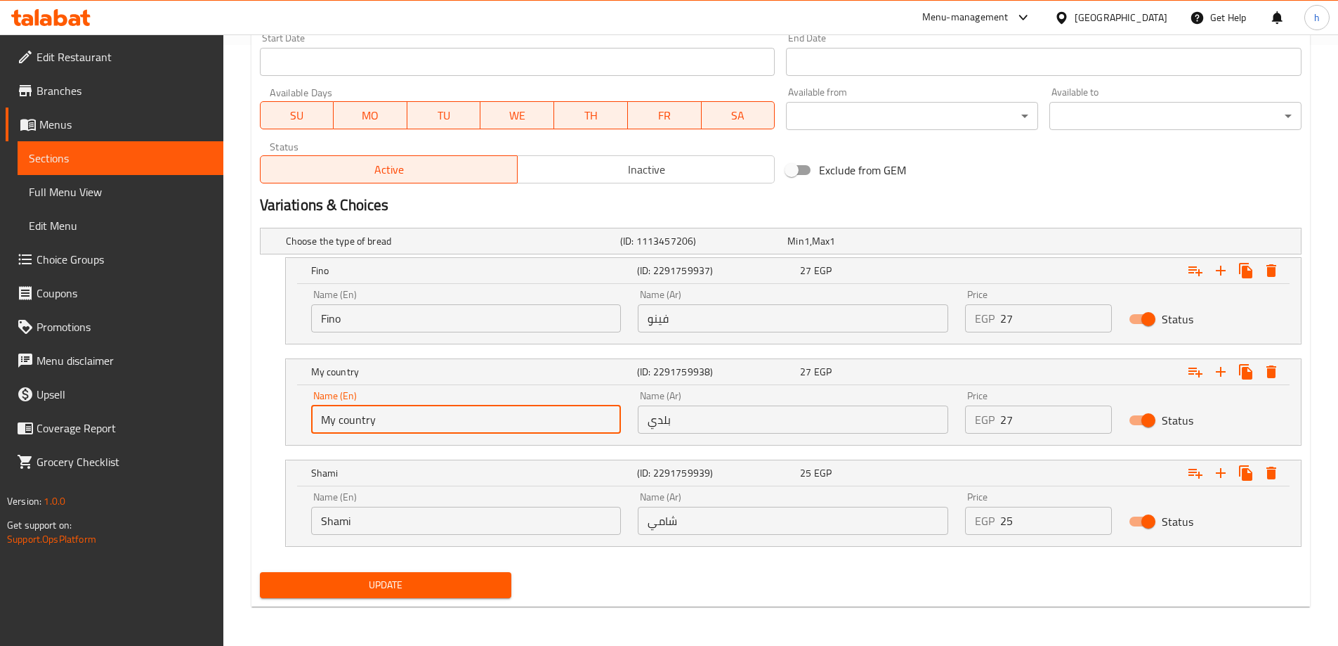
drag, startPoint x: 381, startPoint y: 419, endPoint x: 260, endPoint y: 435, distance: 121.8
click at [260, 435] on div "My country (ID: 2291759938) 27 EGP Name (En) My country Name (En) Name (Ar) بلد…" at bounding box center [781, 401] width 1042 height 87
type input "ل"
type input "Baladi"
click at [462, 585] on span "Update" at bounding box center [386, 585] width 230 height 18
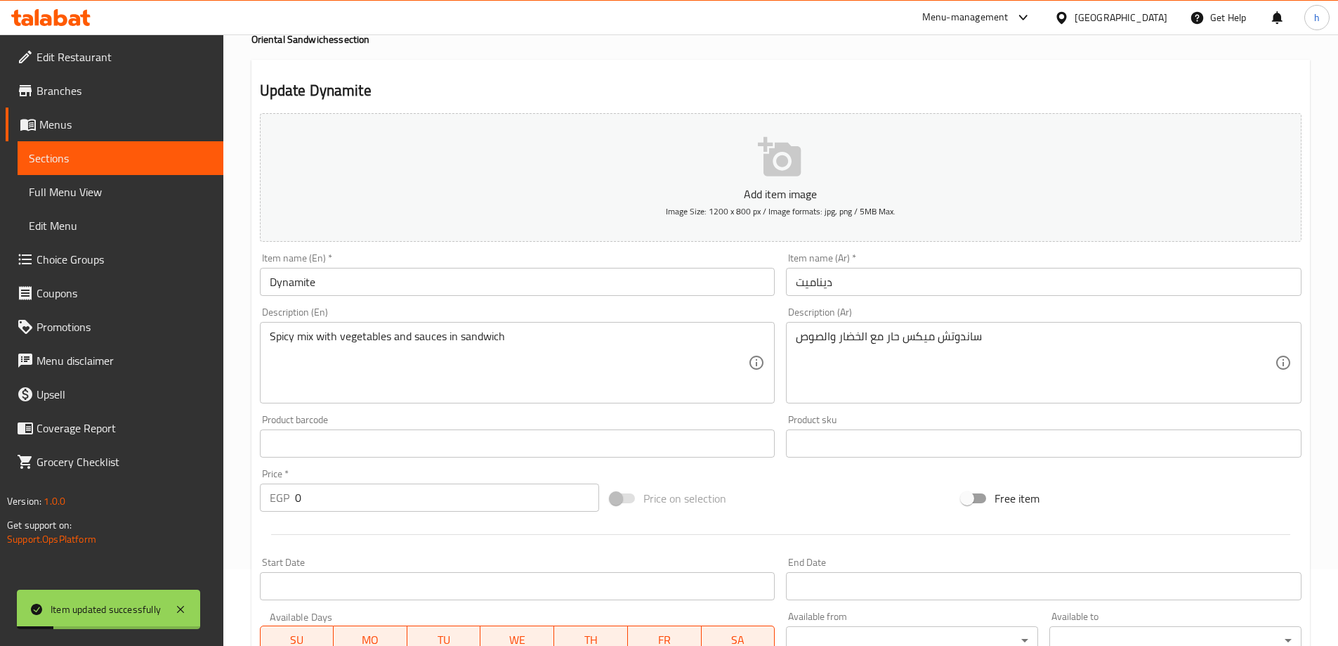
scroll to position [0, 0]
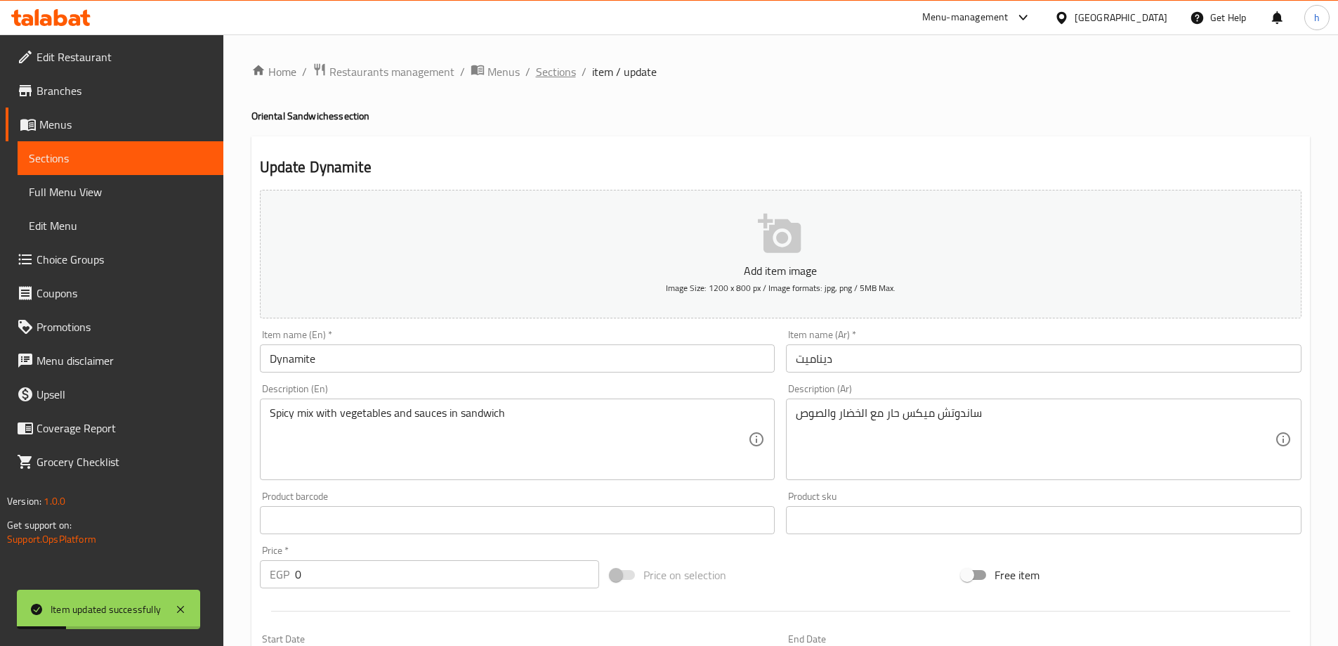
click at [560, 65] on span "Sections" at bounding box center [556, 71] width 40 height 17
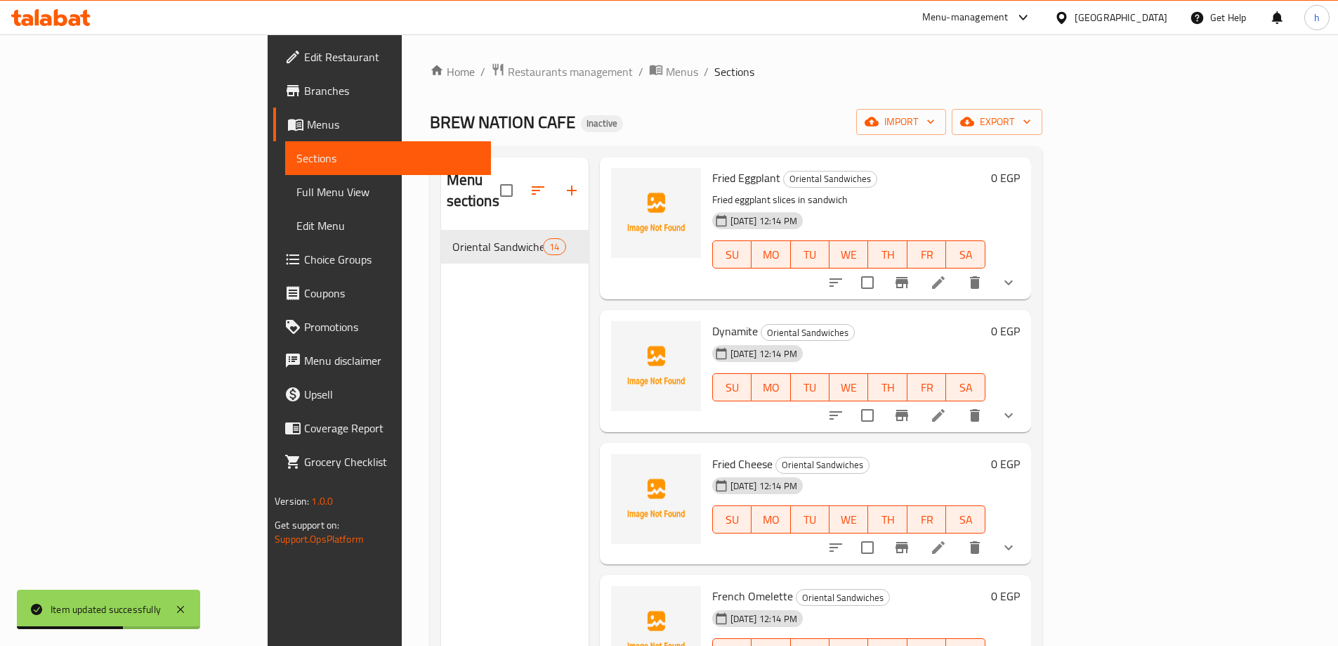
scroll to position [913, 0]
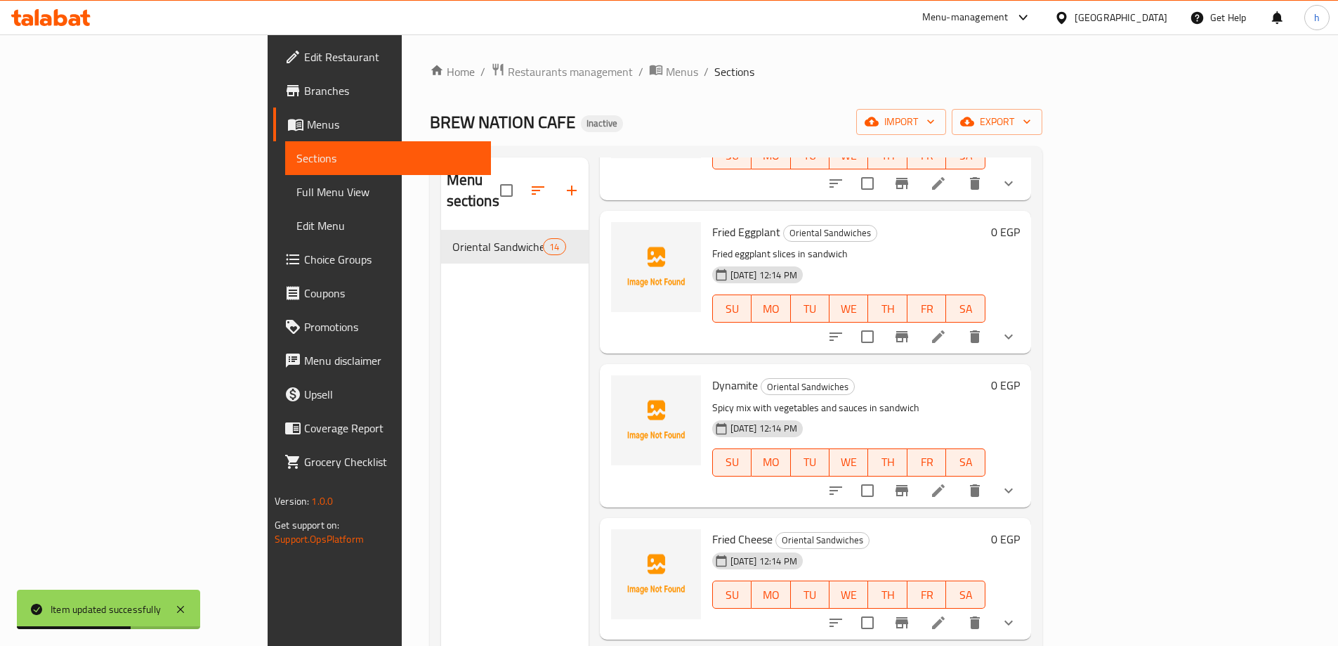
click at [945, 330] on icon at bounding box center [938, 336] width 13 height 13
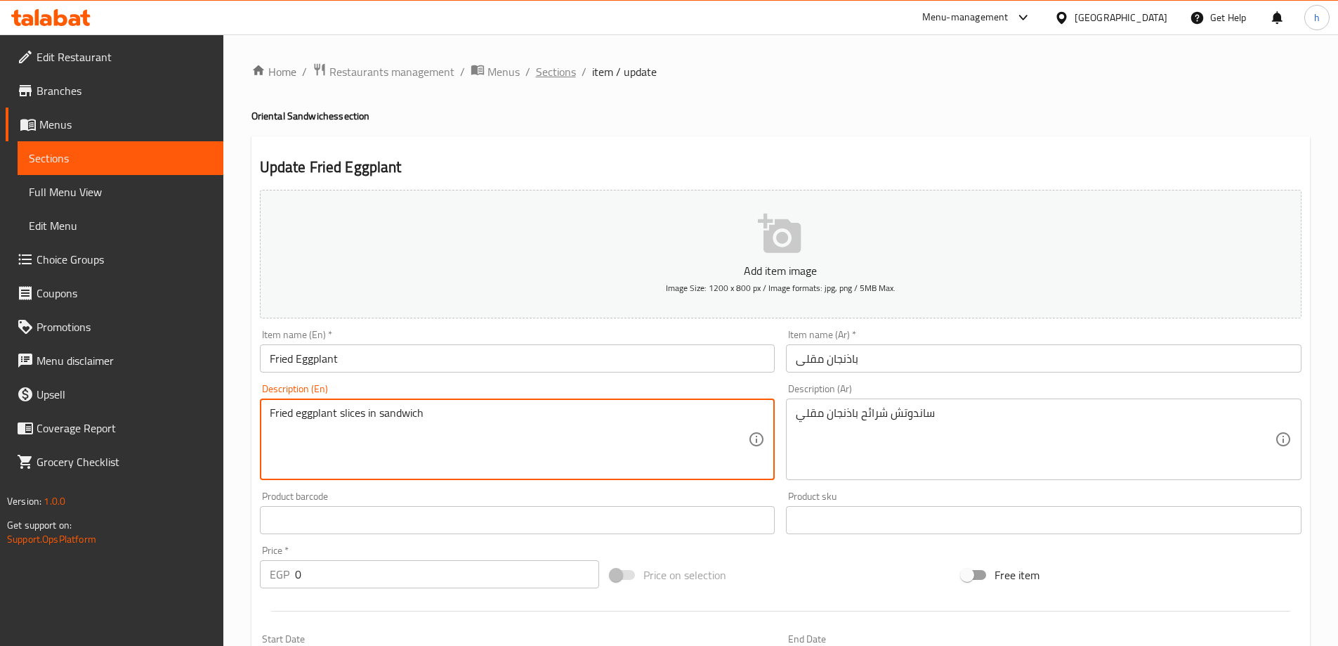
click at [561, 70] on span "Sections" at bounding box center [556, 71] width 40 height 17
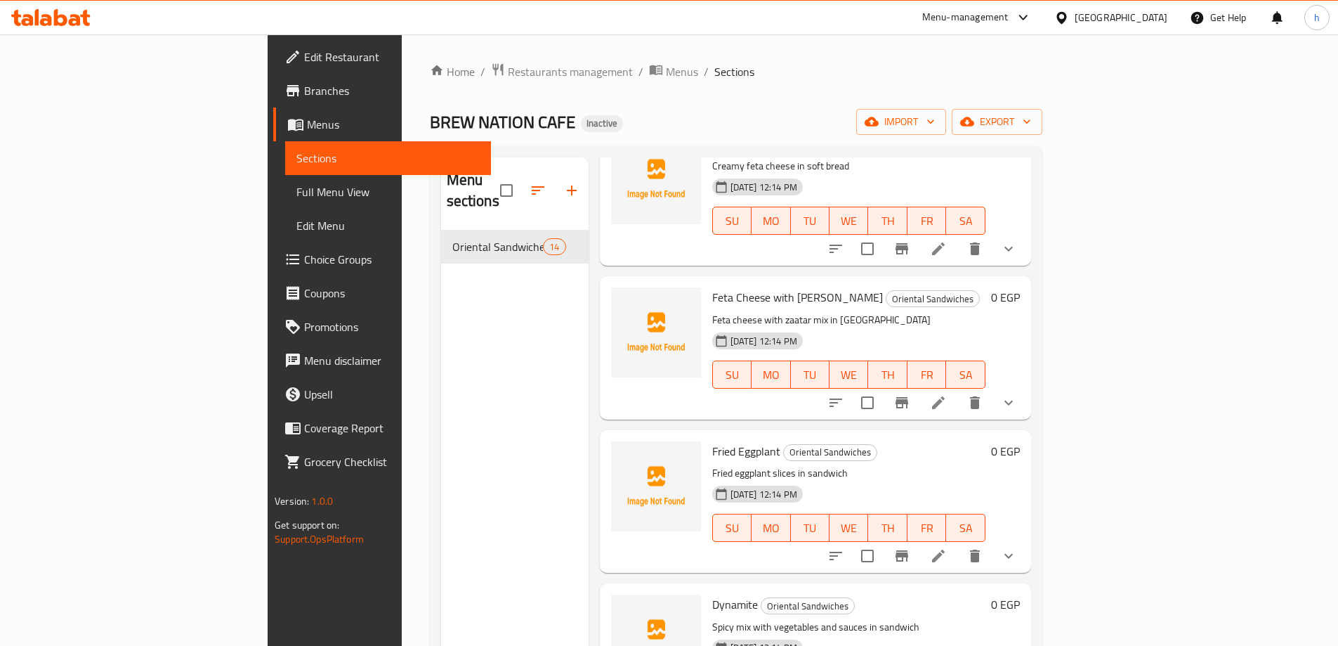
scroll to position [702, 0]
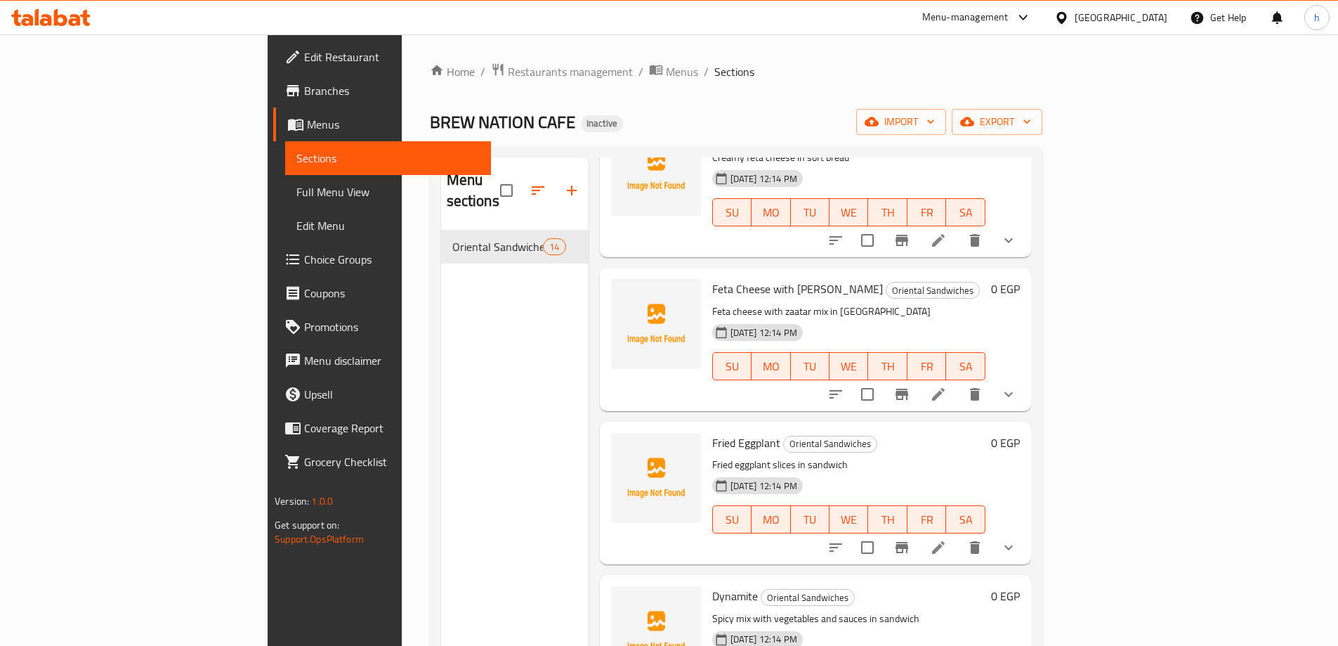
click at [947, 232] on icon at bounding box center [938, 240] width 17 height 17
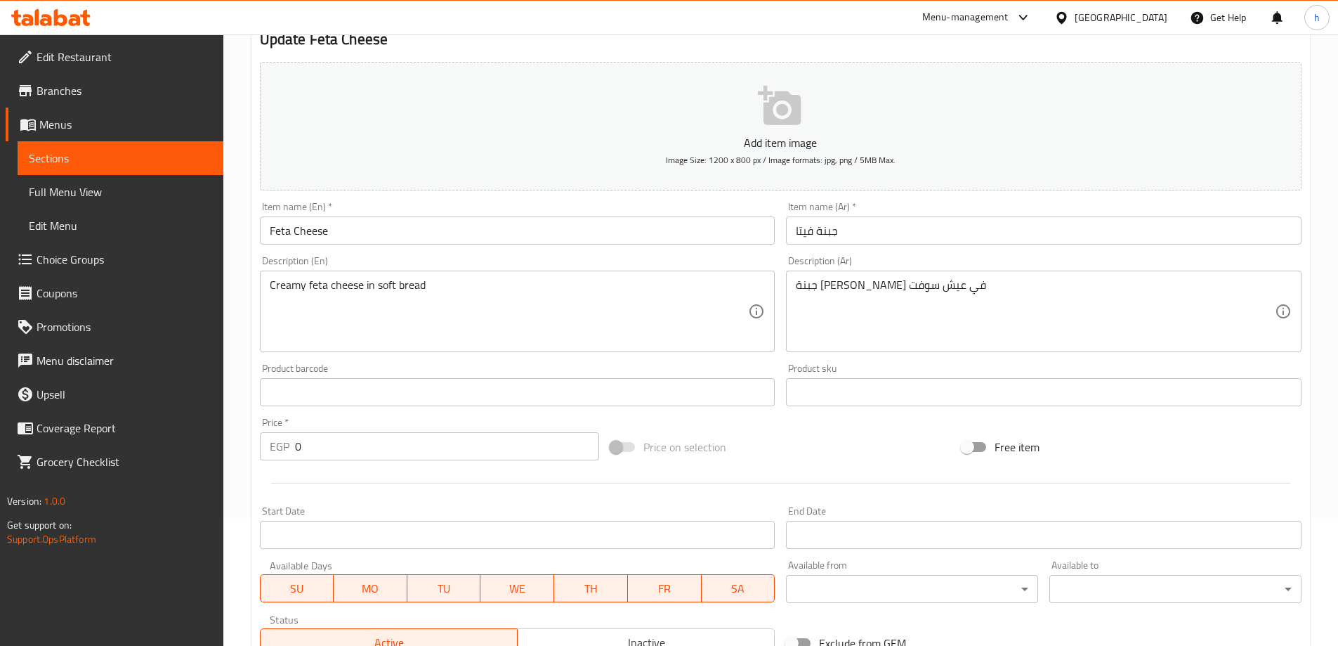
scroll to position [140, 0]
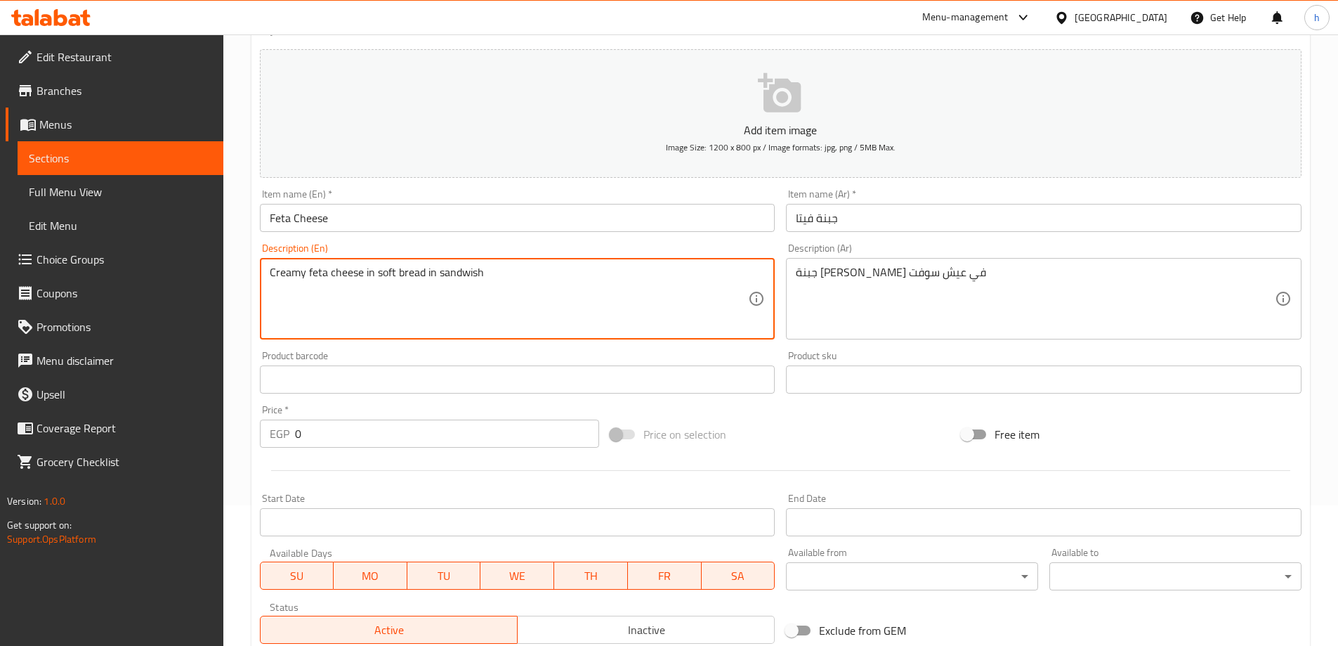
type textarea "Creamy feta cheese in soft bread in sandwish"
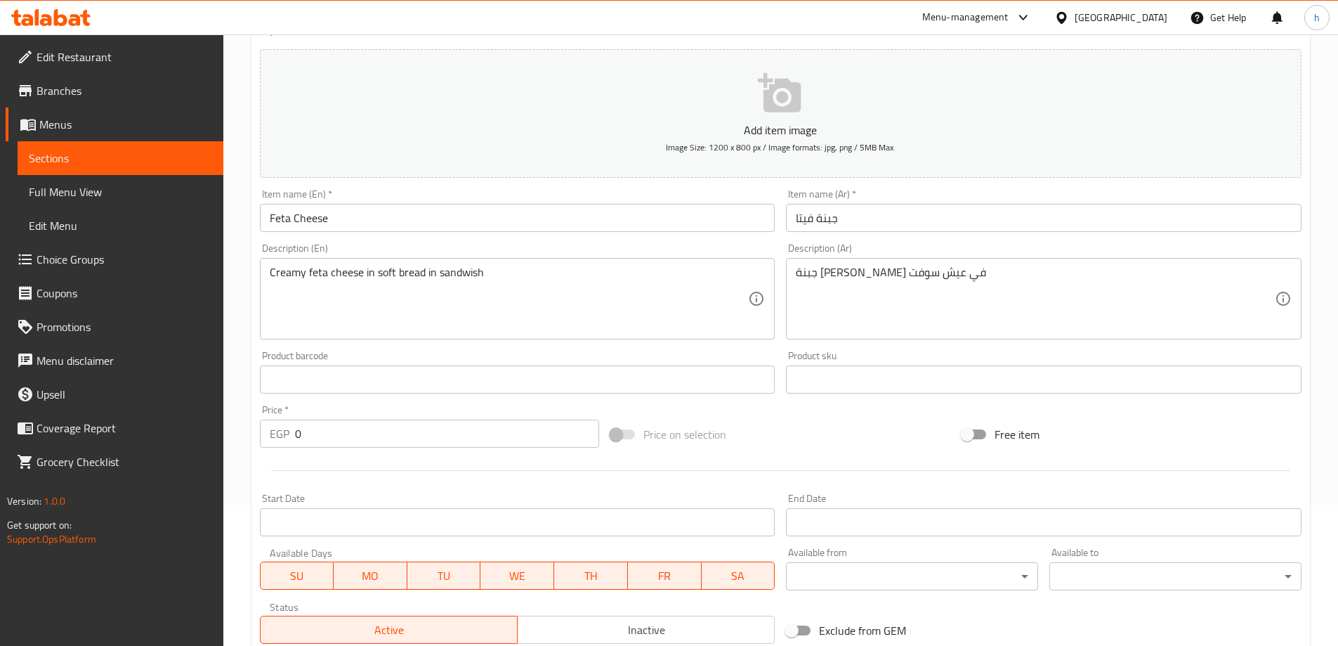
click at [793, 271] on div "جبنة فيتا كريمي في عيش سوفت Description (Ar)" at bounding box center [1044, 298] width 516 height 81
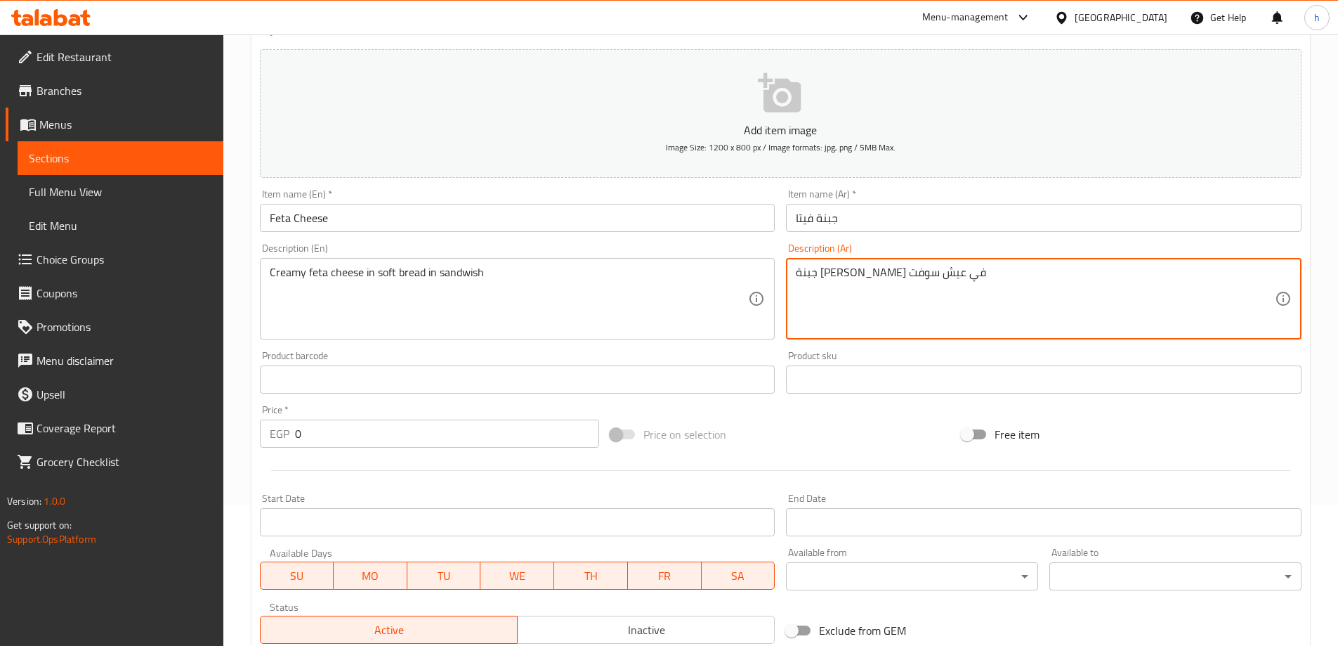
click at [799, 266] on textarea "جبنة فيتا كريمي في عيش سوفت" at bounding box center [1035, 299] width 479 height 67
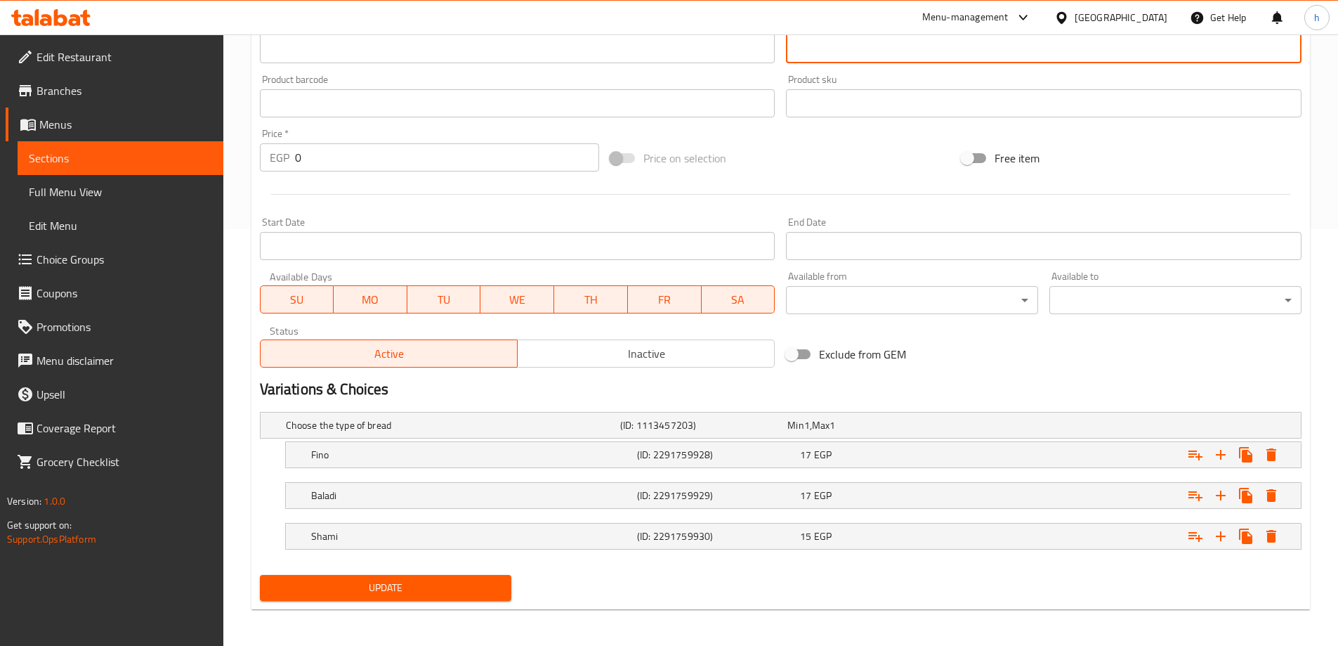
scroll to position [419, 0]
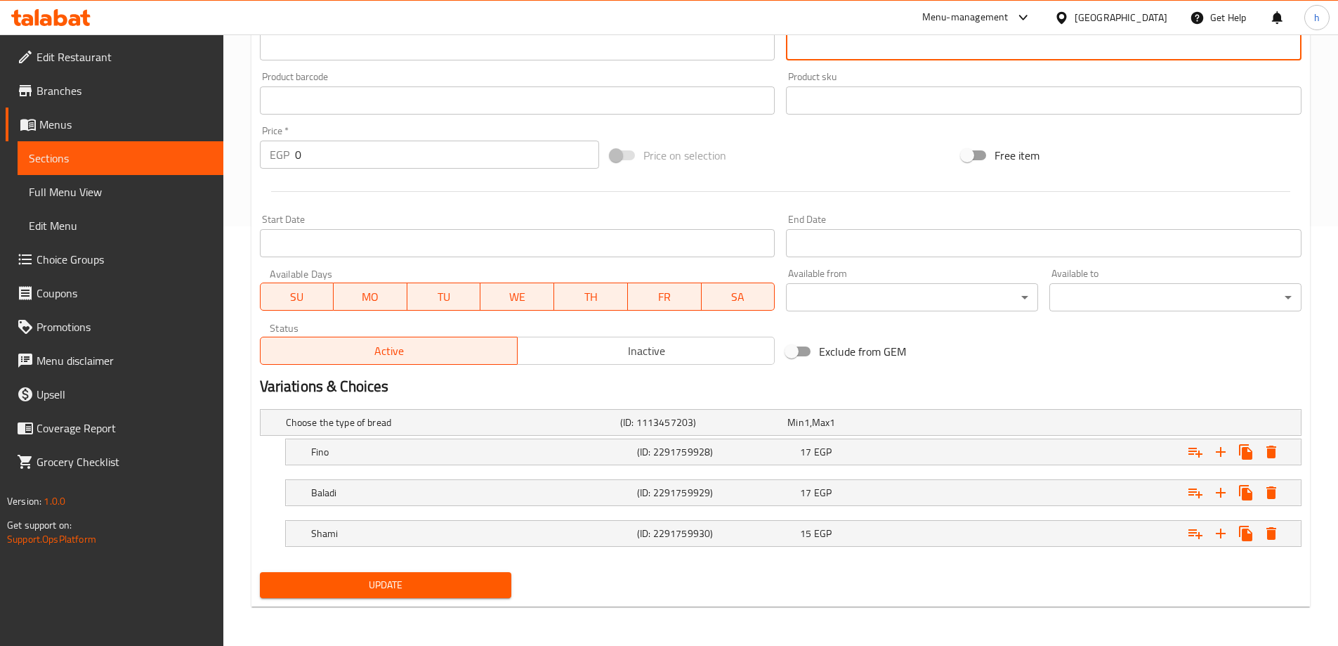
type textarea "ساندوتش جبنة فيتا كريمي في عيش سوفت"
click at [454, 585] on span "Update" at bounding box center [386, 585] width 230 height 18
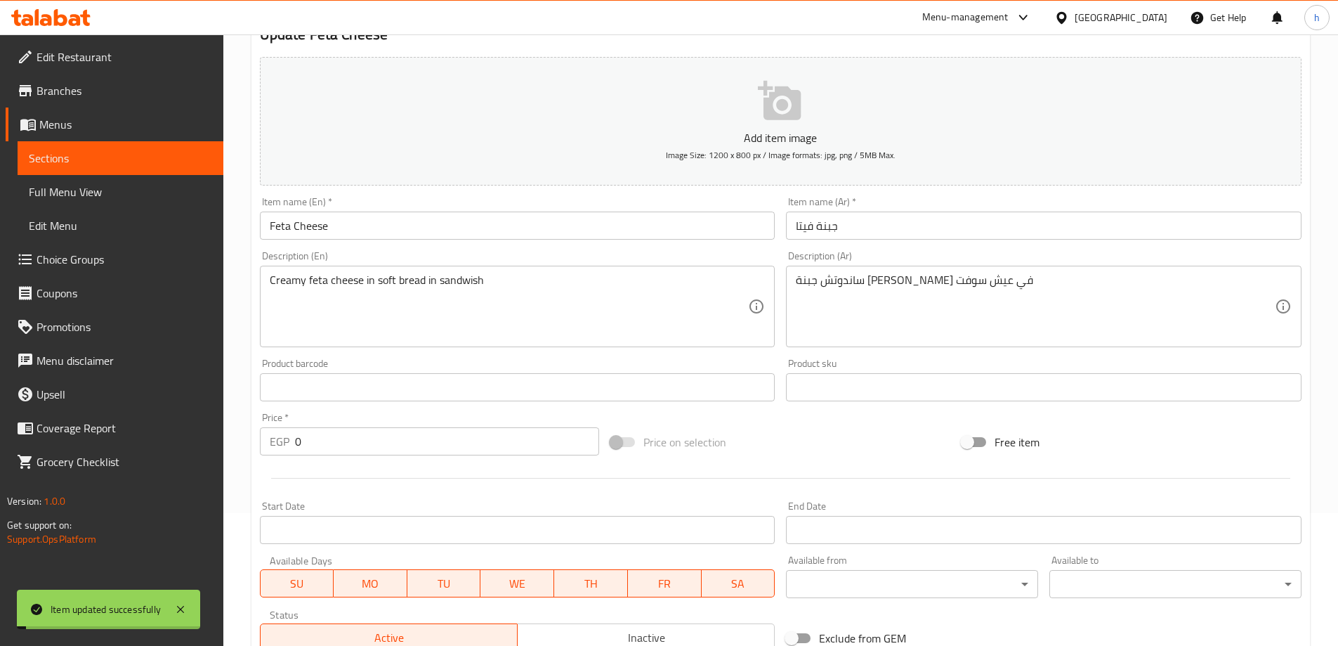
scroll to position [0, 0]
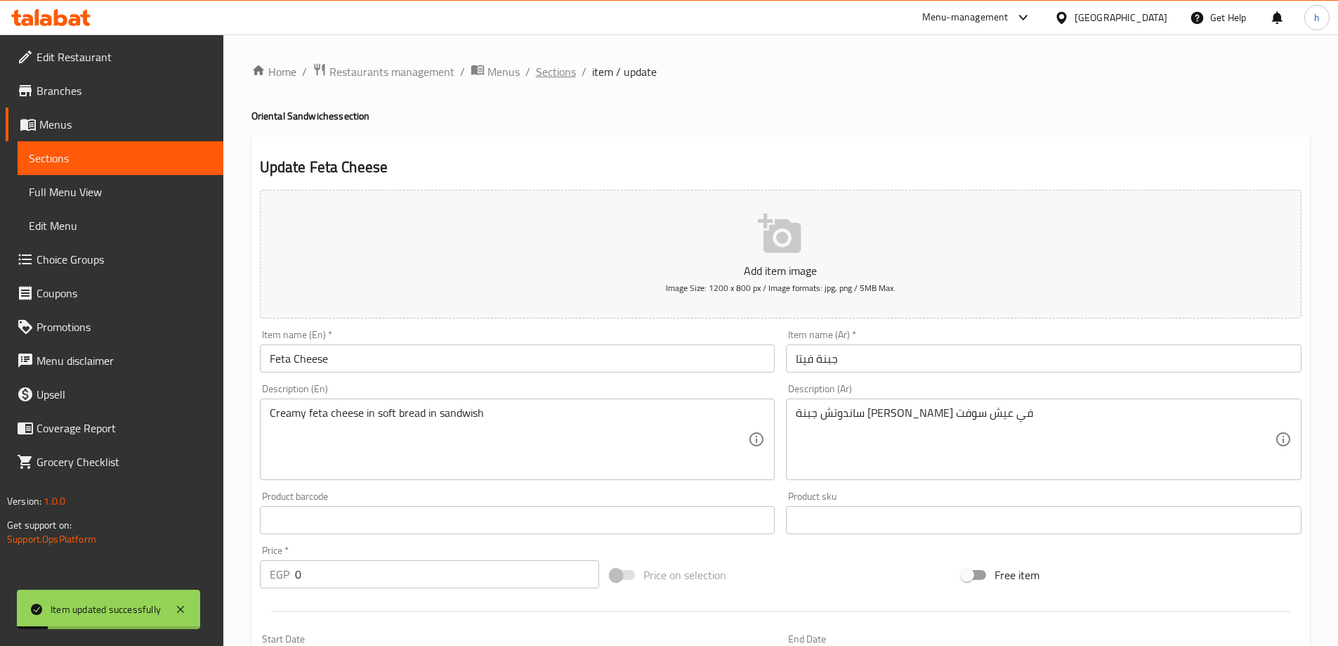
click at [558, 71] on span "Sections" at bounding box center [556, 71] width 40 height 17
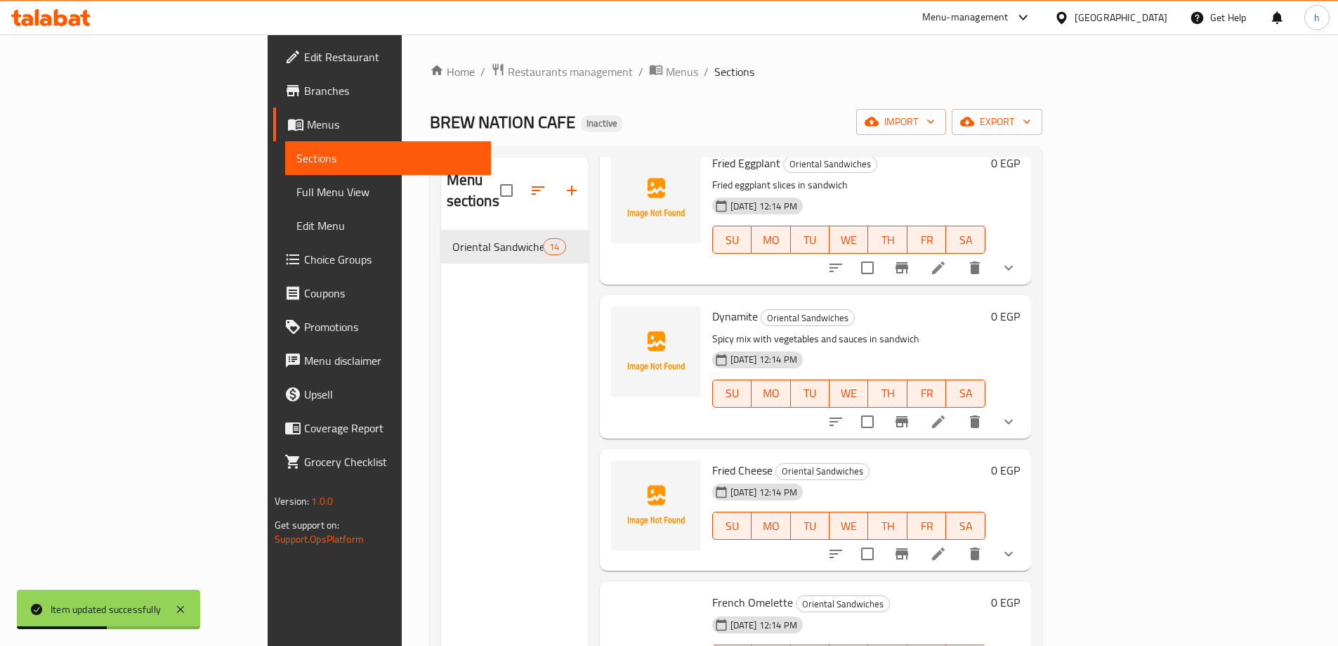
scroll to position [983, 0]
click at [947, 544] on icon at bounding box center [938, 552] width 17 height 17
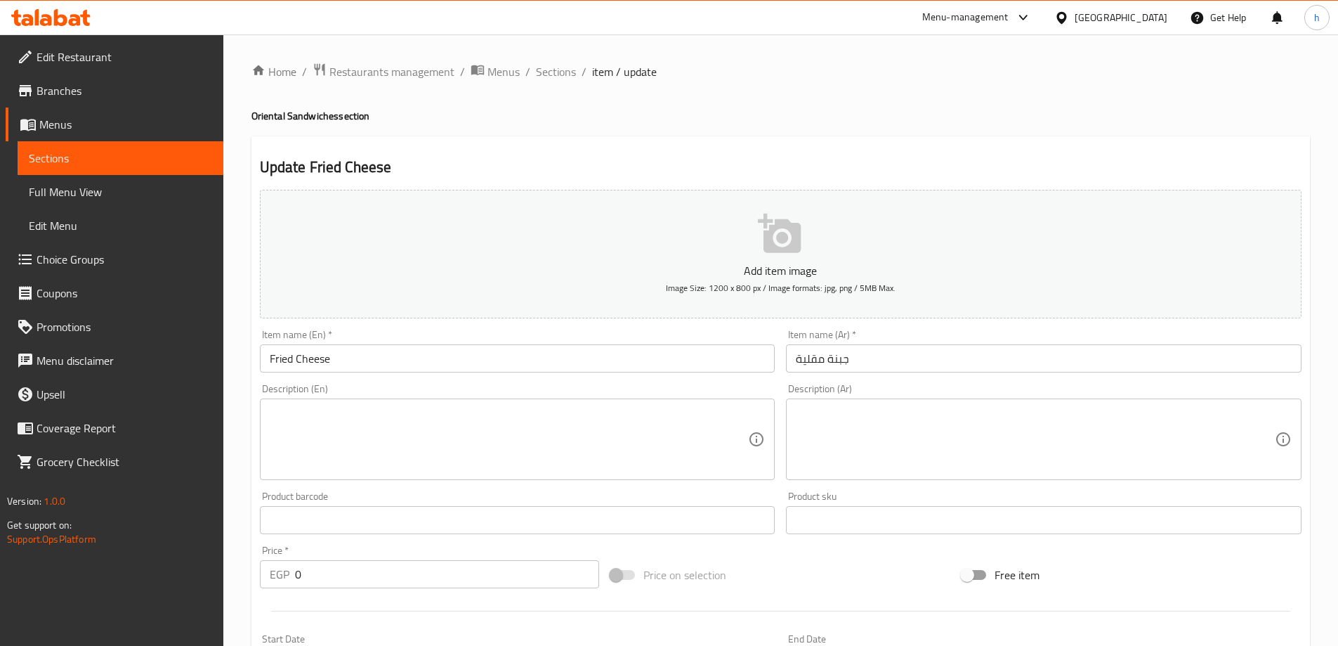
click at [569, 414] on textarea at bounding box center [509, 439] width 479 height 67
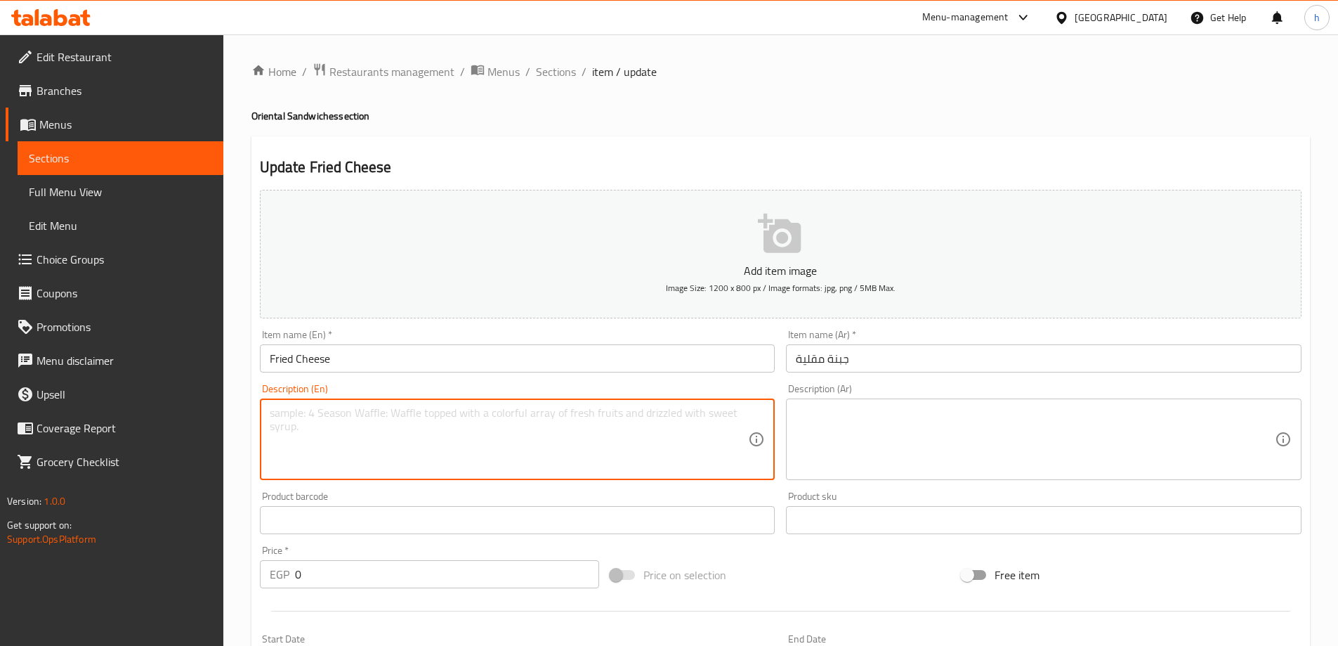
paste textarea "Fried cheese fingers in sandwich"
type textarea "Fried cheese fingers in sandwich"
click at [861, 425] on textarea at bounding box center [1035, 439] width 479 height 67
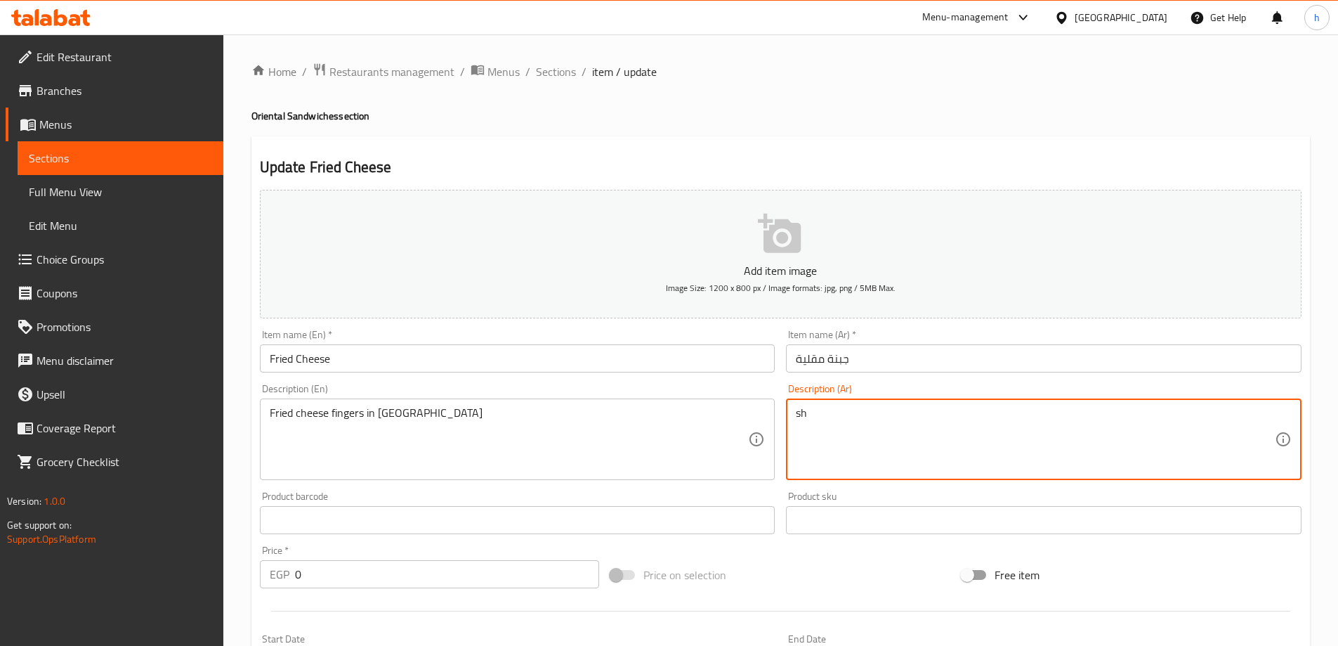
type textarea "s"
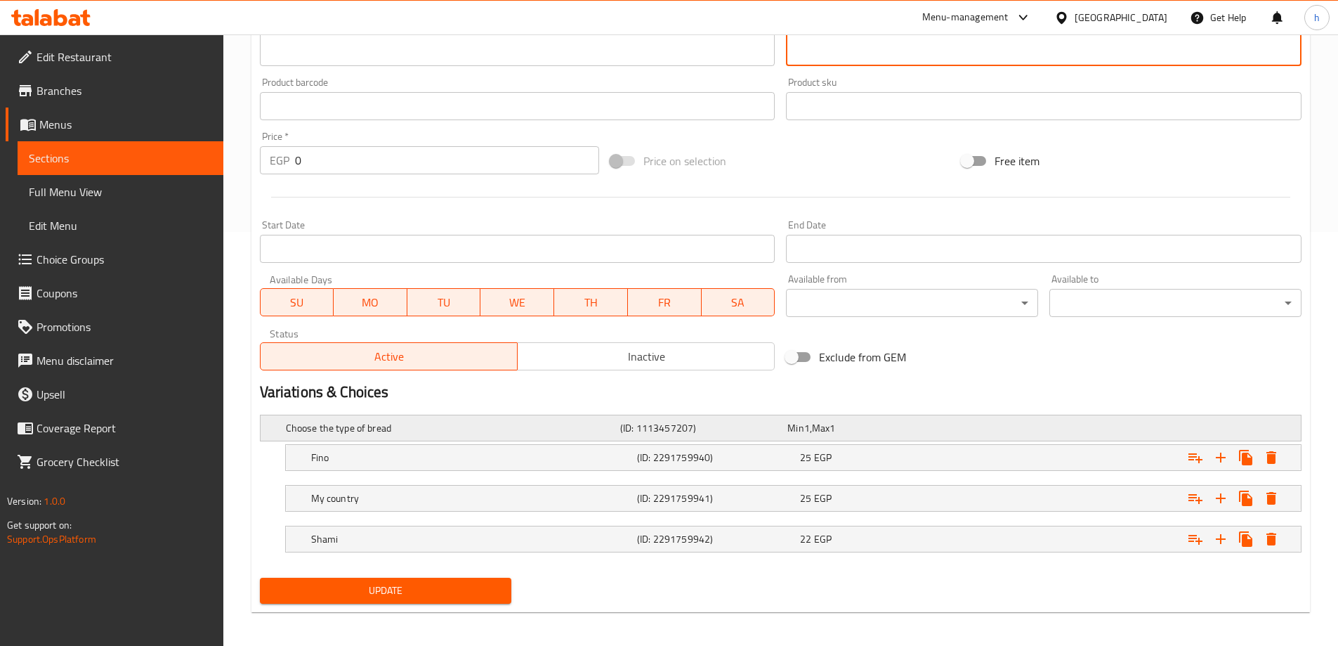
scroll to position [419, 0]
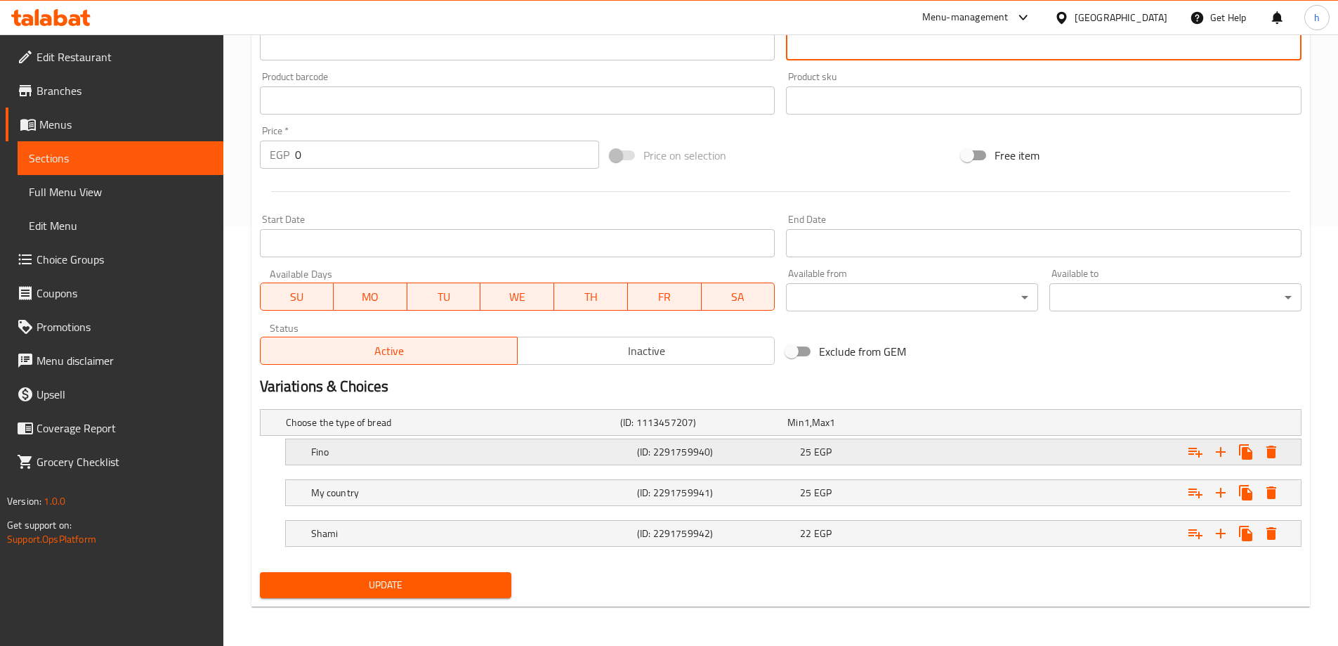
type textarea "ساندوتش صوابع الجبنة المقلية"
click at [511, 450] on h5 "Fino" at bounding box center [471, 452] width 320 height 14
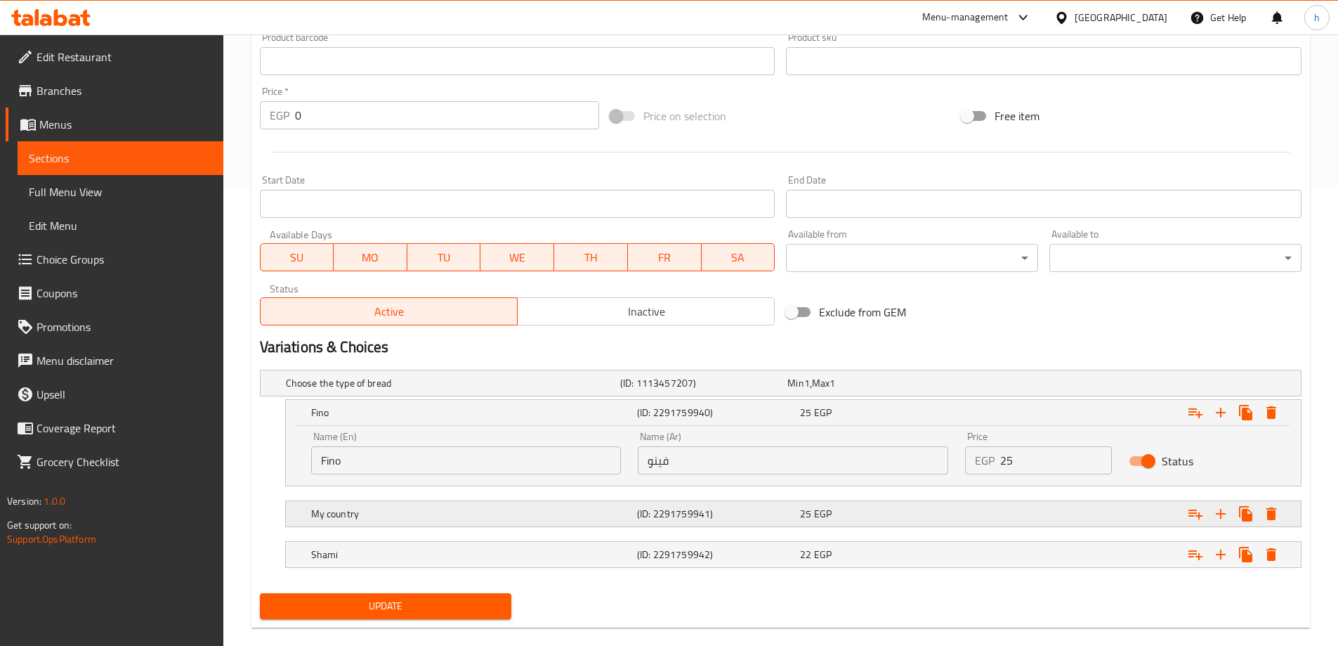
scroll to position [480, 0]
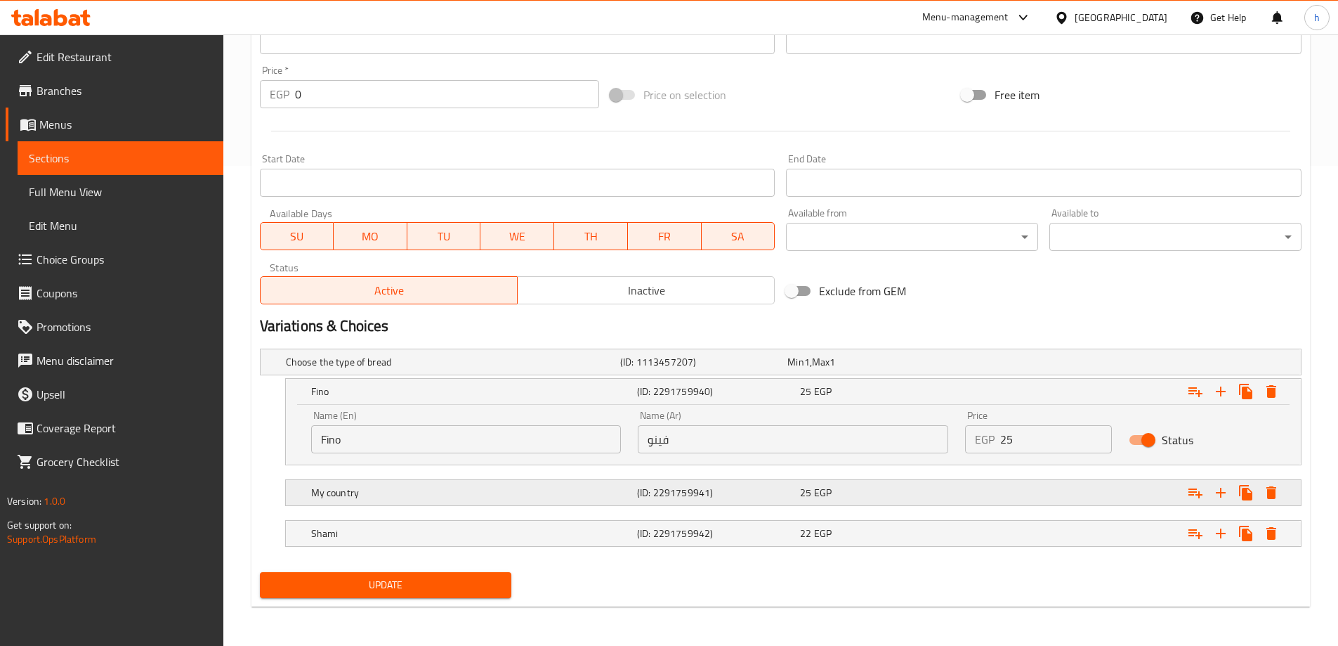
click at [494, 494] on h5 "My country" at bounding box center [471, 492] width 320 height 14
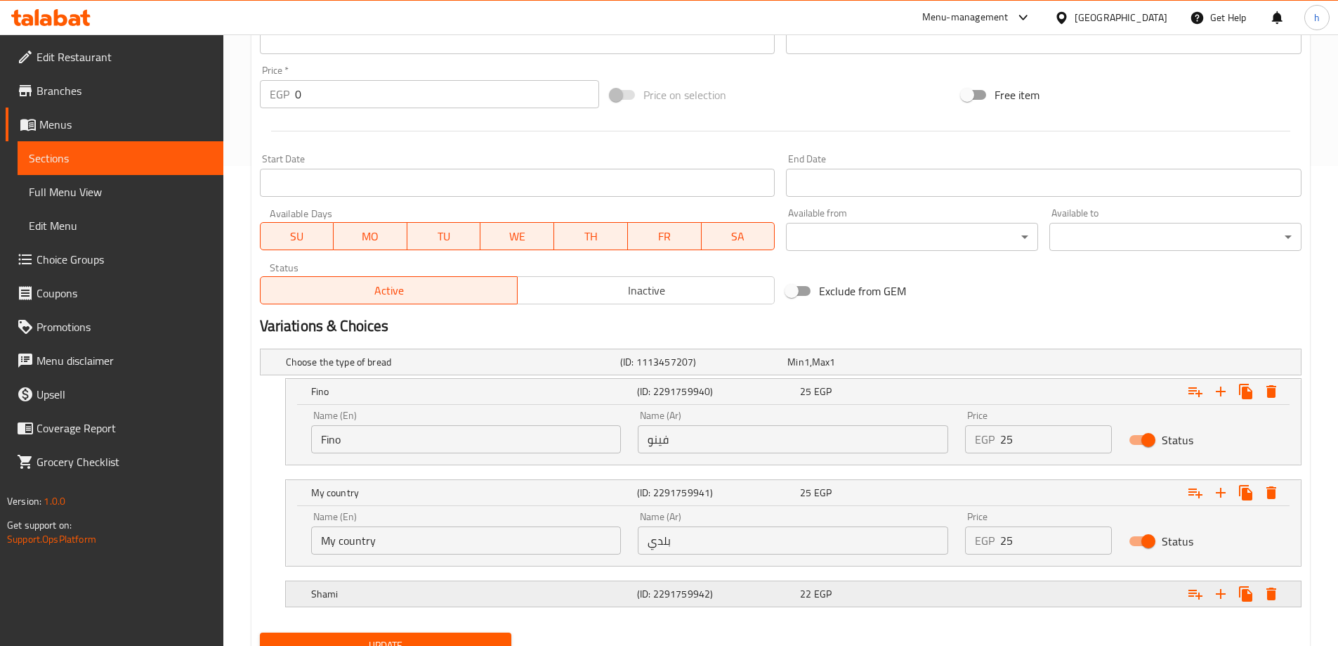
click at [526, 598] on h5 "Shami" at bounding box center [471, 594] width 320 height 14
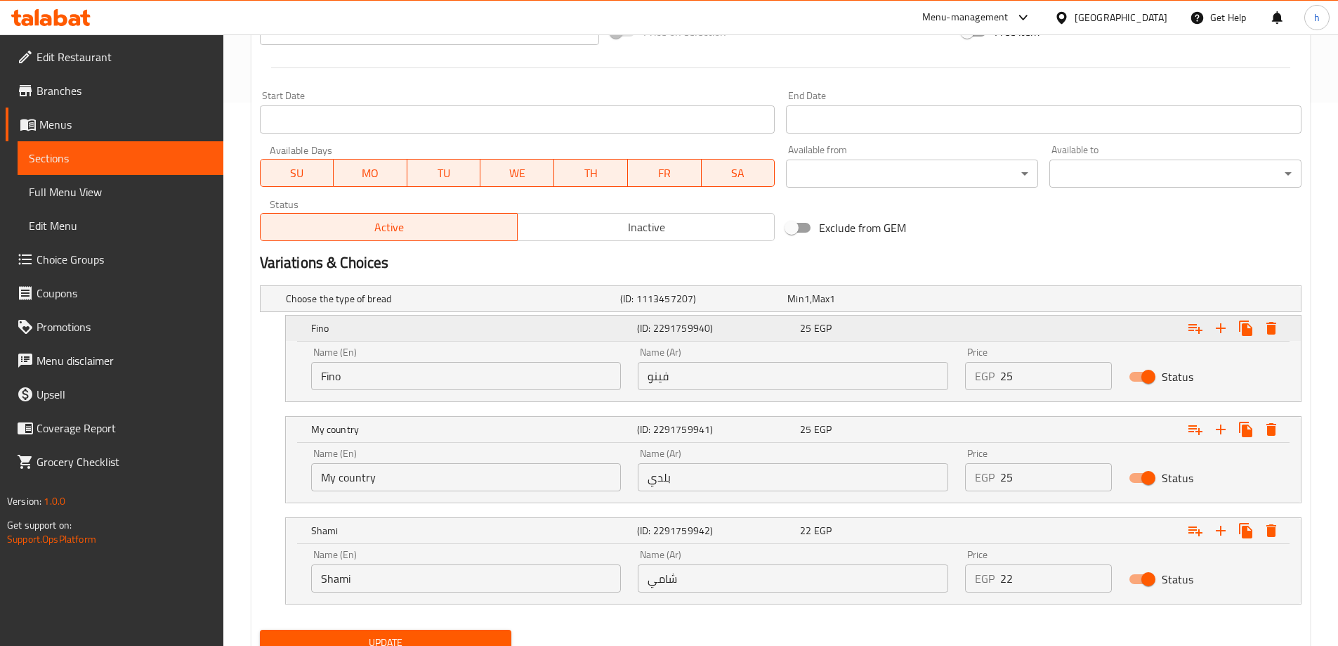
scroll to position [601, 0]
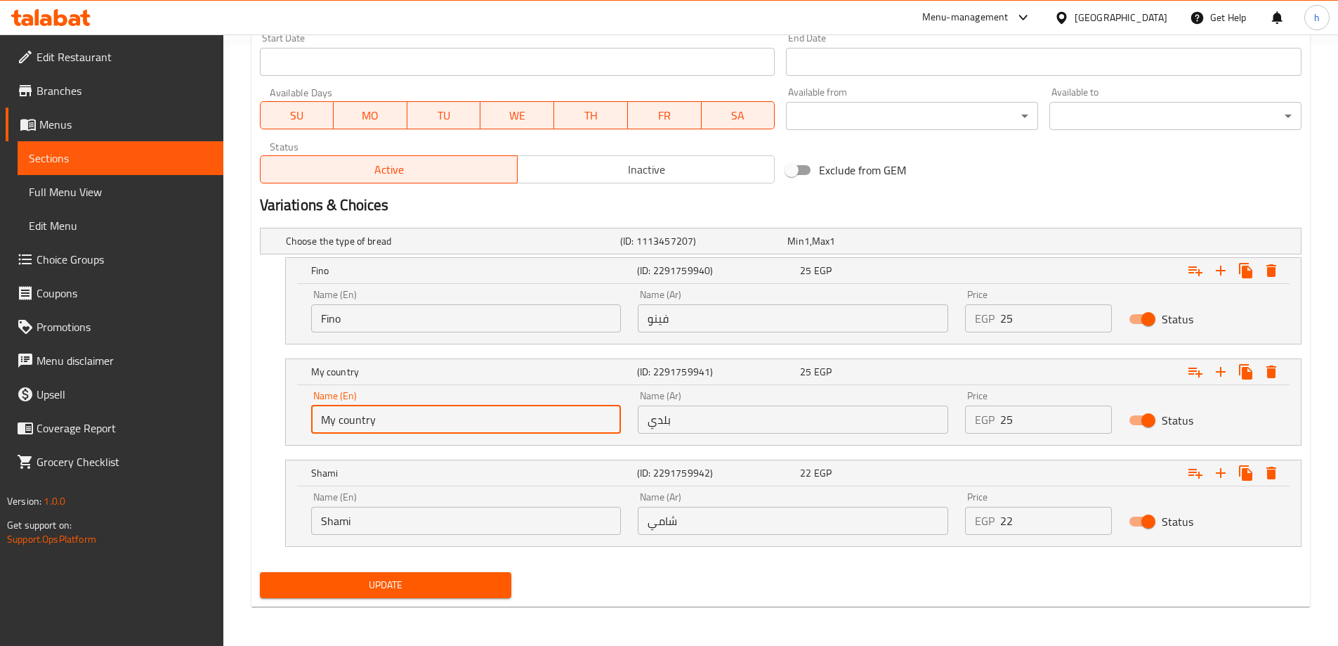
click at [415, 414] on input "My country" at bounding box center [466, 419] width 310 height 28
type input "Baladi"
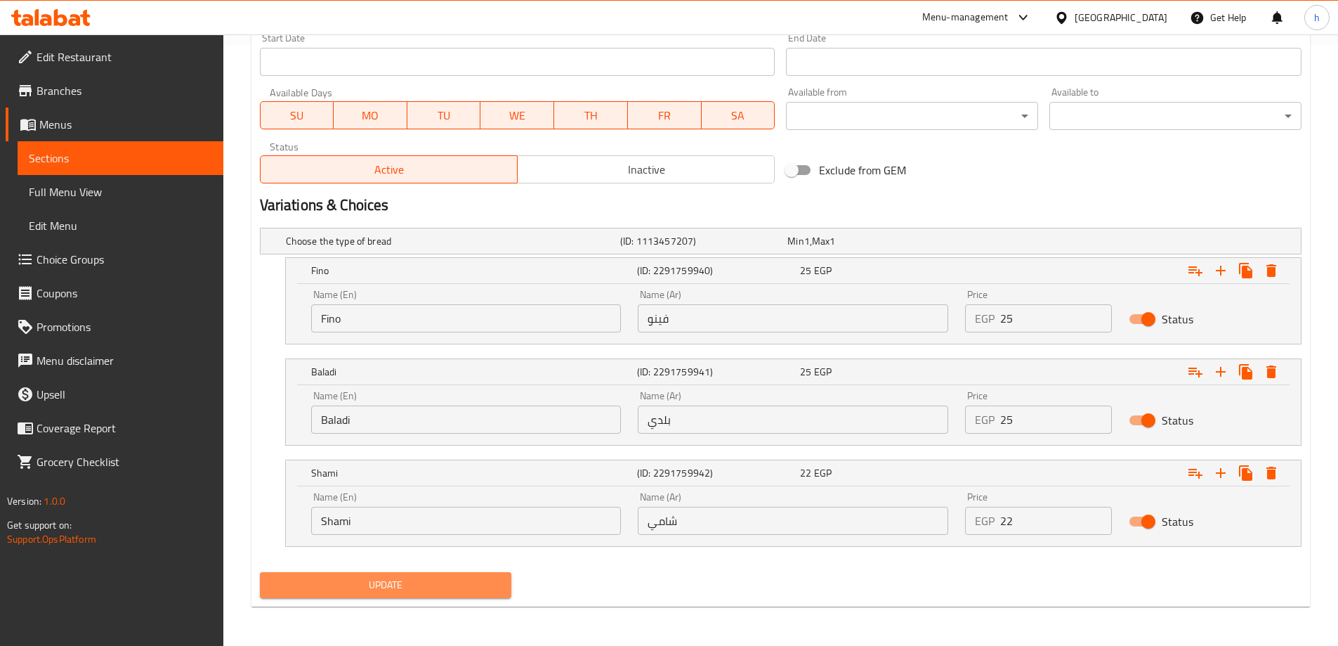
click at [452, 576] on span "Update" at bounding box center [386, 585] width 230 height 18
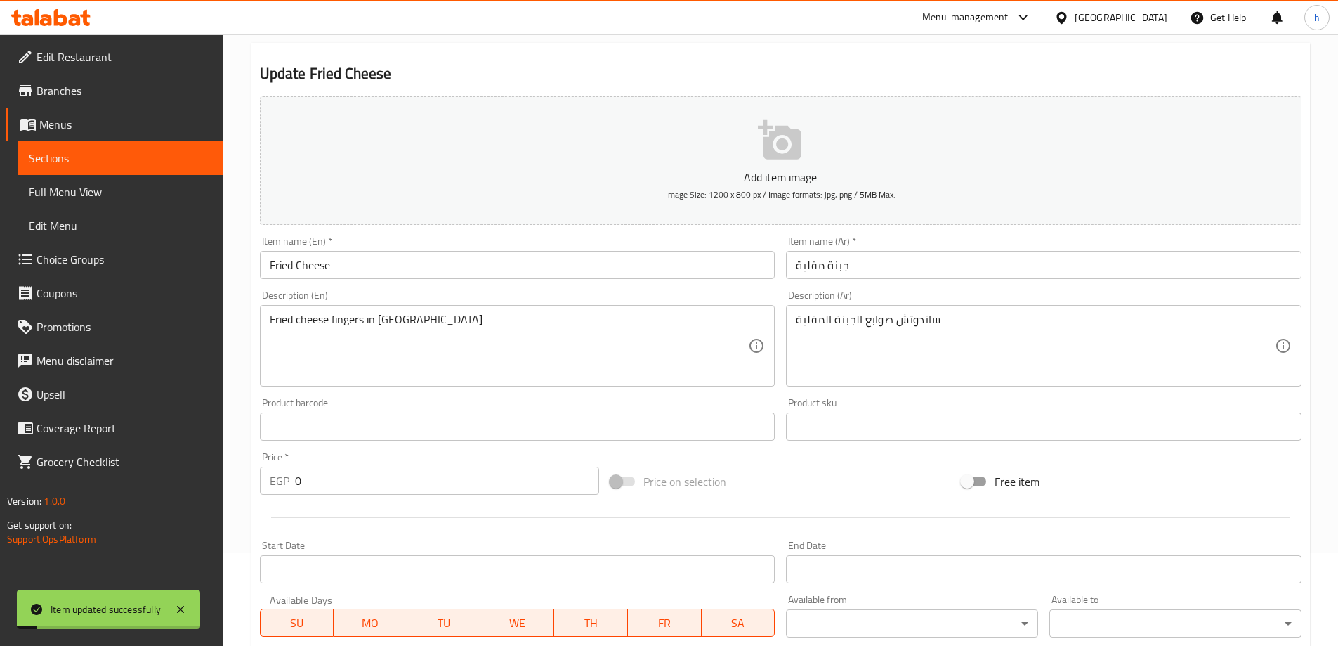
scroll to position [0, 0]
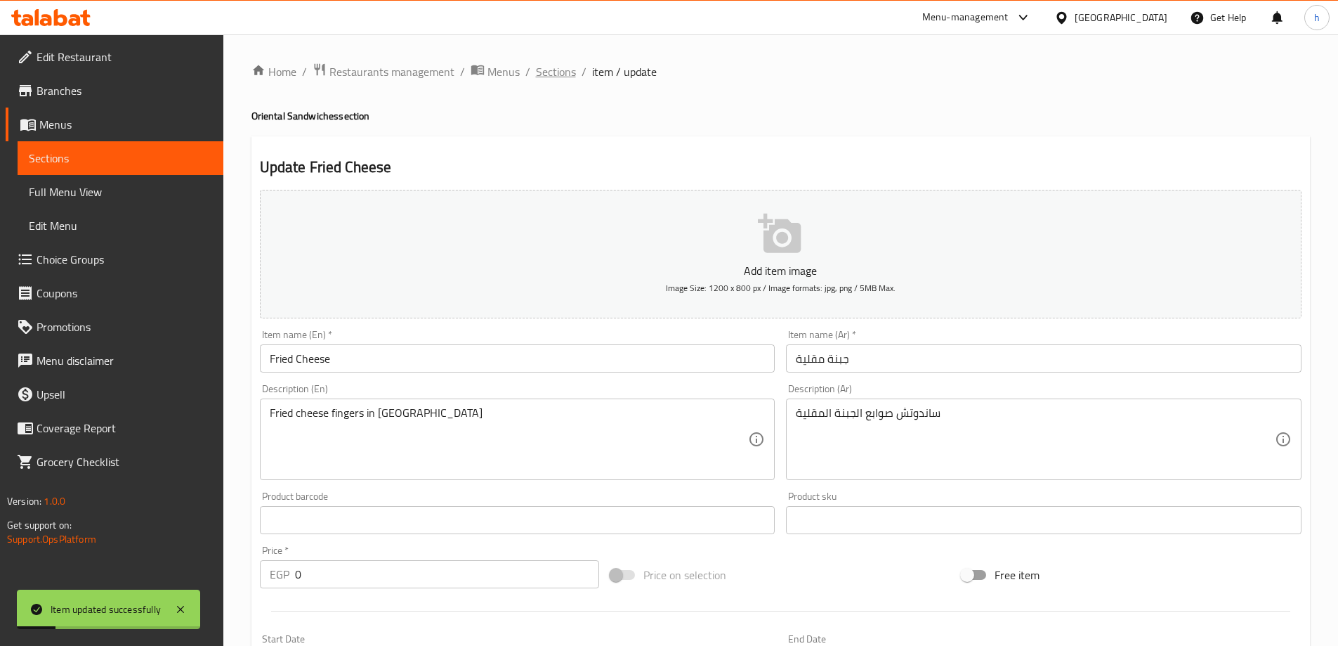
click at [560, 70] on span "Sections" at bounding box center [556, 71] width 40 height 17
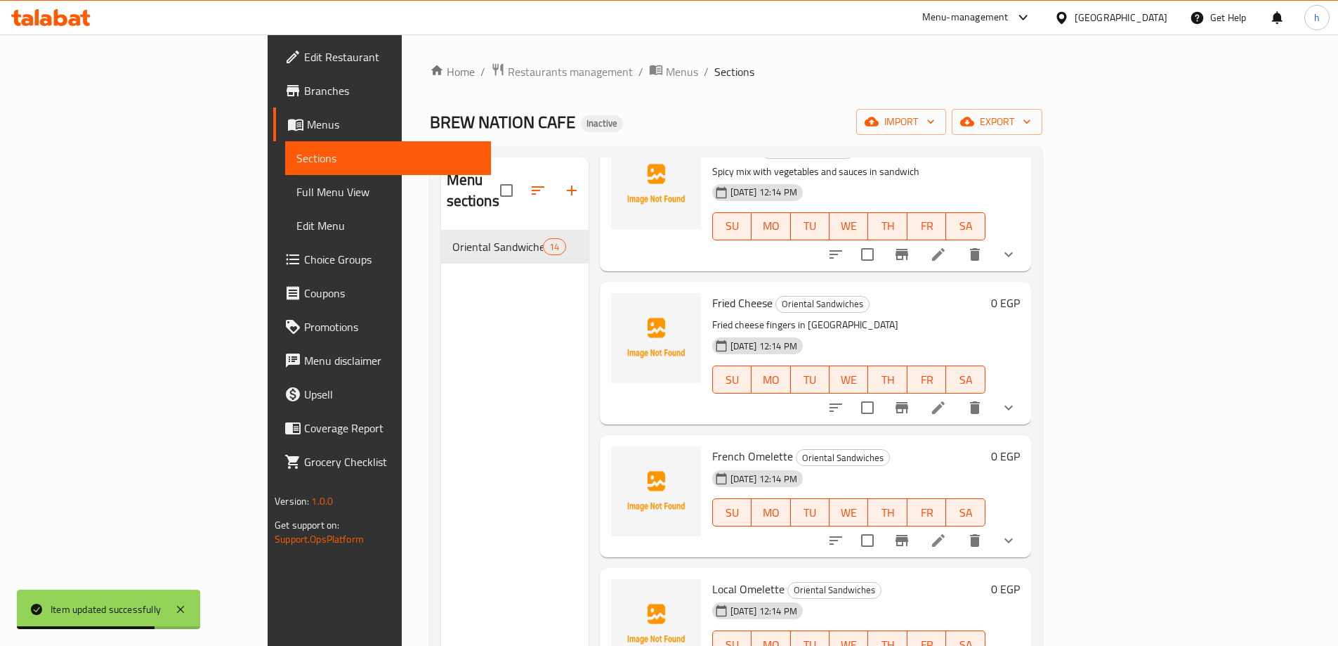
scroll to position [1194, 0]
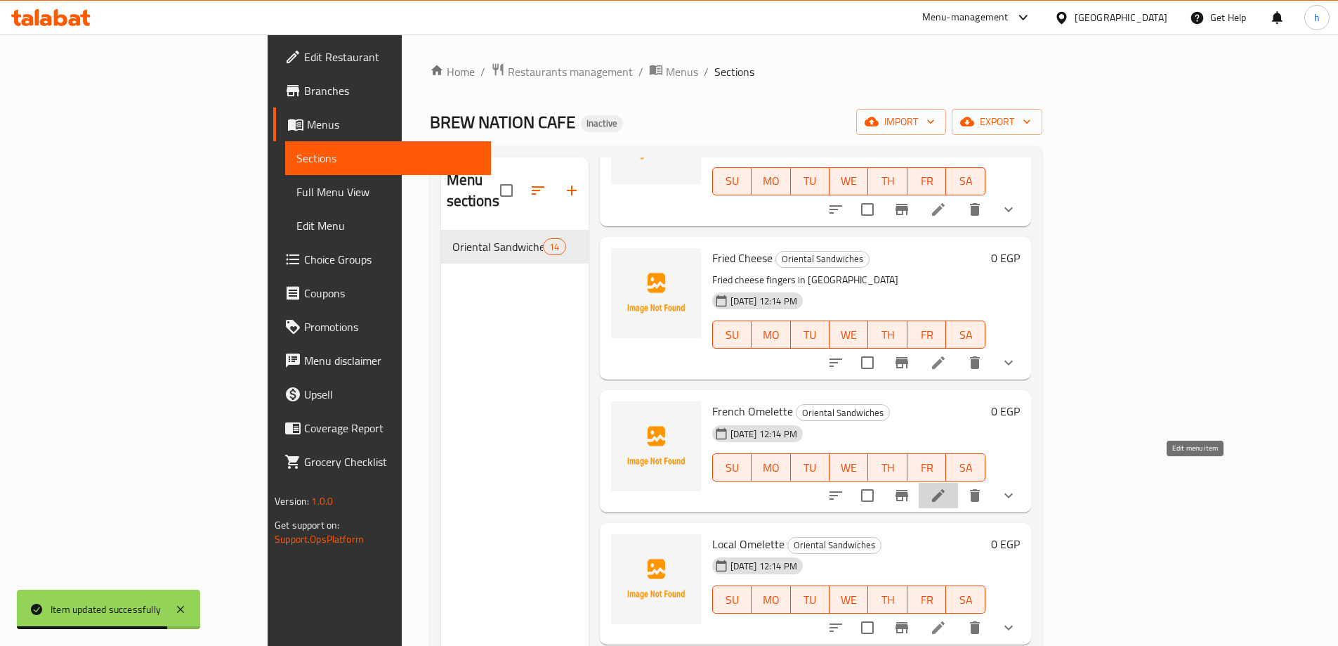
click at [945, 489] on icon at bounding box center [938, 495] width 13 height 13
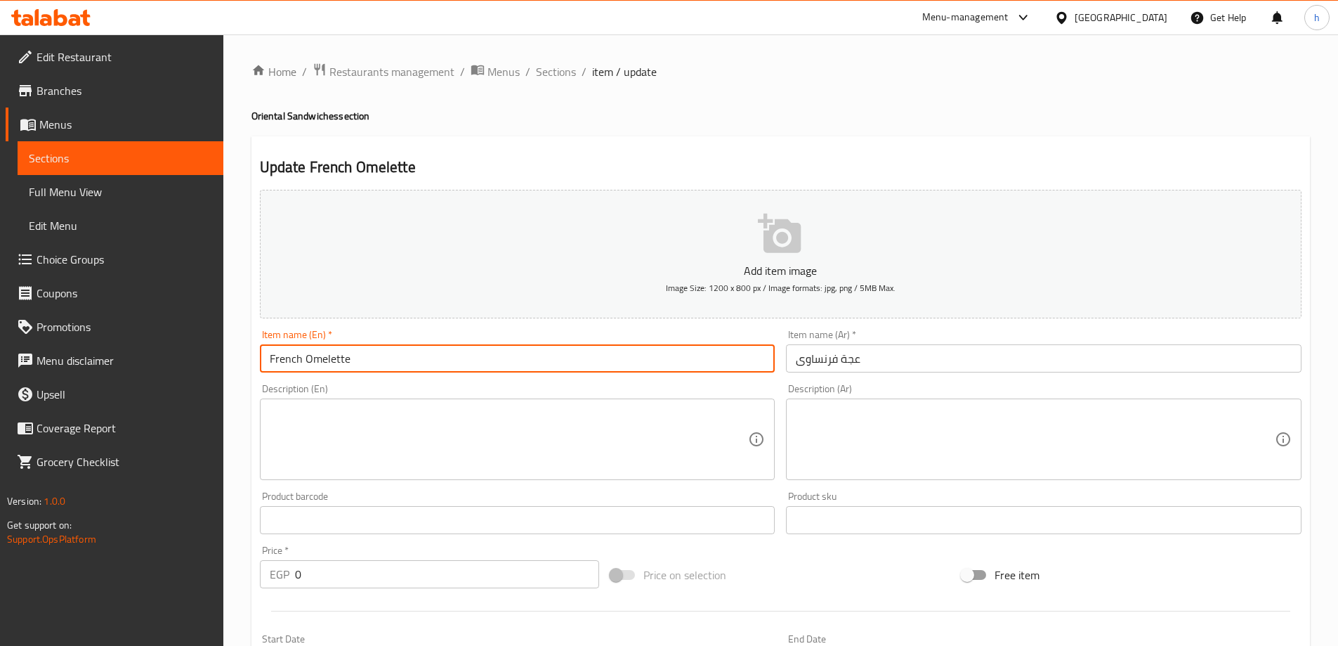
drag, startPoint x: 346, startPoint y: 358, endPoint x: 306, endPoint y: 356, distance: 40.8
click at [306, 356] on input "French Omelette" at bounding box center [518, 358] width 516 height 28
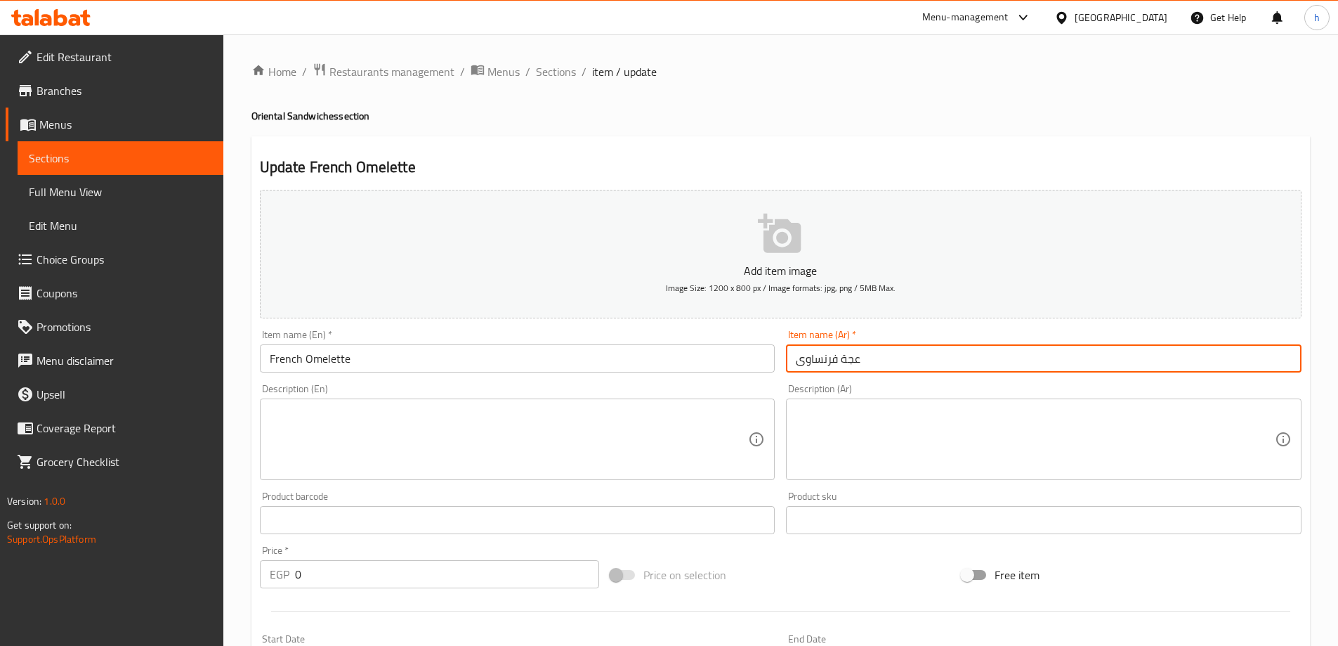
drag, startPoint x: 838, startPoint y: 358, endPoint x: 872, endPoint y: 359, distance: 34.4
click at [872, 359] on input "عجة فرنساوى" at bounding box center [1044, 358] width 516 height 28
paste input "ومليت"
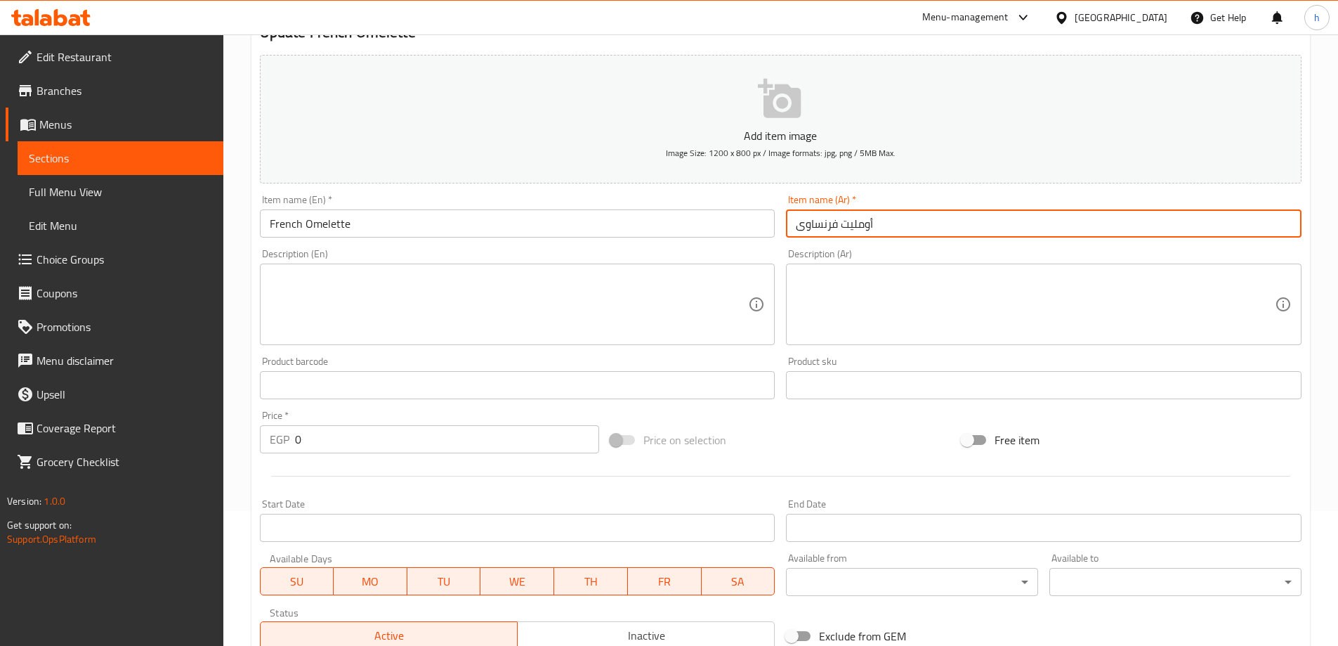
scroll to position [140, 0]
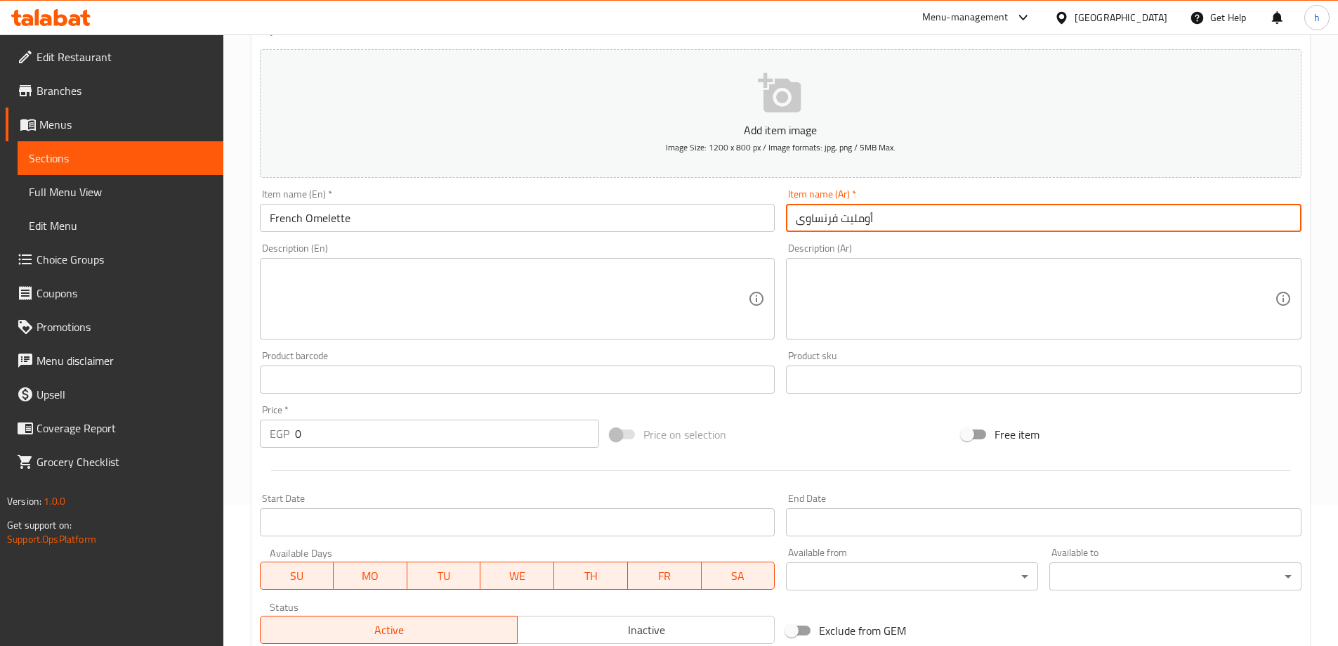
type input "أومليت فرنساوى"
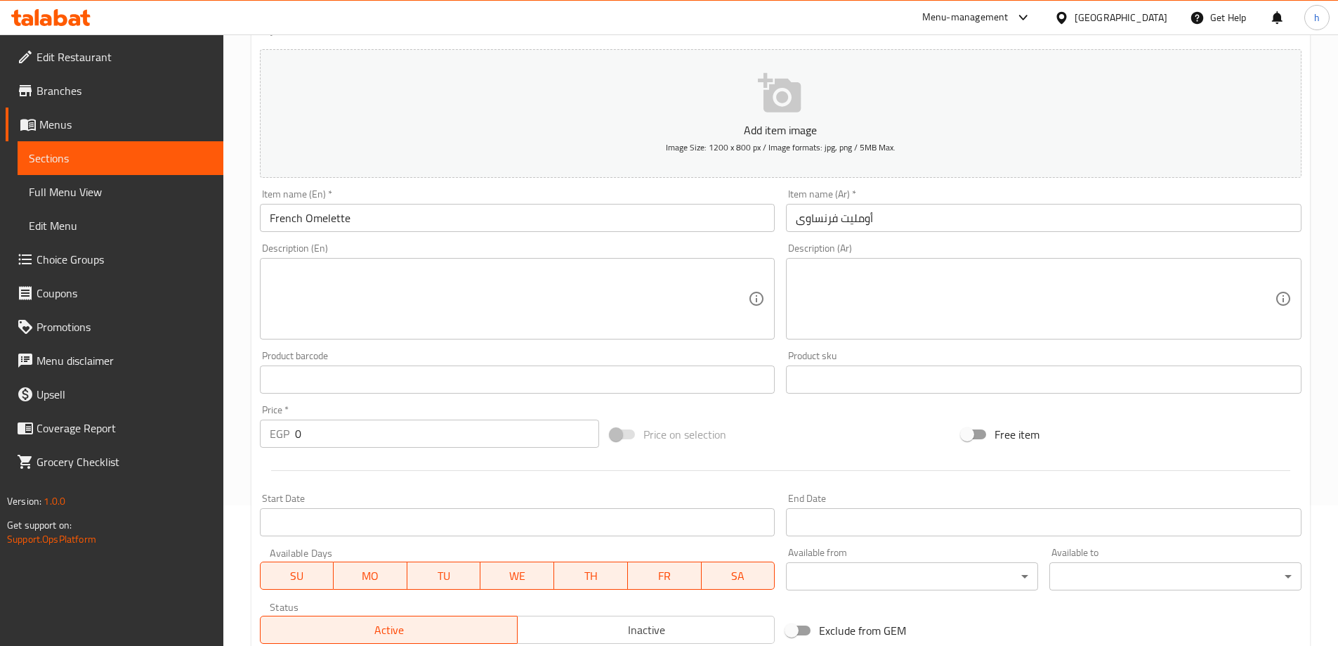
click at [680, 279] on textarea at bounding box center [509, 299] width 479 height 67
click at [673, 292] on textarea at bounding box center [509, 299] width 479 height 67
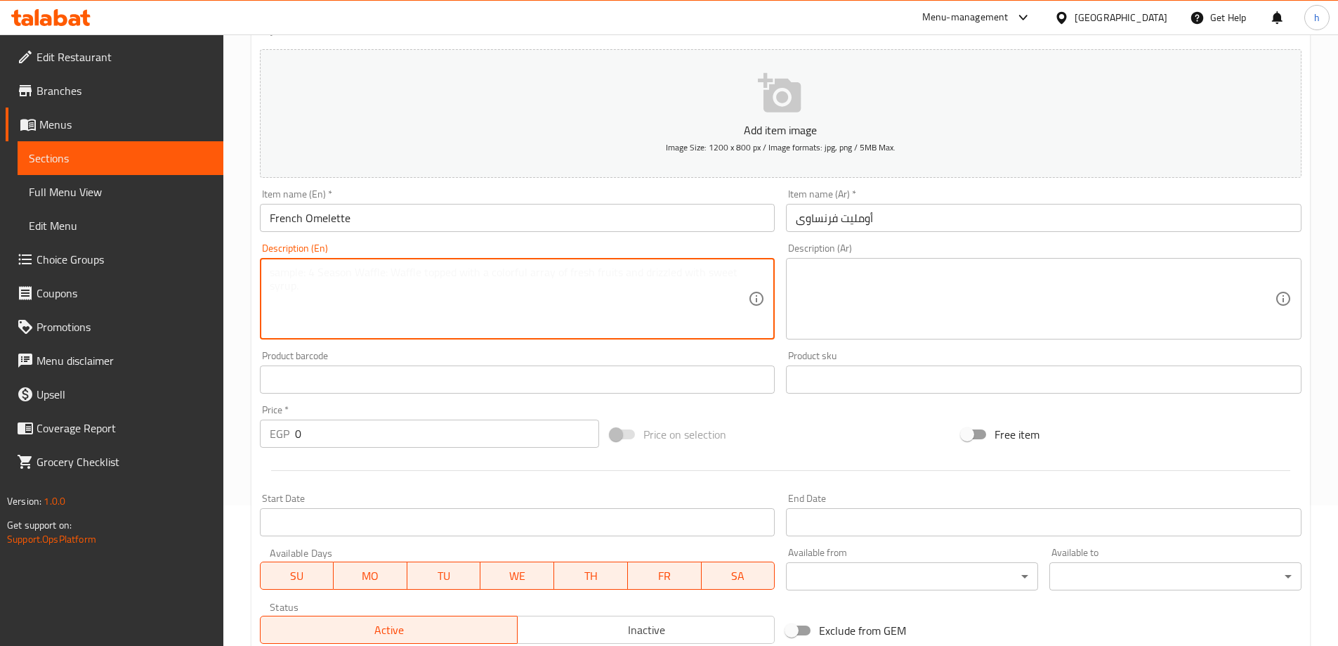
paste textarea "French-style egg omelette sandwich"
type textarea "French-style egg omelette sandwich"
click at [901, 297] on textarea at bounding box center [1035, 299] width 479 height 67
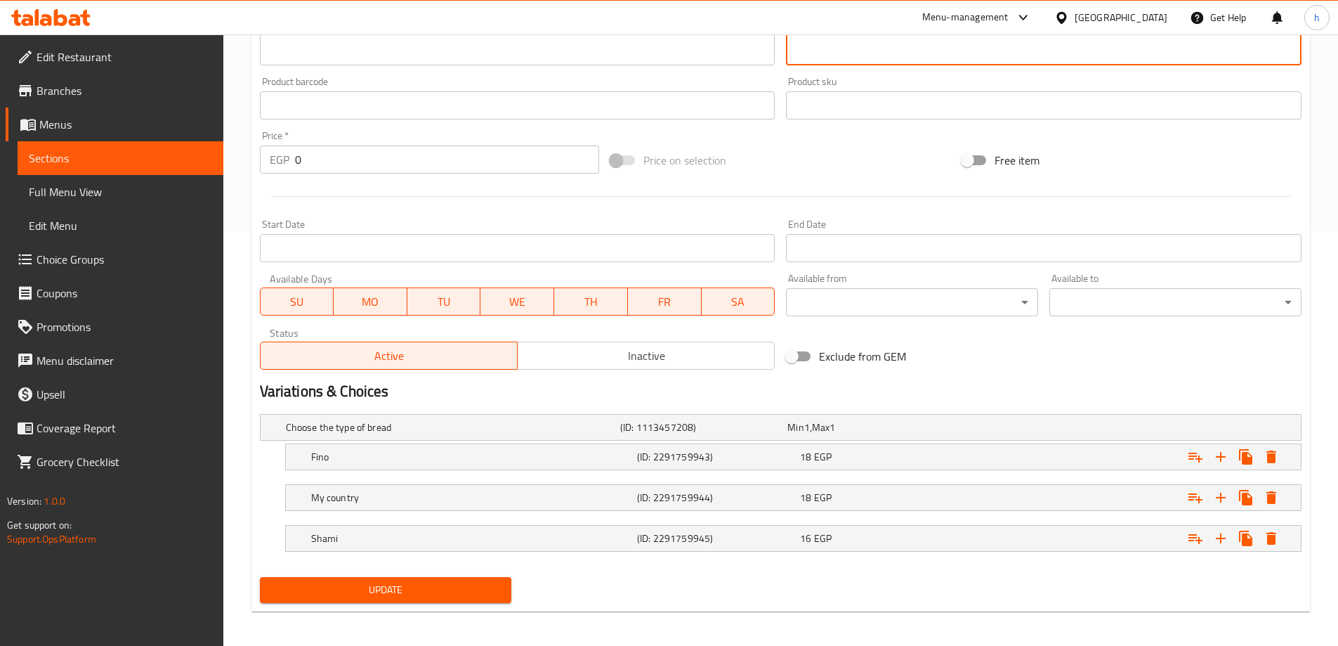
scroll to position [419, 0]
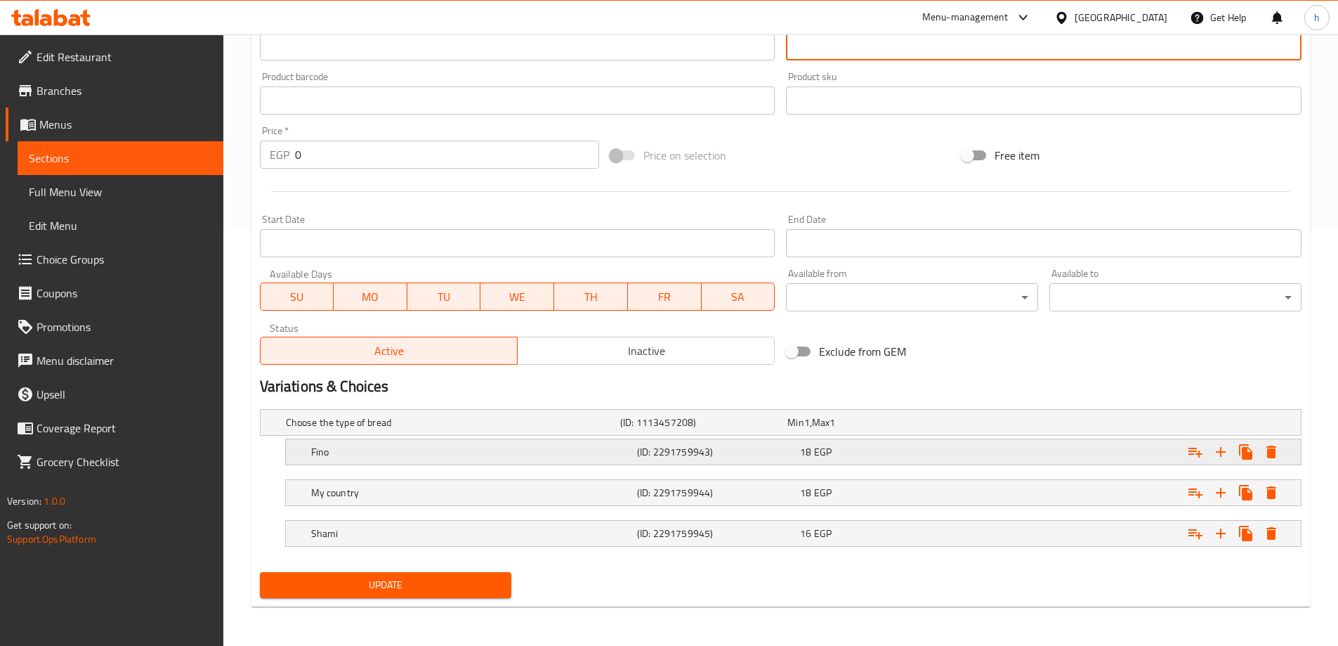
type textarea "ساندوتش بيض أومليت بالطريقة الفرنسية"
click at [679, 452] on h5 "(ID: 2291759943)" at bounding box center [715, 452] width 157 height 14
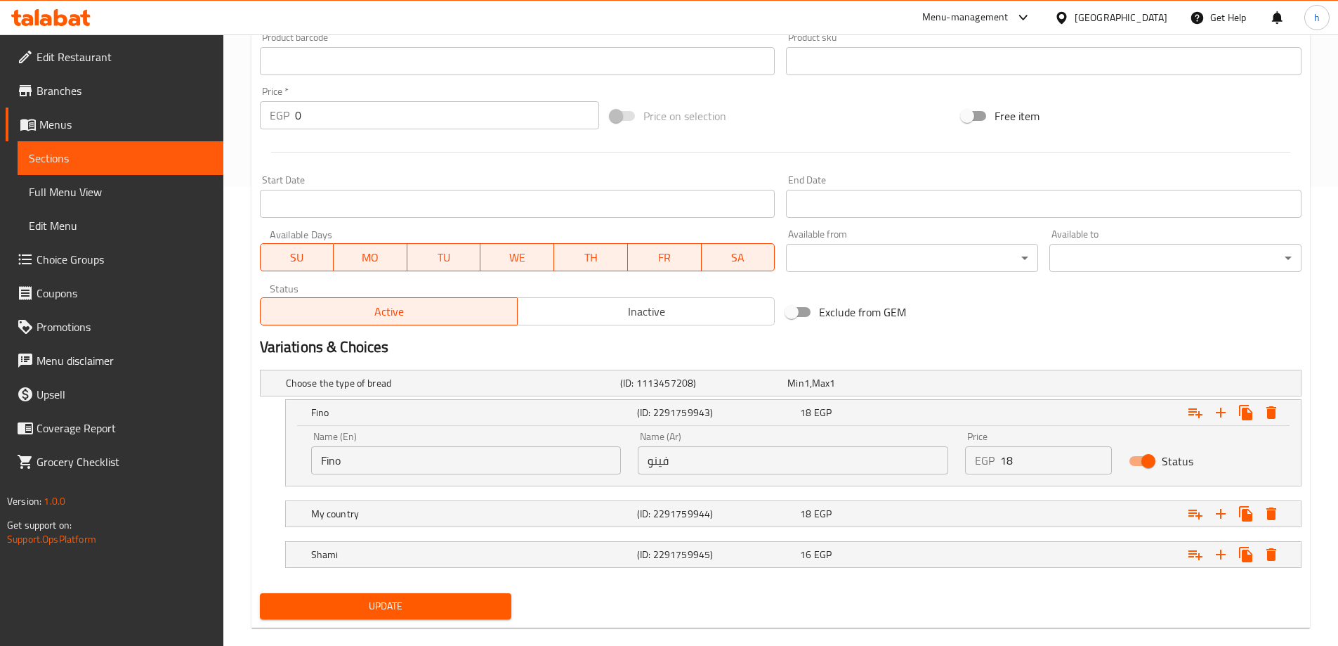
scroll to position [480, 0]
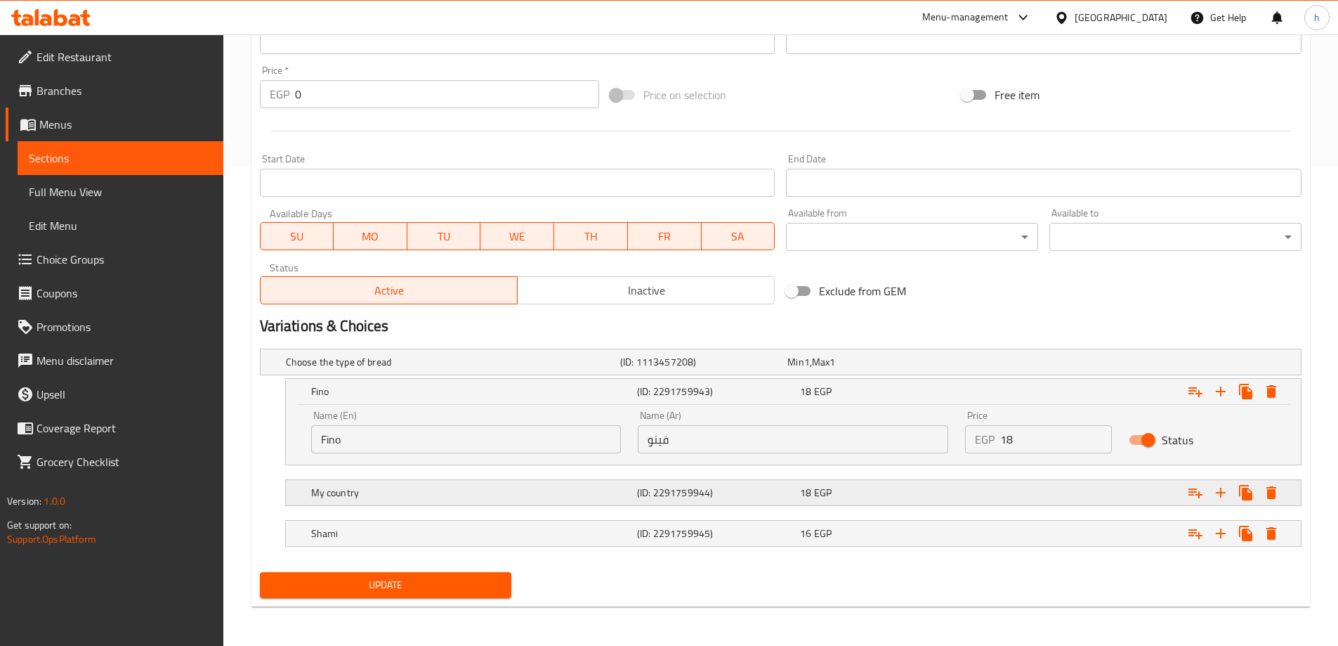
click at [674, 493] on h5 "(ID: 2291759944)" at bounding box center [715, 492] width 157 height 14
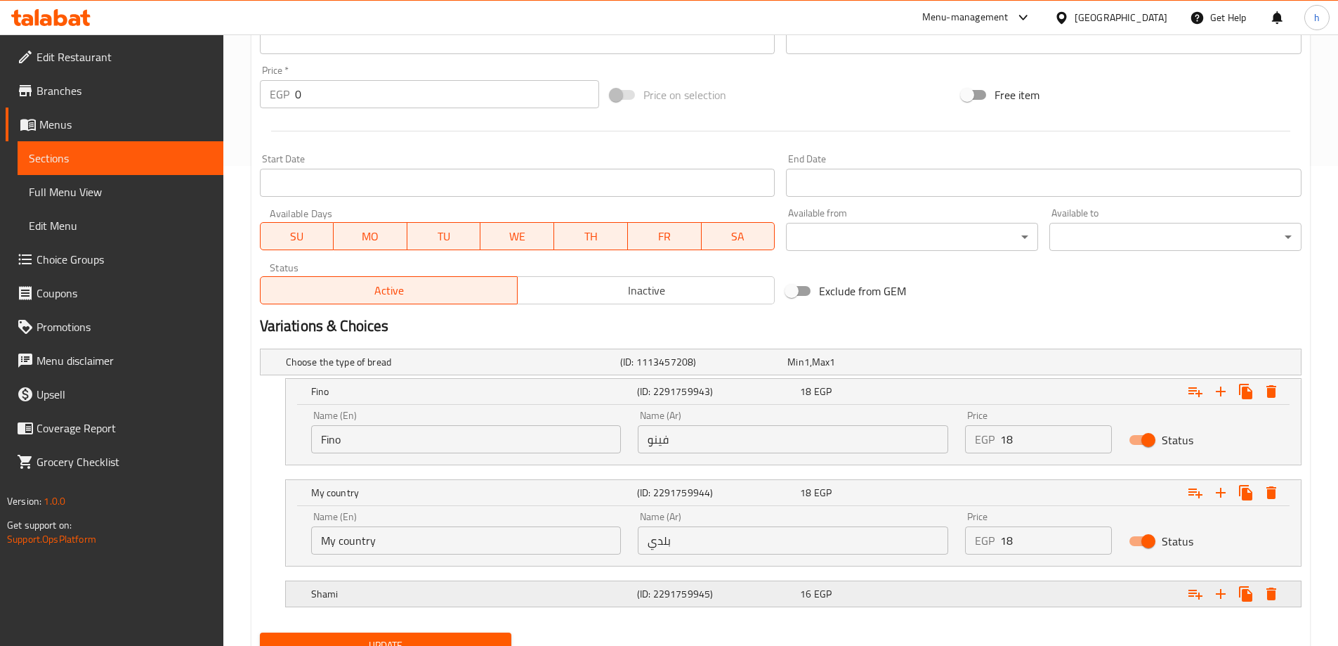
click at [671, 592] on h5 "(ID: 2291759945)" at bounding box center [715, 594] width 157 height 14
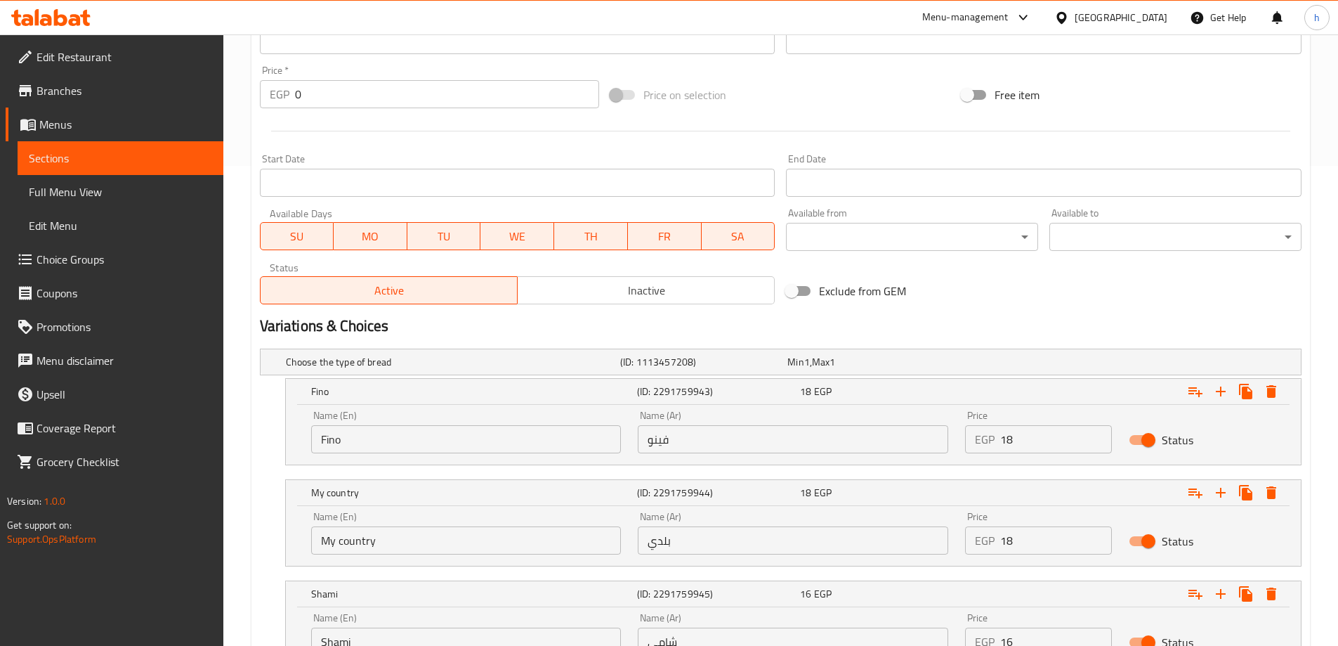
scroll to position [601, 0]
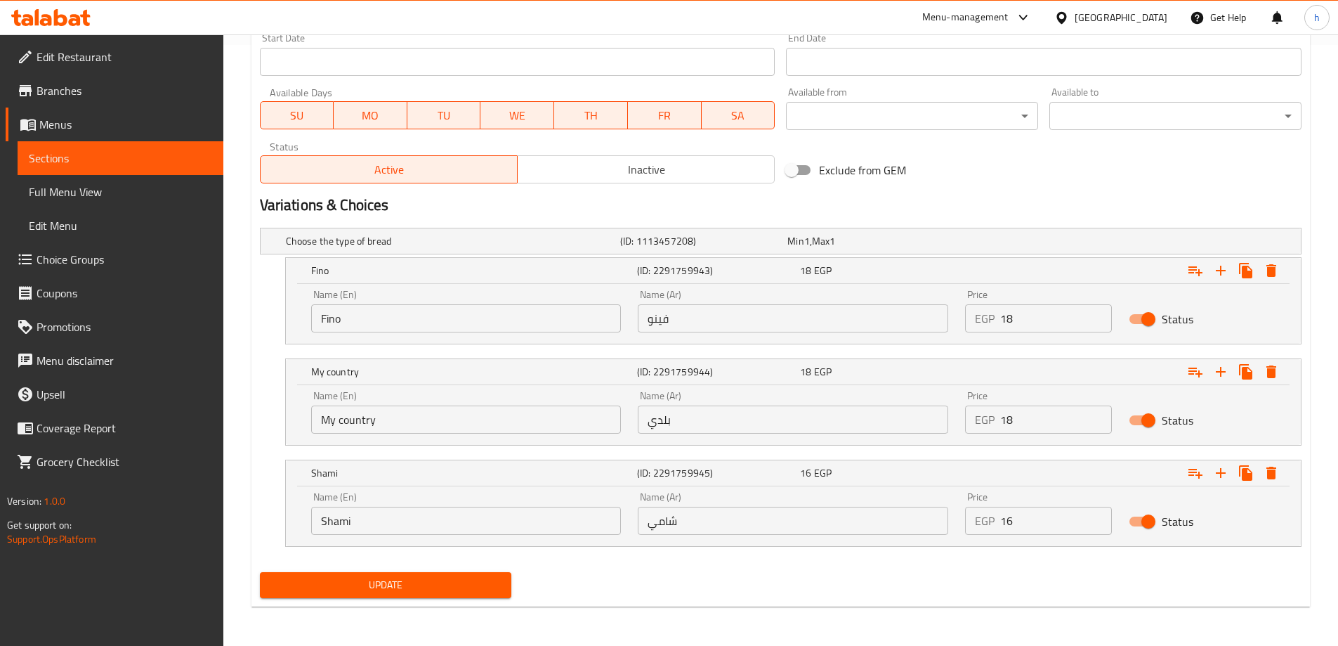
click at [400, 419] on input "My country" at bounding box center [466, 419] width 310 height 28
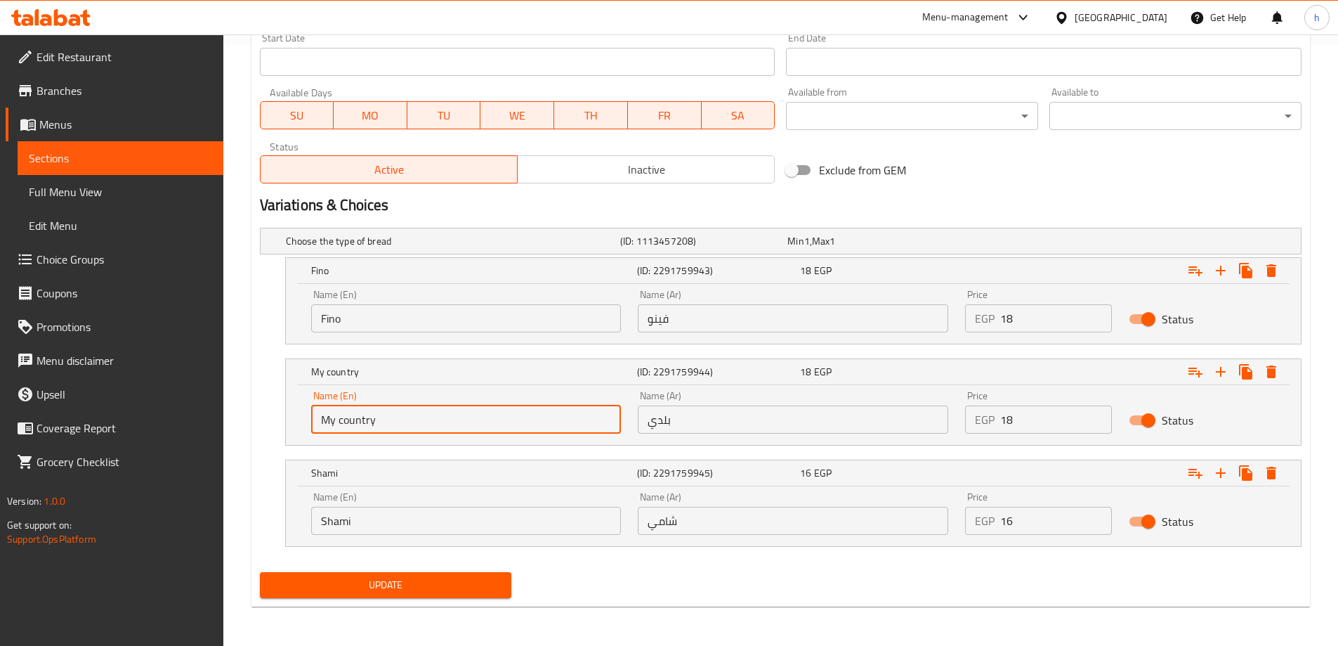
click at [400, 419] on input "My country" at bounding box center [466, 419] width 310 height 28
type input "ل"
type input "Baladi"
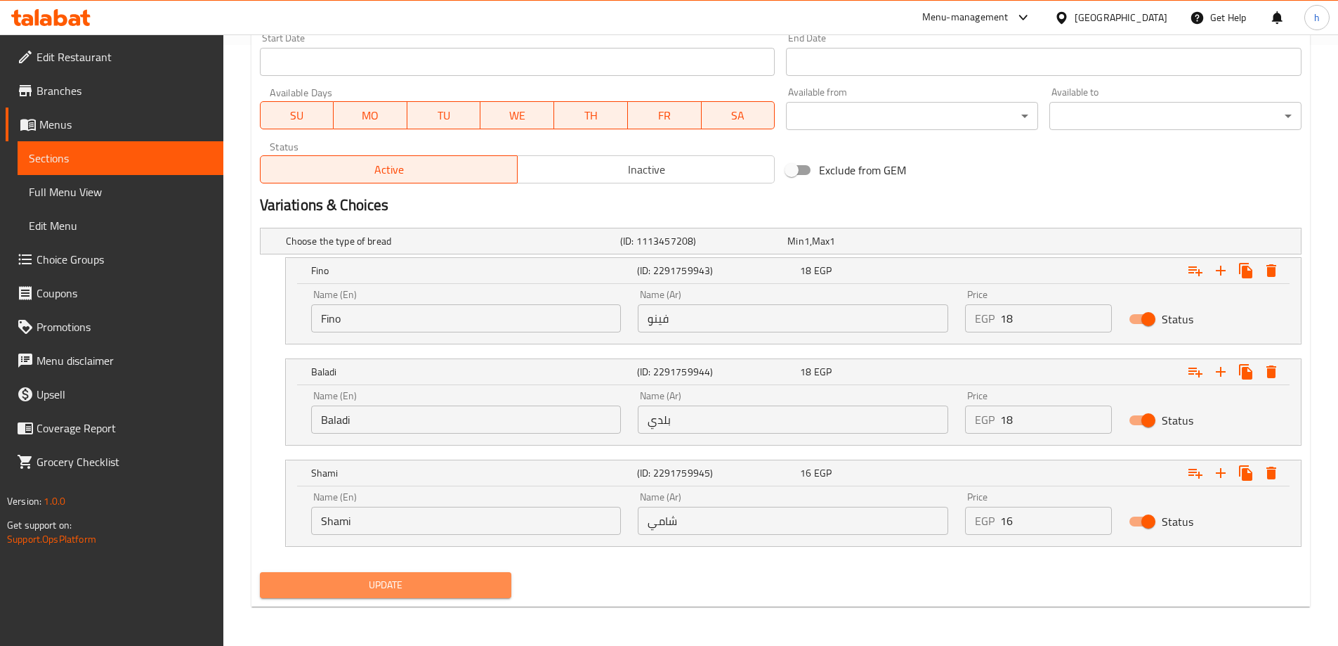
click at [459, 579] on span "Update" at bounding box center [386, 585] width 230 height 18
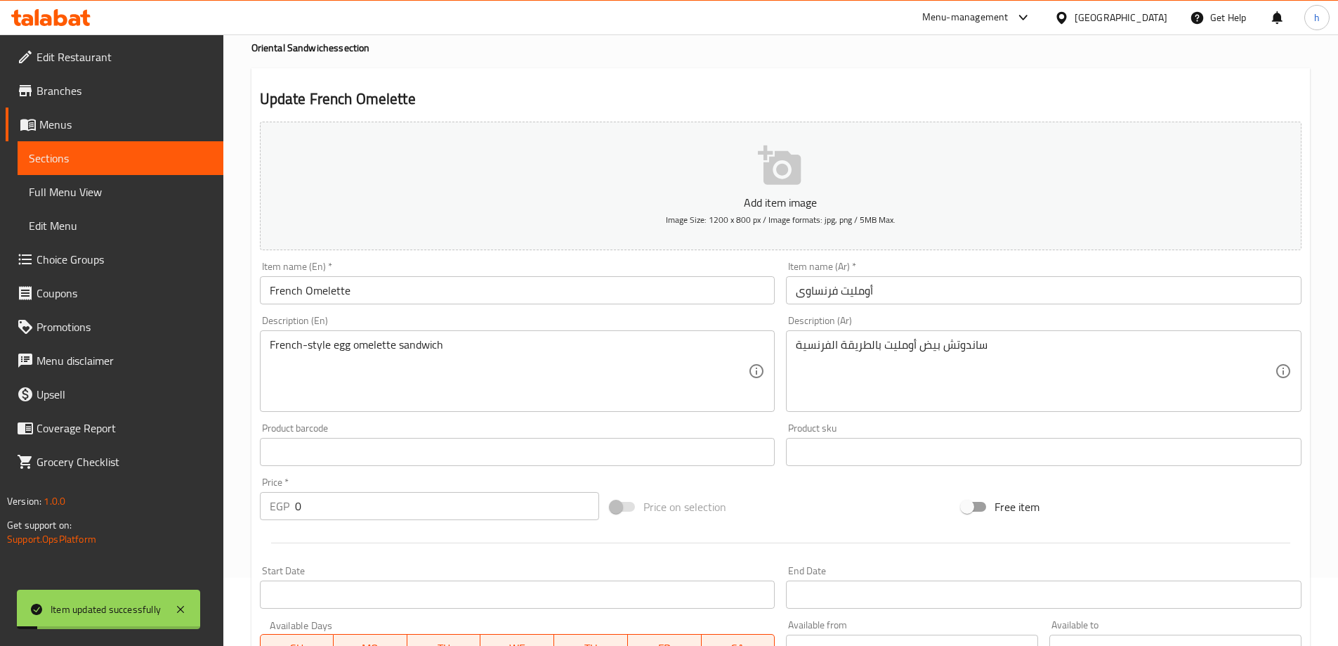
scroll to position [0, 0]
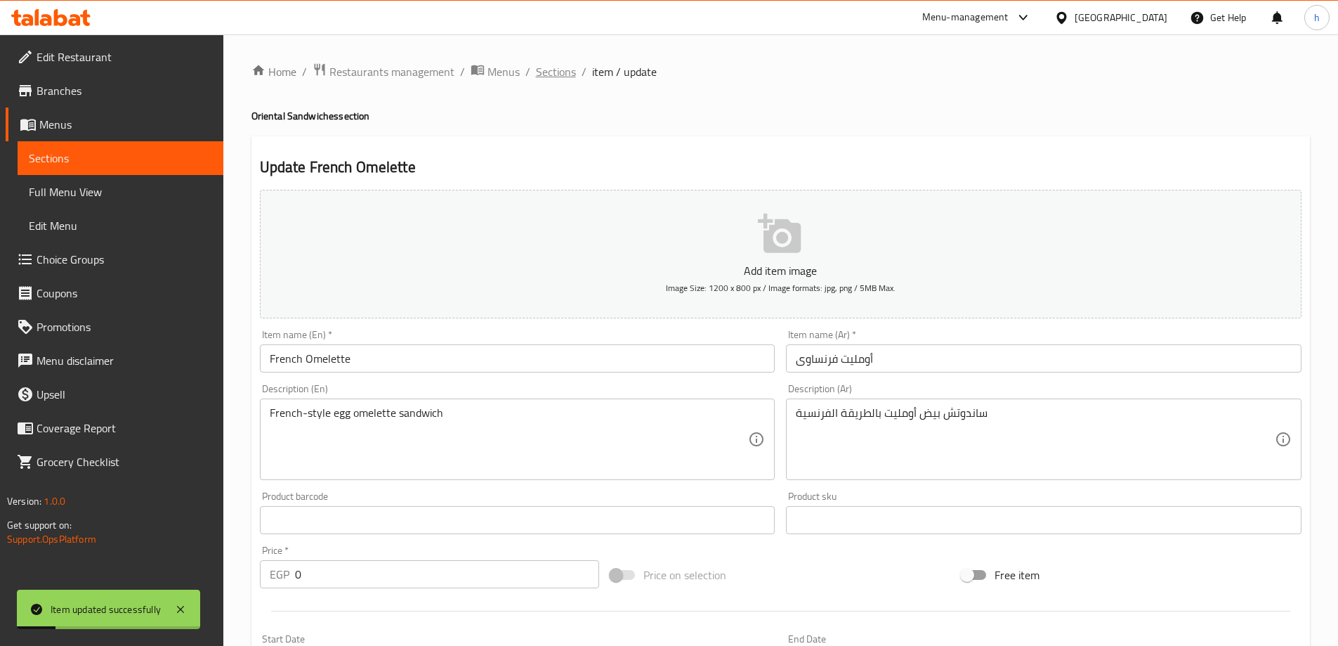
click at [558, 70] on span "Sections" at bounding box center [556, 71] width 40 height 17
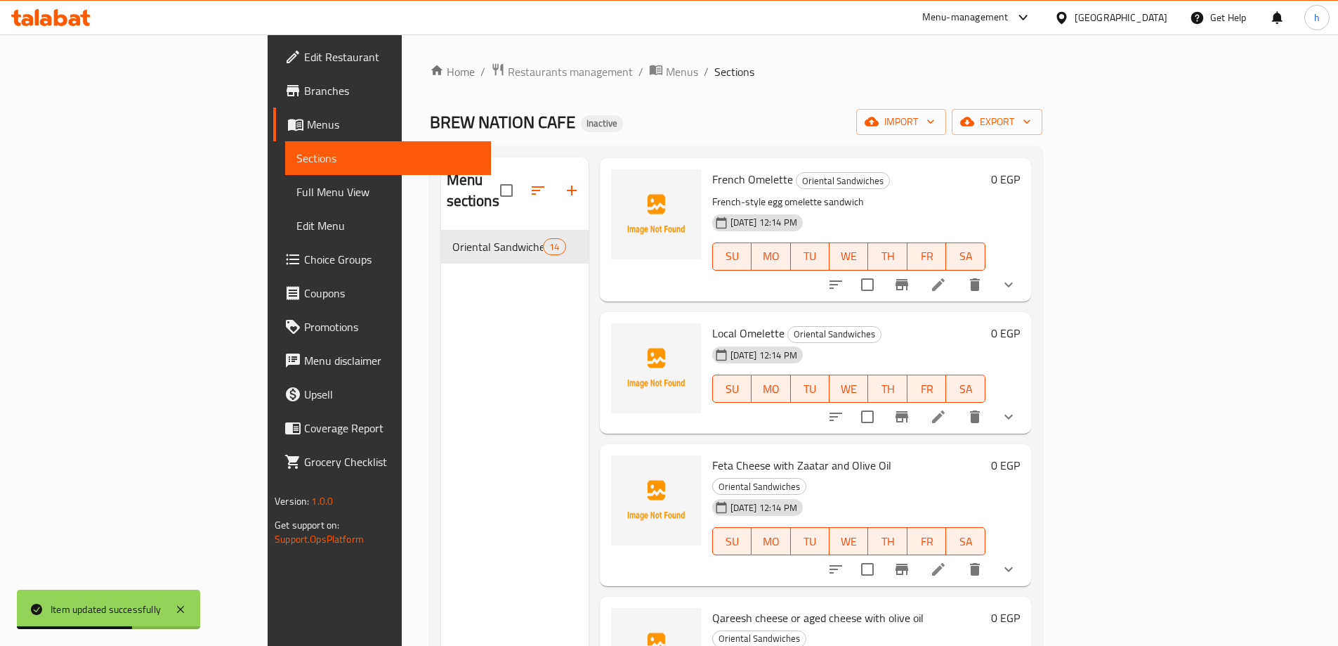
scroll to position [1433, 0]
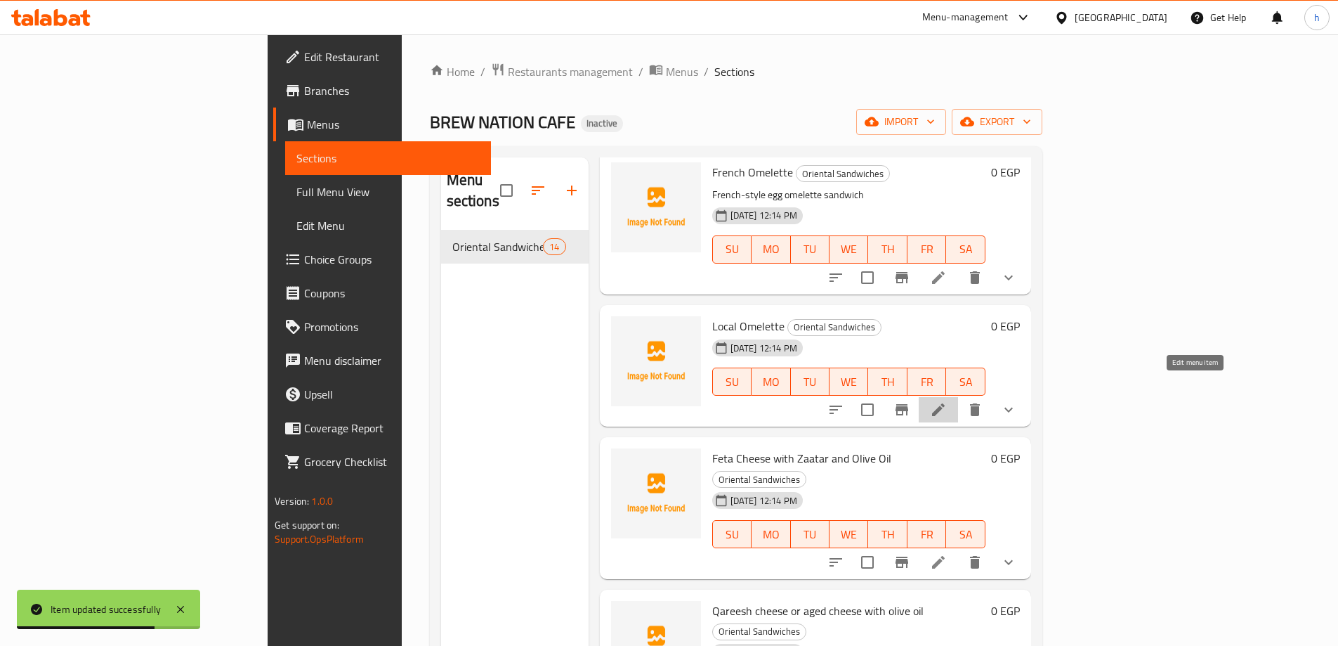
click at [947, 401] on icon at bounding box center [938, 409] width 17 height 17
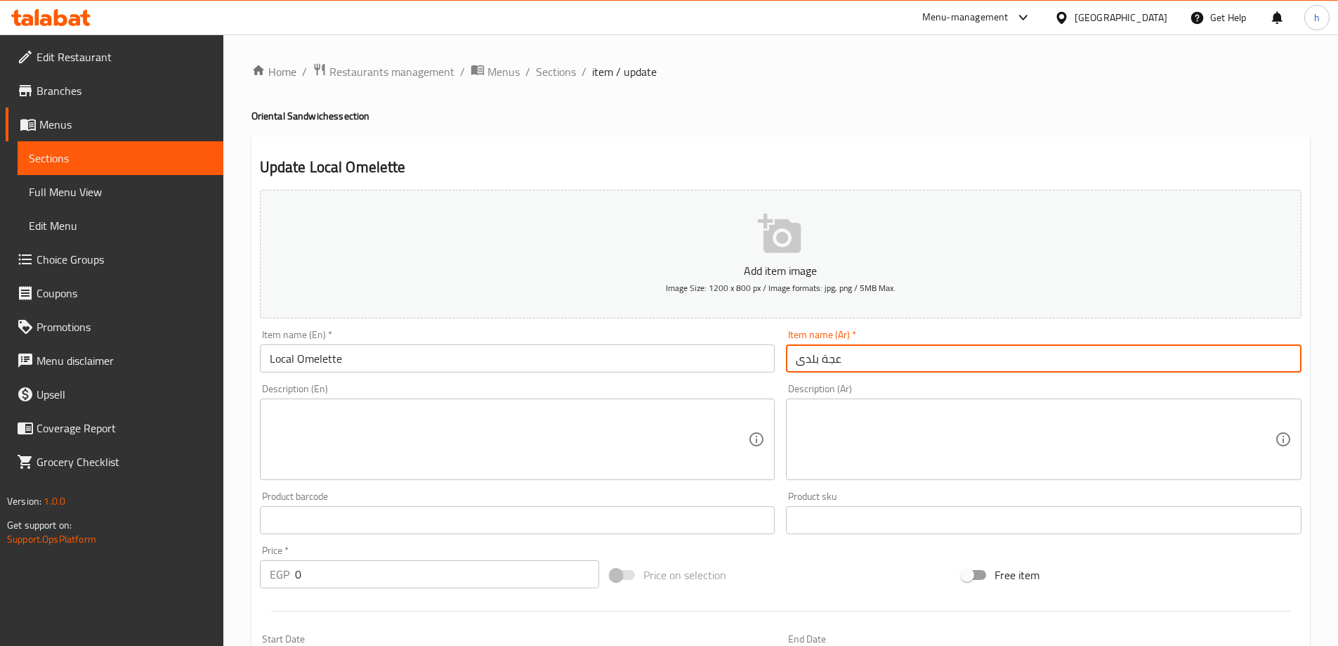
drag, startPoint x: 821, startPoint y: 358, endPoint x: 858, endPoint y: 362, distance: 36.9
click at [858, 362] on input "عجة بلدى" at bounding box center [1044, 358] width 516 height 28
type input "أومليت بلدى"
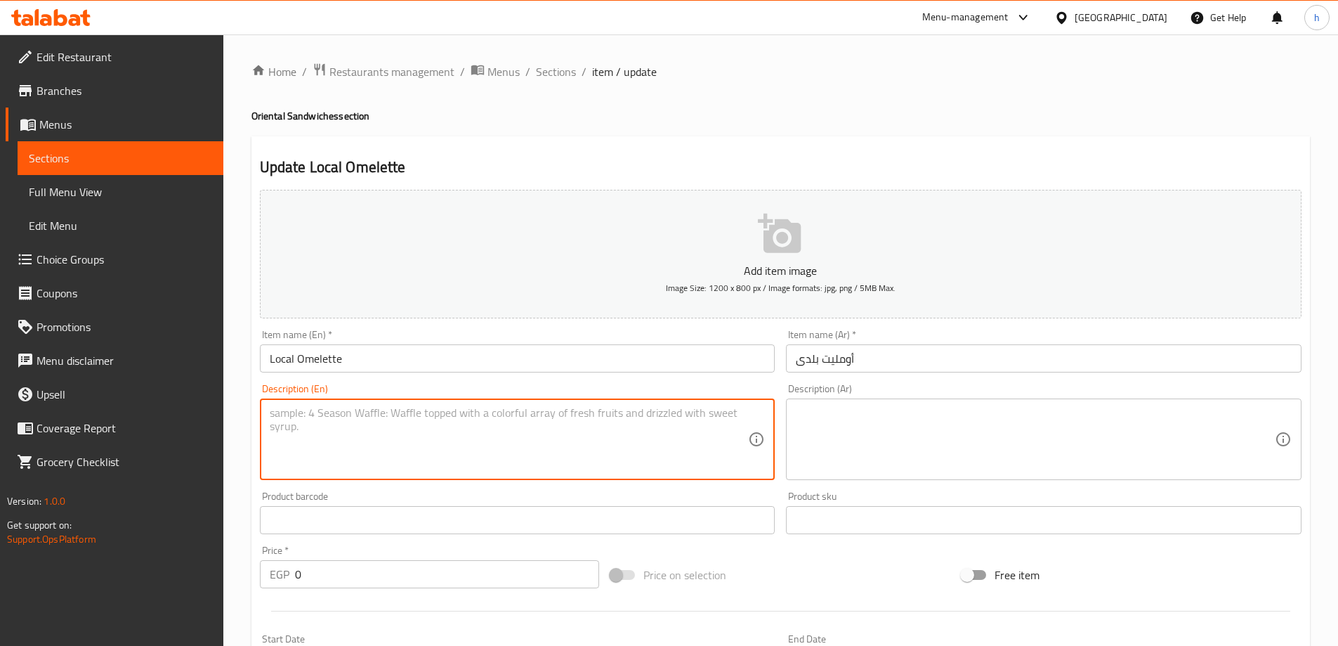
click at [688, 447] on textarea at bounding box center [509, 439] width 479 height 67
paste textarea "Local-style egg omelette sandwich"
type textarea "Local-style egg omelette sandwich"
click at [870, 446] on textarea at bounding box center [1035, 439] width 479 height 67
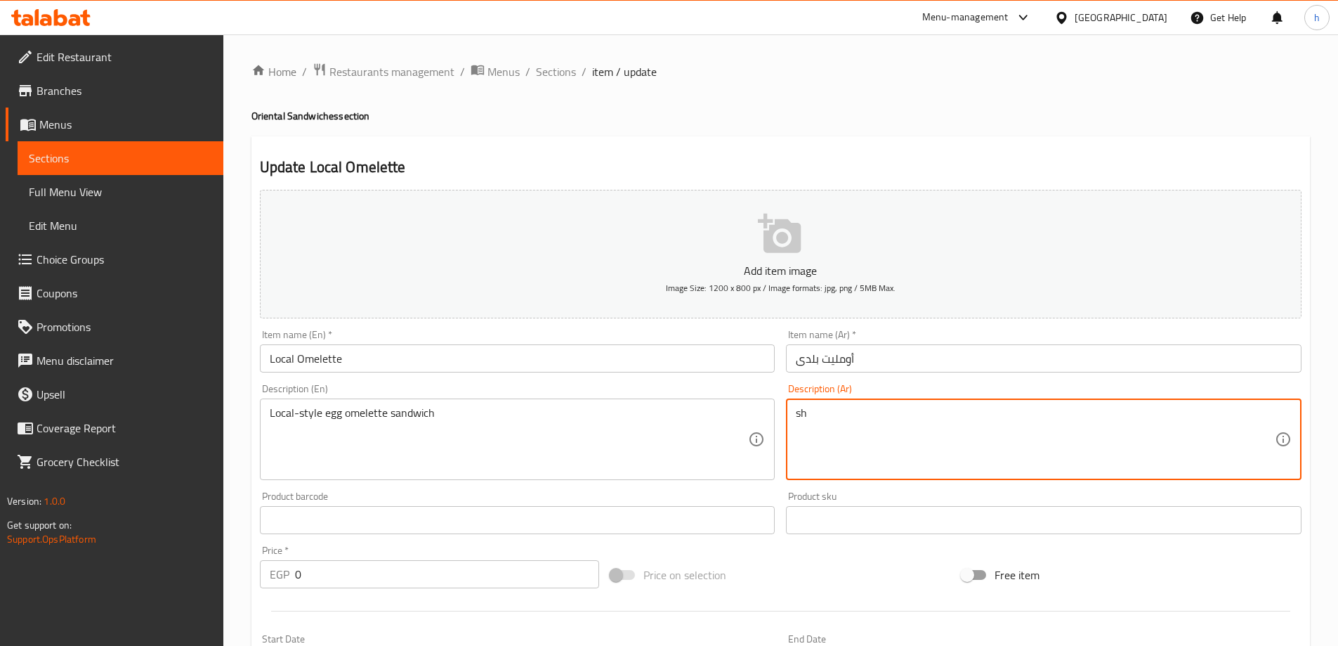
type textarea "s"
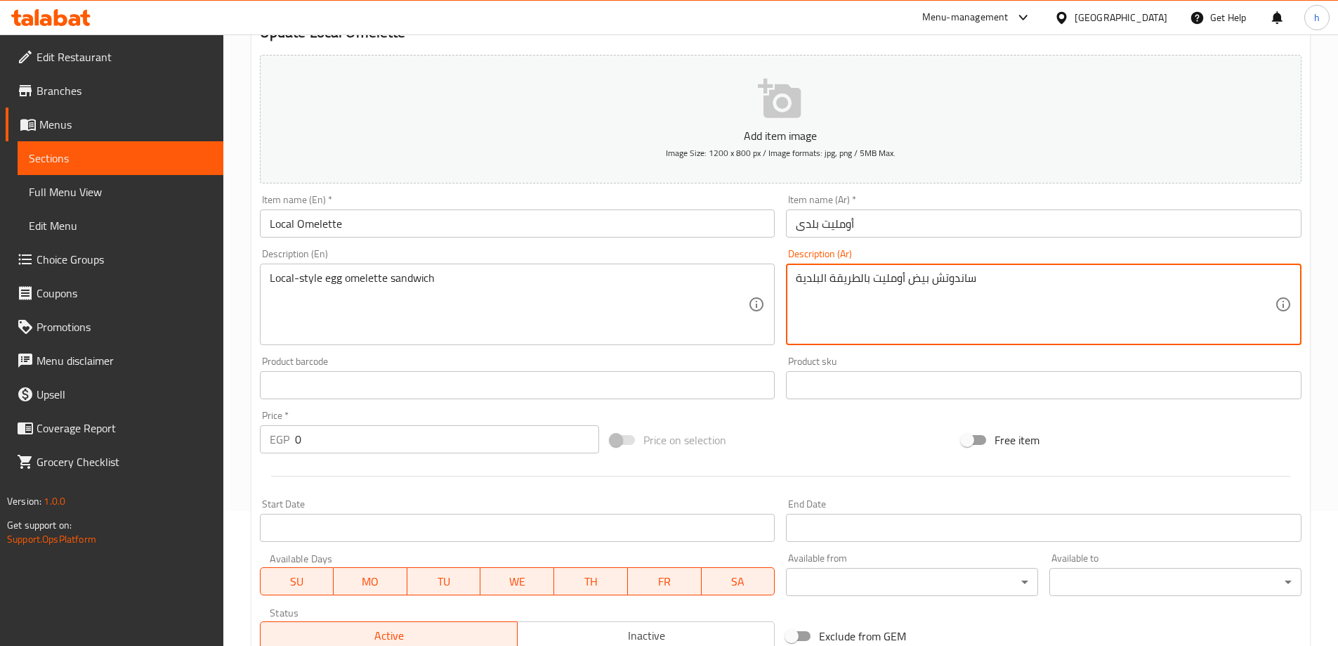
scroll to position [419, 0]
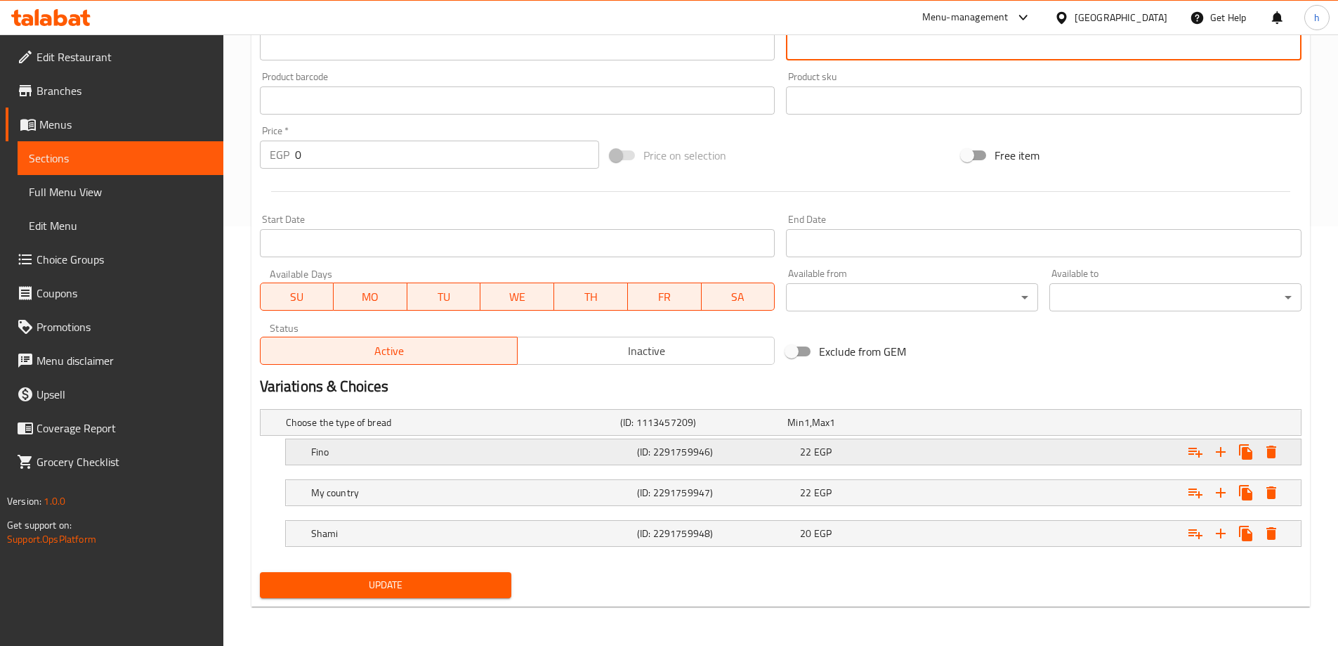
type textarea "ساندوتش بيض أومليت بالطريقة البلدية"
click at [785, 447] on h5 "(ID: 2291759946)" at bounding box center [715, 452] width 157 height 14
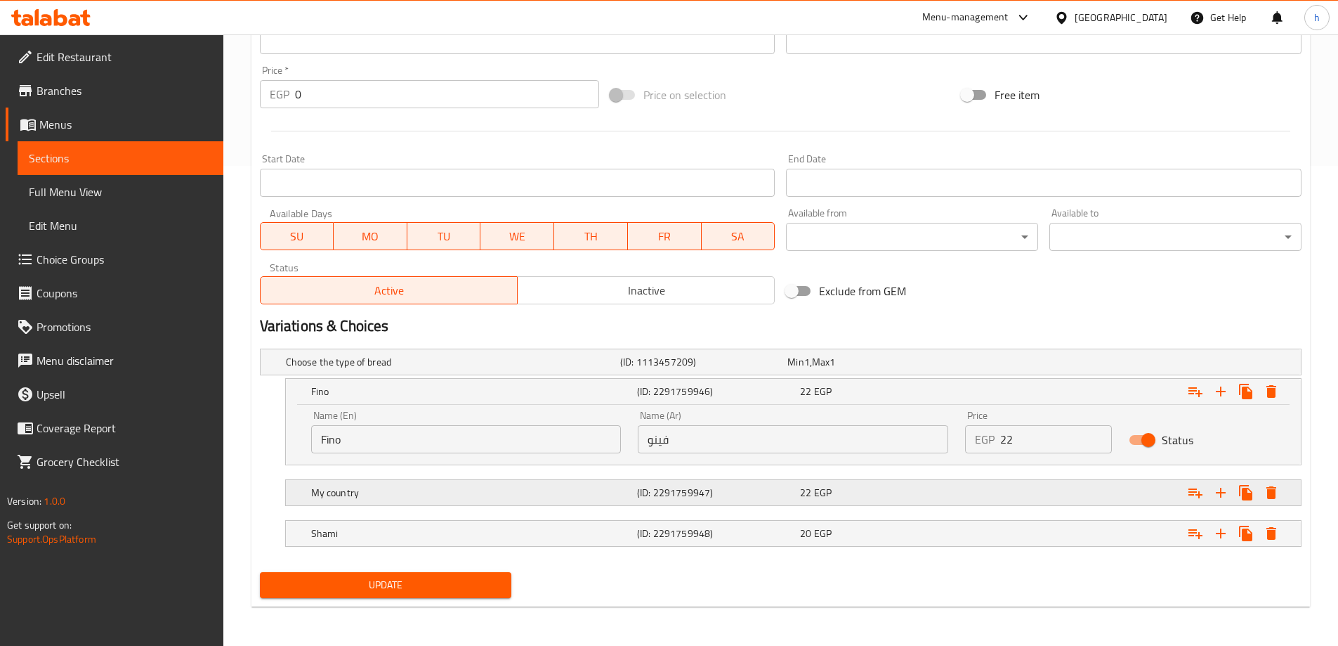
click at [750, 495] on h5 "(ID: 2291759947)" at bounding box center [715, 492] width 157 height 14
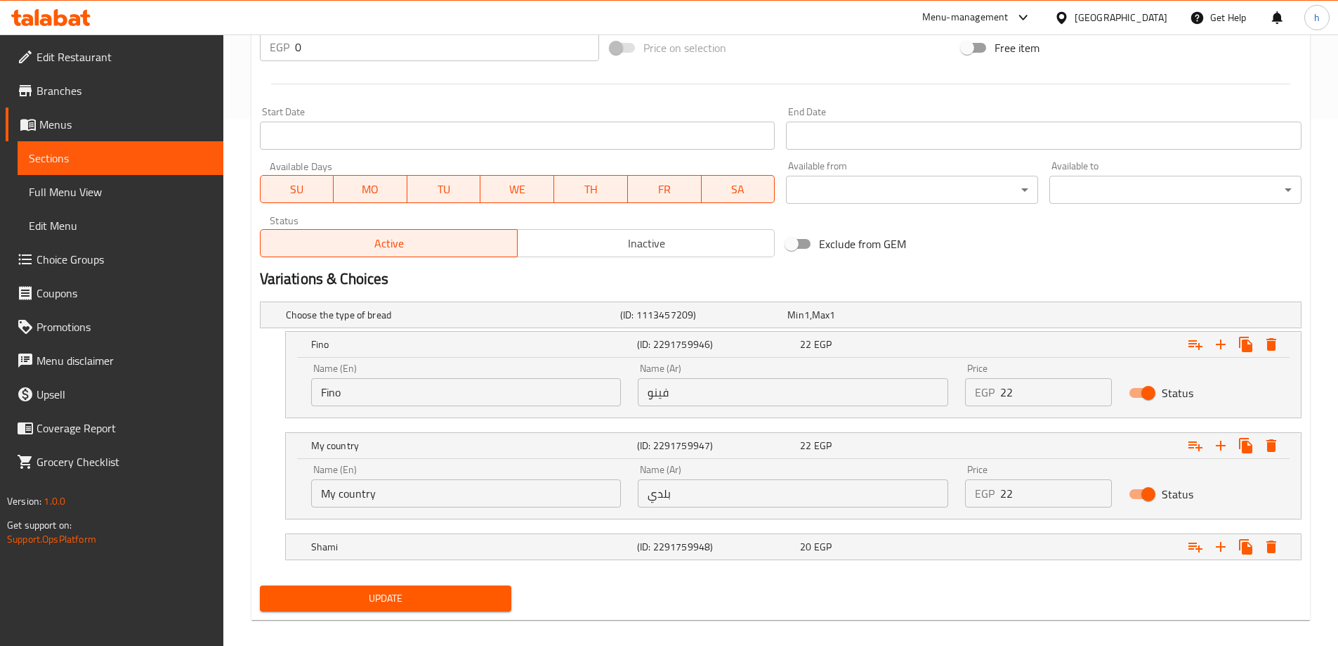
scroll to position [540, 0]
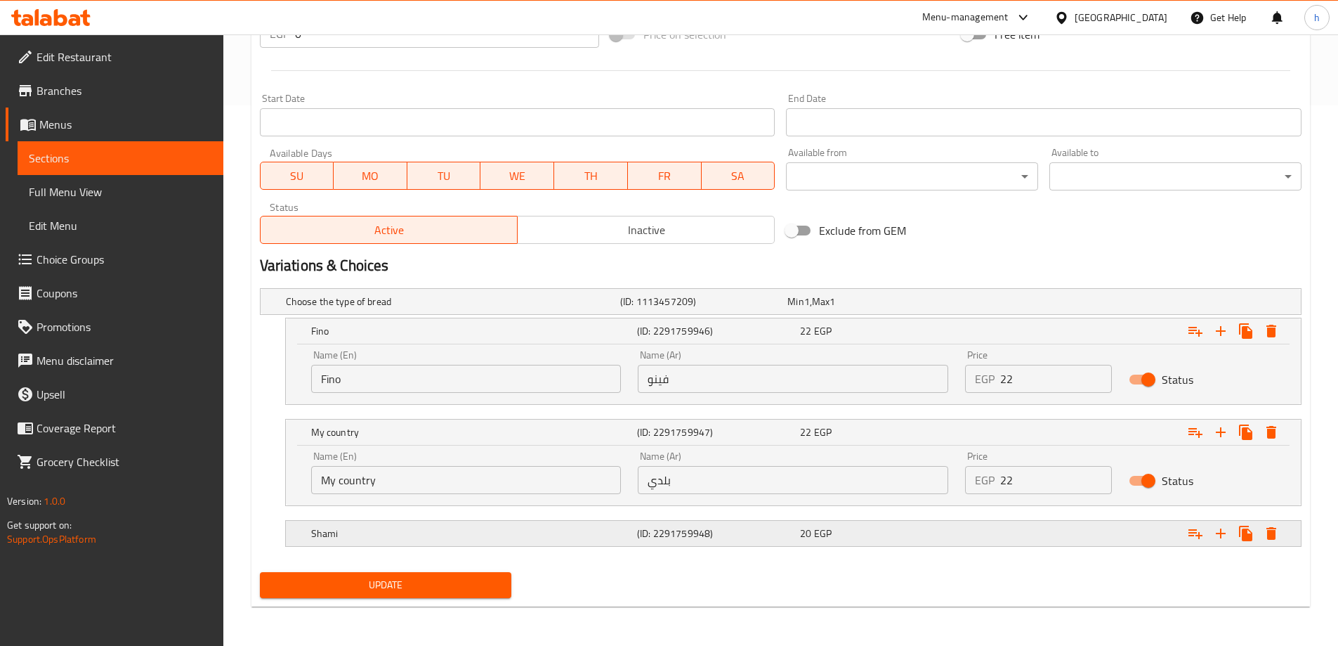
click at [776, 525] on div "(ID: 2291759948)" at bounding box center [715, 533] width 163 height 20
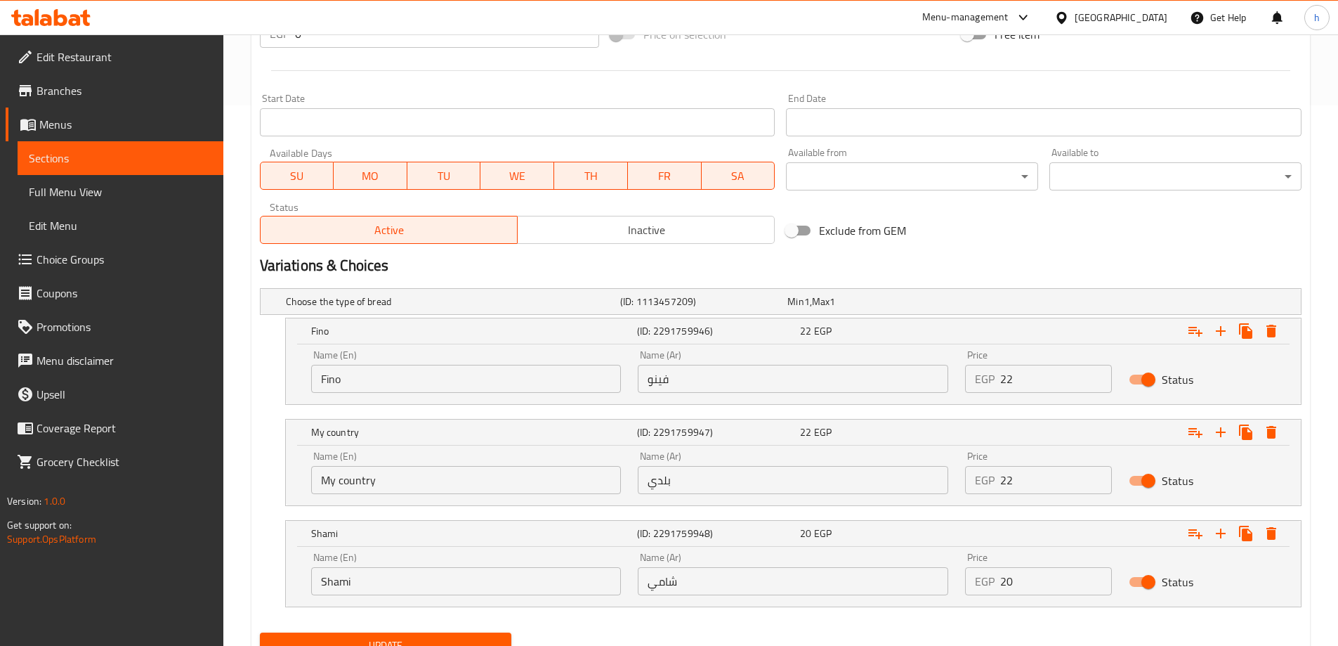
click at [436, 469] on input "My country" at bounding box center [466, 480] width 310 height 28
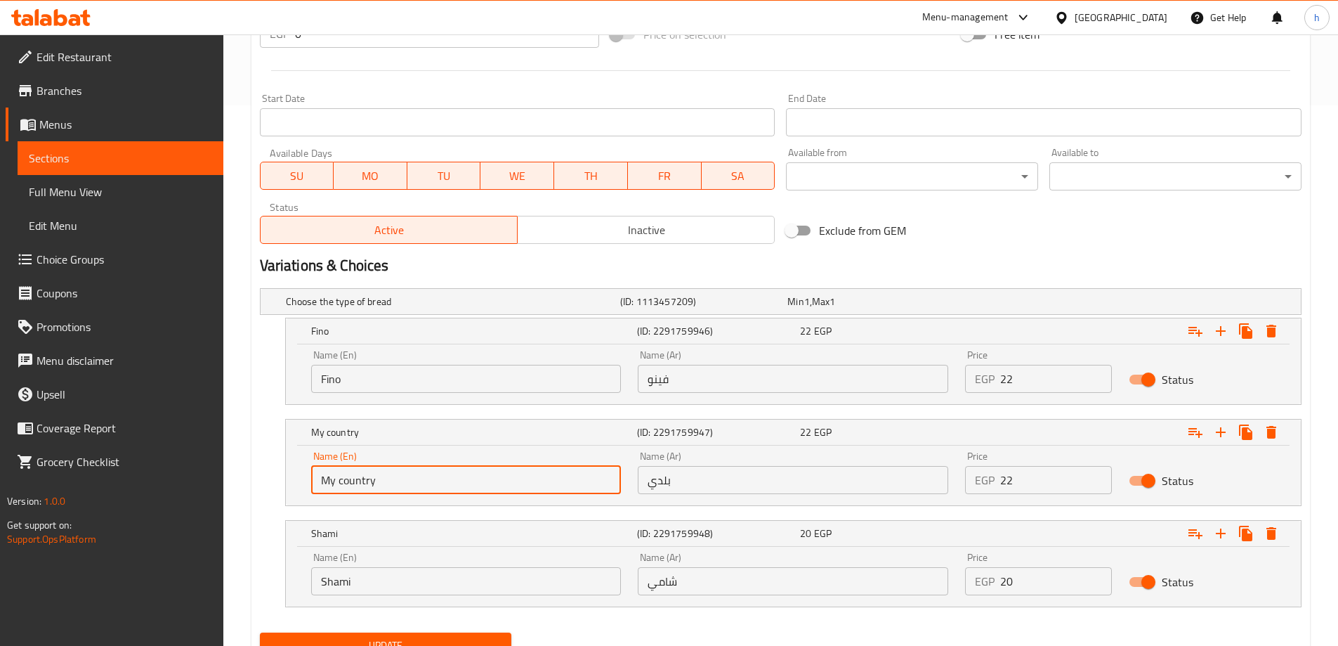
click at [436, 469] on input "My country" at bounding box center [466, 480] width 310 height 28
type input "ل"
type input "Baladi"
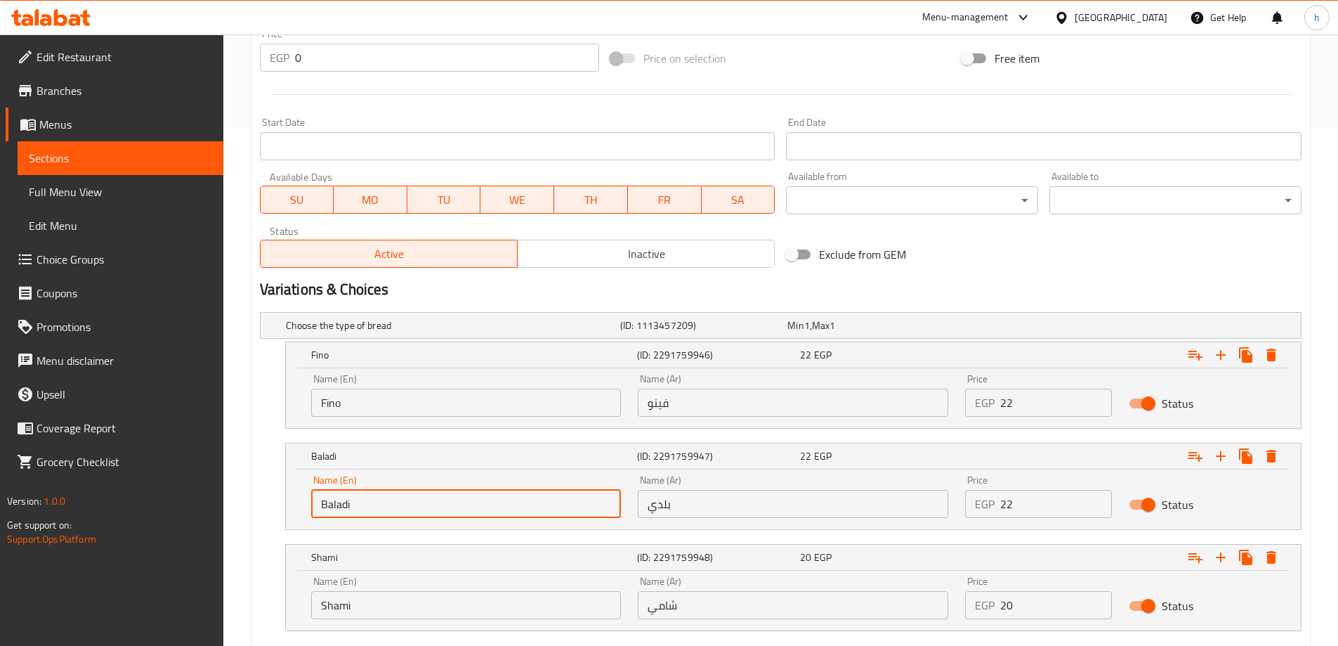
scroll to position [601, 0]
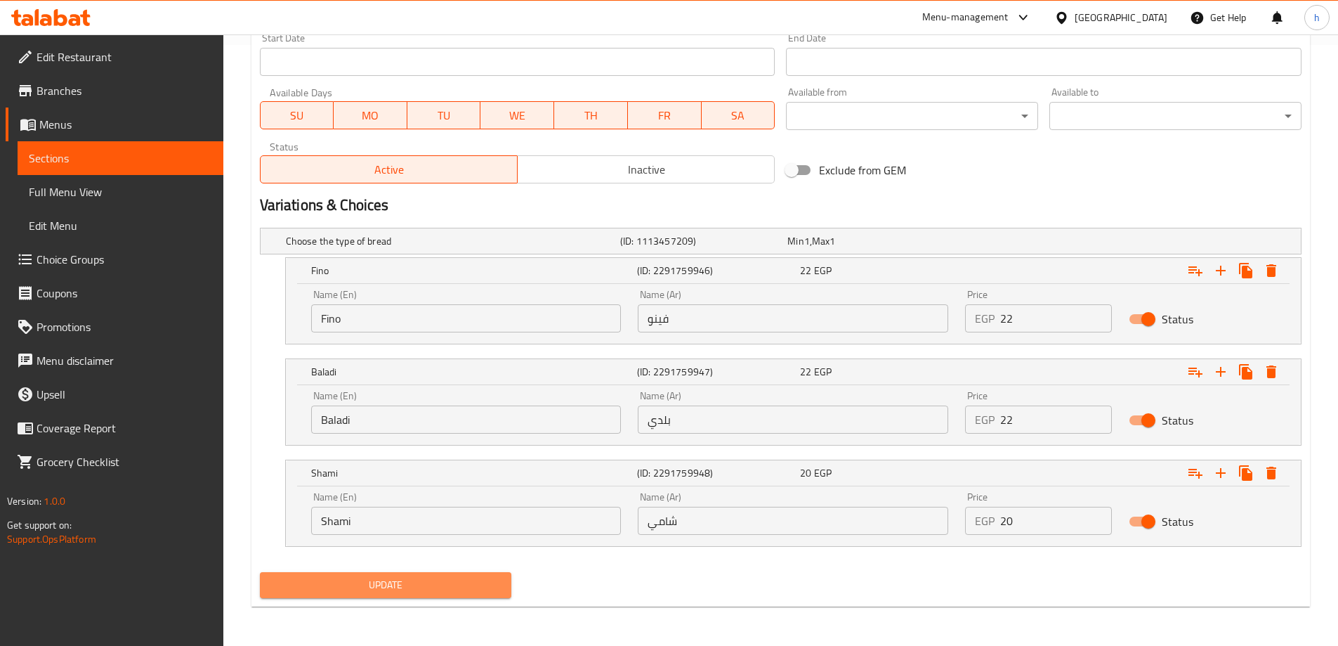
click at [479, 580] on span "Update" at bounding box center [386, 585] width 230 height 18
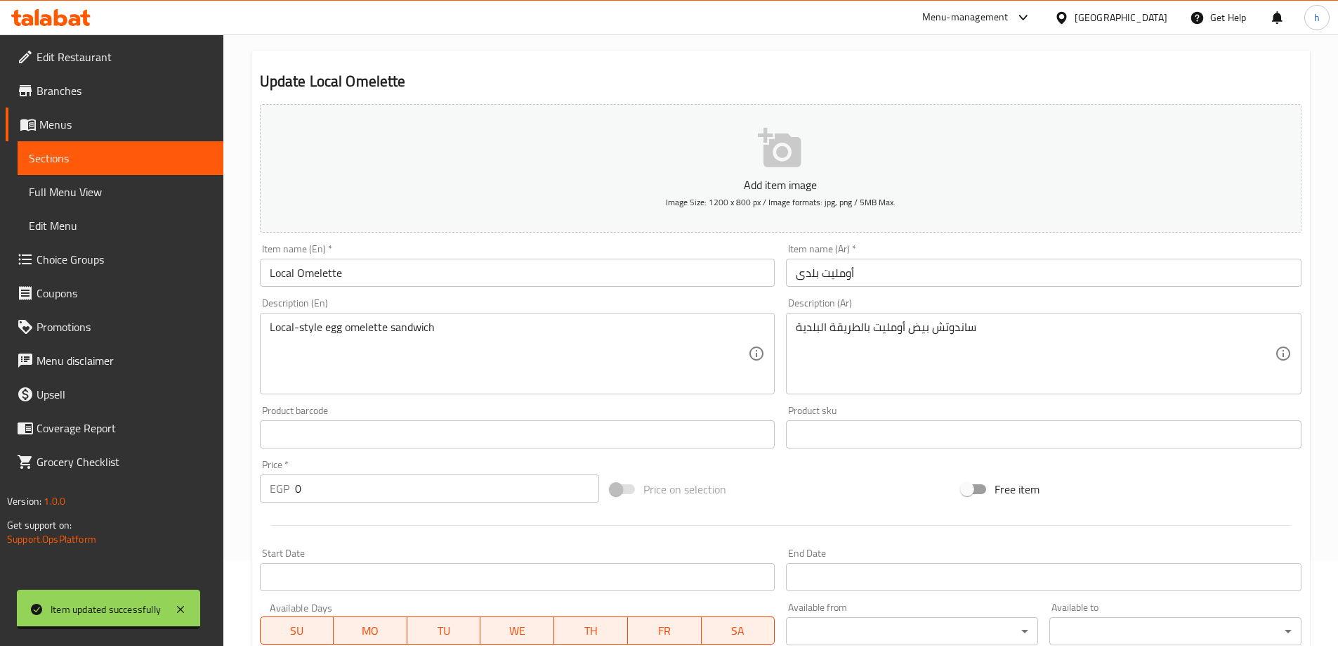
scroll to position [0, 0]
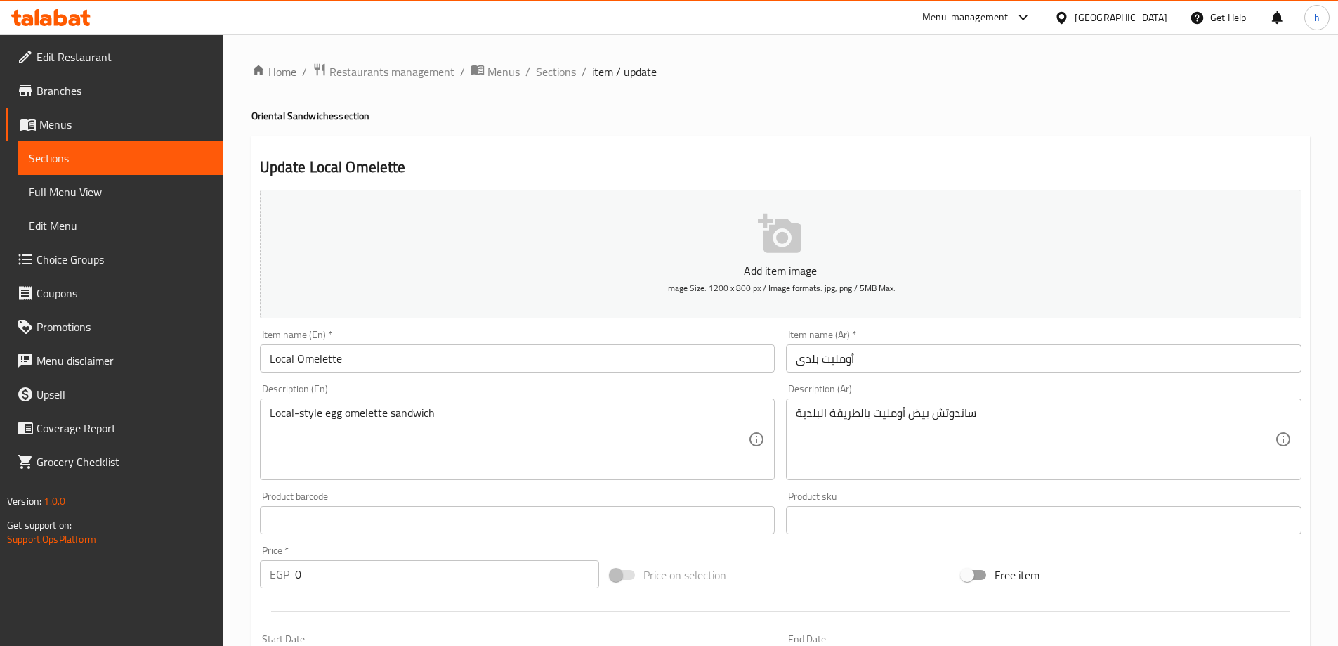
click at [551, 74] on span "Sections" at bounding box center [556, 71] width 40 height 17
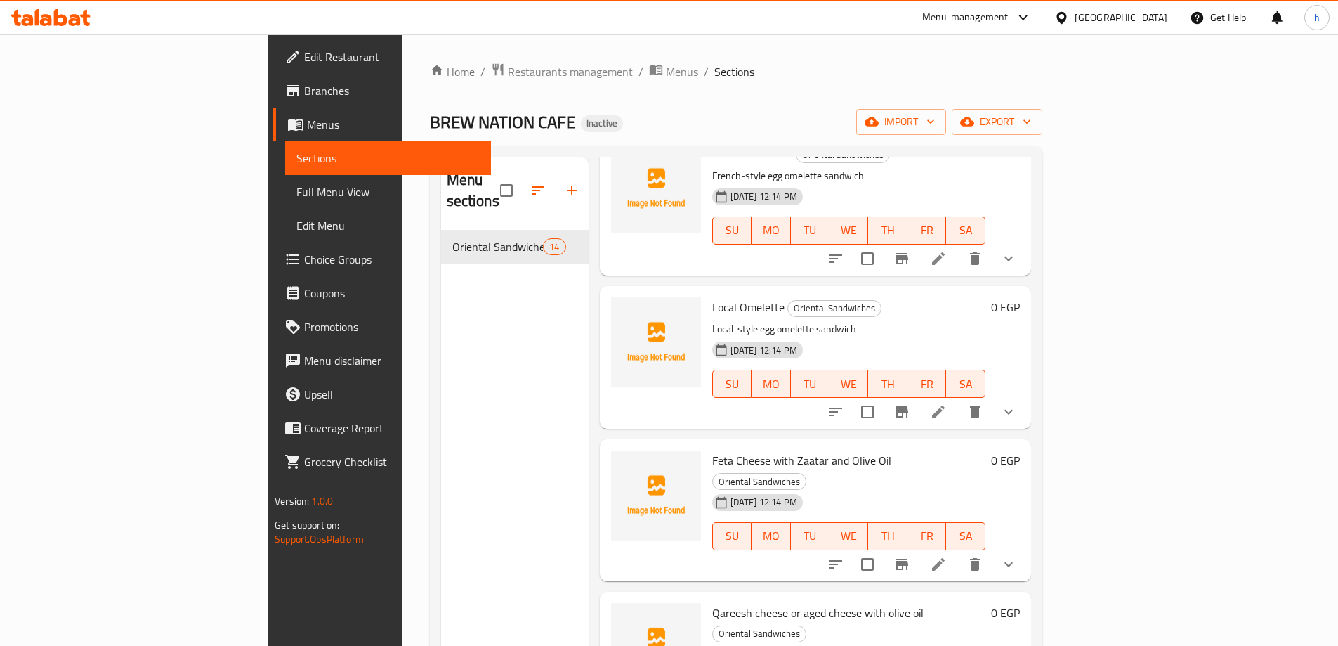
scroll to position [1454, 0]
click at [947, 554] on icon at bounding box center [938, 562] width 17 height 17
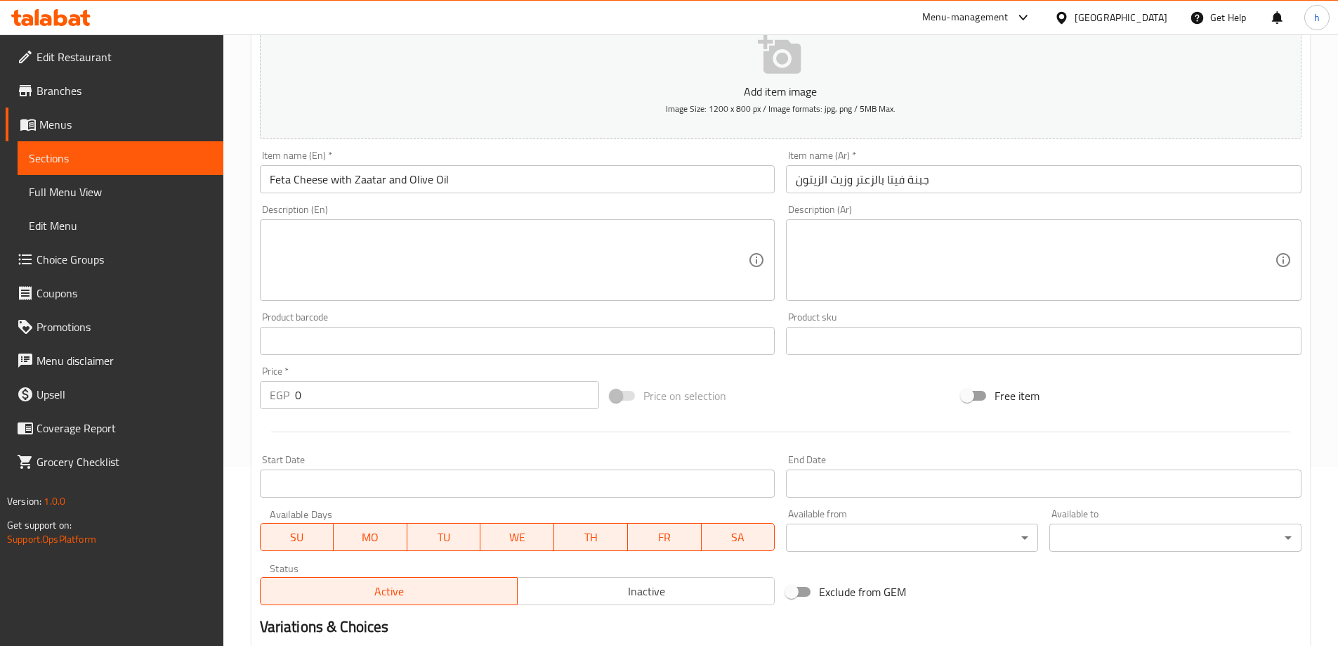
scroll to position [419, 0]
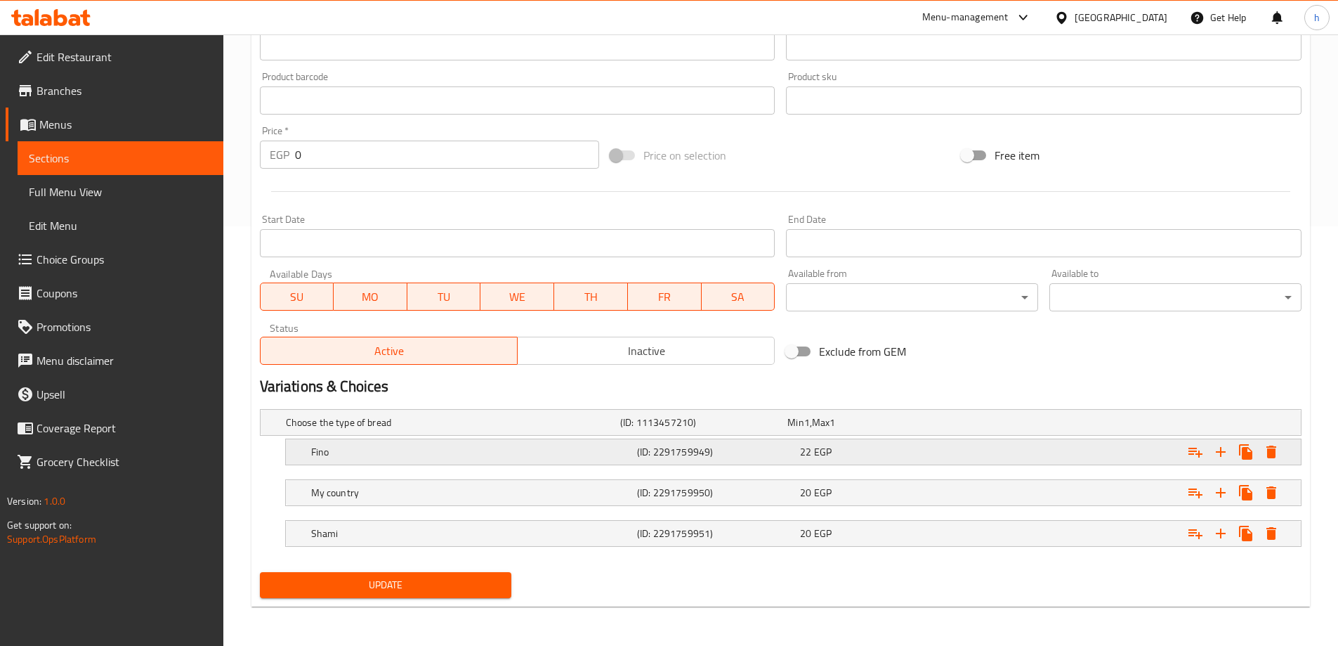
click at [744, 454] on h5 "(ID: 2291759949)" at bounding box center [715, 452] width 157 height 14
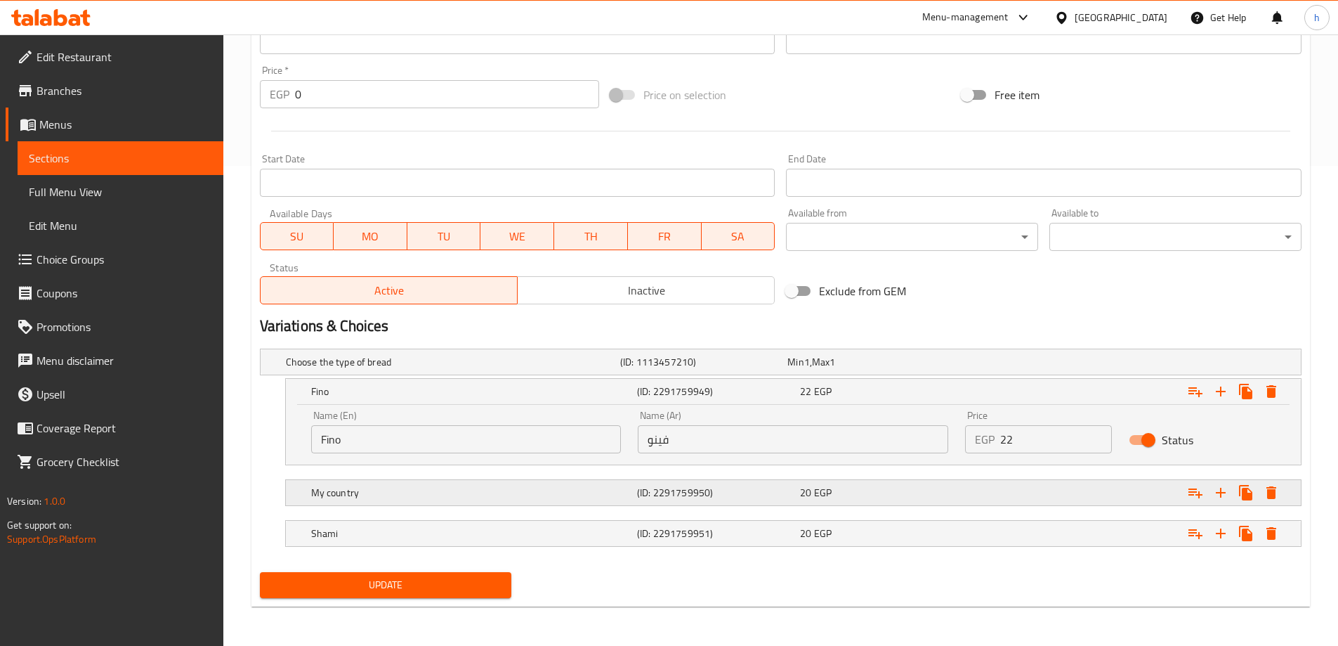
click at [740, 490] on h5 "(ID: 2291759950)" at bounding box center [715, 492] width 157 height 14
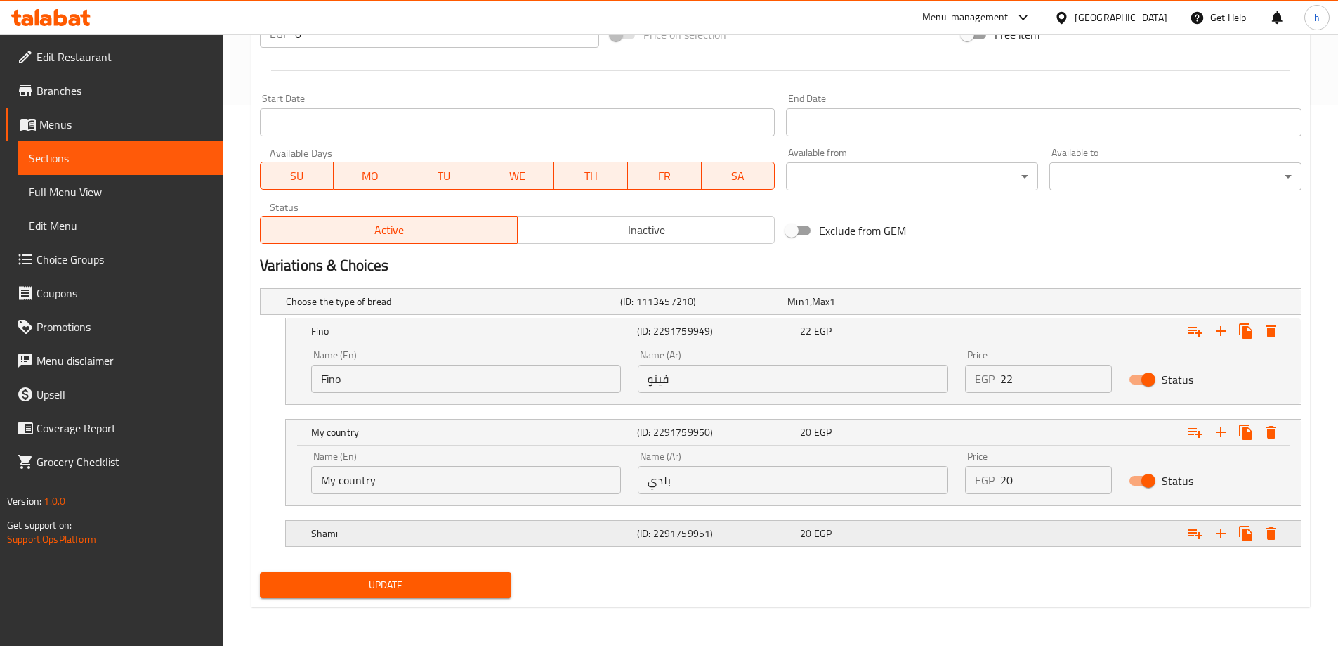
click at [741, 526] on h5 "(ID: 2291759951)" at bounding box center [715, 533] width 157 height 14
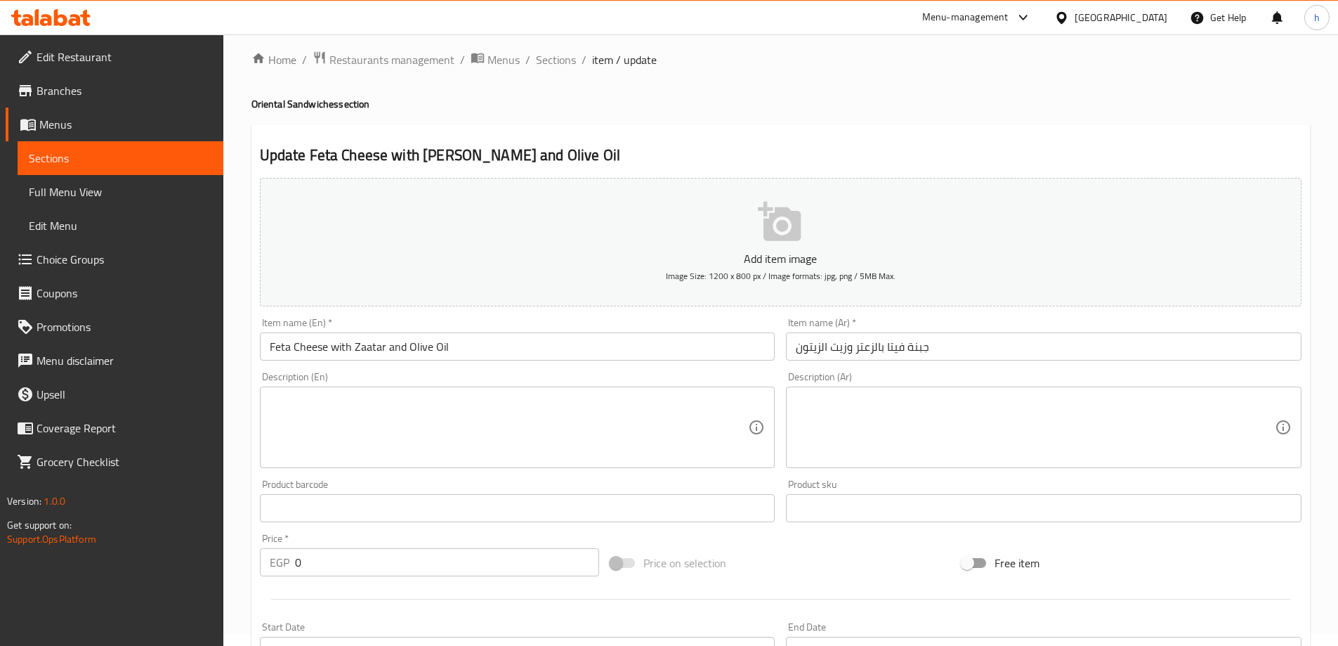
scroll to position [0, 0]
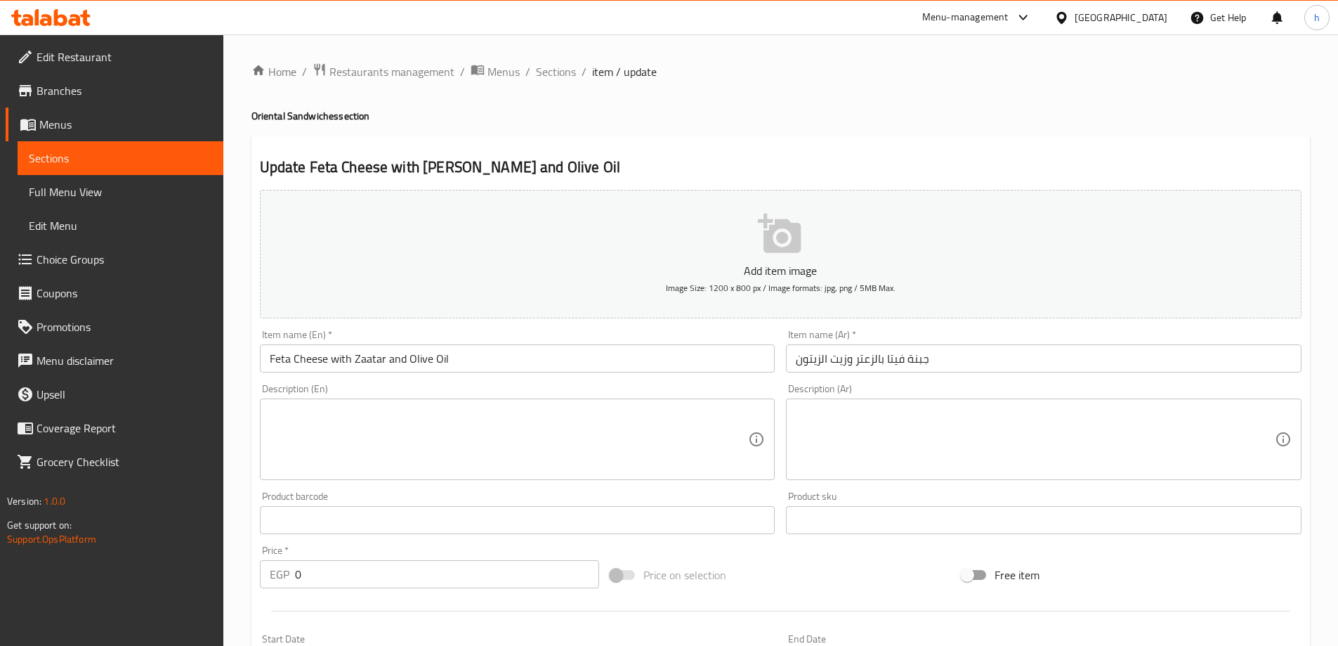
click at [657, 428] on textarea at bounding box center [509, 439] width 479 height 67
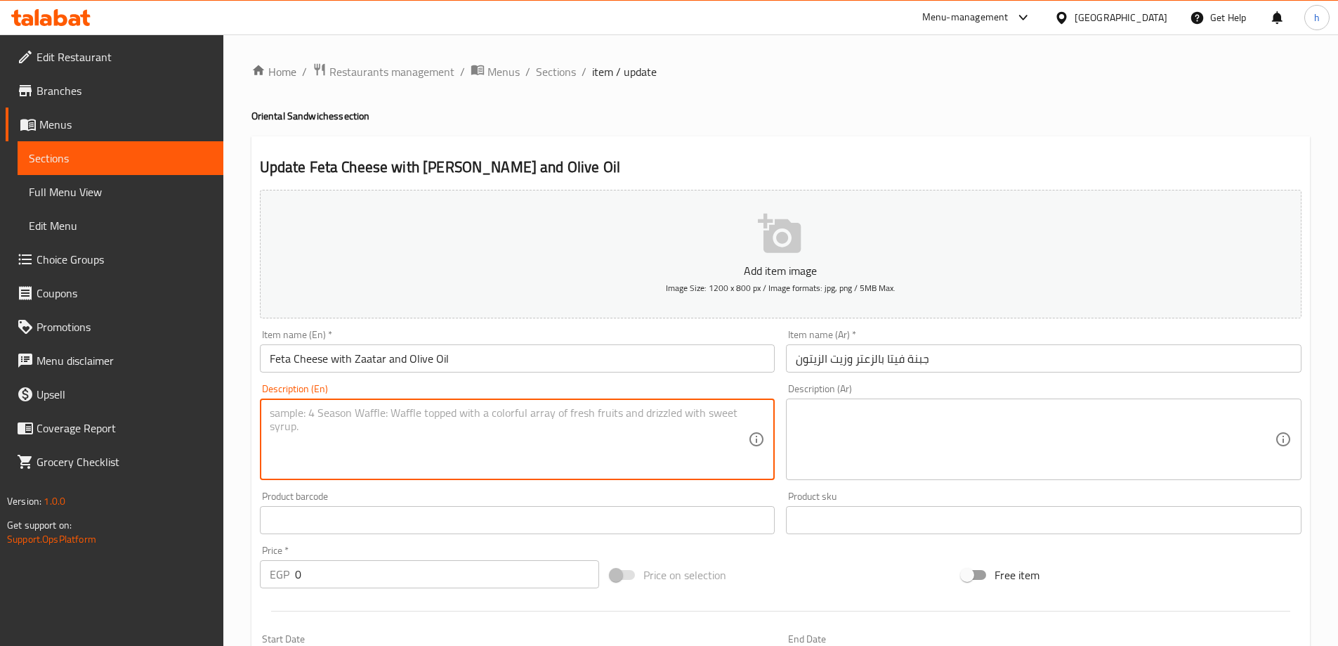
paste textarea "Feta with thyme and olive oil"
type textarea "Feta with thyme and olive oil in sandwish"
click at [933, 436] on textarea at bounding box center [1035, 439] width 479 height 67
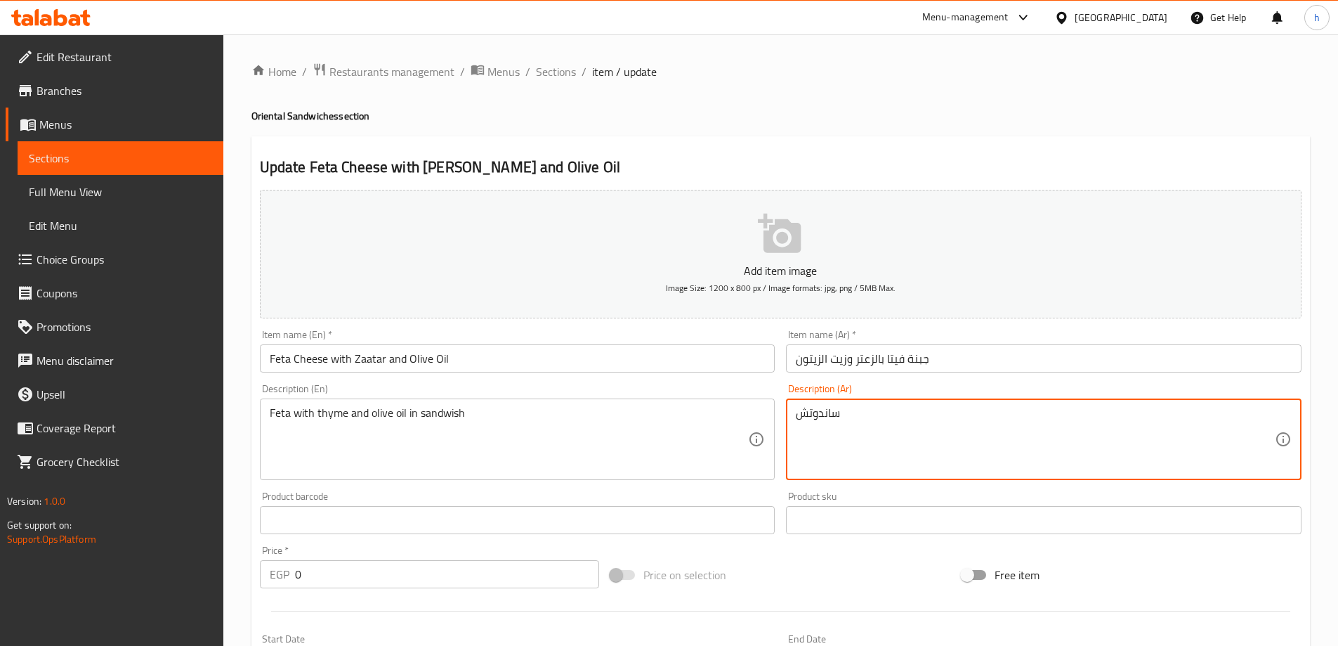
type textarea "ساندوتش"
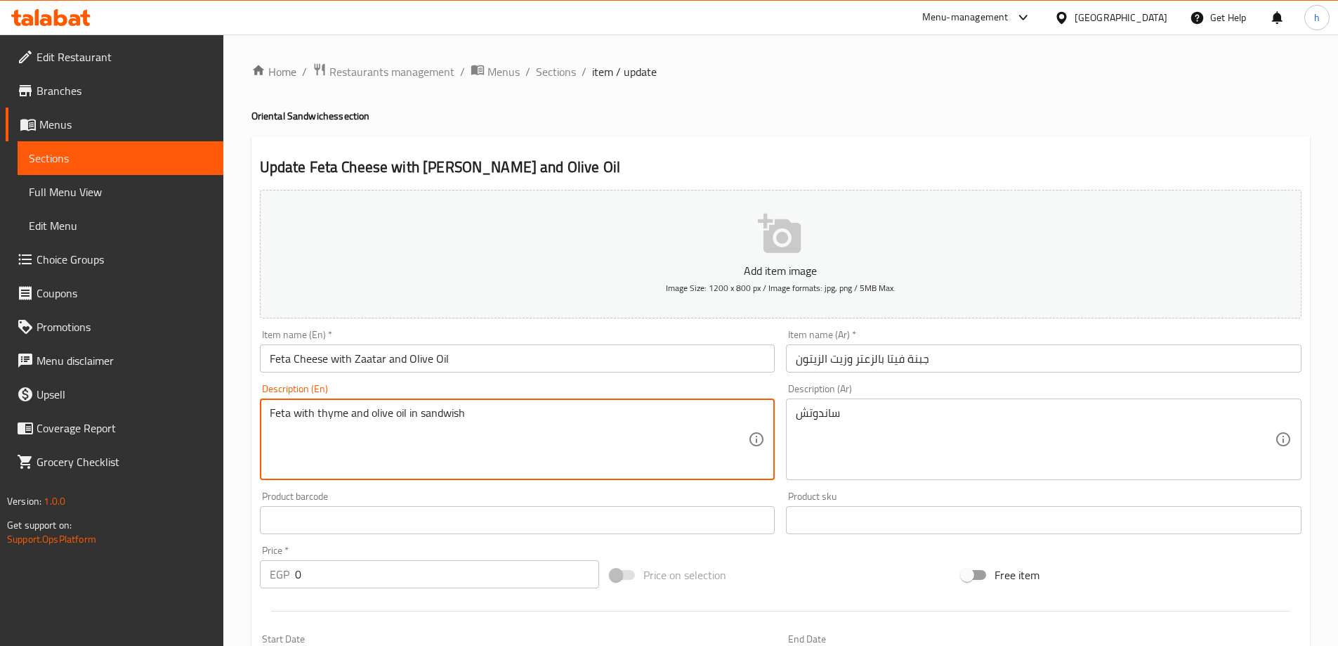
drag, startPoint x: 344, startPoint y: 414, endPoint x: 317, endPoint y: 405, distance: 28.9
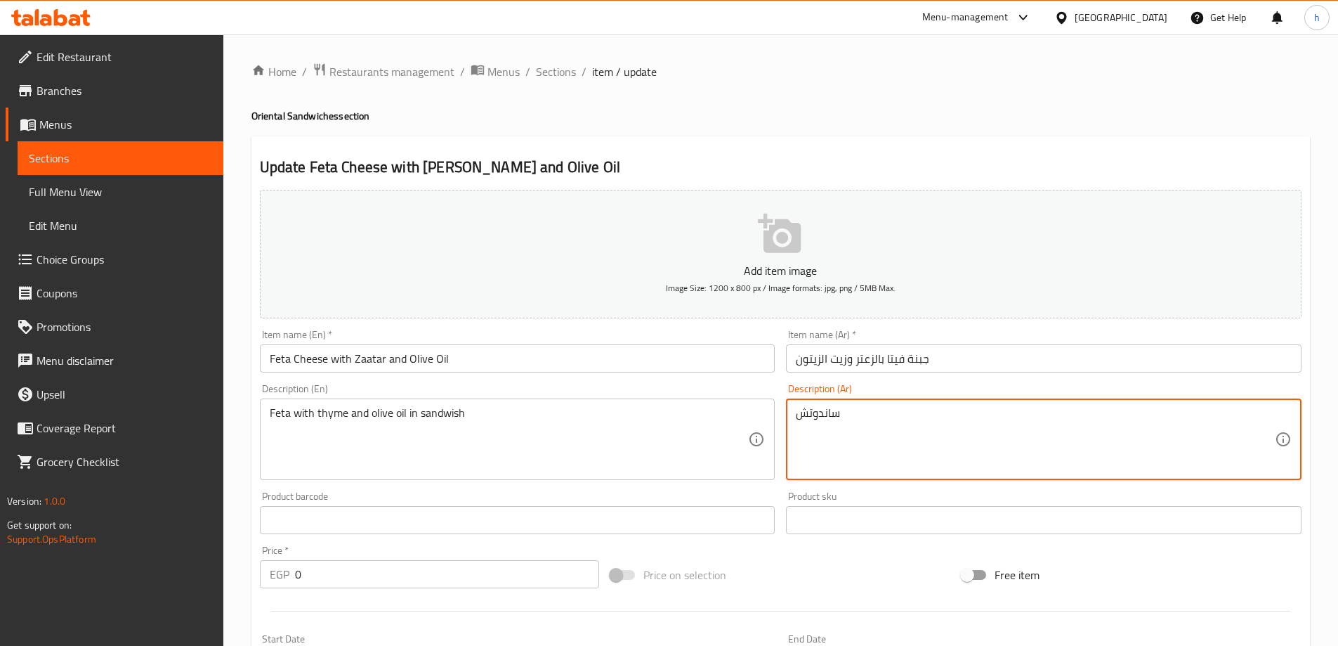
drag, startPoint x: 849, startPoint y: 412, endPoint x: 794, endPoint y: 410, distance: 54.1
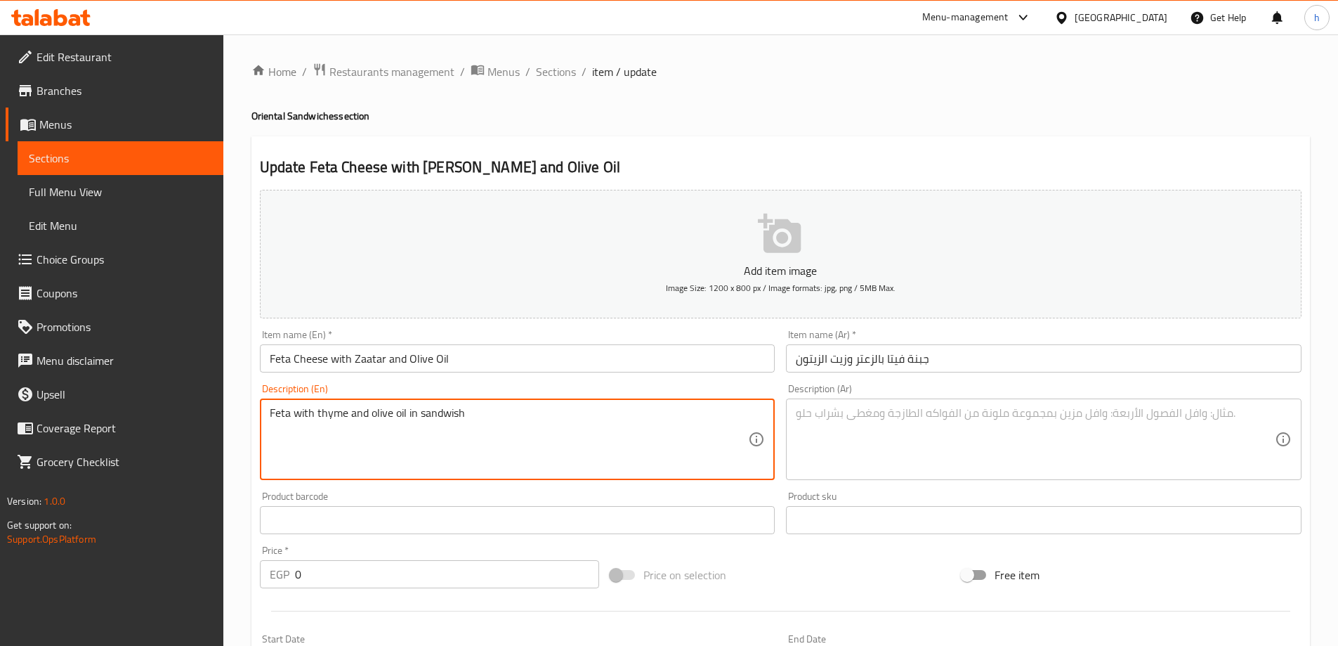
drag, startPoint x: 522, startPoint y: 416, endPoint x: 253, endPoint y: 405, distance: 269.3
paste textarea "Croissant filled with feta cheese and zaatar."
drag, startPoint x: 311, startPoint y: 412, endPoint x: 264, endPoint y: 417, distance: 47.3
click at [264, 417] on div "Croissant filled with feta cheese and zaatar. Description (En)" at bounding box center [518, 438] width 516 height 81
drag, startPoint x: 339, startPoint y: 412, endPoint x: 261, endPoint y: 413, distance: 78.0
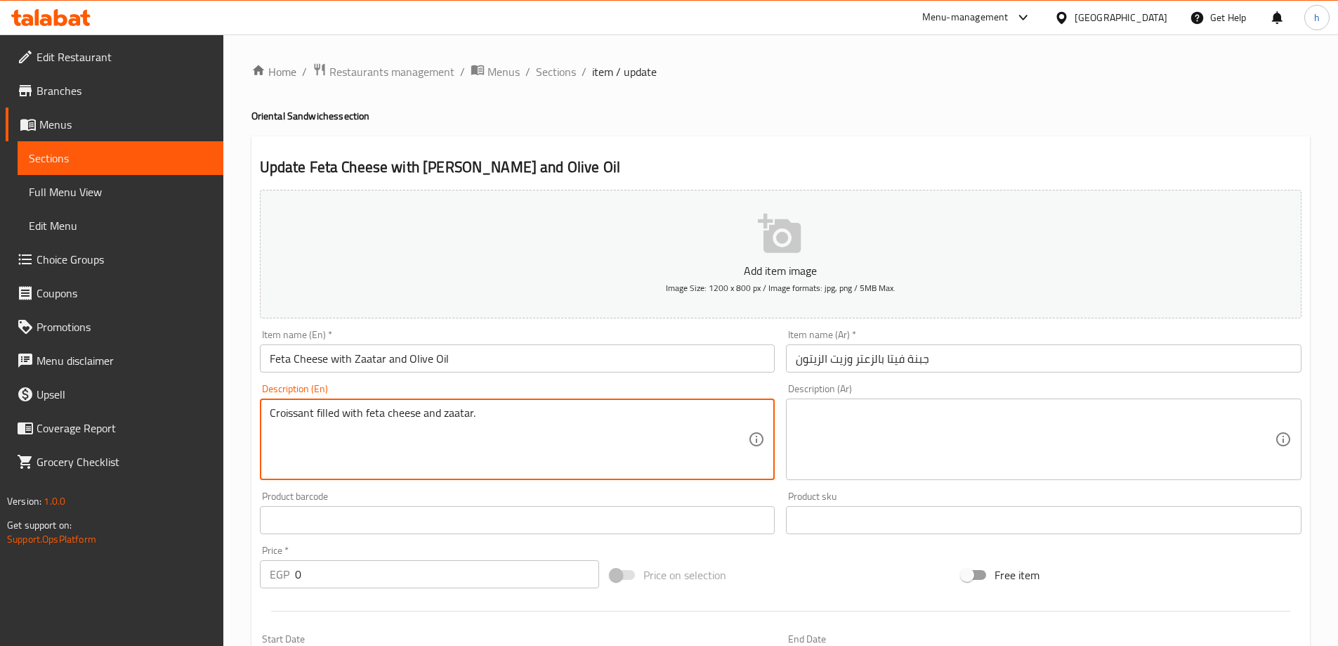
click at [261, 413] on div "Croissant filled with feta cheese and zaatar. Description (En)" at bounding box center [518, 438] width 516 height 81
click at [311, 412] on textarea "Croissant filled with feta cheese and zaatar." at bounding box center [509, 439] width 479 height 67
click at [313, 412] on textarea "Croissant filled with feta cheese and zaatar." at bounding box center [509, 439] width 479 height 67
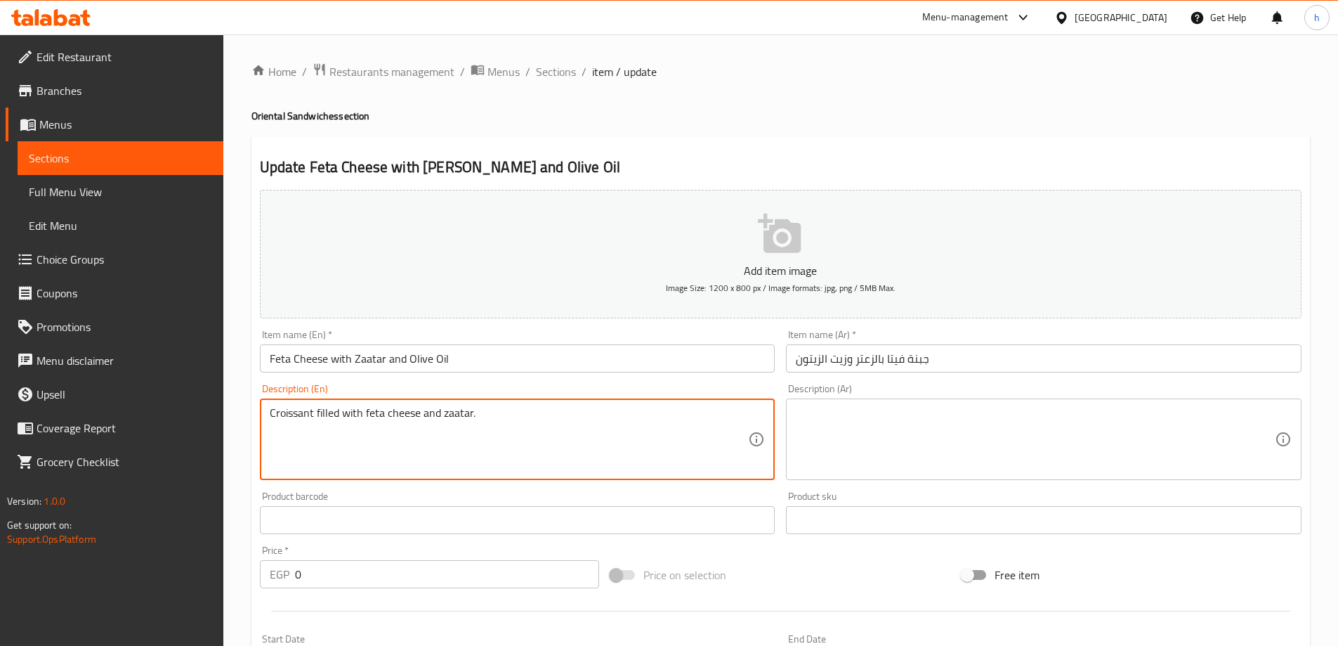
click at [353, 433] on textarea "Croissant filled with feta cheese and zaatar." at bounding box center [509, 439] width 479 height 67
click at [310, 413] on textarea "Croissant filled with feta cheese and zaatar." at bounding box center [509, 439] width 479 height 67
type textarea "sandwish filled with feta cheese and zaatar."
click at [465, 413] on textarea "sandwish filled with feta cheese and zaatar." at bounding box center [509, 439] width 479 height 67
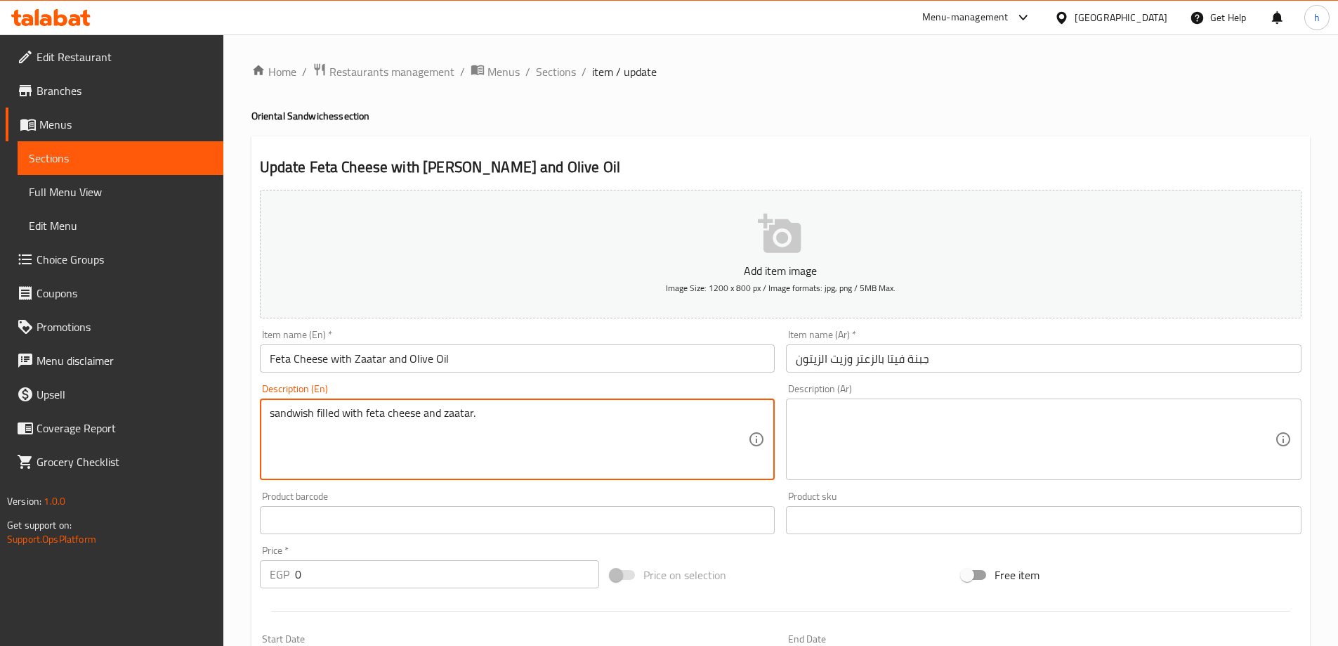
click at [465, 413] on textarea "sandwish filled with feta cheese and zaatar." at bounding box center [509, 439] width 479 height 67
paste textarea "Light feta cheese, served in a sandwich."
click at [347, 414] on textarea "Light feta cheese, served in a sandwich." at bounding box center [509, 439] width 479 height 67
click at [402, 413] on textarea "Light feta cheese and zaatar, served in a sandwich." at bounding box center [509, 439] width 479 height 67
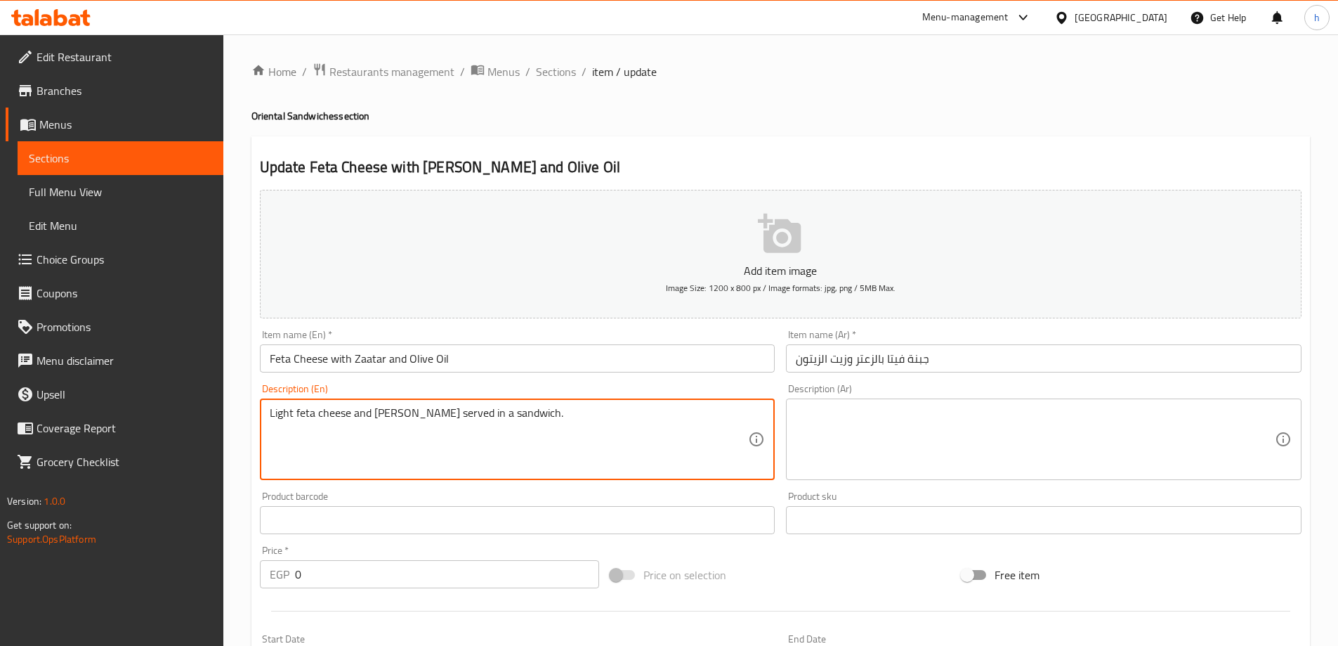
type textarea "Light feta cheese and zaatar served in a sandwich."
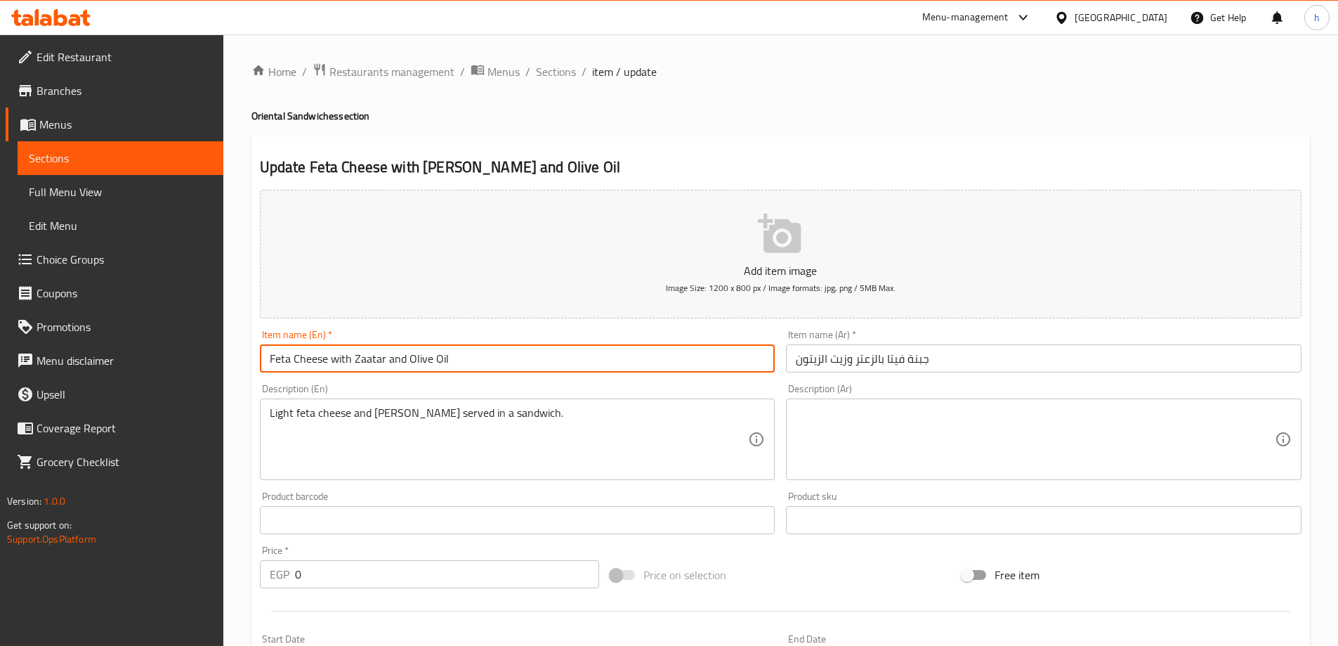
drag, startPoint x: 452, startPoint y: 356, endPoint x: 257, endPoint y: 343, distance: 195.0
click at [257, 343] on div "Item name (En)   * Feta Cheese with Zaatar and Olive Oil Item name (En) *" at bounding box center [517, 351] width 527 height 54
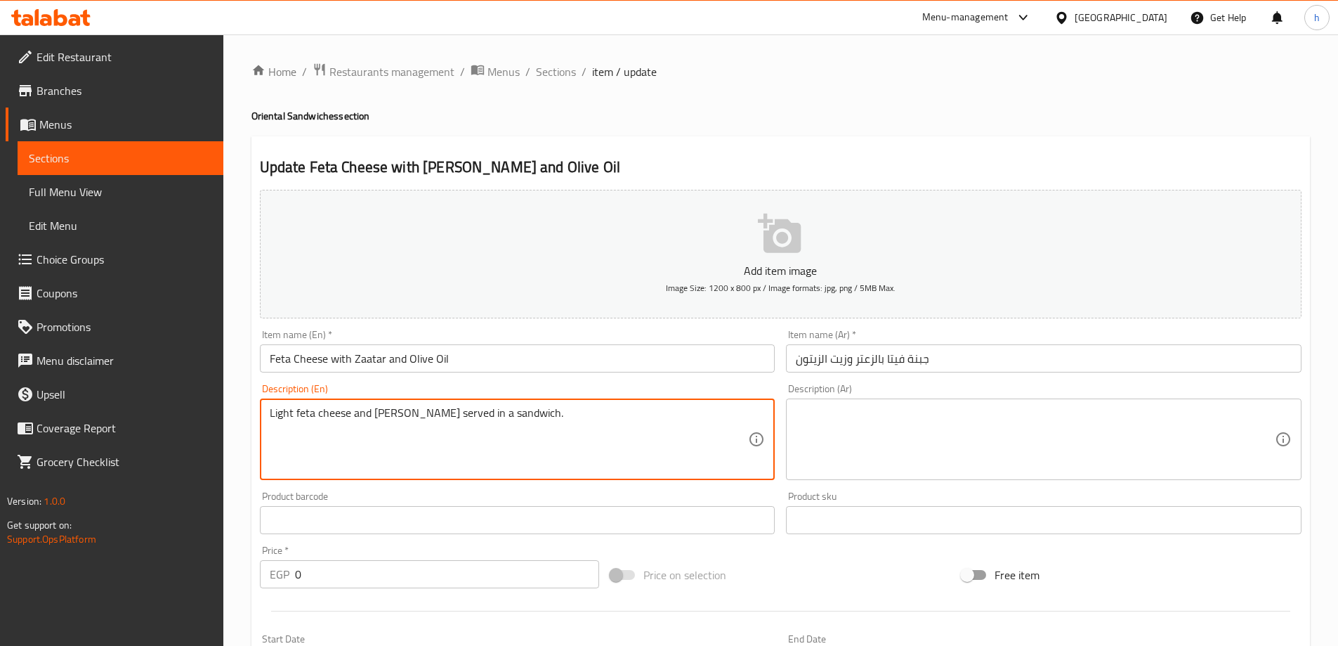
click at [587, 429] on textarea "Light feta cheese and zaatar served in a sandwich." at bounding box center [509, 439] width 479 height 67
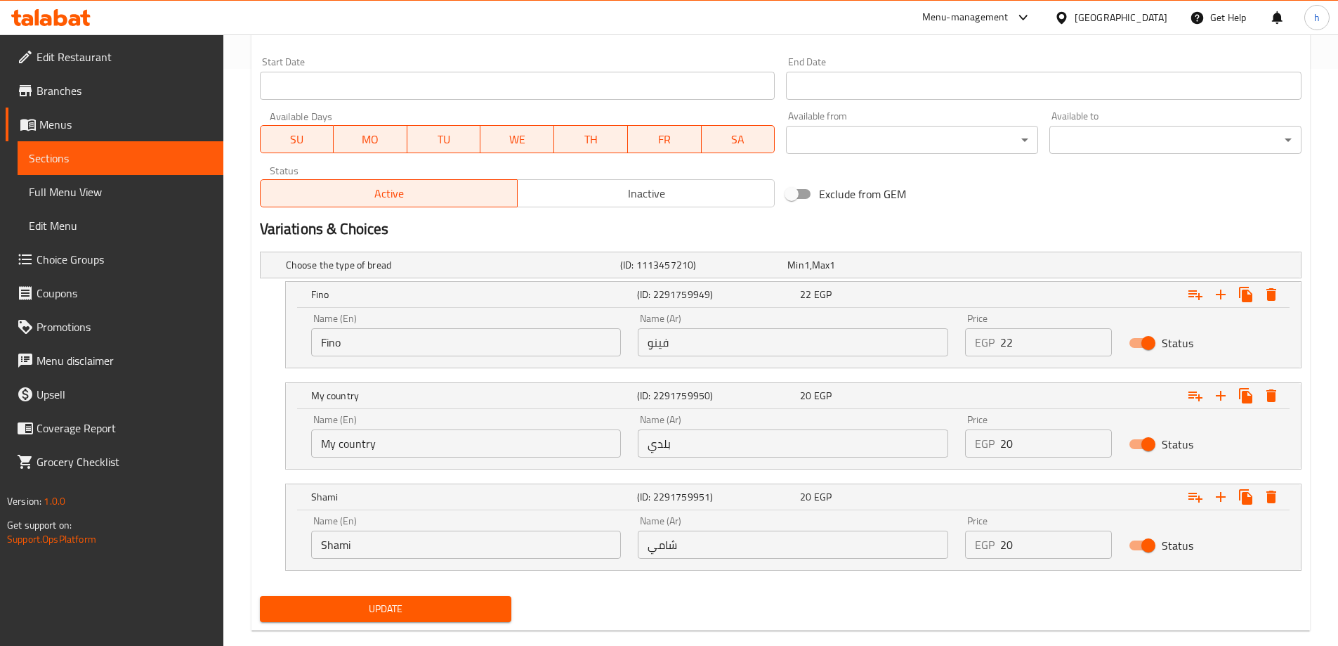
scroll to position [601, 0]
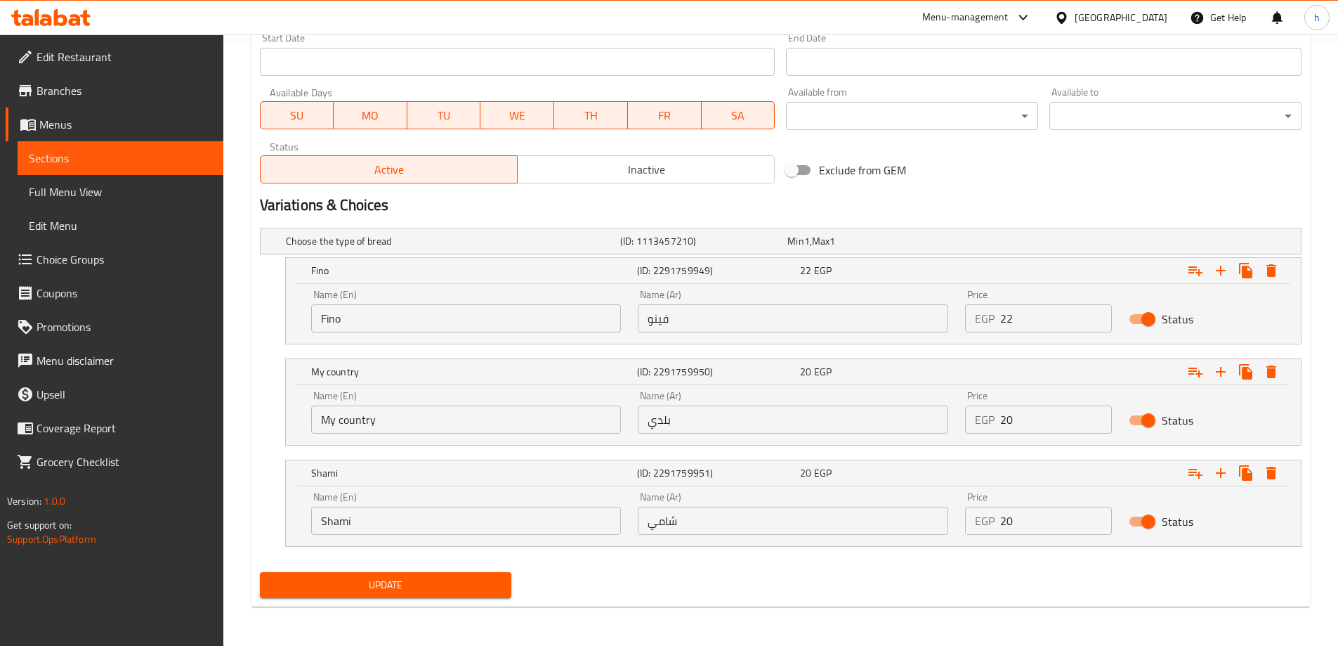
drag, startPoint x: 474, startPoint y: 589, endPoint x: 379, endPoint y: 536, distance: 108.8
click at [474, 589] on span "Update" at bounding box center [386, 585] width 230 height 18
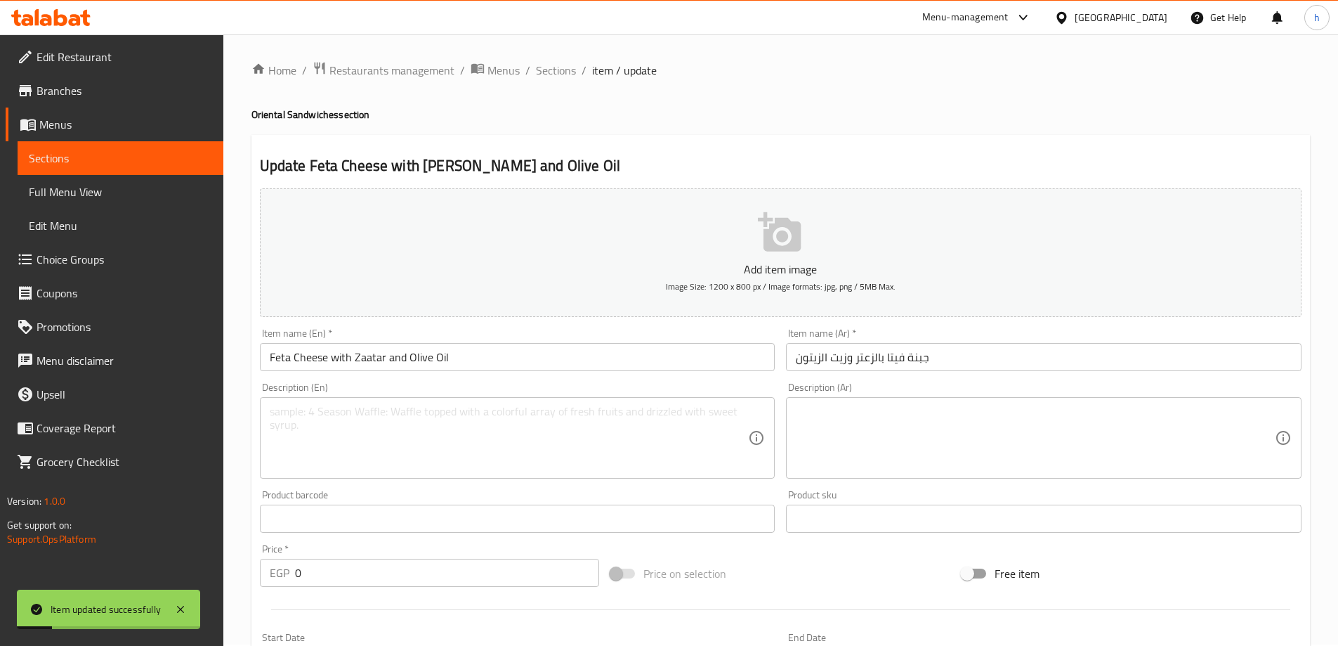
scroll to position [0, 0]
click at [563, 75] on span "Sections" at bounding box center [556, 71] width 40 height 17
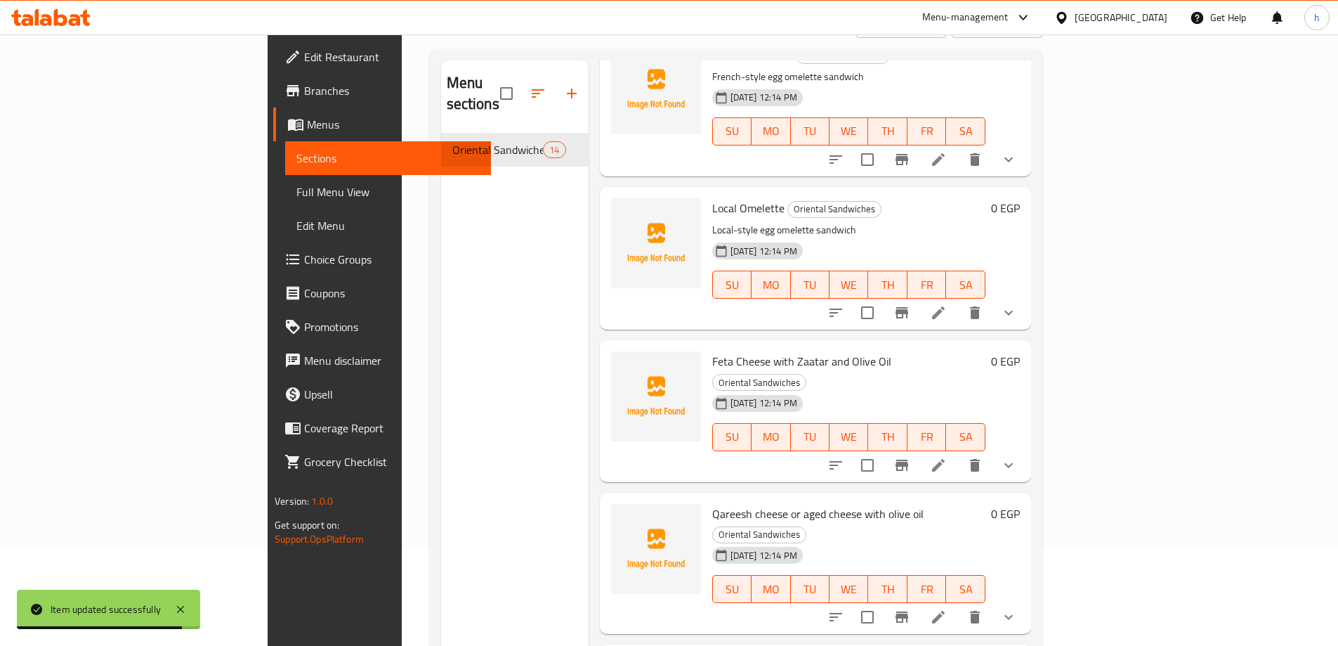
scroll to position [197, 0]
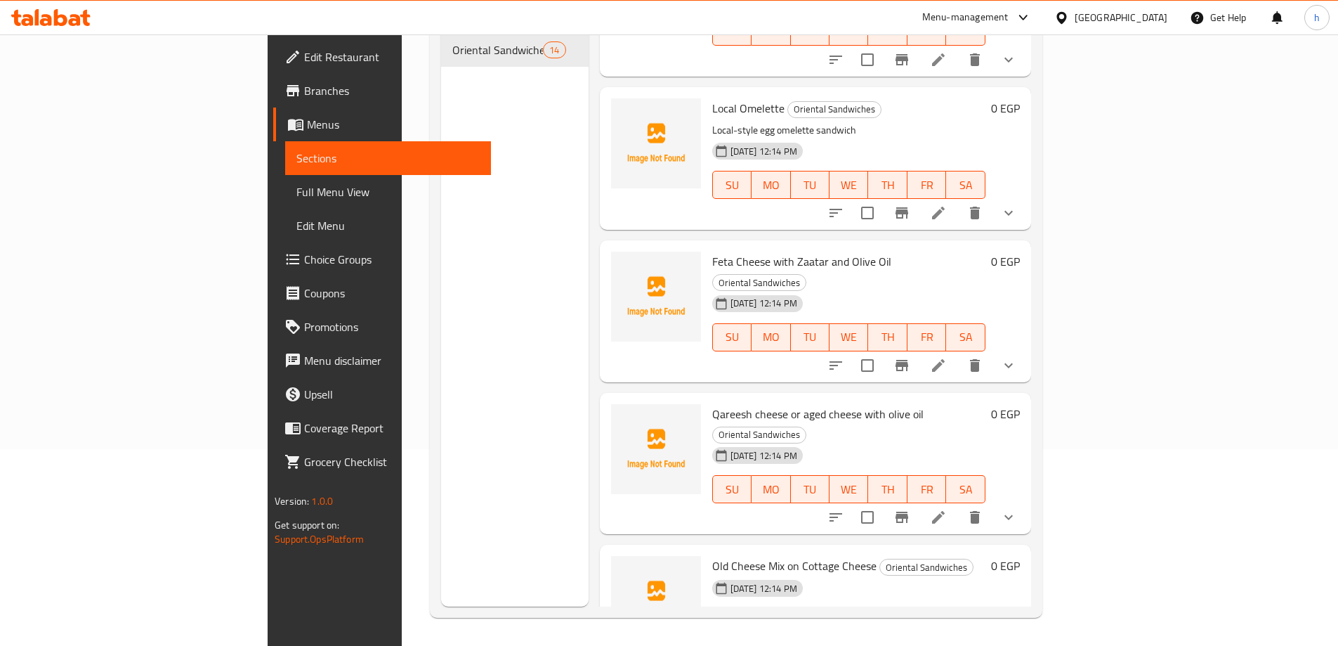
click at [958, 504] on li at bounding box center [938, 516] width 39 height 25
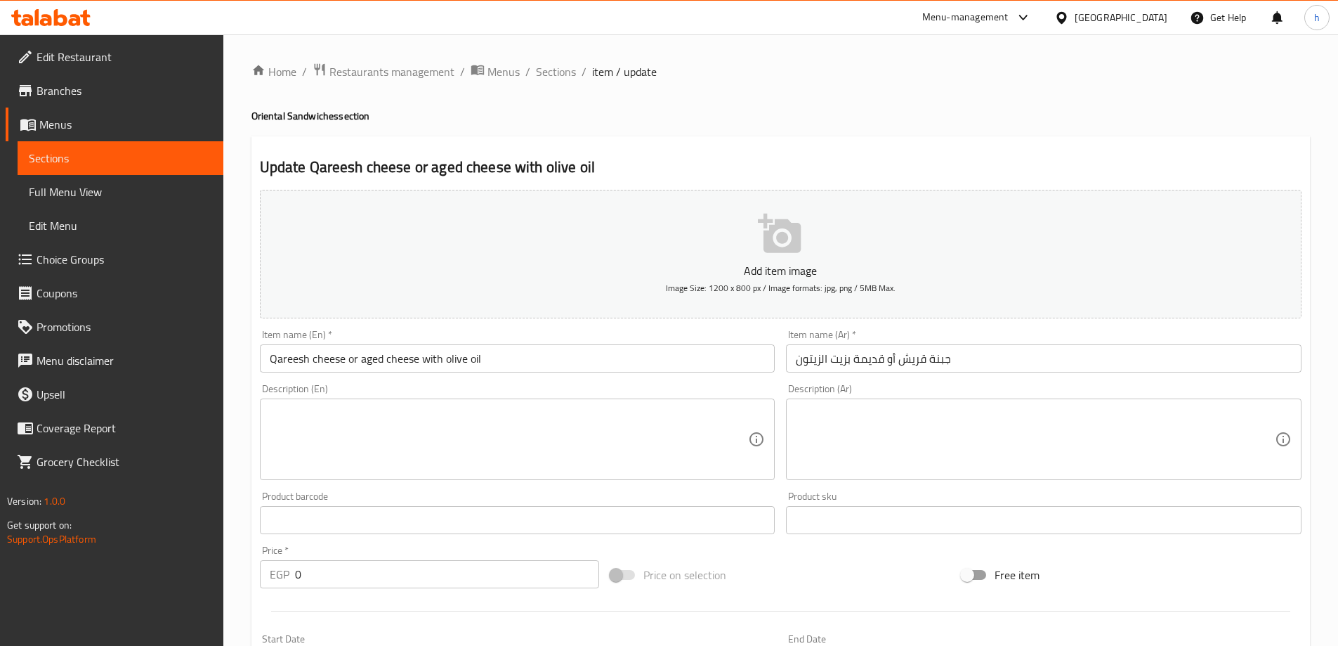
click at [462, 432] on textarea at bounding box center [509, 439] width 479 height 67
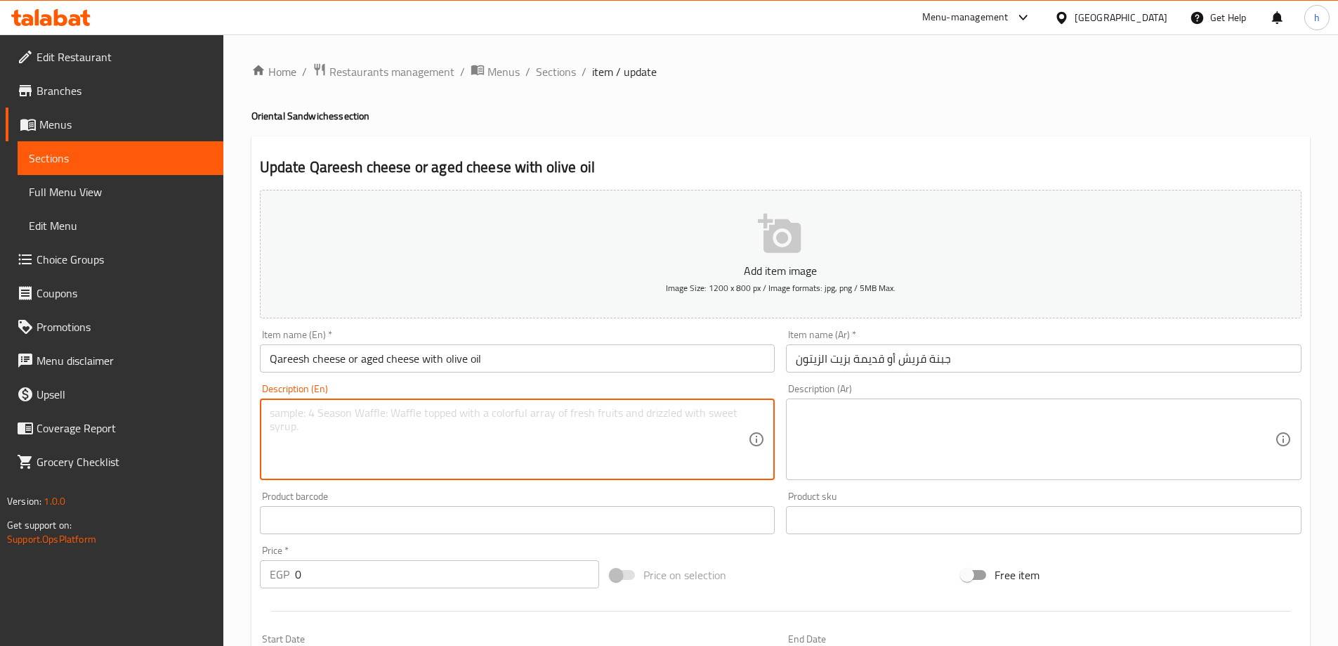
paste textarea "Cottage or aged cheese with olive oil"
type textarea "Cottage or aged cheese with olive oil"
drag, startPoint x: 400, startPoint y: 417, endPoint x: 235, endPoint y: 417, distance: 165.8
click at [235, 417] on div "Home / Restaurants management / Menus / Sections / item / update Oriental Sandw…" at bounding box center [780, 635] width 1115 height 1203
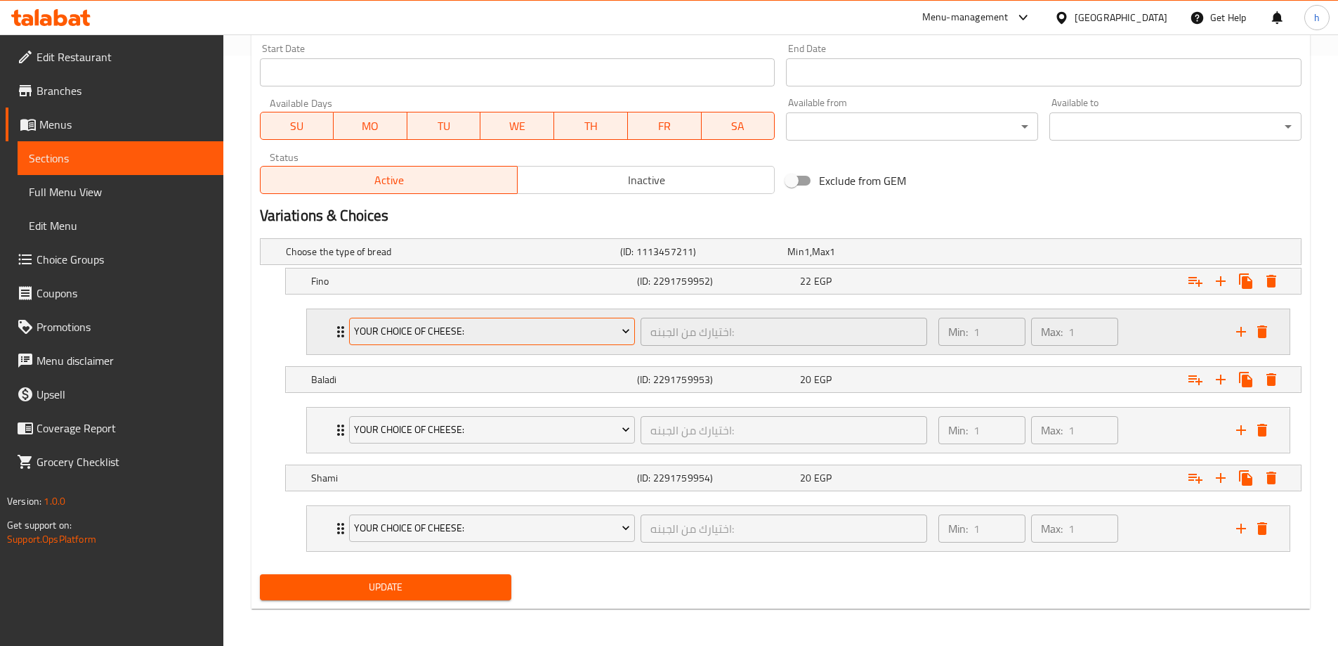
scroll to position [592, 0]
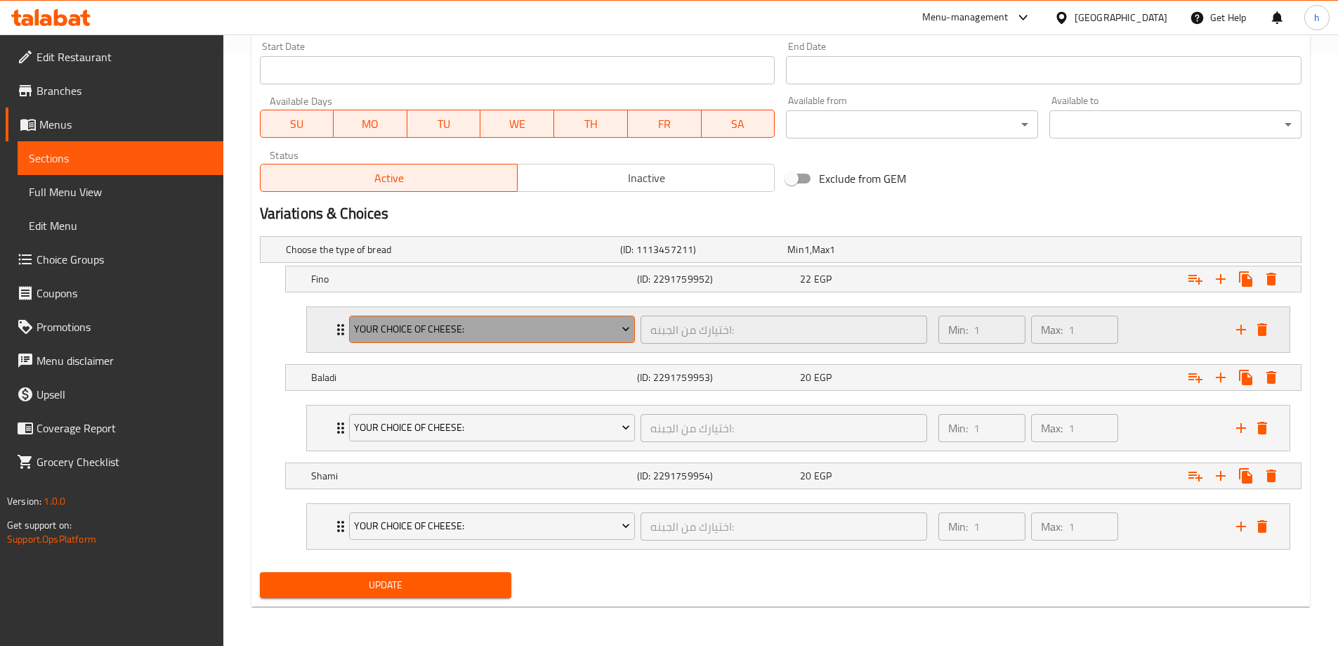
click at [506, 331] on span "your choice of cheese:" at bounding box center [492, 329] width 276 height 18
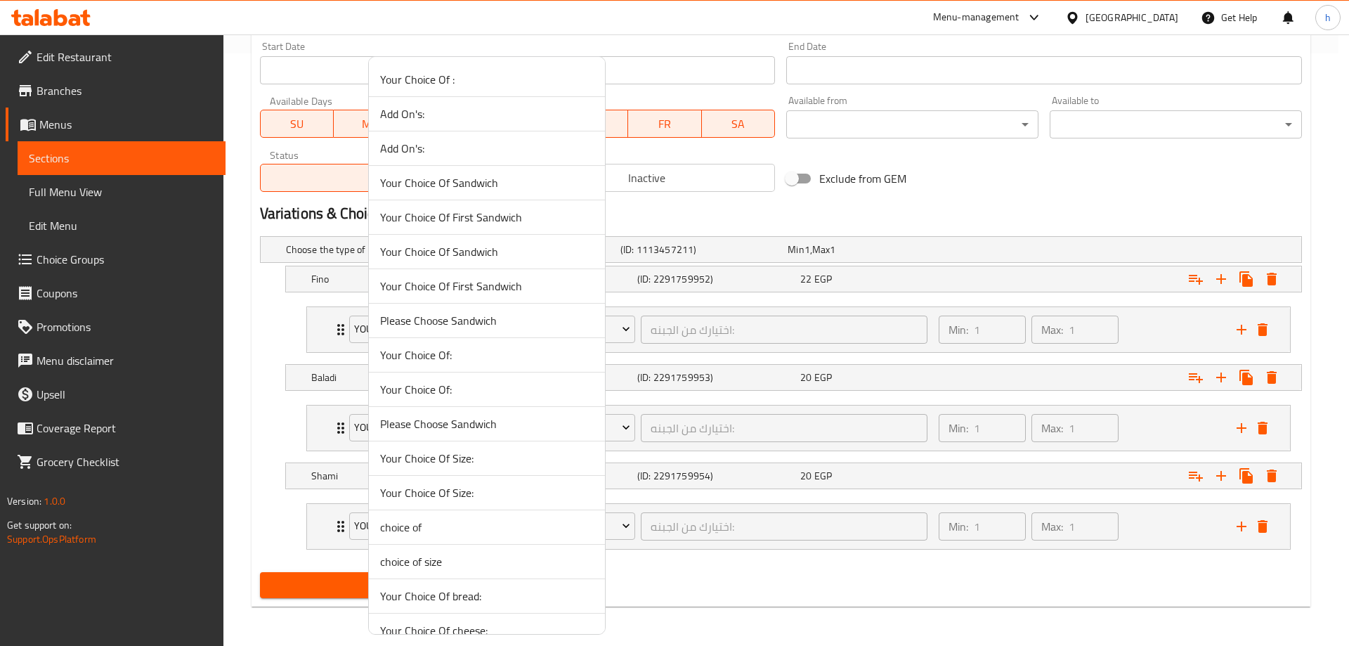
click at [782, 607] on div at bounding box center [674, 323] width 1349 height 646
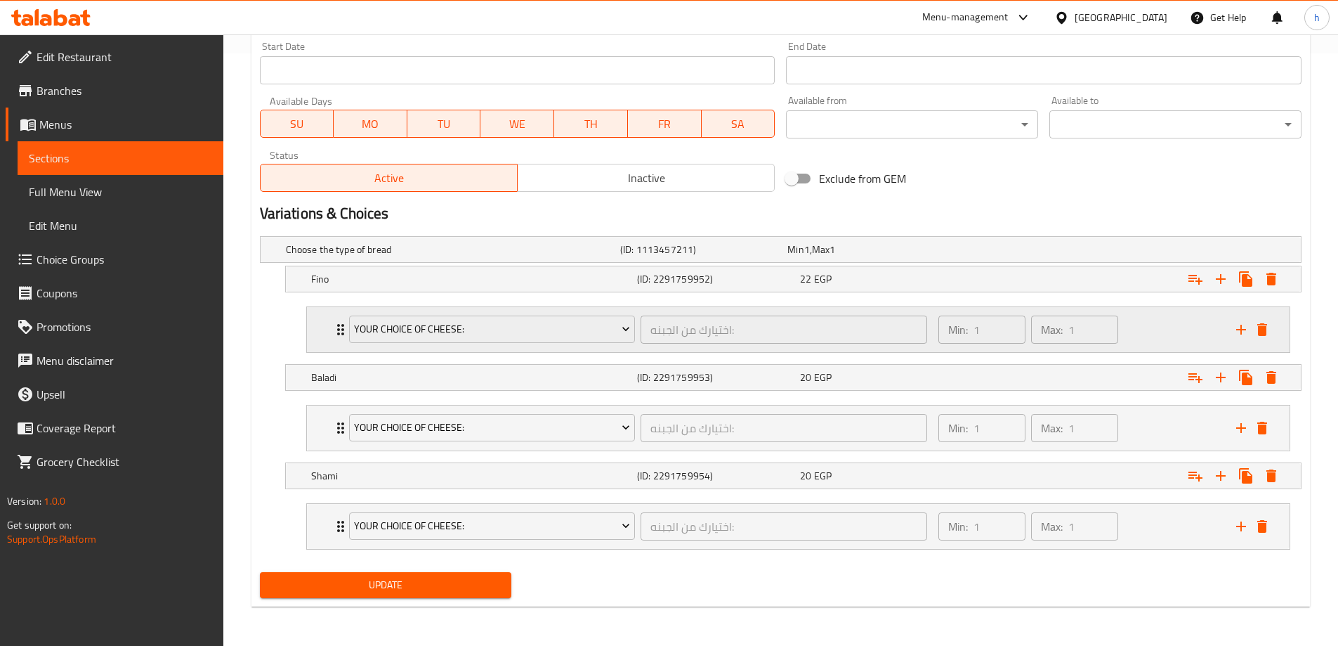
click at [317, 325] on div "your choice of cheese: اختيارك من الجبنه: ​ Min: 1 ​ Max: 1 ​" at bounding box center [798, 329] width 983 height 45
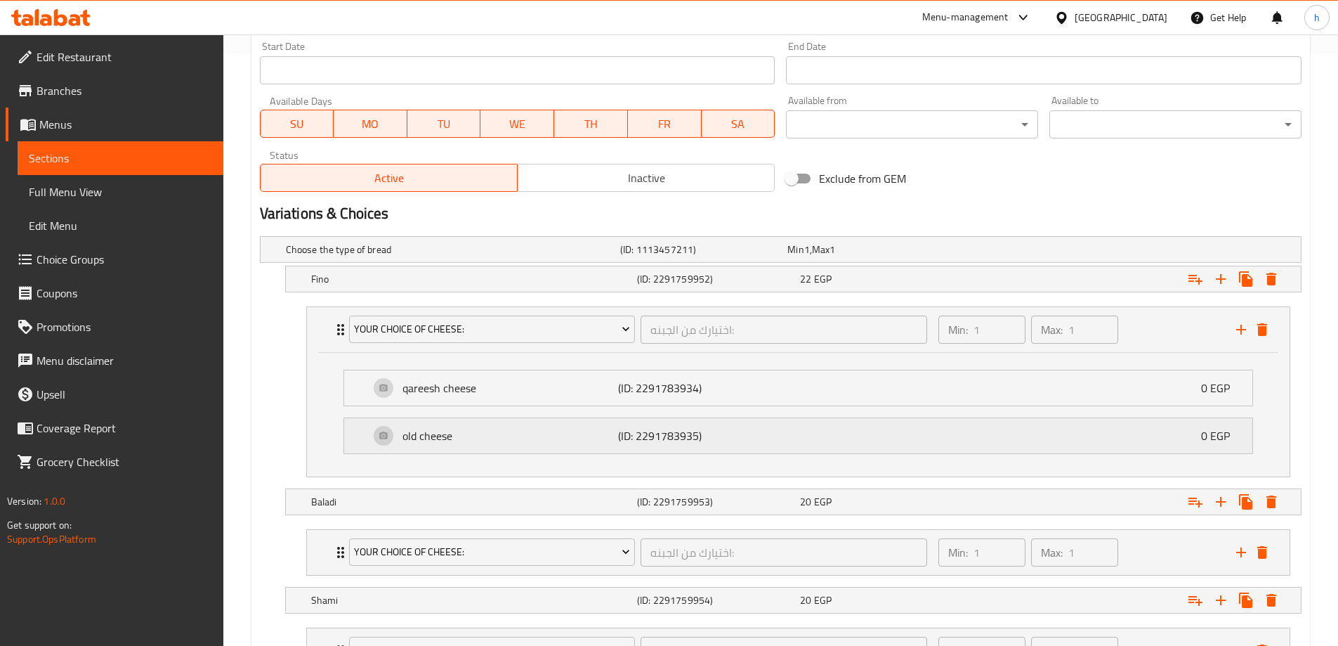
scroll to position [716, 0]
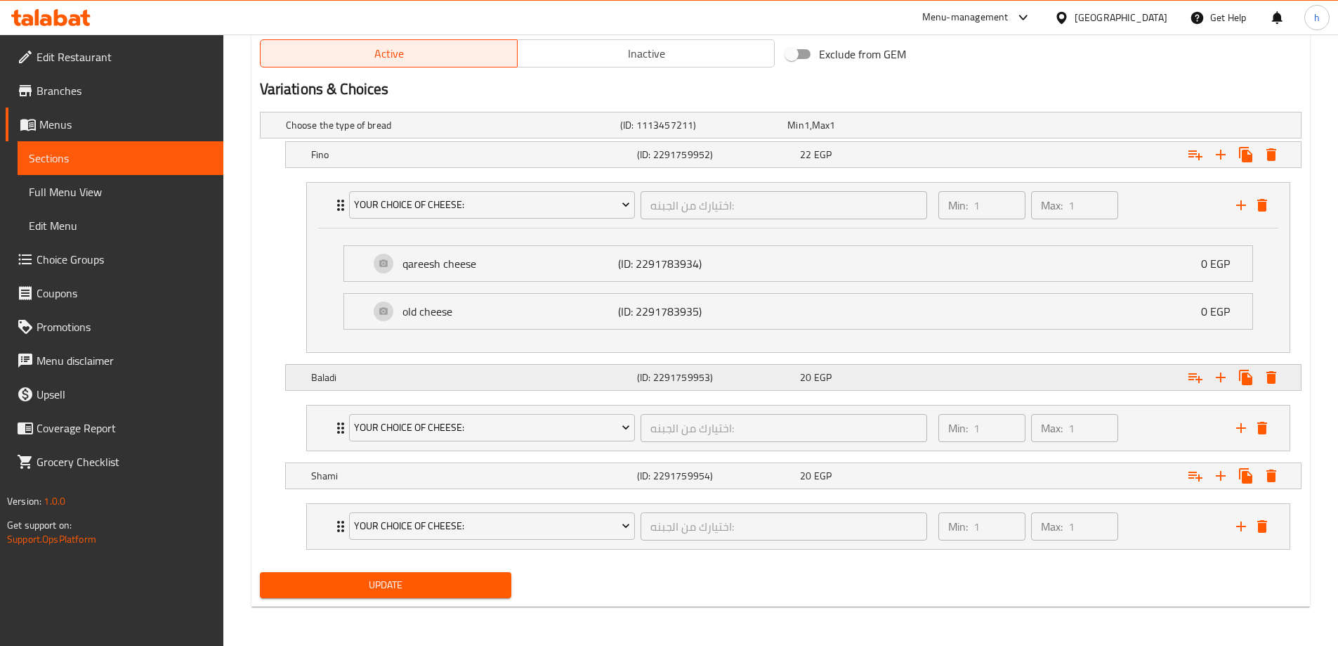
click at [298, 375] on div "Baladi (ID: 2291759953) 20 EGP" at bounding box center [793, 377] width 1015 height 25
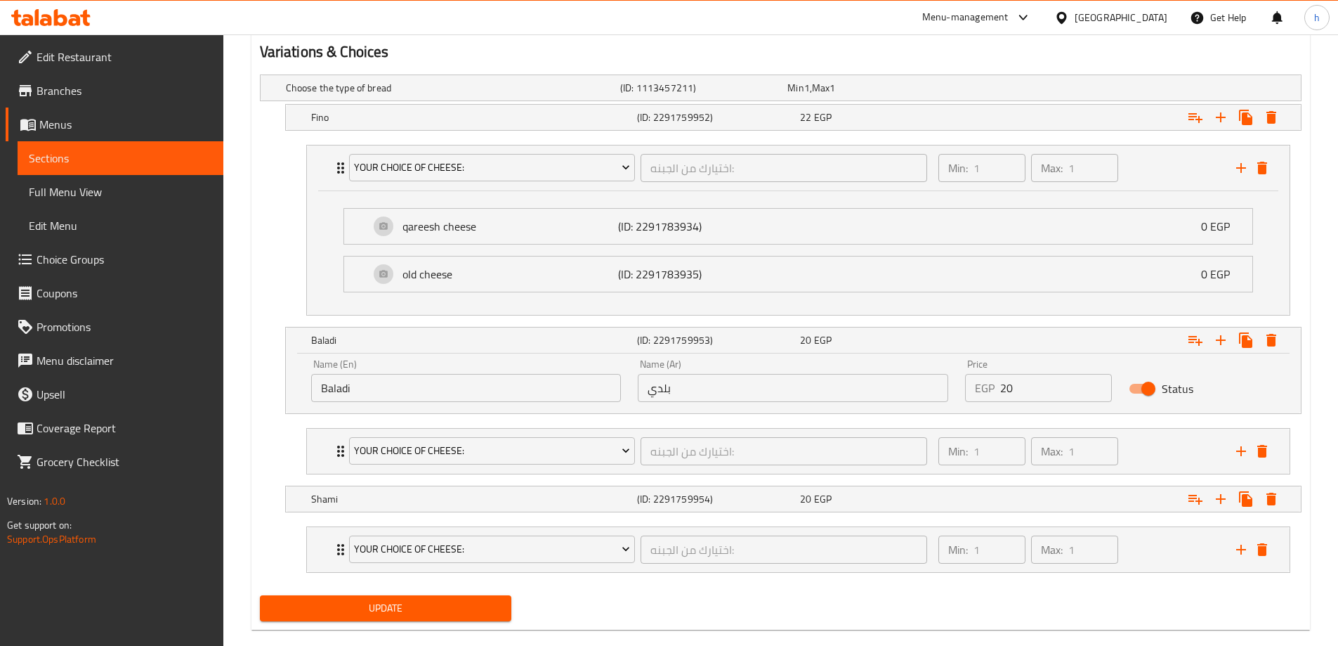
scroll to position [777, 0]
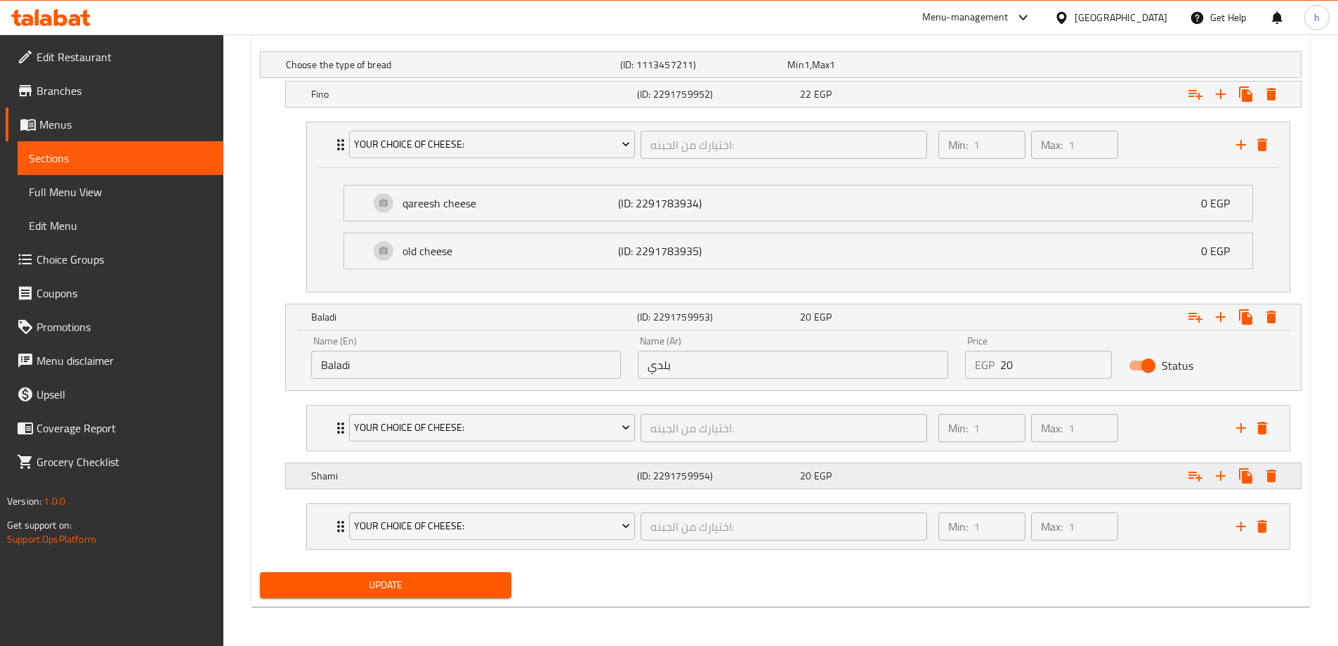
click at [296, 478] on div "Shami (ID: 2291759954) 20 EGP" at bounding box center [793, 475] width 1015 height 25
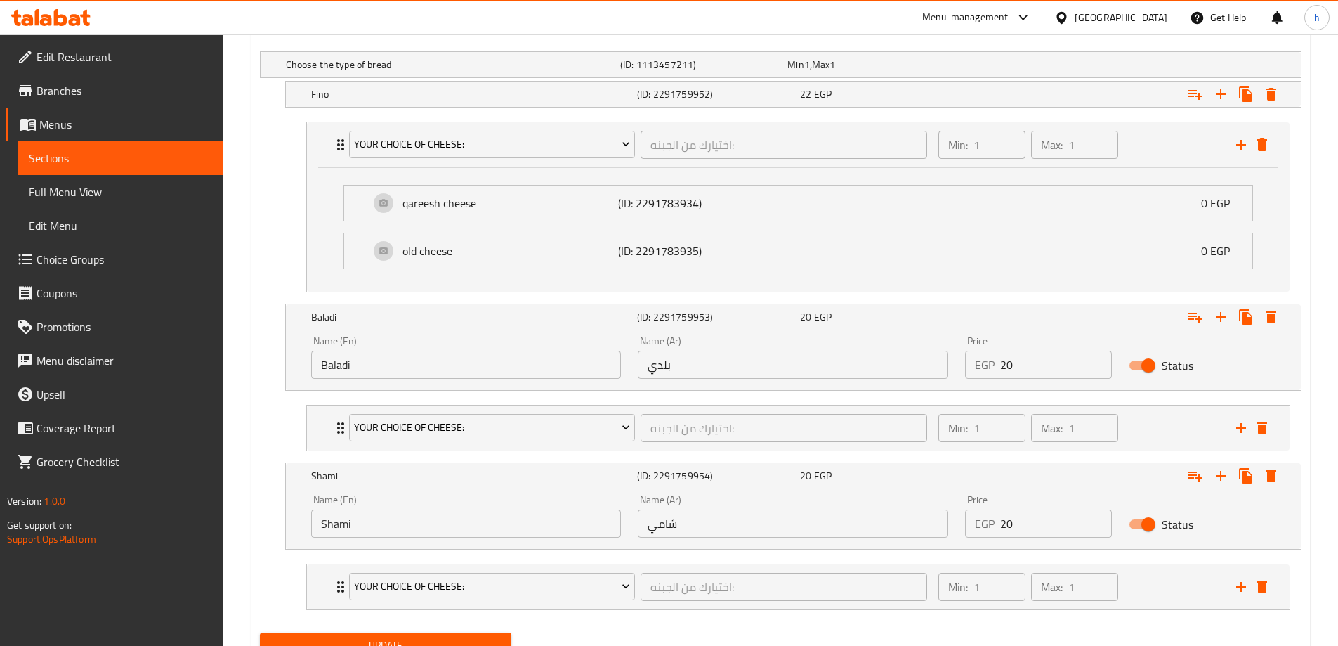
scroll to position [837, 0]
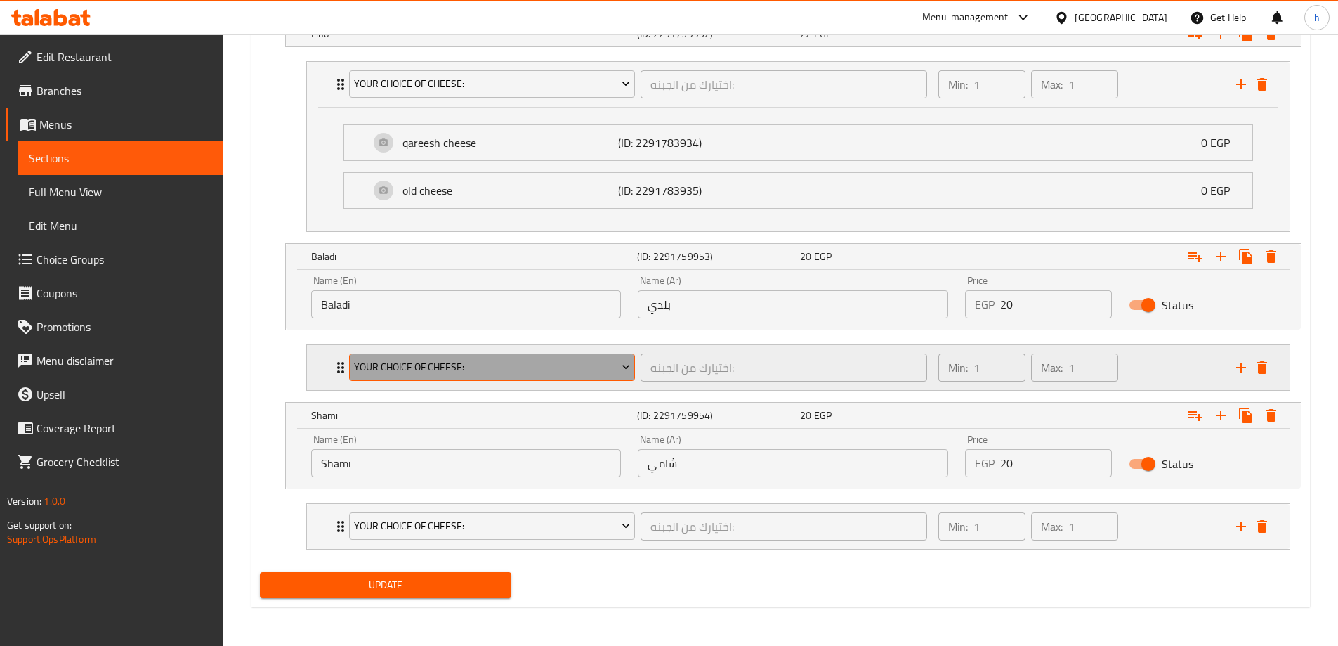
click at [623, 368] on icon "Expand" at bounding box center [626, 367] width 14 height 14
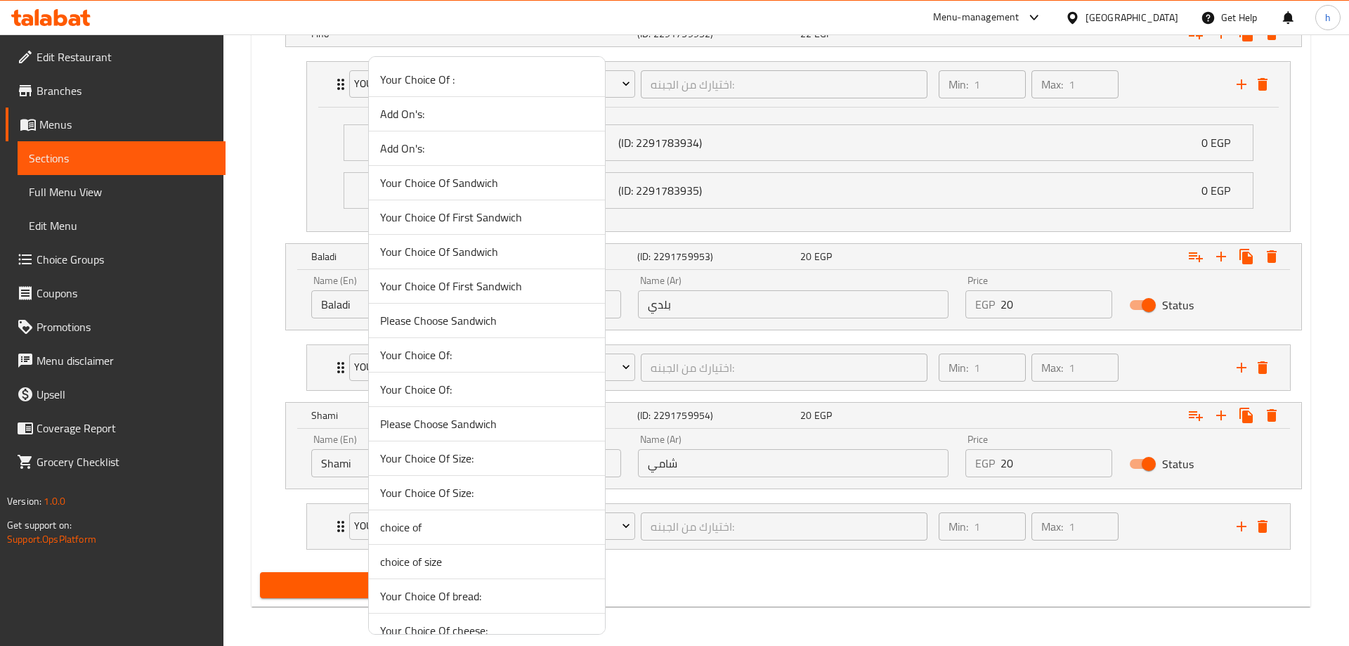
click at [749, 610] on div at bounding box center [674, 323] width 1349 height 646
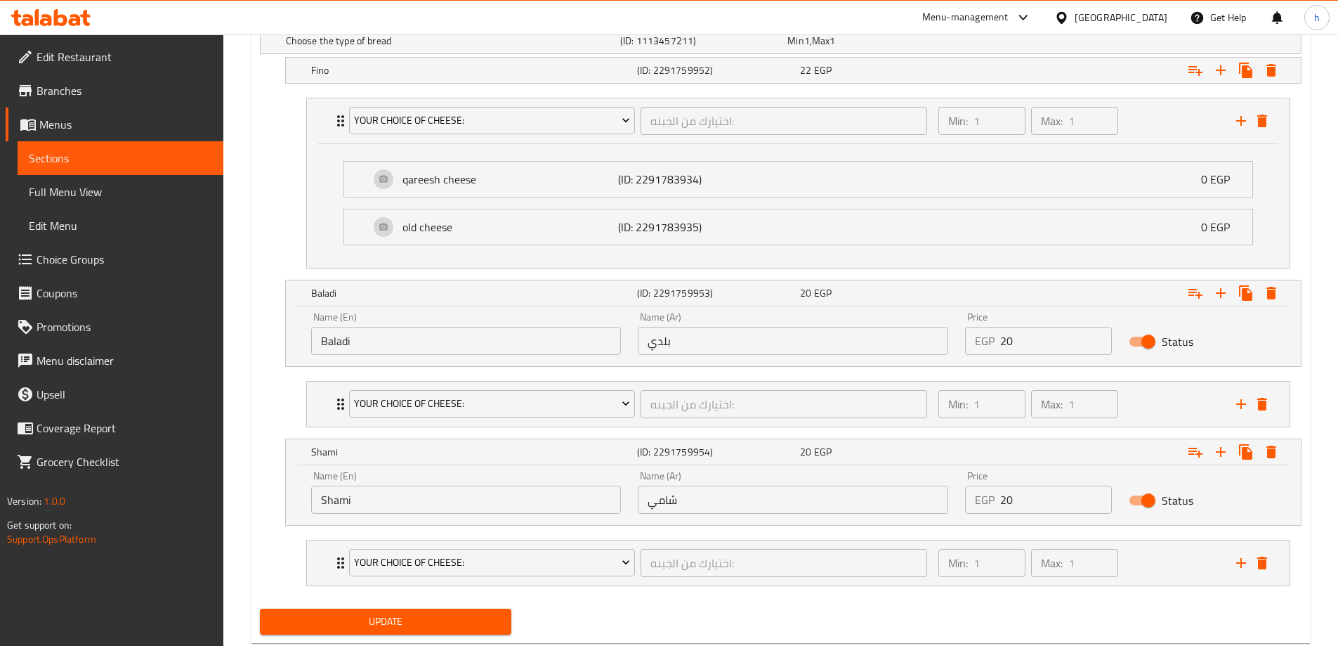
scroll to position [767, 0]
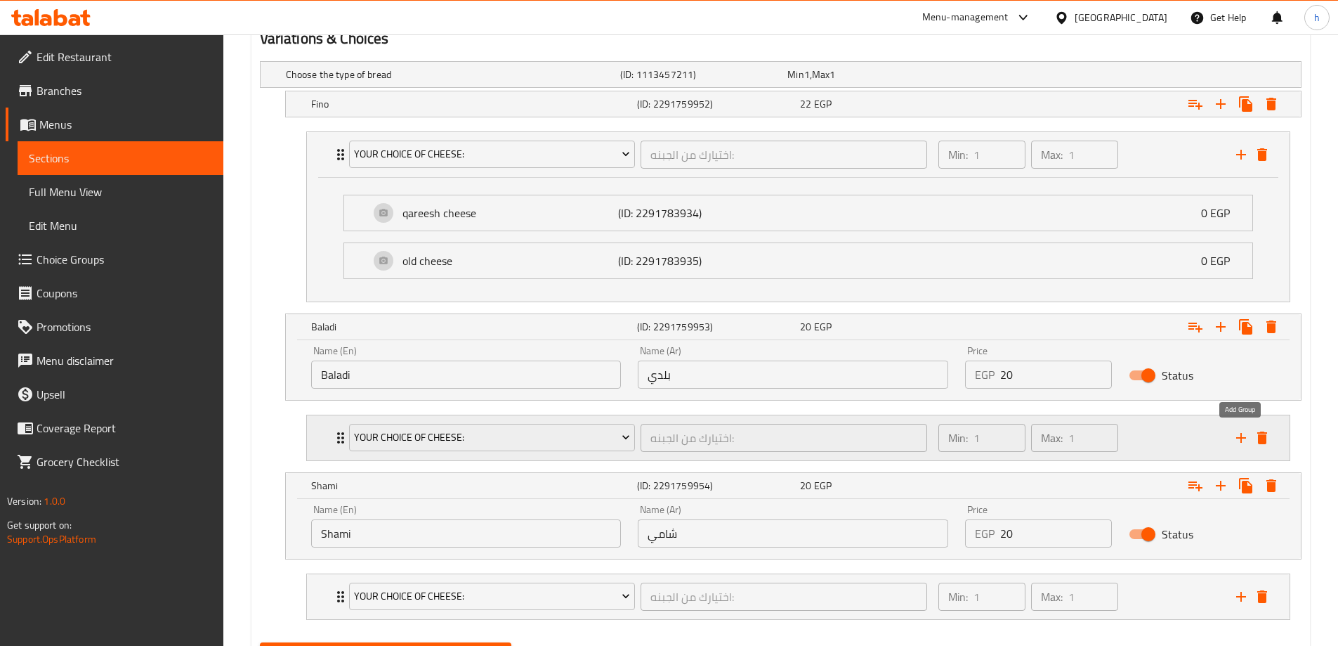
click at [1239, 438] on icon "add" at bounding box center [1241, 438] width 10 height 10
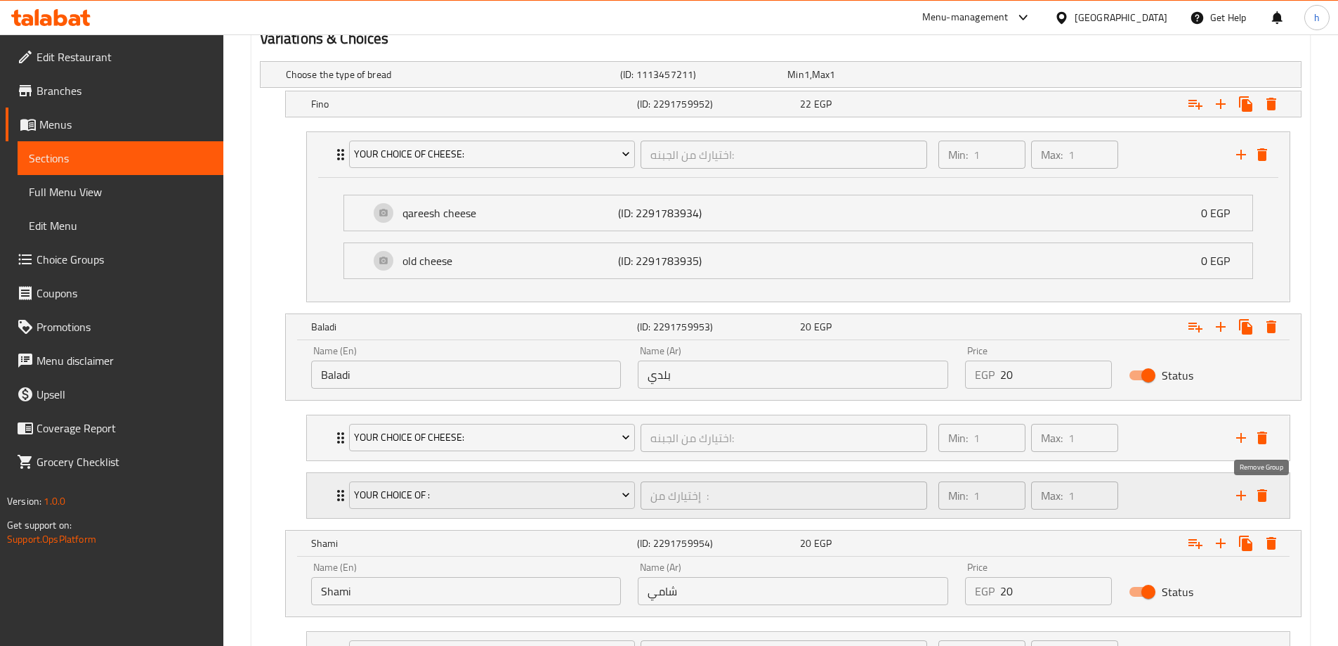
click at [1264, 498] on icon "delete" at bounding box center [1262, 495] width 10 height 13
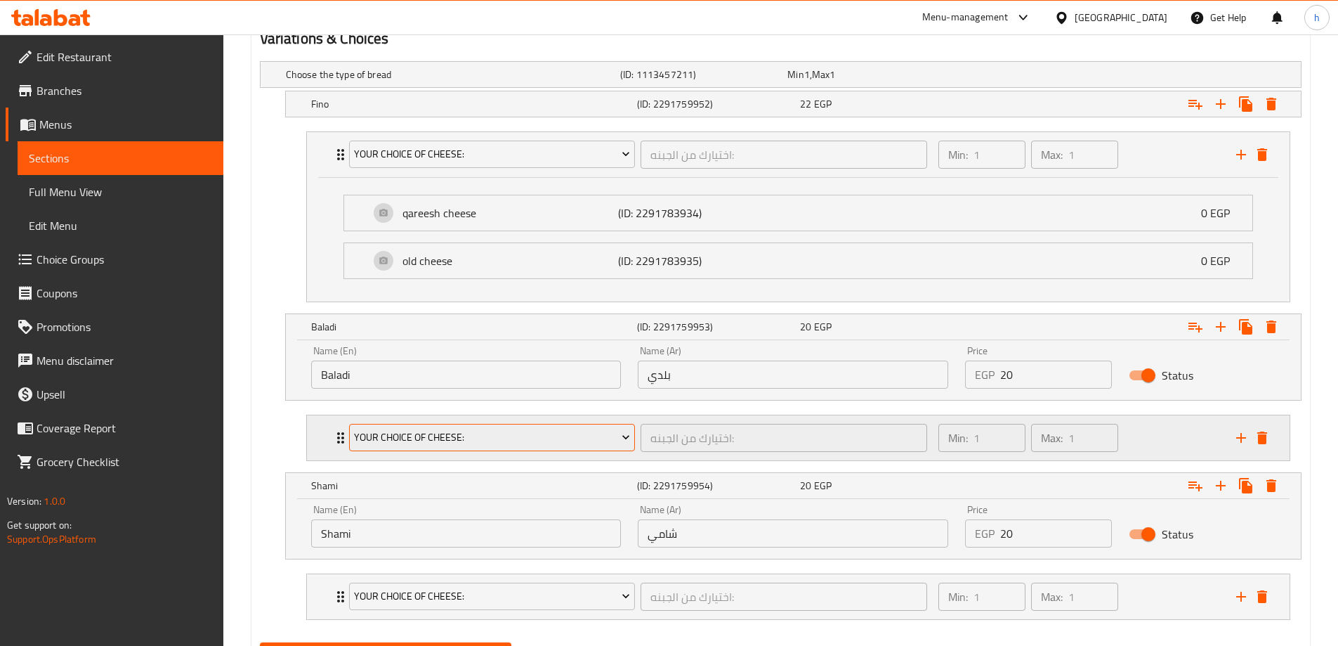
click at [625, 441] on icon "Expand" at bounding box center [626, 437] width 14 height 14
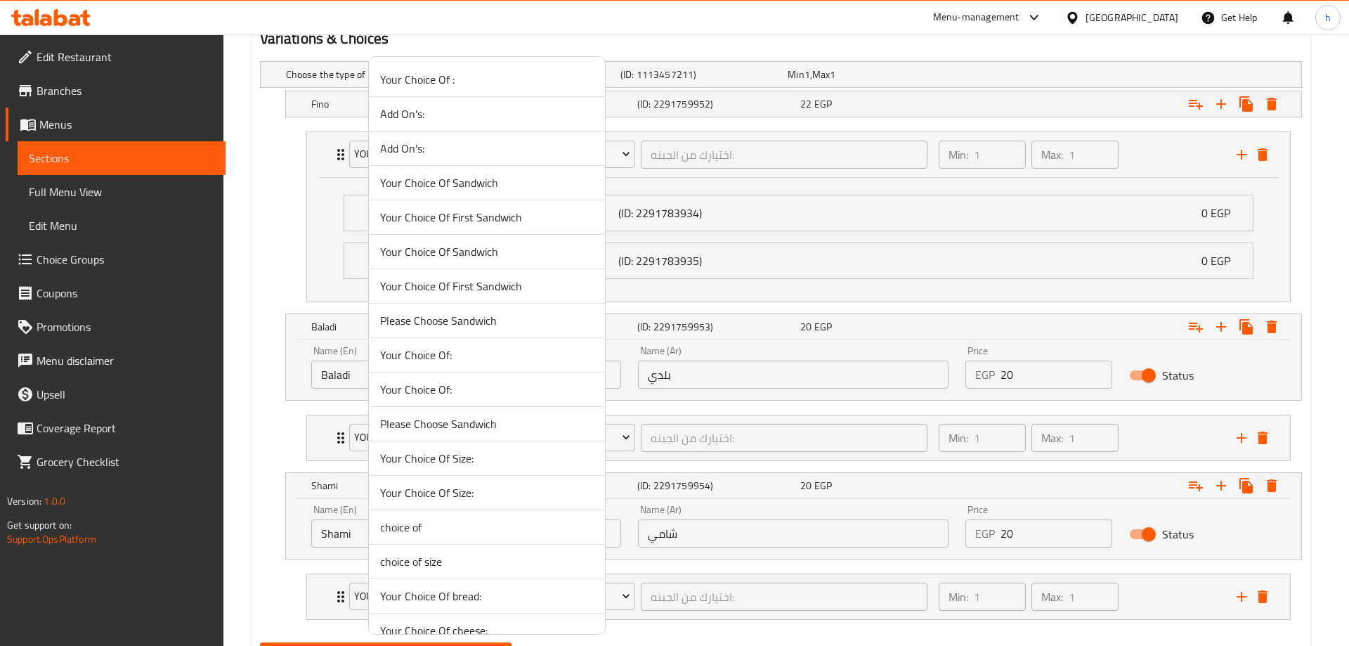
click at [272, 414] on div at bounding box center [674, 323] width 1349 height 646
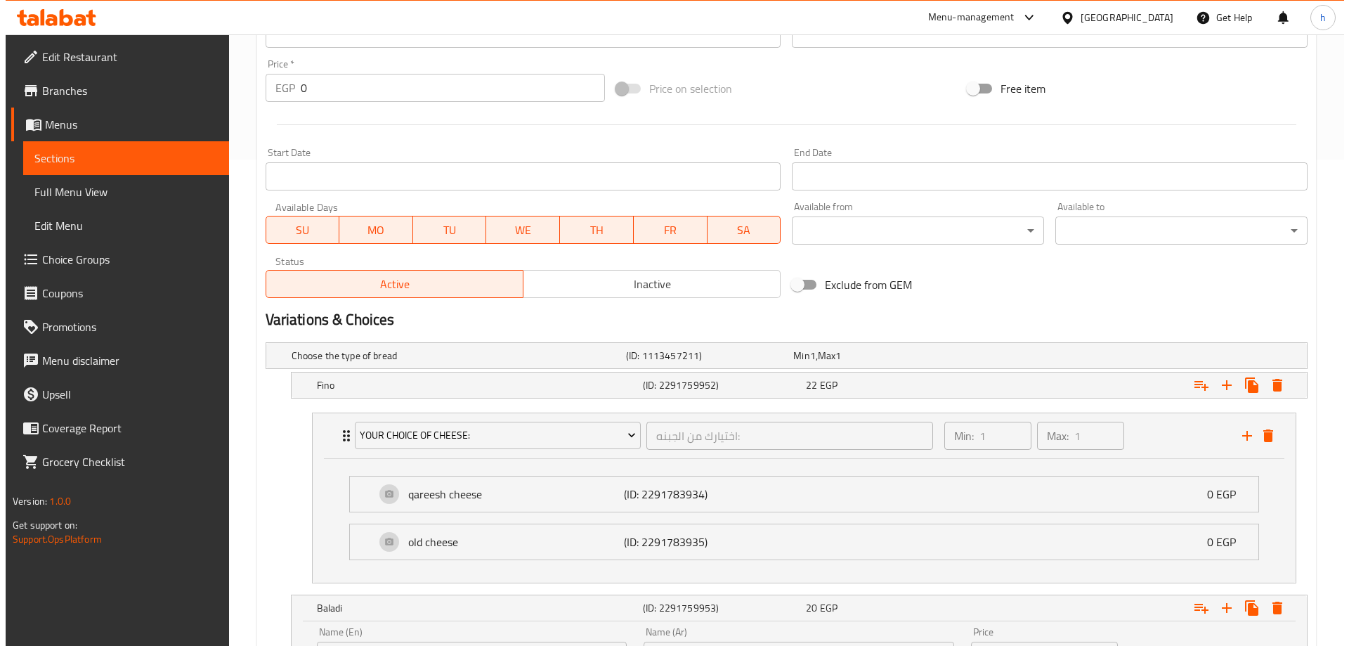
scroll to position [837, 0]
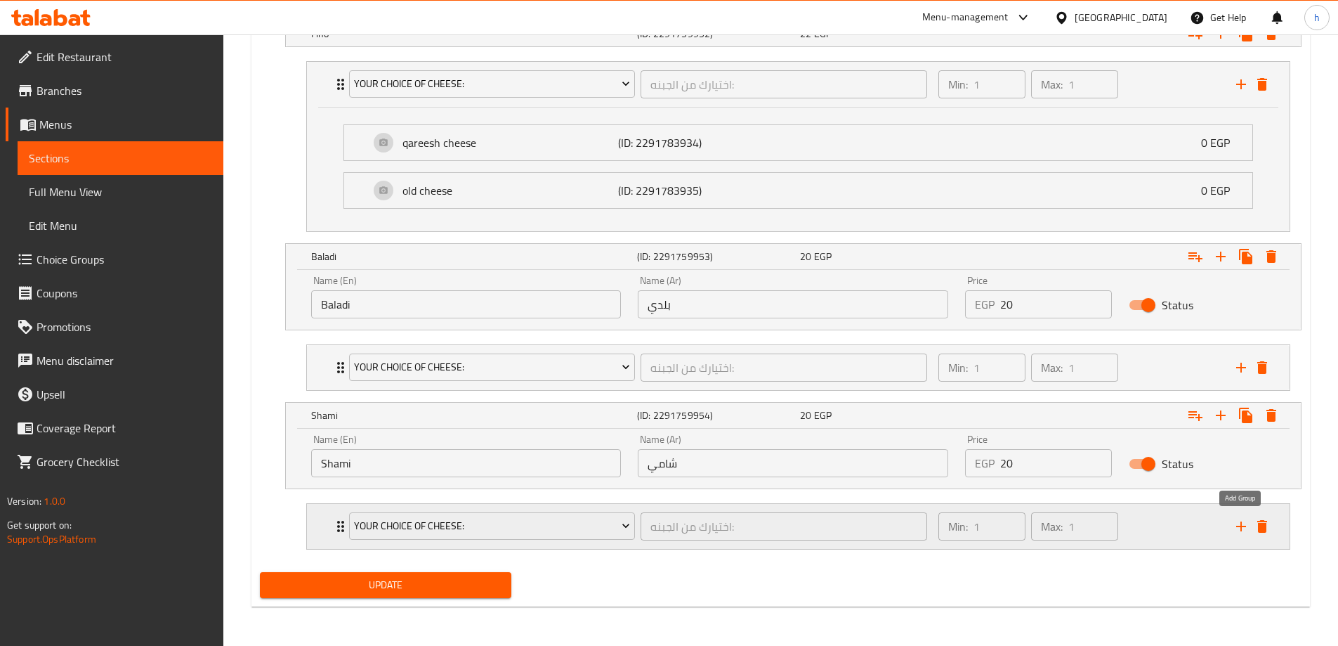
click at [1243, 526] on icon "add" at bounding box center [1241, 526] width 10 height 10
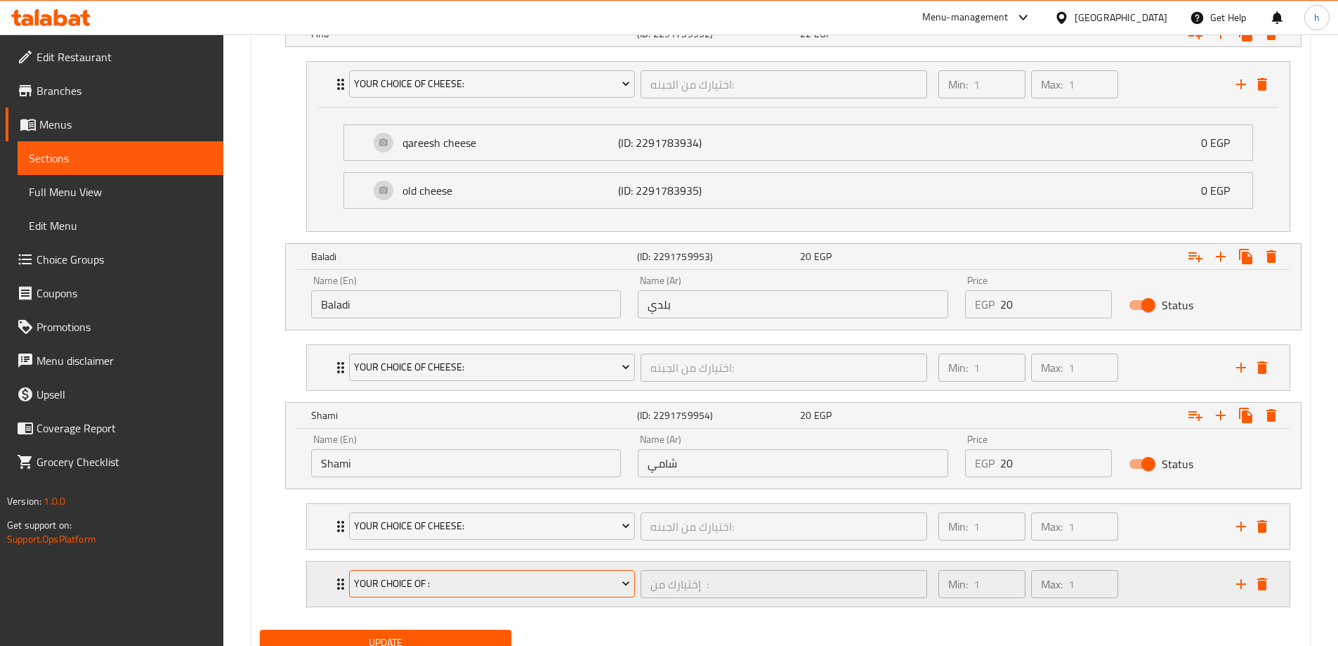
click at [587, 583] on span "Your Choice Of :" at bounding box center [492, 584] width 276 height 18
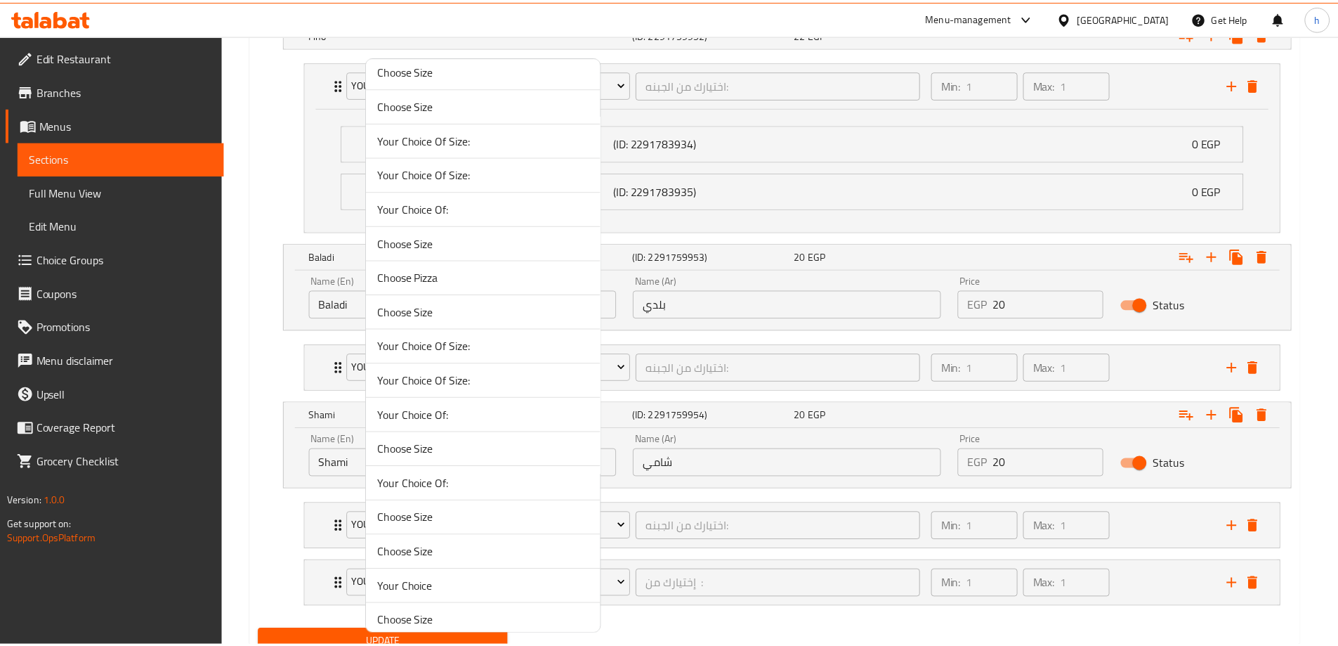
scroll to position [4012, 0]
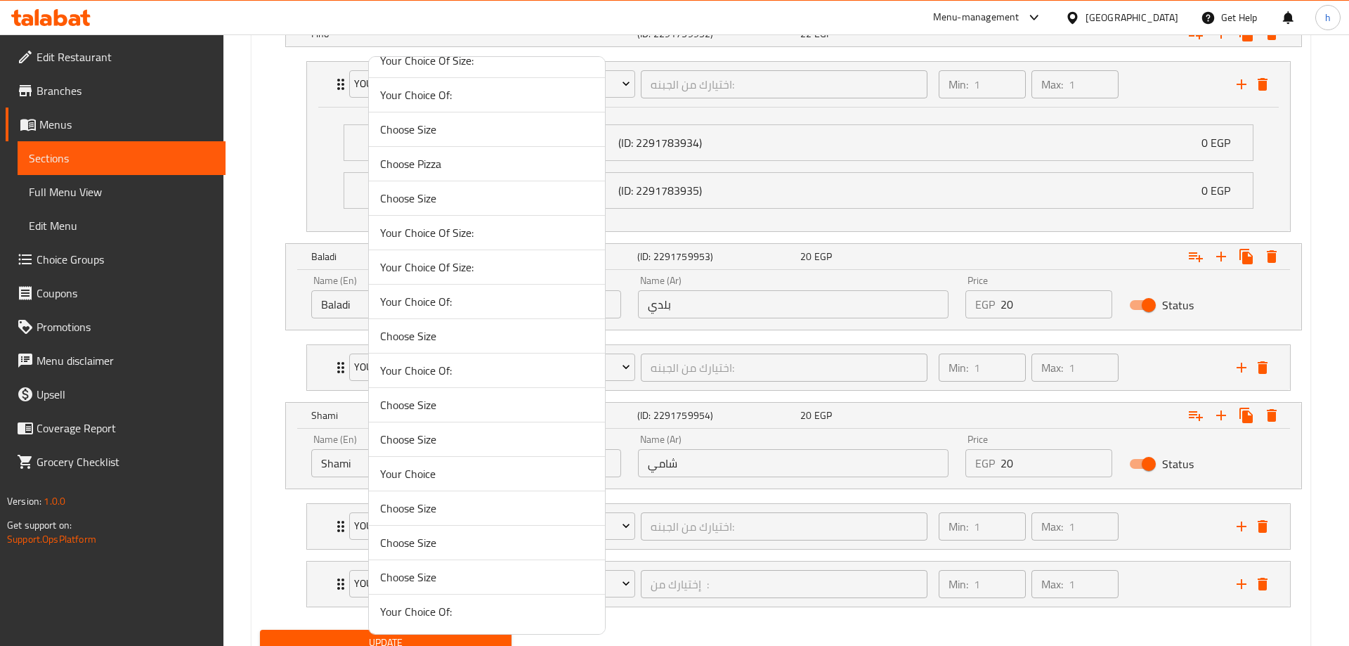
click at [277, 542] on div at bounding box center [674, 323] width 1349 height 646
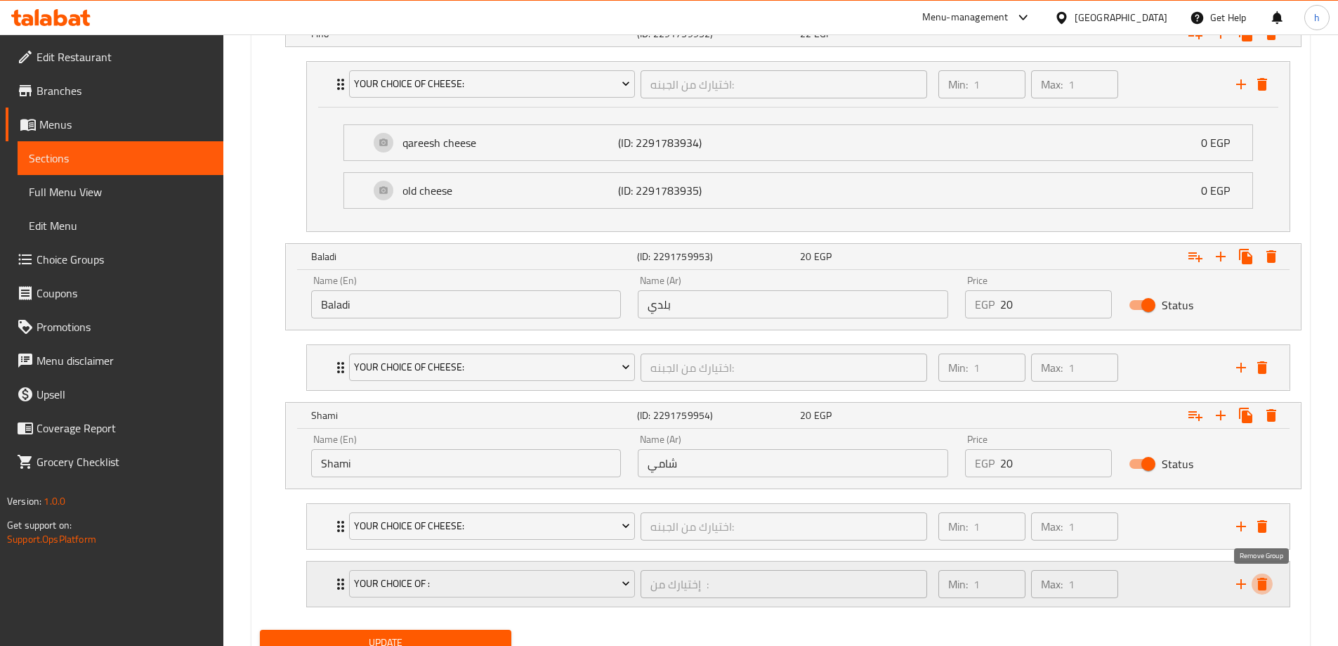
click at [1259, 578] on icon "delete" at bounding box center [1262, 583] width 10 height 13
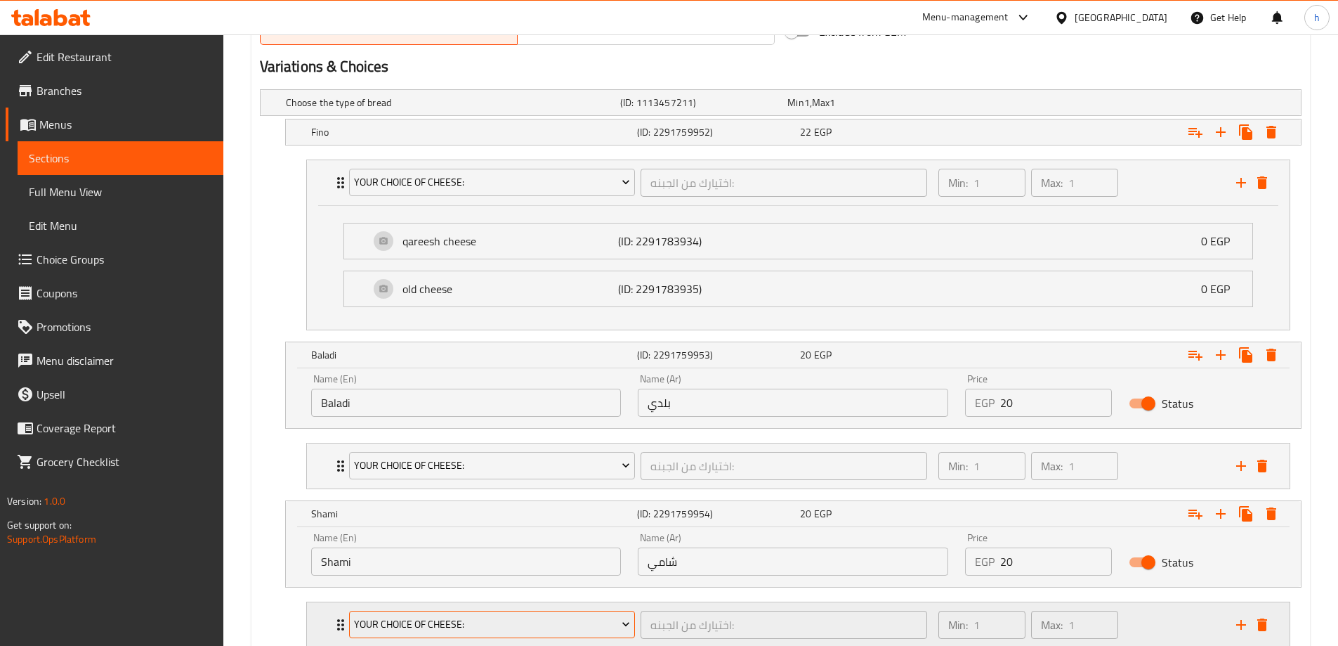
scroll to position [837, 0]
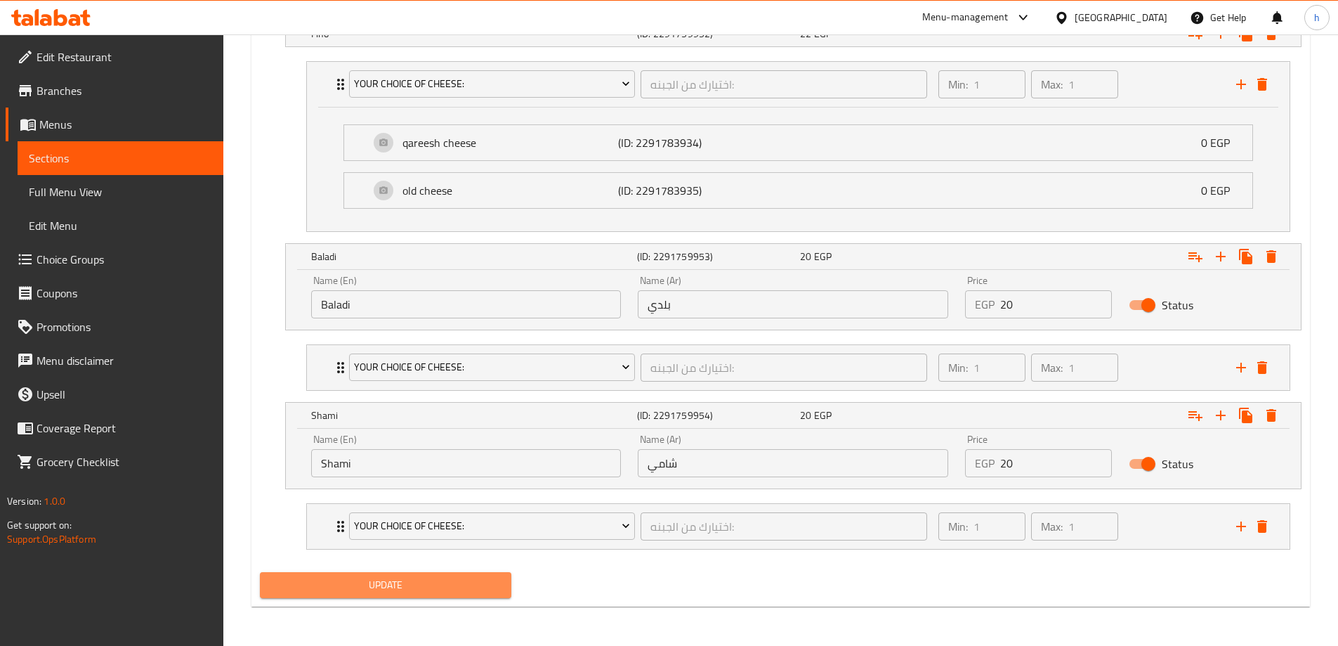
click at [464, 589] on span "Update" at bounding box center [386, 585] width 230 height 18
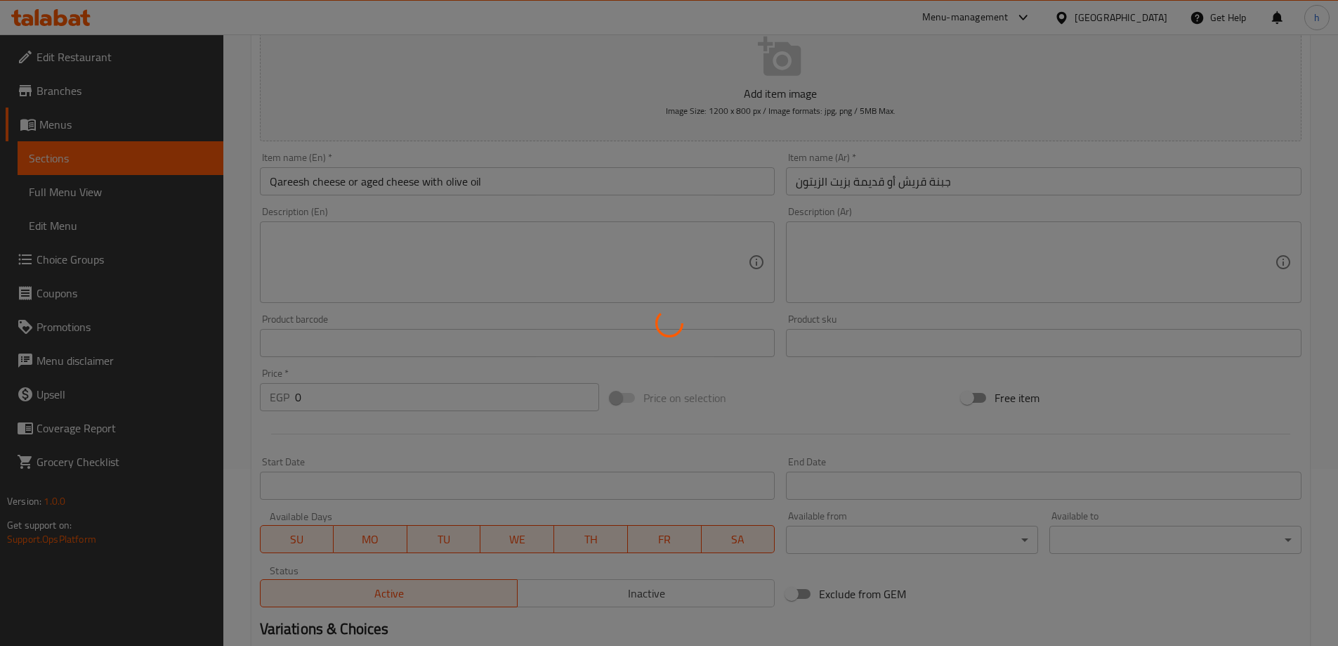
scroll to position [0, 0]
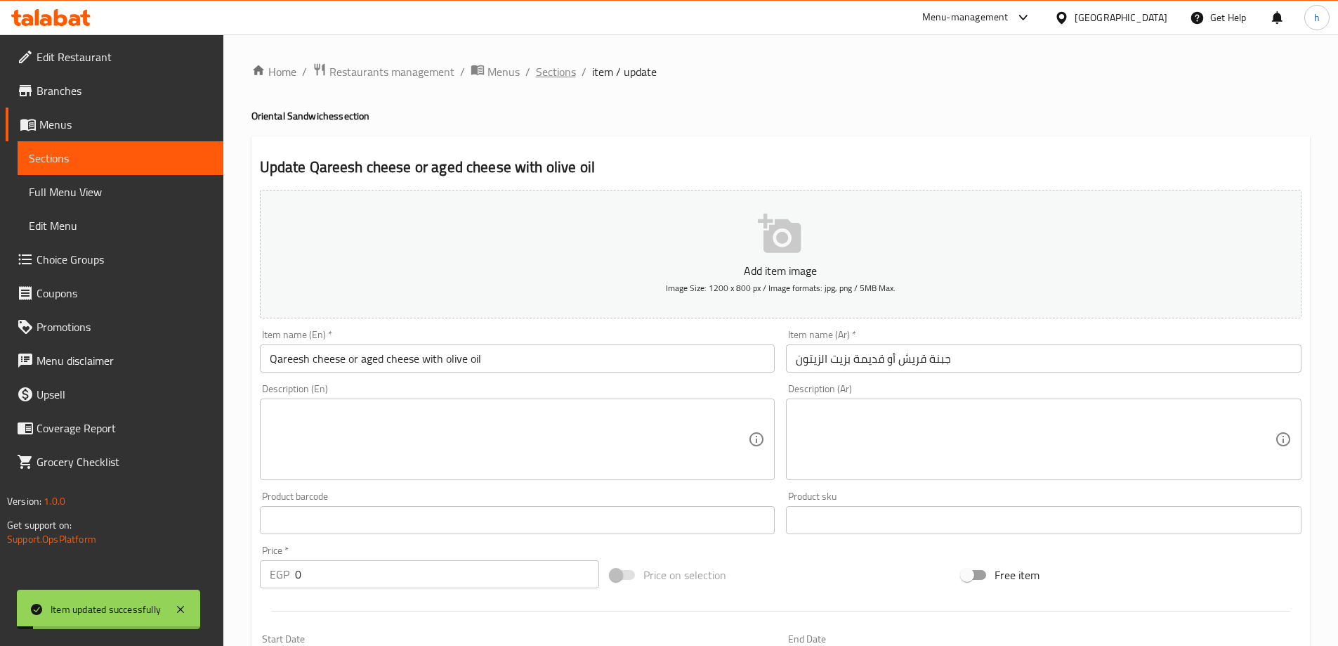
click at [558, 70] on span "Sections" at bounding box center [556, 71] width 40 height 17
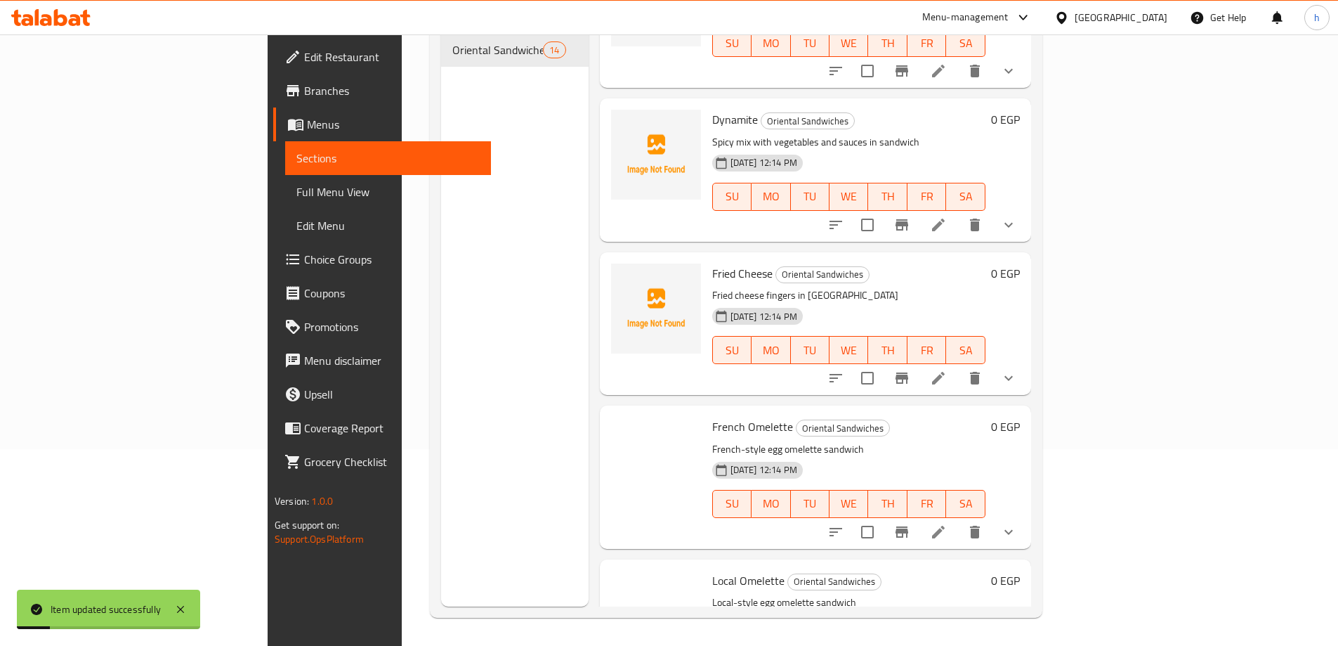
scroll to position [1454, 0]
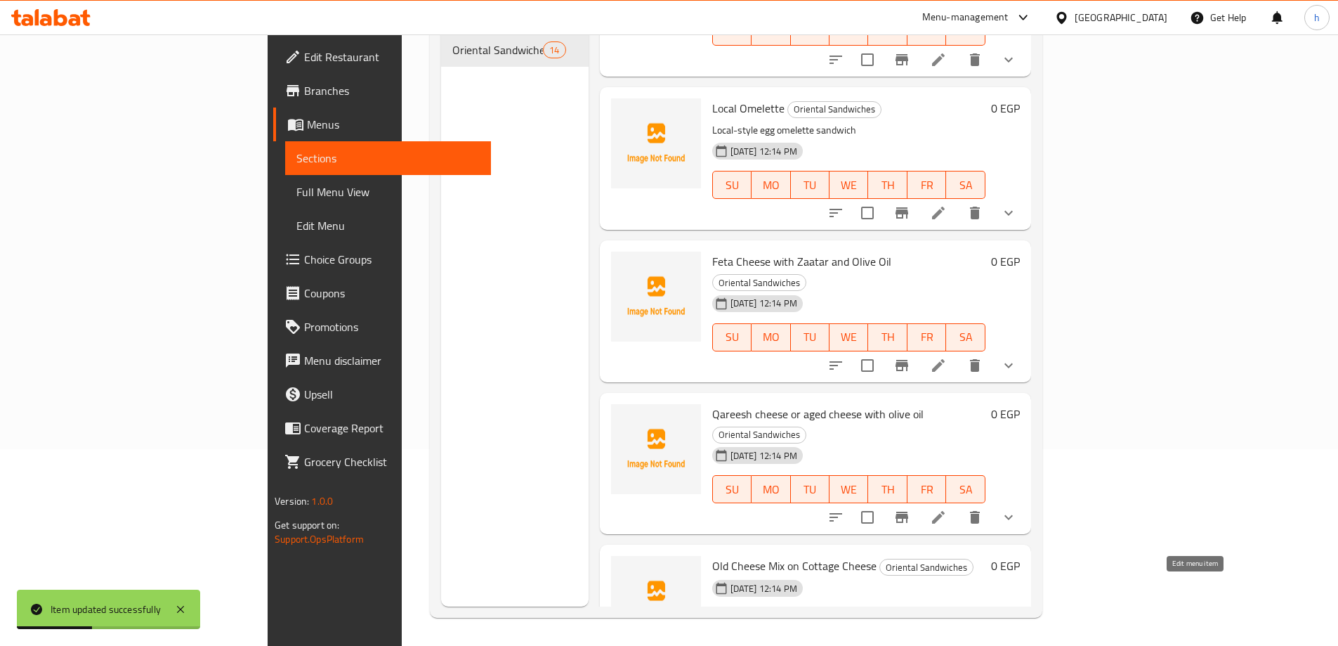
click at [947, 641] on icon at bounding box center [938, 649] width 17 height 17
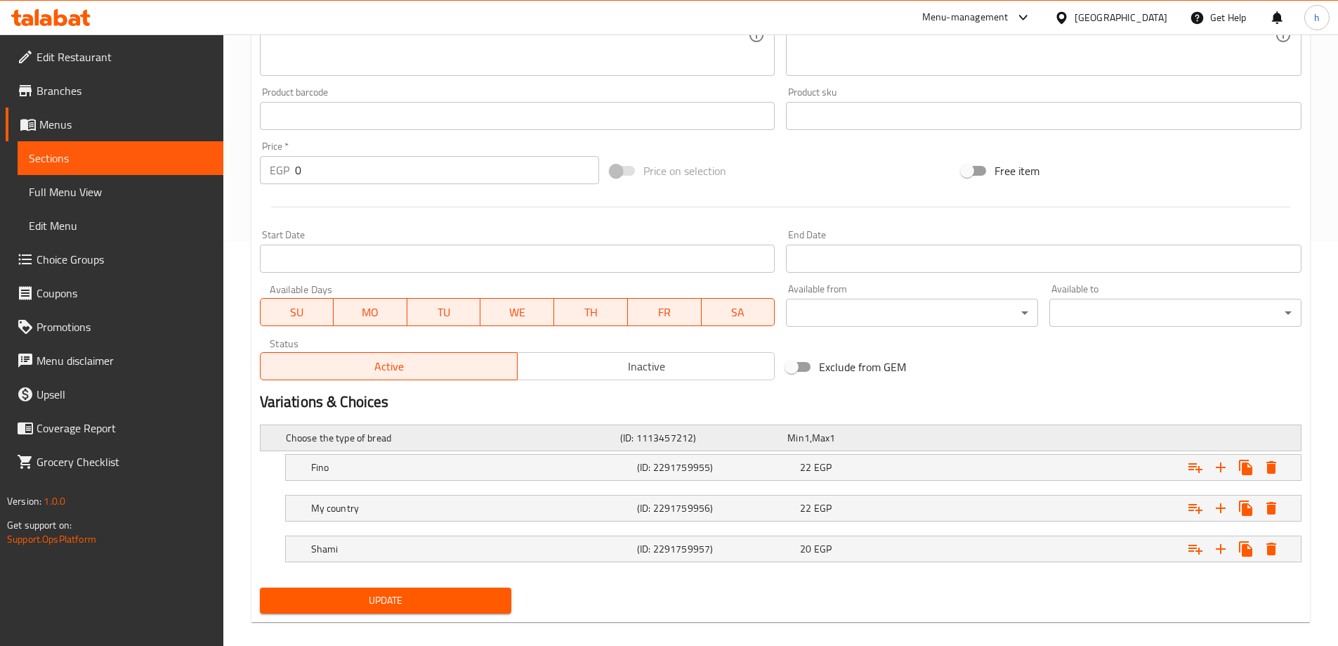
scroll to position [419, 0]
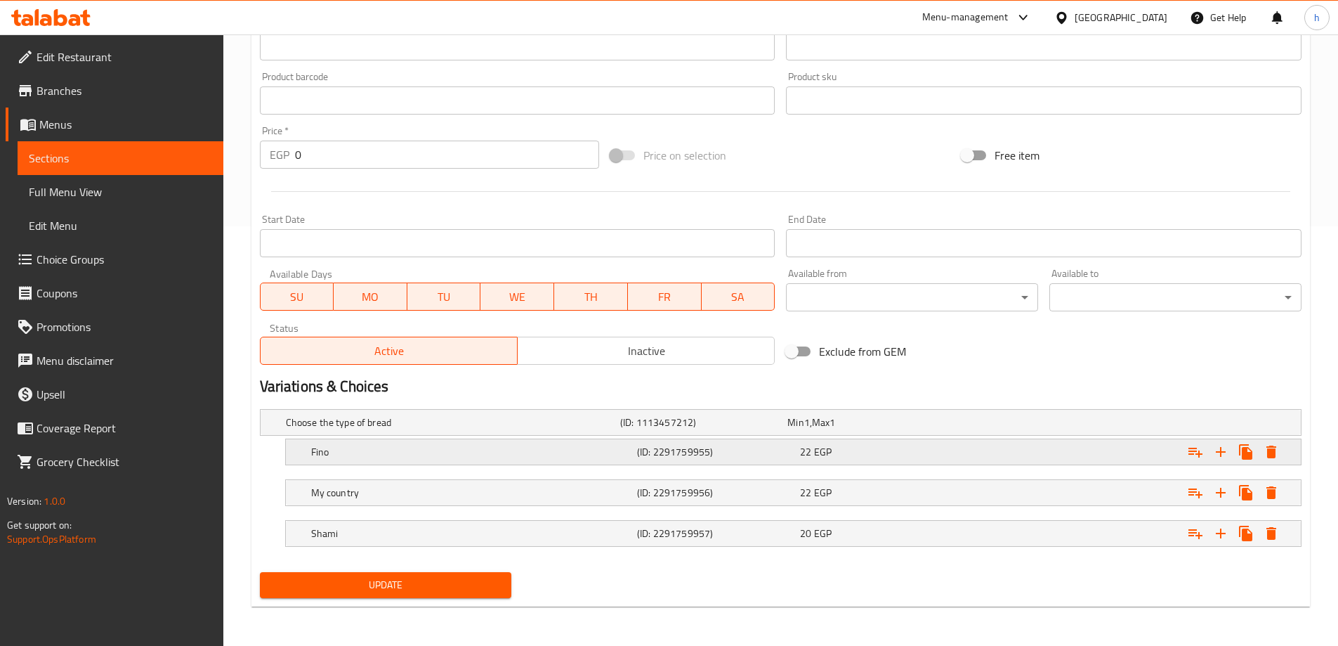
click at [568, 452] on h5 "Fino" at bounding box center [471, 452] width 320 height 14
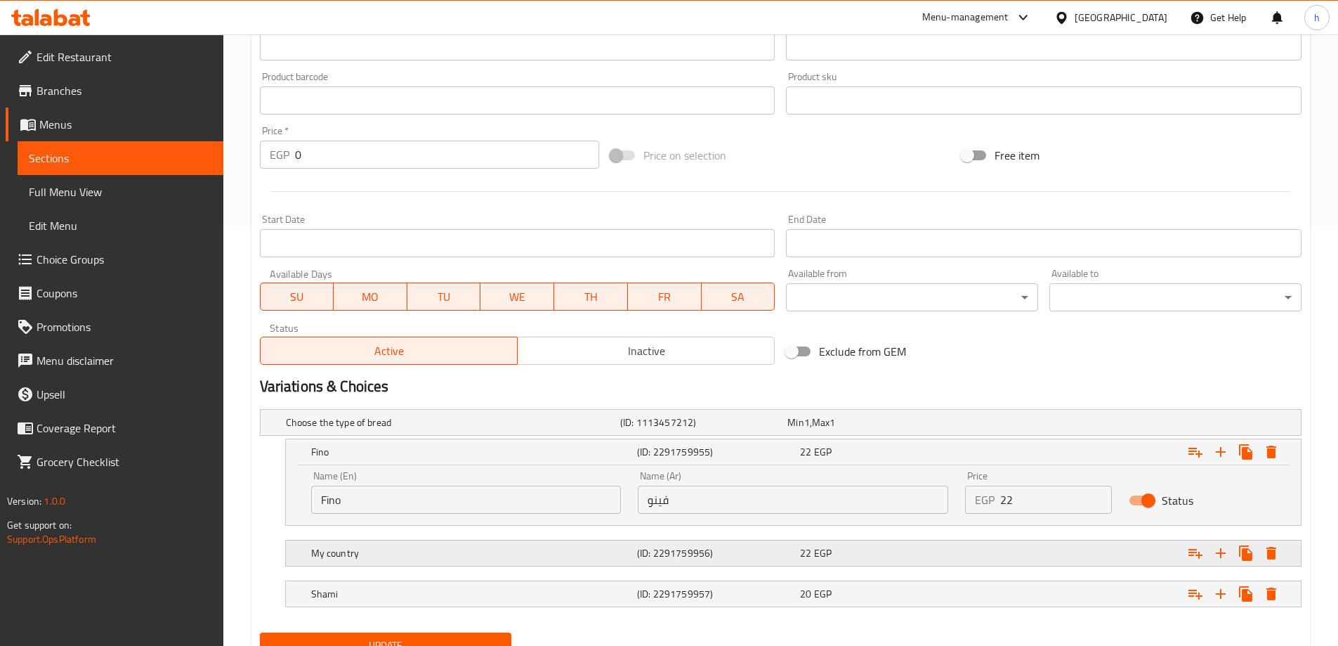
click at [546, 563] on div "My country (ID: 2291759956) 22 EGP" at bounding box center [797, 552] width 979 height 31
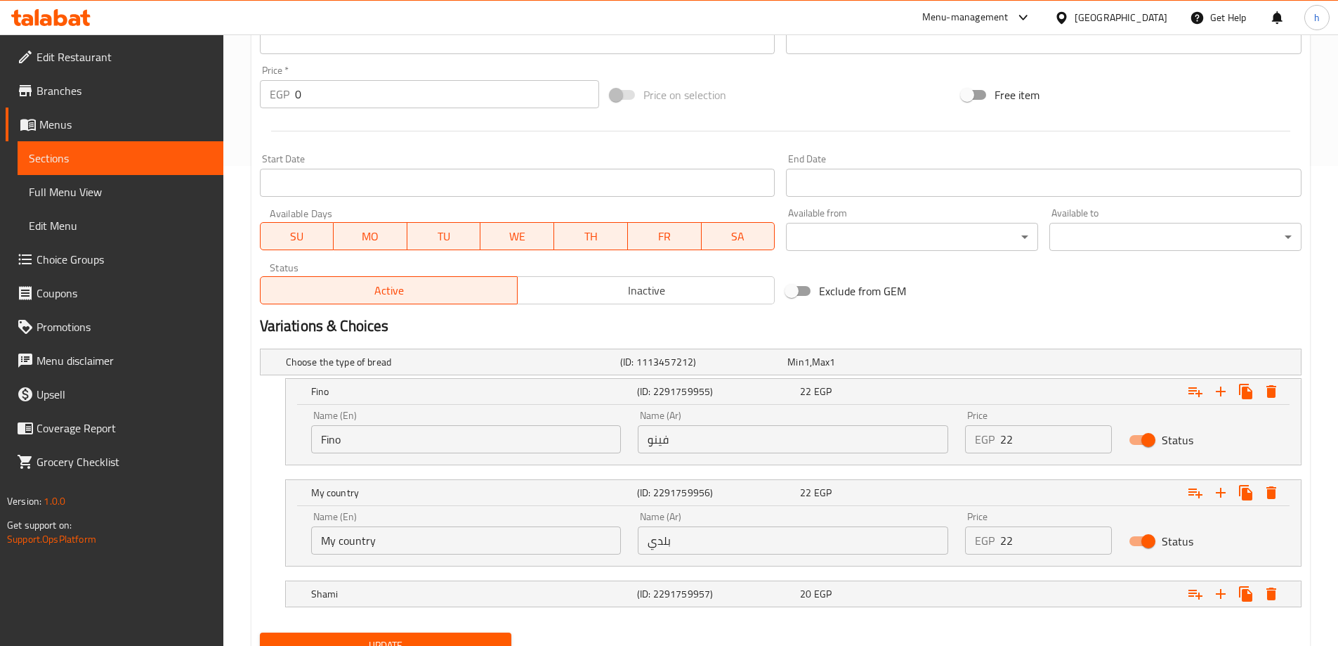
scroll to position [540, 0]
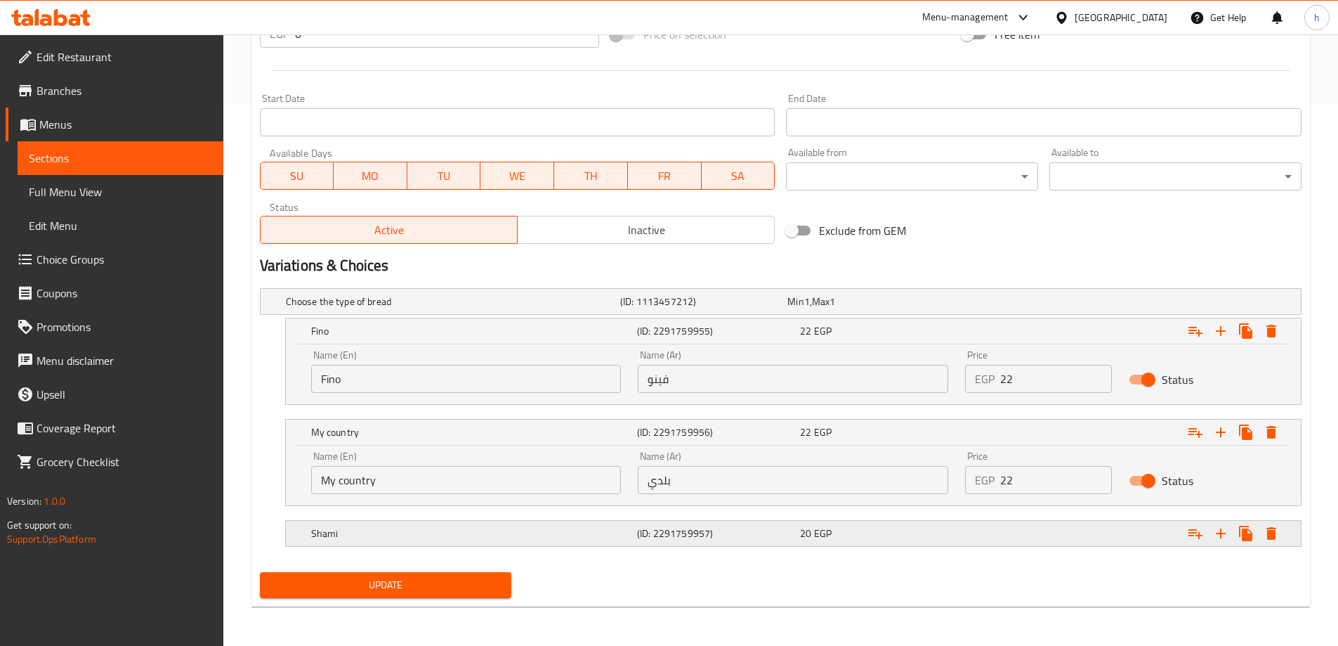
click at [593, 535] on h5 "Shami" at bounding box center [471, 533] width 320 height 14
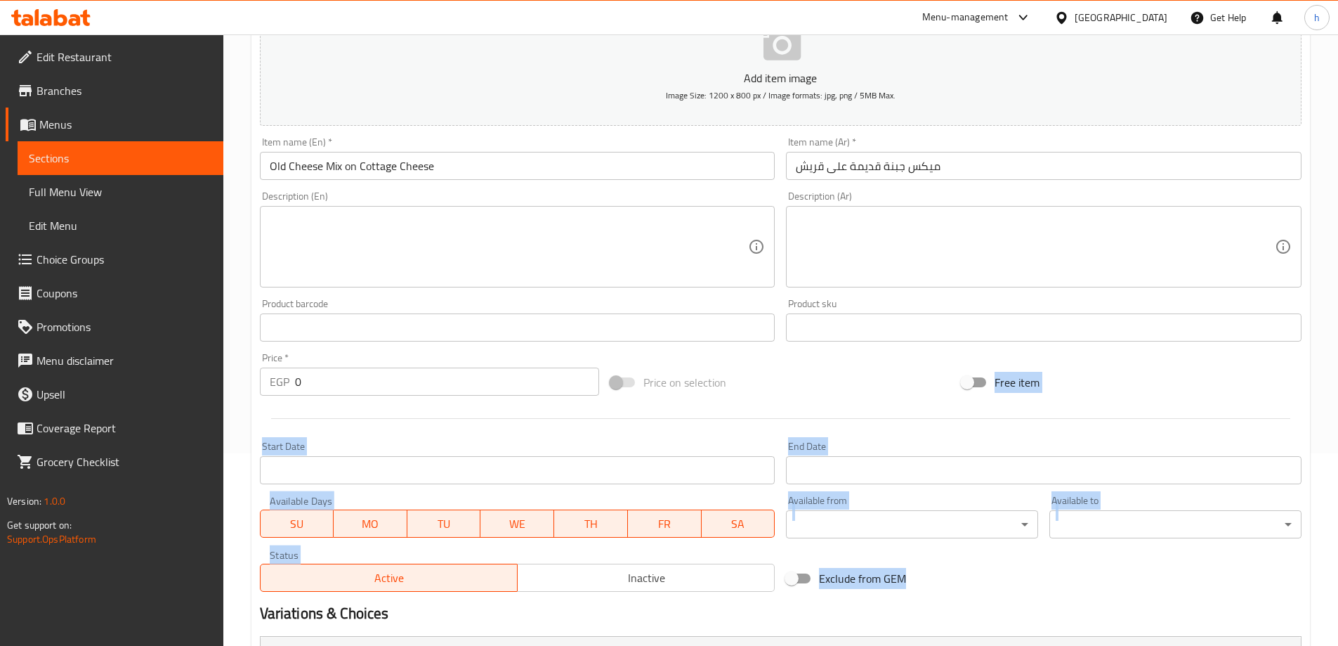
scroll to position [39, 0]
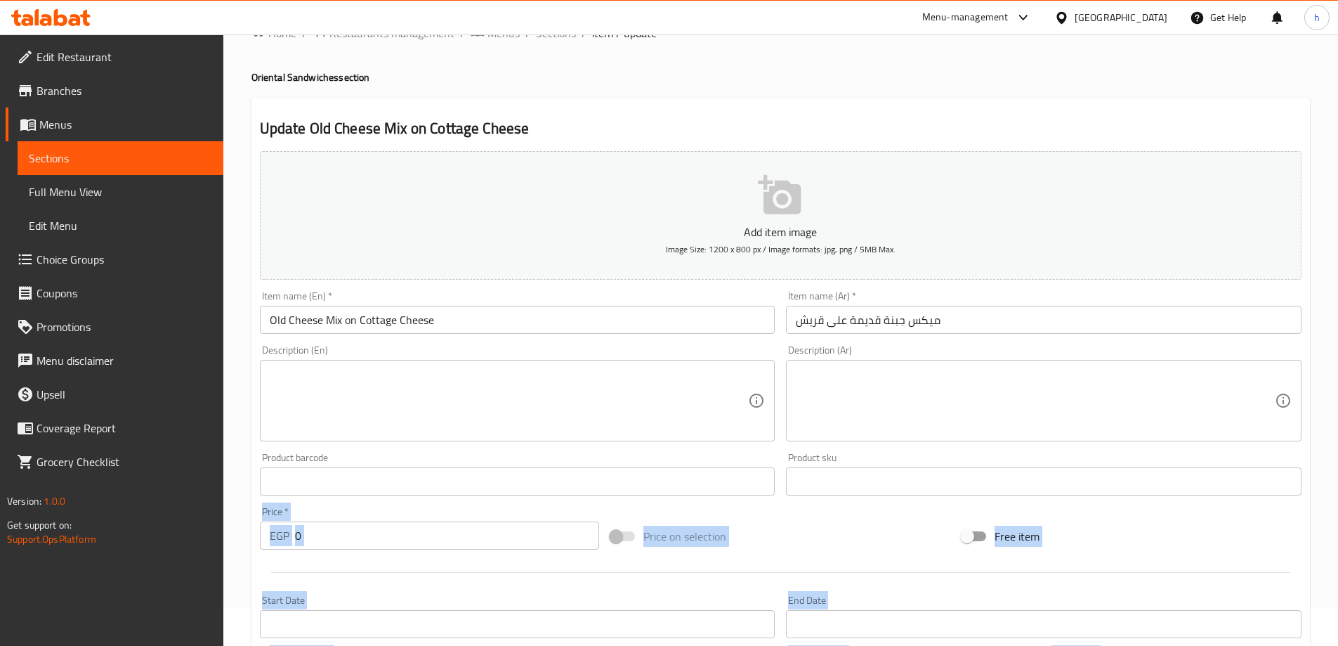
drag, startPoint x: 953, startPoint y: 523, endPoint x: 919, endPoint y: 487, distance: 49.2
click at [919, 487] on div "Add item image Image Size: 1200 x 800 px / Image formats: jpg, png / 5MB Max. I…" at bounding box center [780, 654] width 1053 height 1019
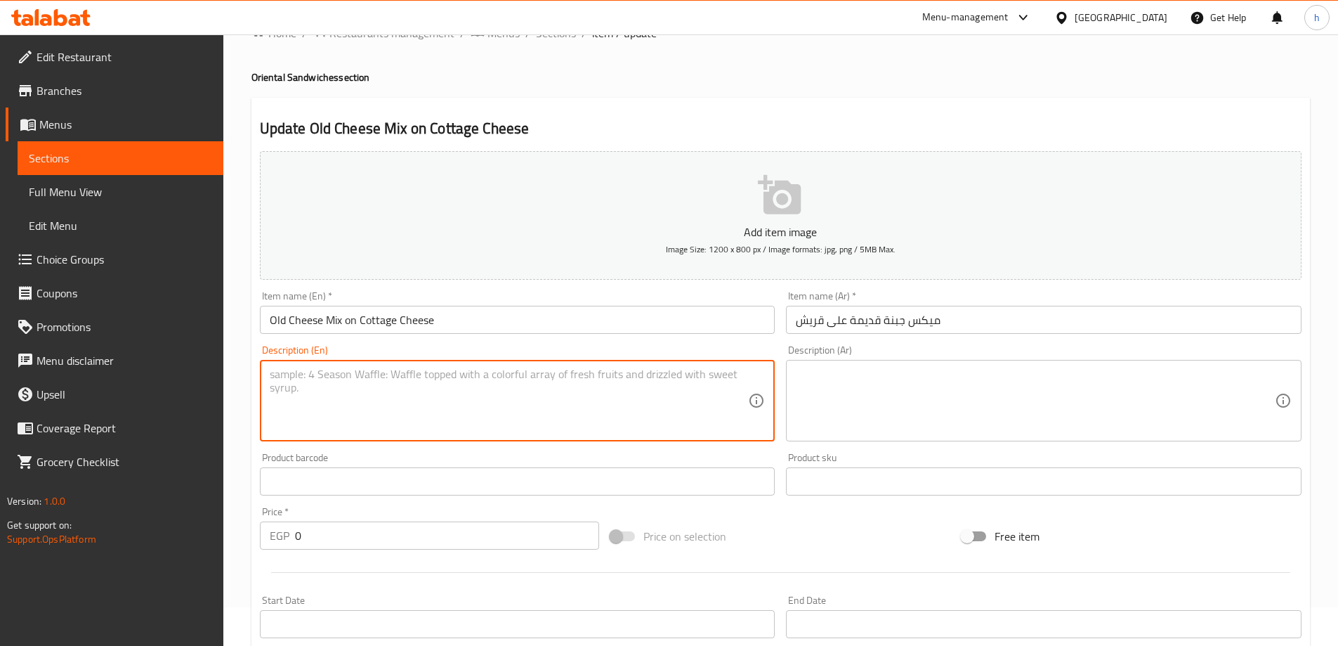
click at [622, 405] on textarea at bounding box center [509, 400] width 479 height 67
paste textarea "Old cheese layered over cottage cheese"
type textarea "Old cheese layered over cottage cheese in sandwish ."
click at [890, 365] on div "Description (Ar)" at bounding box center [1044, 400] width 516 height 81
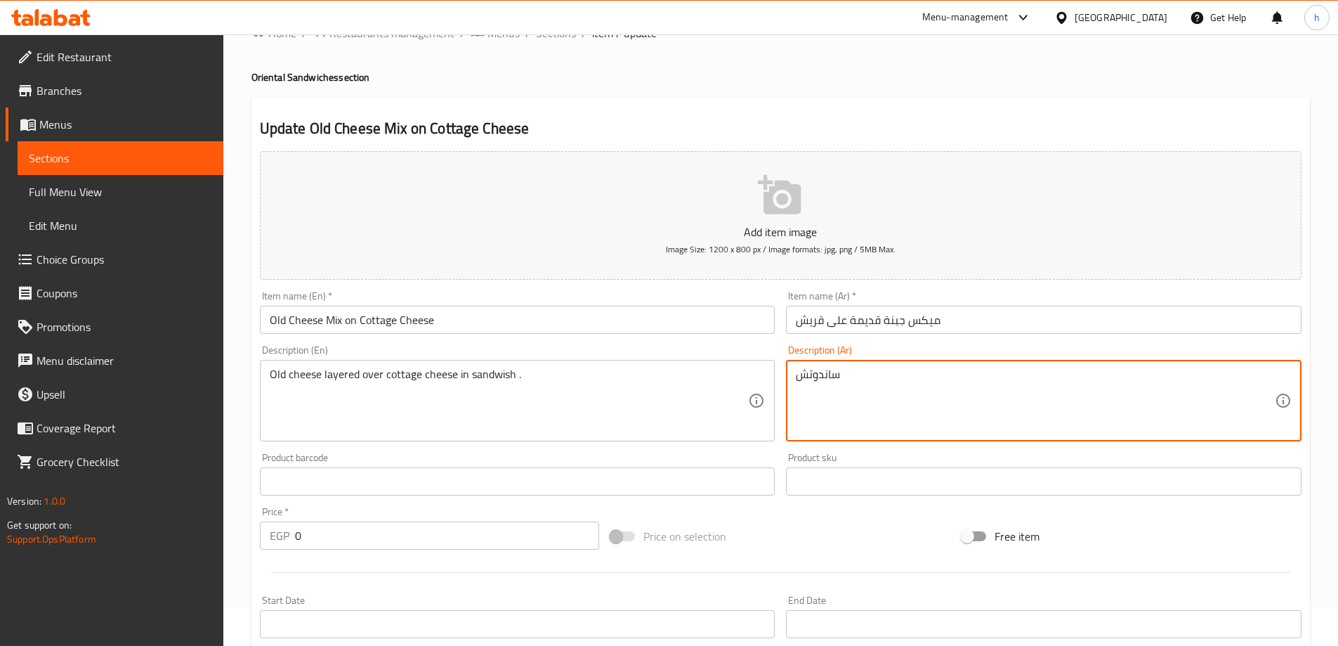
type textarea "ساندوتش"
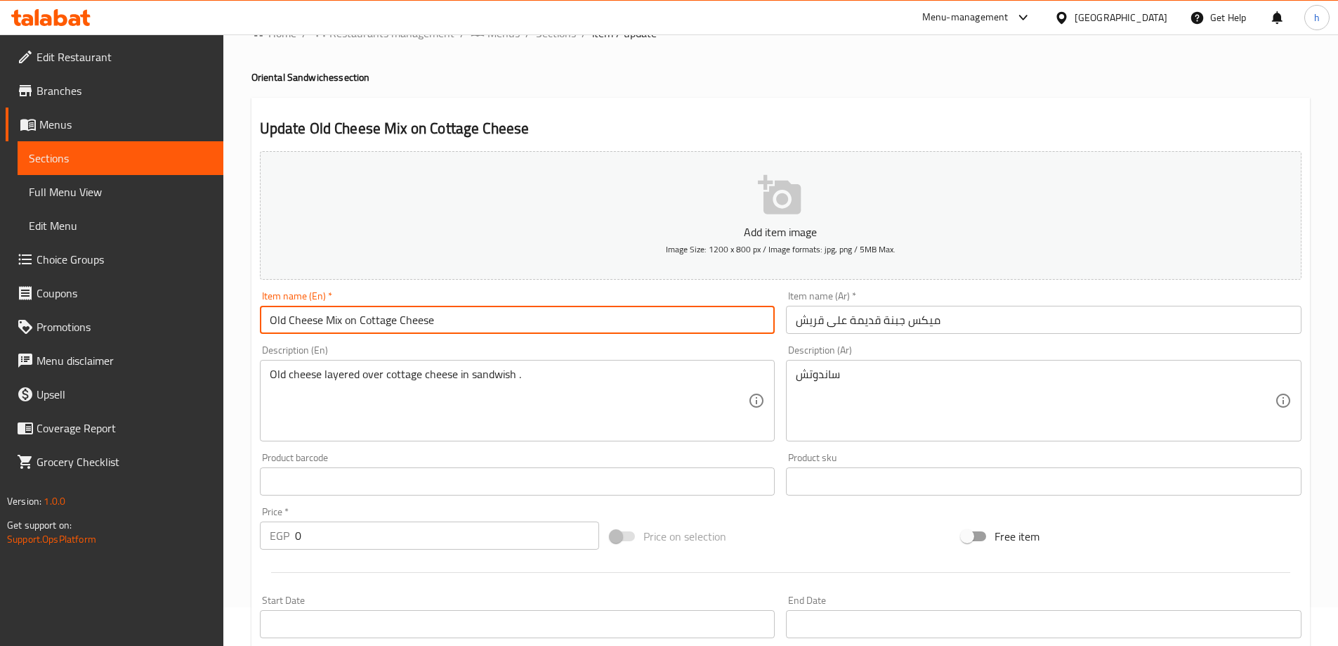
click at [388, 320] on input "Old Cheese Mix on Cottage Cheese" at bounding box center [518, 320] width 516 height 28
click at [393, 320] on input "Old Cheese Mix on Cottage Cheese" at bounding box center [518, 320] width 516 height 28
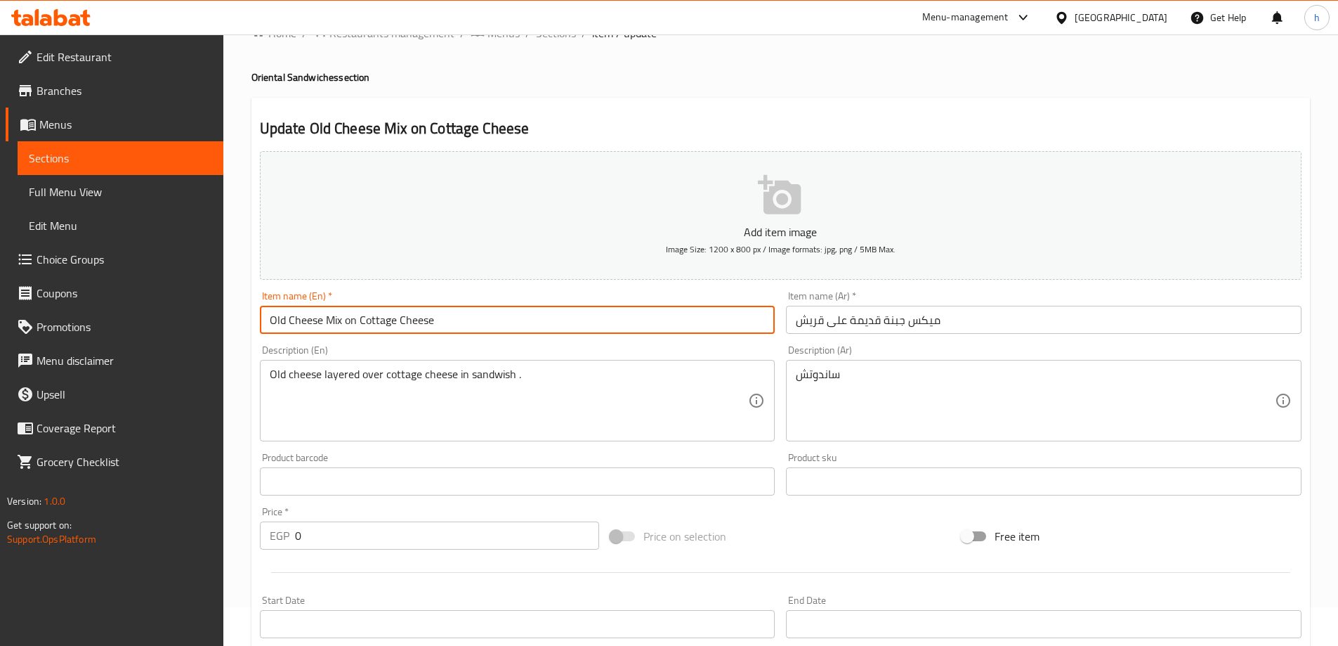
click at [390, 319] on input "Old Cheese Mix on Cottage Cheese" at bounding box center [518, 320] width 516 height 28
drag, startPoint x: 393, startPoint y: 321, endPoint x: 359, endPoint y: 317, distance: 34.7
click at [359, 317] on input "Old Cheese Mix on Cottage Cheese" at bounding box center [518, 320] width 516 height 28
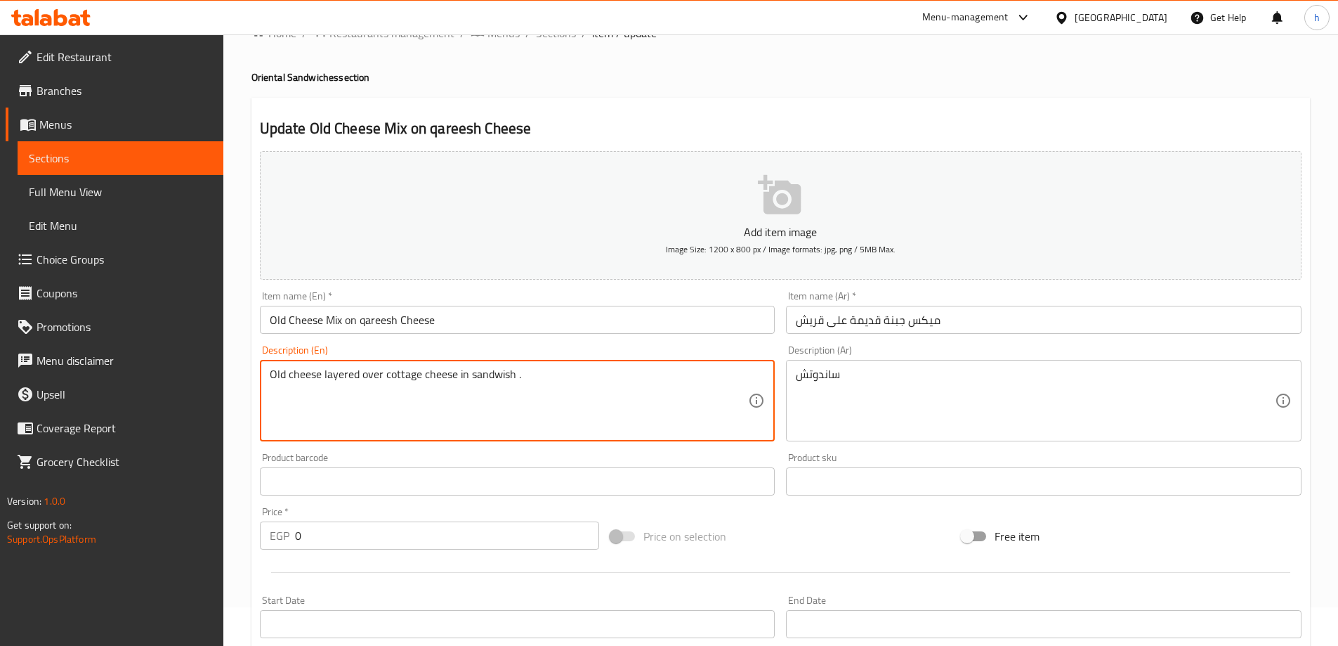
drag, startPoint x: 419, startPoint y: 374, endPoint x: 384, endPoint y: 376, distance: 35.2
click at [362, 318] on input "Old Cheese Mix on qareesh Cheese" at bounding box center [518, 320] width 516 height 28
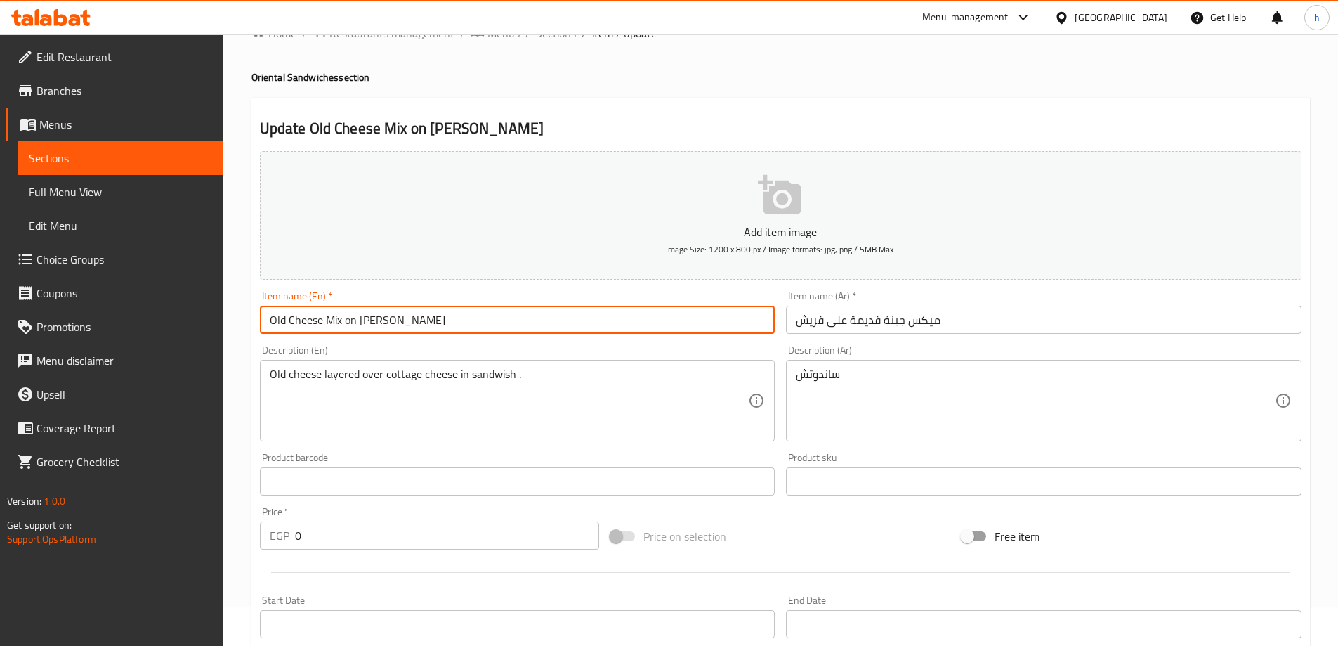
type input "Old Cheese Mix on Qareesh Cheese"
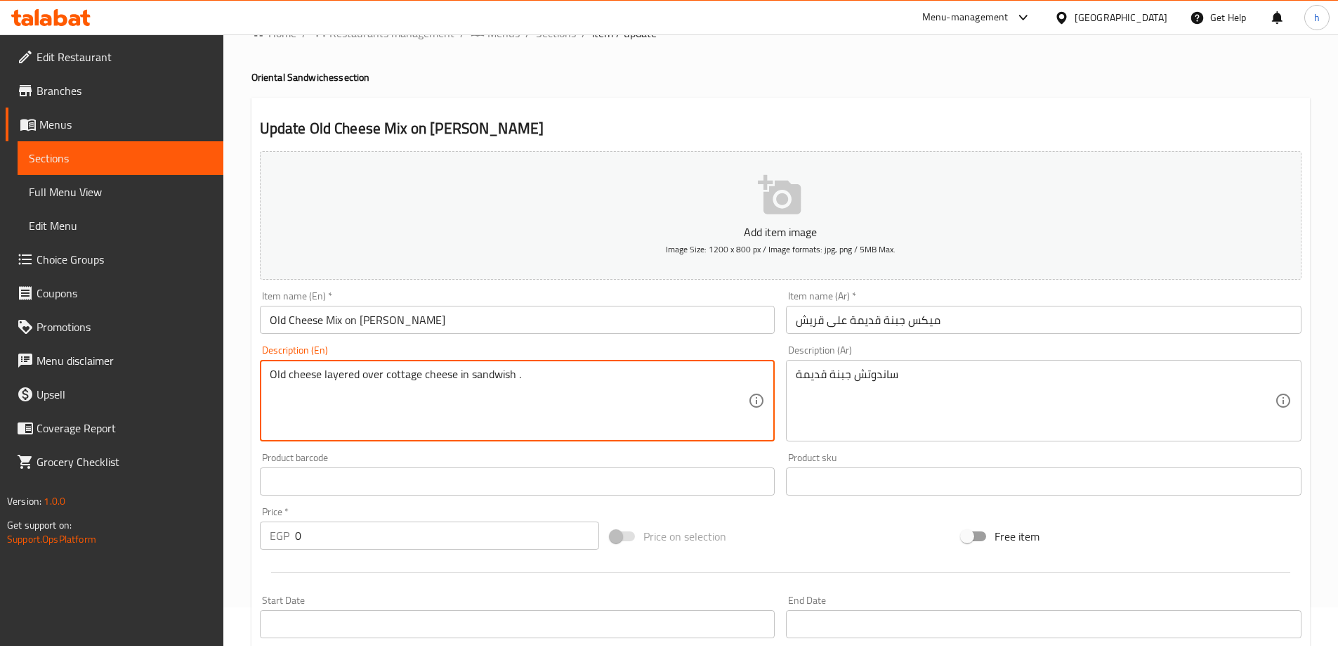
drag, startPoint x: 511, startPoint y: 375, endPoint x: 256, endPoint y: 374, distance: 255.0
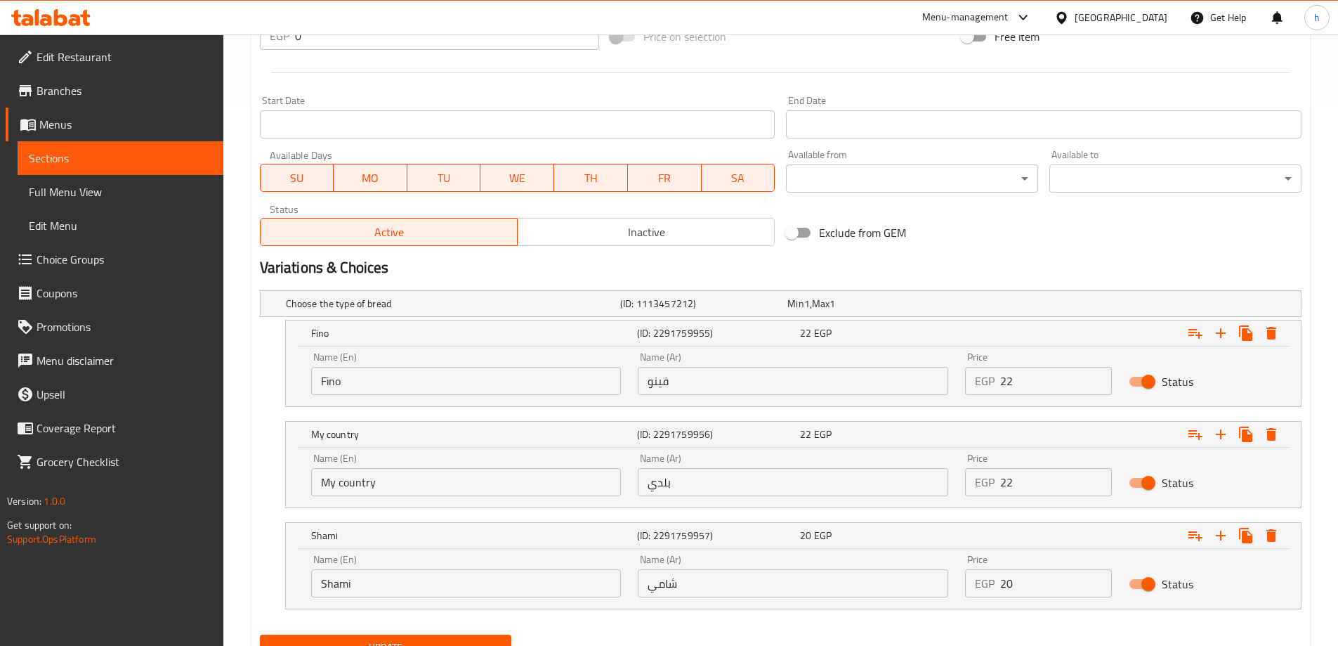
scroll to position [601, 0]
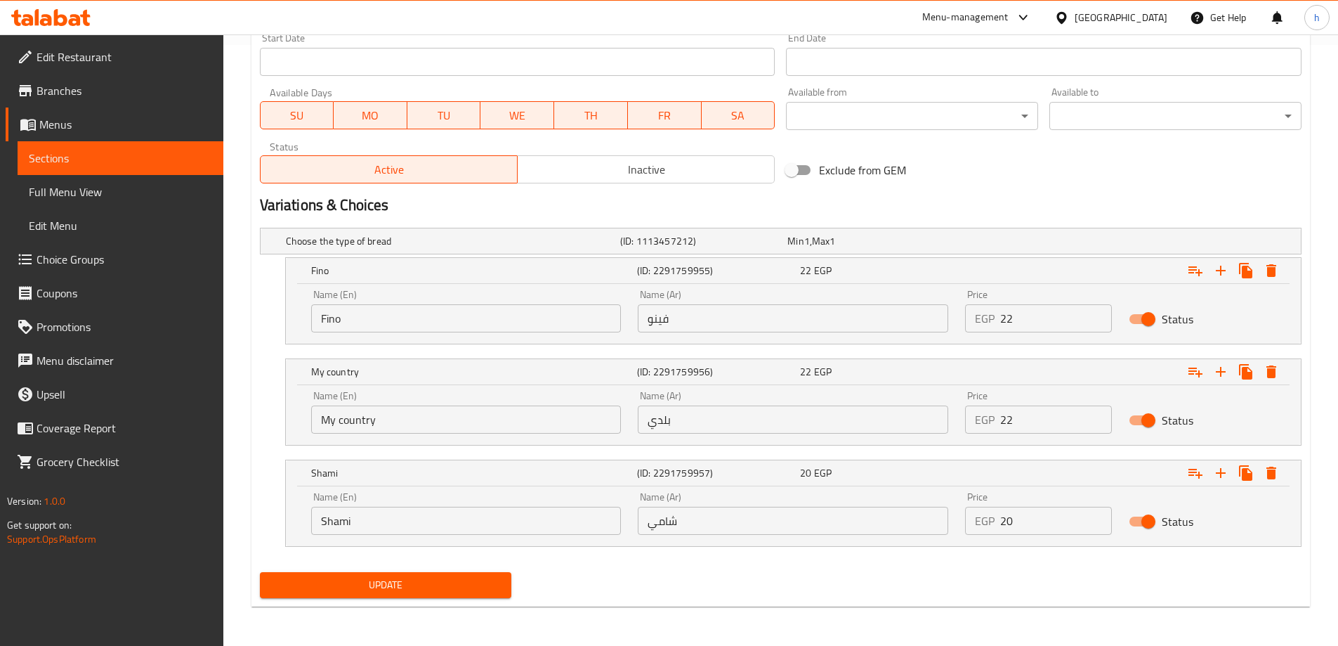
type textarea "ساندوتش جبنة قديمة فوق طبقات جبنة قريش"
click at [463, 587] on span "Update" at bounding box center [386, 585] width 230 height 18
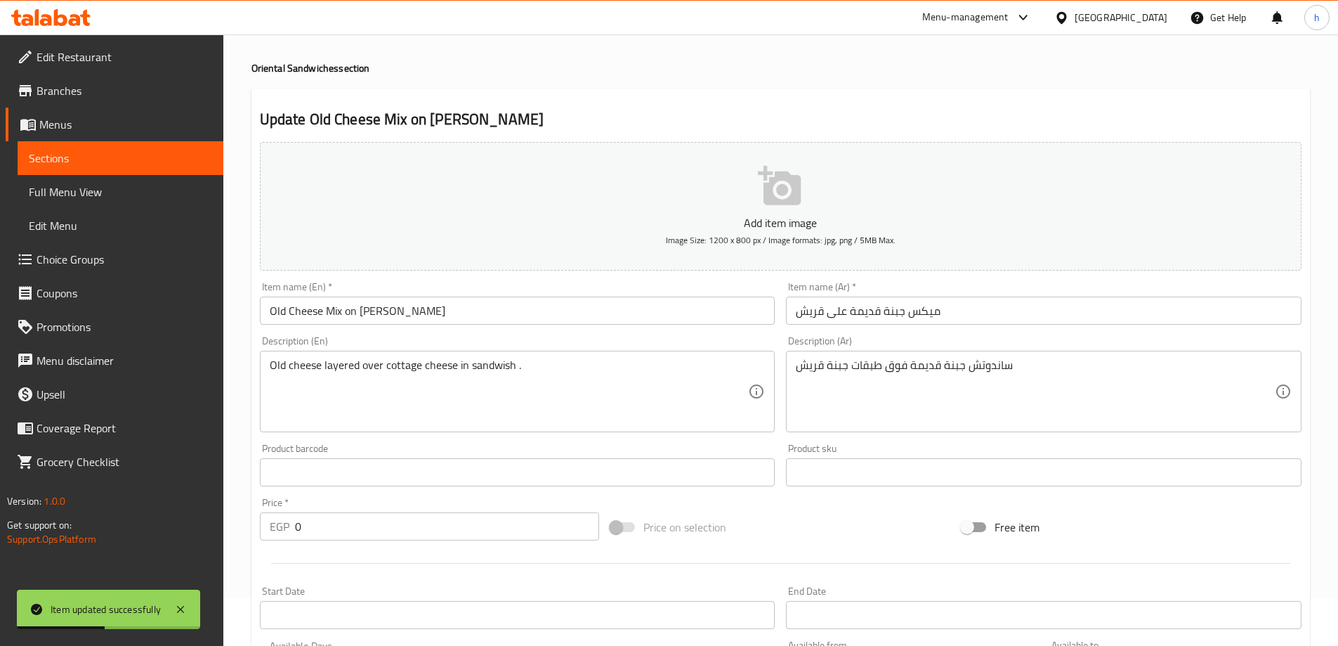
scroll to position [0, 0]
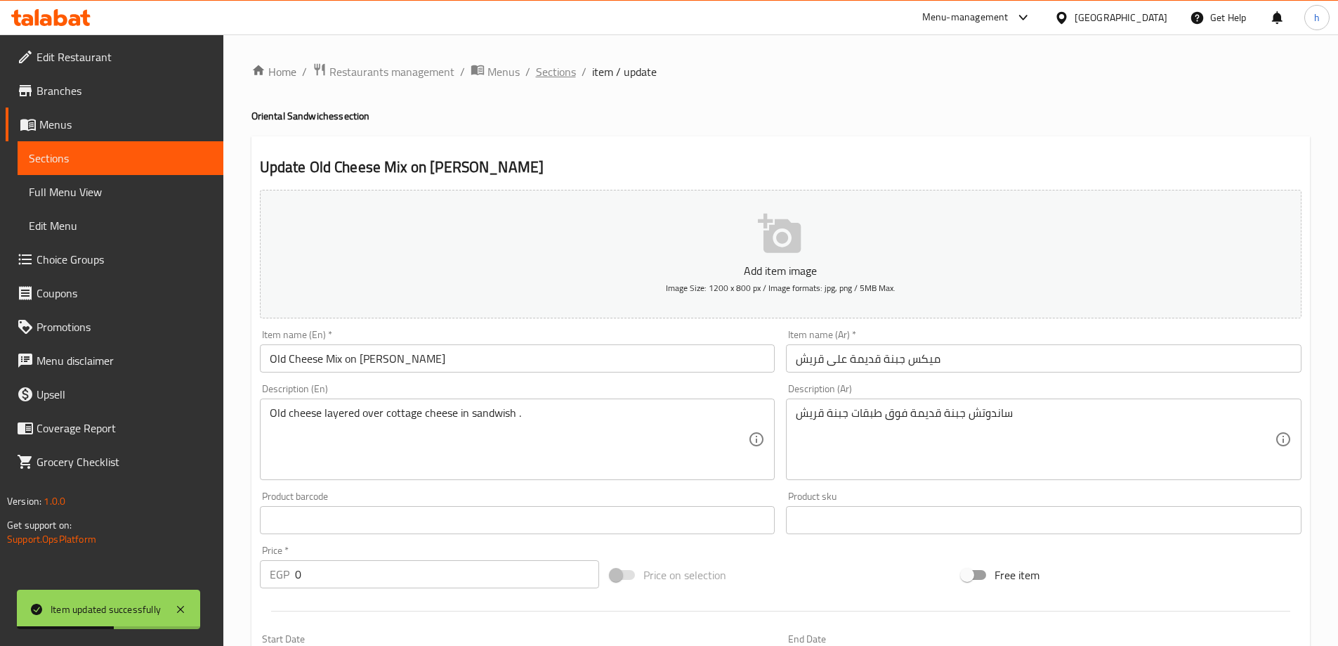
click at [561, 67] on span "Sections" at bounding box center [556, 71] width 40 height 17
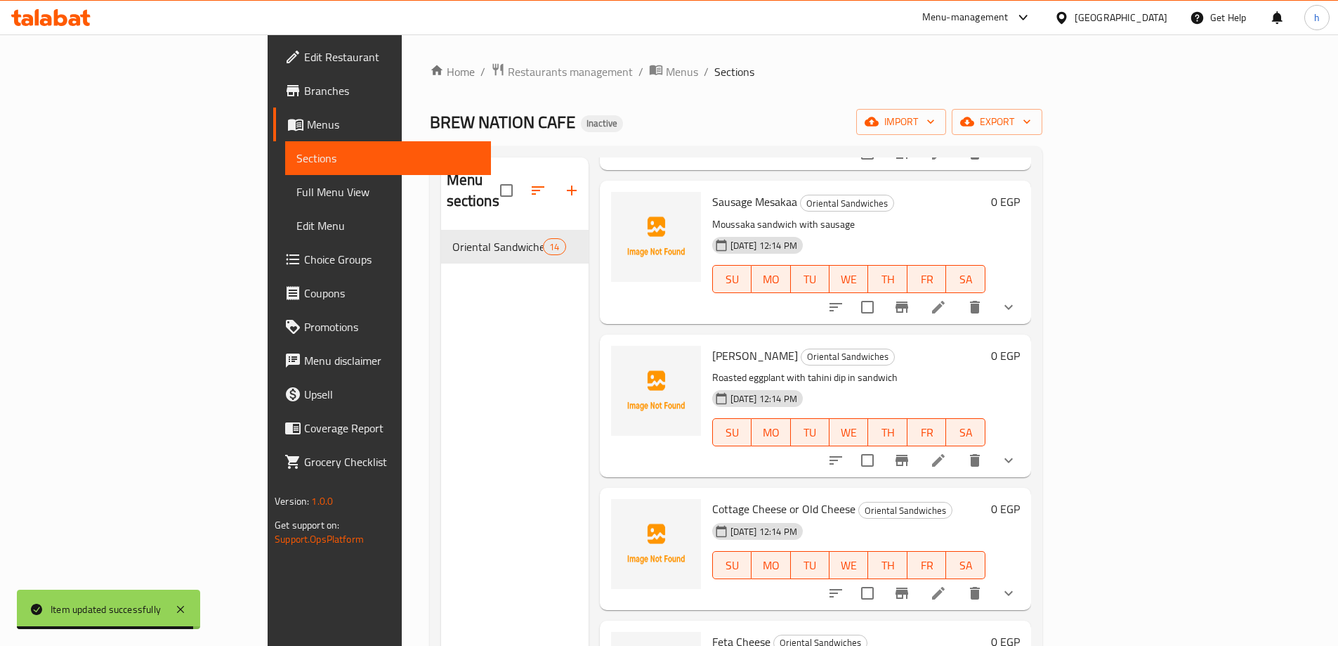
scroll to position [281, 0]
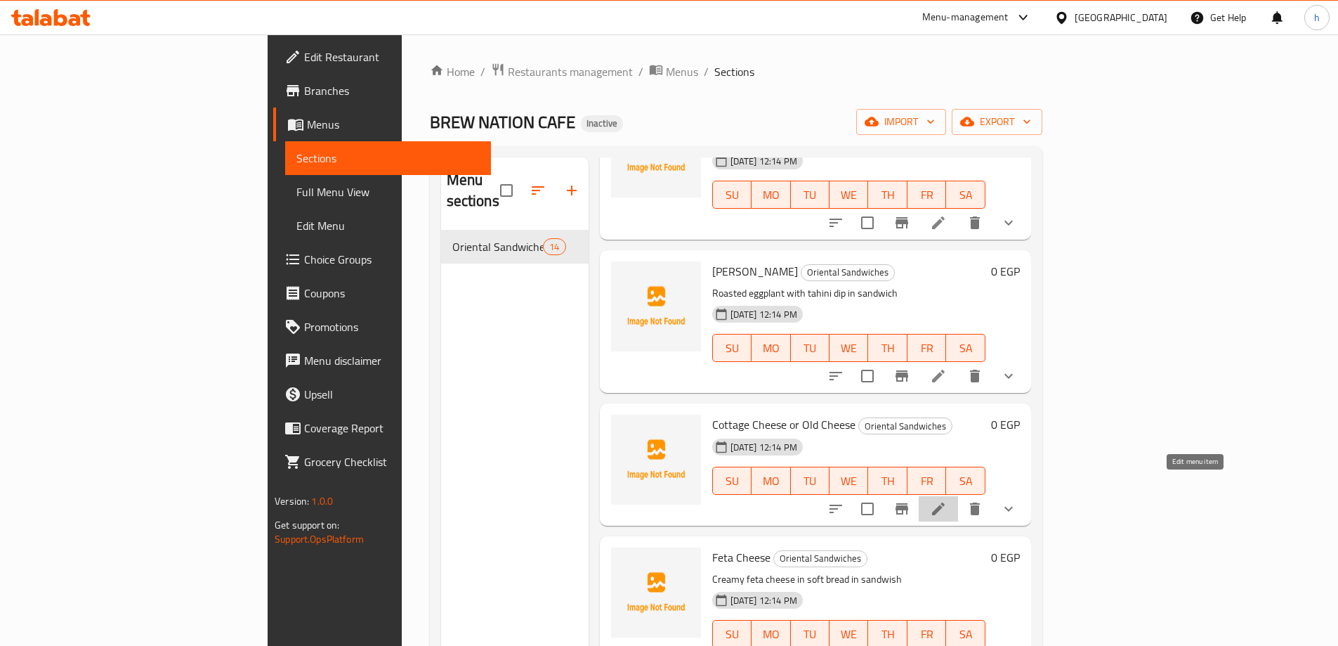
click at [947, 500] on icon at bounding box center [938, 508] width 17 height 17
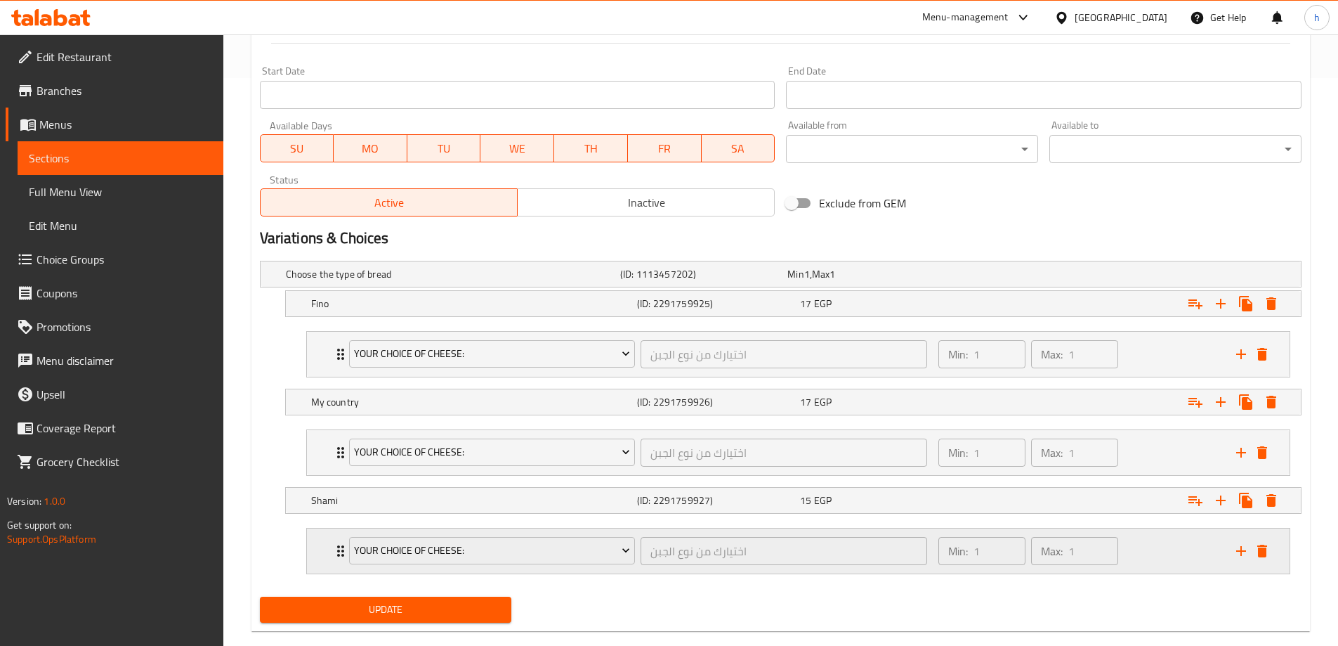
scroll to position [592, 0]
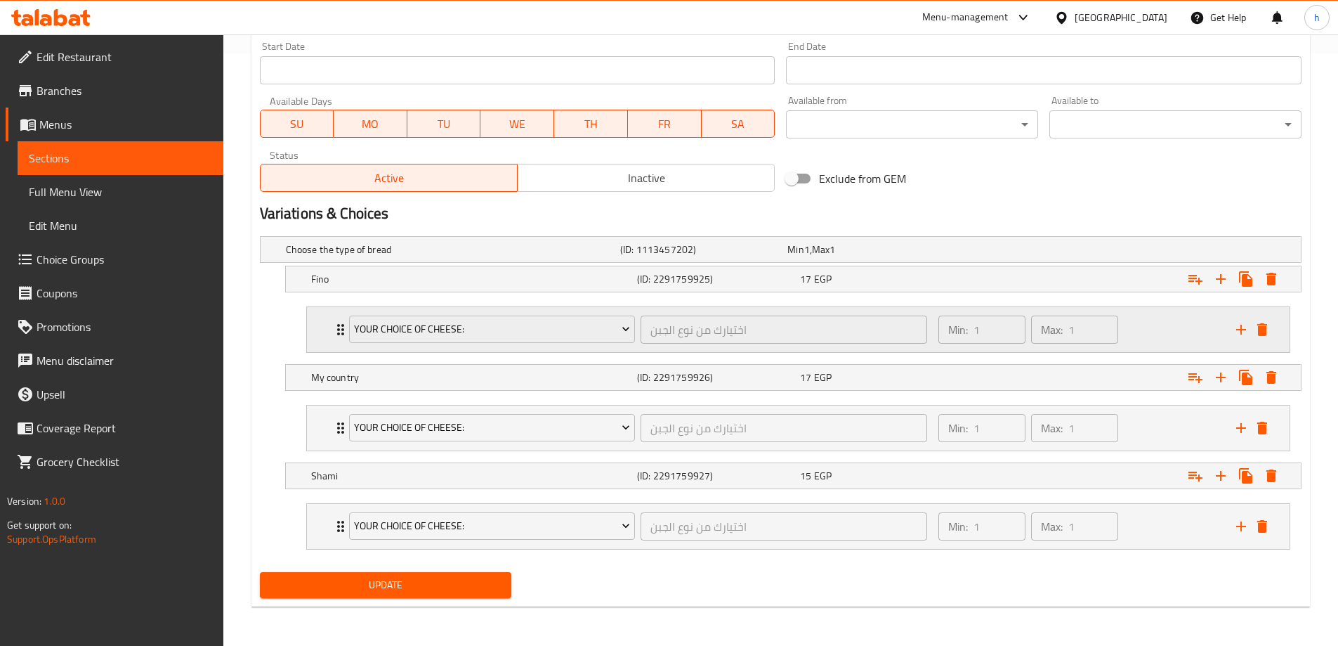
click at [317, 314] on div "Your Choice Of cheese: اختيارك من نوع الجبن ​ Min: 1 ​ Max: 1 ​" at bounding box center [798, 329] width 983 height 45
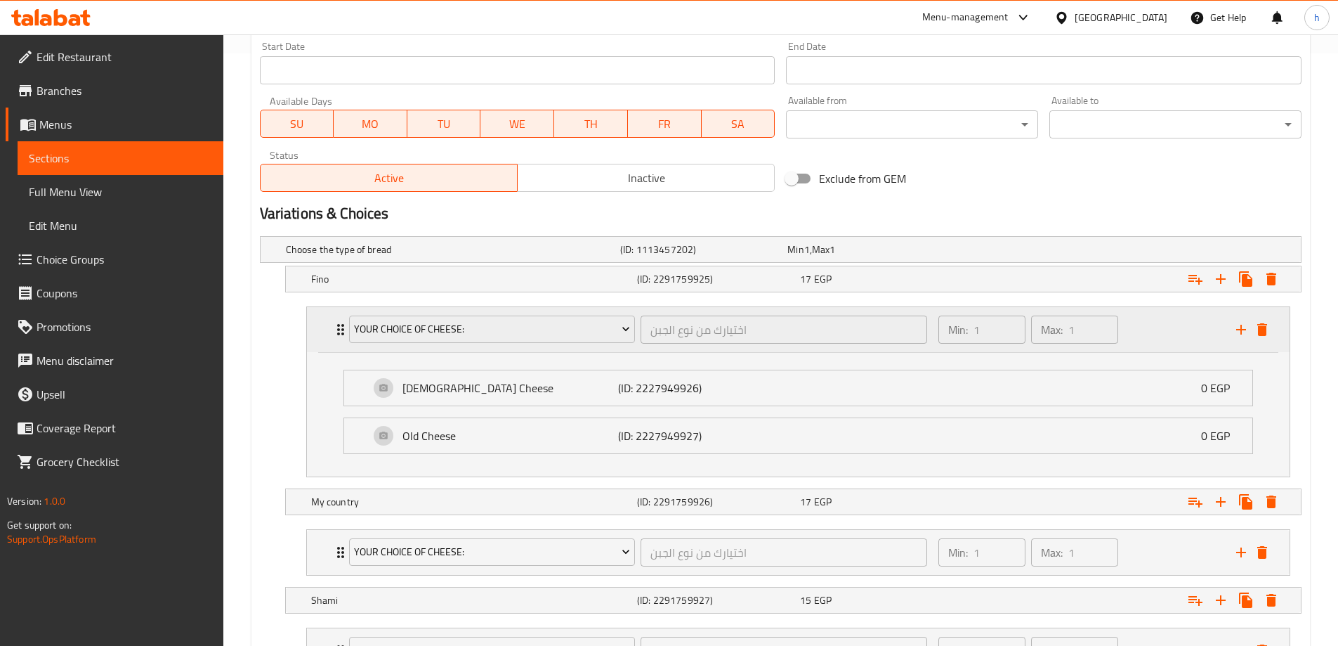
click at [320, 320] on div "Your Choice Of cheese: اختيارك من نوع الجبن ​ Min: 1 ​ Max: 1 ​" at bounding box center [798, 329] width 983 height 45
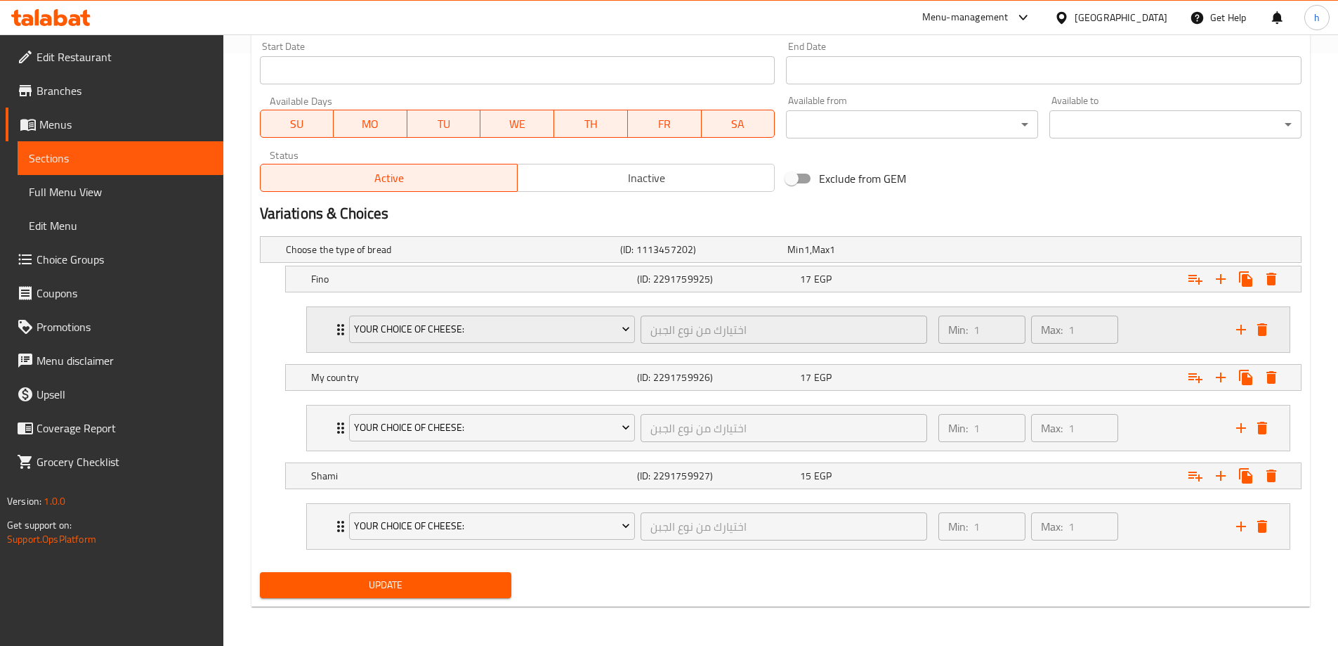
click at [320, 320] on div "Your Choice Of cheese: اختيارك من نوع الجبن ​ Min: 1 ​ Max: 1 ​" at bounding box center [798, 329] width 983 height 45
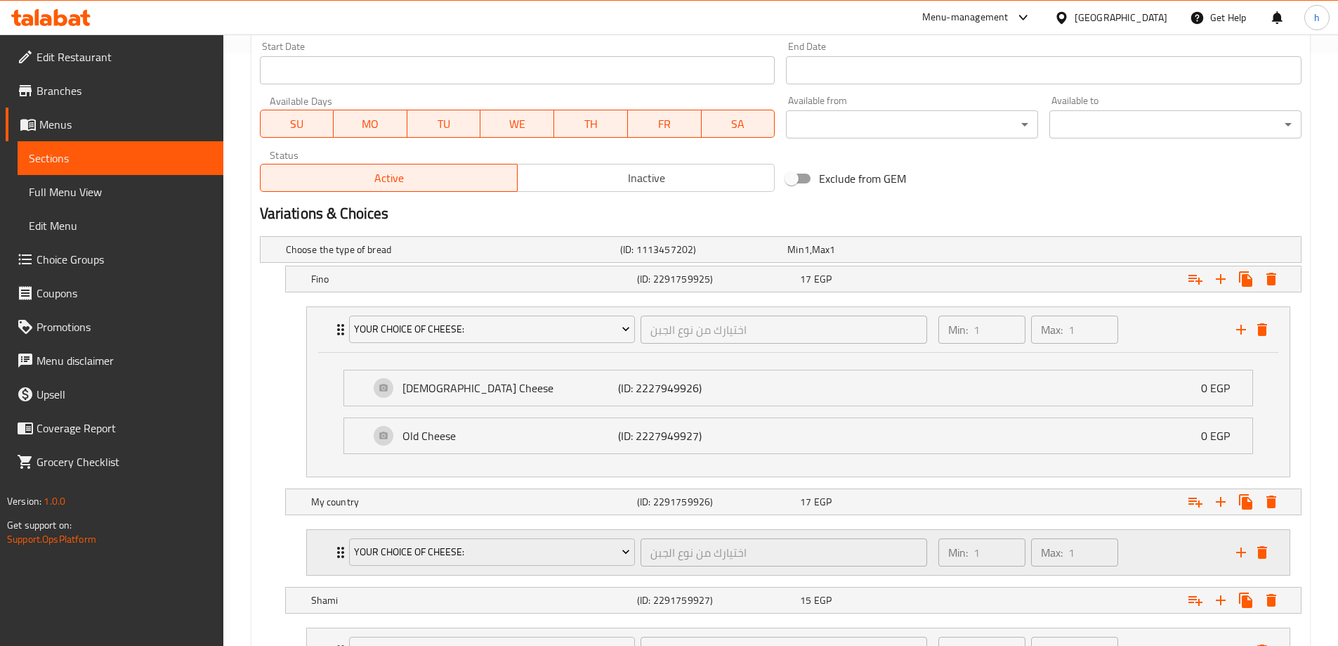
click at [329, 547] on div "Your Choice Of cheese: اختيارك من نوع الجبن ​ Min: 1 ​ Max: 1 ​" at bounding box center [798, 552] width 983 height 45
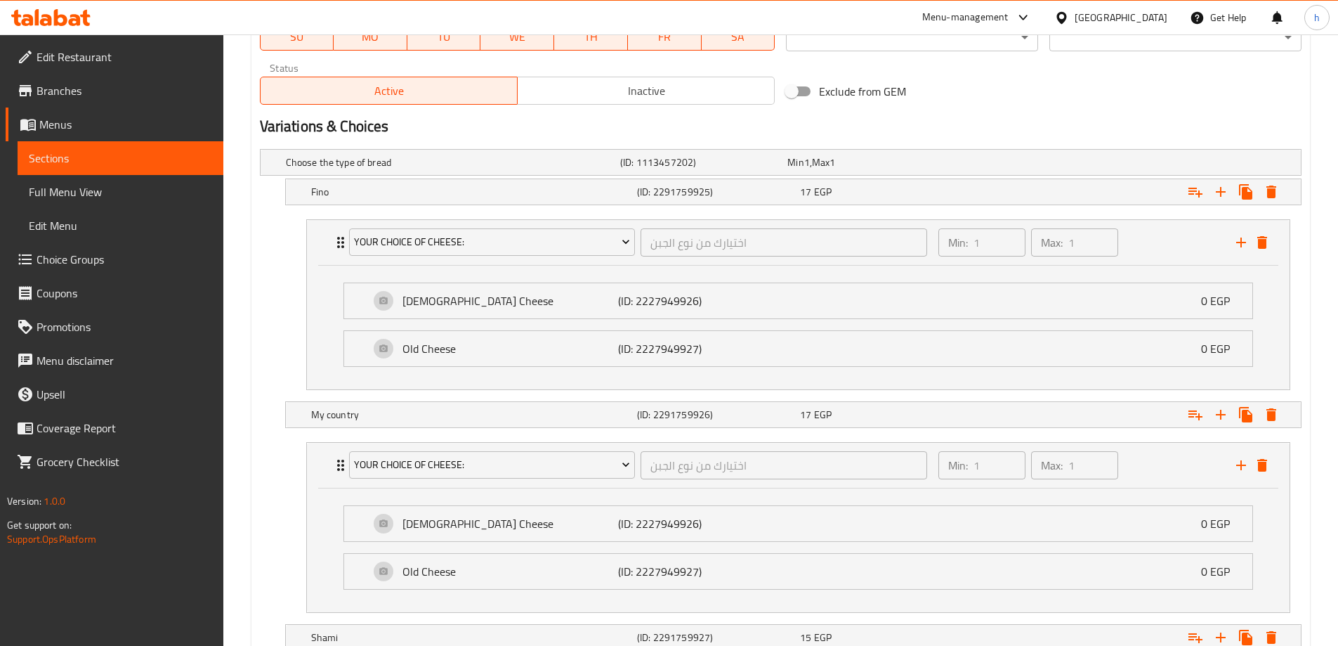
scroll to position [841, 0]
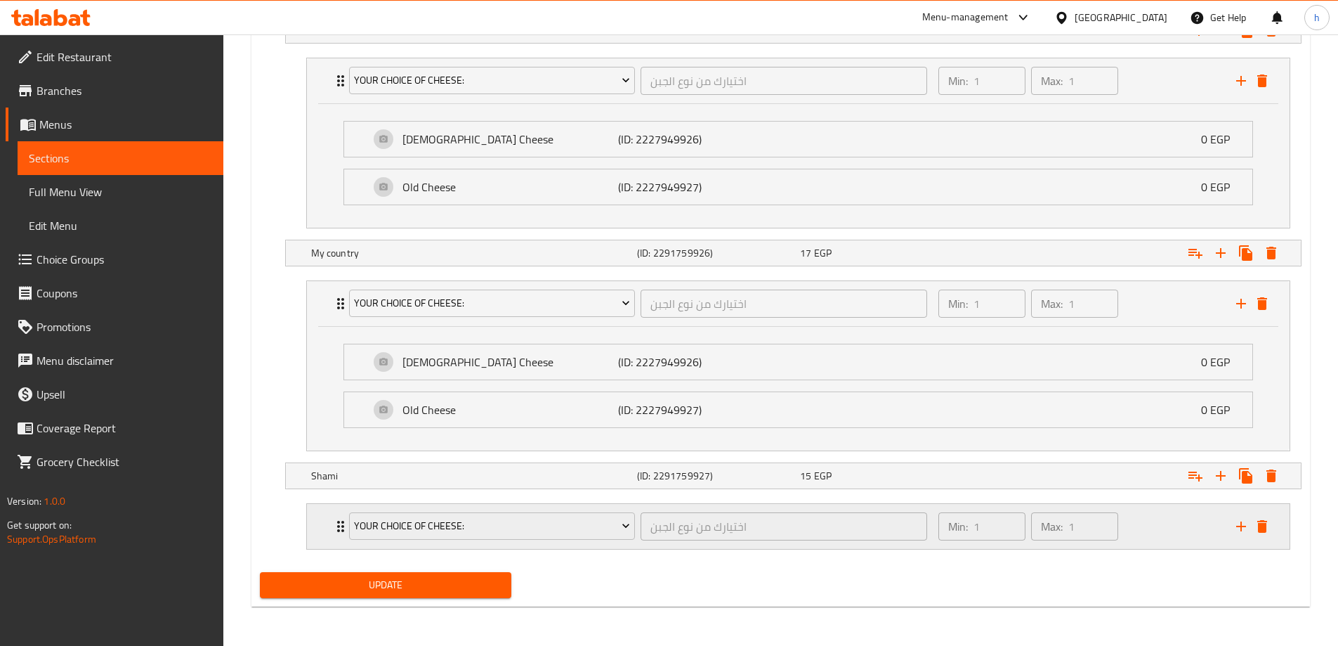
click at [324, 522] on div "Your Choice Of cheese: اختيارك من نوع الجبن ​ Min: 1 ​ Max: 1 ​" at bounding box center [798, 526] width 983 height 45
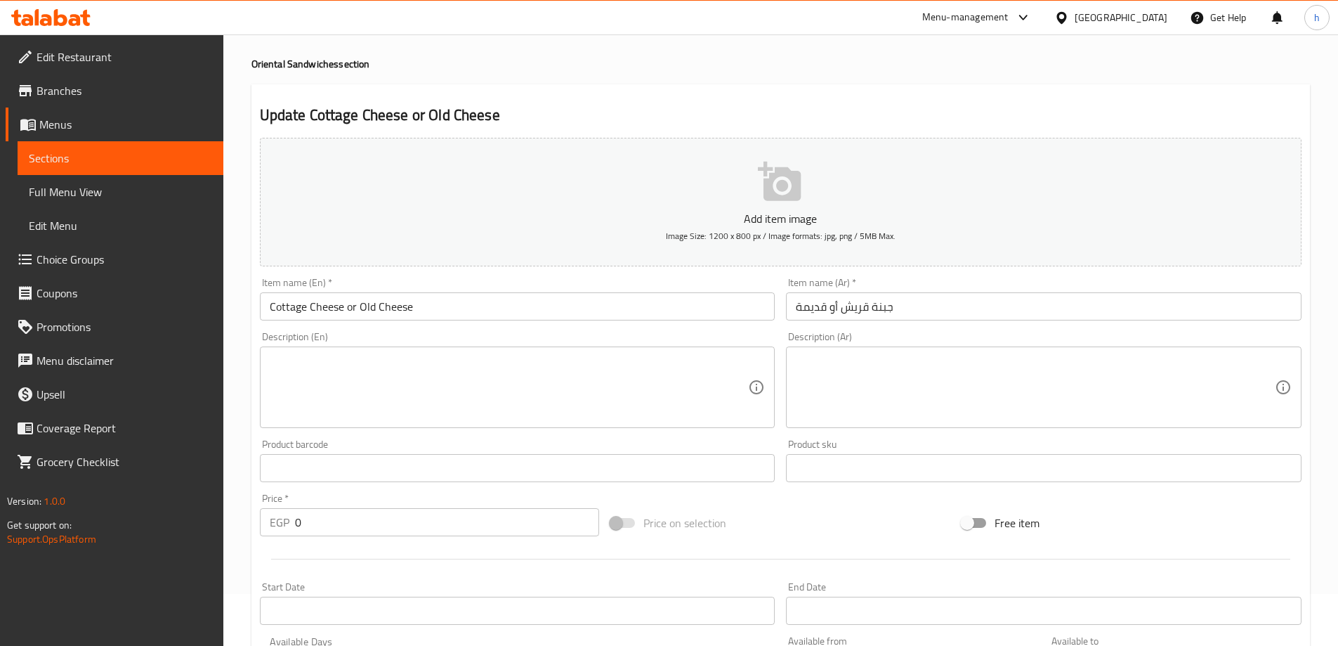
scroll to position [0, 0]
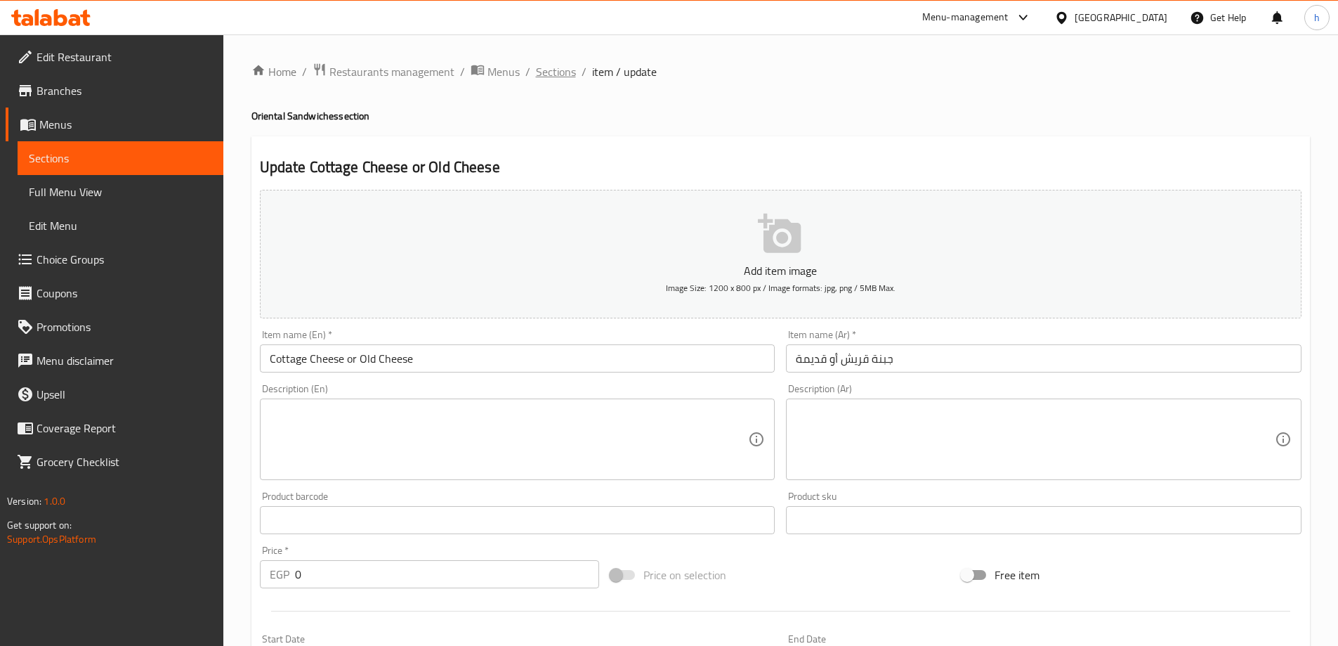
click at [568, 69] on span "Sections" at bounding box center [556, 71] width 40 height 17
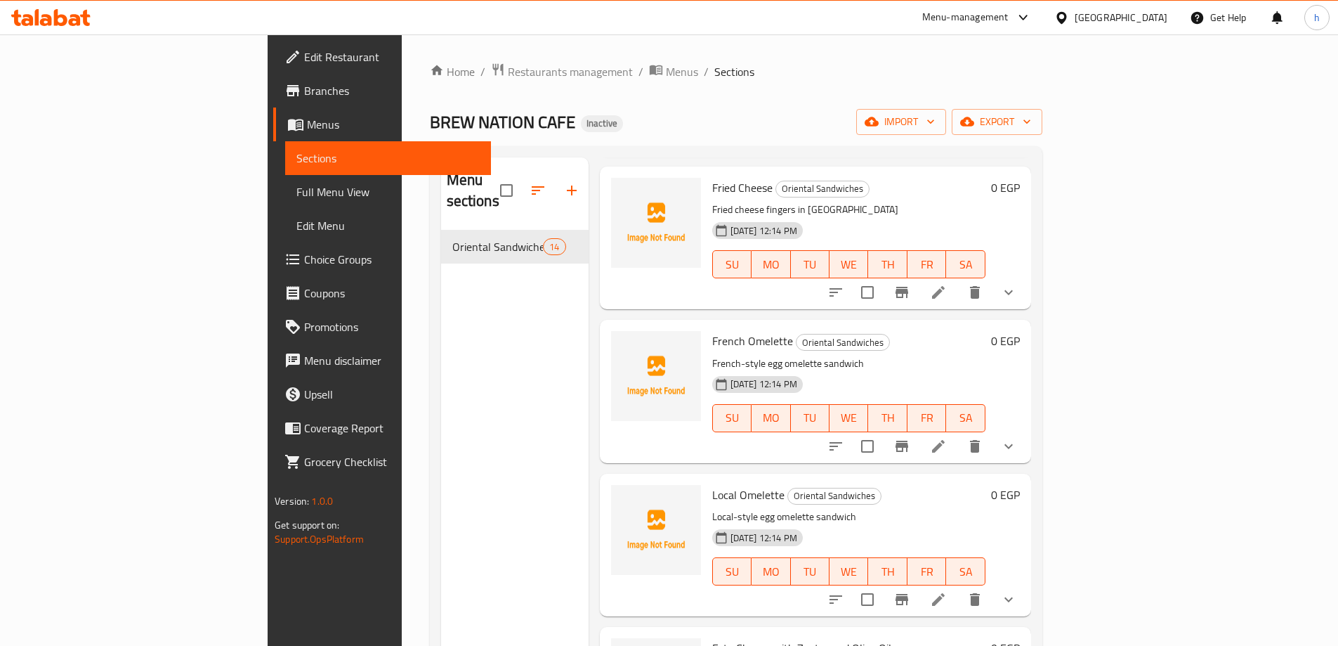
scroll to position [1475, 0]
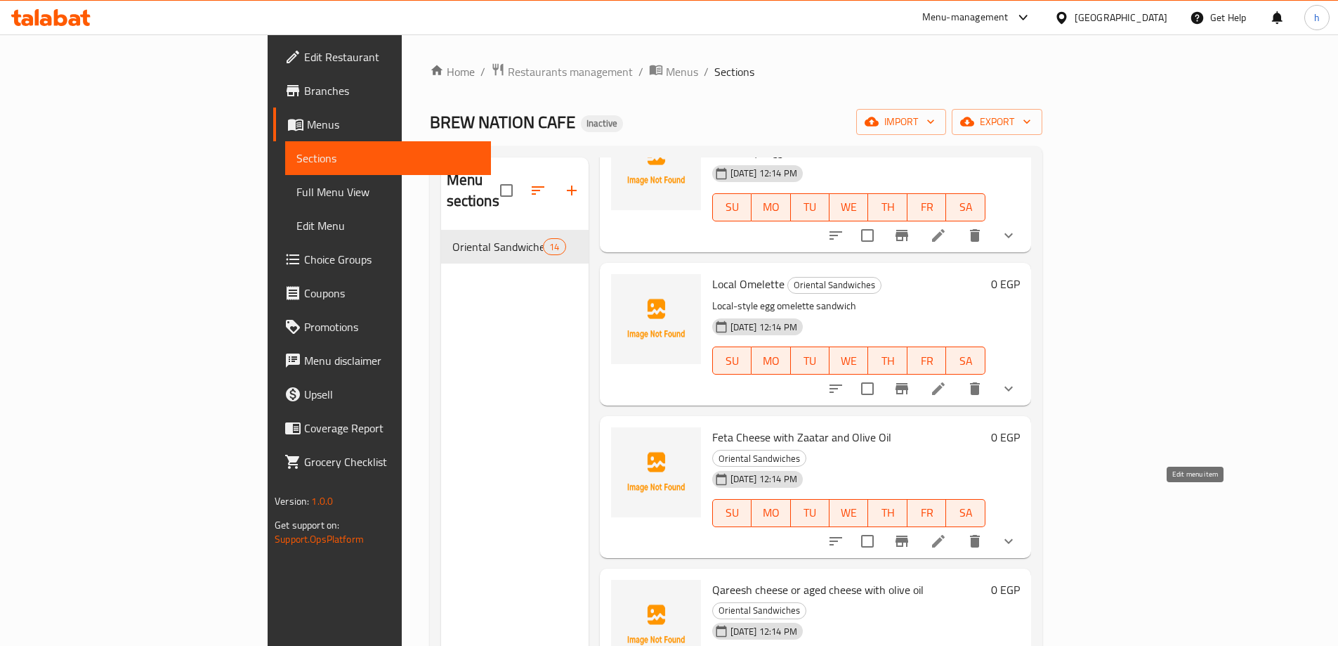
click at [947, 532] on icon at bounding box center [938, 540] width 17 height 17
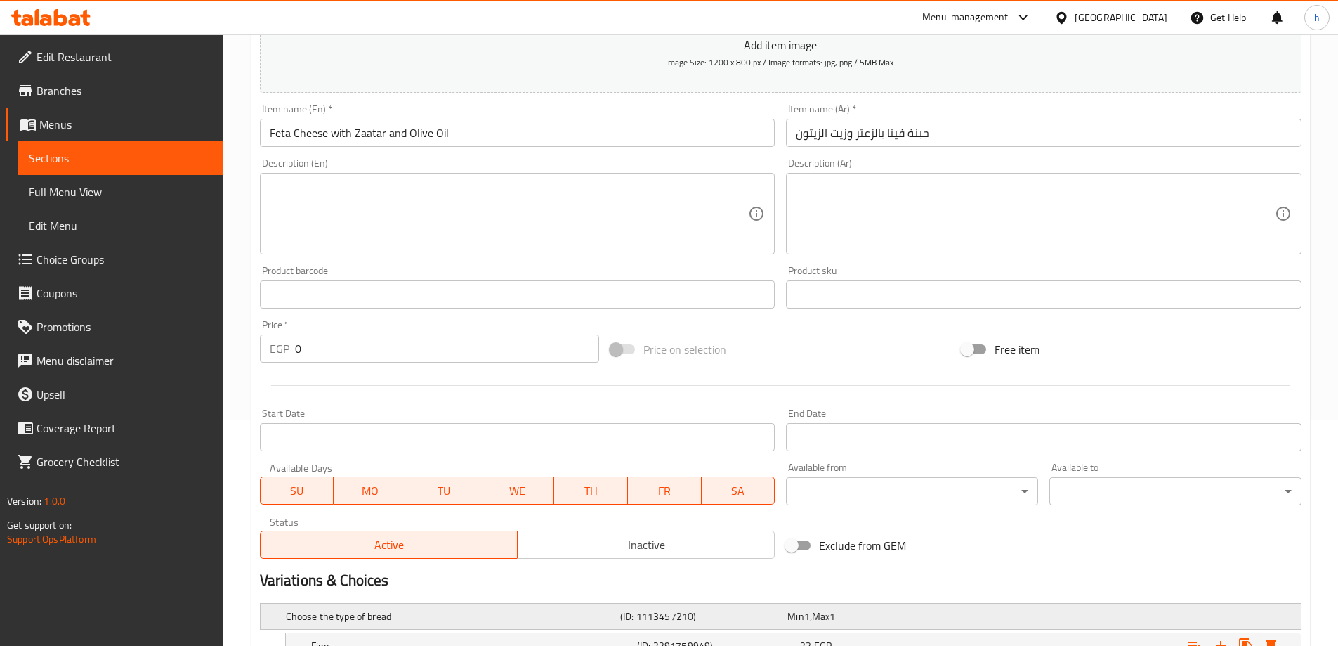
scroll to position [419, 0]
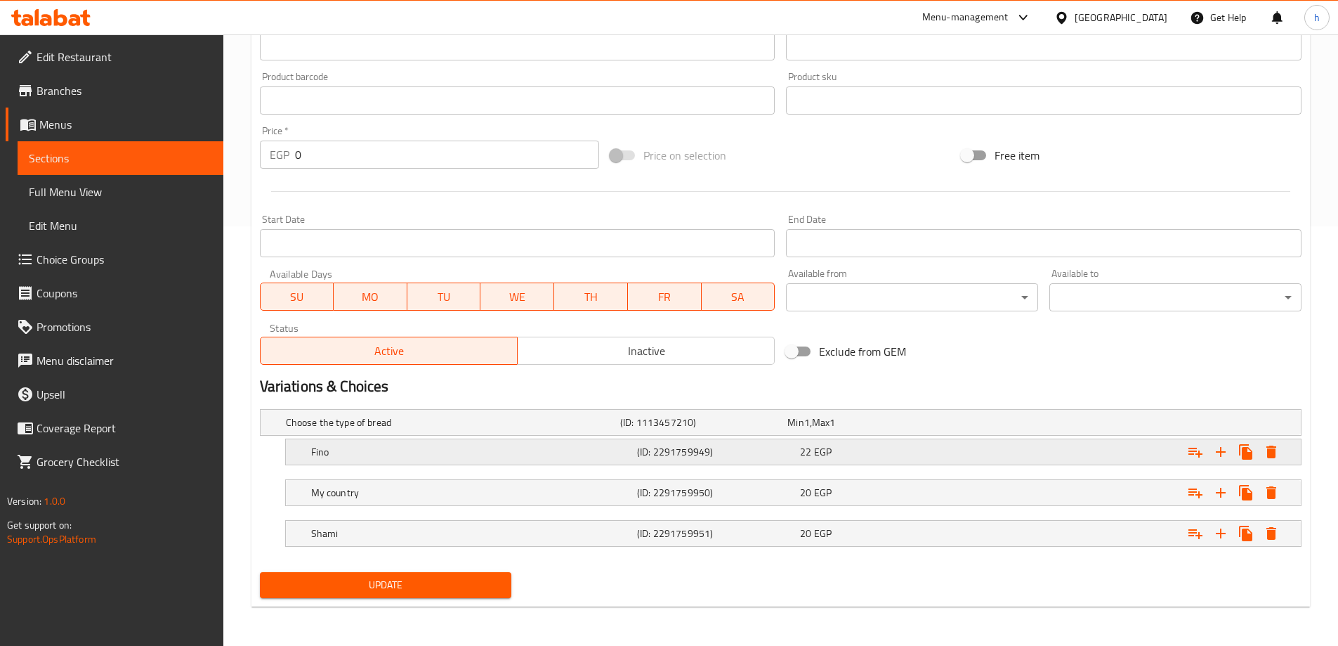
click at [536, 442] on div "Fino" at bounding box center [471, 452] width 326 height 20
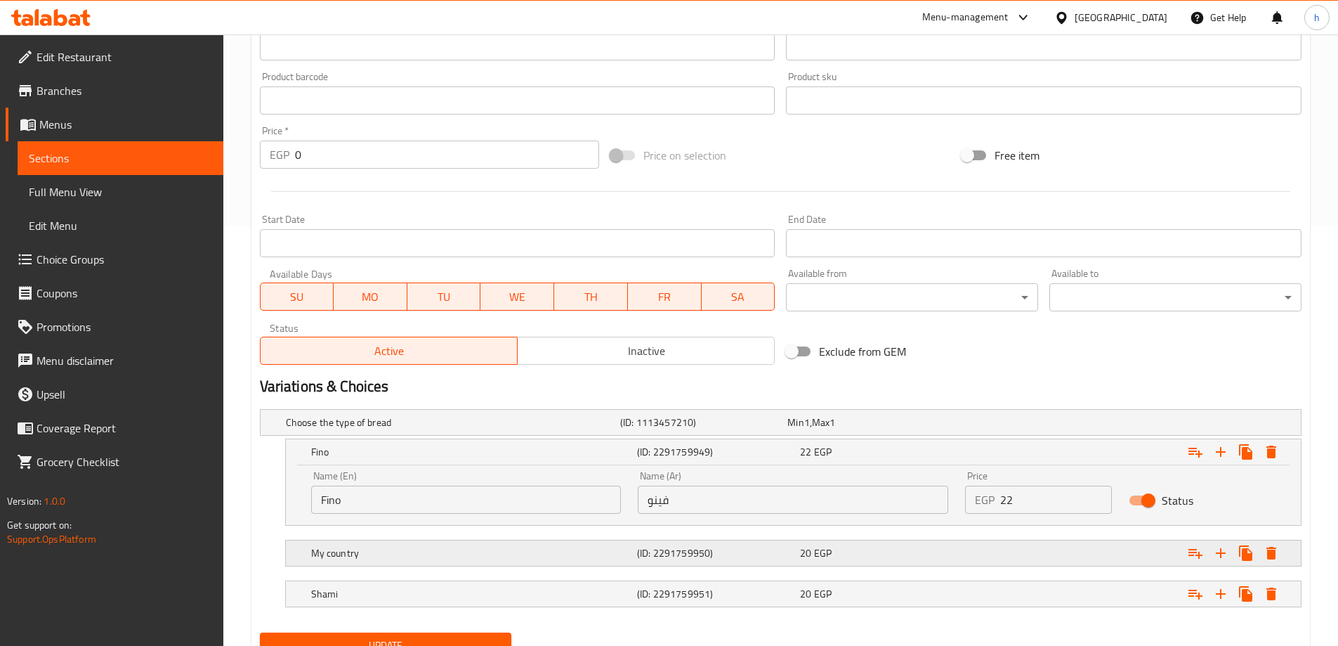
scroll to position [480, 0]
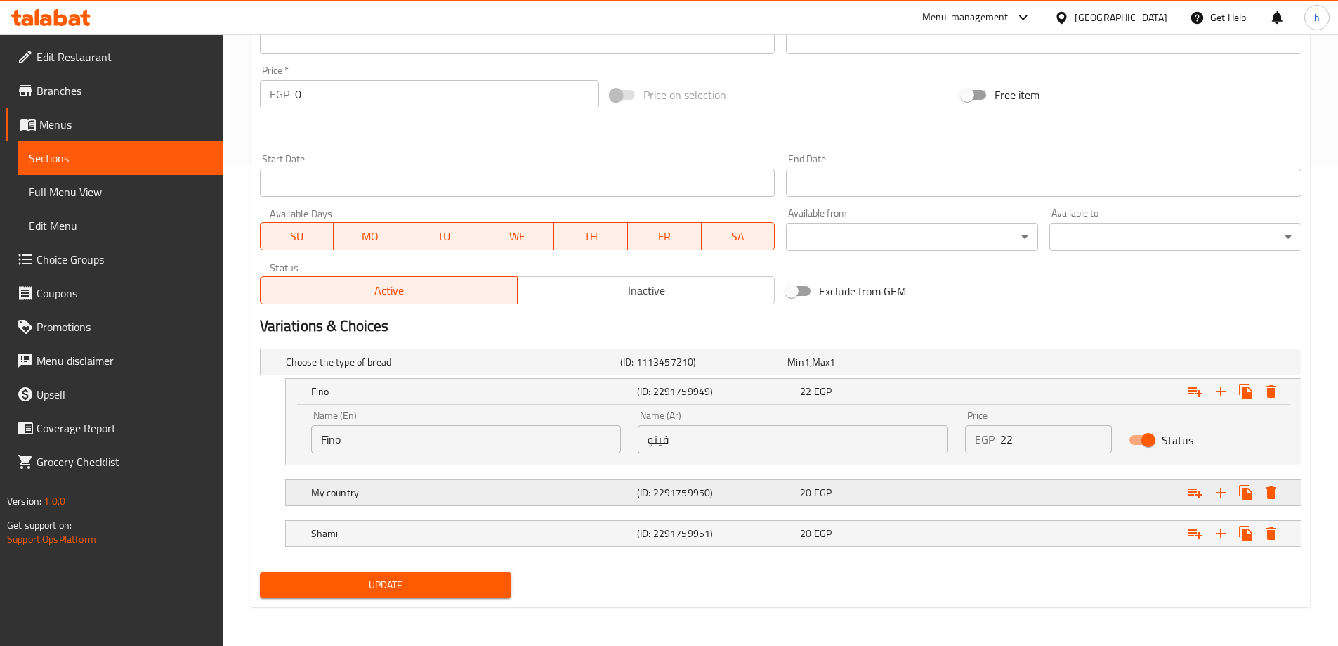
click at [464, 484] on div "My country" at bounding box center [471, 493] width 326 height 20
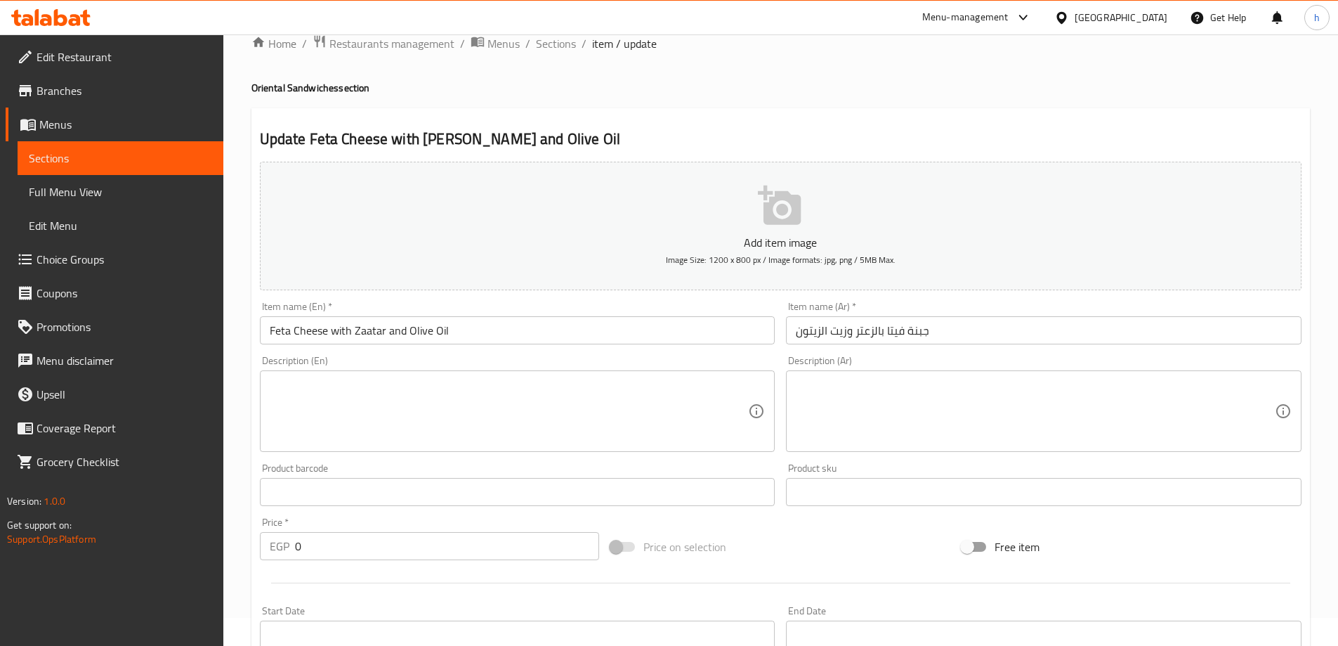
scroll to position [0, 0]
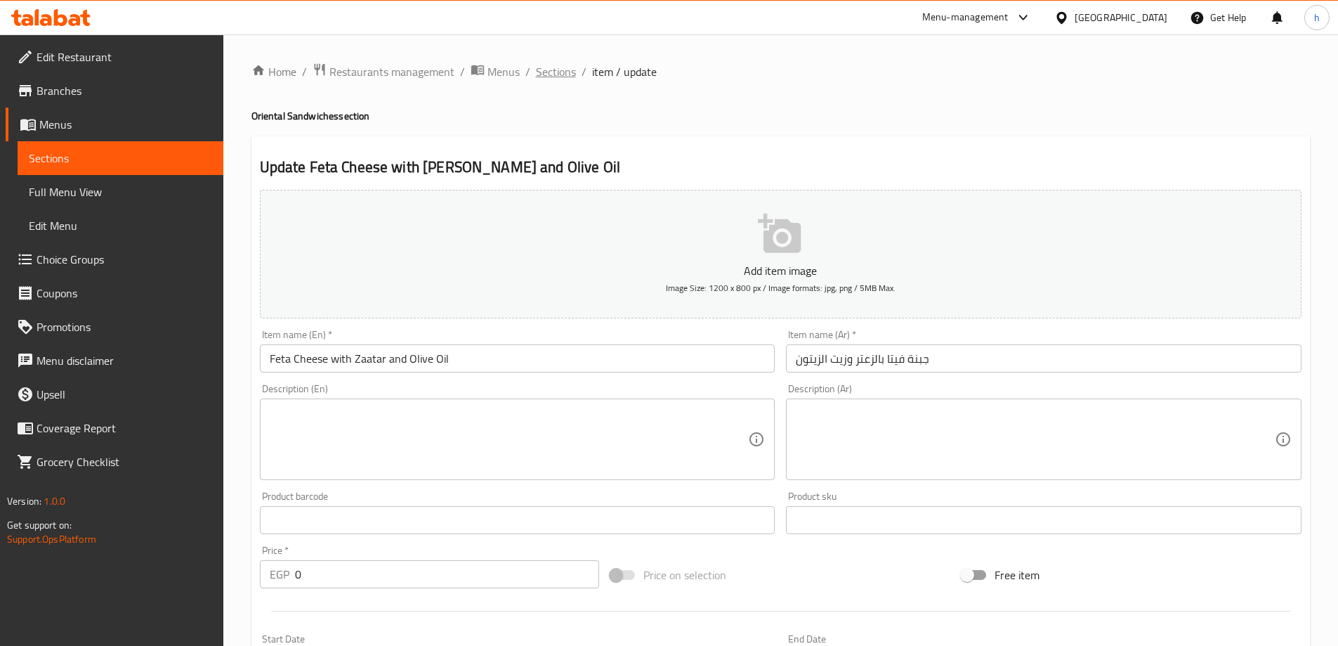
click at [556, 70] on span "Sections" at bounding box center [556, 71] width 40 height 17
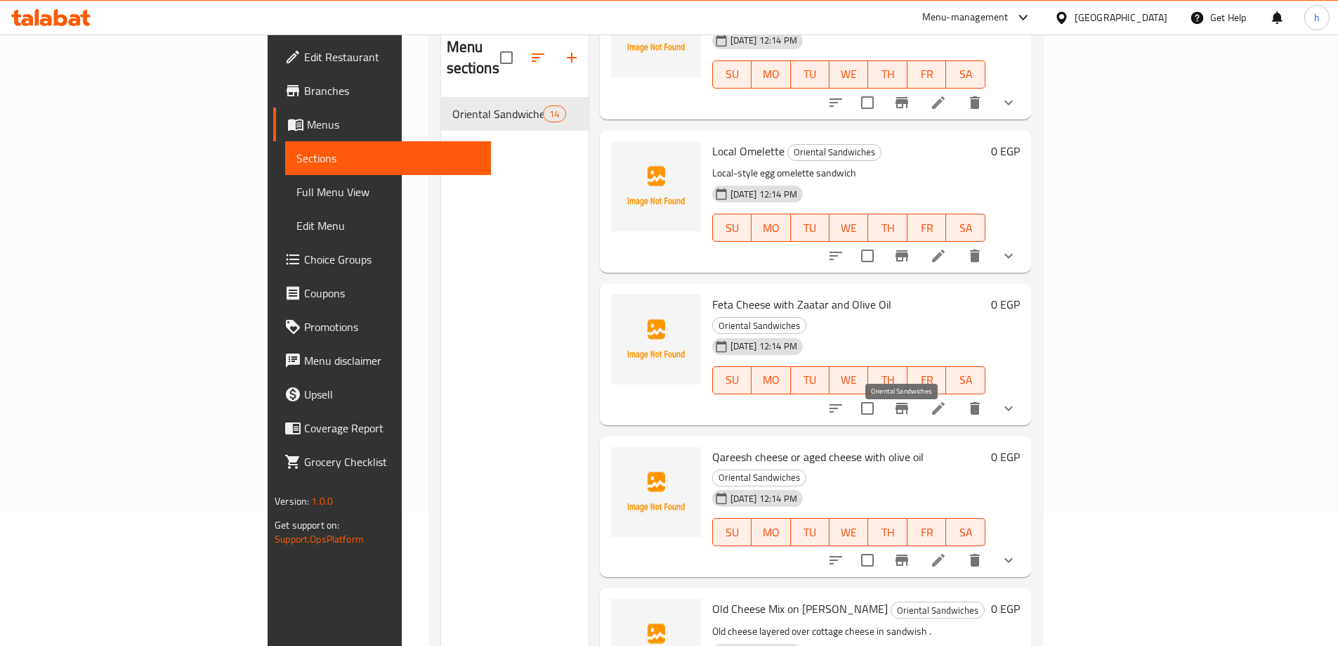
scroll to position [197, 0]
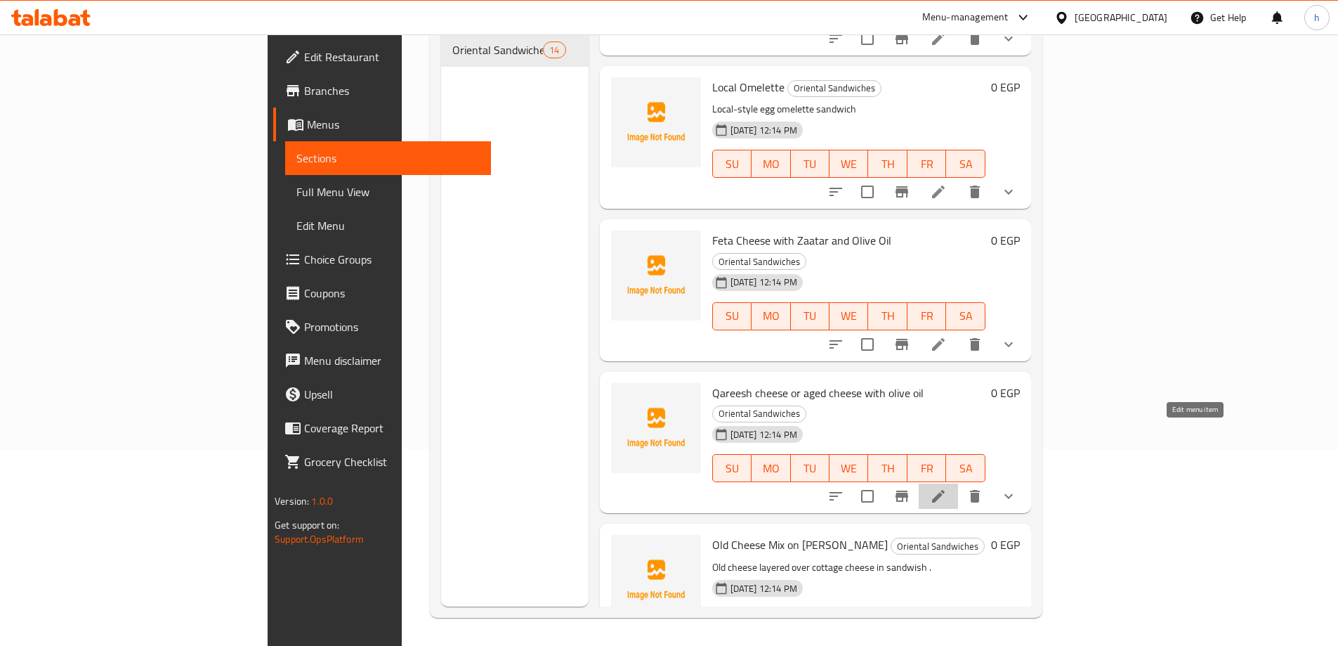
click at [945, 490] on icon at bounding box center [938, 496] width 13 height 13
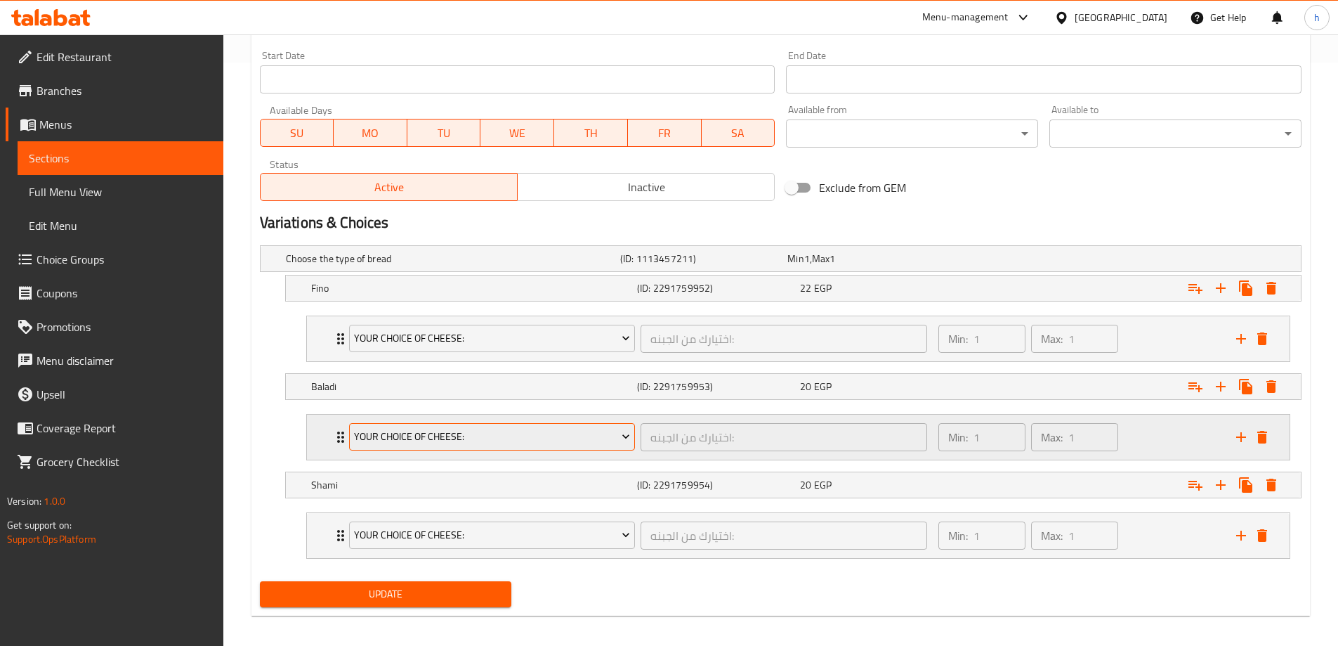
scroll to position [592, 0]
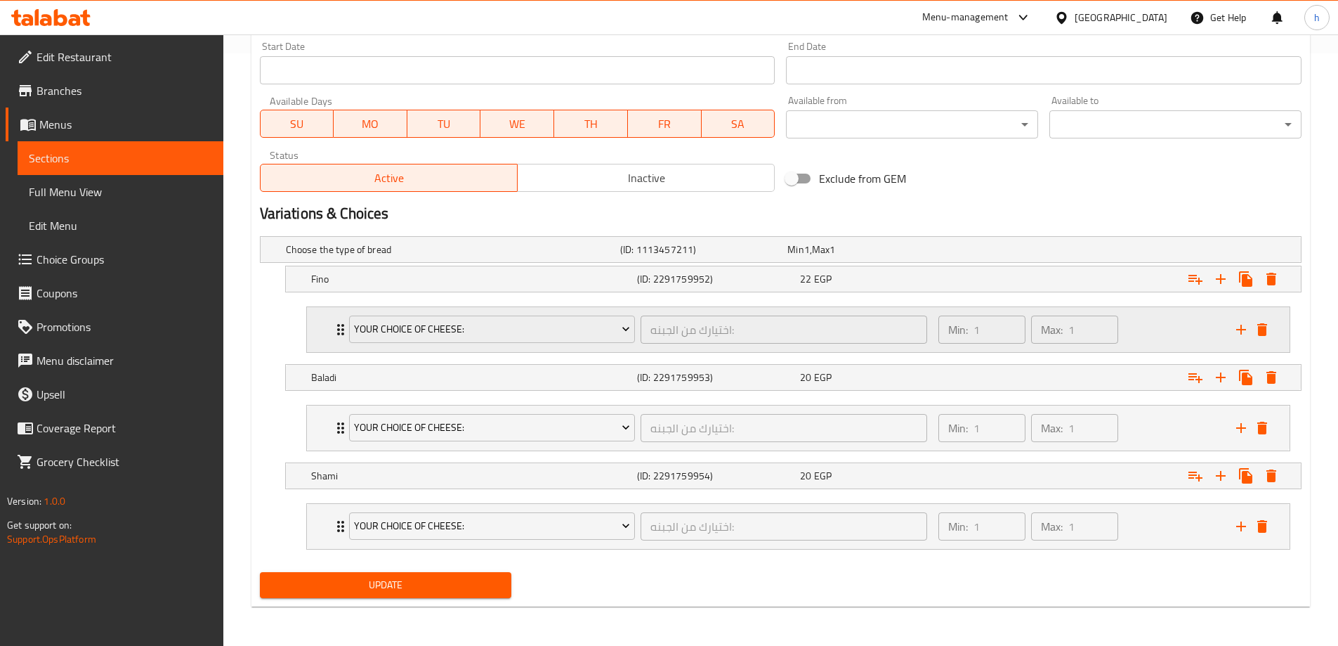
click at [313, 338] on div "your choice of cheese: اختيارك من الجبنه: ​ Min: 1 ​ Max: 1 ​" at bounding box center [798, 329] width 983 height 45
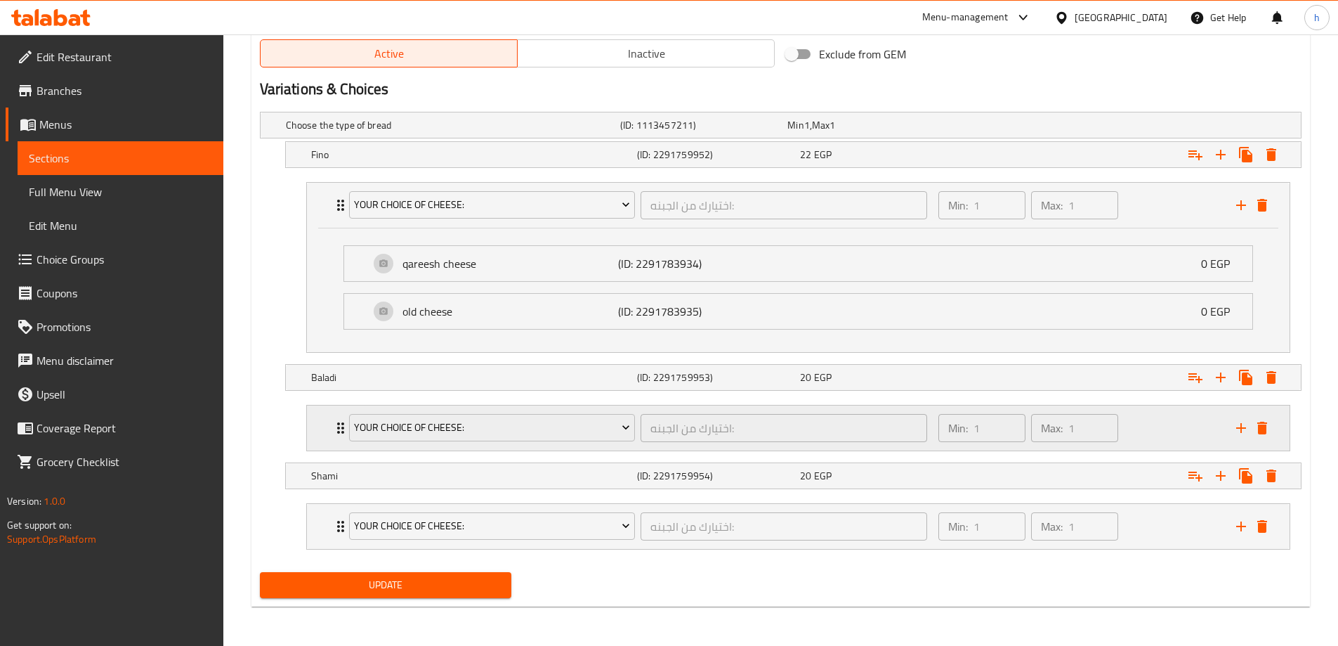
click at [325, 426] on div "your choice of cheese: اختيارك من الجبنه: ​ Min: 1 ​ Max: 1 ​" at bounding box center [798, 427] width 983 height 45
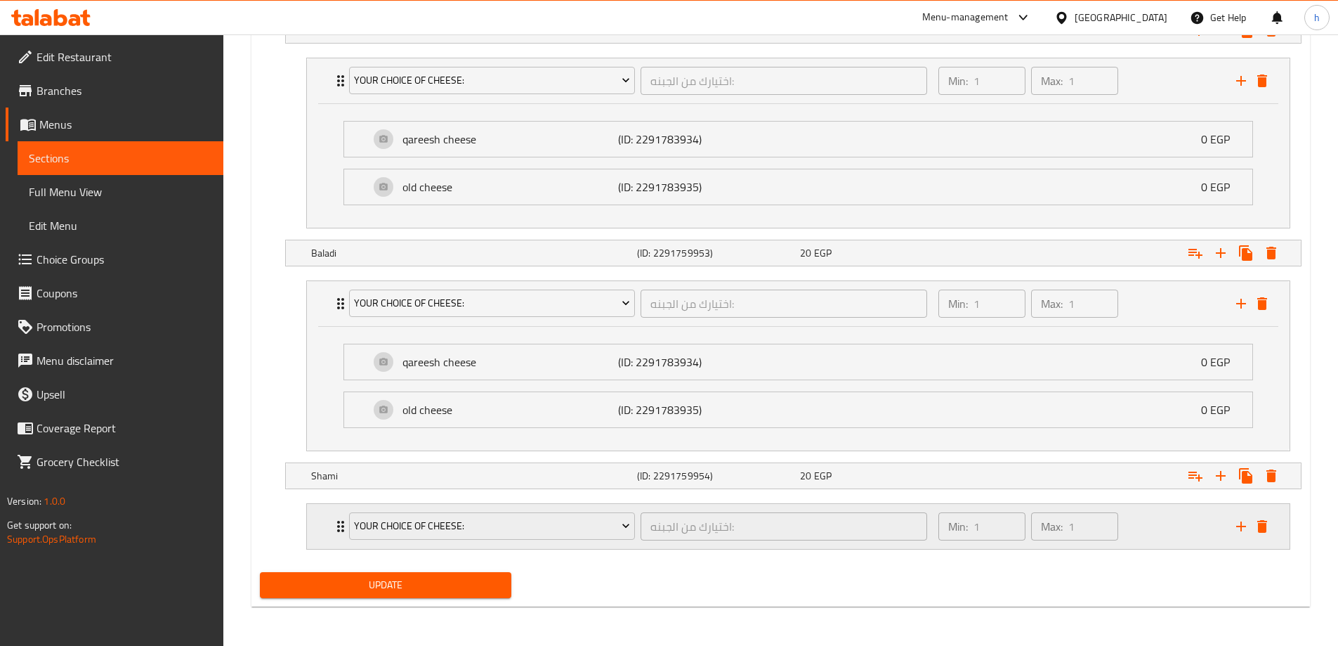
click at [316, 526] on div "your choice of cheese: اختيارك من الجبنه: ​ Min: 1 ​ Max: 1 ​" at bounding box center [798, 526] width 983 height 45
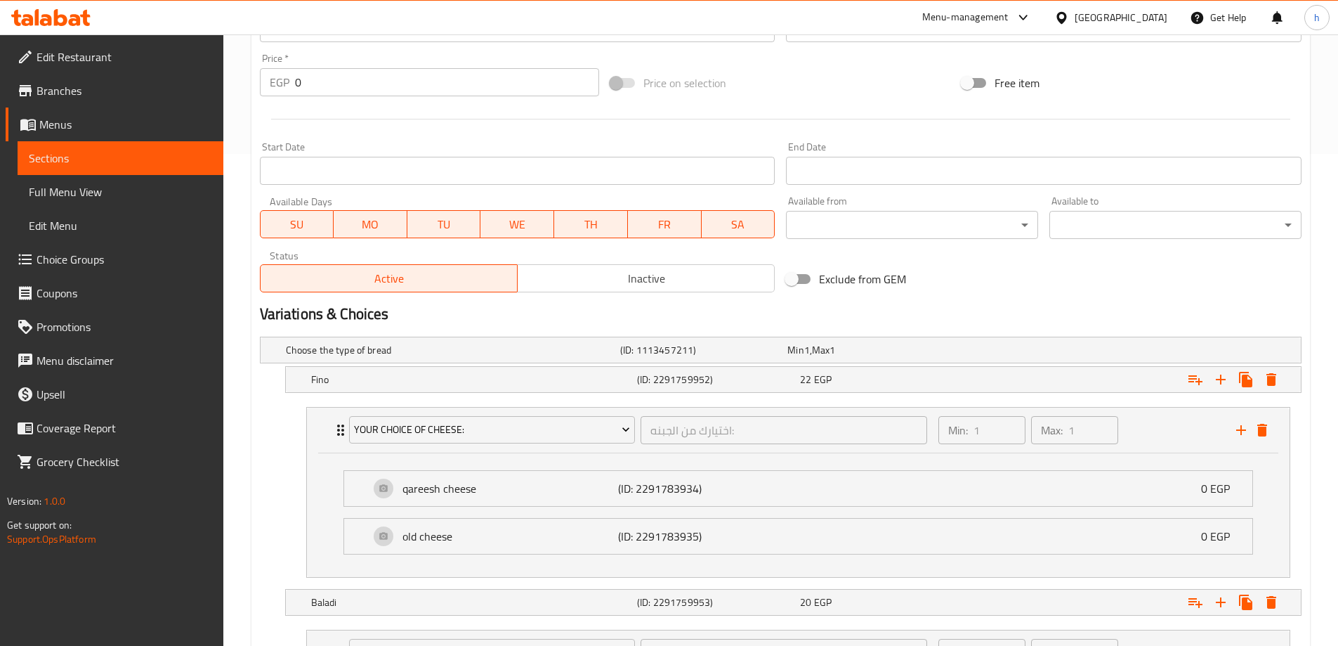
scroll to position [965, 0]
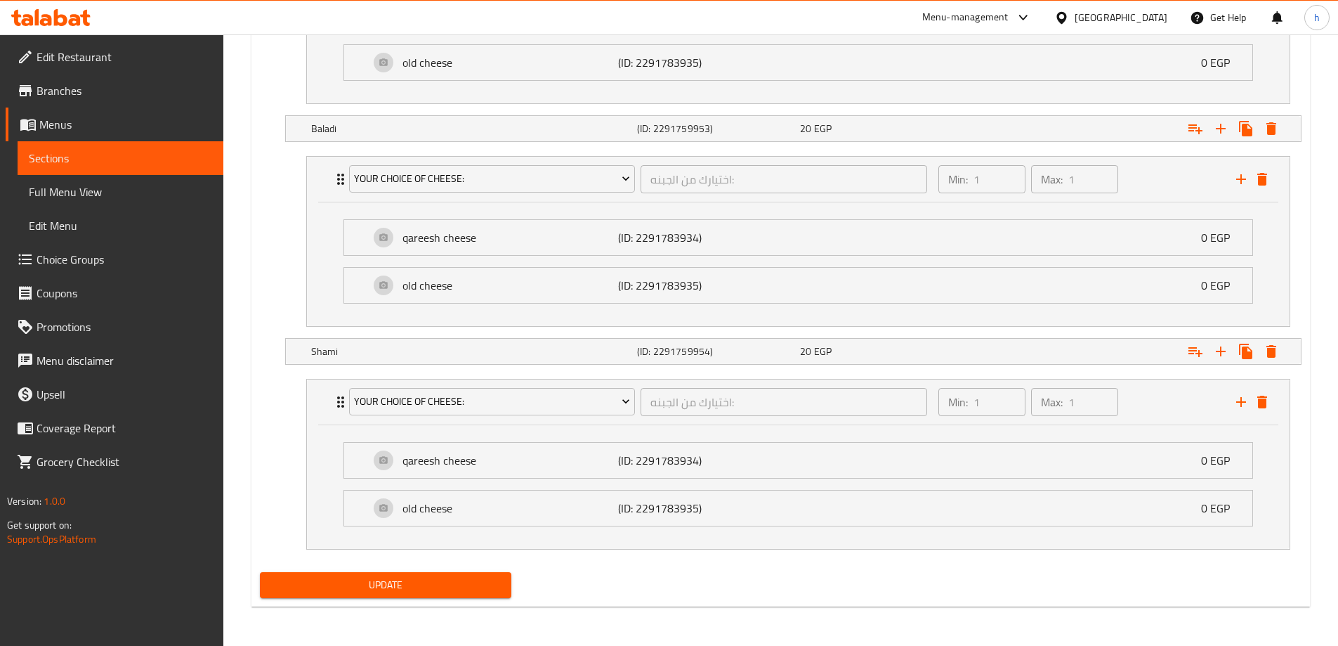
click at [450, 575] on button "Update" at bounding box center [386, 585] width 252 height 26
click at [443, 584] on span "Update" at bounding box center [386, 585] width 230 height 18
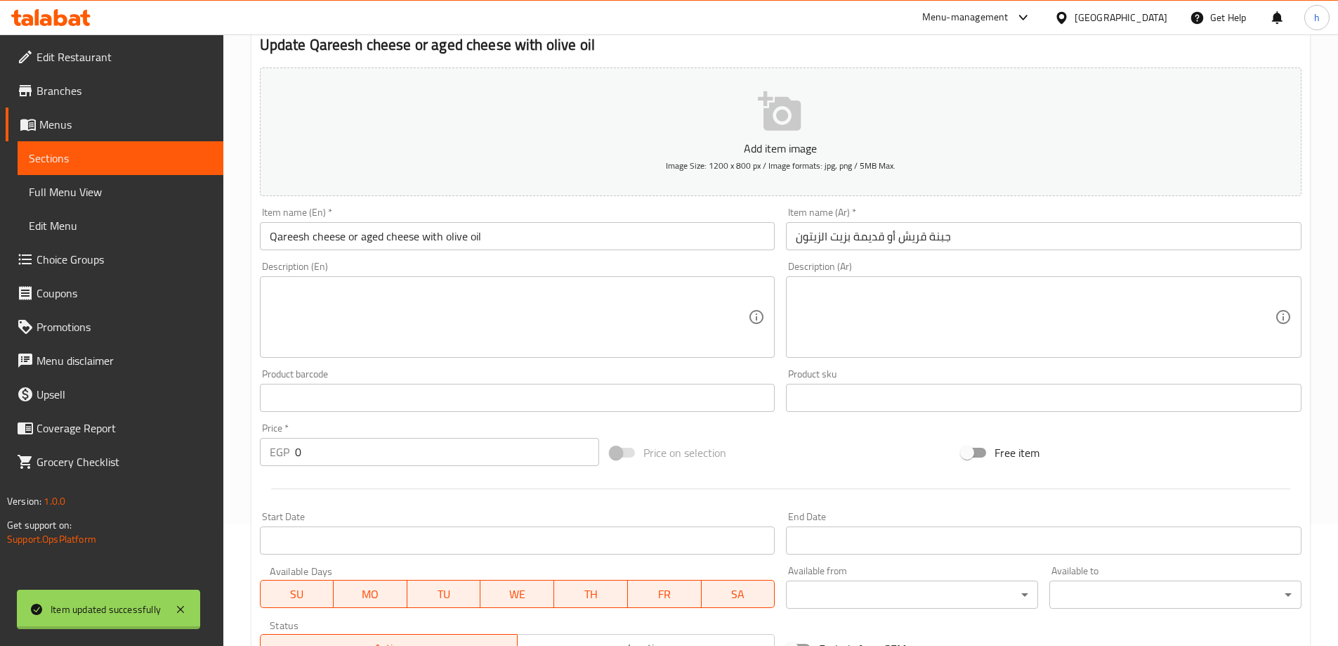
scroll to position [0, 0]
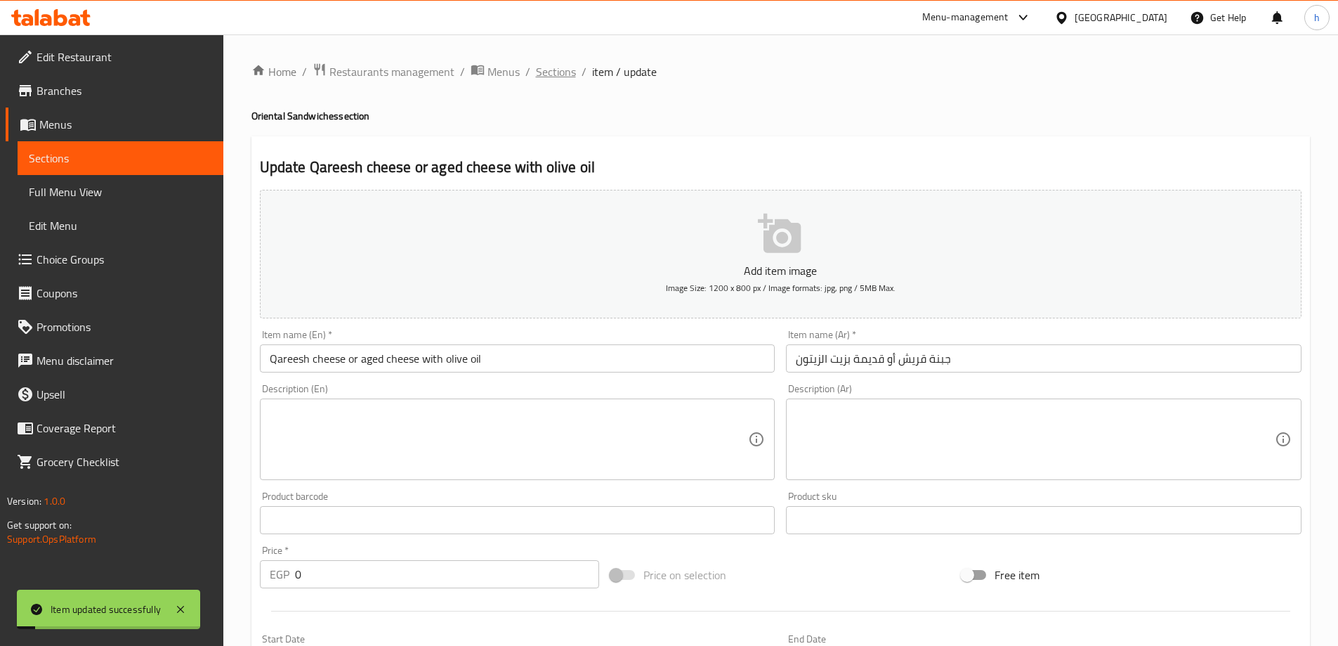
click at [556, 73] on span "Sections" at bounding box center [556, 71] width 40 height 17
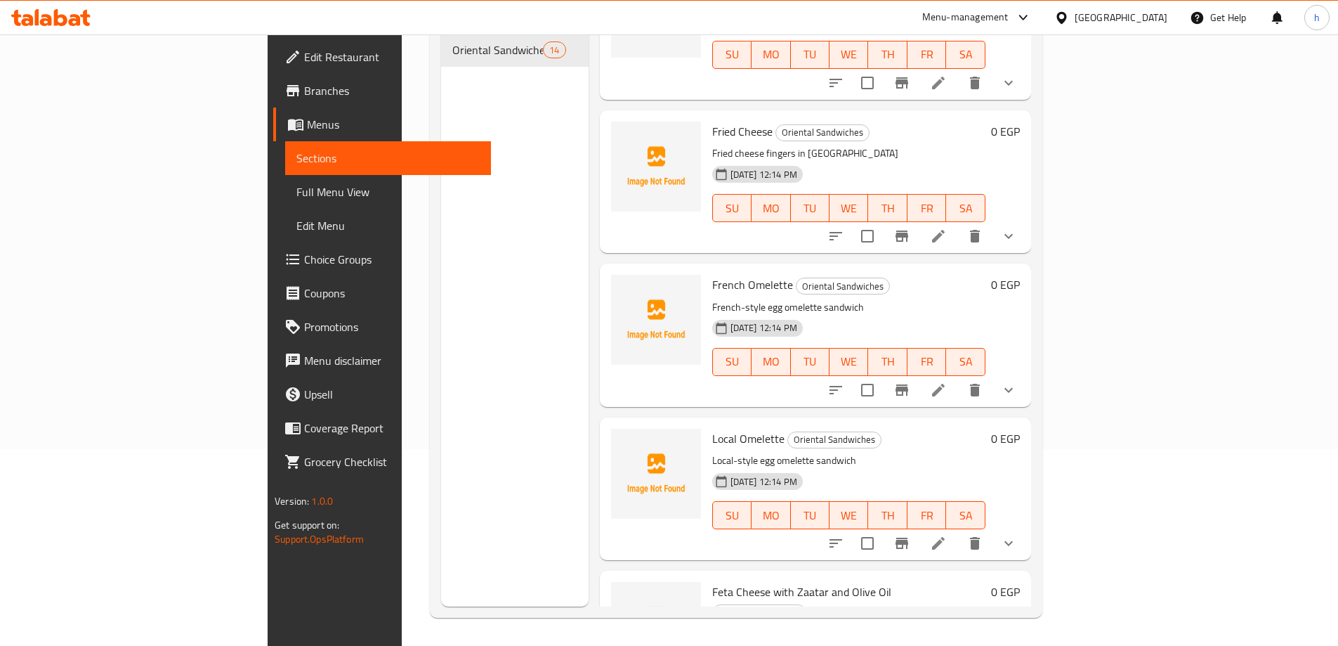
scroll to position [1475, 0]
